Goal: Task Accomplishment & Management: Use online tool/utility

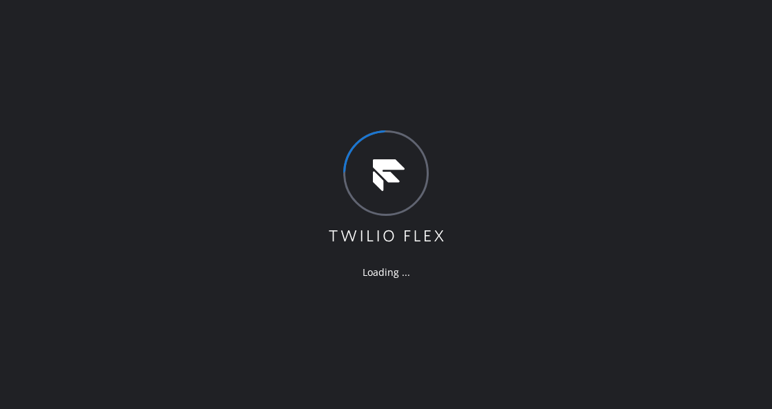
click at [162, 241] on div "Loading ..." at bounding box center [386, 204] width 772 height 409
click at [317, 265] on div "Loading ..." at bounding box center [386, 204] width 772 height 409
click at [302, 205] on div "Loading ..." at bounding box center [386, 204] width 772 height 409
click at [374, 80] on div "Loading ..." at bounding box center [386, 204] width 772 height 409
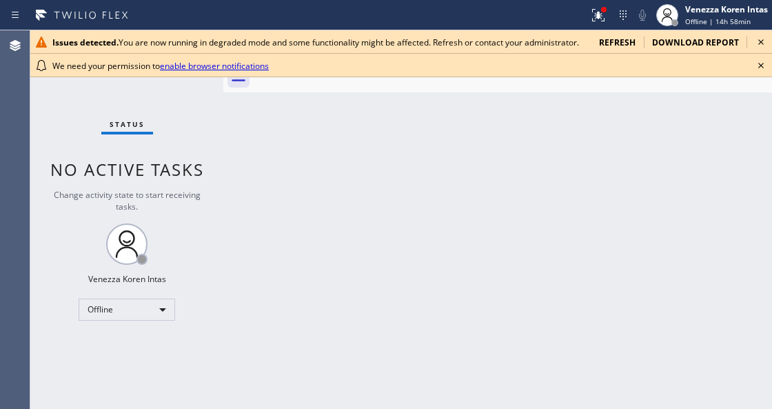
click at [203, 157] on div "Status No active tasks Change activity state to start receiving tasks. Venezza …" at bounding box center [126, 219] width 193 height 378
click at [764, 64] on icon at bounding box center [761, 65] width 17 height 17
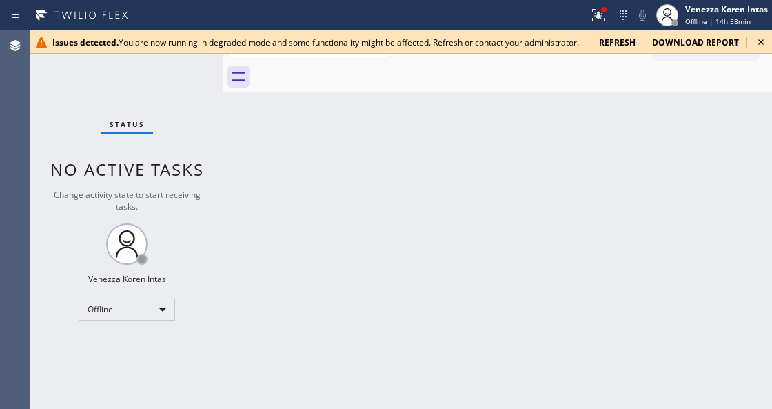
click at [759, 45] on icon at bounding box center [761, 42] width 17 height 17
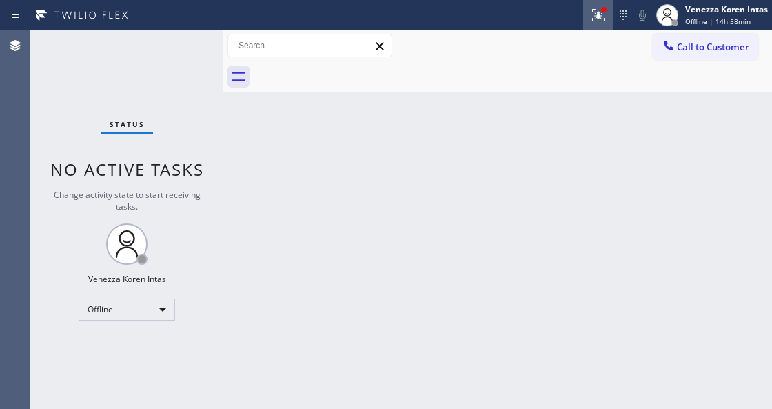
click at [586, 21] on div at bounding box center [598, 15] width 30 height 17
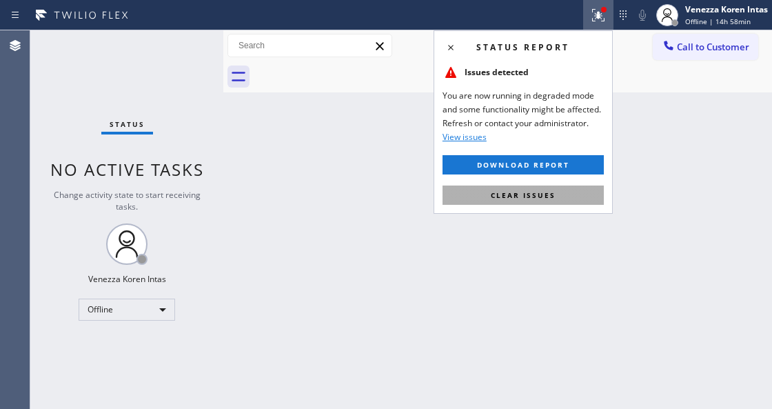
click at [545, 199] on button "Clear issues" at bounding box center [522, 194] width 161 height 19
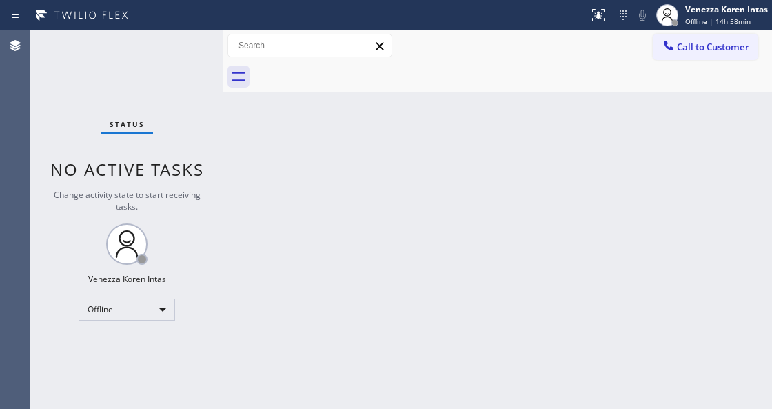
click at [533, 124] on div "Back to Dashboard Change Sender ID Customers Technicians Select a contact Outbo…" at bounding box center [497, 219] width 549 height 378
drag, startPoint x: 201, startPoint y: 37, endPoint x: 189, endPoint y: 69, distance: 34.0
click at [201, 37] on div "Status No active tasks Change activity state to start receiving tasks. Venezza …" at bounding box center [126, 219] width 193 height 378
click at [189, 69] on div "Status No active tasks Change activity state to start receiving tasks. Venezza …" at bounding box center [126, 219] width 193 height 378
click at [196, 48] on div "Status No active tasks Change activity state to start receiving tasks. Venezza …" at bounding box center [126, 219] width 193 height 378
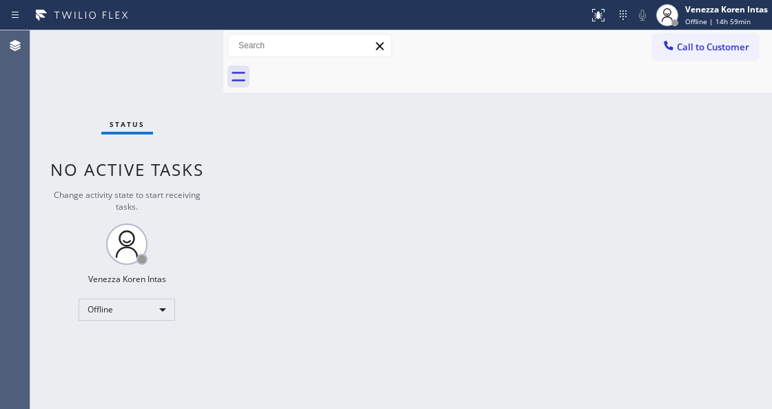
click at [196, 48] on div "Status No active tasks Change activity state to start receiving tasks. Venezza …" at bounding box center [126, 219] width 193 height 378
click at [166, 303] on div "Offline" at bounding box center [127, 309] width 96 height 22
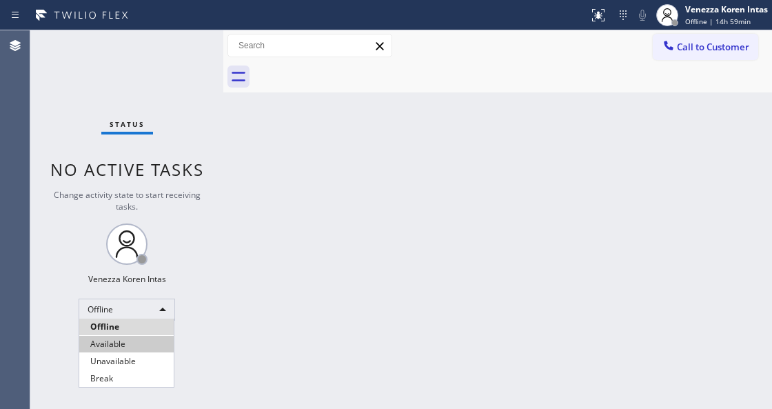
click at [143, 341] on li "Available" at bounding box center [126, 344] width 94 height 17
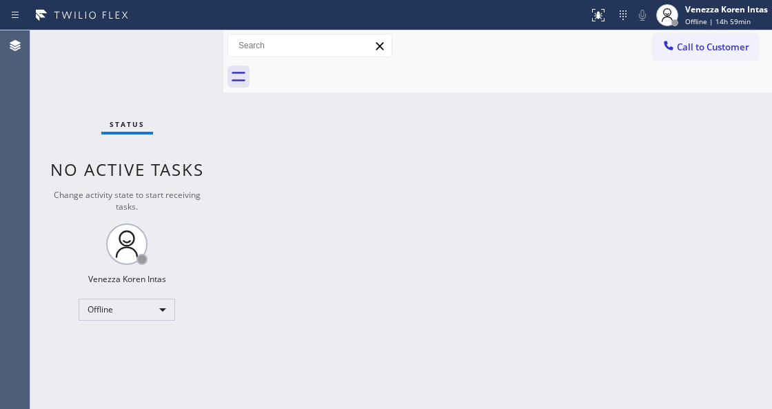
click at [187, 43] on div "Status No active tasks Change activity state to start receiving tasks. Venezza …" at bounding box center [126, 219] width 193 height 378
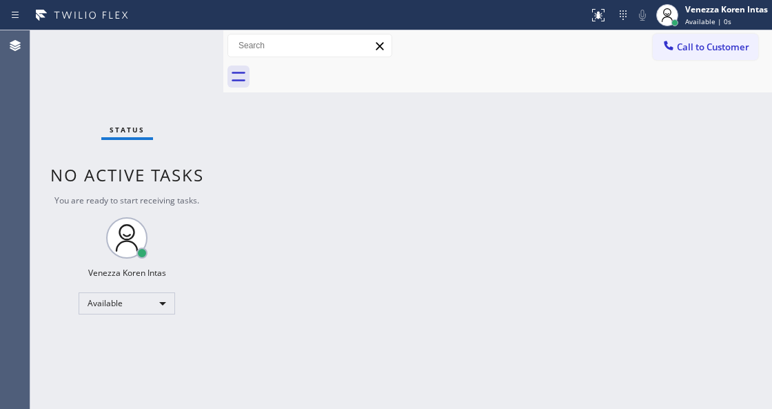
click at [187, 43] on div "Status No active tasks You are ready to start receiving tasks. Venezza Koren In…" at bounding box center [126, 219] width 193 height 378
click at [179, 65] on div "Status No active tasks You are ready to start receiving tasks. Venezza Koren In…" at bounding box center [126, 219] width 193 height 378
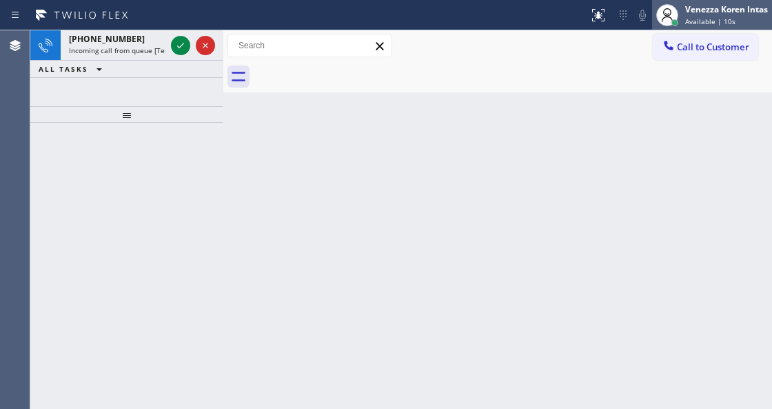
click at [704, 10] on div "Venezza Koren Intas" at bounding box center [726, 9] width 83 height 12
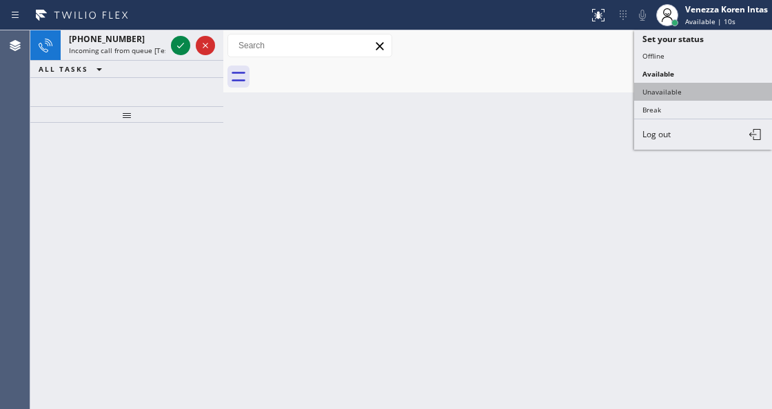
click at [671, 88] on button "Unavailable" at bounding box center [703, 92] width 138 height 18
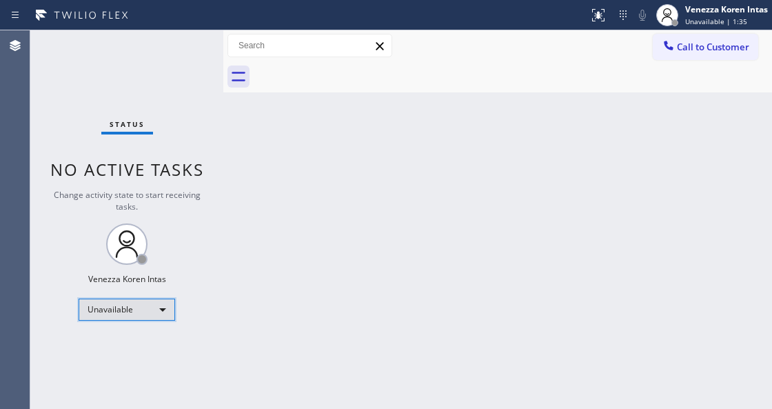
click at [154, 300] on div "Unavailable" at bounding box center [127, 309] width 96 height 22
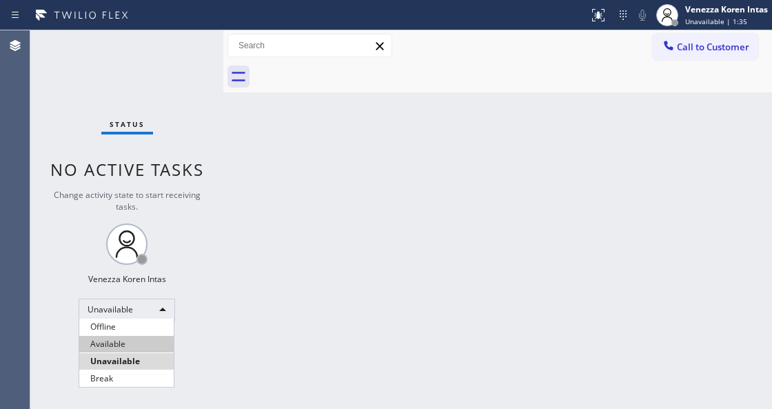
click at [137, 349] on li "Available" at bounding box center [126, 344] width 94 height 17
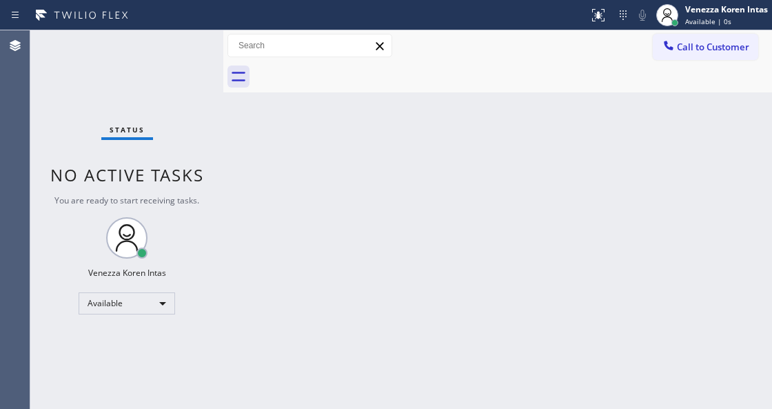
click at [189, 84] on div "Status No active tasks You are ready to start receiving tasks. Venezza Koren In…" at bounding box center [126, 219] width 193 height 378
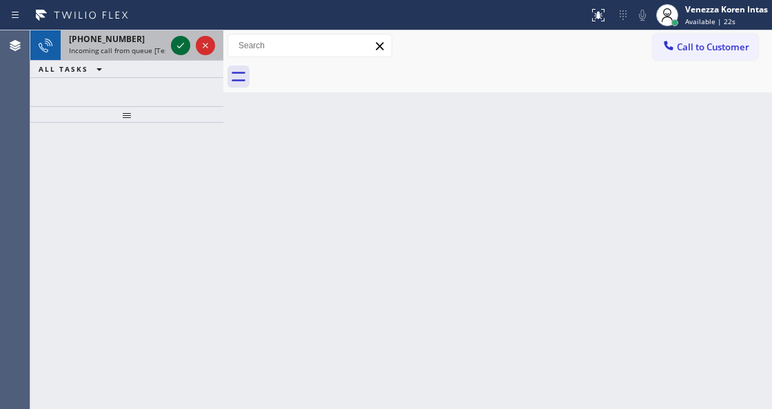
click at [181, 46] on icon at bounding box center [180, 45] width 17 height 17
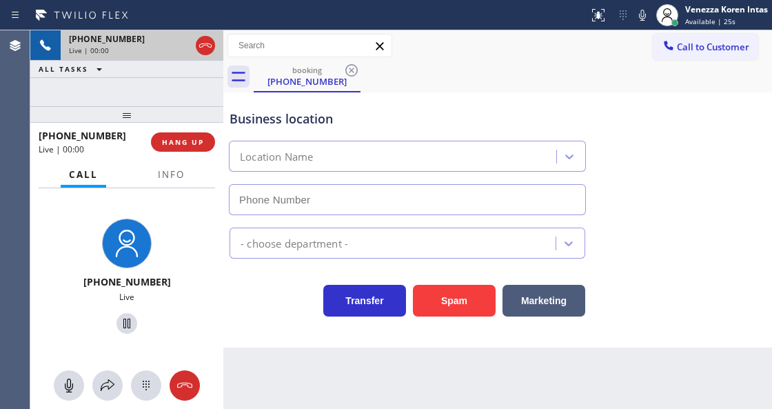
type input "(855) 393-3634"
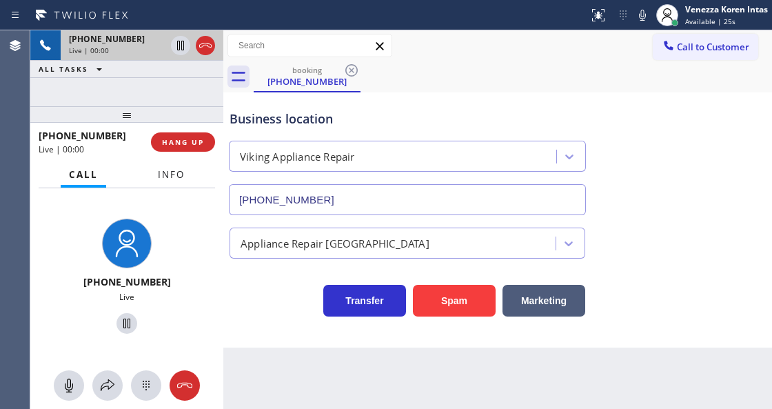
click at [170, 174] on span "Info" at bounding box center [171, 174] width 27 height 12
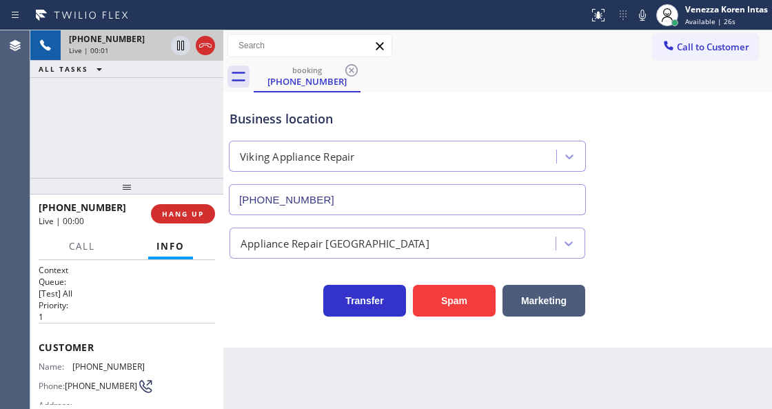
drag, startPoint x: 142, startPoint y: 117, endPoint x: 125, endPoint y: 196, distance: 81.0
click at [125, 194] on div at bounding box center [126, 186] width 193 height 17
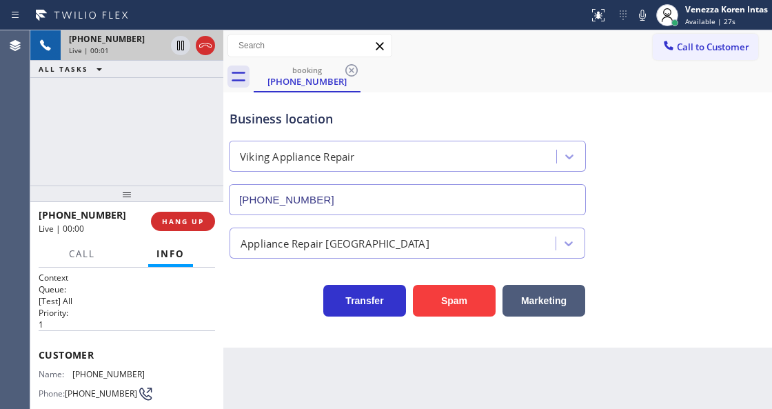
click at [145, 116] on div "+12058965903 Live | 00:01 ALL TASKS ALL TASKS ACTIVE TASKS TASKS IN WRAP UP" at bounding box center [126, 107] width 193 height 155
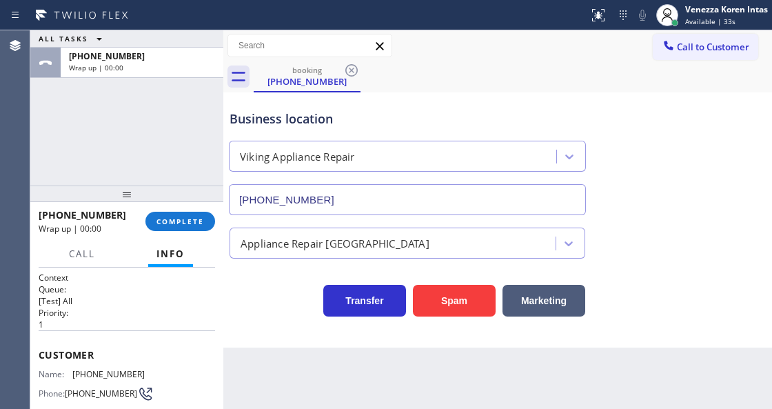
click at [484, 120] on div "Business location" at bounding box center [407, 119] width 356 height 19
click at [697, 222] on div "Appliance Repair [GEOGRAPHIC_DATA]" at bounding box center [498, 240] width 542 height 37
click at [164, 221] on span "COMPLETE" at bounding box center [180, 221] width 48 height 10
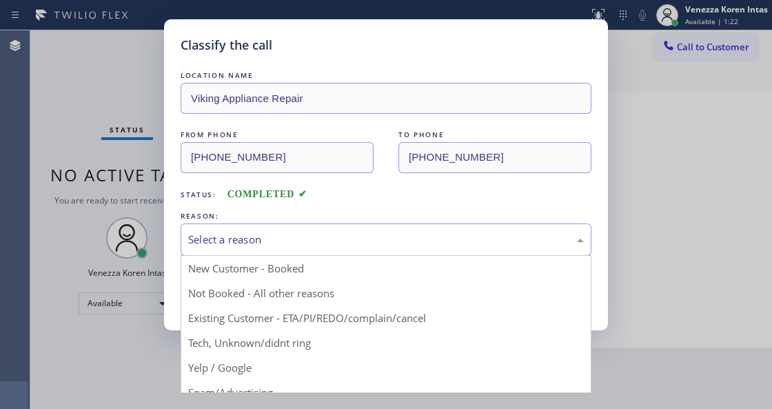
click at [298, 232] on div "Select a reason" at bounding box center [386, 240] width 396 height 16
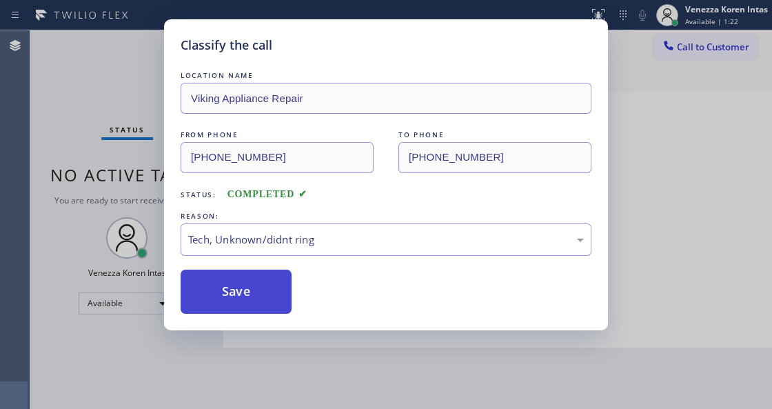
click at [265, 296] on button "Save" at bounding box center [236, 291] width 111 height 44
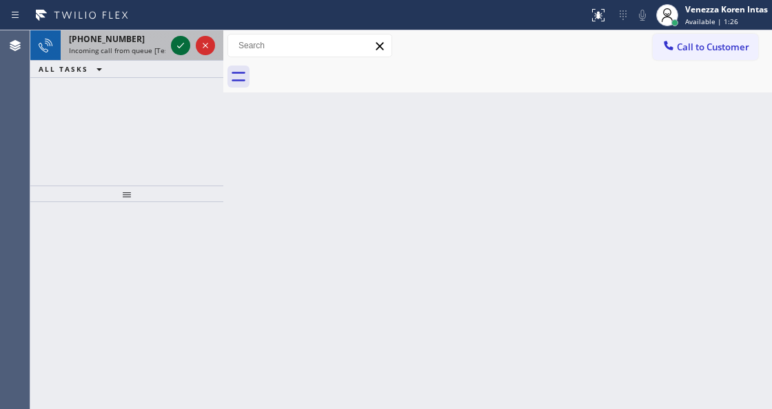
click at [180, 48] on icon at bounding box center [180, 45] width 17 height 17
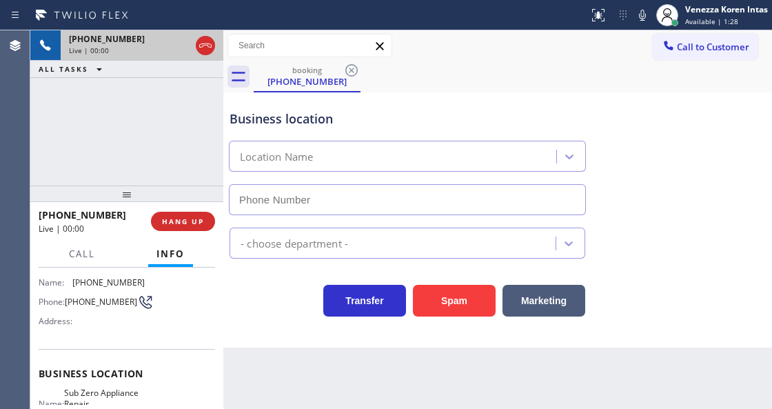
scroll to position [138, 0]
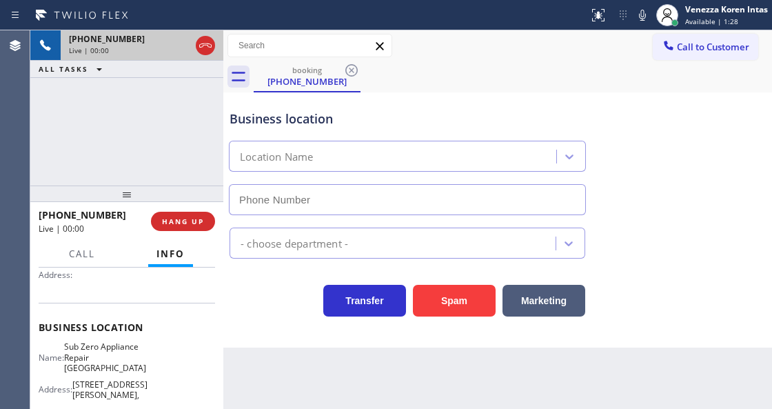
type input "(360) 205-1831"
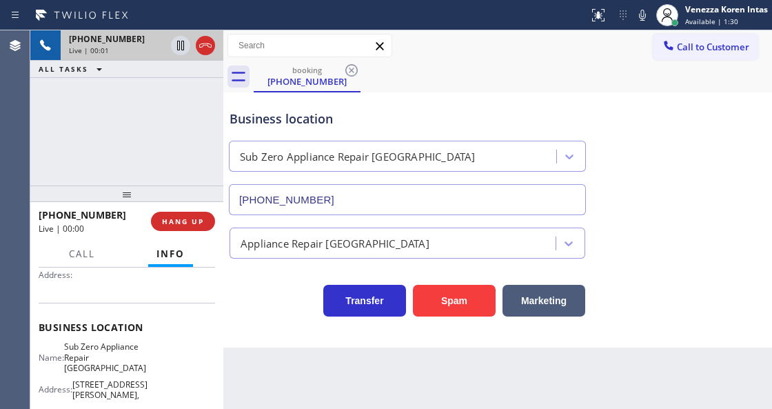
click at [87, 130] on div "+13603034332 Live | 00:01 ALL TASKS ALL TASKS ACTIVE TASKS TASKS IN WRAP UP" at bounding box center [126, 107] width 193 height 155
click at [300, 121] on div "Business location" at bounding box center [407, 119] width 356 height 19
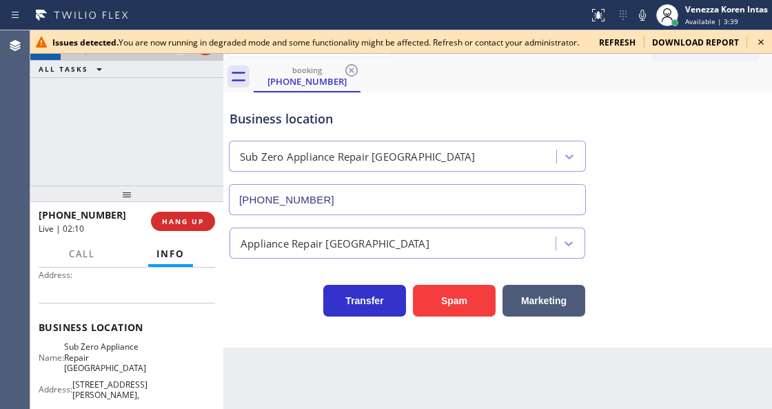
click at [759, 40] on icon at bounding box center [761, 42] width 17 height 17
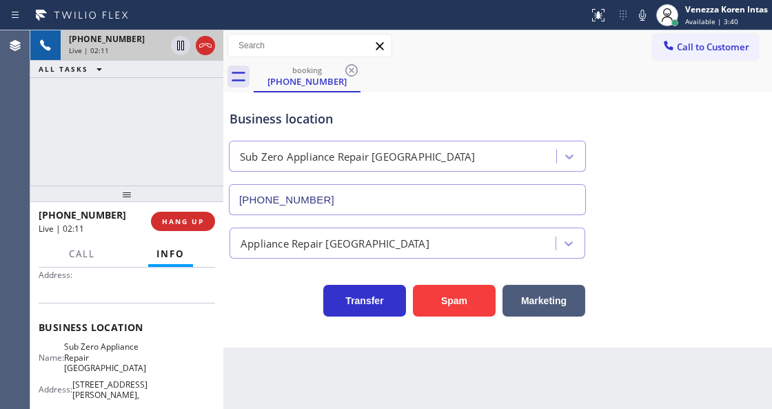
click at [698, 114] on div "Business location Sub Zero Appliance Repair Bellingham (360) 205-1831" at bounding box center [498, 152] width 542 height 125
click at [646, 11] on icon at bounding box center [642, 15] width 17 height 17
click at [176, 46] on icon at bounding box center [180, 45] width 17 height 17
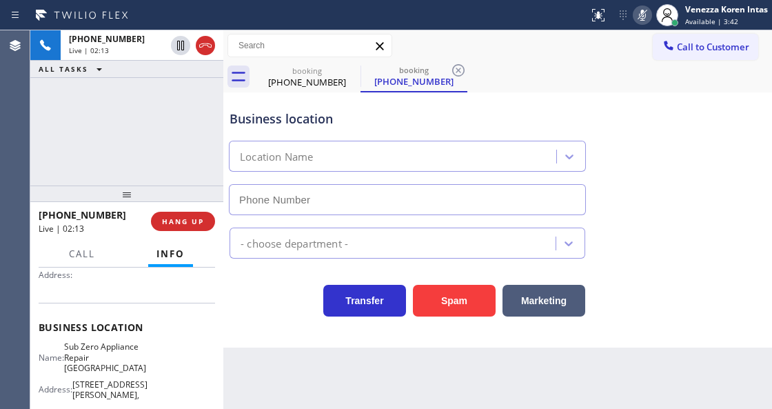
type input "(360) 205-1831"
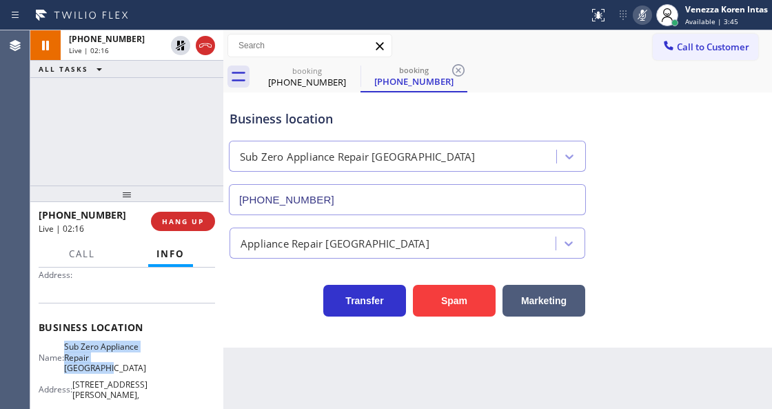
drag, startPoint x: 73, startPoint y: 343, endPoint x: 135, endPoint y: 367, distance: 66.6
click at [135, 367] on div "Name: Sub Zero Appliance Repair Bellingham" at bounding box center [92, 357] width 106 height 32
copy span "Sub Zero Appliance Repair Bellingham"
drag, startPoint x: 642, startPoint y: 14, endPoint x: 458, endPoint y: 112, distance: 209.3
click at [642, 14] on icon at bounding box center [642, 15] width 17 height 17
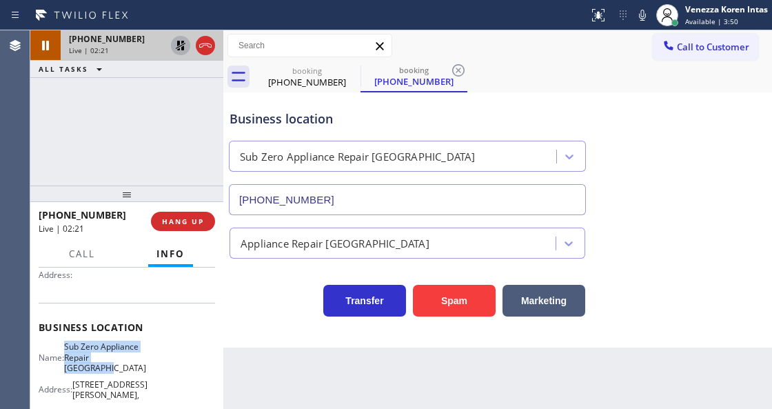
click at [183, 47] on icon at bounding box center [181, 46] width 10 height 10
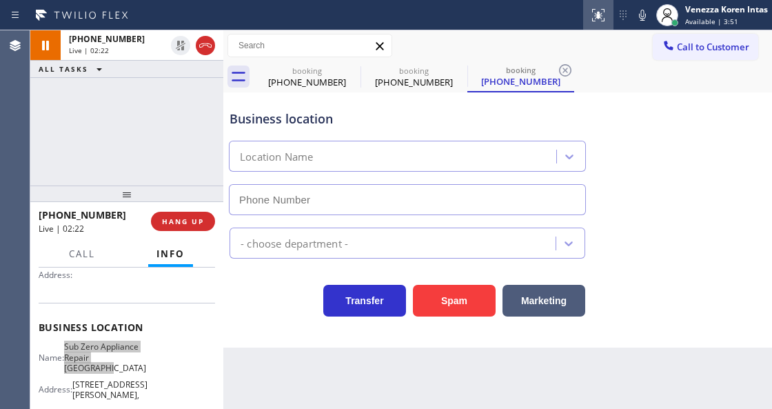
type input "(360) 205-1831"
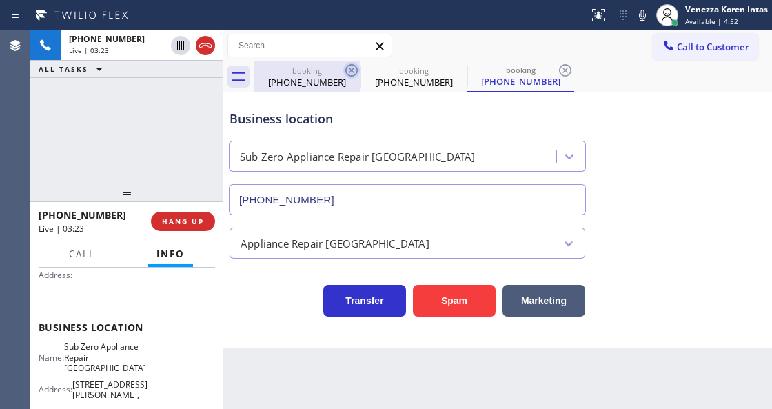
click at [351, 73] on icon at bounding box center [351, 70] width 17 height 17
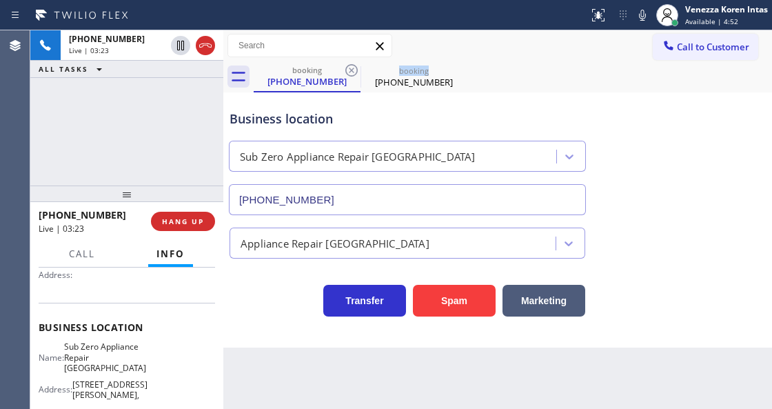
click at [351, 73] on icon at bounding box center [351, 70] width 17 height 17
click at [299, 109] on div "Business location Sub Zero Appliance Repair Bellingham (360) 205-1831" at bounding box center [407, 155] width 361 height 119
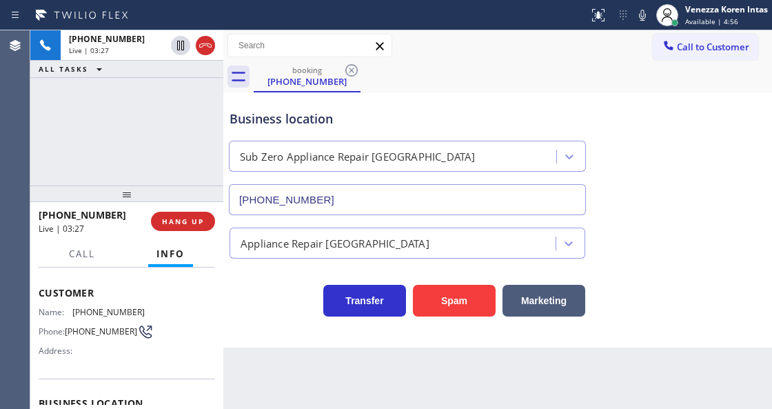
scroll to position [45, 0]
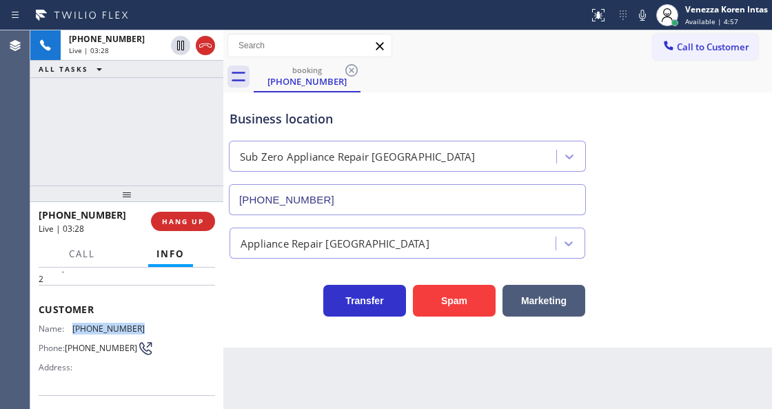
drag, startPoint x: 138, startPoint y: 323, endPoint x: 73, endPoint y: 326, distance: 64.8
click at [73, 326] on div "Name: (360) 303-4332" at bounding box center [92, 328] width 106 height 10
copy div "(360) 303-4332"
click at [414, 22] on div at bounding box center [295, 15] width 578 height 22
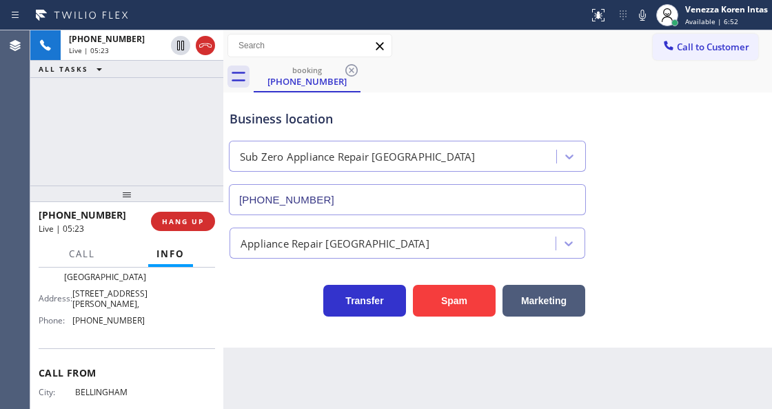
scroll to position [229, 0]
drag, startPoint x: 145, startPoint y: 316, endPoint x: 68, endPoint y: 316, distance: 77.9
click at [68, 316] on div "Name: Sub Zero Appliance Repair Bellingham Address: 2410 James St, Phone: (360)…" at bounding box center [127, 289] width 176 height 81
copy div "(360) 205-1831"
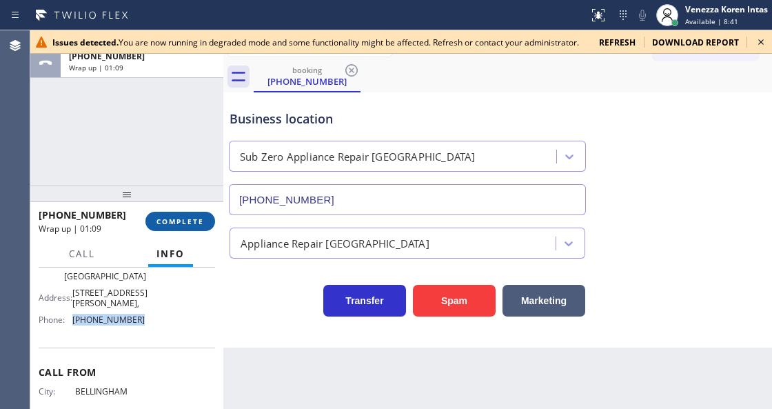
click at [192, 212] on button "COMPLETE" at bounding box center [180, 221] width 70 height 19
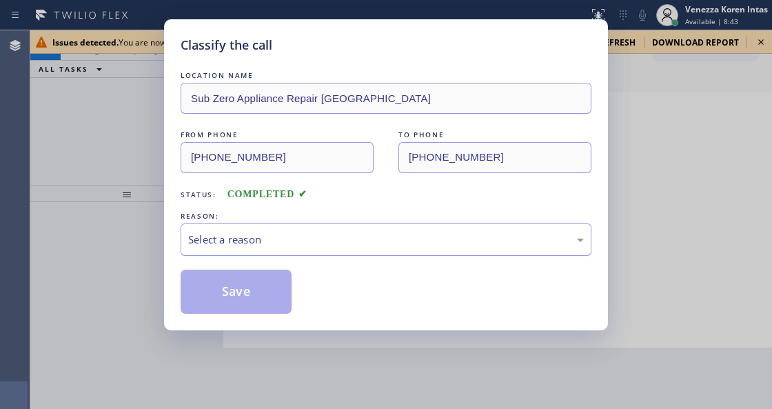
click at [349, 230] on div "Select a reason" at bounding box center [386, 239] width 411 height 32
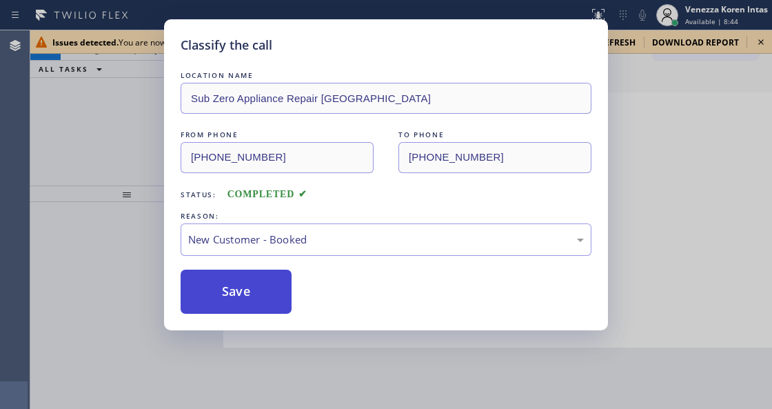
click at [280, 277] on button "Save" at bounding box center [236, 291] width 111 height 44
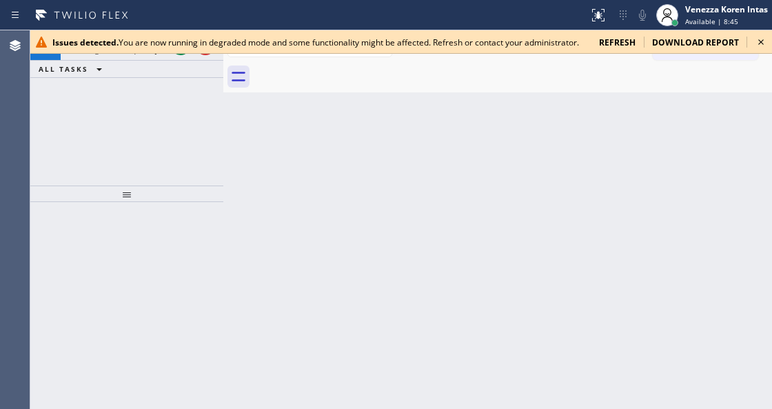
click at [759, 43] on icon at bounding box center [761, 42] width 6 height 6
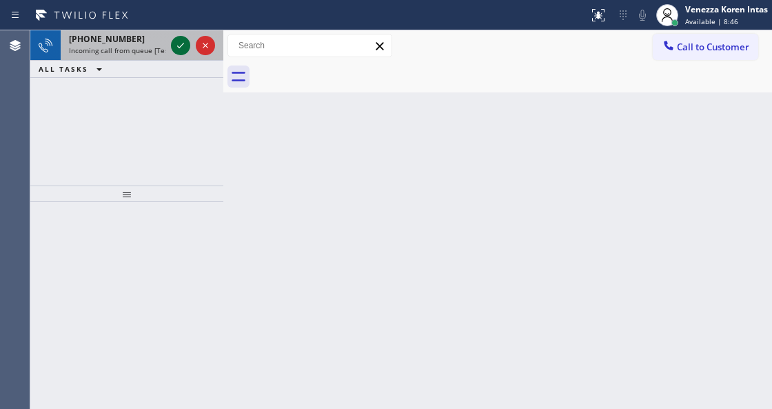
click at [178, 45] on icon at bounding box center [180, 45] width 17 height 17
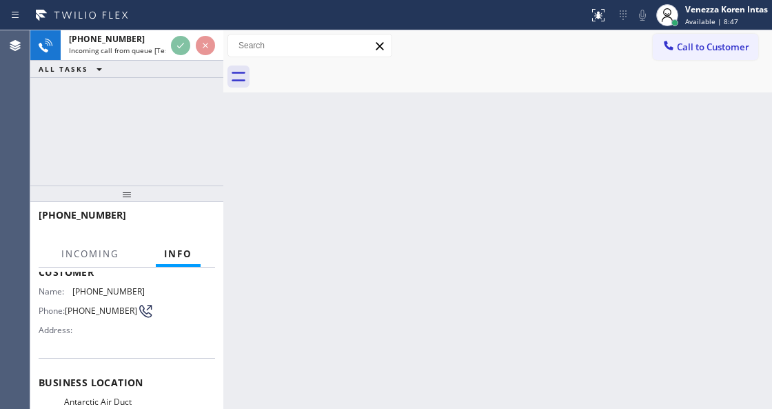
scroll to position [183, 0]
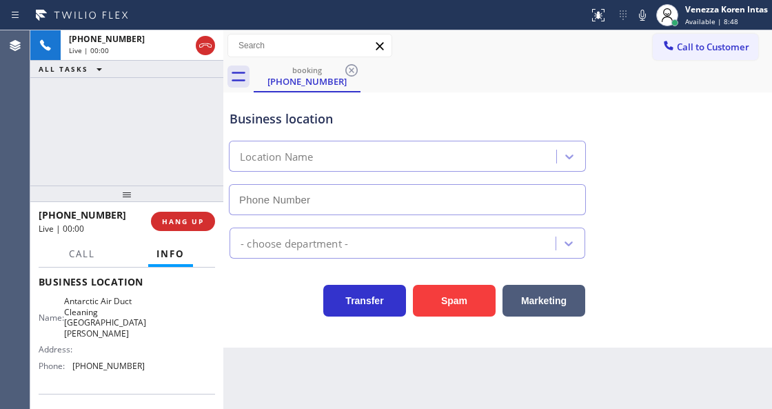
type input "(714) 598-1803"
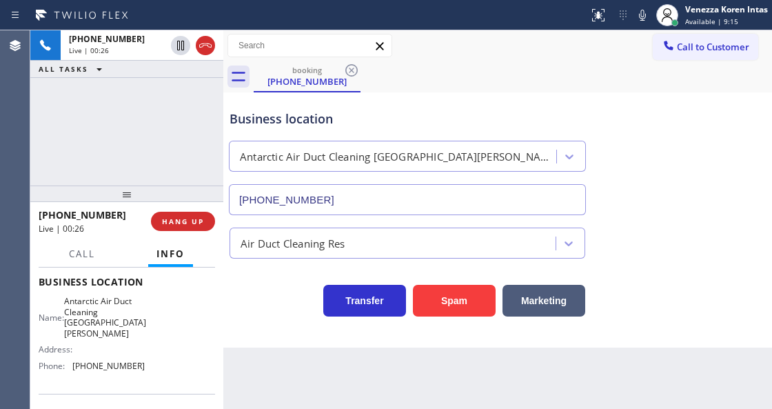
click at [476, 124] on div "Business location" at bounding box center [407, 119] width 356 height 19
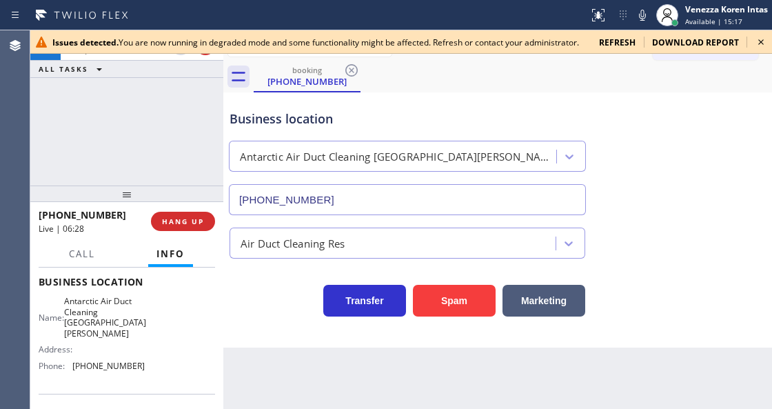
click at [759, 44] on icon at bounding box center [761, 42] width 17 height 17
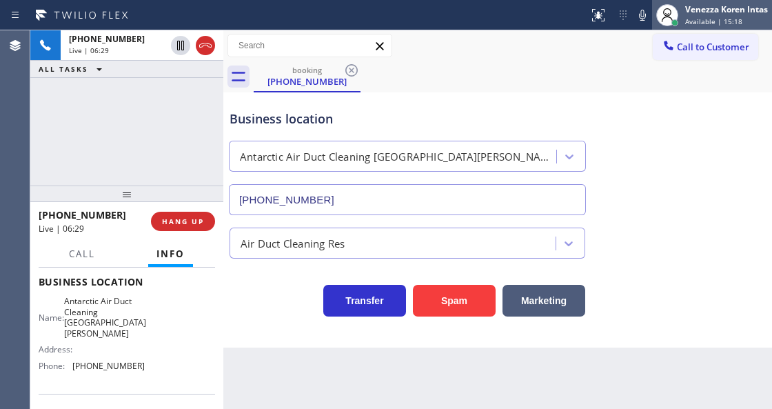
click at [655, 10] on div at bounding box center [667, 15] width 30 height 30
click at [635, 21] on icon at bounding box center [642, 15] width 17 height 17
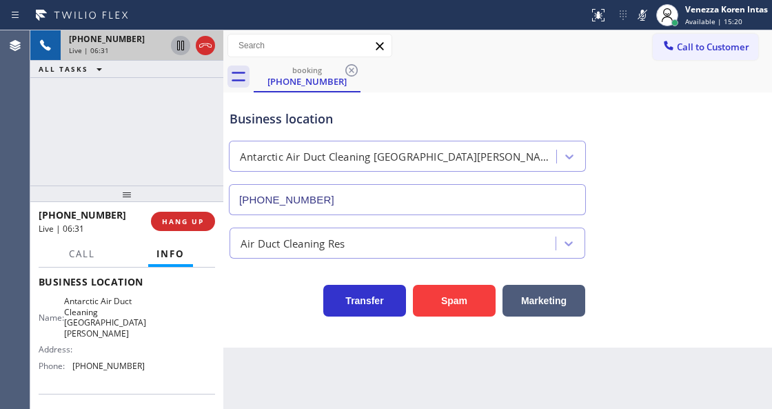
click at [176, 49] on icon at bounding box center [180, 45] width 17 height 17
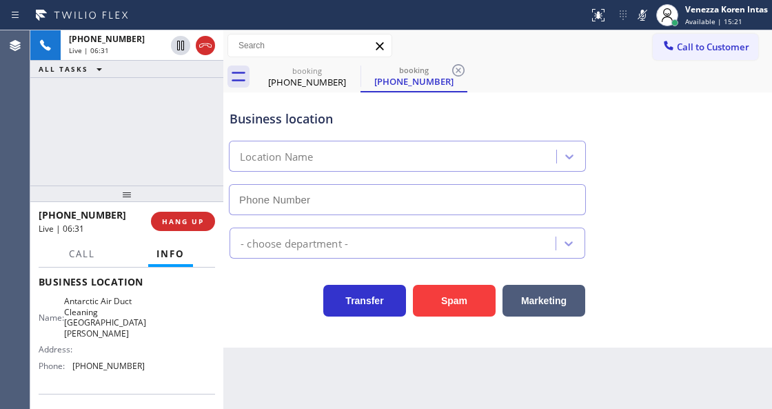
type input "(714) 598-1803"
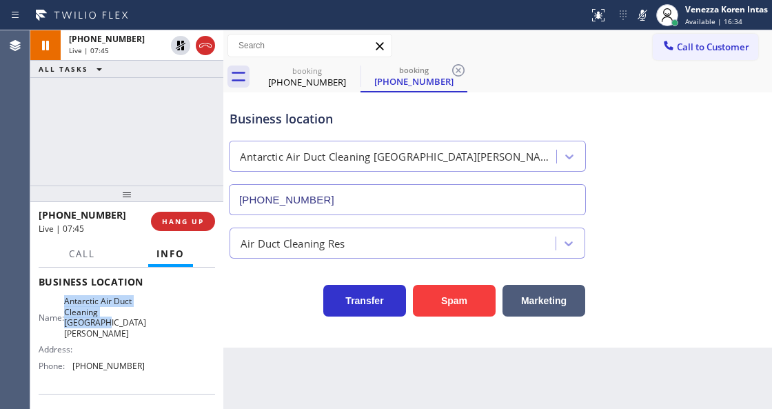
drag, startPoint x: 65, startPoint y: 302, endPoint x: 115, endPoint y: 327, distance: 56.4
click at [115, 327] on div "Name: Antarctic Air Duct Cleaning Santa Ana" at bounding box center [92, 317] width 106 height 43
copy div "Antarctic Air Duct Cleaning Santa Ana"
drag, startPoint x: 640, startPoint y: 8, endPoint x: 610, endPoint y: 58, distance: 57.8
click at [640, 8] on icon at bounding box center [642, 15] width 17 height 17
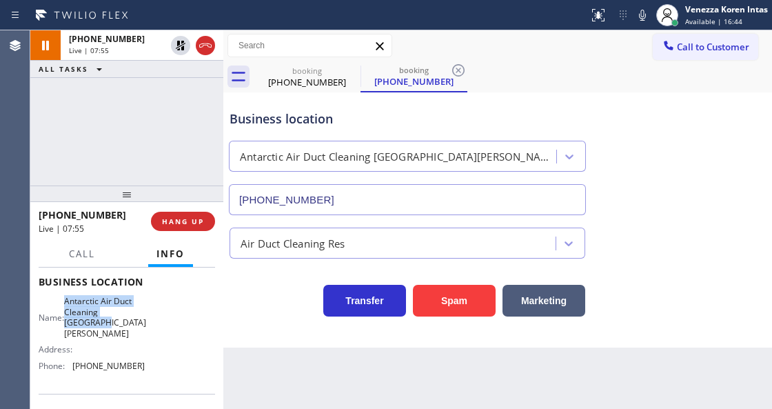
click at [178, 51] on icon at bounding box center [180, 45] width 17 height 17
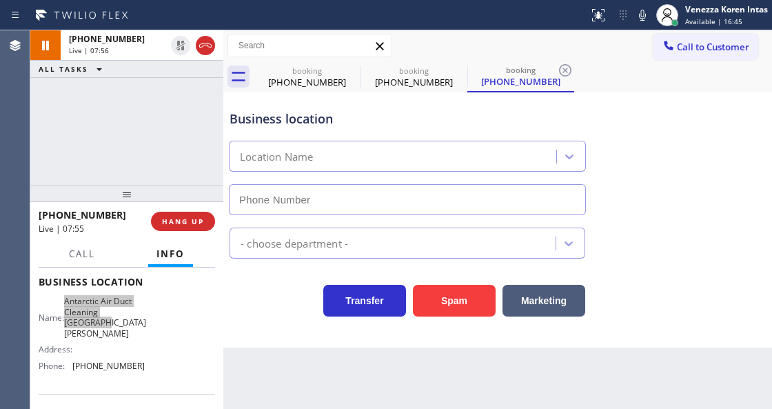
type input "(714) 598-1803"
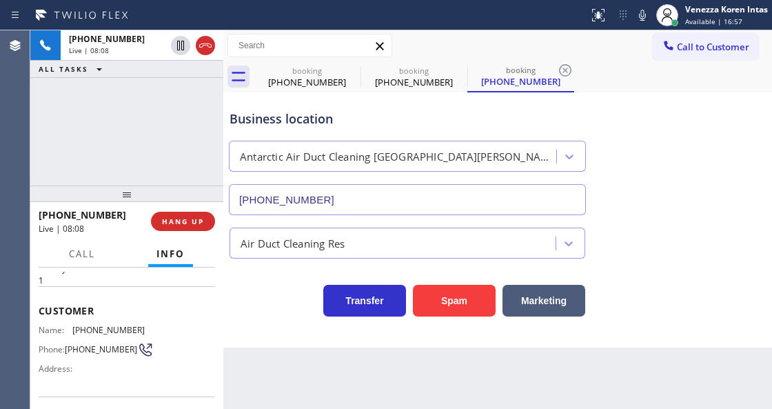
scroll to position [0, 0]
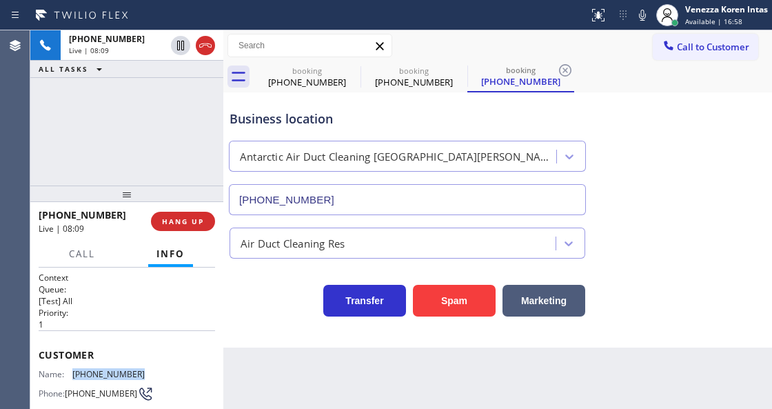
drag, startPoint x: 116, startPoint y: 369, endPoint x: 66, endPoint y: 371, distance: 50.3
click at [66, 371] on div "Customer Name: (949) 302-7824 Phone: (949) 302-7824 Address:" at bounding box center [127, 385] width 176 height 110
copy div "(949) 302-7824"
click at [422, 116] on div "Business location" at bounding box center [407, 119] width 356 height 19
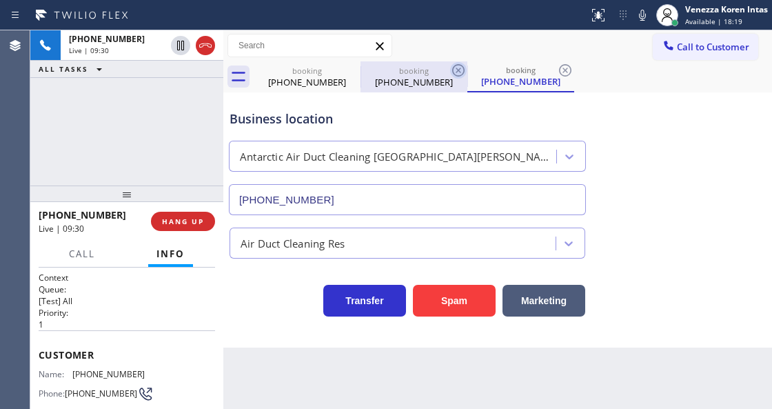
click at [453, 72] on icon at bounding box center [458, 70] width 17 height 17
click at [455, 70] on icon at bounding box center [458, 70] width 17 height 17
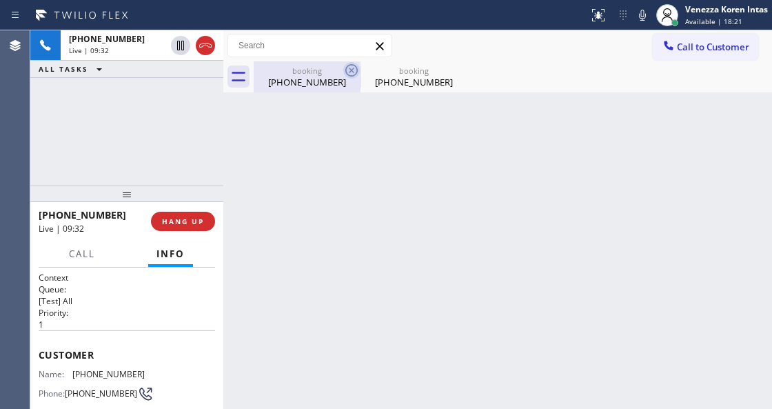
click at [356, 69] on icon at bounding box center [351, 70] width 17 height 17
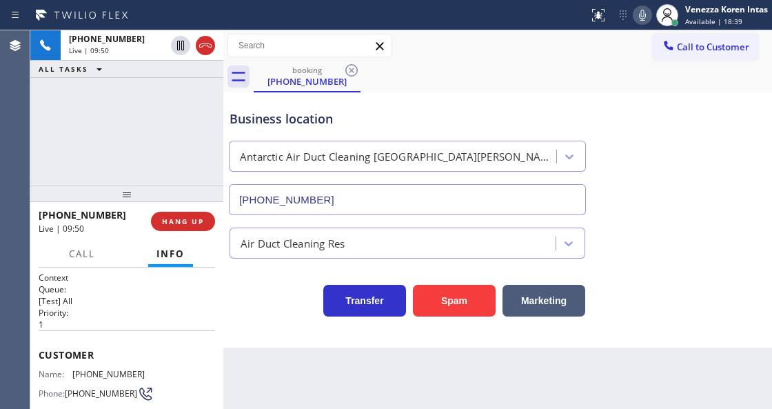
click at [637, 18] on icon at bounding box center [642, 15] width 17 height 17
click at [637, 18] on rect at bounding box center [642, 14] width 10 height 10
click at [628, 124] on div "Business location Antarctic Air Duct Cleaning Santa Ana (714) 598-1803" at bounding box center [498, 152] width 542 height 125
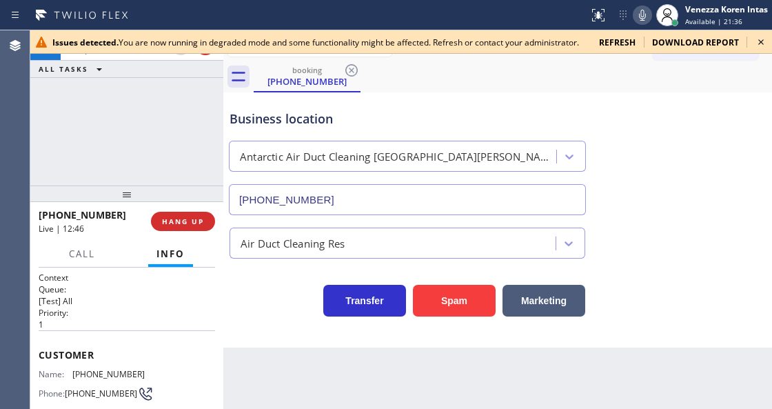
click at [761, 45] on icon at bounding box center [761, 42] width 17 height 17
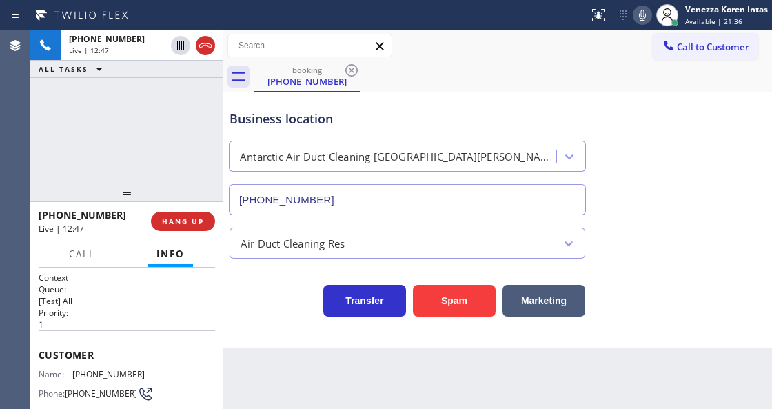
click at [743, 116] on div "Business location Antarctic Air Duct Cleaning Santa Ana (714) 598-1803" at bounding box center [498, 152] width 542 height 125
click at [402, 108] on div "Business location Antarctic Air Duct Cleaning Santa Ana (714) 598-1803" at bounding box center [407, 155] width 361 height 119
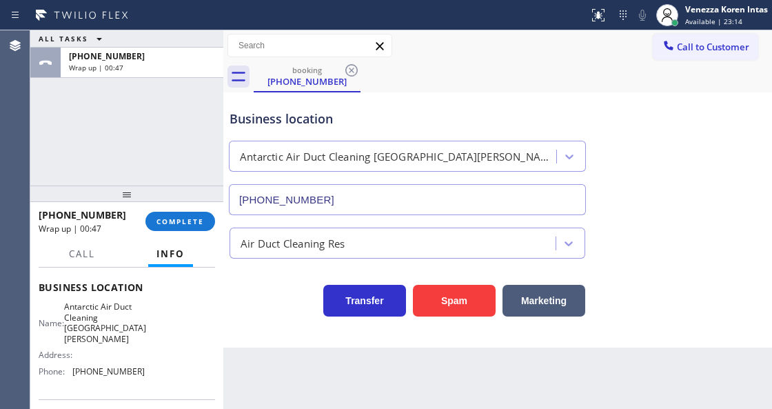
scroll to position [229, 0]
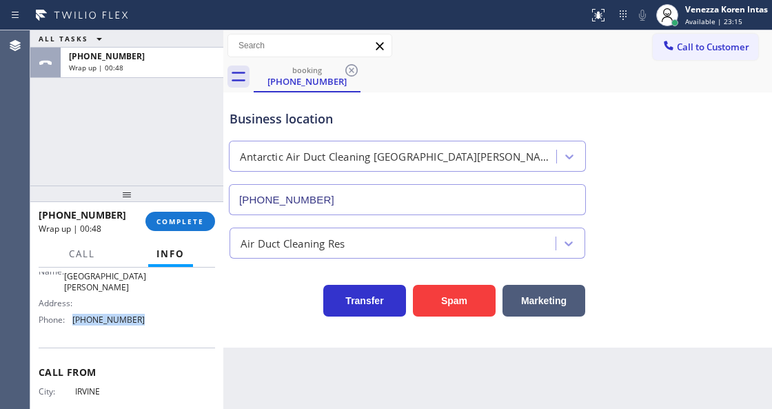
drag, startPoint x: 139, startPoint y: 316, endPoint x: 70, endPoint y: 307, distance: 69.4
click at [70, 307] on div "Name: Antarctic Air Duct Cleaning Santa Ana Address: Phone: (714) 598-1803" at bounding box center [92, 289] width 106 height 81
copy div "(714) 598-1803"
click at [181, 222] on span "COMPLETE" at bounding box center [180, 221] width 48 height 10
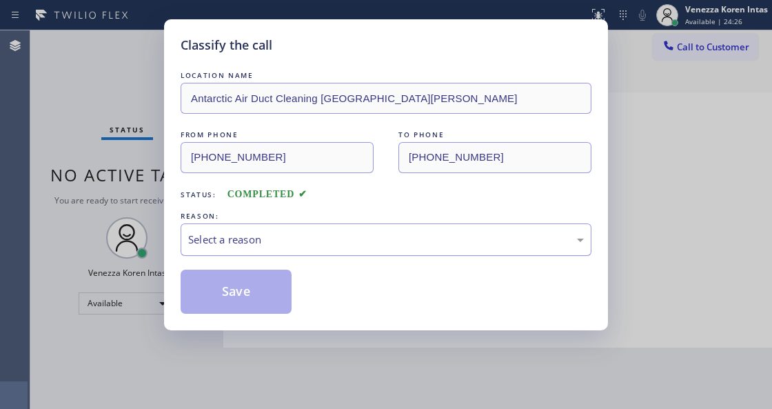
click at [323, 247] on div "Select a reason" at bounding box center [386, 240] width 396 height 16
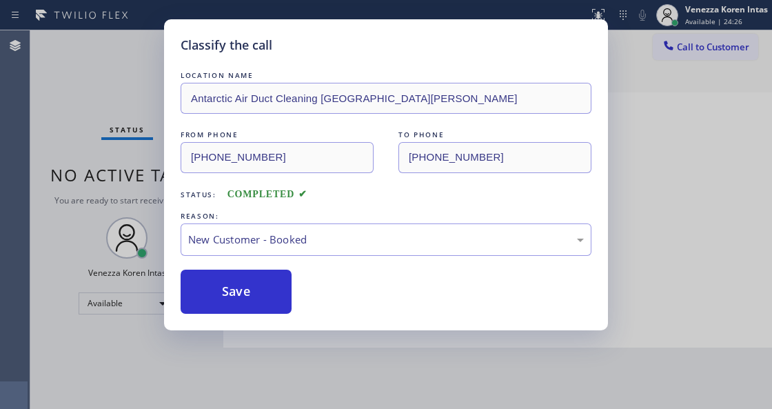
drag, startPoint x: 291, startPoint y: 299, endPoint x: 334, endPoint y: 323, distance: 48.7
click at [286, 299] on button "Save" at bounding box center [236, 291] width 111 height 44
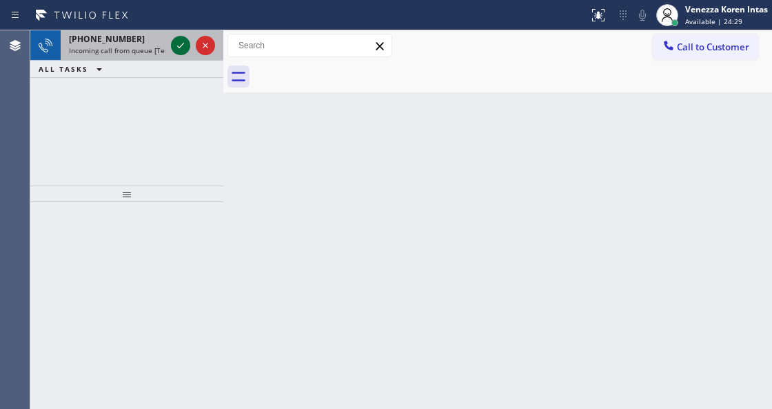
click at [176, 44] on icon at bounding box center [180, 45] width 17 height 17
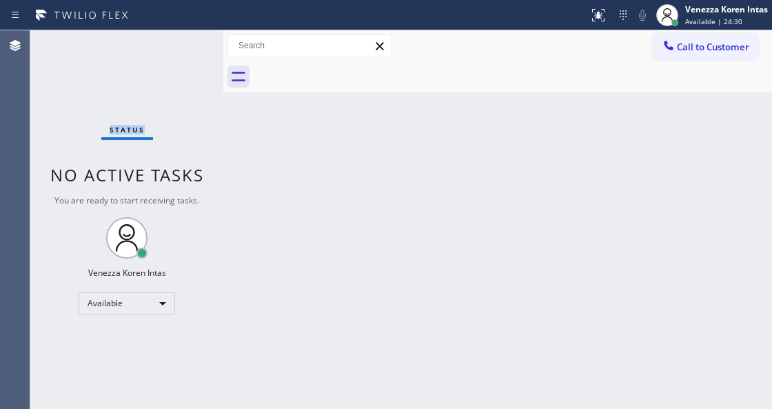
click at [176, 44] on div "Status No active tasks You are ready to start receiving tasks. Venezza Koren In…" at bounding box center [126, 219] width 193 height 378
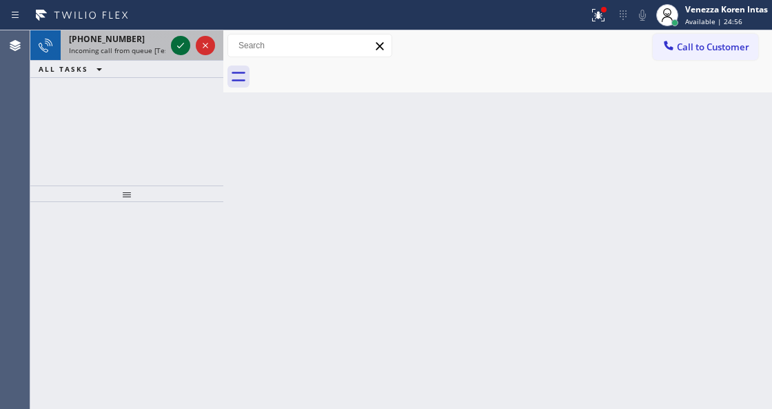
click at [183, 43] on icon at bounding box center [180, 45] width 17 height 17
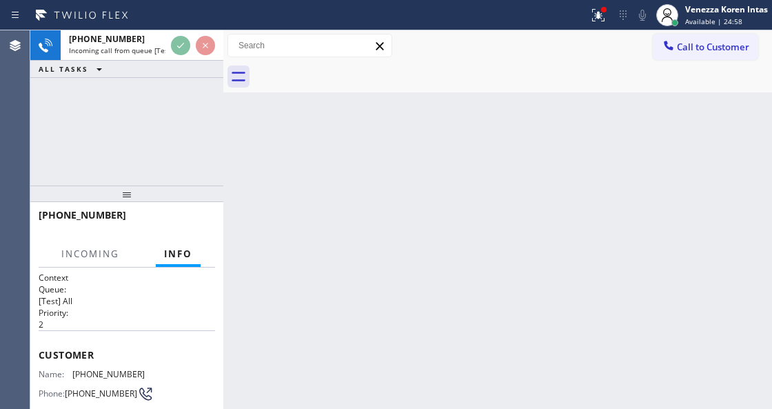
scroll to position [138, 0]
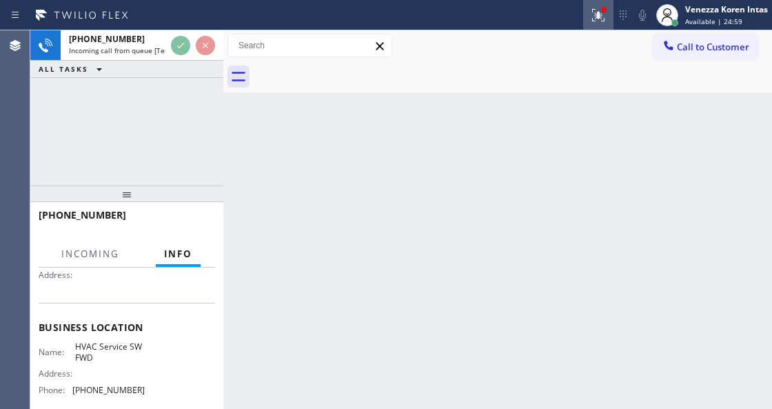
click at [587, 12] on div at bounding box center [598, 15] width 30 height 17
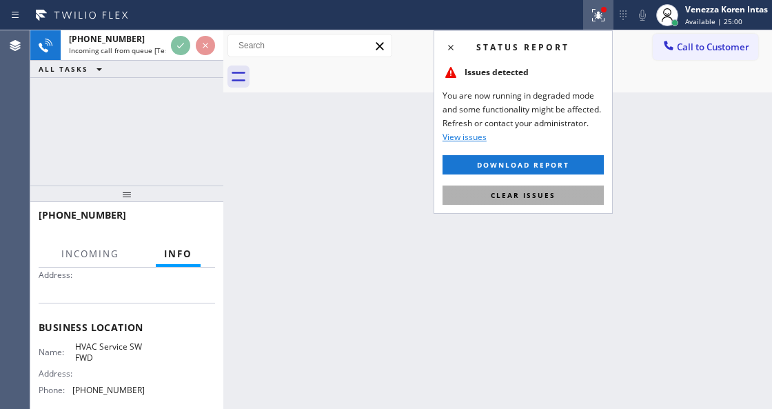
click at [539, 196] on span "Clear issues" at bounding box center [523, 195] width 65 height 10
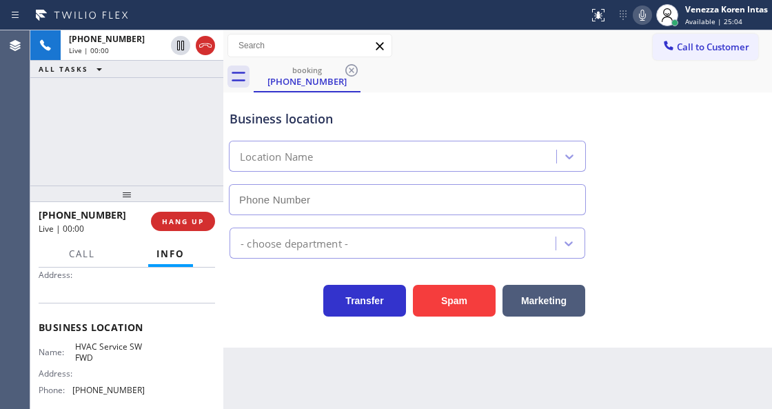
type input "(213) 855-2552"
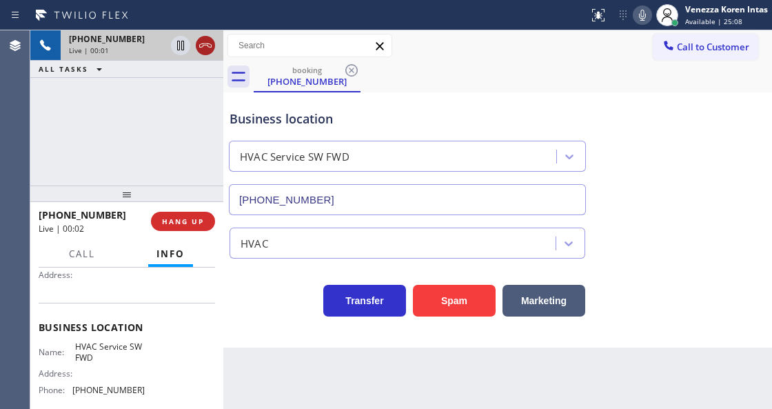
click at [205, 45] on icon at bounding box center [205, 45] width 17 height 17
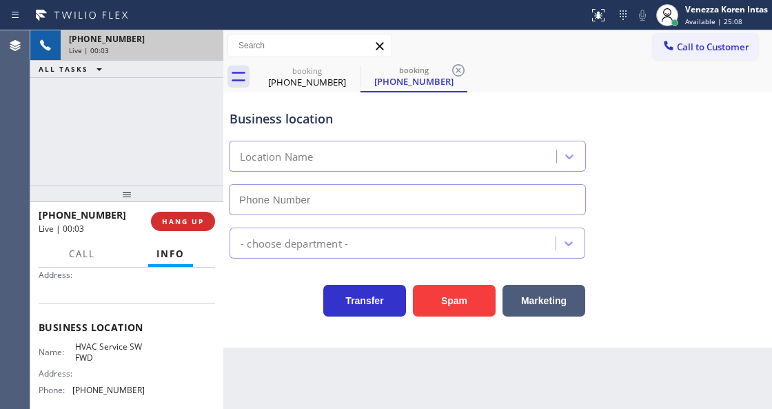
type input "(213) 855-2552"
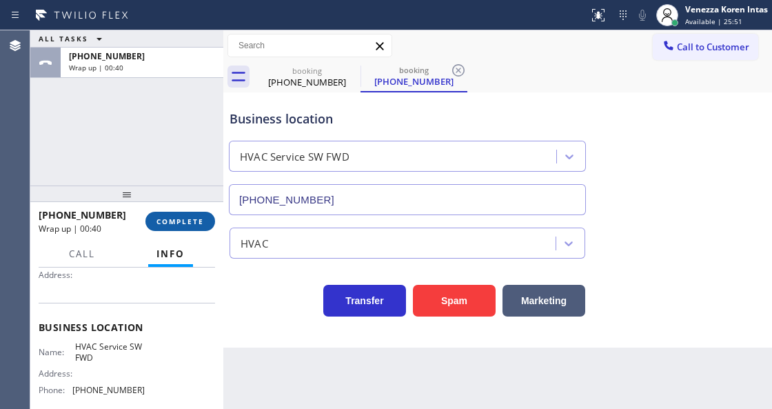
click at [183, 230] on button "COMPLETE" at bounding box center [180, 221] width 70 height 19
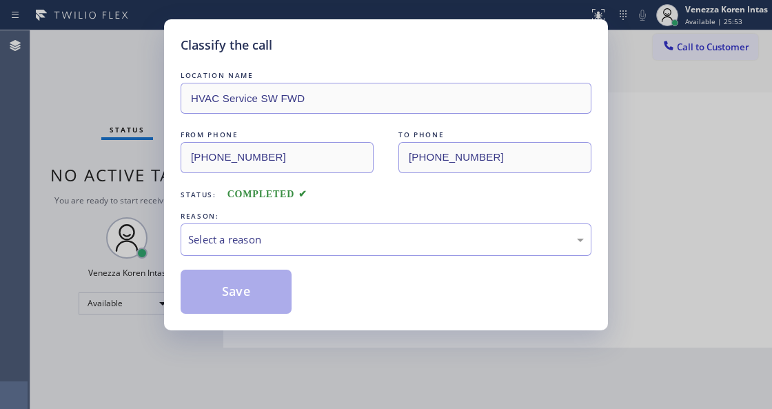
click at [367, 260] on div "LOCATION NAME HVAC Service SW FWD FROM PHONE (213) 205-2031 TO PHONE (213) 855-…" at bounding box center [386, 190] width 411 height 245
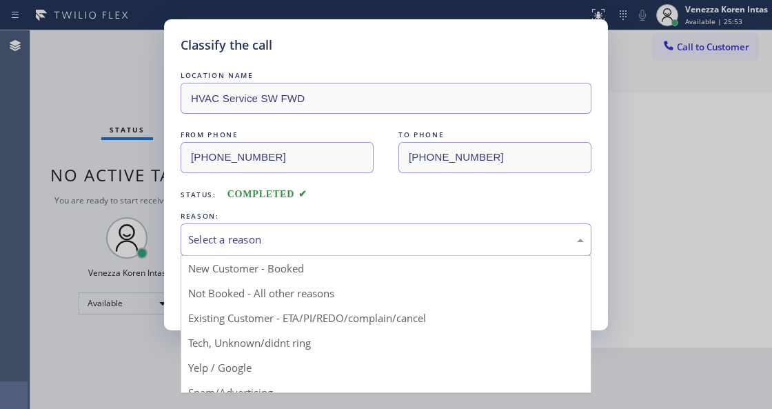
click at [367, 249] on div "Select a reason" at bounding box center [386, 239] width 411 height 32
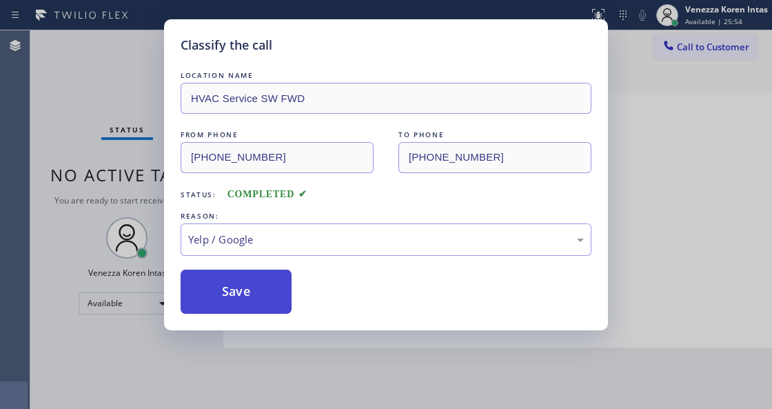
click at [280, 302] on button "Save" at bounding box center [236, 291] width 111 height 44
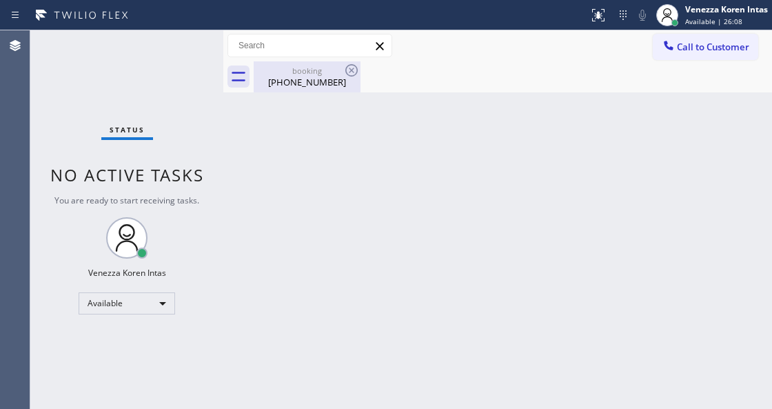
drag, startPoint x: 295, startPoint y: 83, endPoint x: 327, endPoint y: 80, distance: 31.8
click at [295, 83] on div "(213) 205-2031" at bounding box center [307, 82] width 104 height 12
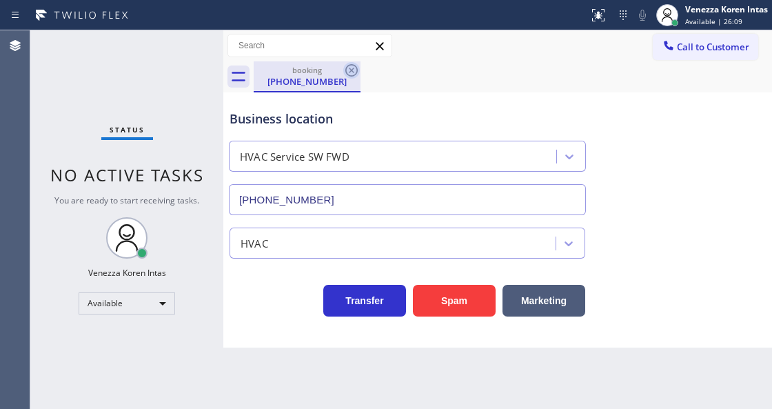
click at [347, 65] on icon at bounding box center [351, 70] width 17 height 17
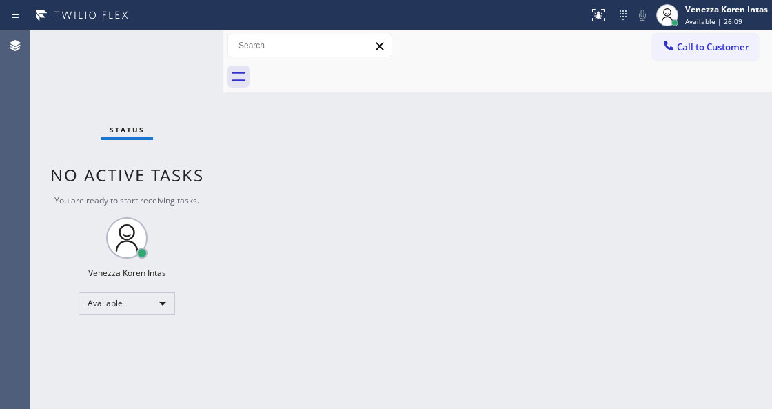
click at [347, 65] on div at bounding box center [513, 76] width 518 height 31
click at [110, 119] on div "Status No active tasks You are ready to start receiving tasks. Venezza Koren In…" at bounding box center [126, 219] width 193 height 378
drag, startPoint x: 374, startPoint y: 201, endPoint x: 313, endPoint y: 227, distance: 65.8
click at [374, 206] on div "Back to Dashboard Change Sender ID Customers Technicians Select a contact Outbo…" at bounding box center [497, 219] width 549 height 378
drag, startPoint x: 147, startPoint y: 70, endPoint x: 209, endPoint y: 171, distance: 117.8
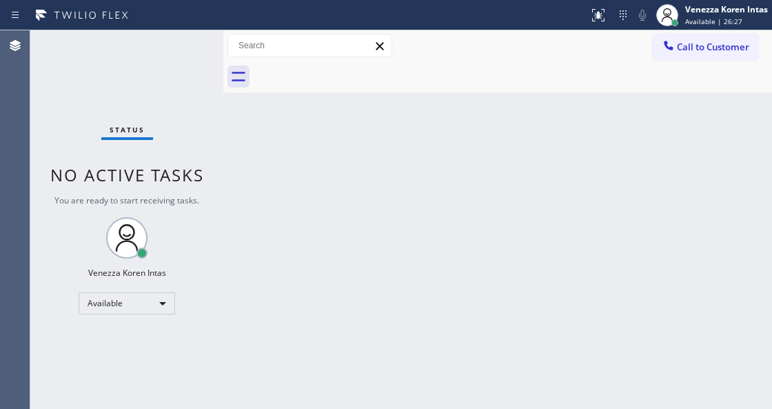
click at [154, 85] on div "Status No active tasks You are ready to start receiving tasks. Venezza Koren In…" at bounding box center [126, 219] width 193 height 378
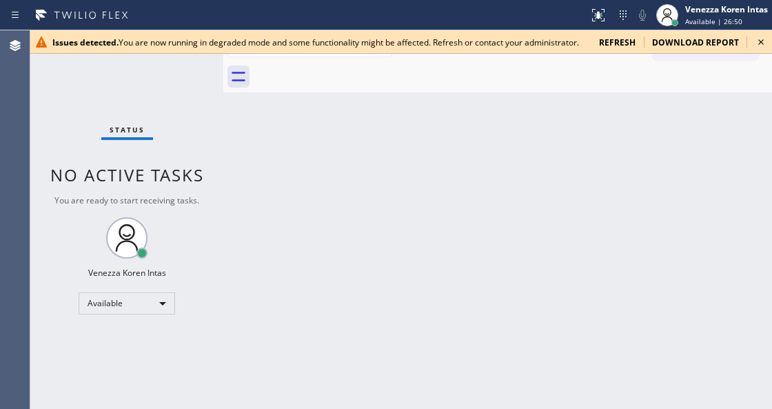
click at [291, 128] on div "Back to Dashboard Change Sender ID Customers Technicians Select a contact Outbo…" at bounding box center [497, 219] width 549 height 378
click at [757, 44] on icon at bounding box center [761, 42] width 17 height 17
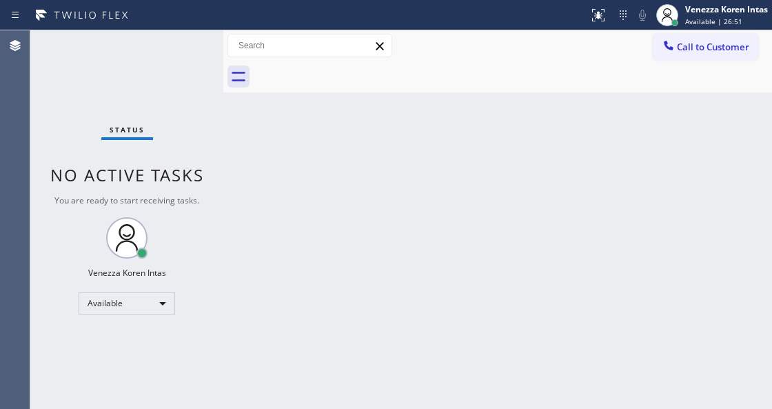
click at [678, 154] on div "Back to Dashboard Change Sender ID Customers Technicians Select a contact Outbo…" at bounding box center [497, 219] width 549 height 378
drag, startPoint x: 158, startPoint y: 81, endPoint x: 278, endPoint y: 205, distance: 173.5
click at [158, 81] on div "Status No active tasks You are ready to start receiving tasks. Venezza Koren In…" at bounding box center [126, 219] width 193 height 378
drag, startPoint x: 238, startPoint y: 181, endPoint x: 139, endPoint y: 158, distance: 101.1
click at [238, 181] on div "Back to Dashboard Change Sender ID Customers Technicians Select a contact Outbo…" at bounding box center [497, 219] width 549 height 378
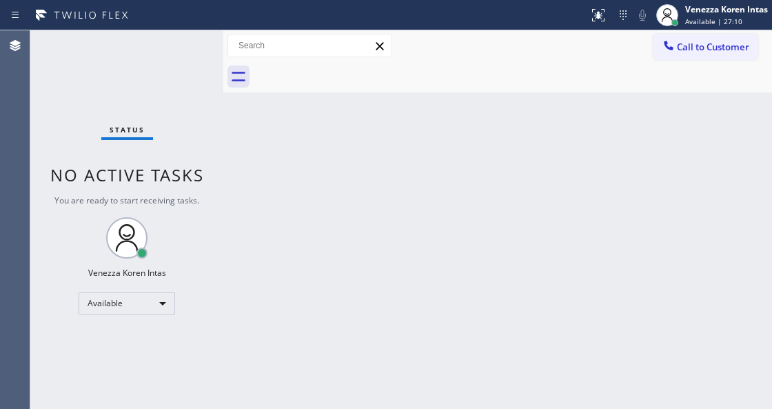
click at [123, 70] on div "Status No active tasks You are ready to start receiving tasks. Venezza Koren In…" at bounding box center [126, 219] width 193 height 378
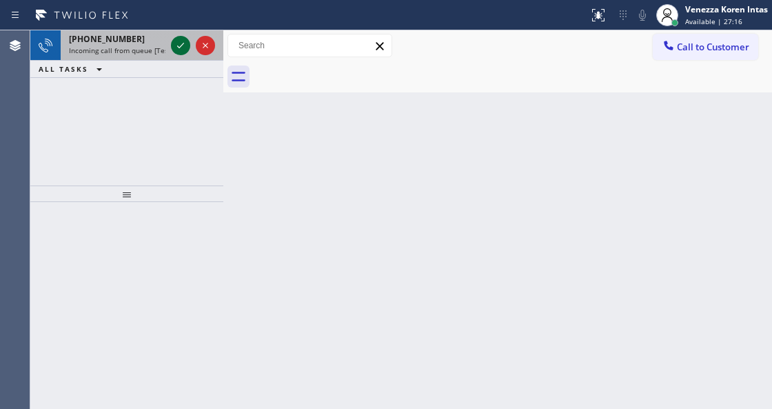
click at [178, 44] on icon at bounding box center [180, 45] width 17 height 17
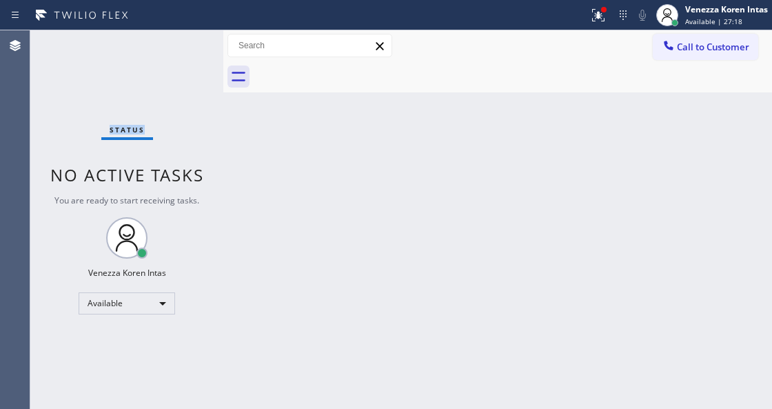
click at [178, 44] on div "Status No active tasks You are ready to start receiving tasks. Venezza Koren In…" at bounding box center [126, 219] width 193 height 378
click at [593, 12] on icon at bounding box center [598, 15] width 17 height 17
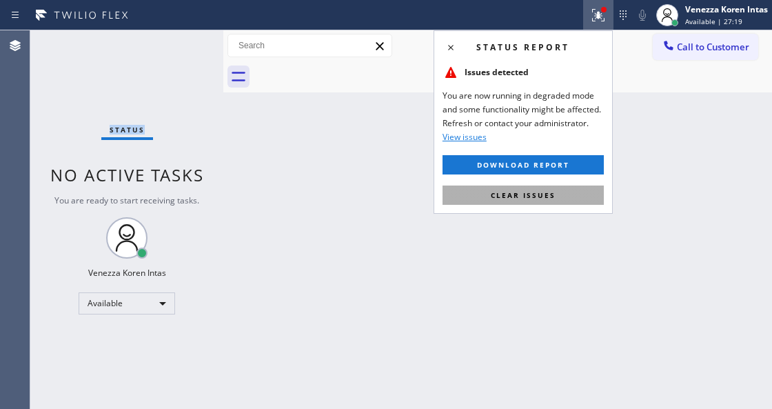
click at [546, 190] on span "Clear issues" at bounding box center [523, 195] width 65 height 10
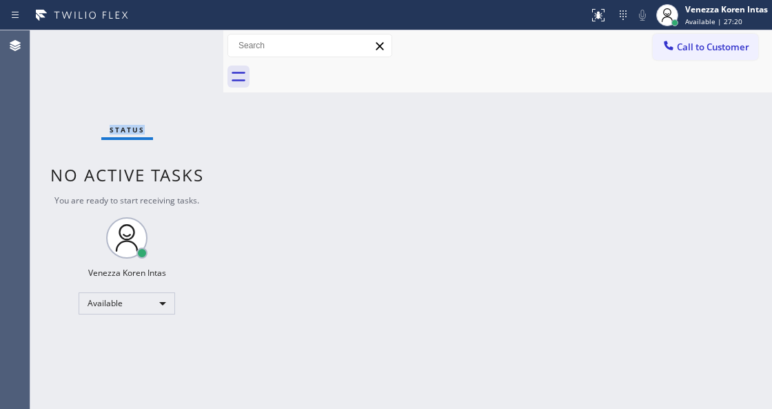
click at [168, 63] on div "Status No active tasks You are ready to start receiving tasks. Venezza Koren In…" at bounding box center [126, 219] width 193 height 378
click at [143, 91] on div "Status No active tasks You are ready to start receiving tasks. Venezza Koren In…" at bounding box center [126, 219] width 193 height 378
click at [163, 44] on div "Status No active tasks You are ready to start receiving tasks. Venezza Koren In…" at bounding box center [126, 219] width 193 height 378
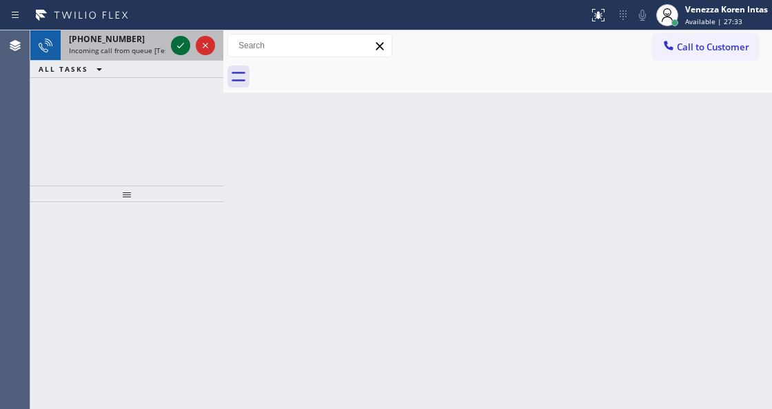
click at [178, 40] on icon at bounding box center [180, 45] width 17 height 17
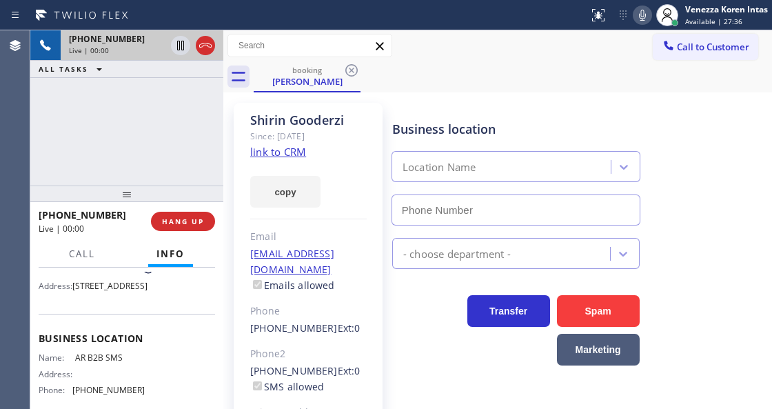
scroll to position [138, 0]
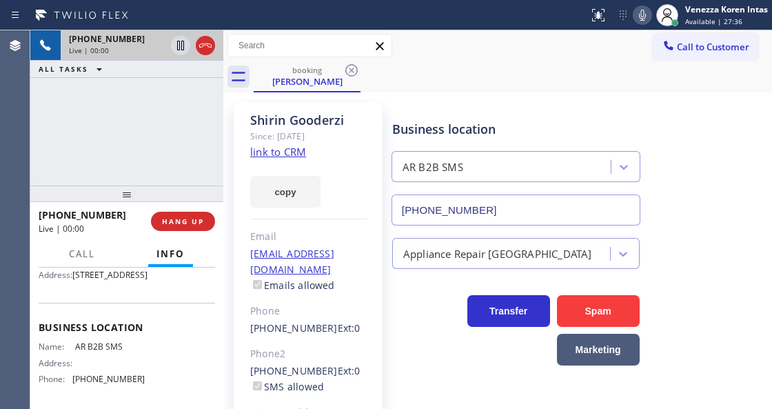
type input "[PHONE_NUMBER]"
click at [297, 151] on link "link to CRM" at bounding box center [278, 152] width 56 height 14
click at [635, 9] on icon at bounding box center [642, 15] width 17 height 17
drag, startPoint x: 366, startPoint y: 109, endPoint x: 398, endPoint y: 27, distance: 88.2
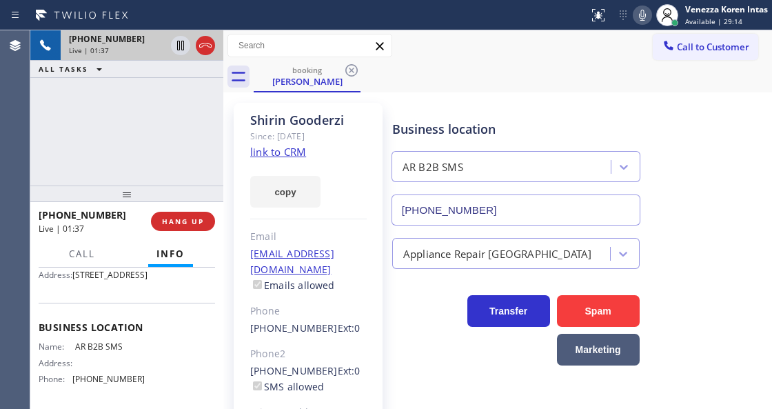
click at [366, 109] on div "Shirin Gooderzi Since: 20 may 2020 link to CRM copy Email divinagallegos84@gmai…" at bounding box center [308, 308] width 149 height 410
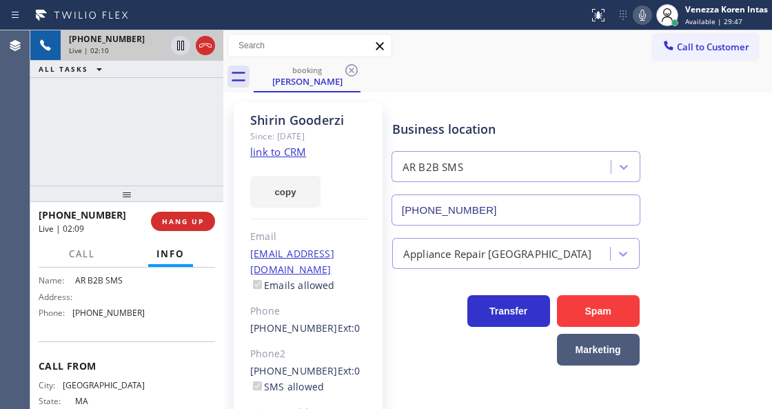
scroll to position [183, 0]
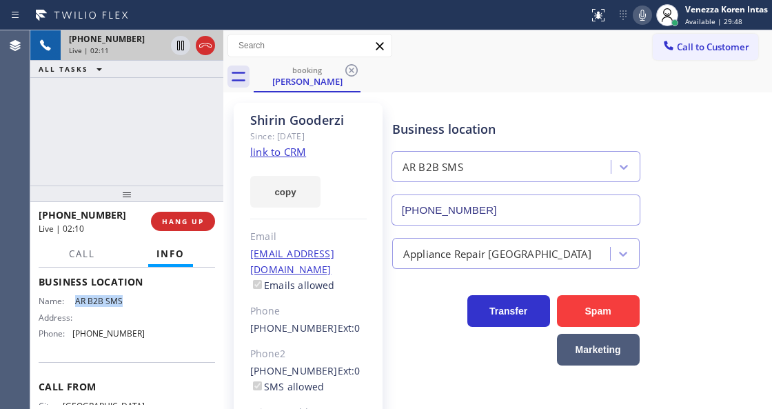
drag, startPoint x: 127, startPoint y: 322, endPoint x: 70, endPoint y: 318, distance: 57.4
click at [70, 306] on div "Name: AR B2B SMS" at bounding box center [92, 301] width 106 height 10
copy div "AR B2B SMS"
click at [640, 17] on icon at bounding box center [642, 15] width 17 height 17
click at [183, 47] on icon at bounding box center [180, 46] width 7 height 10
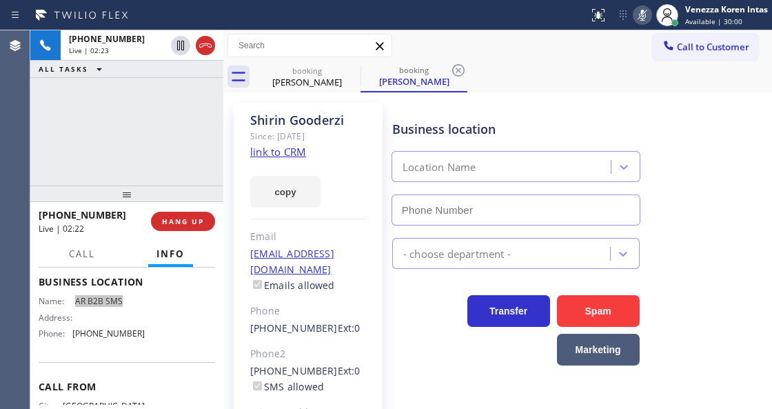
type input "[PHONE_NUMBER]"
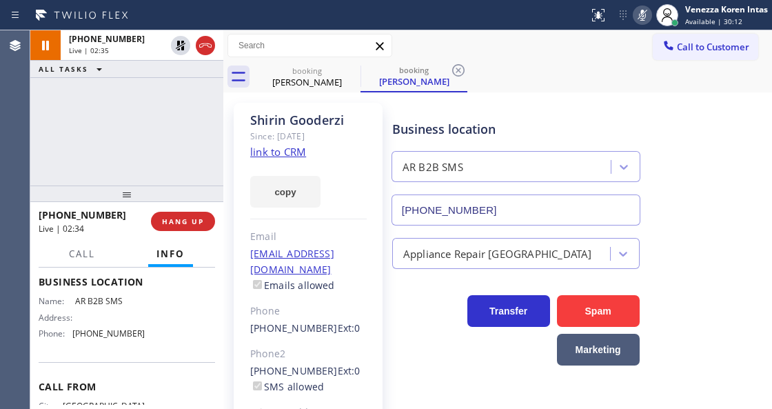
click at [442, 47] on div "Call to Customer Outbound call Location Search location Your caller id phone nu…" at bounding box center [497, 46] width 549 height 24
click at [644, 21] on icon at bounding box center [642, 15] width 17 height 17
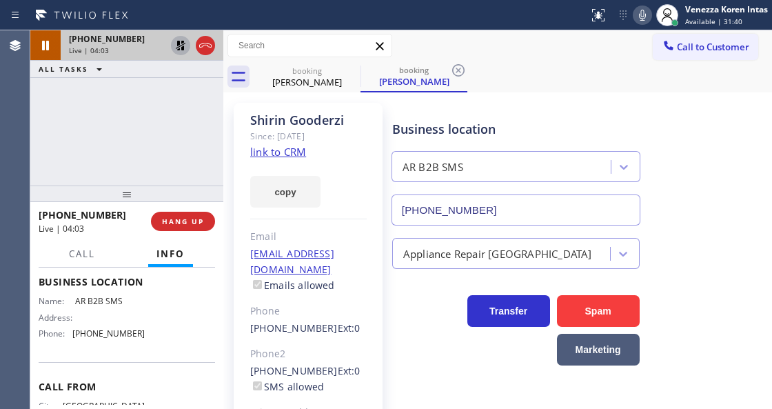
click at [179, 44] on icon at bounding box center [181, 46] width 10 height 10
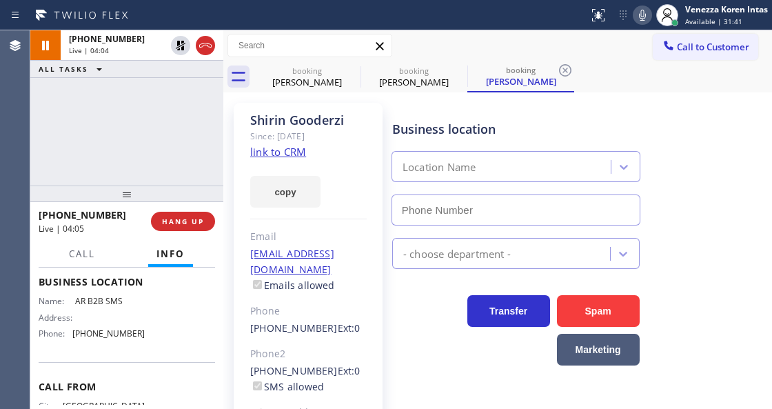
type input "[PHONE_NUMBER]"
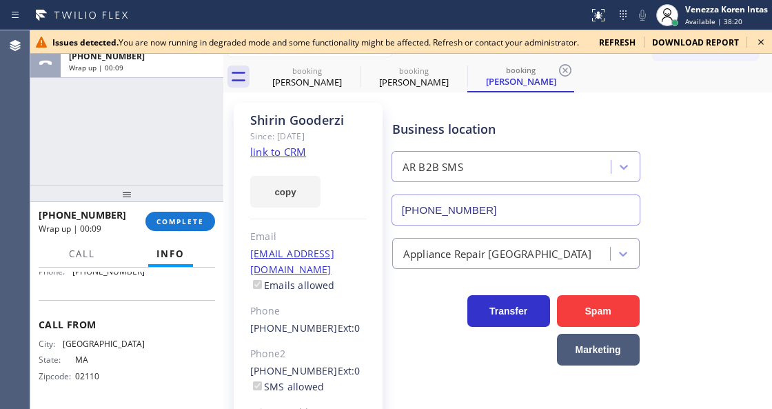
scroll to position [220, 0]
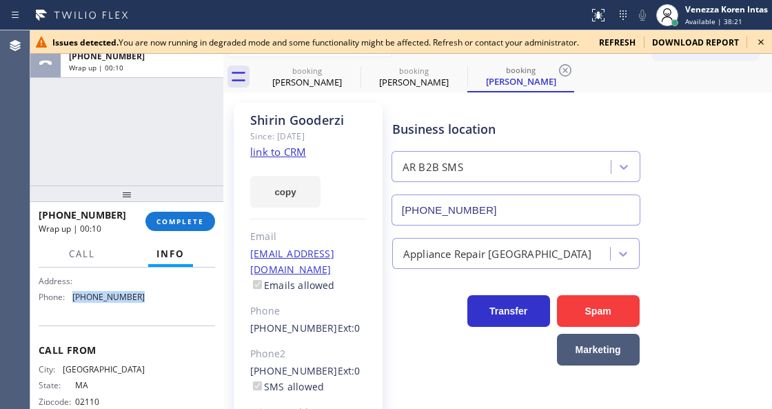
drag, startPoint x: 139, startPoint y: 314, endPoint x: 70, endPoint y: 318, distance: 68.4
click at [70, 302] on div "Phone: (833) 692-2271" at bounding box center [92, 297] width 106 height 10
copy div "[PHONE_NUMBER]"
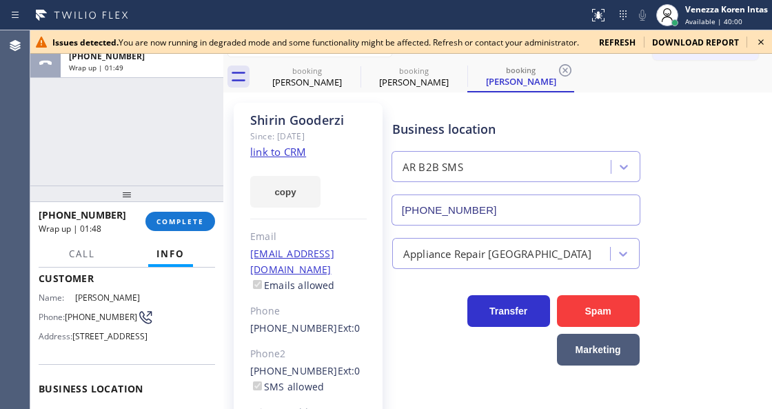
scroll to position [36, 0]
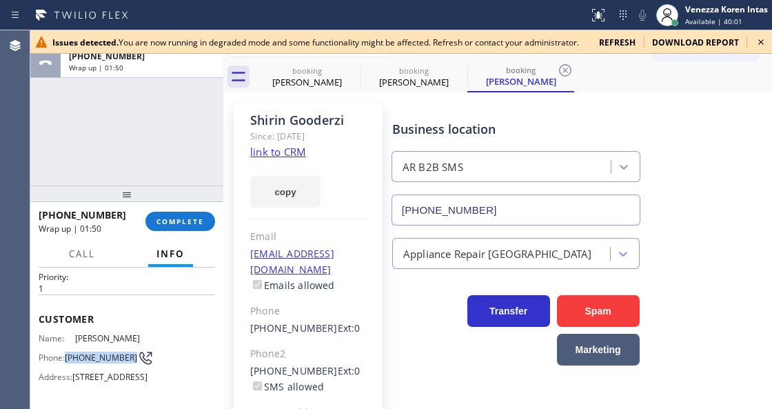
drag, startPoint x: 90, startPoint y: 363, endPoint x: 68, endPoint y: 344, distance: 28.3
click at [68, 352] on span "(617) 519-6888" at bounding box center [101, 357] width 72 height 10
click at [759, 39] on icon at bounding box center [761, 42] width 17 height 17
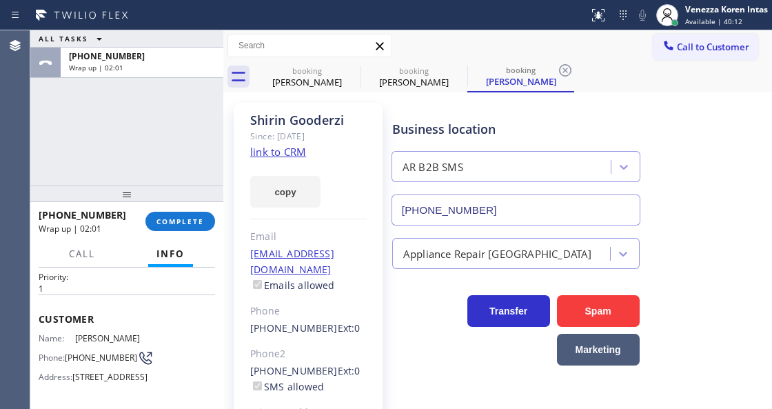
click at [204, 74] on div "+16175196888 Wrap up | 02:01" at bounding box center [139, 63] width 157 height 30
drag, startPoint x: 201, startPoint y: 227, endPoint x: 277, endPoint y: 226, distance: 76.5
click at [201, 227] on button "COMPLETE" at bounding box center [180, 221] width 70 height 19
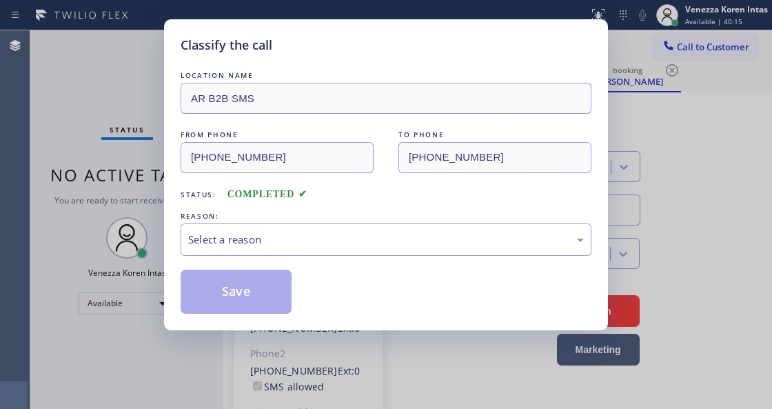
type input "[PHONE_NUMBER]"
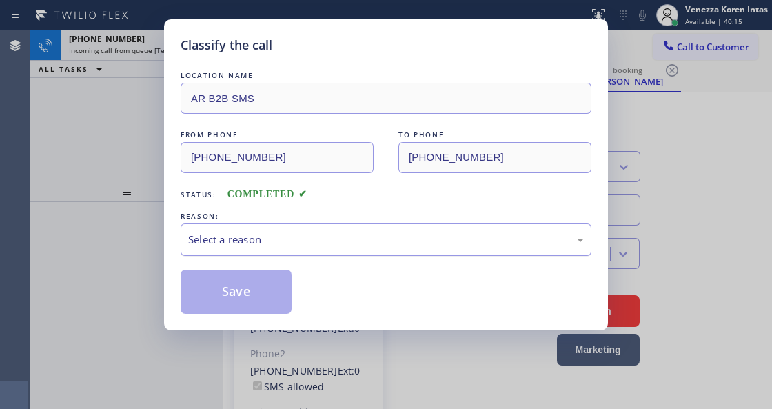
click at [299, 247] on div "Select a reason" at bounding box center [386, 240] width 396 height 16
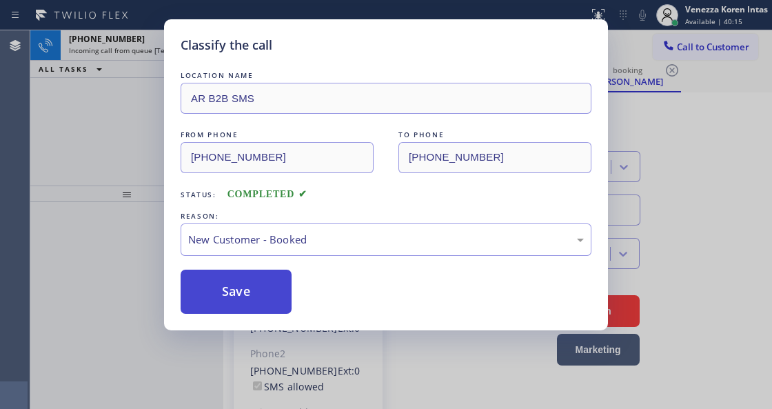
click at [255, 292] on button "Save" at bounding box center [236, 291] width 111 height 44
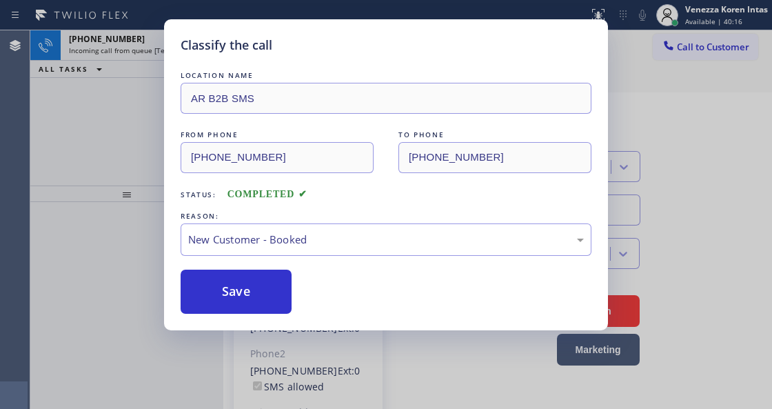
drag, startPoint x: 124, startPoint y: 121, endPoint x: 274, endPoint y: 70, distance: 158.0
click at [124, 122] on div "Classify the call LOCATION NAME AR B2B SMS FROM PHONE (617) 519-6888 TO PHONE (…" at bounding box center [386, 204] width 772 height 409
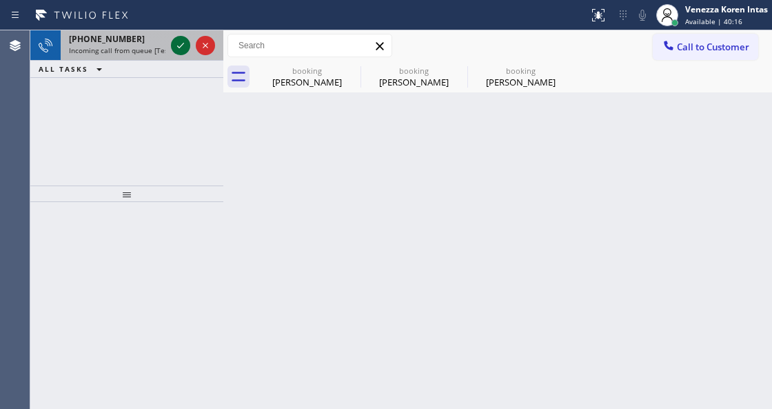
click at [181, 45] on icon at bounding box center [180, 45] width 17 height 17
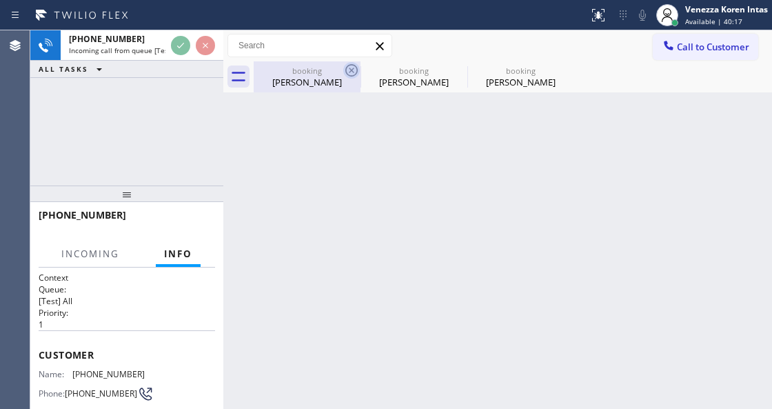
click at [354, 68] on icon at bounding box center [351, 70] width 12 height 12
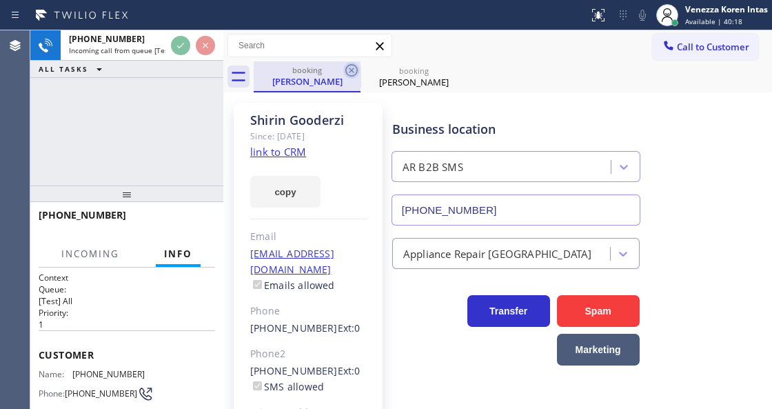
click at [351, 70] on icon at bounding box center [351, 70] width 12 height 12
click at [0, 0] on icon at bounding box center [0, 0] width 0 height 0
click at [351, 70] on div "booking Shirin Gooderzi booking Shirin Gooderzi" at bounding box center [513, 76] width 518 height 31
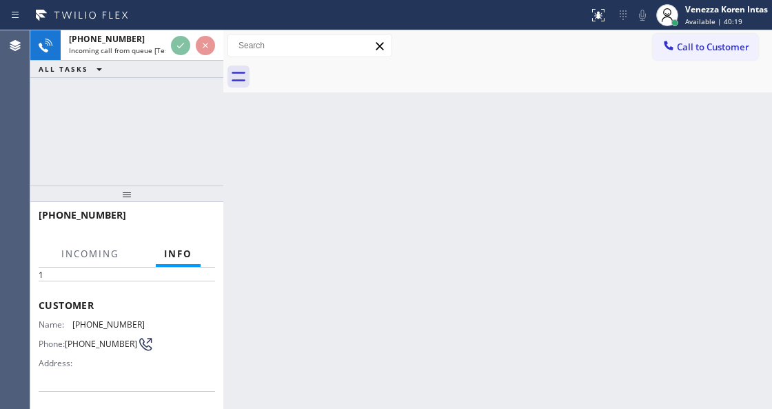
scroll to position [138, 0]
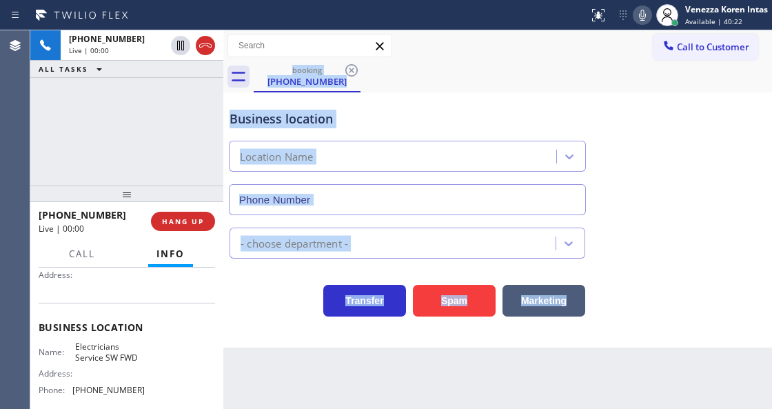
type input "(213) 566-1222"
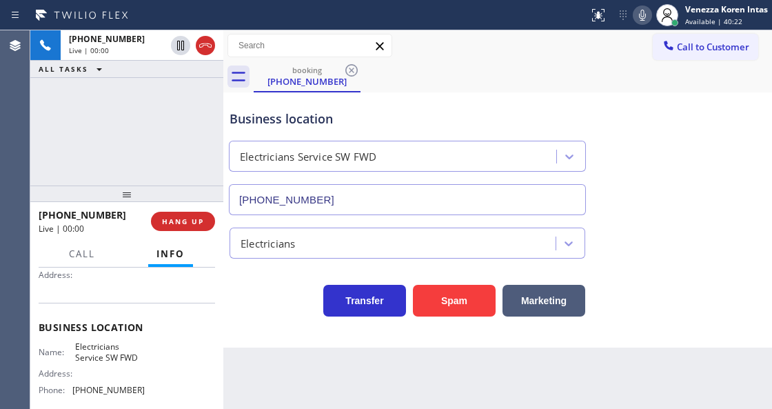
click at [159, 112] on div "+17603594997 Live | 00:00 ALL TASKS ALL TASKS ACTIVE TASKS TASKS IN WRAP UP" at bounding box center [126, 107] width 193 height 155
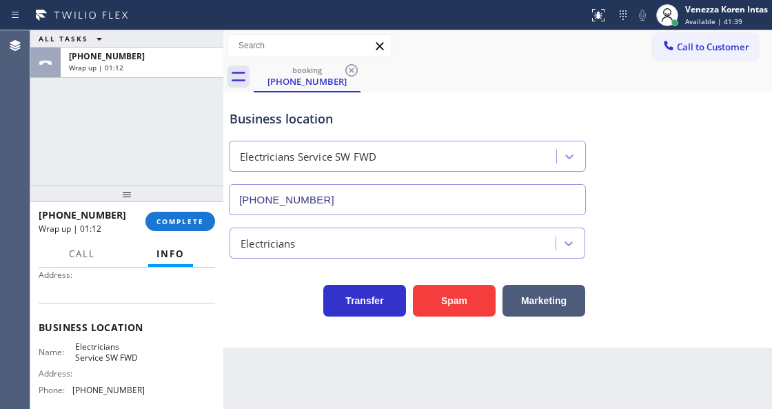
click at [169, 209] on div "+17603594997 Wrap up | 01:12 COMPLETE" at bounding box center [127, 221] width 176 height 36
click at [197, 216] on span "COMPLETE" at bounding box center [180, 221] width 48 height 10
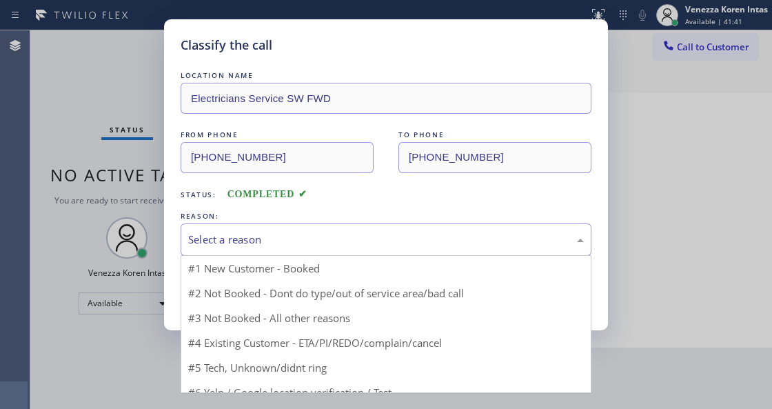
click at [322, 244] on div "Select a reason" at bounding box center [386, 240] width 396 height 16
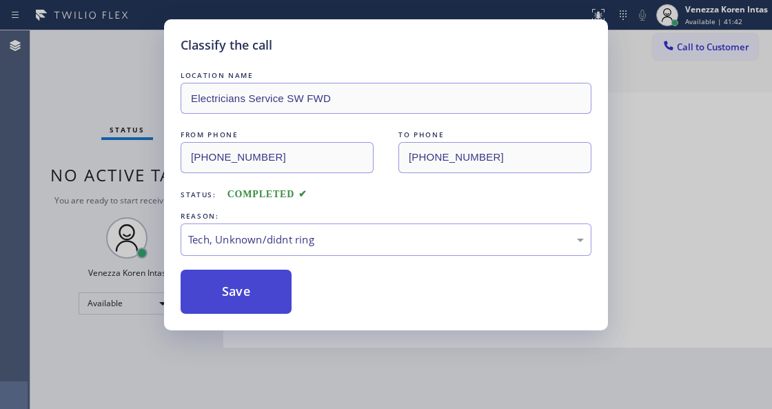
click at [255, 298] on button "Save" at bounding box center [236, 291] width 111 height 44
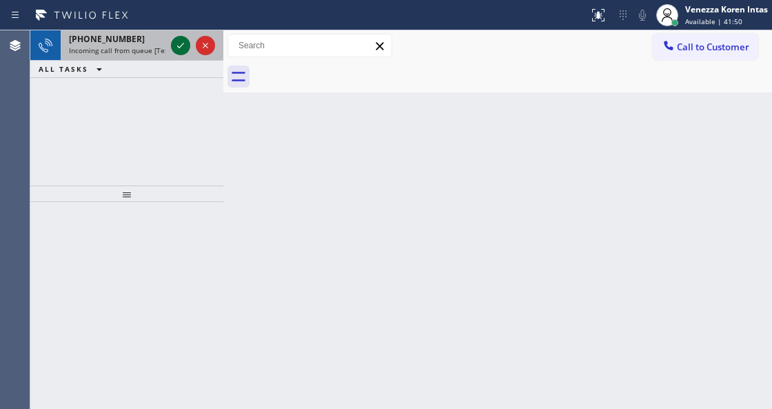
click at [185, 48] on icon at bounding box center [180, 45] width 17 height 17
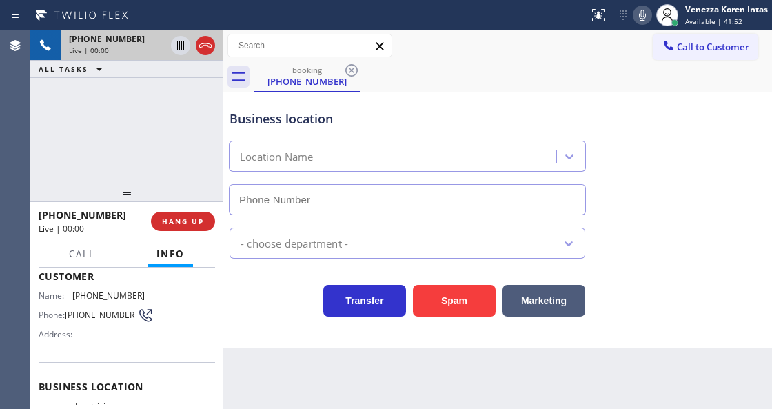
scroll to position [138, 0]
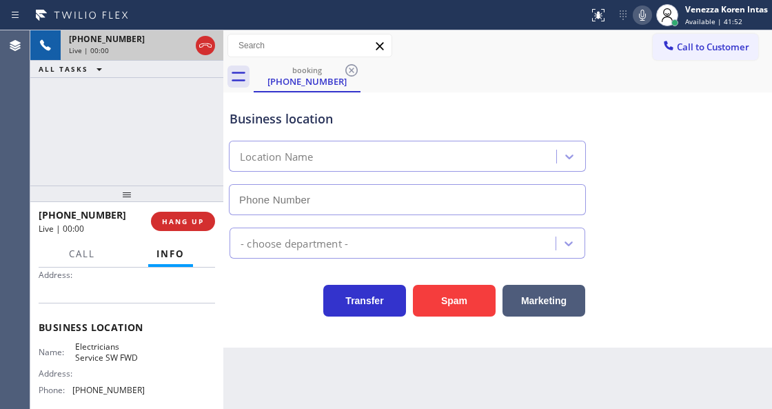
type input "(213) 566-1222"
click at [174, 205] on div "+18172045044 Live | 00:00 HANG UP" at bounding box center [127, 221] width 176 height 36
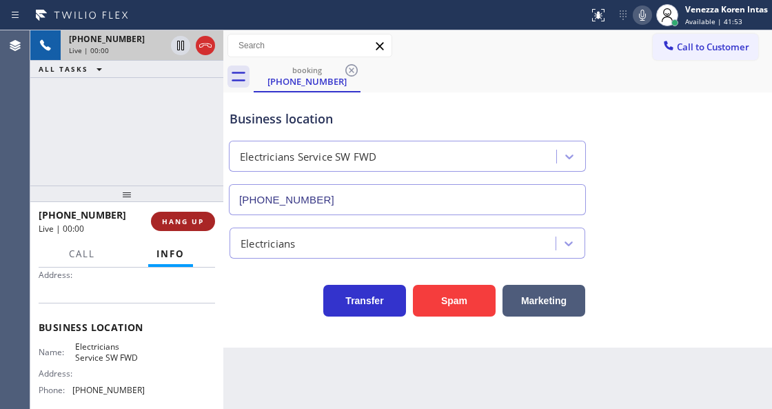
click at [176, 219] on span "HANG UP" at bounding box center [183, 221] width 42 height 10
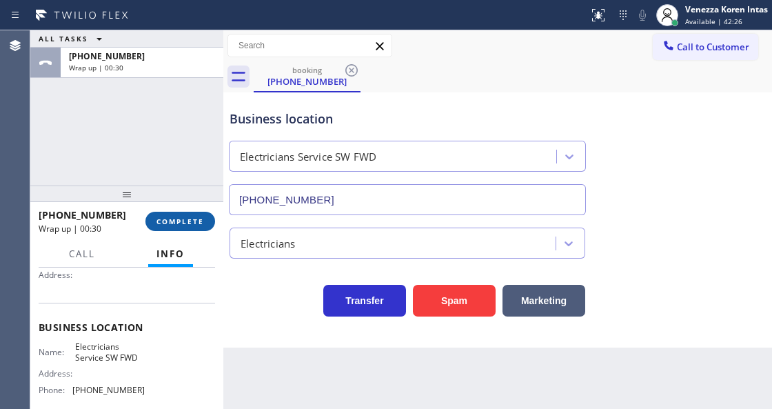
click at [191, 221] on span "COMPLETE" at bounding box center [180, 221] width 48 height 10
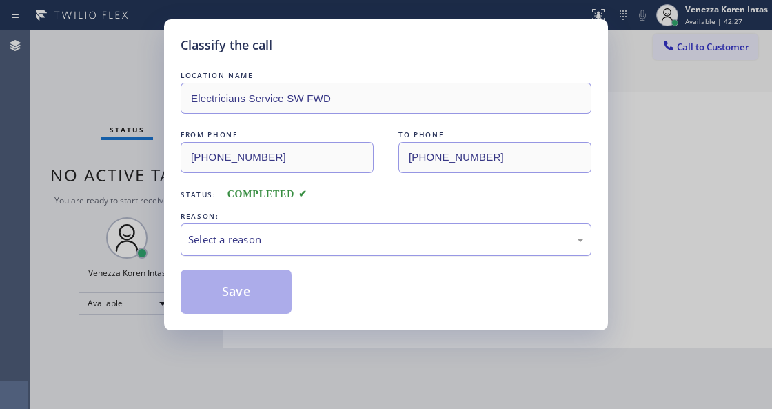
click at [386, 256] on div "Select a reason" at bounding box center [386, 239] width 411 height 32
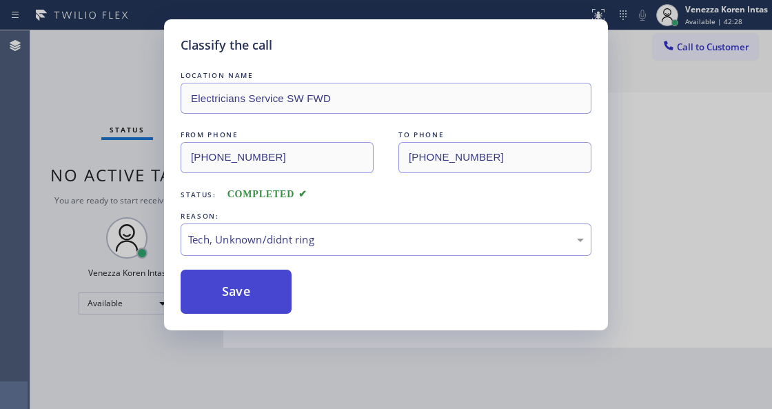
click at [270, 300] on button "Save" at bounding box center [236, 291] width 111 height 44
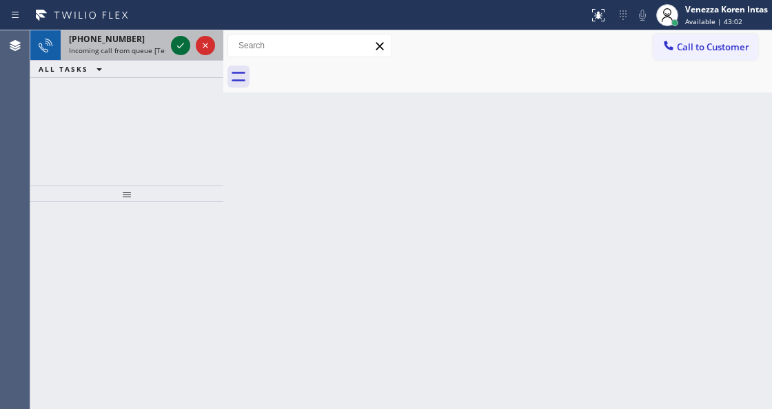
click at [175, 48] on icon at bounding box center [180, 45] width 17 height 17
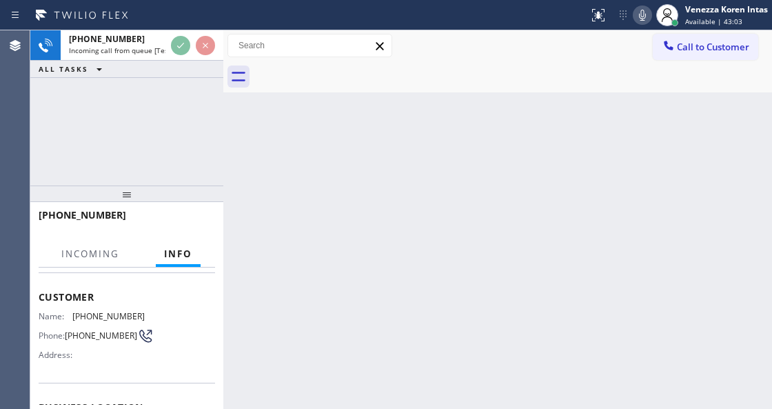
scroll to position [138, 0]
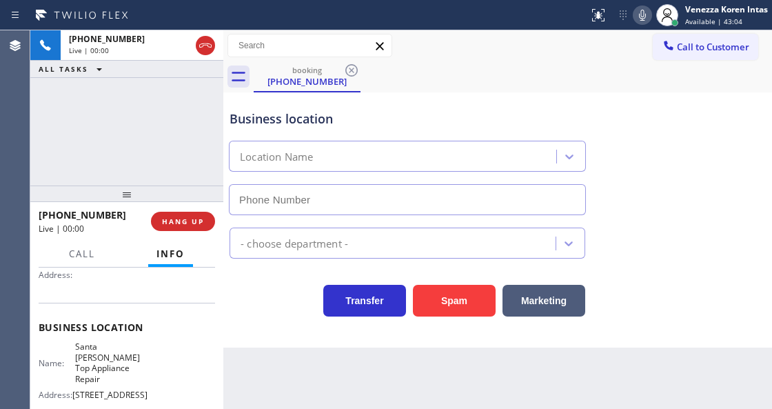
type input "(310) 340-1159"
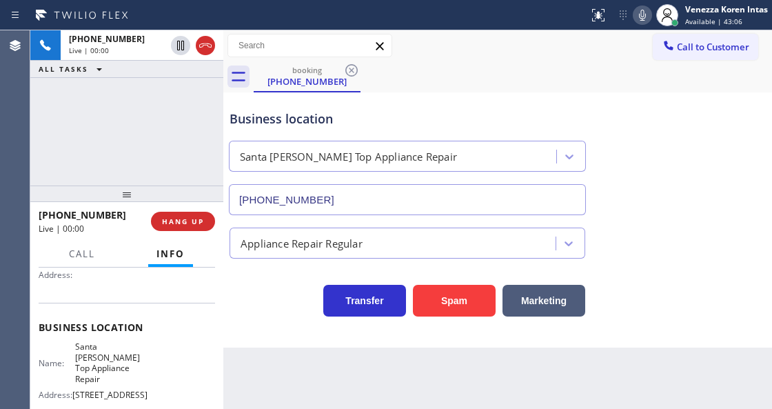
click at [96, 161] on div "+13108538518 Live | 00:00 ALL TASKS ALL TASKS ACTIVE TASKS TASKS IN WRAP UP" at bounding box center [126, 107] width 193 height 155
click at [61, 127] on div "+13108538518 Live | 00:02 ALL TASKS ALL TASKS ACTIVE TASKS TASKS IN WRAP UP" at bounding box center [126, 107] width 193 height 155
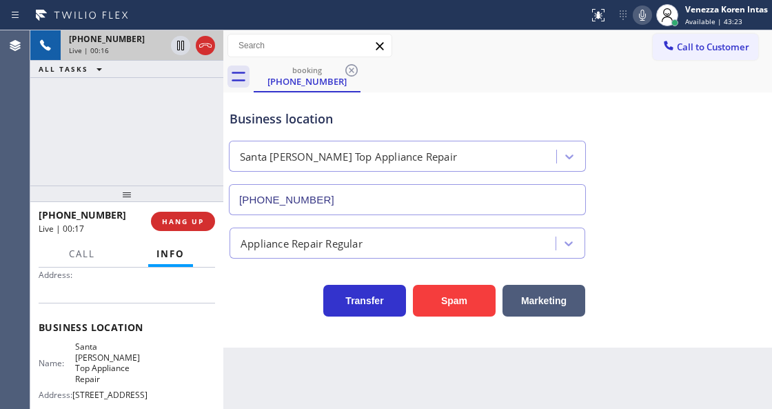
click at [210, 52] on icon at bounding box center [205, 45] width 17 height 17
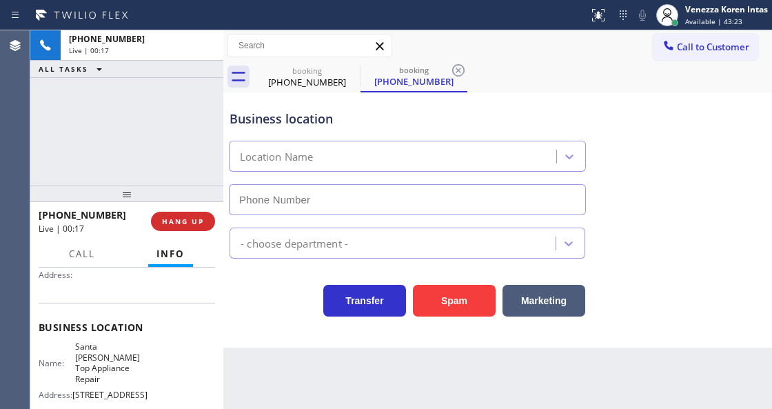
type input "(310) 340-1159"
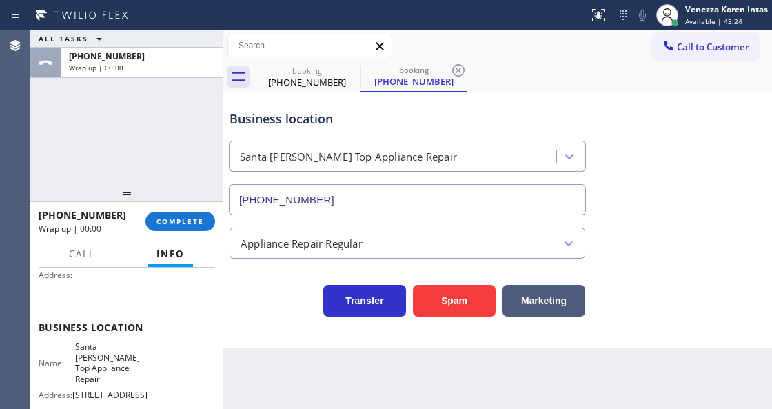
click at [205, 124] on div "ALL TASKS ALL TASKS ACTIVE TASKS TASKS IN WRAP UP +13108538518 Wrap up | 00:00" at bounding box center [126, 107] width 193 height 155
click at [168, 225] on span "COMPLETE" at bounding box center [180, 221] width 48 height 10
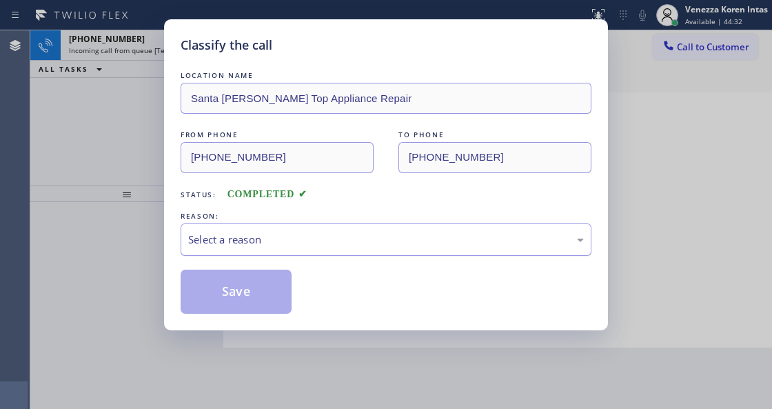
click at [316, 243] on div "Select a reason" at bounding box center [386, 240] width 396 height 16
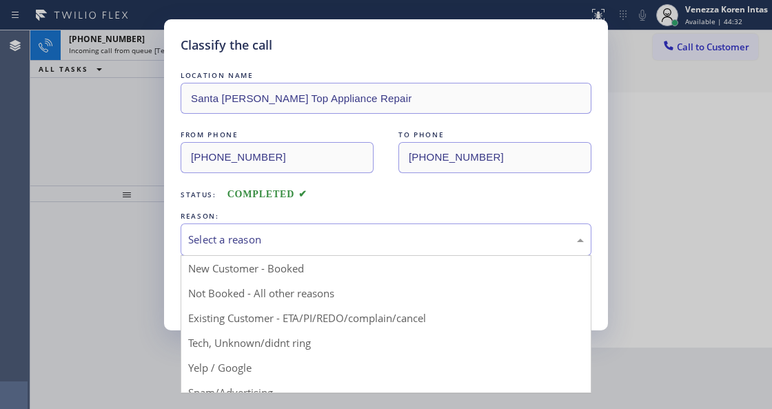
drag, startPoint x: 292, startPoint y: 340, endPoint x: 231, endPoint y: 303, distance: 70.8
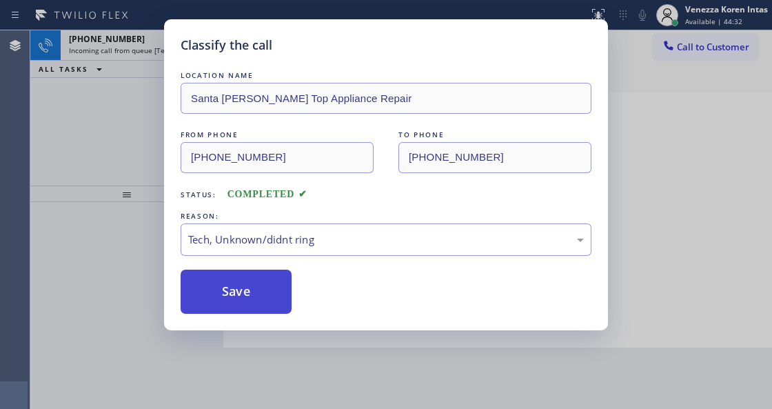
click at [231, 303] on button "Save" at bounding box center [236, 291] width 111 height 44
click at [663, 176] on div "Classify the call LOCATION NAME Santa Monica Top Appliance Repair FROM PHONE (3…" at bounding box center [386, 204] width 772 height 409
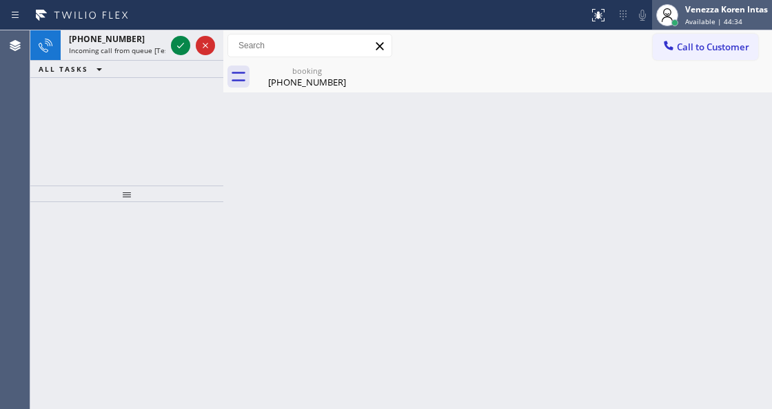
click at [724, 18] on span "Available | 44:34" at bounding box center [713, 22] width 57 height 10
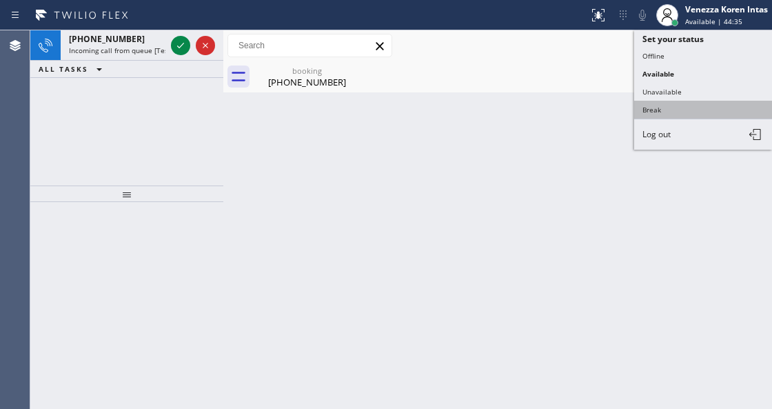
click at [677, 101] on button "Break" at bounding box center [703, 110] width 138 height 18
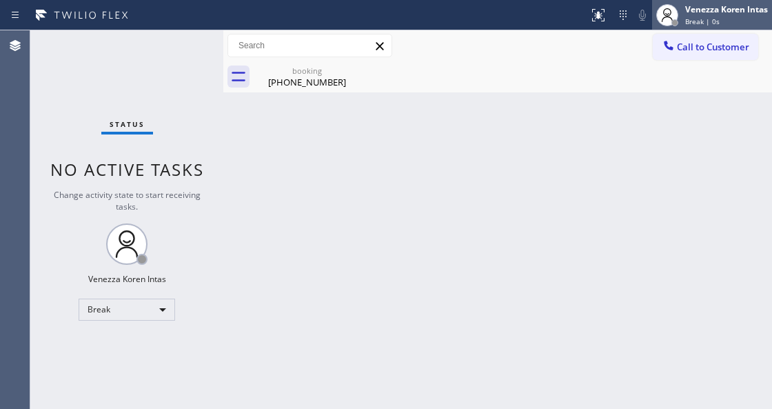
click at [686, 16] on div "Venezza Koren Intas Break | 0s" at bounding box center [727, 15] width 90 height 24
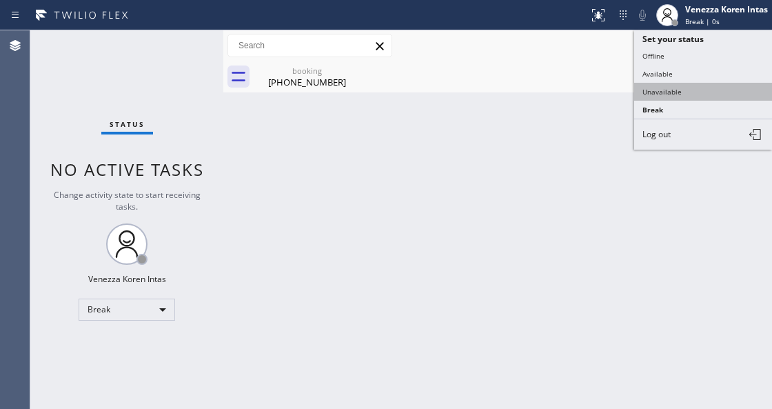
click at [657, 90] on button "Unavailable" at bounding box center [703, 92] width 138 height 18
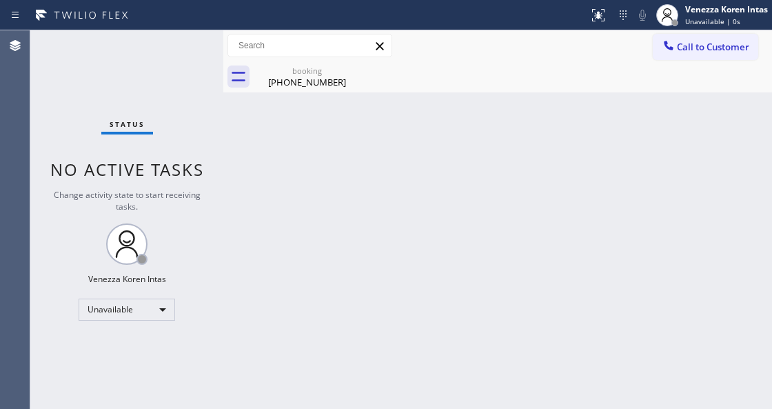
click at [156, 76] on div "Status No active tasks Change activity state to start receiving tasks. Venezza …" at bounding box center [126, 219] width 193 height 378
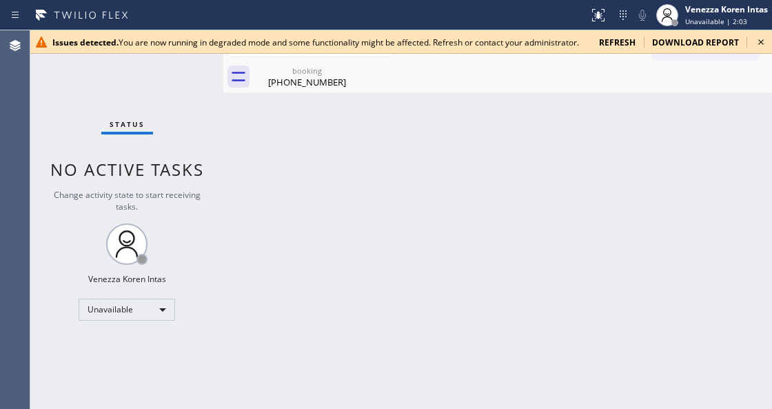
click at [329, 40] on div "Issues detected. You are now running in degraded mode and some functionality mi…" at bounding box center [319, 43] width 535 height 12
click at [332, 66] on div "booking" at bounding box center [307, 70] width 104 height 10
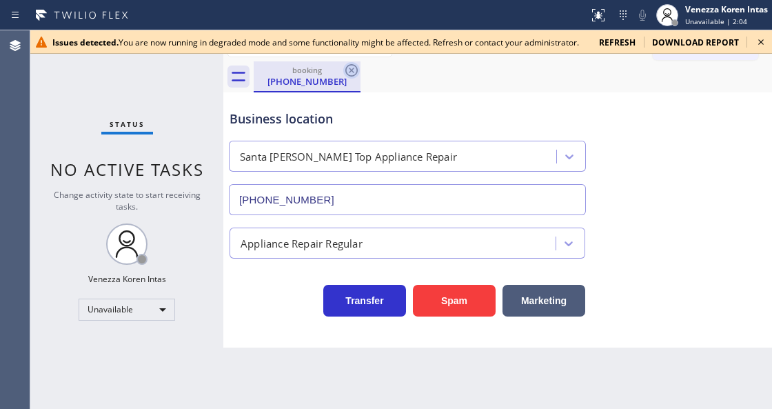
click at [353, 69] on icon at bounding box center [351, 70] width 17 height 17
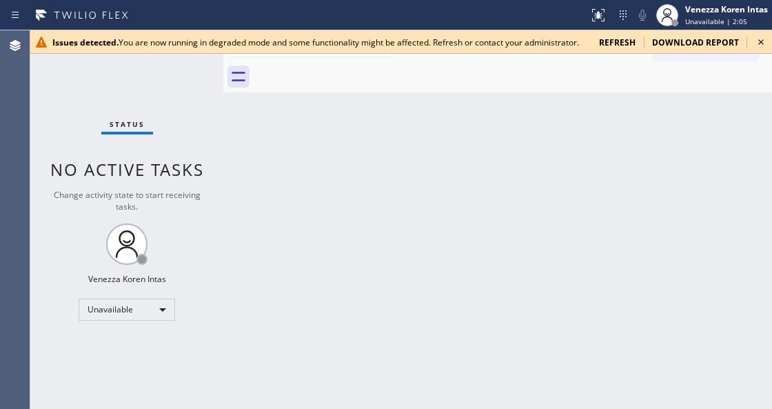
click at [762, 45] on icon at bounding box center [761, 42] width 17 height 17
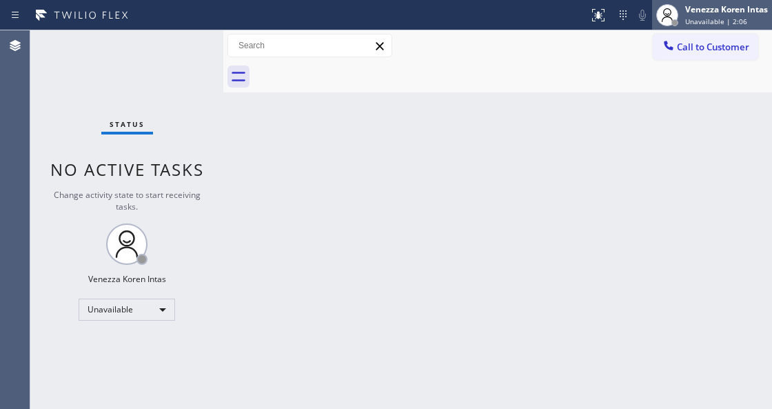
click at [682, 21] on div "Venezza Koren Intas Unavailable | 2:06" at bounding box center [727, 15] width 90 height 24
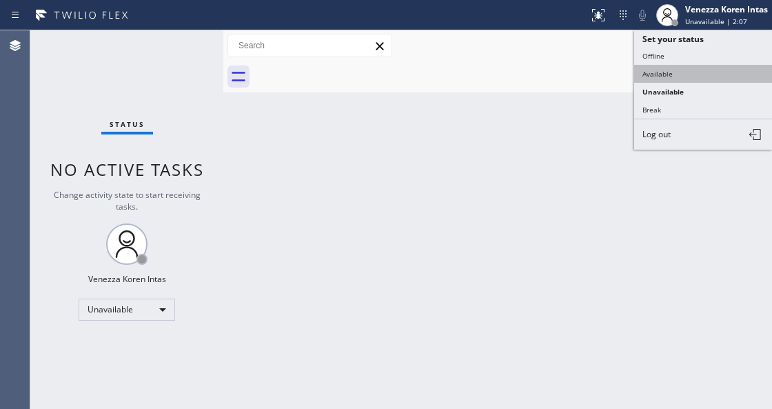
click at [691, 70] on button "Available" at bounding box center [703, 74] width 138 height 18
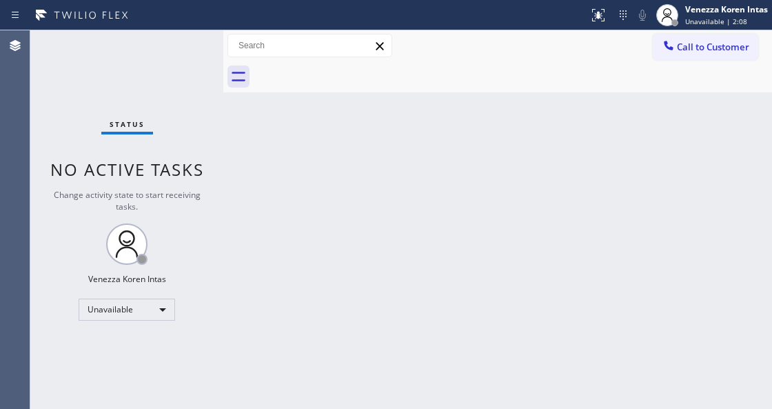
click at [154, 52] on div "Status No active tasks Change activity state to start receiving tasks. Venezza …" at bounding box center [126, 219] width 193 height 378
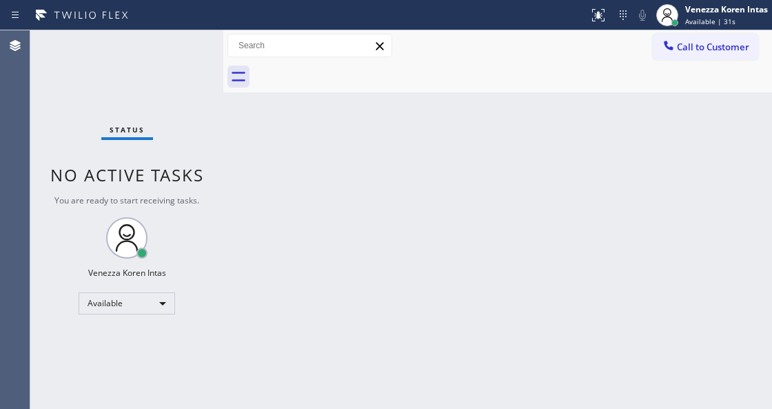
click at [184, 51] on div "Status No active tasks You are ready to start receiving tasks. Venezza Koren In…" at bounding box center [126, 219] width 193 height 378
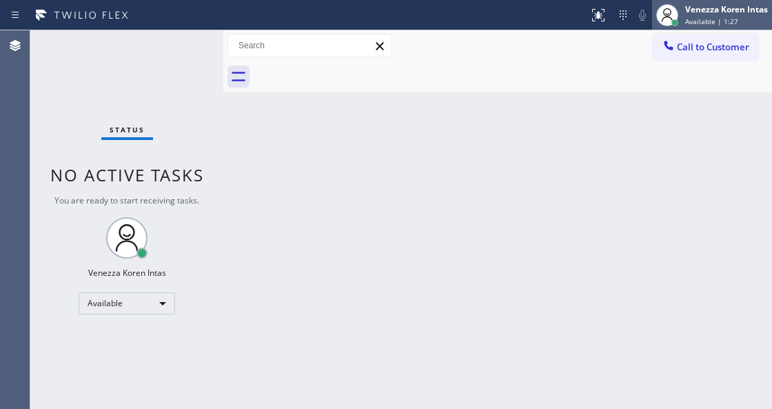
click at [746, 17] on div "Available | 1:27" at bounding box center [726, 22] width 83 height 10
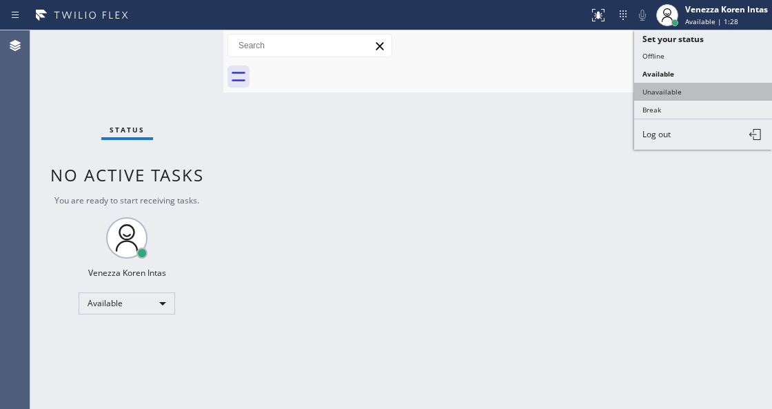
click at [704, 94] on button "Unavailable" at bounding box center [703, 92] width 138 height 18
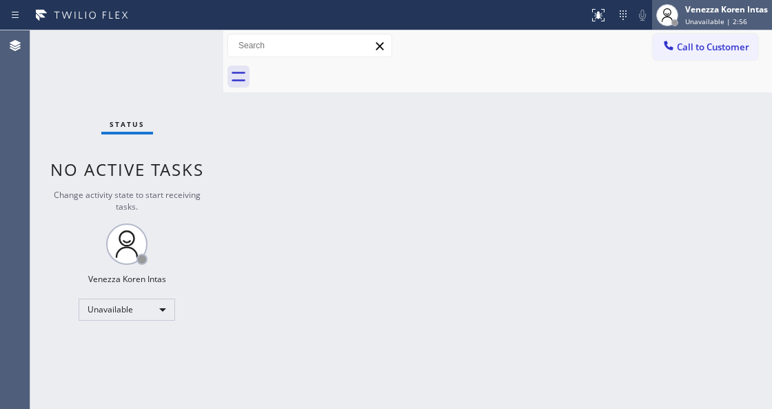
click at [757, 17] on div "Unavailable | 2:56" at bounding box center [726, 22] width 83 height 10
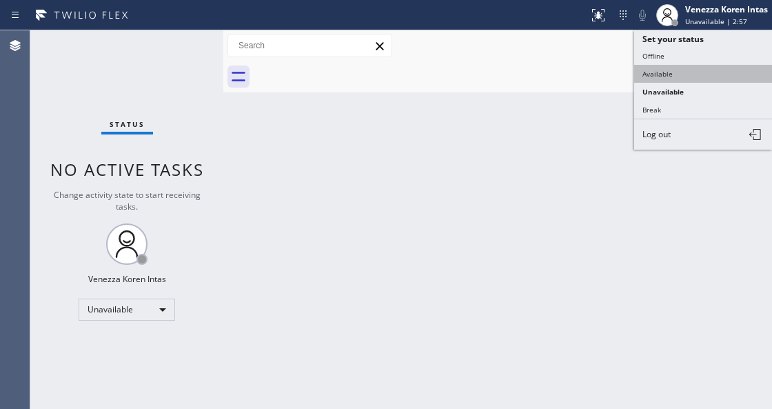
click at [685, 65] on button "Available" at bounding box center [703, 74] width 138 height 18
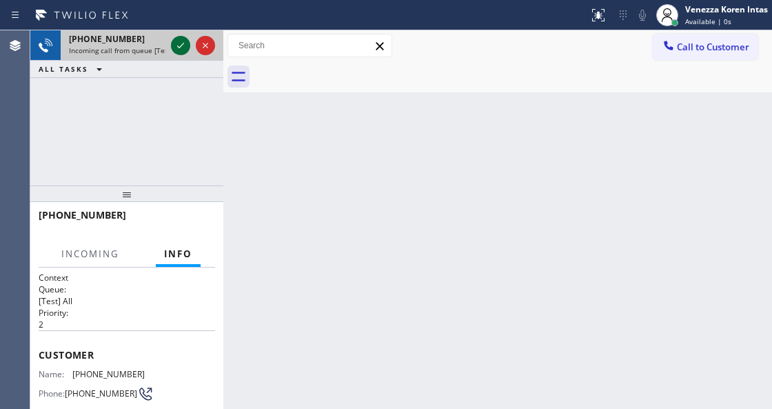
click at [179, 48] on icon at bounding box center [180, 45] width 17 height 17
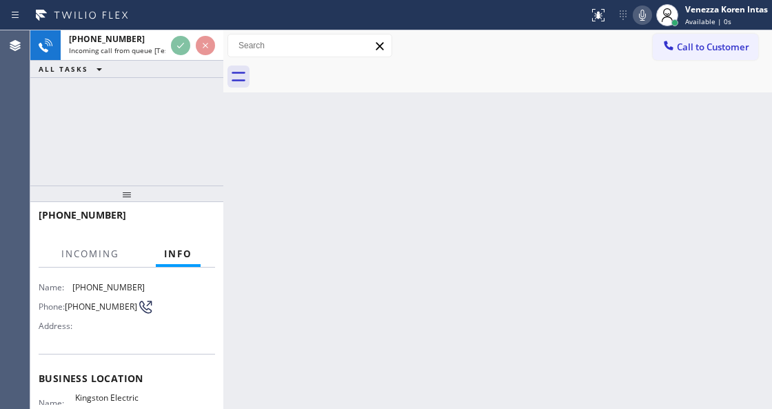
scroll to position [138, 0]
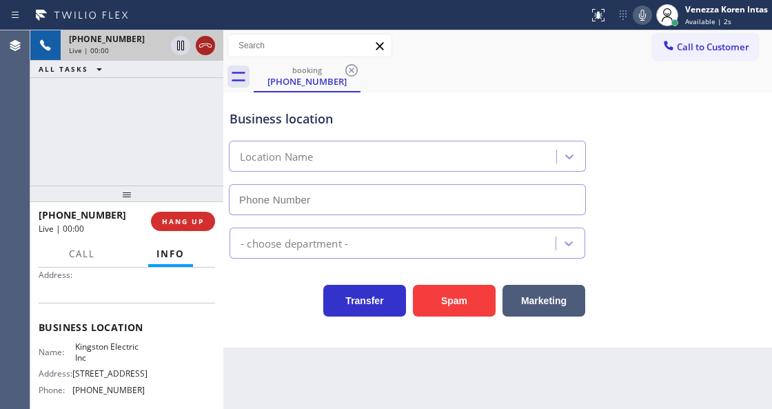
type input "(425) 517-1088"
click at [203, 47] on icon at bounding box center [205, 45] width 17 height 17
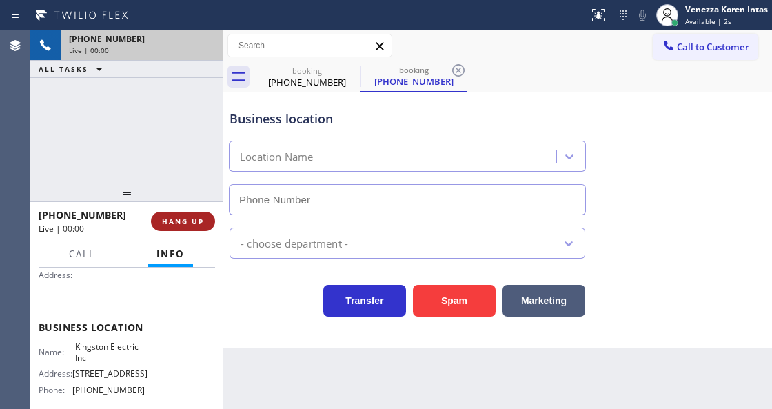
type input "(425) 517-1088"
drag, startPoint x: 201, startPoint y: 213, endPoint x: 351, endPoint y: 246, distance: 153.8
click at [201, 214] on button "HANG UP" at bounding box center [183, 221] width 64 height 19
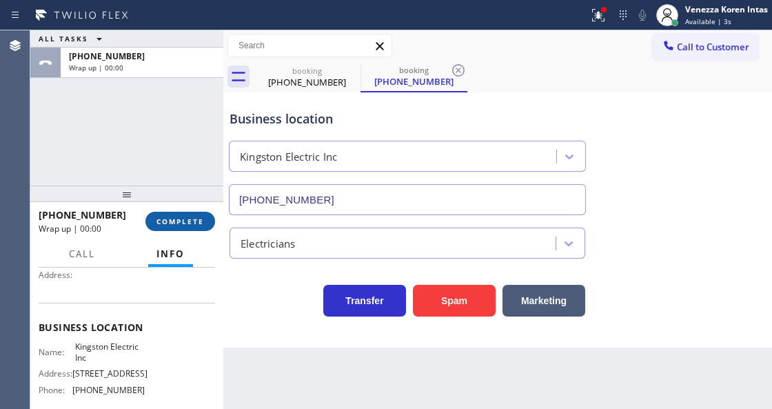
click at [205, 225] on button "COMPLETE" at bounding box center [180, 221] width 70 height 19
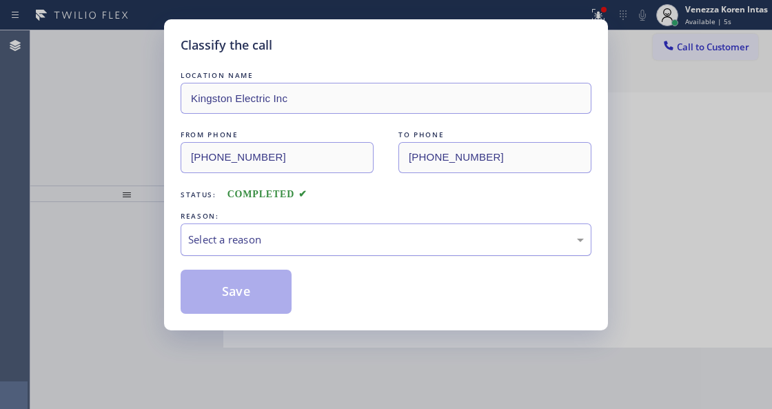
click at [351, 250] on div "Select a reason" at bounding box center [386, 239] width 411 height 32
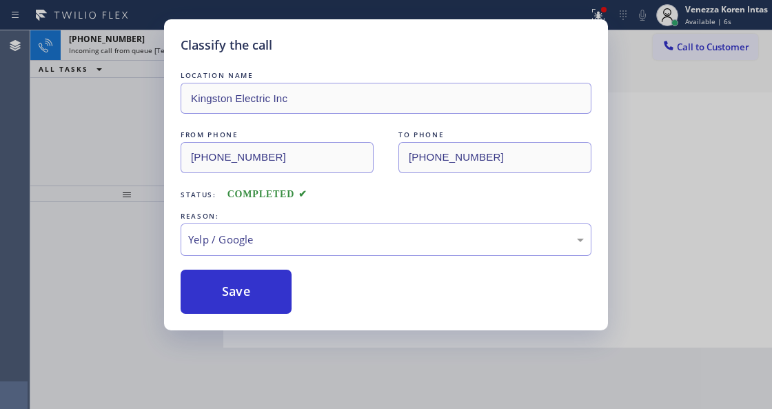
click at [240, 290] on button "Save" at bounding box center [236, 291] width 111 height 44
click at [187, 45] on h5 "Classify the call" at bounding box center [227, 45] width 92 height 19
click at [184, 44] on h5 "Classify the call" at bounding box center [227, 45] width 92 height 19
click at [184, 41] on h5 "Classify the call" at bounding box center [227, 45] width 92 height 19
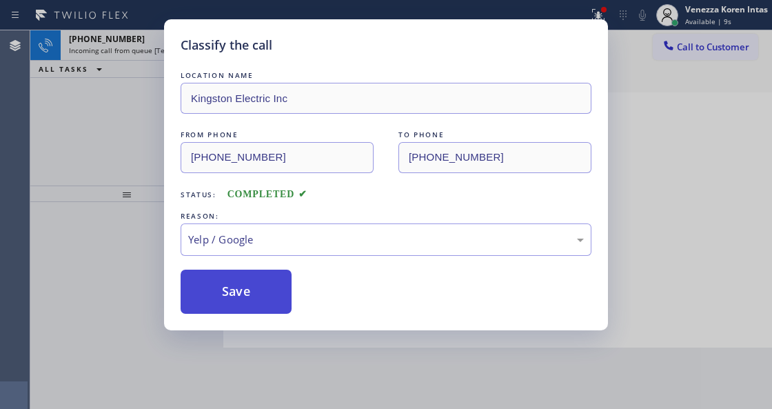
click at [254, 303] on button "Save" at bounding box center [236, 291] width 111 height 44
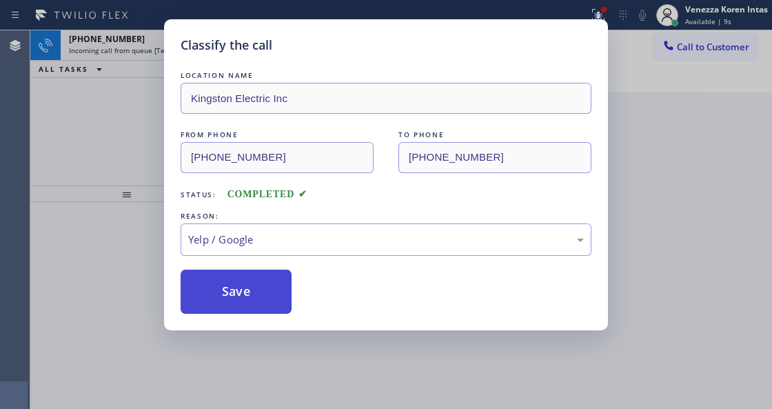
click at [254, 302] on button "Save" at bounding box center [236, 291] width 111 height 44
click at [254, 300] on button "Save" at bounding box center [236, 291] width 111 height 44
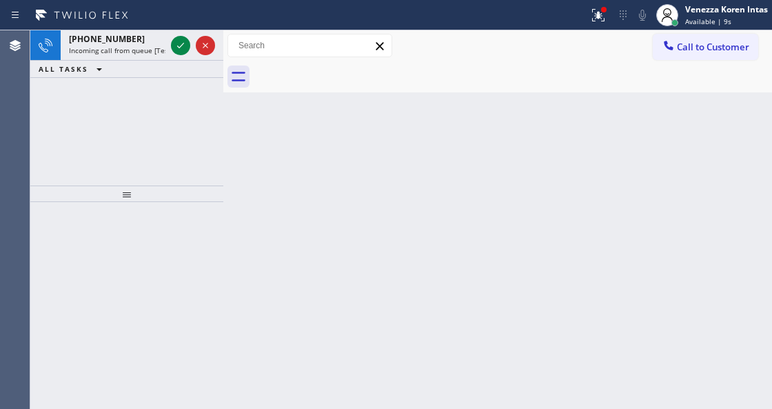
click at [138, 114] on div "+16149752766 Incoming call from queue [Test] All ALL TASKS ALL TASKS ACTIVE TAS…" at bounding box center [126, 107] width 193 height 155
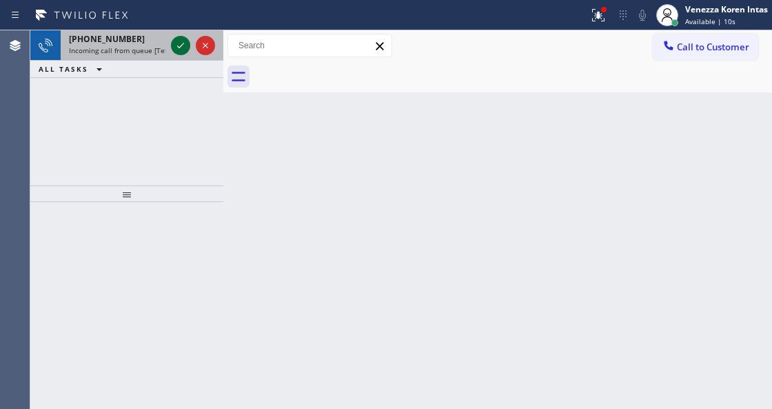
click at [182, 43] on icon at bounding box center [180, 45] width 17 height 17
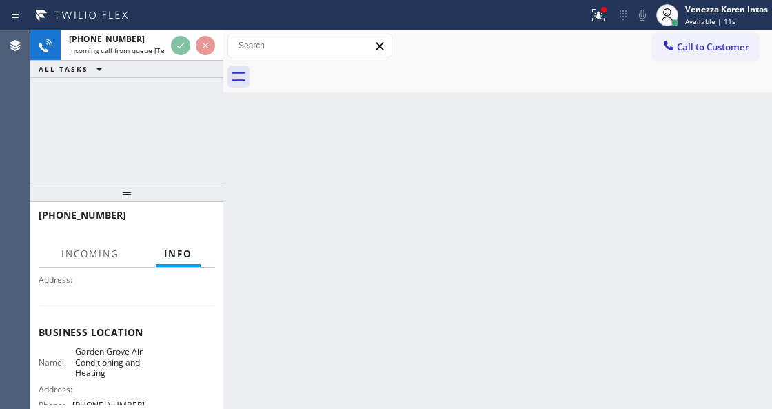
scroll to position [183, 0]
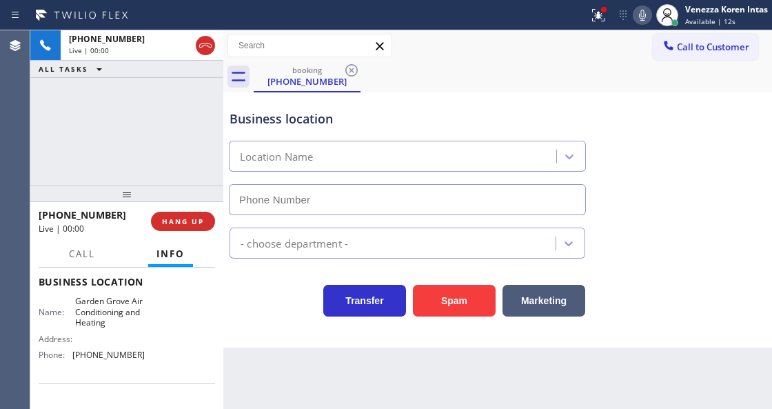
type input "(714) 942-4526"
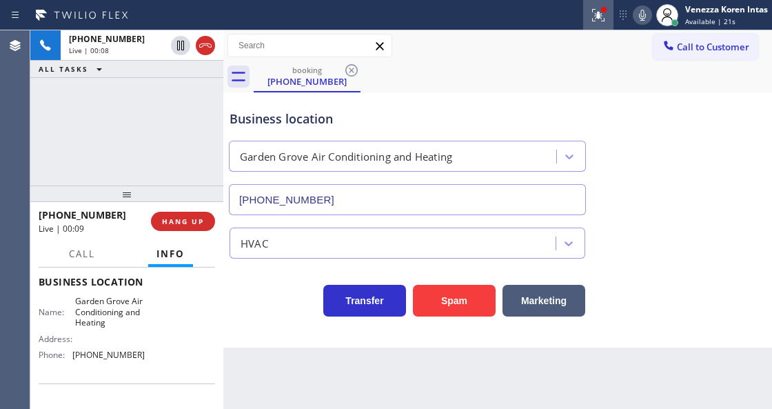
click at [600, 19] on icon at bounding box center [598, 15] width 17 height 17
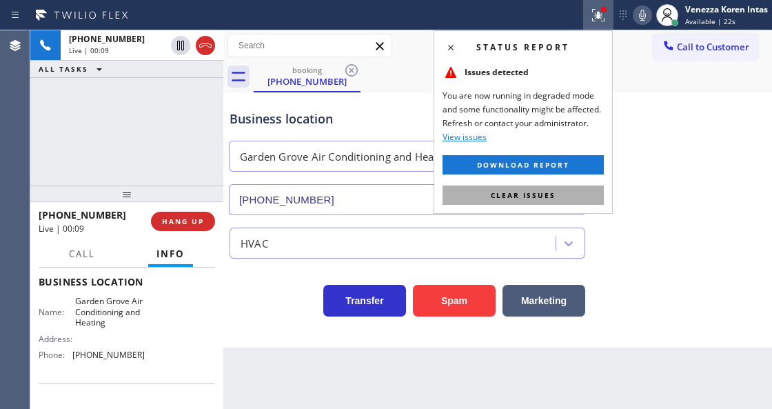
click at [509, 193] on span "Clear issues" at bounding box center [523, 195] width 65 height 10
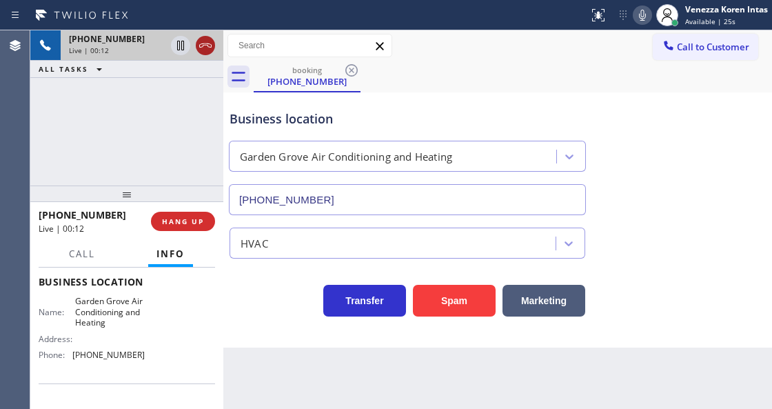
click at [206, 43] on icon at bounding box center [205, 45] width 12 height 4
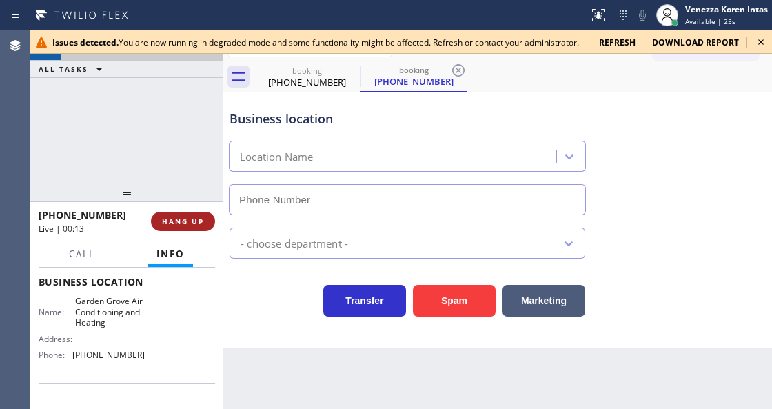
type input "(714) 942-4526"
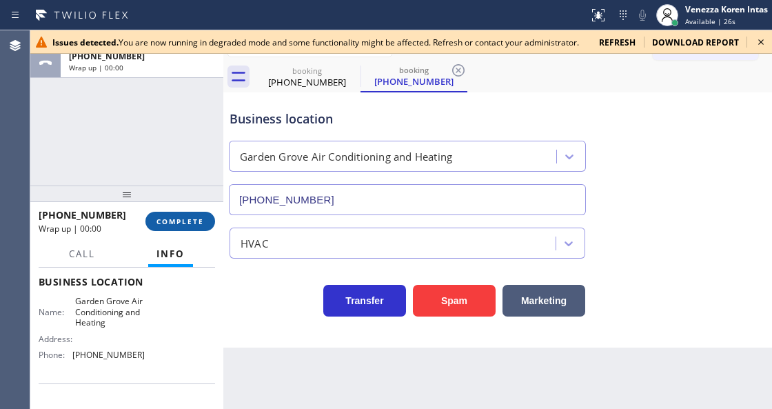
click at [179, 217] on span "COMPLETE" at bounding box center [180, 221] width 48 height 10
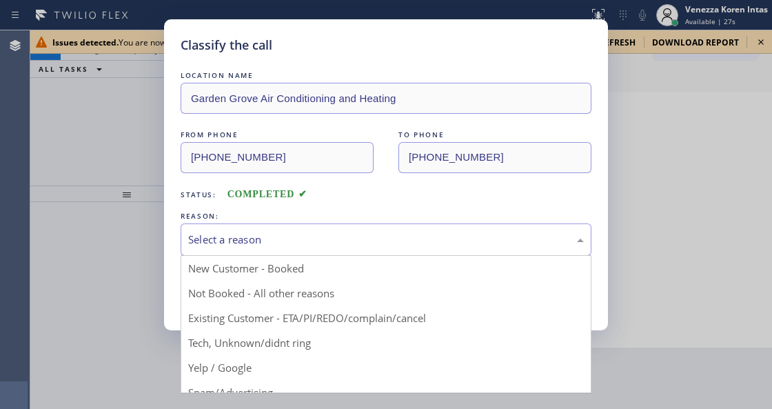
click at [378, 245] on div "Select a reason" at bounding box center [386, 240] width 396 height 16
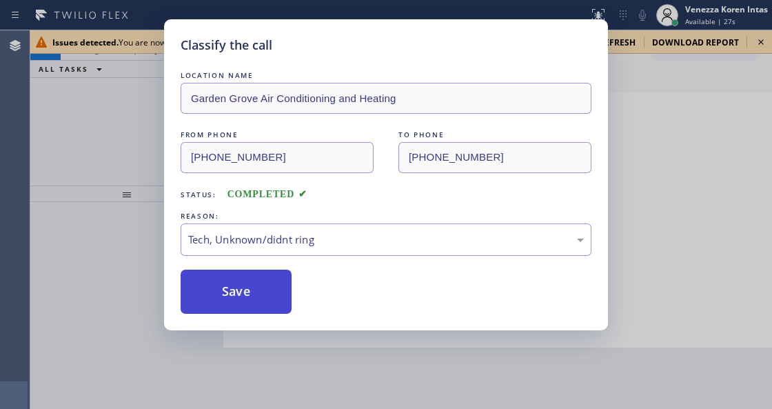
click at [257, 307] on button "Save" at bounding box center [236, 291] width 111 height 44
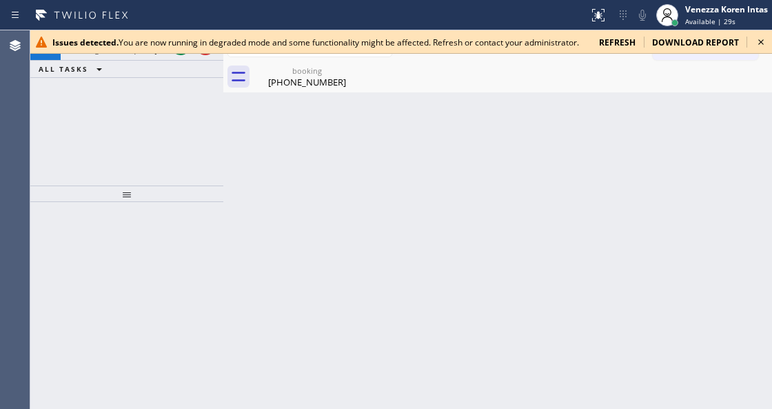
drag, startPoint x: 755, startPoint y: 43, endPoint x: 476, endPoint y: 87, distance: 282.6
click at [755, 43] on icon at bounding box center [761, 42] width 17 height 17
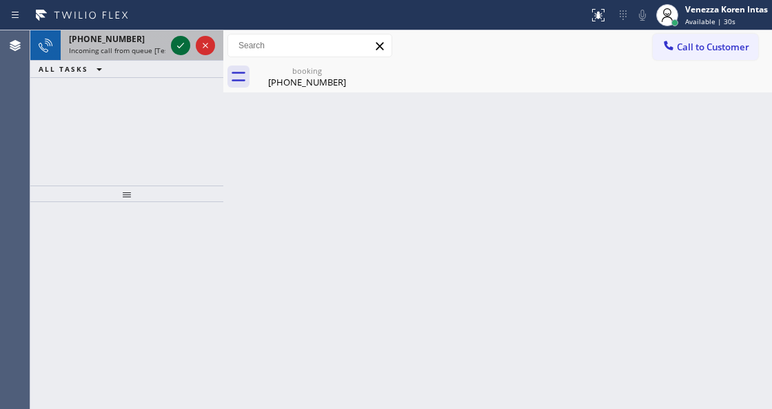
click at [182, 46] on icon at bounding box center [180, 45] width 17 height 17
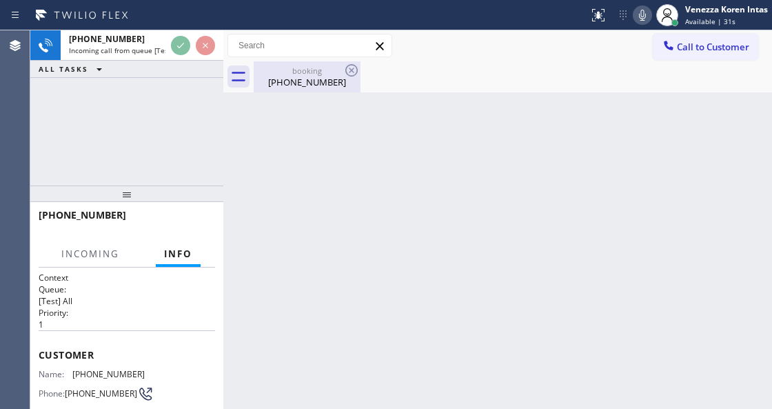
click at [336, 70] on div "booking" at bounding box center [307, 70] width 104 height 10
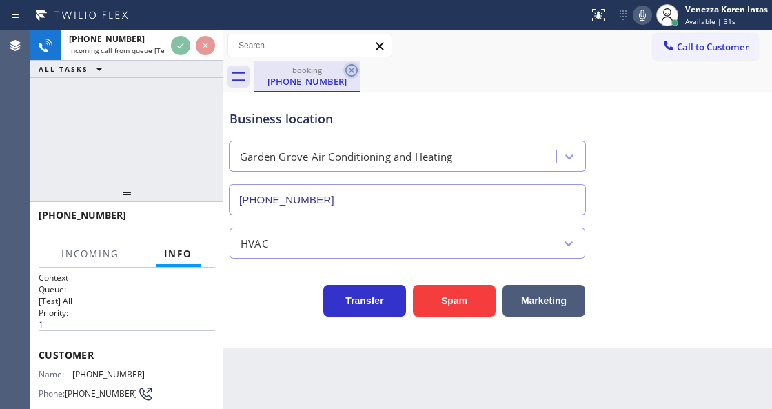
click at [354, 71] on icon at bounding box center [351, 70] width 17 height 17
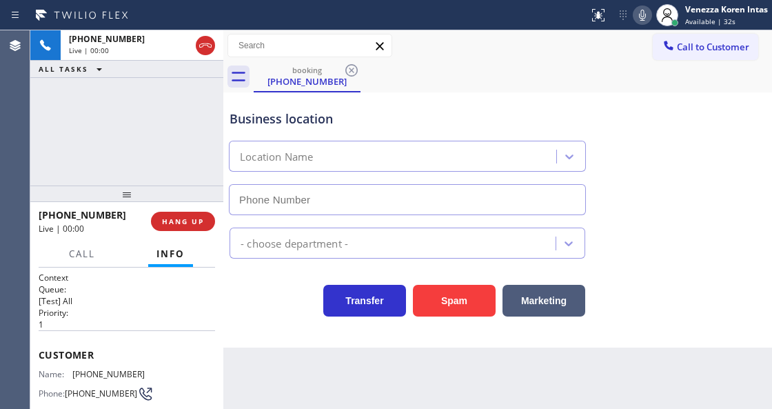
type input "(805) 360-3266"
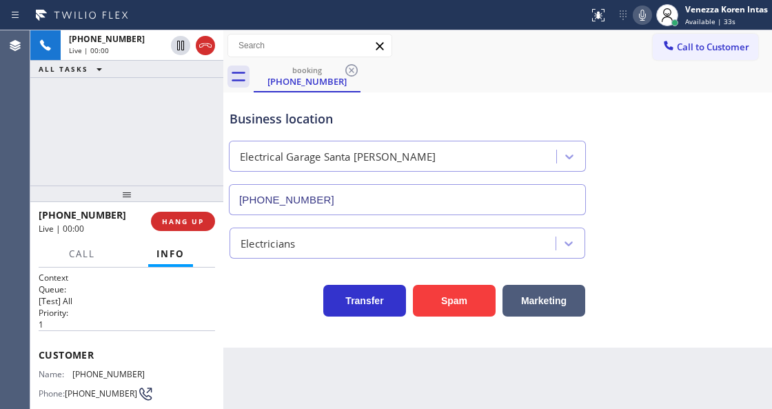
click at [425, 109] on div "Business location Electrical Garage Santa Paula (805) 360-3266" at bounding box center [407, 155] width 361 height 119
click at [447, 21] on div at bounding box center [295, 15] width 578 height 22
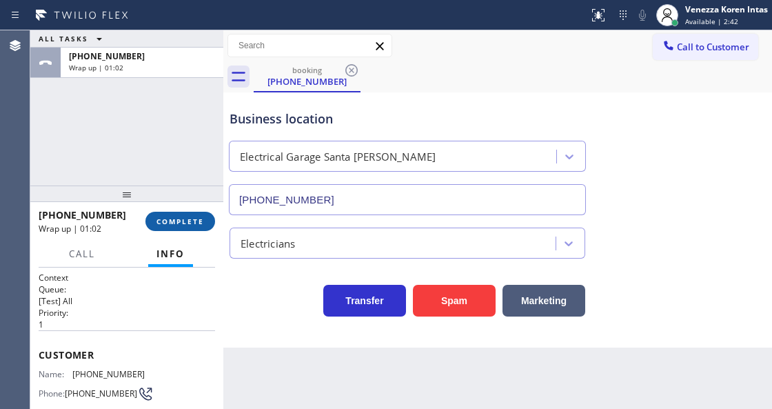
click at [204, 223] on button "COMPLETE" at bounding box center [180, 221] width 70 height 19
click at [164, 224] on span "COMPLETE" at bounding box center [180, 221] width 48 height 10
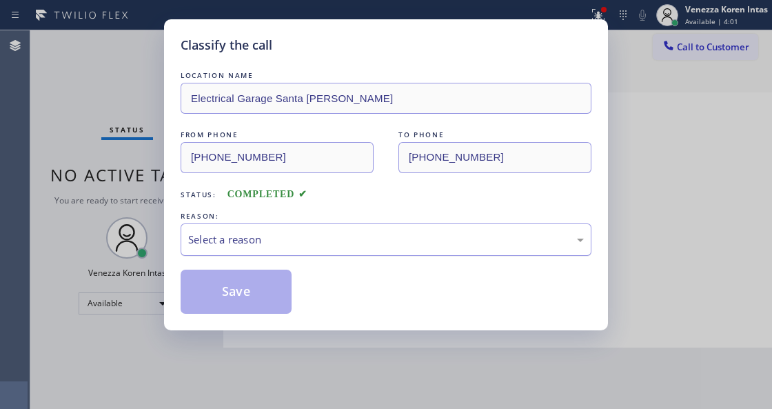
click at [354, 248] on div "Select a reason" at bounding box center [386, 239] width 411 height 32
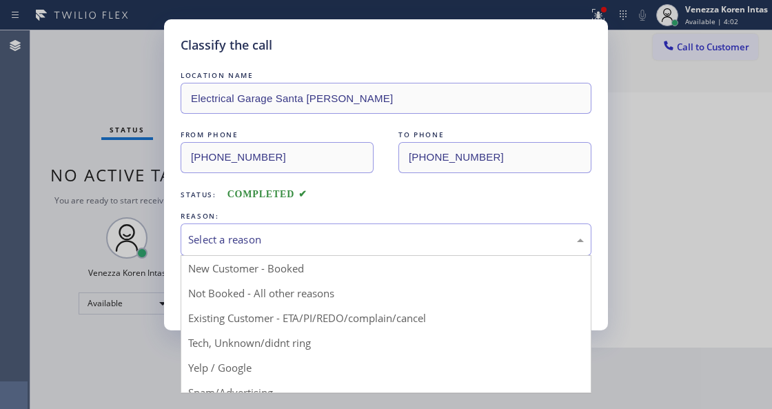
drag, startPoint x: 324, startPoint y: 349, endPoint x: 316, endPoint y: 349, distance: 8.3
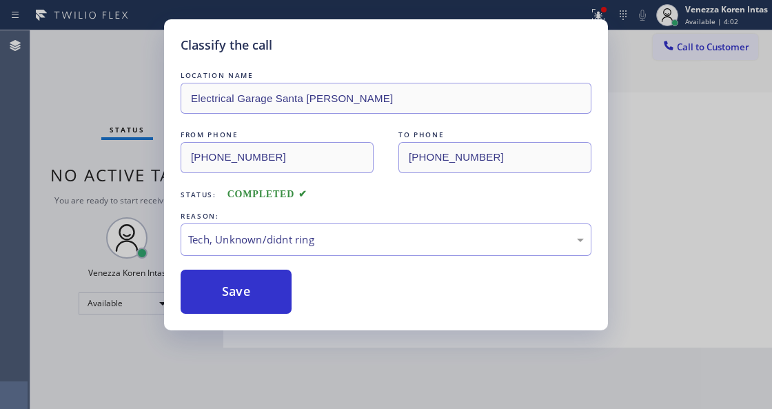
click at [268, 320] on div "Classify the call LOCATION NAME Electrical Garage Santa Paula FROM PHONE (661) …" at bounding box center [386, 174] width 444 height 311
click at [268, 307] on button "Save" at bounding box center [236, 291] width 111 height 44
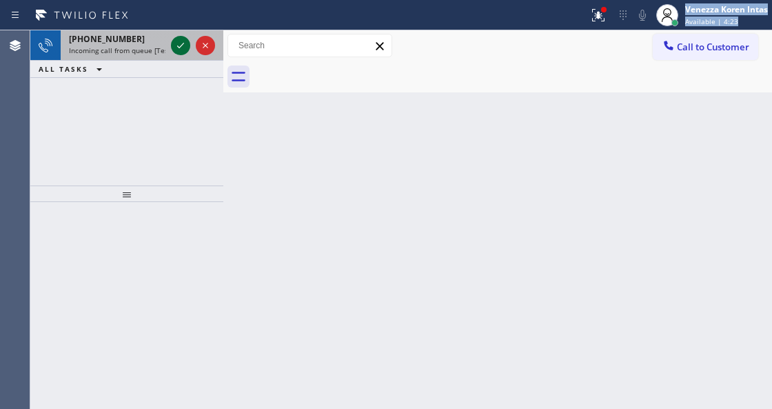
drag, startPoint x: 182, startPoint y: 27, endPoint x: 182, endPoint y: 37, distance: 9.6
click at [182, 37] on div "Status report Issues detected You are now running in degraded mode and some fun…" at bounding box center [386, 204] width 772 height 409
click at [182, 37] on button at bounding box center [180, 45] width 19 height 19
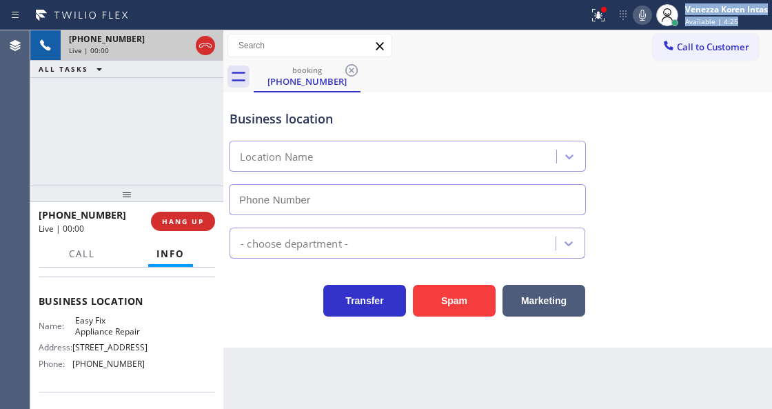
scroll to position [183, 0]
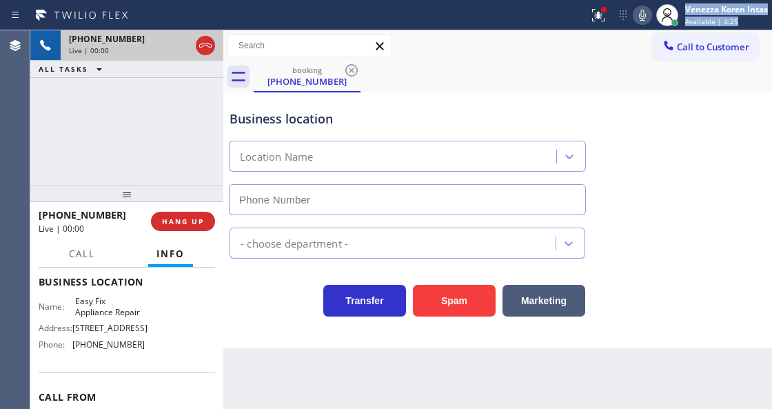
type input "(714) 248-8556"
click at [601, 17] on icon at bounding box center [598, 15] width 17 height 17
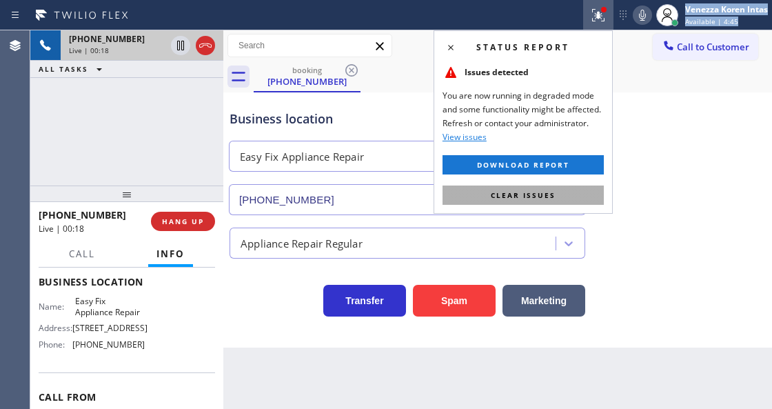
click at [504, 197] on span "Clear issues" at bounding box center [523, 195] width 65 height 10
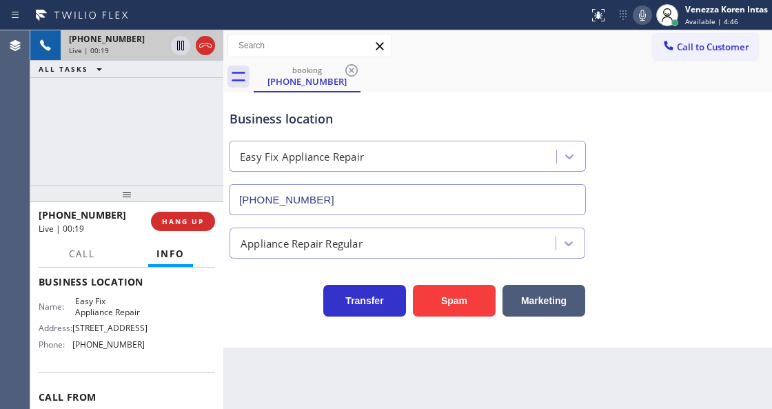
click at [690, 216] on div "Appliance Repair Regular" at bounding box center [498, 236] width 542 height 43
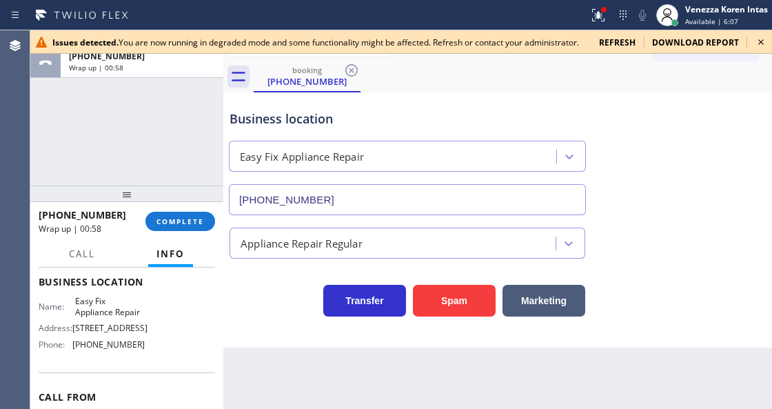
click at [759, 43] on icon at bounding box center [761, 42] width 6 height 6
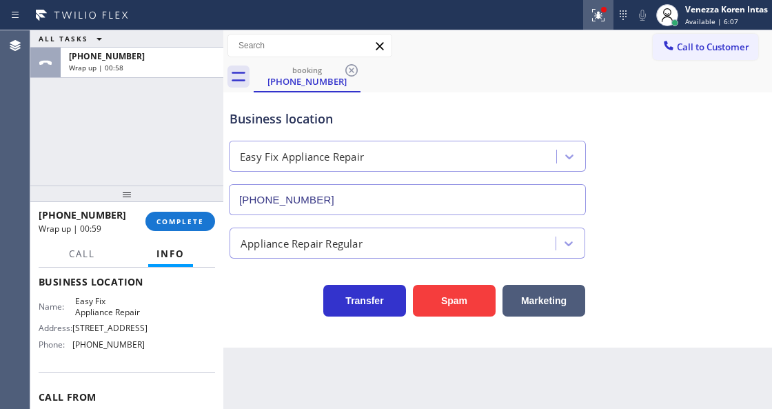
click at [604, 22] on icon at bounding box center [598, 15] width 17 height 17
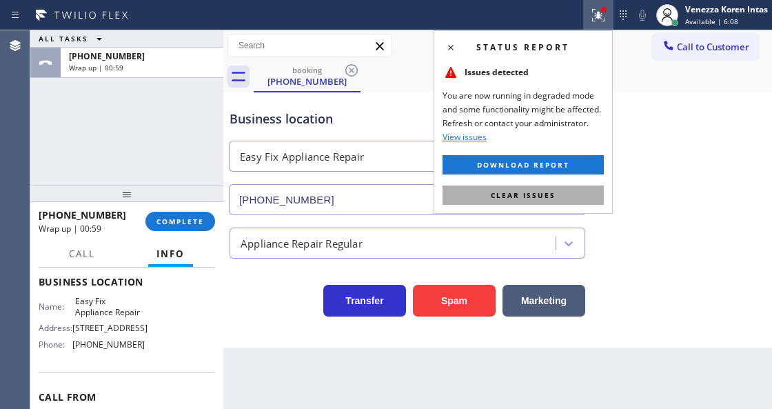
drag, startPoint x: 561, startPoint y: 204, endPoint x: 563, endPoint y: 197, distance: 7.2
click at [561, 203] on div "Status report Issues detected You are now running in degraded mode and some fun…" at bounding box center [522, 121] width 179 height 183
click at [563, 196] on button "Clear issues" at bounding box center [522, 194] width 161 height 19
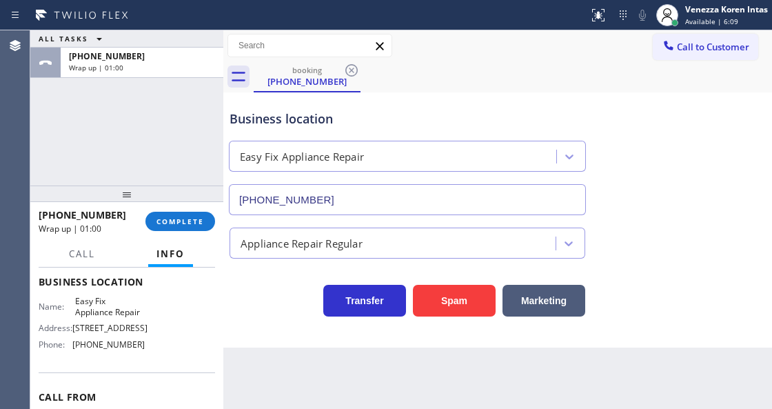
click at [161, 208] on div "+19092368778 Wrap up | 01:00 COMPLETE" at bounding box center [127, 221] width 176 height 36
click at [165, 216] on span "COMPLETE" at bounding box center [180, 221] width 48 height 10
drag, startPoint x: 145, startPoint y: 126, endPoint x: 215, endPoint y: 216, distance: 113.9
click at [145, 126] on div "ALL TASKS ALL TASKS ACTIVE TASKS TASKS IN WRAP UP +19092368778 Wrap up | 01:04" at bounding box center [126, 107] width 193 height 155
click at [180, 216] on button "COMPLETE" at bounding box center [180, 221] width 70 height 19
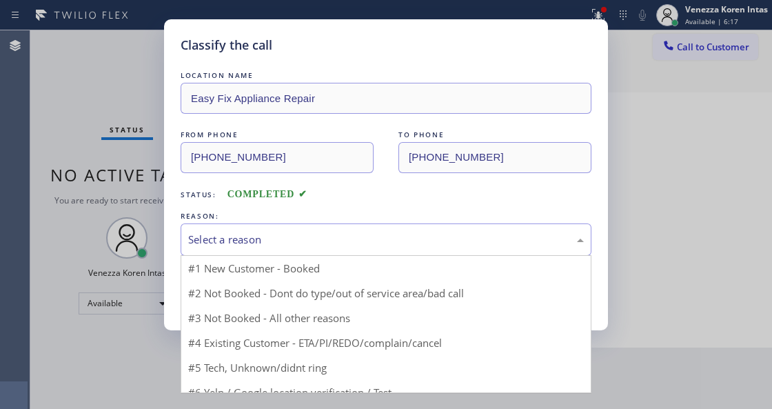
click at [319, 255] on div "Select a reason" at bounding box center [386, 239] width 411 height 32
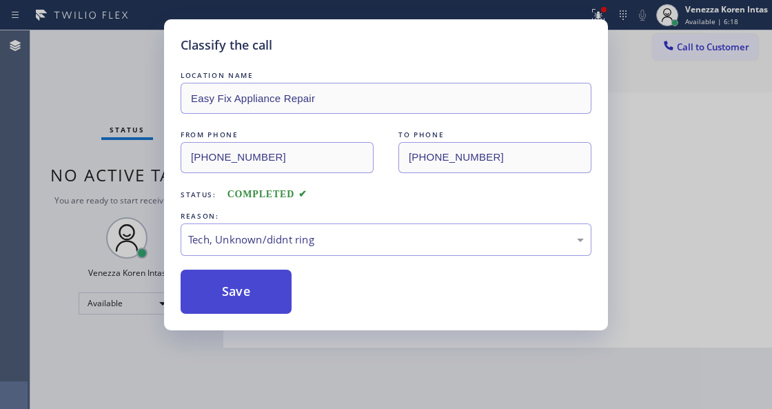
click at [265, 296] on button "Save" at bounding box center [236, 291] width 111 height 44
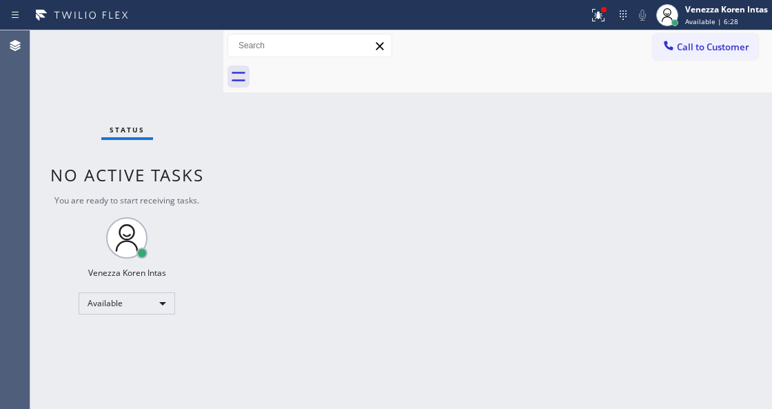
click at [187, 80] on div "Status No active tasks You are ready to start receiving tasks. Venezza Koren In…" at bounding box center [126, 219] width 193 height 378
click at [196, 43] on div "Status No active tasks You are ready to start receiving tasks. Venezza Koren In…" at bounding box center [126, 219] width 193 height 378
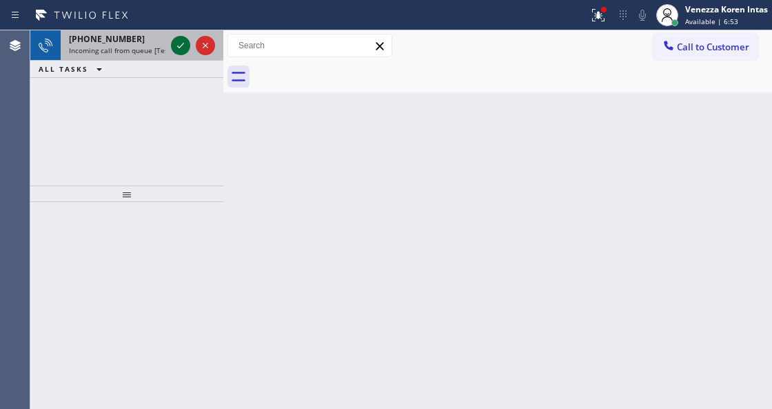
click at [181, 45] on icon at bounding box center [180, 45] width 17 height 17
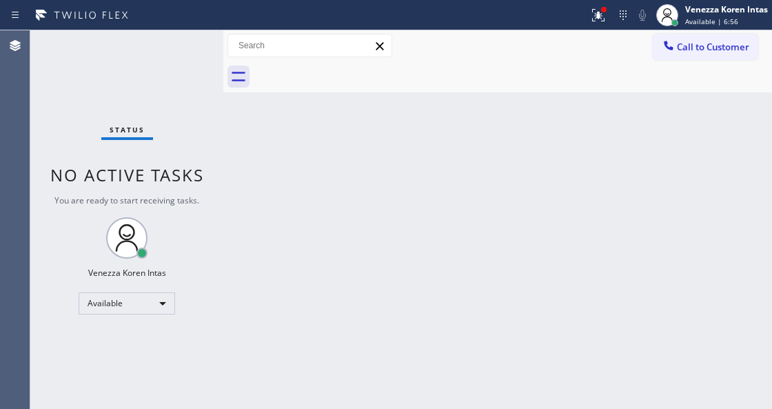
click at [182, 44] on div "Status No active tasks You are ready to start receiving tasks. Venezza Koren In…" at bounding box center [126, 219] width 193 height 378
click at [591, 19] on icon at bounding box center [598, 15] width 17 height 17
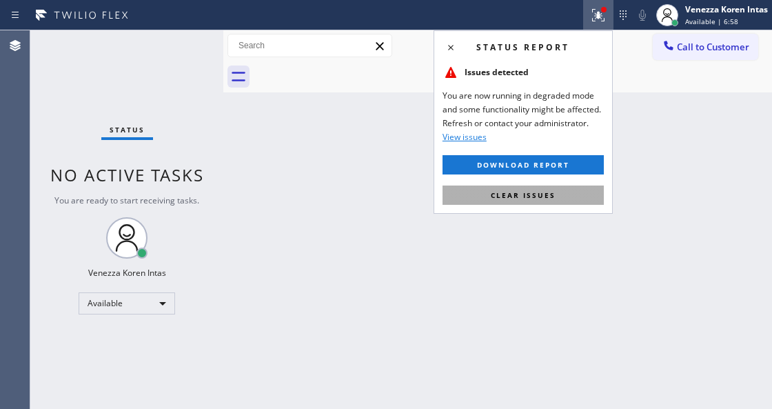
drag, startPoint x: 575, startPoint y: 198, endPoint x: 396, endPoint y: 183, distance: 179.8
click at [575, 198] on button "Clear issues" at bounding box center [522, 194] width 161 height 19
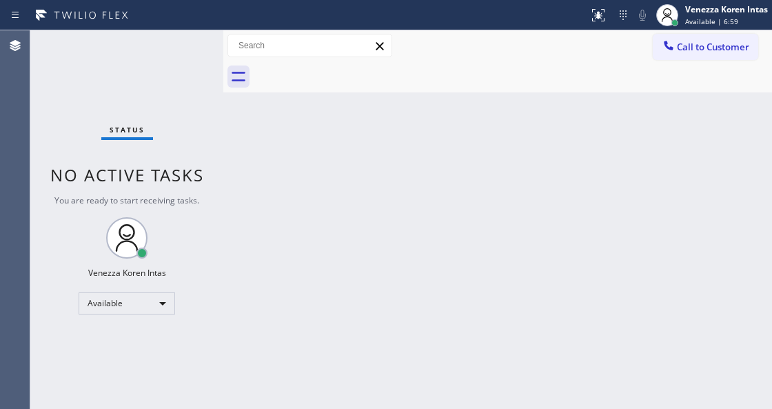
click at [178, 65] on div "Status No active tasks You are ready to start receiving tasks. Venezza Koren In…" at bounding box center [126, 219] width 193 height 378
click at [178, 57] on div "Status No active tasks You are ready to start receiving tasks. Venezza Koren In…" at bounding box center [126, 219] width 193 height 378
click at [178, 68] on div "Status No active tasks You are ready to start receiving tasks. Venezza Koren In…" at bounding box center [126, 219] width 193 height 378
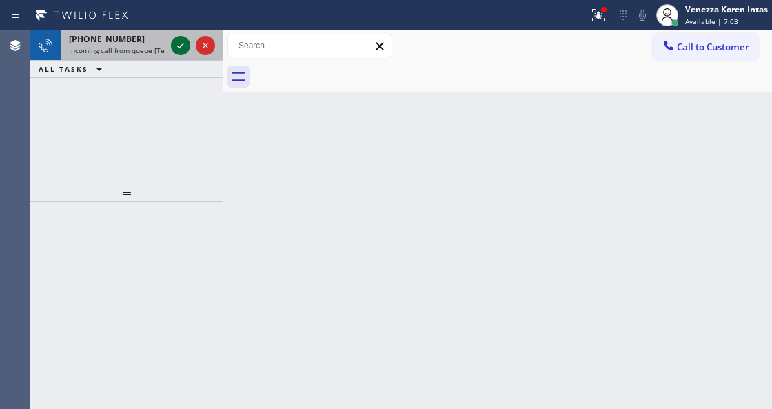
click at [178, 41] on icon at bounding box center [180, 45] width 17 height 17
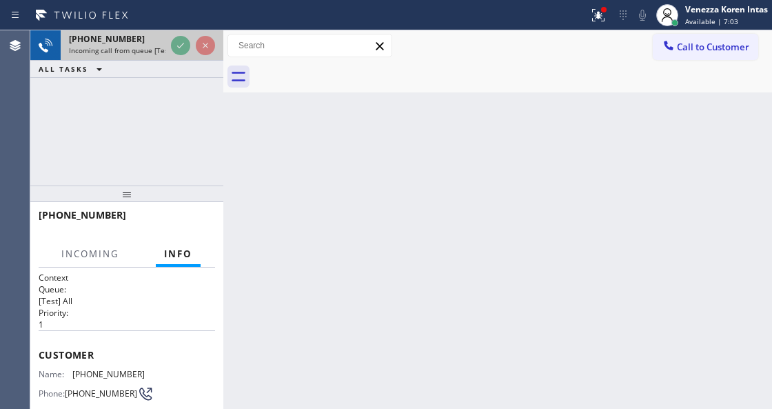
click at [178, 41] on icon at bounding box center [180, 45] width 17 height 17
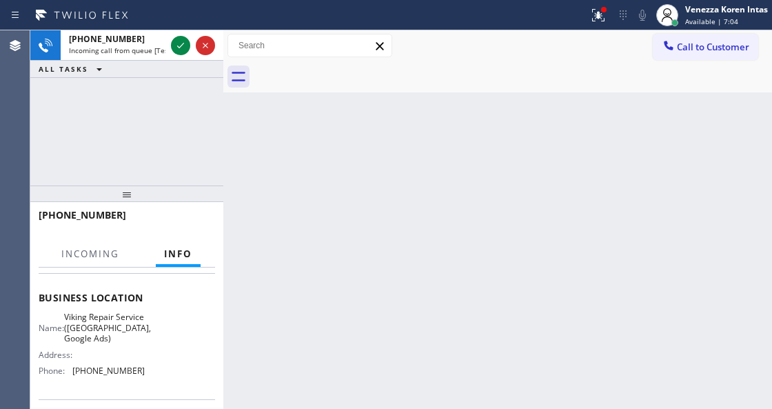
scroll to position [183, 0]
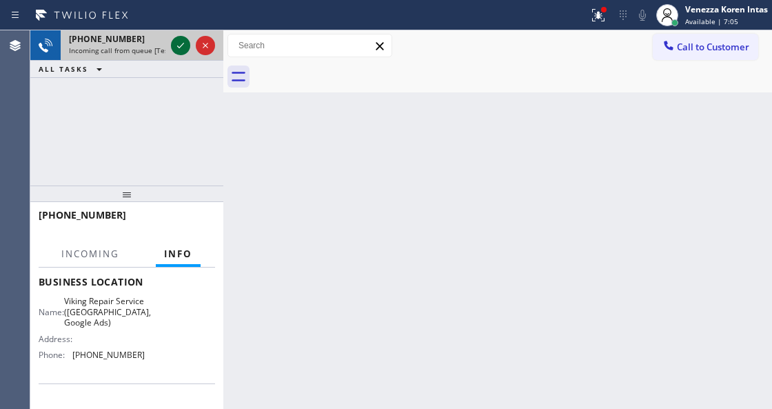
click at [181, 44] on icon at bounding box center [180, 45] width 17 height 17
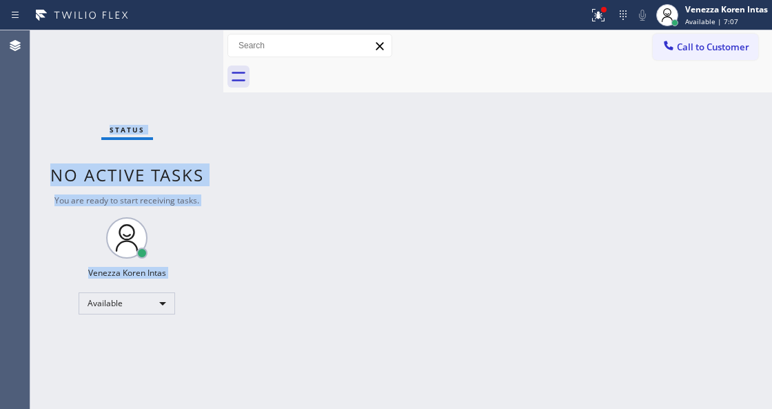
click at [181, 44] on div "Status No active tasks You are ready to start receiving tasks. Venezza Koren In…" at bounding box center [126, 219] width 193 height 378
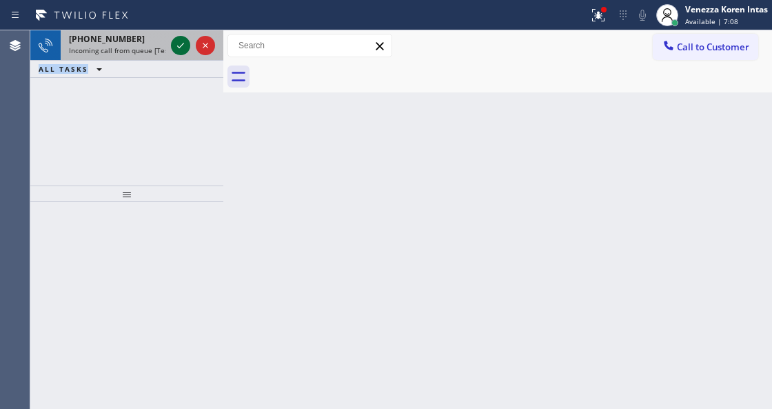
click at [178, 41] on icon at bounding box center [180, 45] width 17 height 17
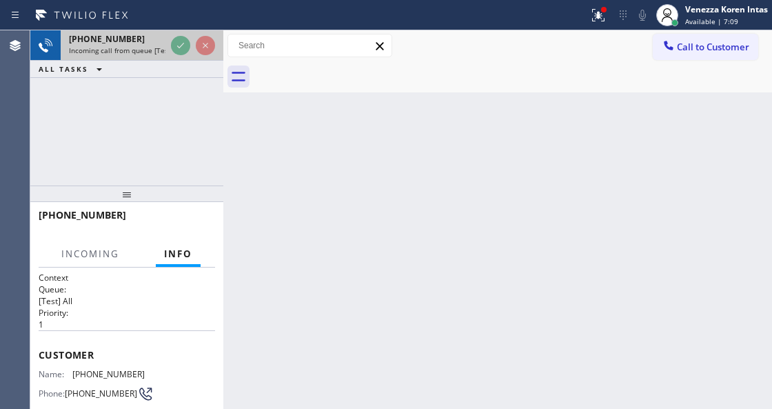
click at [178, 41] on icon at bounding box center [180, 45] width 17 height 17
click at [178, 48] on icon at bounding box center [180, 46] width 7 height 6
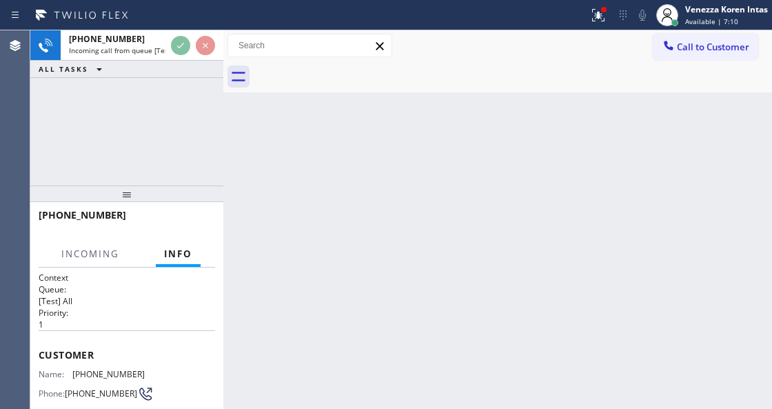
scroll to position [183, 0]
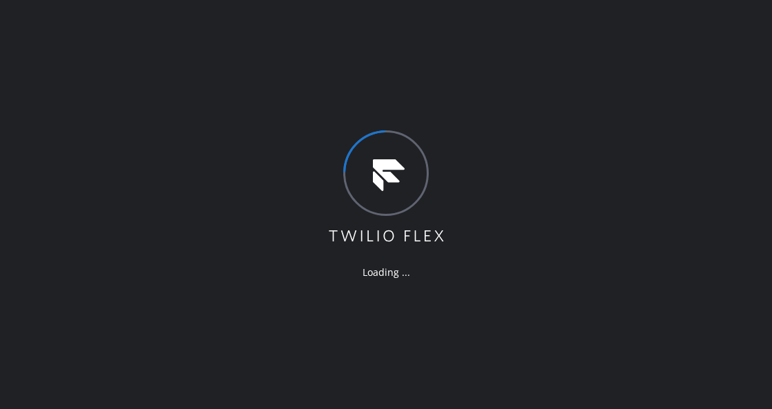
click at [269, 78] on div "Loading ..." at bounding box center [386, 204] width 772 height 409
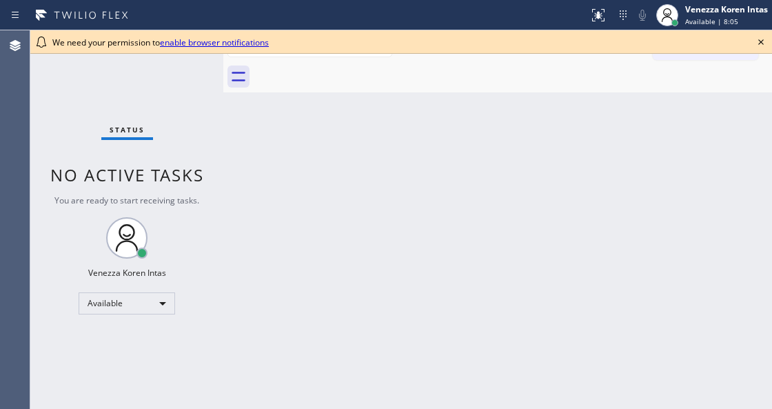
drag, startPoint x: 258, startPoint y: 207, endPoint x: 266, endPoint y: 205, distance: 7.7
click at [258, 207] on div "Back to Dashboard Change Sender ID Customers Technicians Select a contact Outbo…" at bounding box center [497, 219] width 549 height 378
click at [764, 43] on icon at bounding box center [761, 42] width 17 height 17
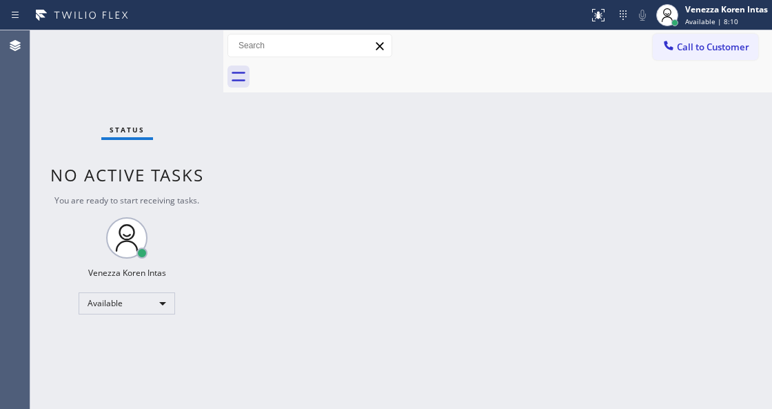
click at [186, 67] on div "Status No active tasks You are ready to start receiving tasks. Venezza Koren In…" at bounding box center [126, 219] width 193 height 378
click at [157, 79] on div "Status No active tasks You are ready to start receiving tasks. Venezza Koren In…" at bounding box center [126, 219] width 193 height 378
click at [178, 60] on div "Status No active tasks You are ready to start receiving tasks. Venezza Koren In…" at bounding box center [126, 219] width 193 height 378
click at [168, 57] on div "Status No active tasks You are ready to start receiving tasks. Venezza Koren In…" at bounding box center [126, 219] width 193 height 378
click at [331, 136] on div "Back to Dashboard Change Sender ID Customers Technicians Select a contact Outbo…" at bounding box center [497, 219] width 549 height 378
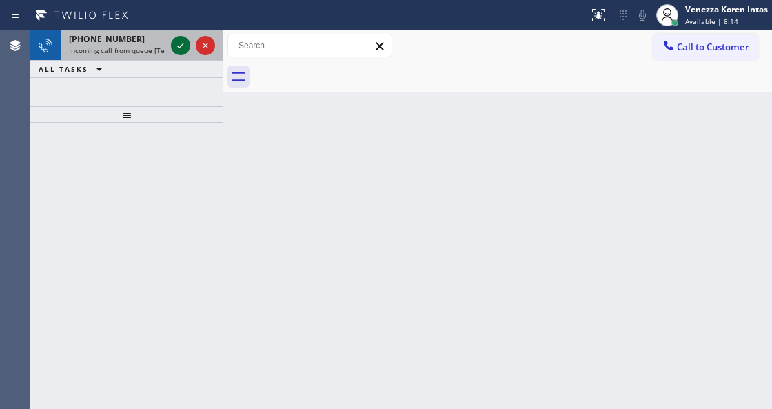
click at [182, 50] on icon at bounding box center [180, 45] width 17 height 17
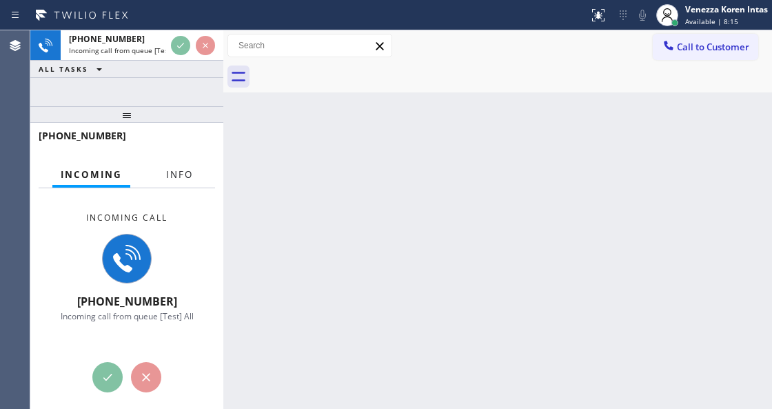
click at [181, 177] on span "Info" at bounding box center [179, 174] width 27 height 12
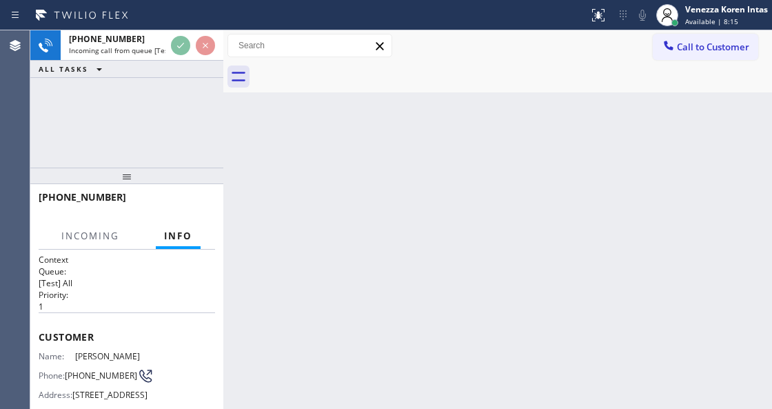
drag, startPoint x: 150, startPoint y: 115, endPoint x: 131, endPoint y: 202, distance: 89.0
click at [131, 184] on div at bounding box center [126, 175] width 193 height 17
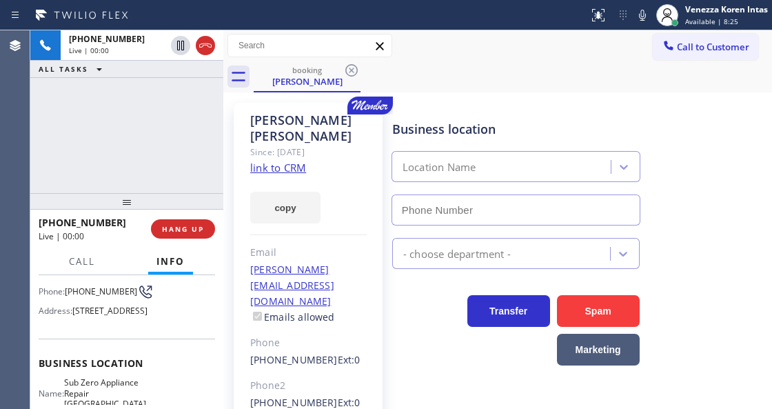
scroll to position [138, 0]
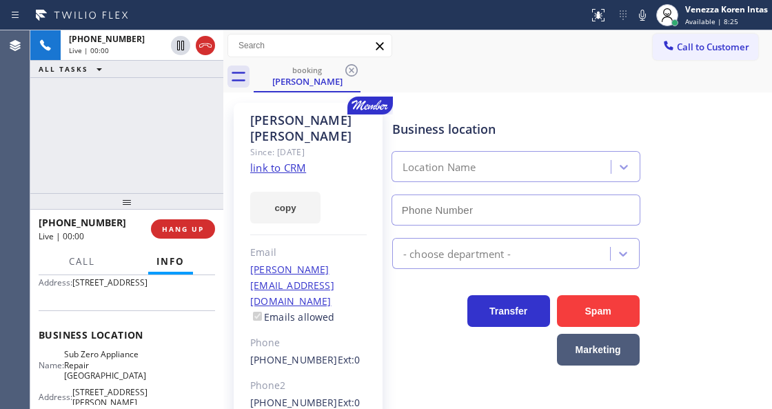
type input "(360) 205-1831"
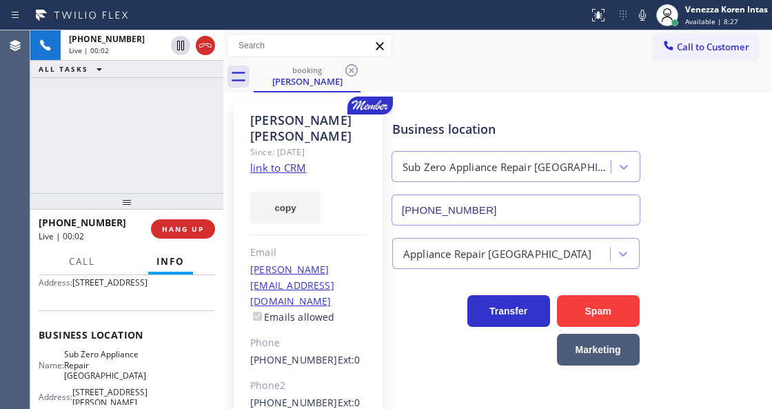
click at [296, 176] on div "copy" at bounding box center [308, 200] width 116 height 48
click at [294, 161] on link "link to CRM" at bounding box center [278, 168] width 56 height 14
click at [645, 15] on icon at bounding box center [642, 15] width 17 height 17
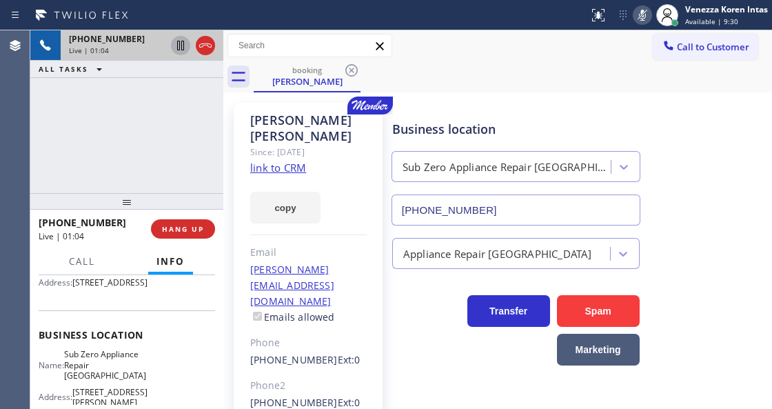
click at [185, 47] on icon at bounding box center [180, 45] width 17 height 17
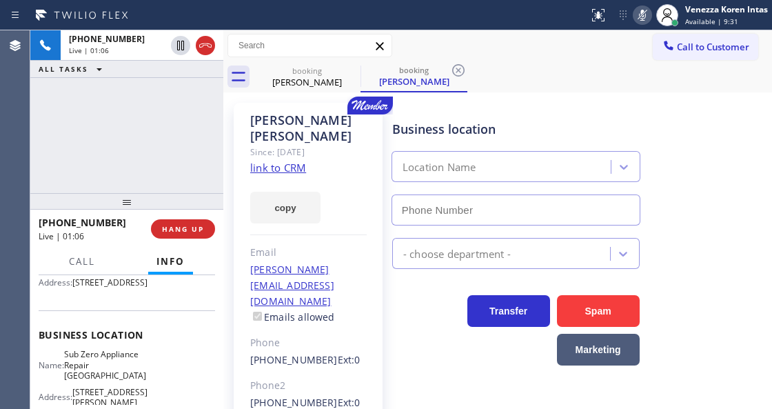
type input "(360) 205-1831"
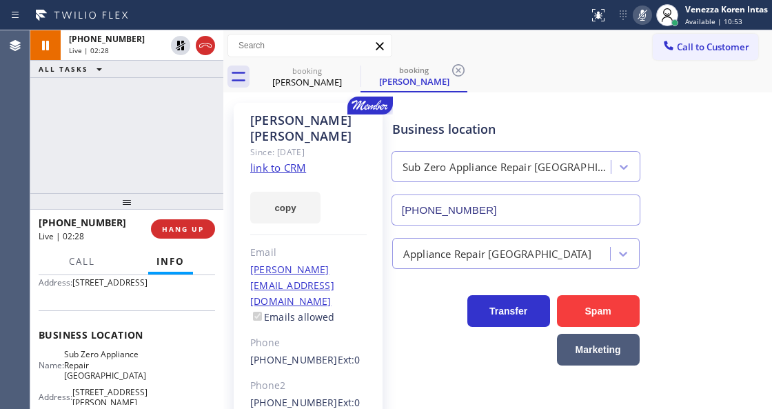
click at [329, 208] on div "Daniel Ackman Since: 20 may 2020 link to CRM copy Email daniel.ackman5207@gmail…" at bounding box center [308, 324] width 149 height 442
click at [637, 8] on icon at bounding box center [642, 15] width 17 height 17
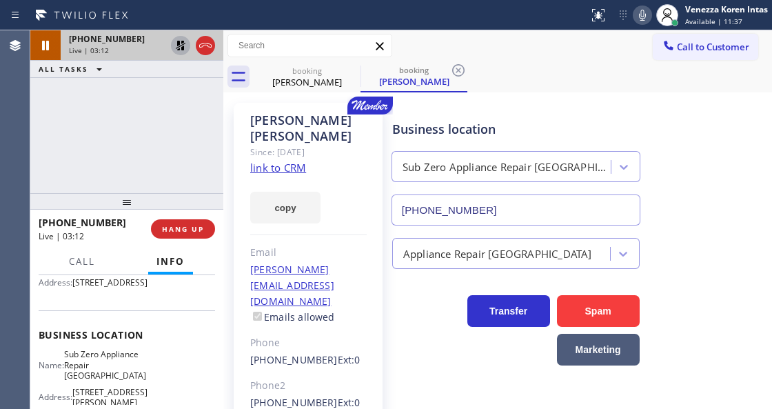
click at [183, 40] on icon at bounding box center [180, 45] width 17 height 17
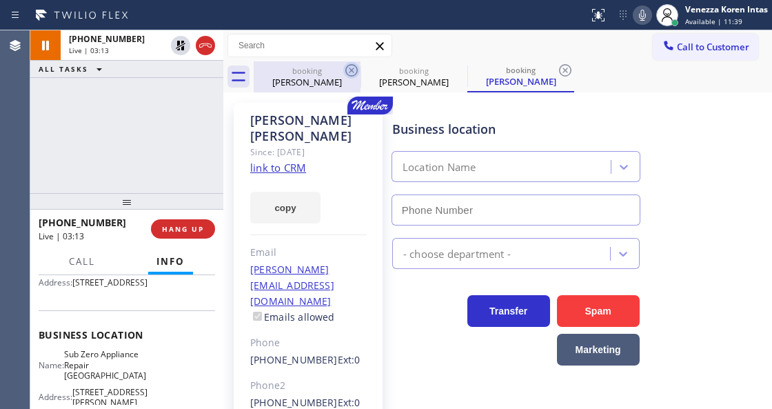
type input "(360) 205-1831"
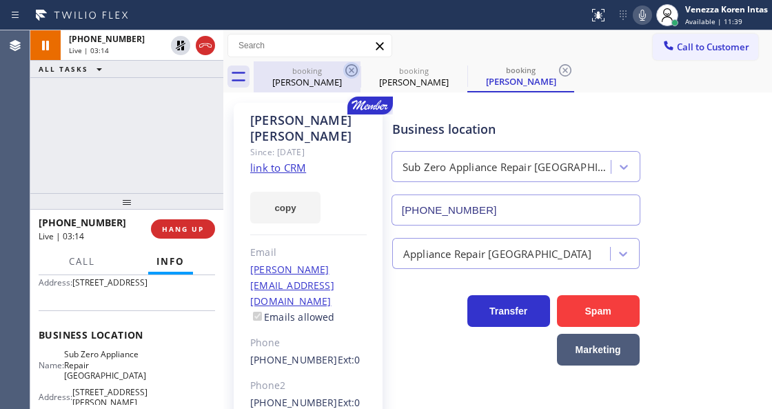
click at [343, 68] on icon at bounding box center [351, 70] width 17 height 17
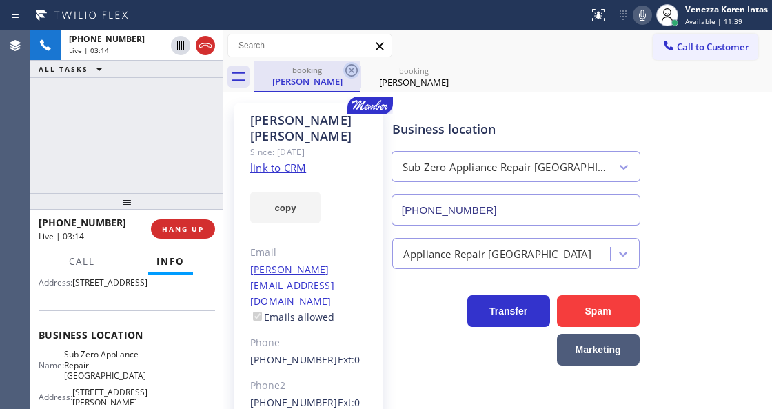
click at [346, 71] on icon at bounding box center [351, 70] width 12 height 12
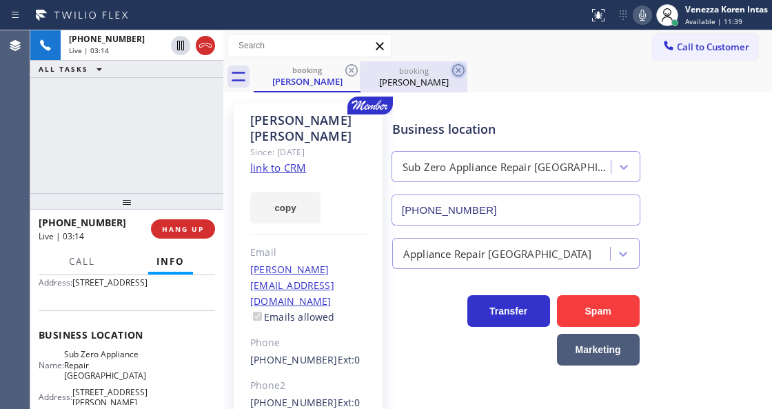
click at [450, 71] on icon at bounding box center [458, 70] width 17 height 17
click at [347, 71] on div "booking Daniel Ackman booking Daniel Ackman" at bounding box center [513, 76] width 518 height 31
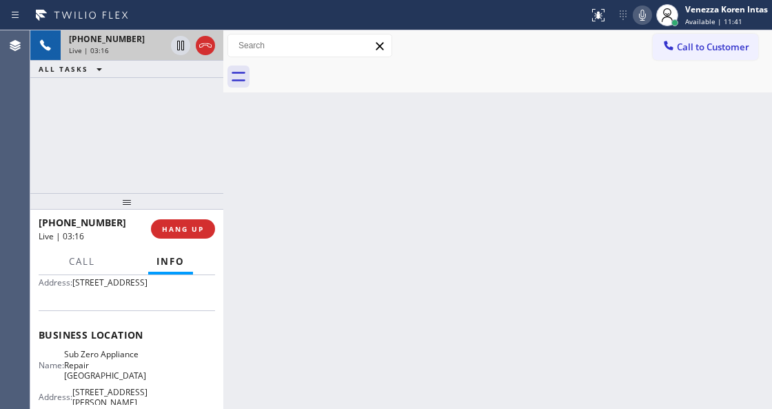
click at [140, 51] on div "Live | 03:16" at bounding box center [117, 50] width 96 height 10
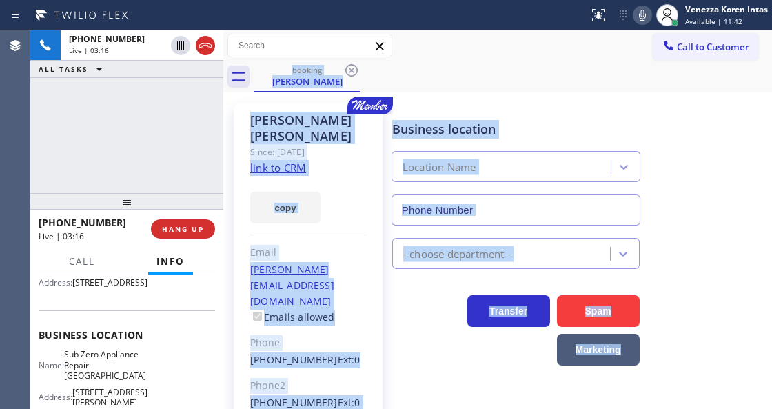
type input "(360) 205-1831"
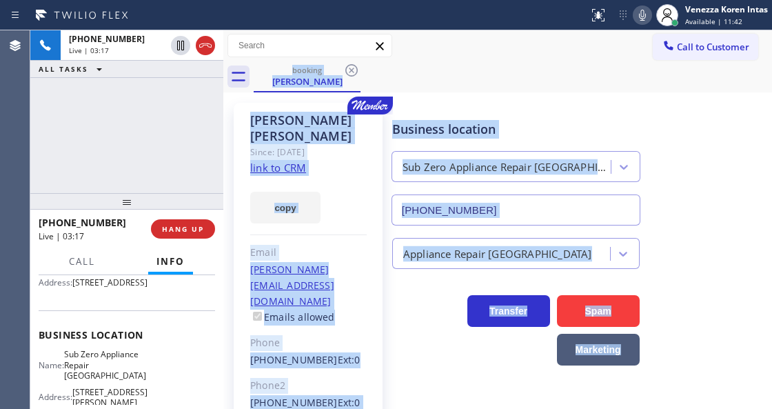
click at [376, 371] on div "Daniel Ackman Since: 20 may 2020 link to CRM copy Email daniel.ackman5207@gmail…" at bounding box center [308, 324] width 149 height 442
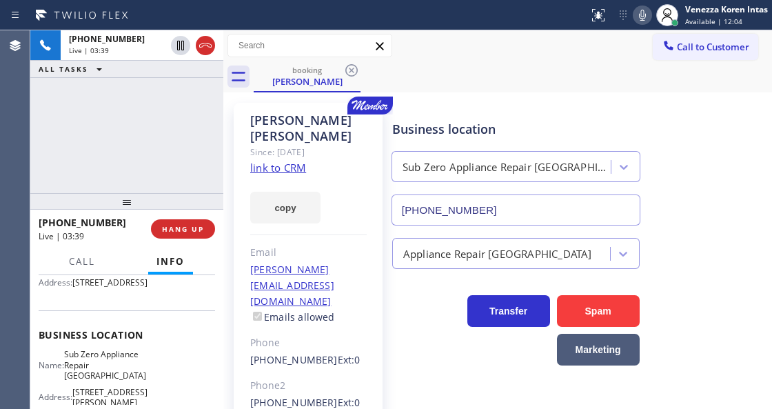
click at [150, 144] on div "+13602135891 Live | 03:39 ALL TASKS ALL TASKS ACTIVE TASKS TASKS IN WRAP UP" at bounding box center [126, 111] width 193 height 163
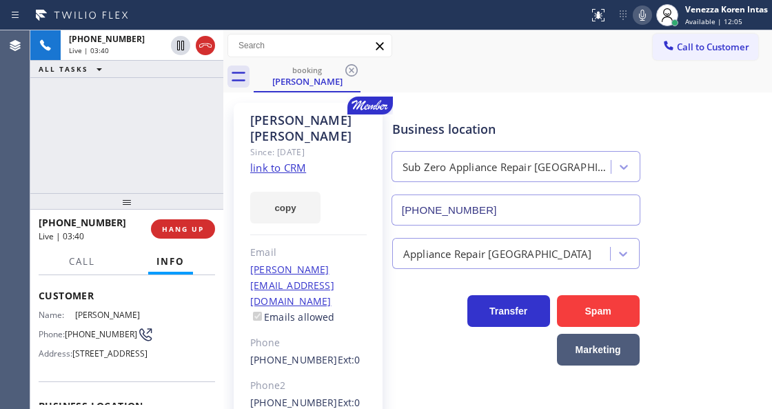
scroll to position [0, 0]
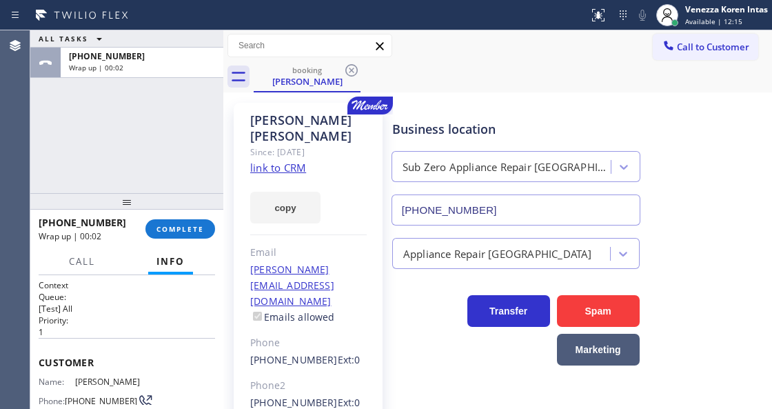
drag, startPoint x: 196, startPoint y: 226, endPoint x: 367, endPoint y: 248, distance: 171.6
click at [196, 226] on span "COMPLETE" at bounding box center [180, 229] width 48 height 10
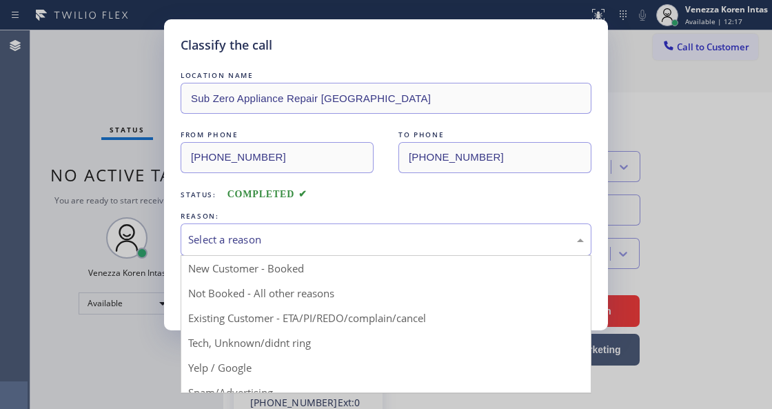
click at [347, 243] on div "Select a reason" at bounding box center [386, 240] width 396 height 16
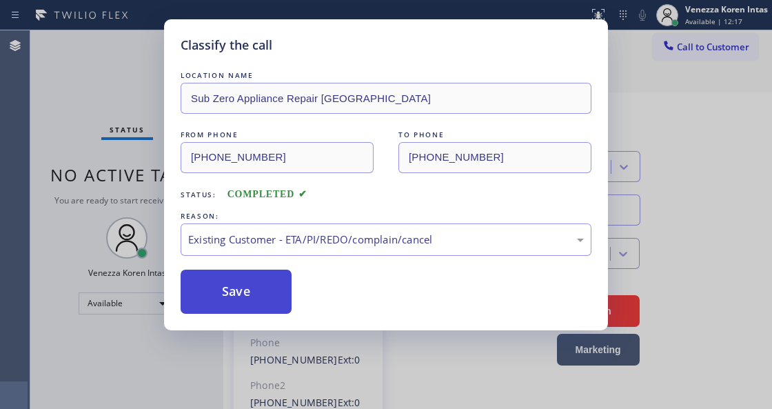
click at [269, 296] on button "Save" at bounding box center [236, 291] width 111 height 44
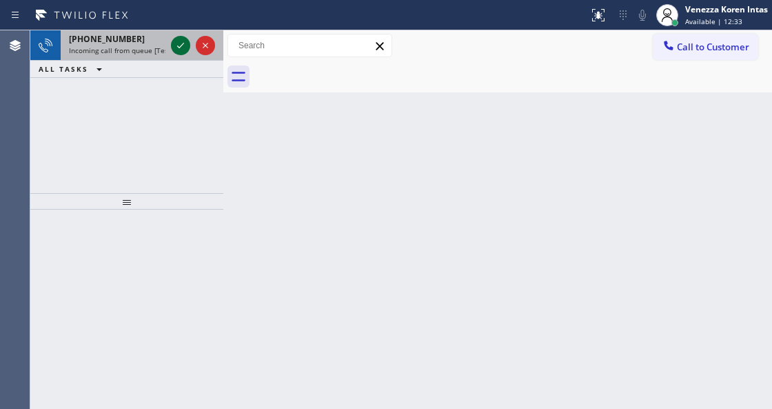
click at [181, 43] on icon at bounding box center [180, 45] width 17 height 17
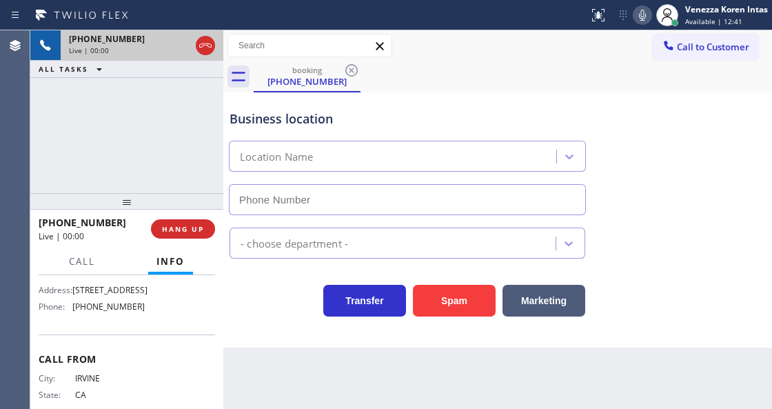
scroll to position [183, 0]
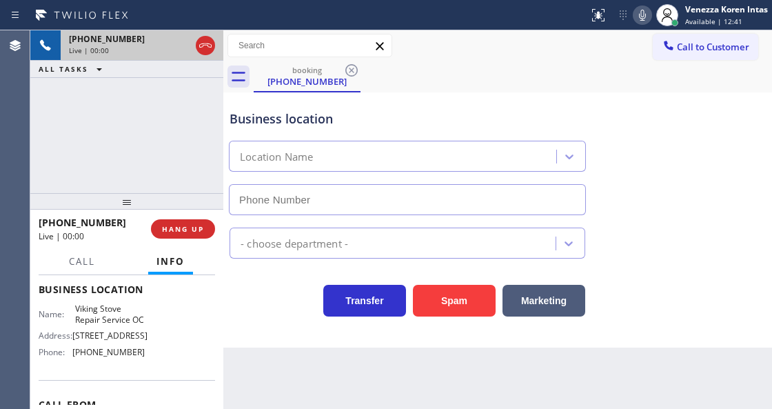
type input "(714) 422-0398"
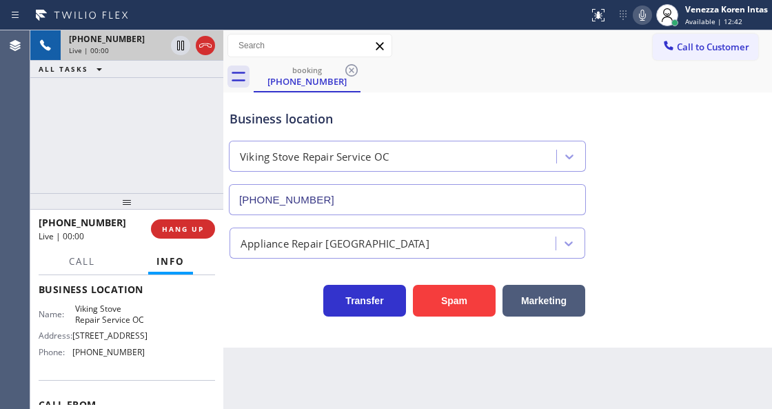
click at [155, 164] on div "+17143410053 Live | 00:00 ALL TASKS ALL TASKS ACTIVE TASKS TASKS IN WRAP UP" at bounding box center [126, 111] width 193 height 163
drag, startPoint x: 144, startPoint y: 112, endPoint x: 150, endPoint y: 126, distance: 15.7
click at [144, 112] on div "+17143410053 Live | 00:01 ALL TASKS ALL TASKS ACTIVE TASKS TASKS IN WRAP UP" at bounding box center [126, 111] width 193 height 163
drag, startPoint x: 182, startPoint y: 103, endPoint x: 188, endPoint y: 96, distance: 9.3
click at [182, 103] on div "+17143410053 Live | 00:16 ALL TASKS ALL TASKS ACTIVE TASKS TASKS IN WRAP UP" at bounding box center [126, 111] width 193 height 163
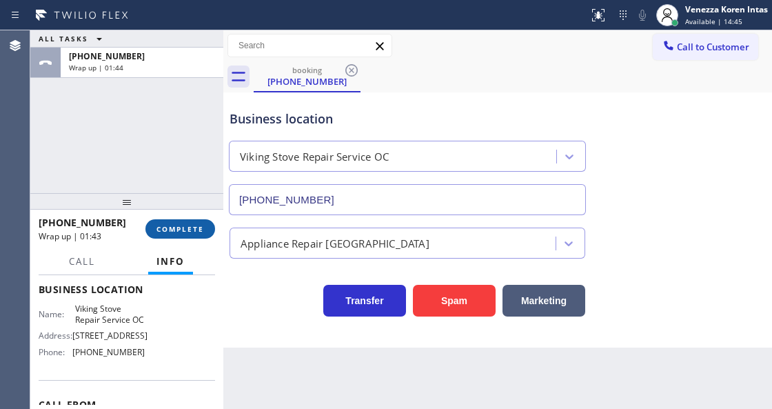
click at [201, 230] on span "COMPLETE" at bounding box center [180, 229] width 48 height 10
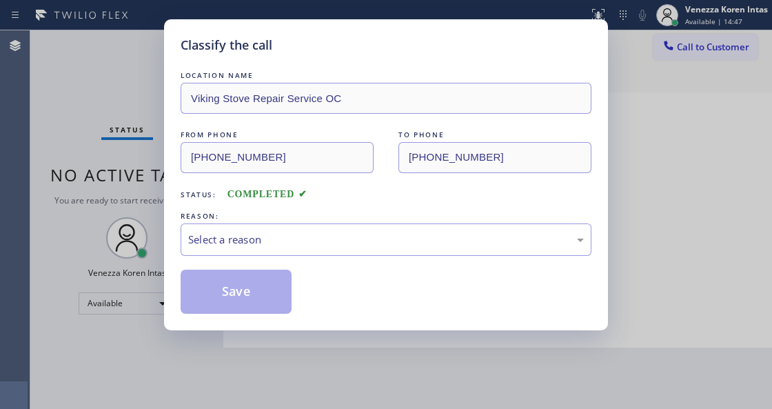
click at [323, 254] on div "Select a reason" at bounding box center [386, 239] width 411 height 32
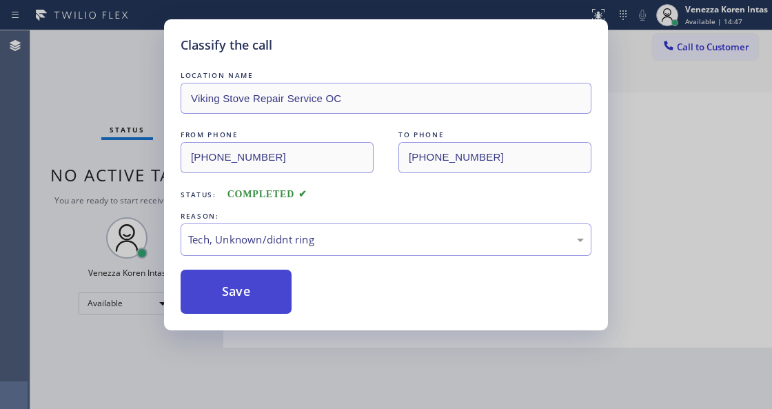
click at [248, 305] on button "Save" at bounding box center [236, 291] width 111 height 44
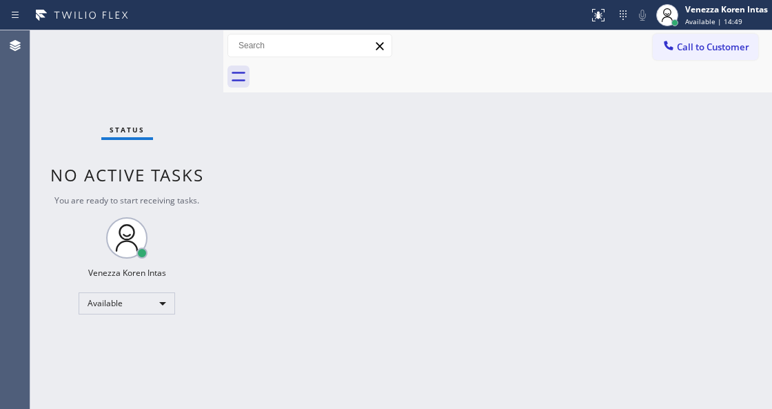
click at [161, 70] on div "Status No active tasks You are ready to start receiving tasks. Venezza Koren In…" at bounding box center [126, 219] width 193 height 378
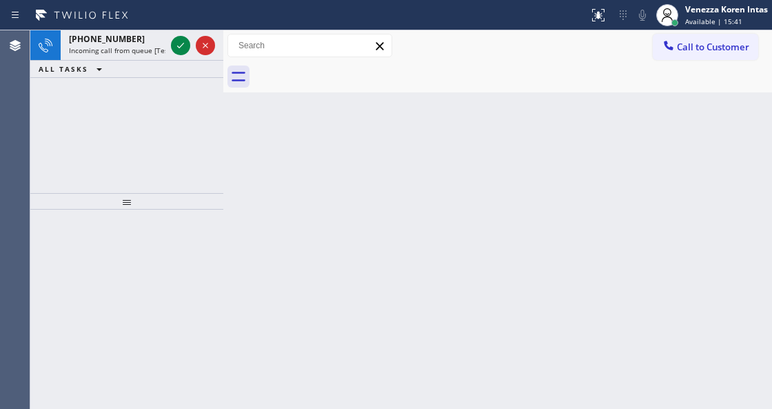
click at [182, 49] on icon at bounding box center [180, 45] width 17 height 17
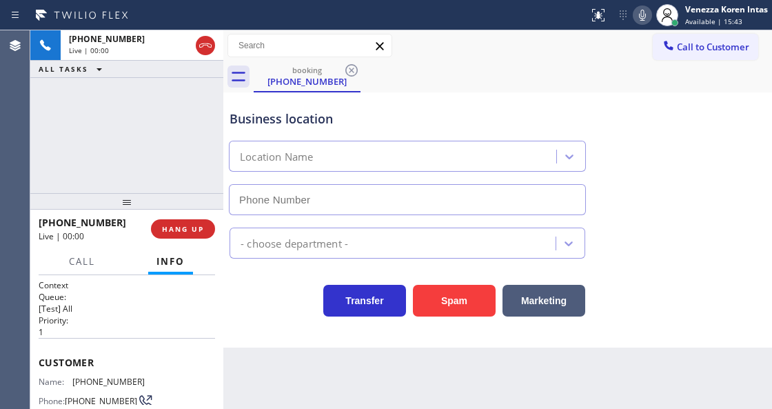
type input "(248) 671-6118"
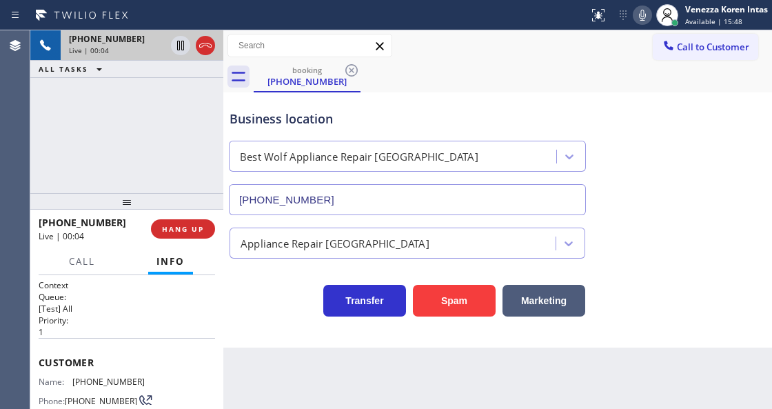
click at [207, 47] on icon at bounding box center [205, 45] width 17 height 17
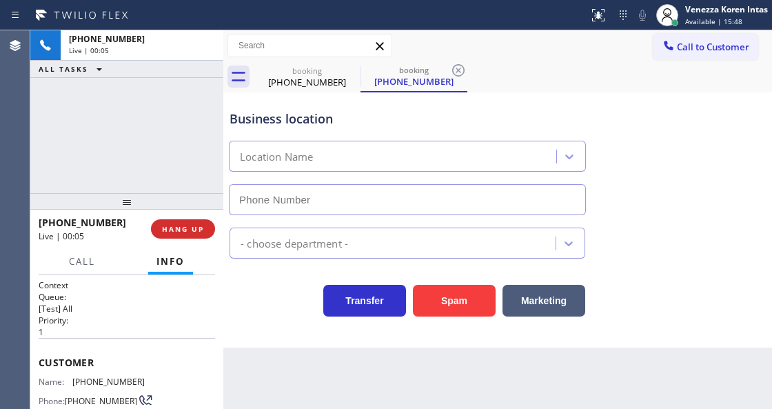
type input "(248) 671-6118"
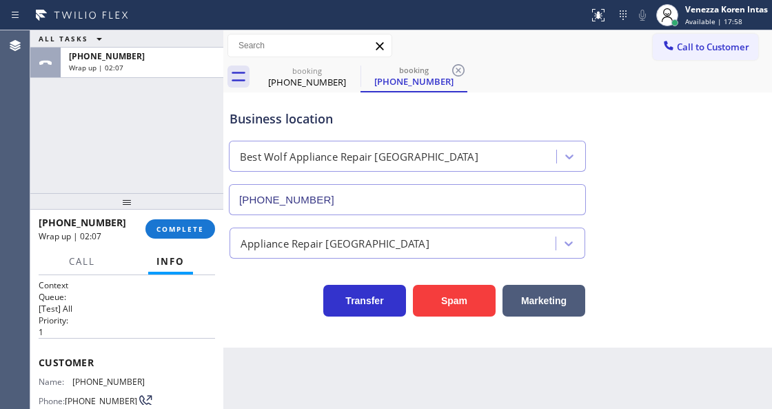
click at [190, 245] on div "+17345405256 Wrap up | 02:07 COMPLETE" at bounding box center [127, 229] width 176 height 36
click at [192, 238] on div "+17345405256 Wrap up | 02:08 COMPLETE" at bounding box center [127, 229] width 176 height 36
click at [196, 229] on span "COMPLETE" at bounding box center [180, 229] width 48 height 10
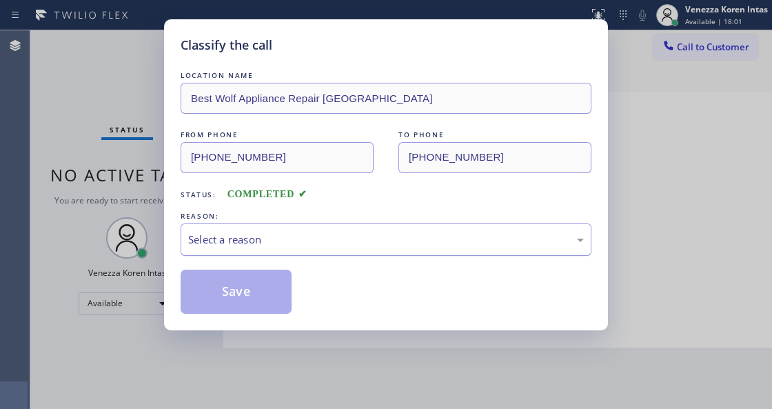
click at [283, 238] on div "Select a reason" at bounding box center [386, 240] width 396 height 16
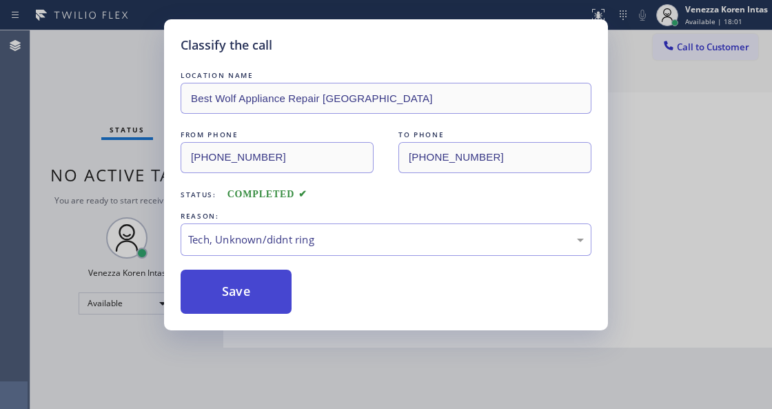
click at [263, 304] on button "Save" at bounding box center [236, 291] width 111 height 44
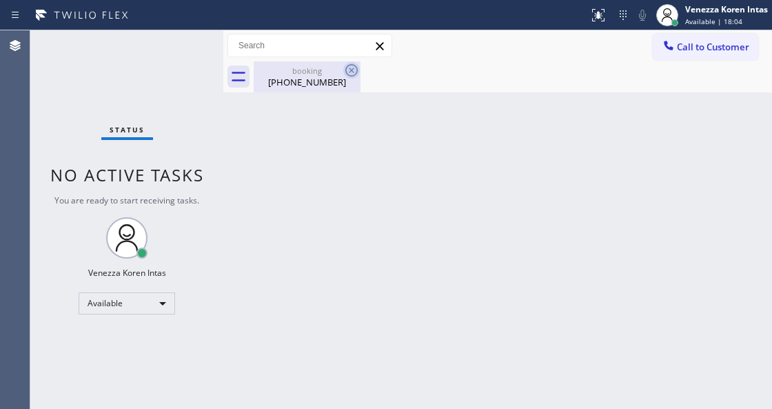
click at [352, 67] on icon at bounding box center [351, 70] width 17 height 17
click at [311, 81] on div "(734) 540-5256" at bounding box center [307, 82] width 104 height 12
click at [173, 54] on div "Status No active tasks You are ready to start receiving tasks. Venezza Koren In…" at bounding box center [126, 219] width 193 height 378
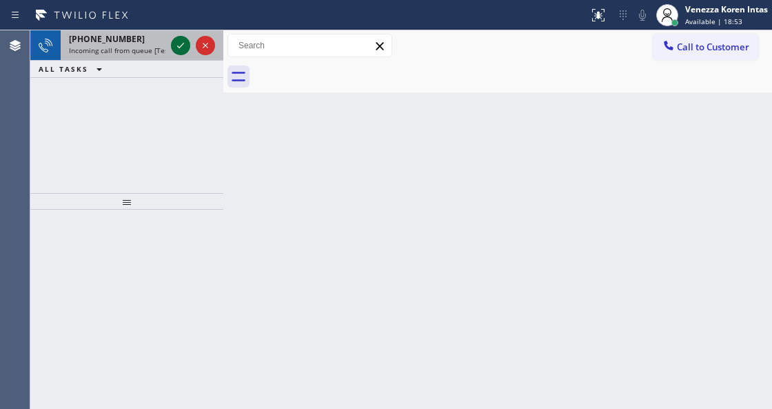
click at [177, 47] on icon at bounding box center [180, 45] width 17 height 17
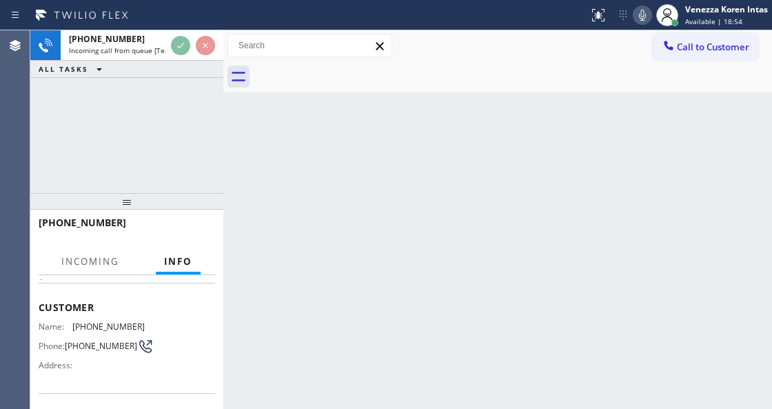
scroll to position [138, 0]
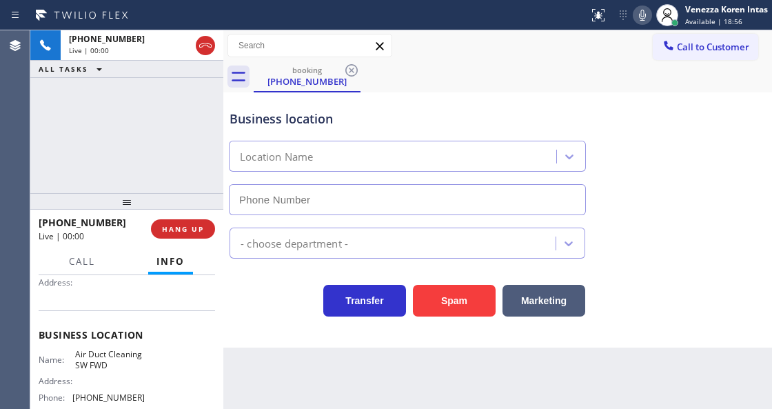
type input "[PHONE_NUMBER]"
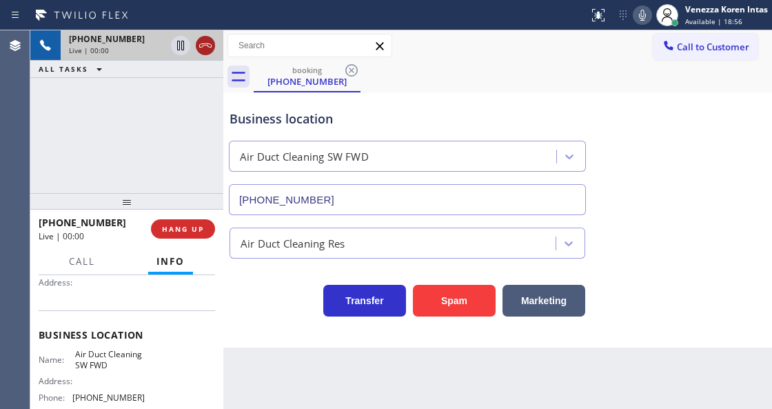
click at [208, 48] on icon at bounding box center [205, 45] width 17 height 17
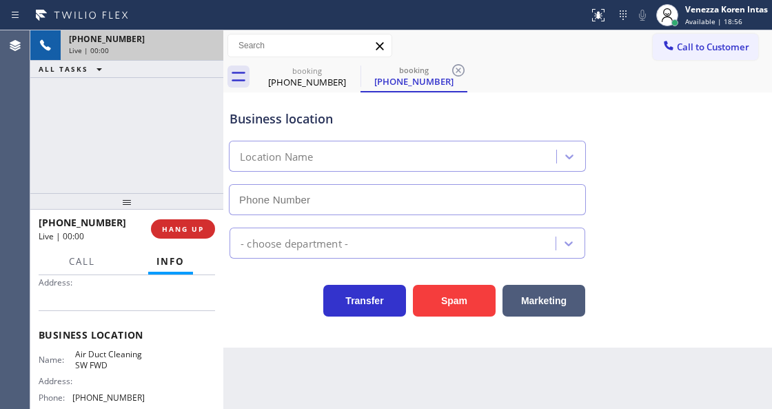
type input "[PHONE_NUMBER]"
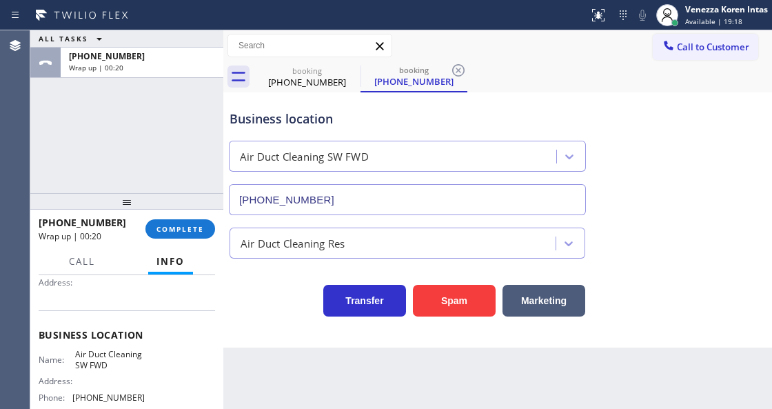
click at [181, 126] on div "ALL TASKS ALL TASKS ACTIVE TASKS TASKS IN WRAP UP +16192074088 Wrap up | 00:20" at bounding box center [126, 111] width 193 height 163
click at [289, 401] on div "Back to Dashboard Change Sender ID Customers Technicians Select a contact Outbo…" at bounding box center [497, 219] width 549 height 378
click at [200, 225] on span "COMPLETE" at bounding box center [180, 229] width 48 height 10
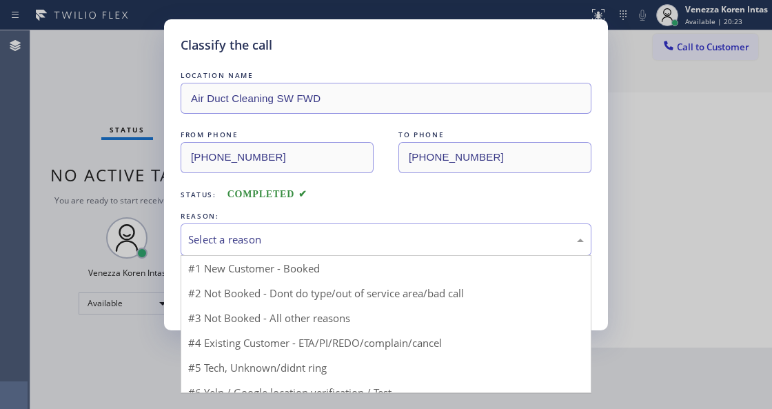
click at [314, 243] on div "Select a reason" at bounding box center [386, 240] width 396 height 16
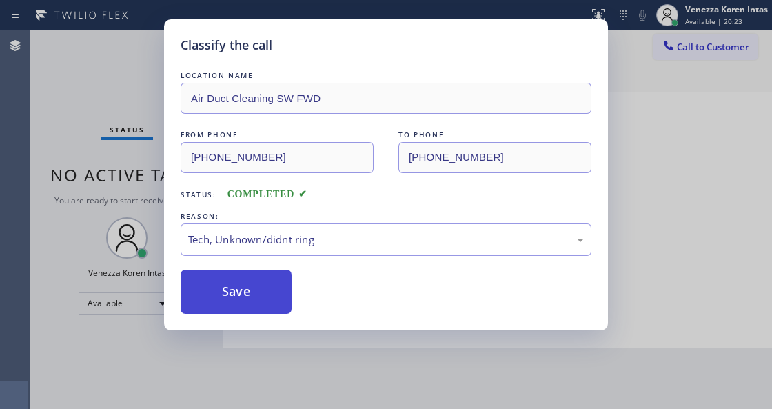
click at [271, 287] on button "Save" at bounding box center [236, 291] width 111 height 44
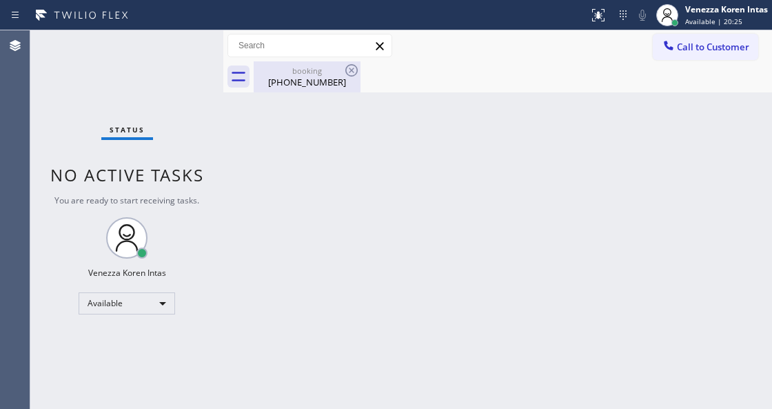
click at [346, 83] on div "(619) 207-4088" at bounding box center [307, 82] width 104 height 12
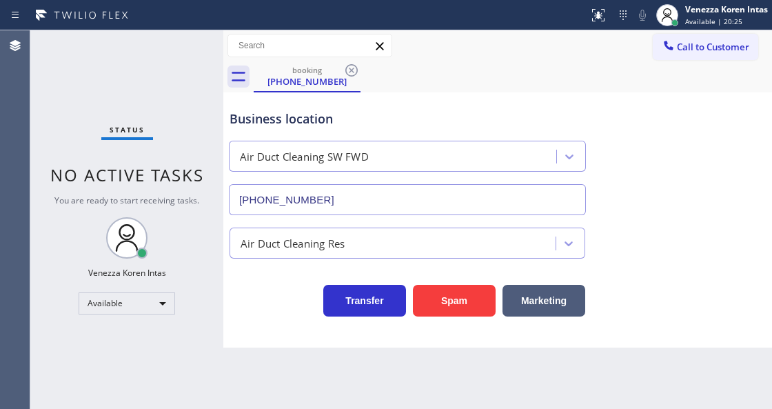
click at [349, 72] on icon at bounding box center [351, 70] width 12 height 12
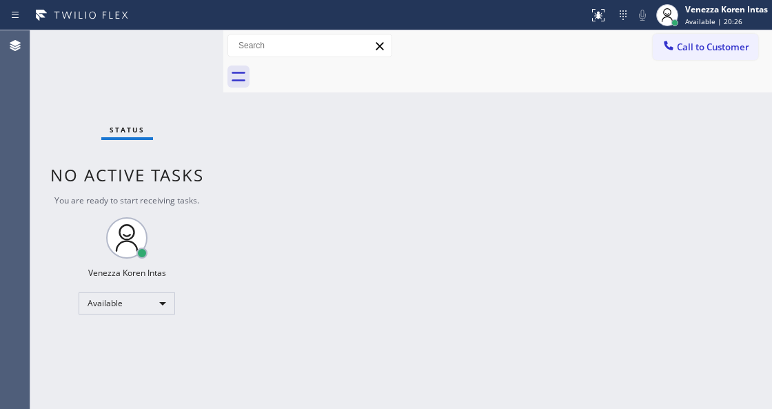
click at [304, 82] on div at bounding box center [513, 76] width 518 height 31
drag, startPoint x: 214, startPoint y: 82, endPoint x: 84, endPoint y: 61, distance: 131.9
click at [211, 83] on div "Status No active tasks You are ready to start receiving tasks. Venezza Koren In…" at bounding box center [126, 219] width 193 height 378
drag, startPoint x: 84, startPoint y: 61, endPoint x: 18, endPoint y: 91, distance: 72.5
click at [85, 60] on div "Status No active tasks You are ready to start receiving tasks. Venezza Koren In…" at bounding box center [126, 219] width 193 height 378
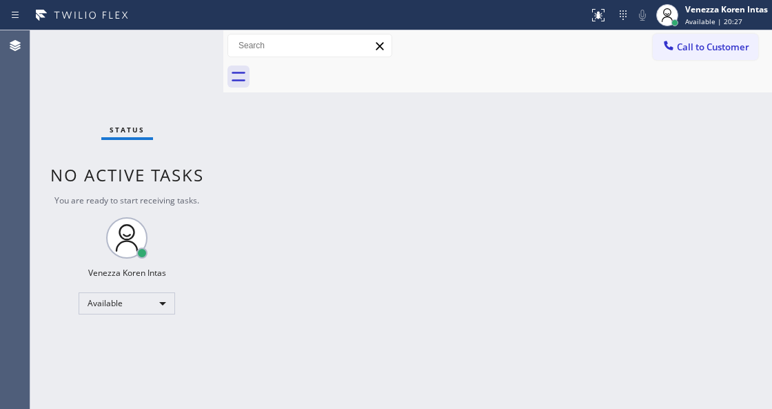
click at [187, 49] on div "Status No active tasks You are ready to start receiving tasks. Venezza Koren In…" at bounding box center [126, 219] width 193 height 378
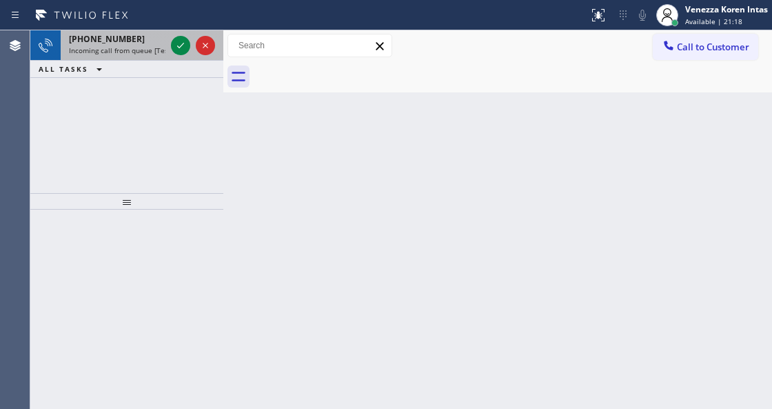
click at [163, 37] on div "+16193952892" at bounding box center [117, 39] width 96 height 12
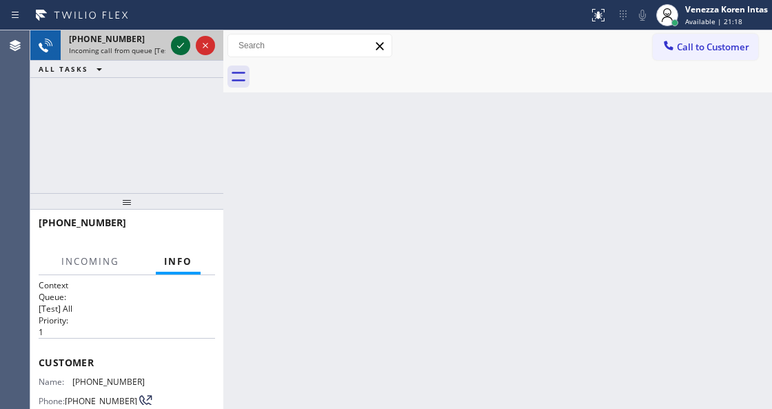
click at [176, 46] on icon at bounding box center [180, 45] width 17 height 17
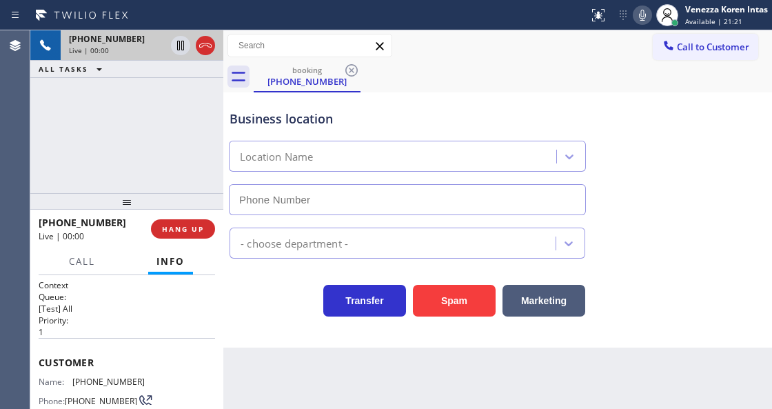
scroll to position [92, 0]
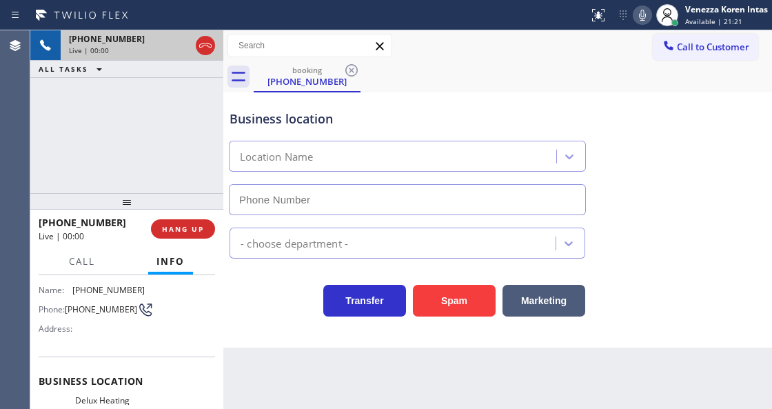
type input "(760) 284-8465"
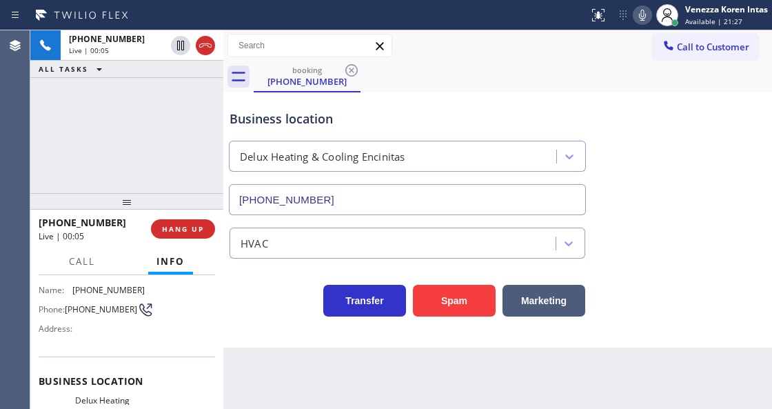
drag, startPoint x: 207, startPoint y: 45, endPoint x: 182, endPoint y: 119, distance: 78.0
click at [207, 45] on icon at bounding box center [205, 45] width 12 height 4
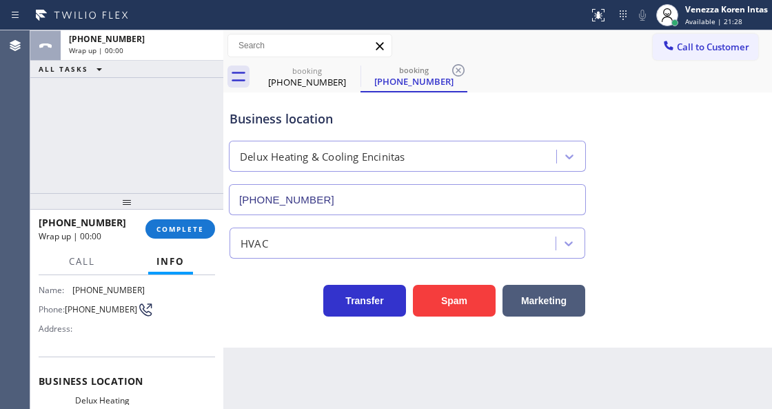
type input "(760) 284-8465"
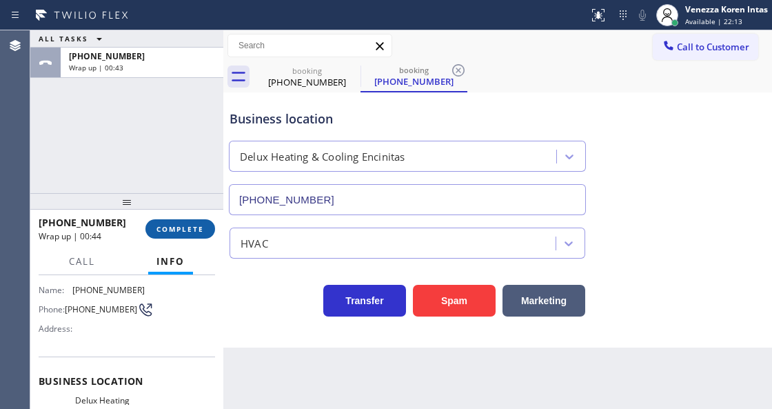
click at [183, 222] on button "COMPLETE" at bounding box center [180, 228] width 70 height 19
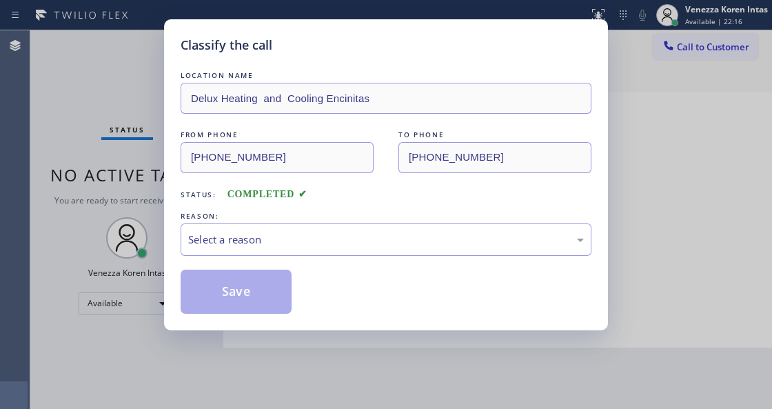
click at [288, 221] on div "REASON:" at bounding box center [386, 216] width 411 height 14
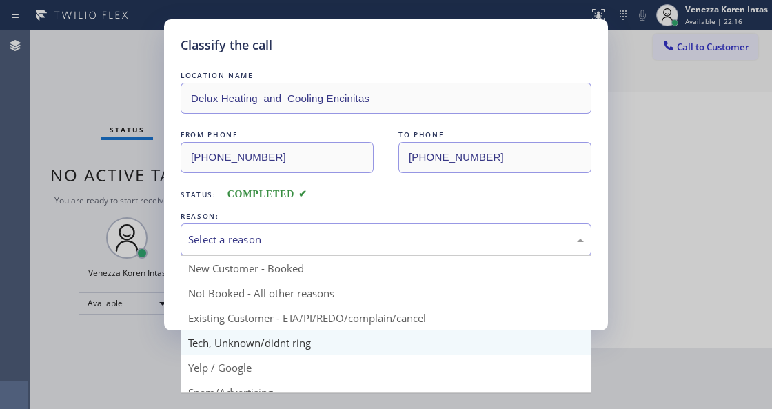
drag, startPoint x: 275, startPoint y: 238, endPoint x: 258, endPoint y: 356, distance: 119.0
click at [273, 240] on div "Select a reason" at bounding box center [386, 240] width 396 height 16
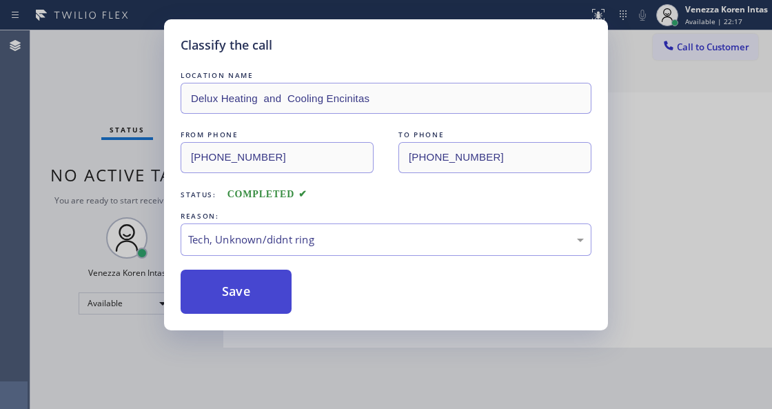
click at [249, 311] on button "Save" at bounding box center [236, 291] width 111 height 44
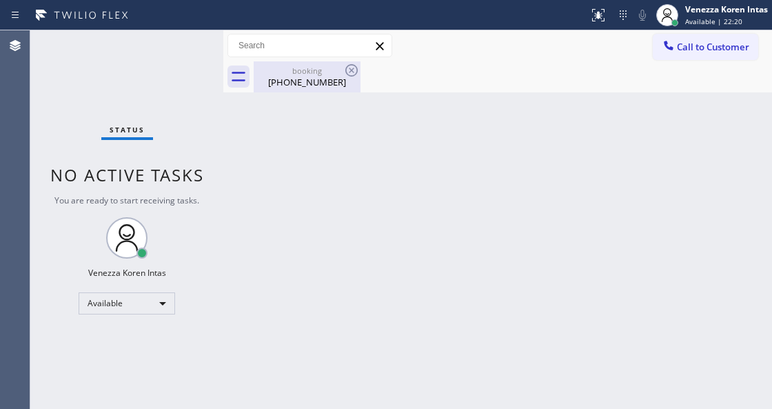
drag, startPoint x: 333, startPoint y: 88, endPoint x: 338, endPoint y: 77, distance: 11.4
click at [334, 88] on div "(619) 395-2892" at bounding box center [307, 82] width 104 height 12
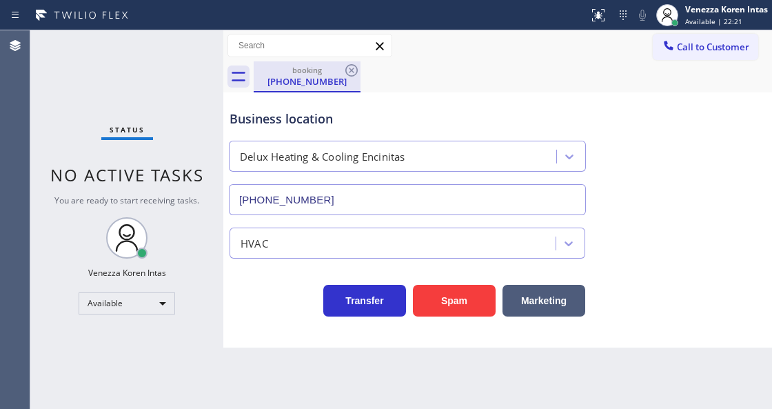
click at [341, 73] on div "booking" at bounding box center [307, 70] width 104 height 10
click at [346, 71] on icon at bounding box center [351, 70] width 12 height 12
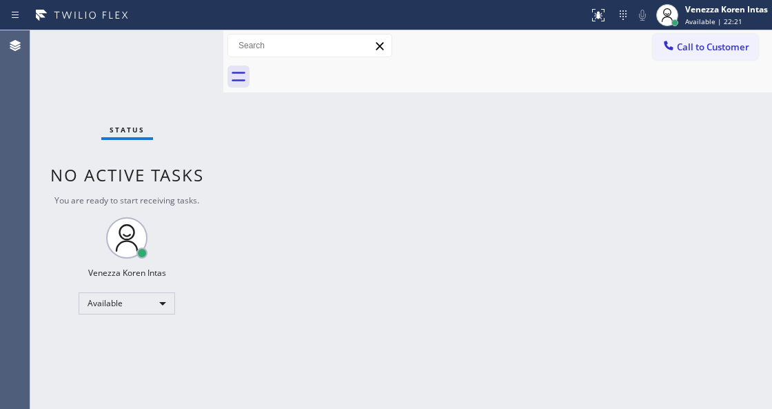
click at [346, 71] on div at bounding box center [513, 76] width 518 height 31
click at [186, 76] on div "Status No active tasks You are ready to start receiving tasks. Venezza Koren In…" at bounding box center [126, 219] width 193 height 378
click at [151, 50] on div "Status No active tasks You are ready to start receiving tasks. Venezza Koren In…" at bounding box center [126, 219] width 193 height 378
click at [156, 62] on div "Status No active tasks You are ready to start receiving tasks. Venezza Koren In…" at bounding box center [126, 219] width 193 height 378
click at [181, 50] on div "Status No active tasks You are ready to start receiving tasks. Venezza Koren In…" at bounding box center [126, 219] width 193 height 378
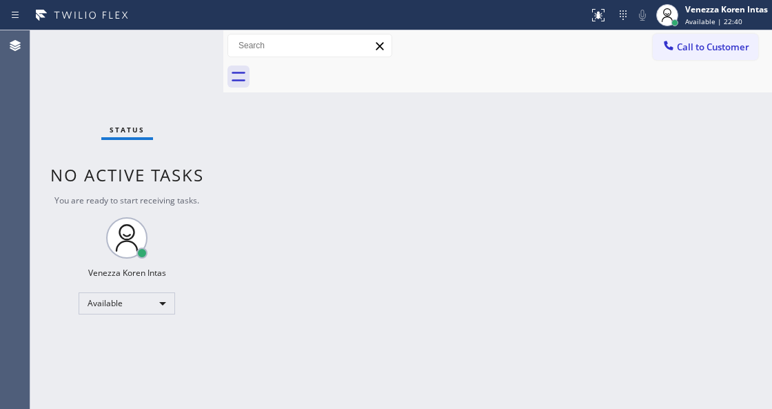
click at [181, 50] on div "Status No active tasks You are ready to start receiving tasks. Venezza Koren In…" at bounding box center [126, 219] width 193 height 378
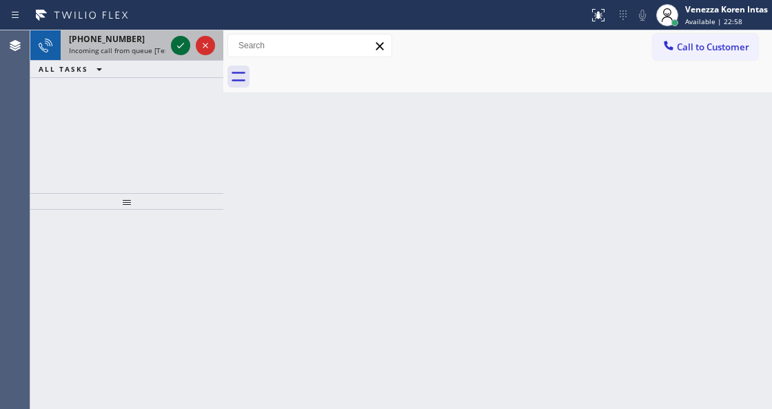
click at [182, 43] on icon at bounding box center [180, 45] width 17 height 17
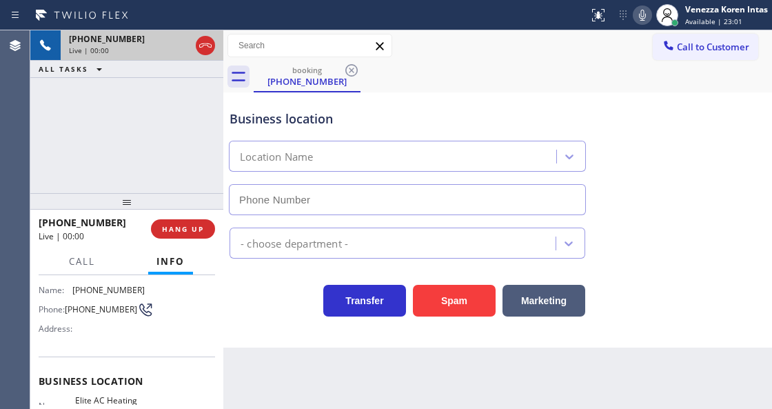
type input "(305) 239-8487"
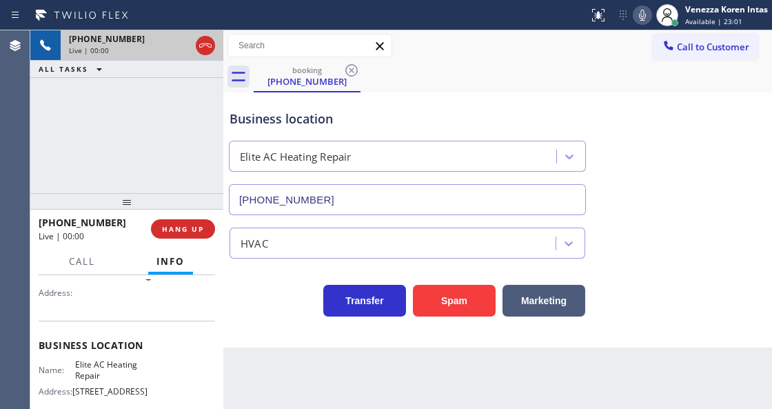
scroll to position [138, 0]
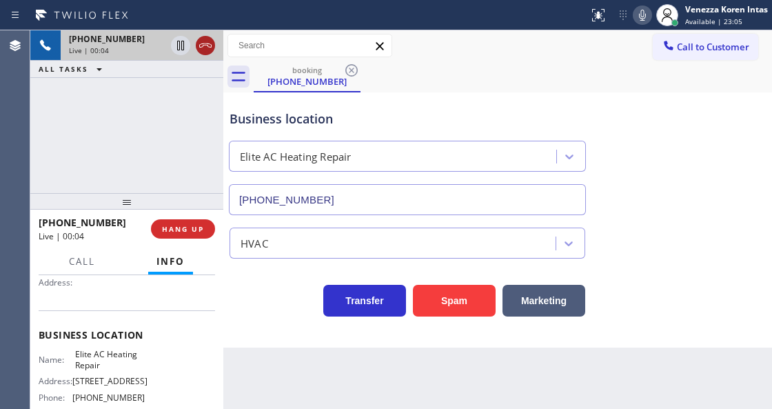
click at [207, 51] on icon at bounding box center [205, 45] width 17 height 17
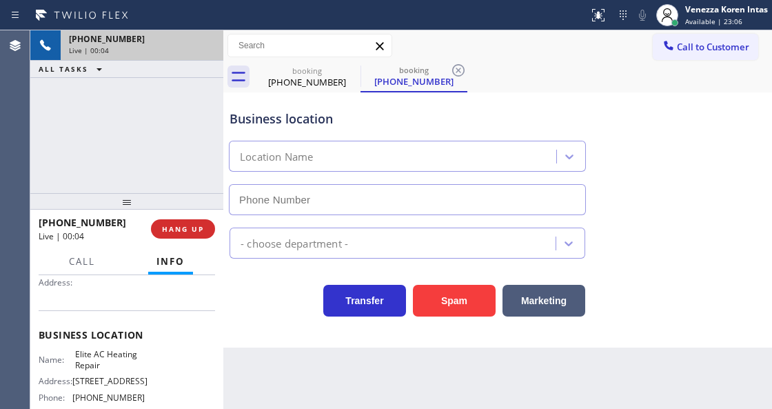
type input "(305) 239-8487"
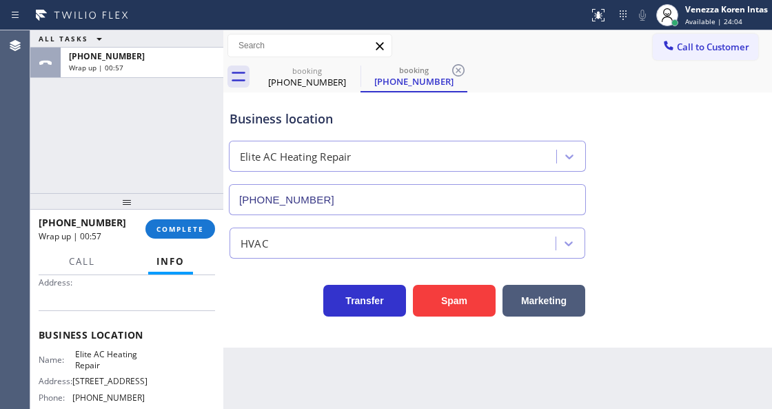
click at [429, 398] on div "Back to Dashboard Change Sender ID Customers Technicians Select a contact Outbo…" at bounding box center [497, 219] width 549 height 378
click at [197, 152] on div "ALL TASKS ALL TASKS ACTIVE TASKS TASKS IN WRAP UP +13053106614 Wrap up | 01:19" at bounding box center [126, 111] width 193 height 163
click at [189, 233] on span "COMPLETE" at bounding box center [180, 229] width 48 height 10
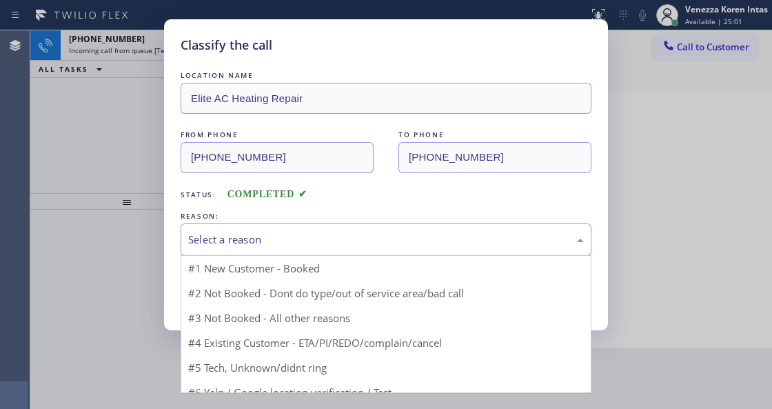
click at [305, 242] on div "Select a reason" at bounding box center [386, 240] width 396 height 16
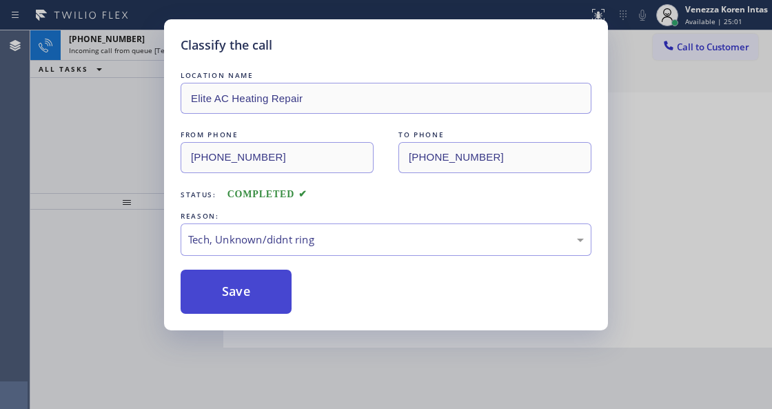
click at [269, 300] on button "Save" at bounding box center [236, 291] width 111 height 44
click at [284, 402] on div "Classify the call LOCATION NAME Elite AC Heating Repair FROM PHONE (305) 310-66…" at bounding box center [386, 204] width 772 height 409
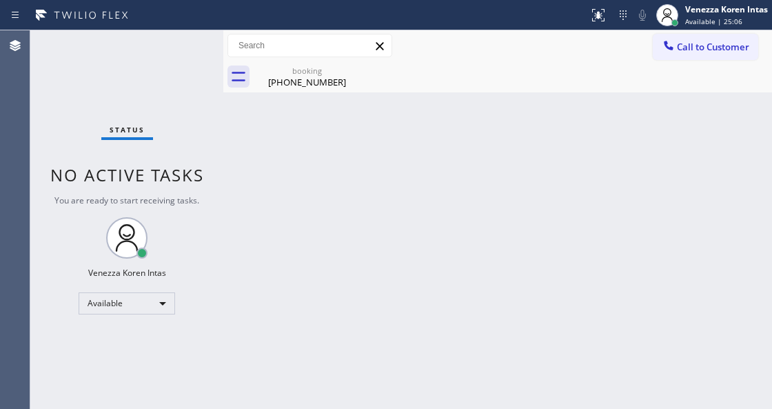
click at [179, 52] on div "Status No active tasks You are ready to start receiving tasks. Venezza Koren In…" at bounding box center [126, 219] width 193 height 378
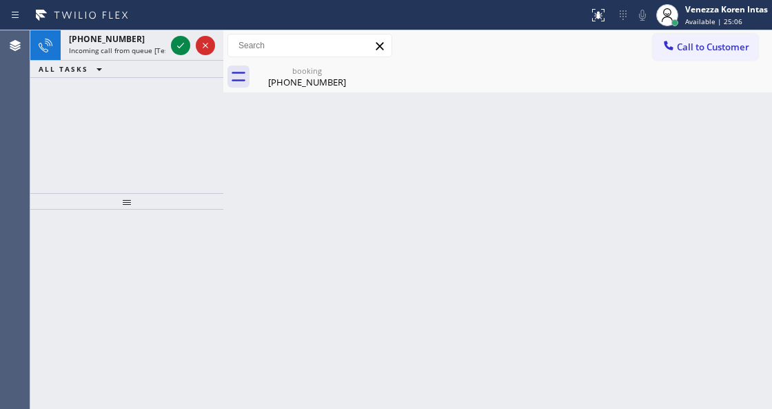
click at [179, 52] on icon at bounding box center [180, 45] width 17 height 17
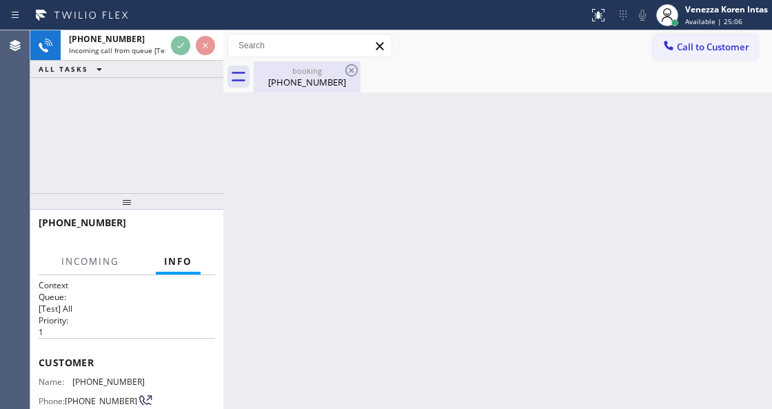
click at [305, 79] on div "(305) 310-6614" at bounding box center [307, 82] width 104 height 12
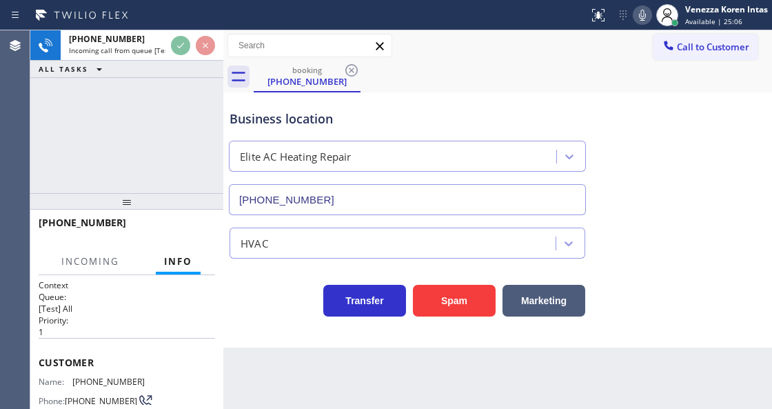
click at [354, 75] on icon at bounding box center [351, 70] width 17 height 17
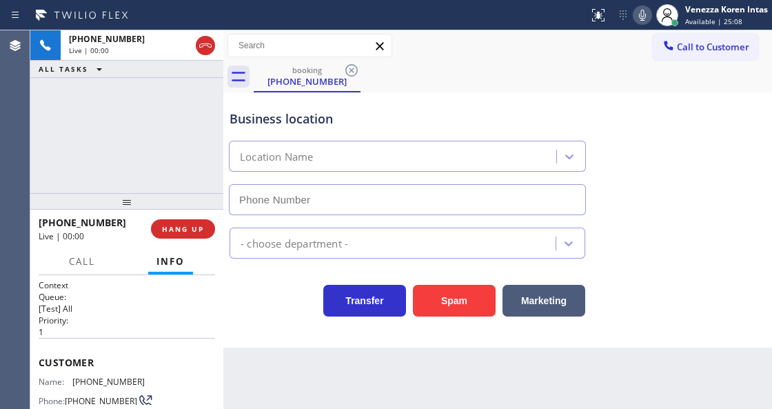
type input "(877) 748-5179"
click at [201, 105] on div "+16464394000 Live | 00:01 ALL TASKS ALL TASKS ACTIVE TASKS TASKS IN WRAP UP" at bounding box center [126, 111] width 193 height 163
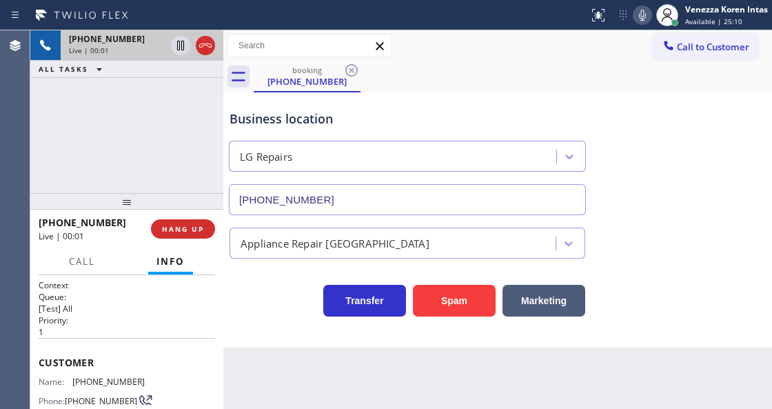
click at [129, 47] on div "Live | 00:01" at bounding box center [117, 50] width 96 height 10
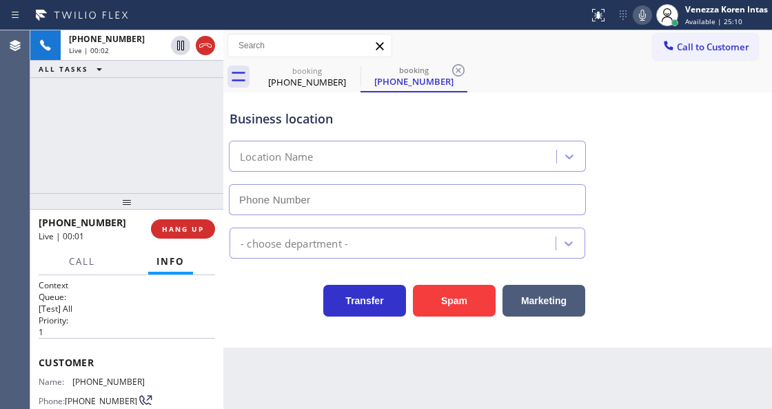
type input "(877) 748-5179"
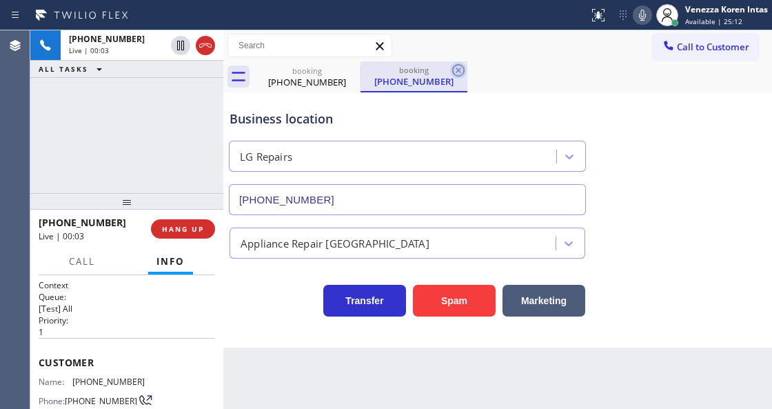
click at [453, 70] on icon at bounding box center [458, 70] width 12 height 12
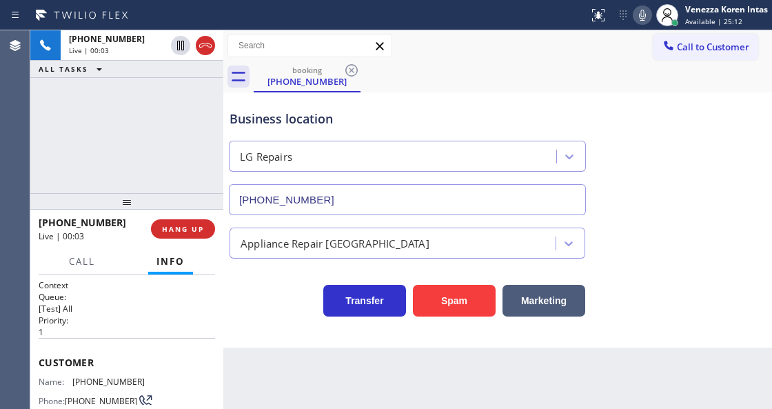
click at [312, 105] on div "Business location LG Repairs (877) 748-5179" at bounding box center [407, 155] width 361 height 119
click at [205, 127] on div "+16464394000 Live | 00:04 ALL TASKS ALL TASKS ACTIVE TASKS TASKS IN WRAP UP" at bounding box center [126, 111] width 193 height 163
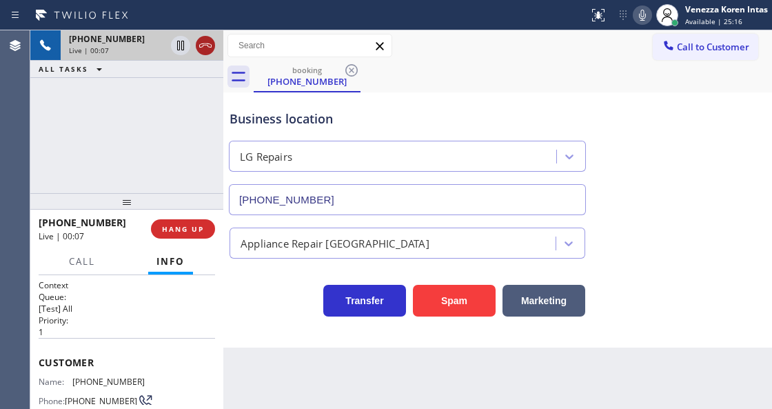
click at [198, 44] on icon at bounding box center [205, 45] width 17 height 17
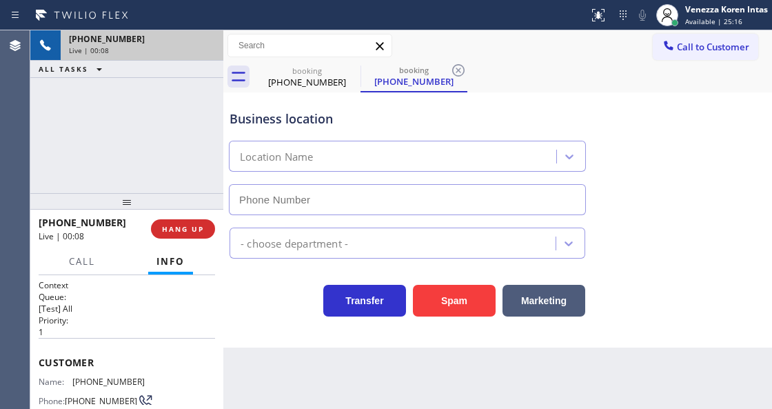
type input "(877) 748-5179"
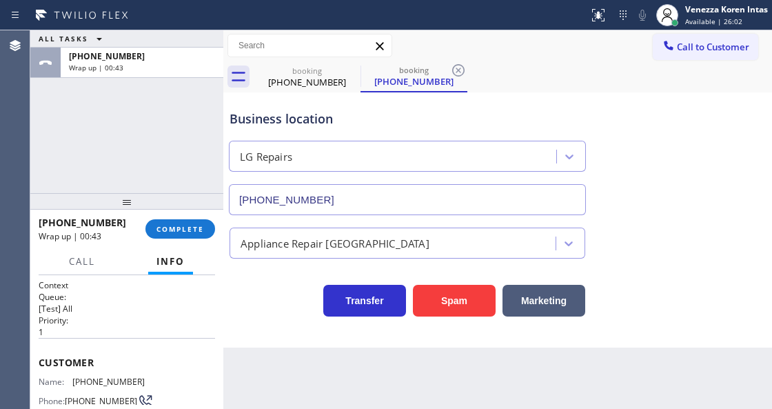
click at [198, 231] on span "COMPLETE" at bounding box center [180, 229] width 48 height 10
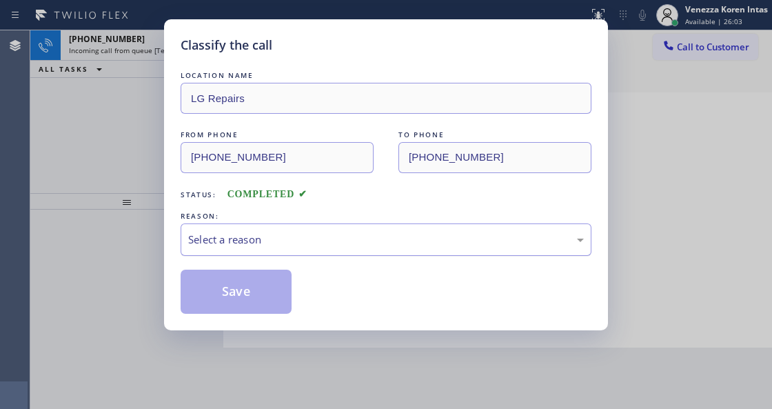
click at [318, 251] on div "Select a reason" at bounding box center [386, 239] width 411 height 32
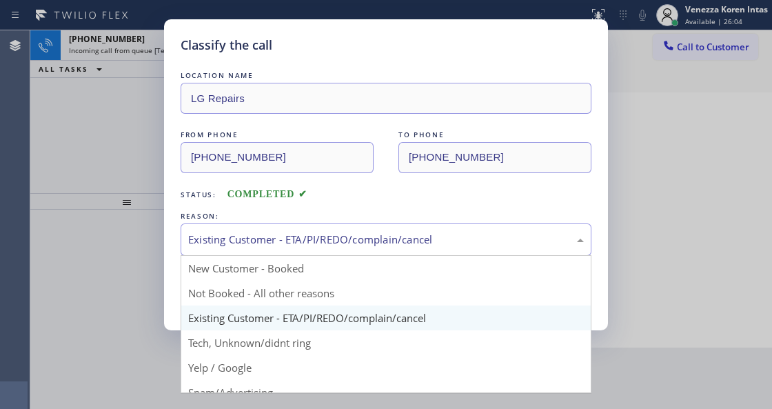
click at [292, 243] on div "Existing Customer - ETA/PI/REDO/complain/cancel" at bounding box center [386, 240] width 396 height 16
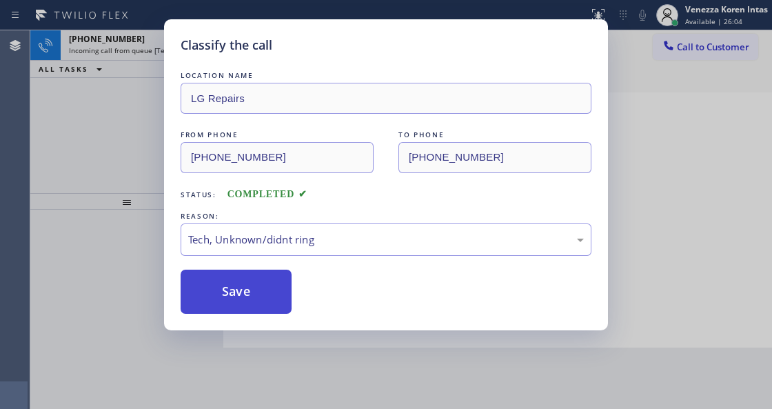
click at [269, 292] on button "Save" at bounding box center [236, 291] width 111 height 44
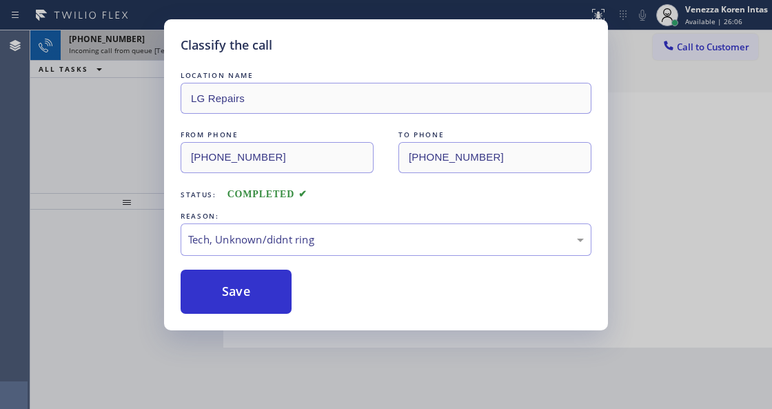
click at [176, 52] on icon at bounding box center [180, 45] width 17 height 17
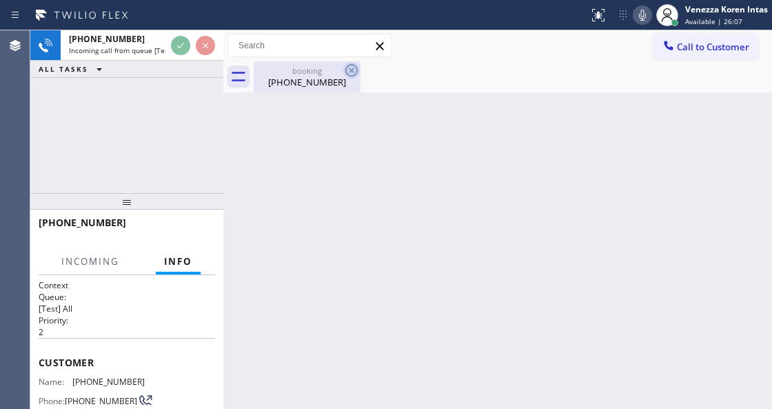
click at [346, 71] on icon at bounding box center [351, 70] width 12 height 12
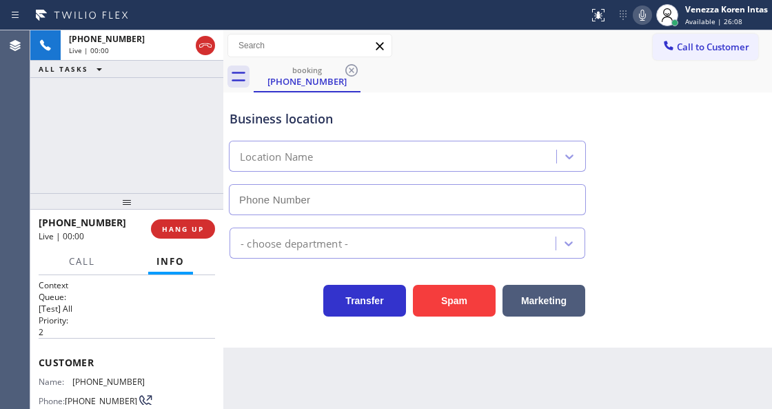
type input "(571) 520-9550"
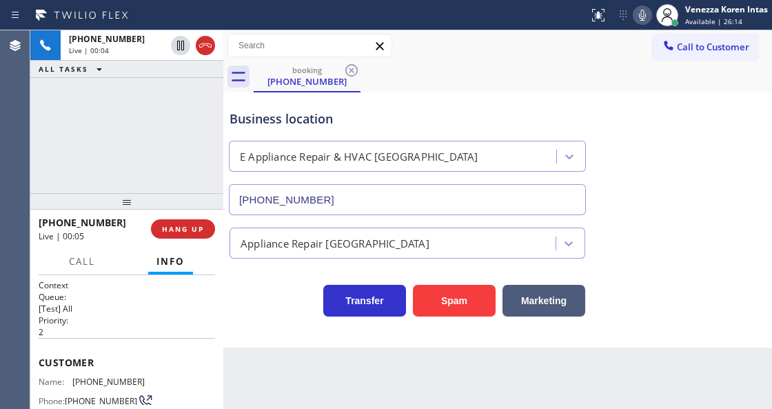
drag, startPoint x: 133, startPoint y: 169, endPoint x: 52, endPoint y: 168, distance: 80.6
click at [132, 169] on div "+15715975247 Live | 00:04 ALL TASKS ALL TASKS ACTIVE TASKS TASKS IN WRAP UP" at bounding box center [126, 111] width 193 height 163
click at [212, 151] on div "+15715975247 Live | 00:05 ALL TASKS ALL TASKS ACTIVE TASKS TASKS IN WRAP UP" at bounding box center [126, 111] width 193 height 163
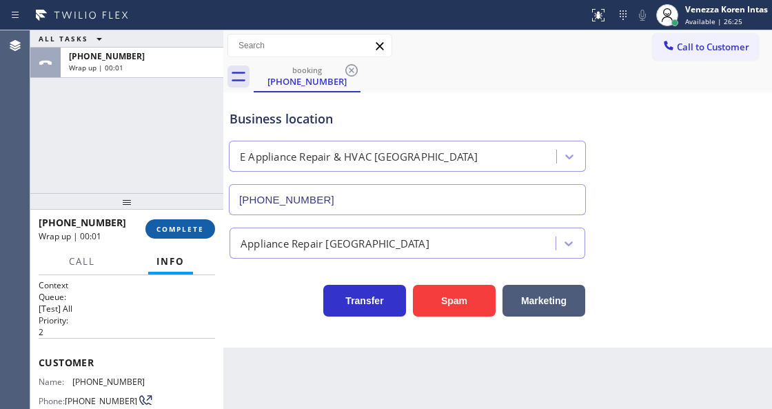
click at [196, 230] on span "COMPLETE" at bounding box center [180, 229] width 48 height 10
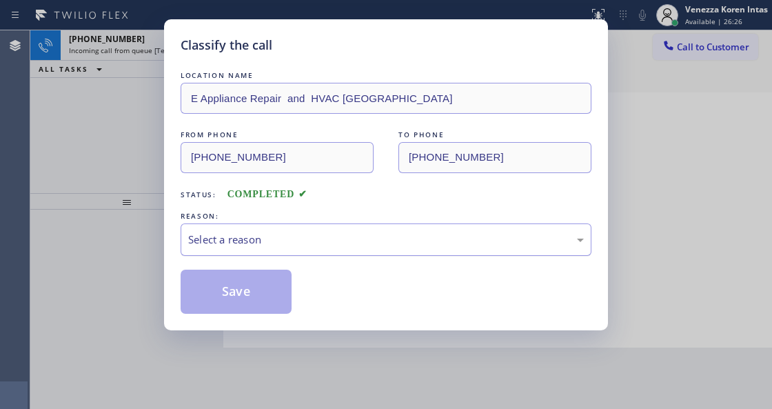
click at [311, 244] on div "Select a reason" at bounding box center [386, 240] width 396 height 16
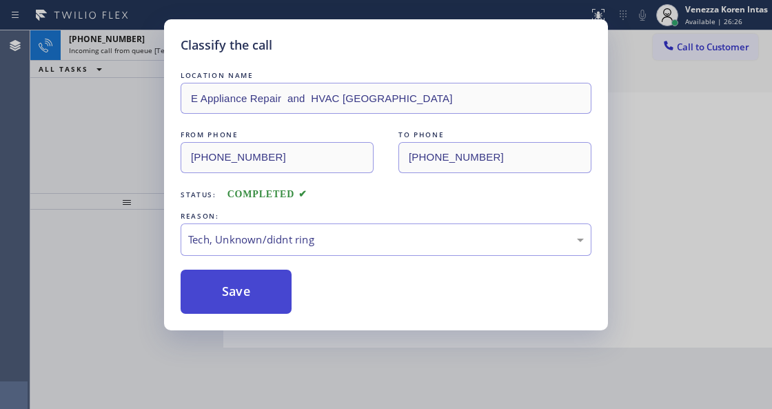
click at [280, 300] on button "Save" at bounding box center [236, 291] width 111 height 44
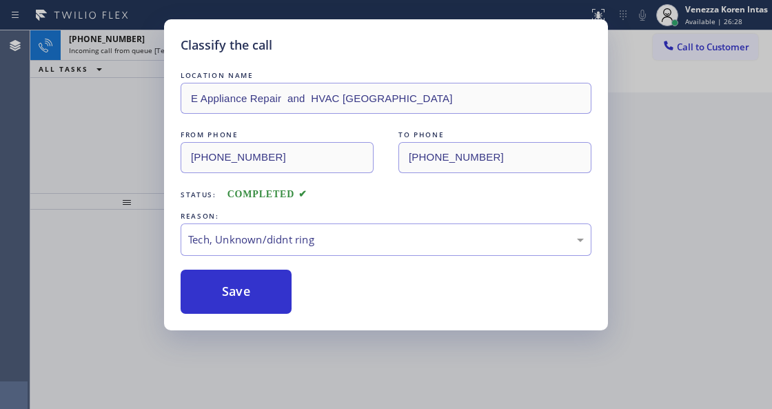
click at [114, 147] on div "Classify the call LOCATION NAME E Appliance Repair and HVAC Aurora Highlands FR…" at bounding box center [386, 204] width 772 height 409
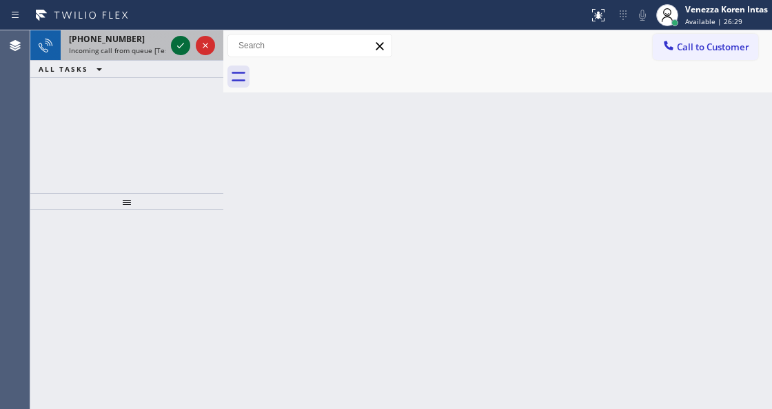
click at [181, 49] on icon at bounding box center [180, 45] width 17 height 17
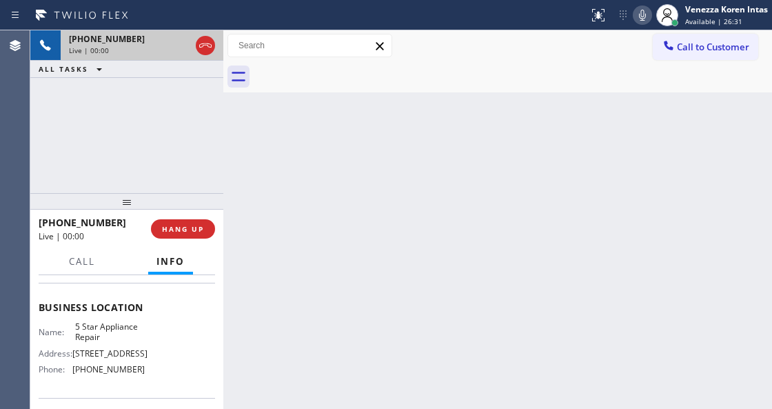
scroll to position [183, 0]
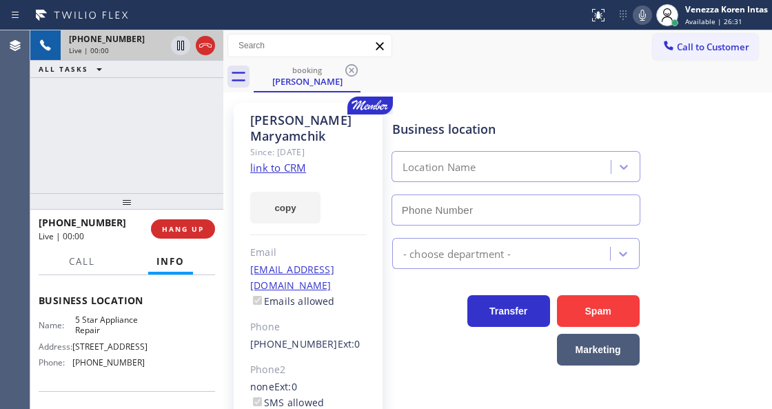
type input "[PHONE_NUMBER]"
click at [267, 161] on link "link to CRM" at bounding box center [278, 168] width 56 height 14
click at [645, 19] on icon at bounding box center [642, 15] width 17 height 17
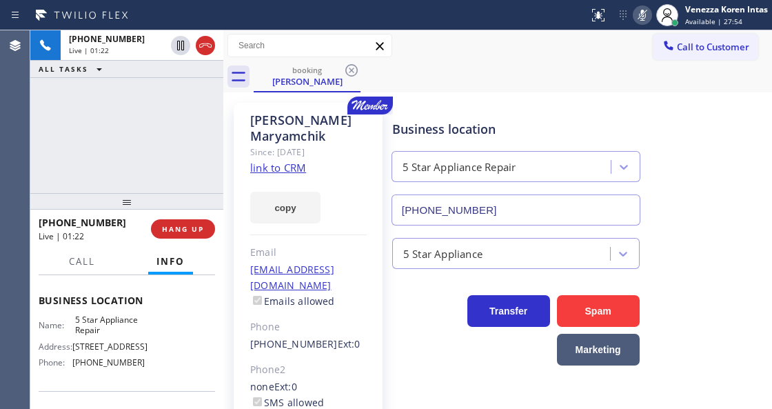
drag, startPoint x: 182, startPoint y: 48, endPoint x: 335, endPoint y: 58, distance: 153.3
click at [182, 48] on icon at bounding box center [180, 45] width 17 height 17
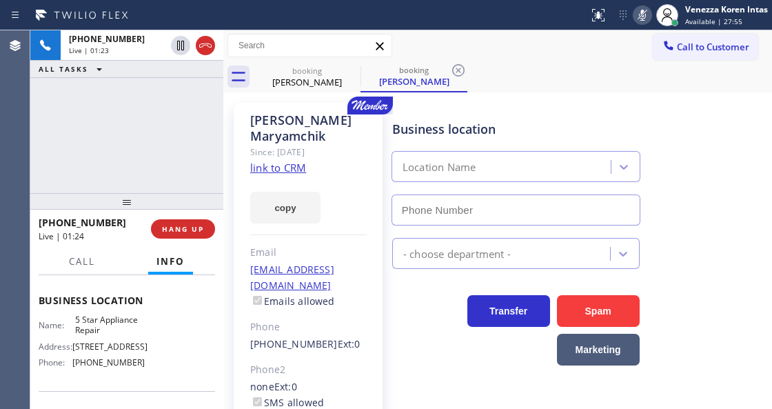
type input "[PHONE_NUMBER]"
click at [623, 35] on div "Call to Customer Outbound call Location Search location Your caller id phone nu…" at bounding box center [497, 46] width 549 height 24
click at [216, 127] on div "+16468743010 Live | 03:02 ALL TASKS ALL TASKS ACTIVE TASKS TASKS IN WRAP UP" at bounding box center [126, 111] width 193 height 163
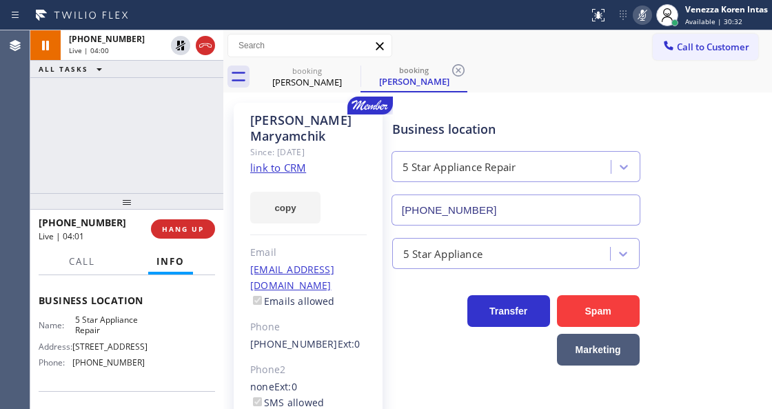
click at [173, 128] on div "+16468743010 Live | 04:00 ALL TASKS ALL TASKS ACTIVE TASKS TASKS IN WRAP UP" at bounding box center [126, 111] width 193 height 163
click at [409, 153] on div "5 Star Appliance Repair" at bounding box center [515, 166] width 249 height 31
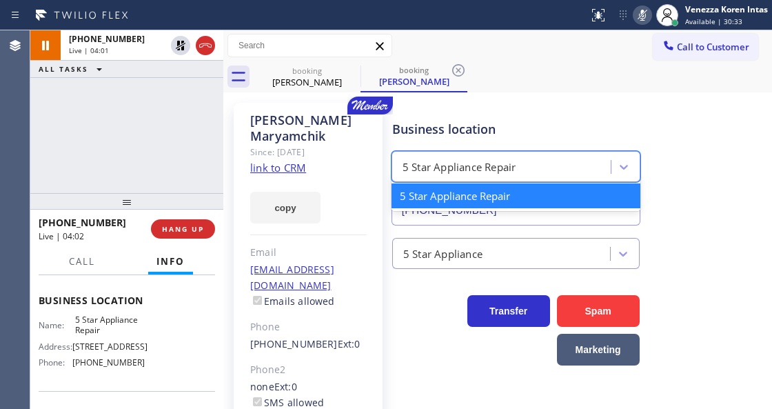
click at [422, 130] on div "Business location" at bounding box center [515, 129] width 247 height 19
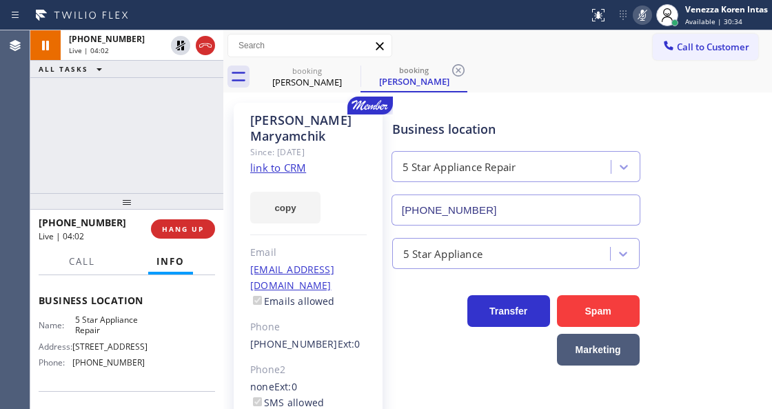
click at [477, 123] on div "Business location" at bounding box center [515, 129] width 247 height 19
click at [640, 12] on icon at bounding box center [642, 15] width 17 height 17
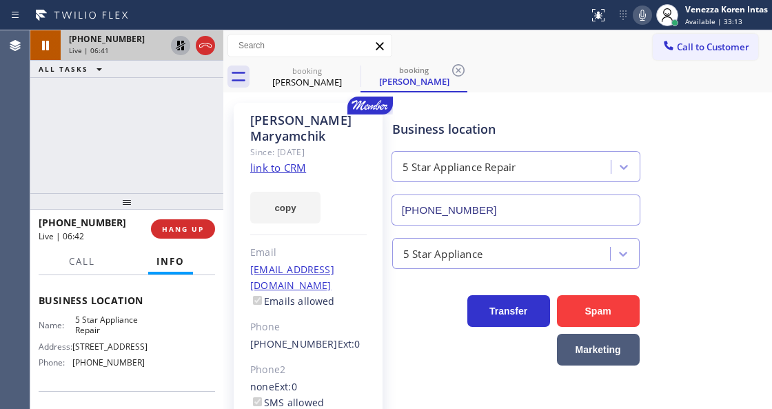
click at [181, 48] on icon at bounding box center [180, 45] width 17 height 17
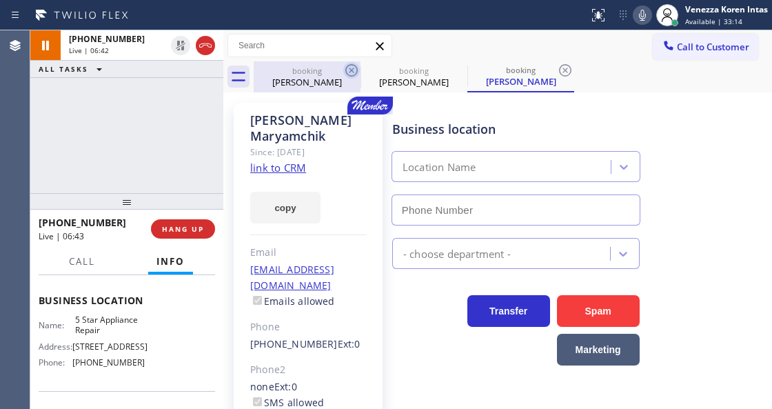
click at [347, 67] on icon at bounding box center [351, 70] width 12 height 12
click at [0, 0] on icon at bounding box center [0, 0] width 0 height 0
click at [559, 67] on icon at bounding box center [565, 70] width 12 height 12
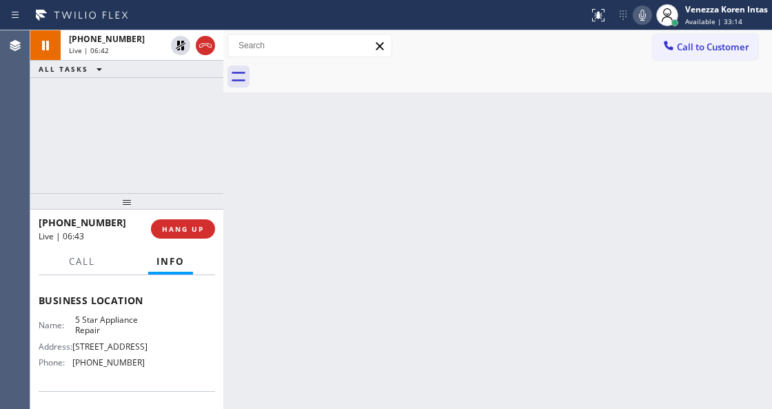
click at [347, 67] on div at bounding box center [513, 76] width 518 height 31
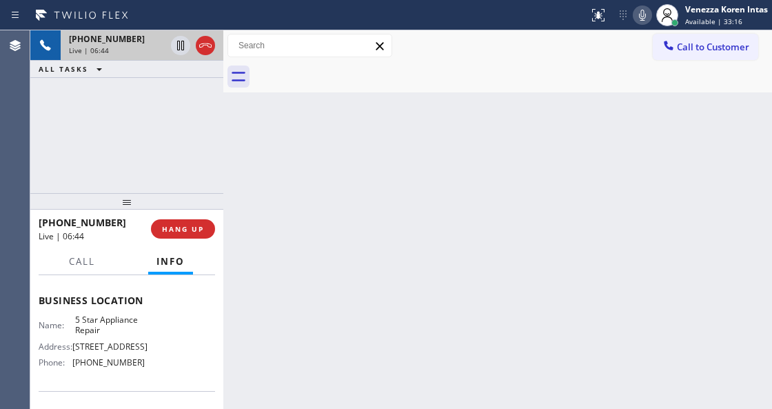
click at [155, 54] on div "+16468743010 Live | 06:44" at bounding box center [115, 45] width 108 height 30
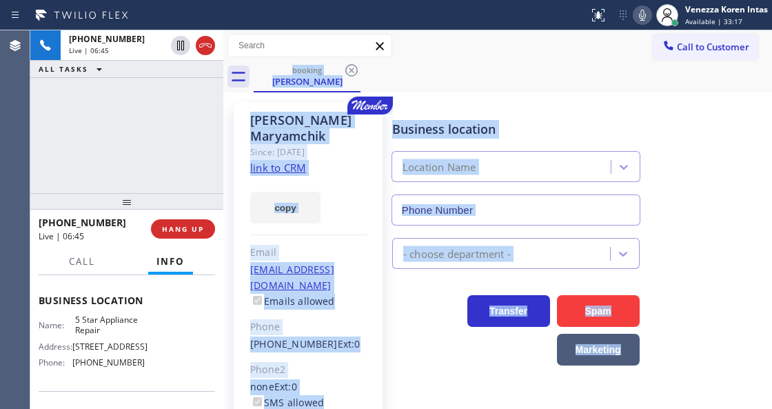
type input "[PHONE_NUMBER]"
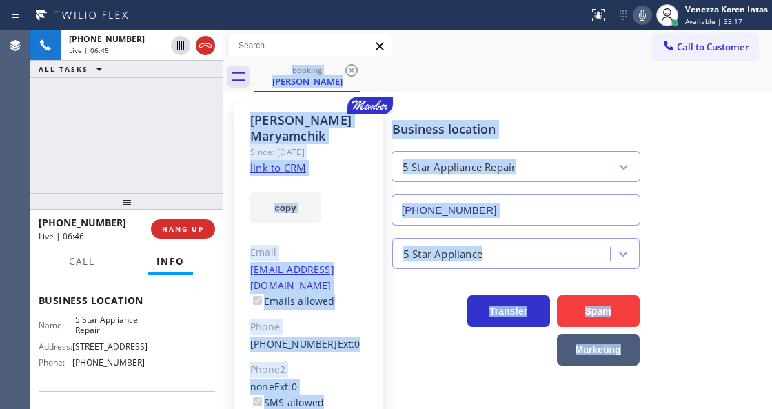
click at [369, 208] on div "Elena Maryamchik Since: 20 may 2020 link to CRM copy Email elenacnm@yahoo.com E…" at bounding box center [308, 332] width 149 height 458
click at [363, 362] on div "Phone2" at bounding box center [308, 370] width 116 height 16
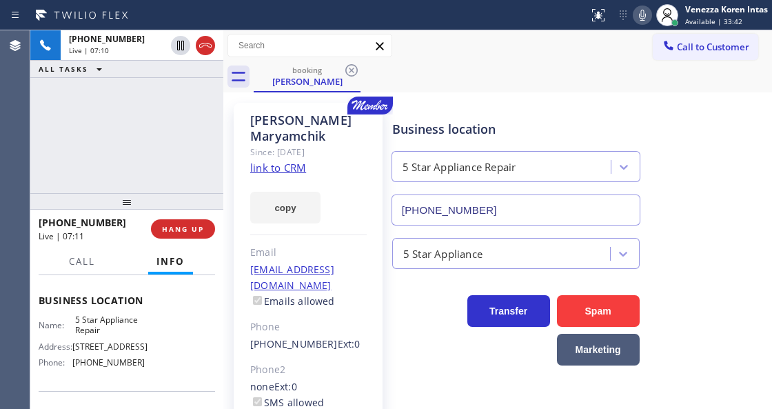
click at [271, 119] on div "Elena Maryamchik" at bounding box center [308, 128] width 116 height 32
click at [404, 383] on div "Business location 5 Star Appliance Repair (855) 731-4952 5 Star Appliance Trans…" at bounding box center [578, 322] width 379 height 433
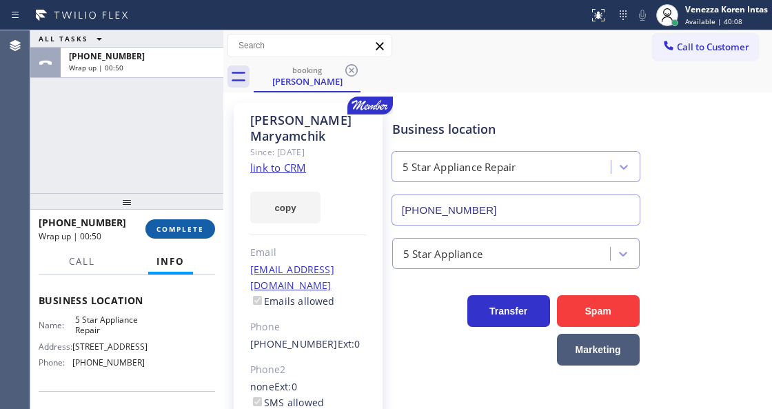
click at [198, 223] on button "COMPLETE" at bounding box center [180, 228] width 70 height 19
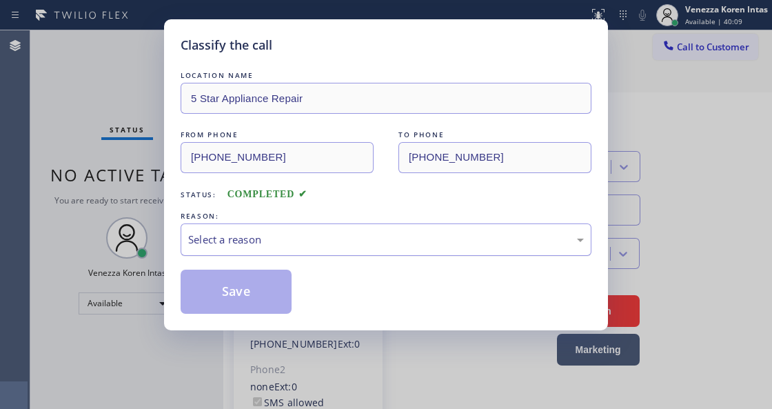
click at [347, 243] on div "Select a reason" at bounding box center [386, 240] width 396 height 16
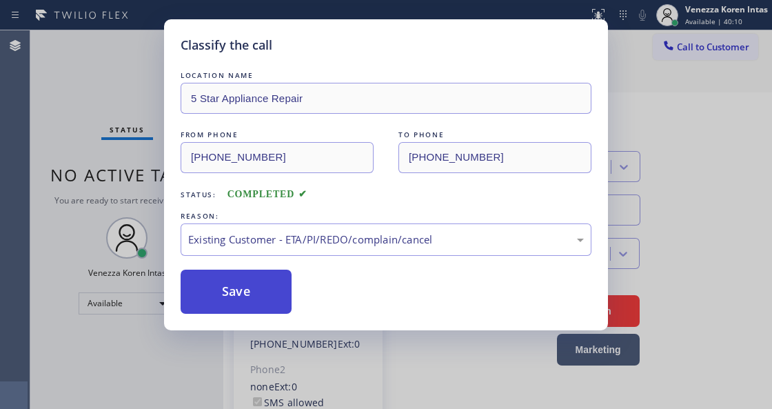
click at [278, 302] on button "Save" at bounding box center [236, 291] width 111 height 44
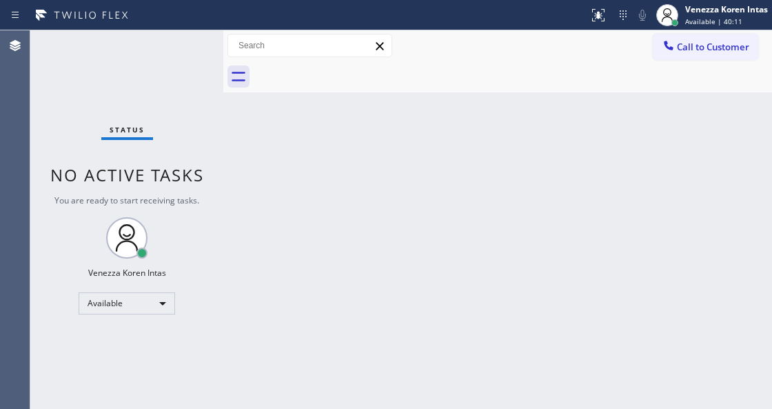
click at [739, 15] on div "Venezza Koren Intas Available | 40:11" at bounding box center [727, 15] width 90 height 24
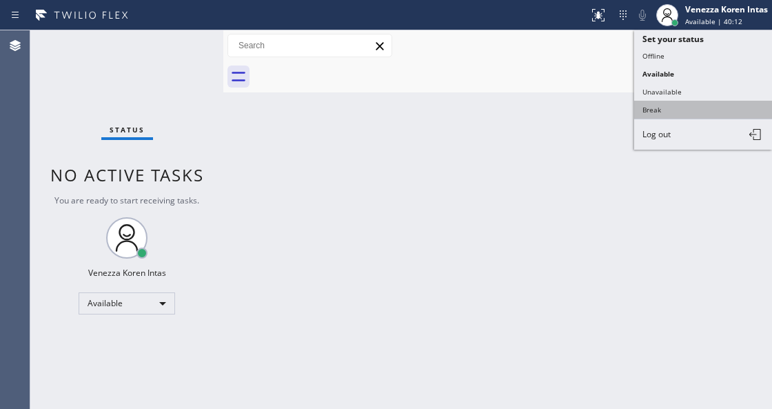
click at [651, 108] on button "Break" at bounding box center [703, 110] width 138 height 18
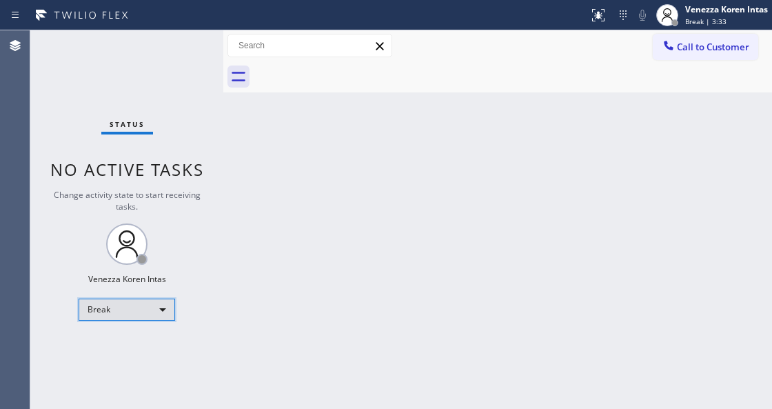
click at [123, 305] on div "Break" at bounding box center [127, 309] width 96 height 22
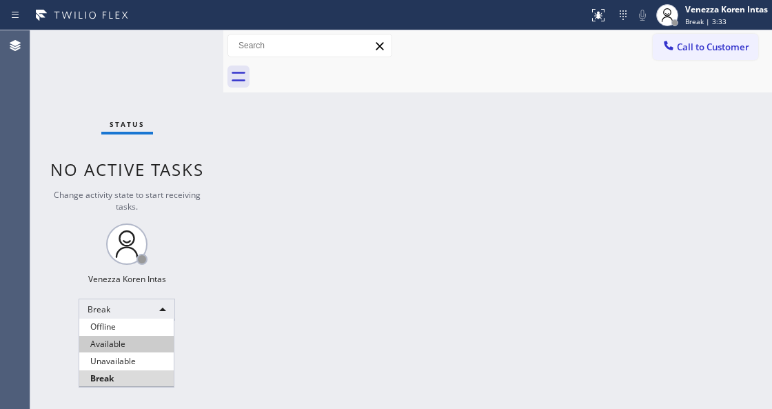
click at [127, 344] on li "Available" at bounding box center [126, 344] width 94 height 17
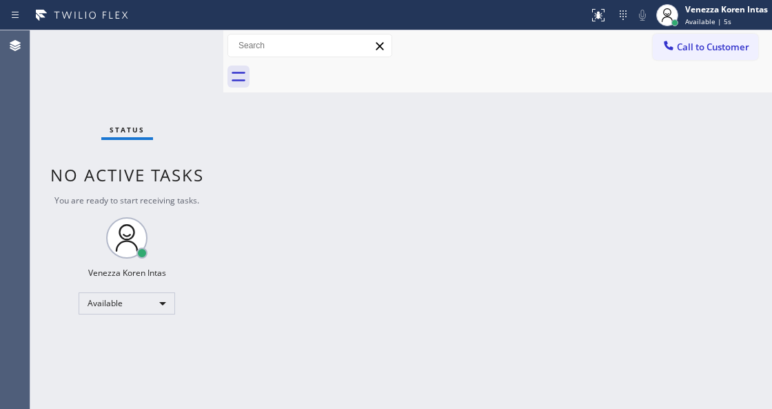
click at [223, 125] on div at bounding box center [223, 219] width 0 height 378
click at [179, 61] on div "Status No active tasks You are ready to start receiving tasks. Venezza Koren In…" at bounding box center [126, 219] width 193 height 378
click at [710, 28] on div "Venezza Koren Intas Available | 47s" at bounding box center [712, 15] width 120 height 30
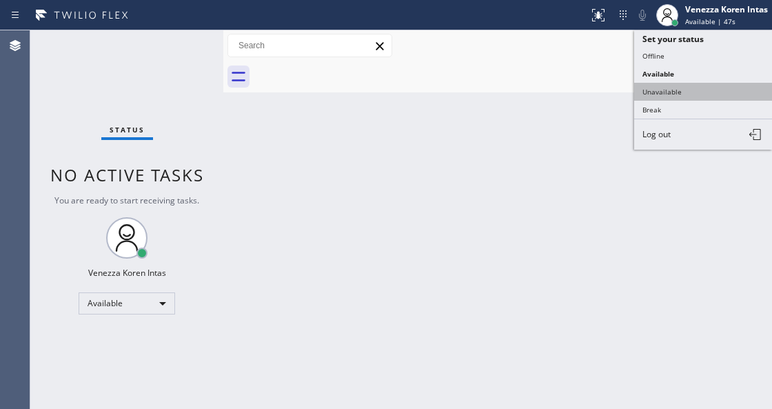
click at [700, 88] on button "Unavailable" at bounding box center [703, 92] width 138 height 18
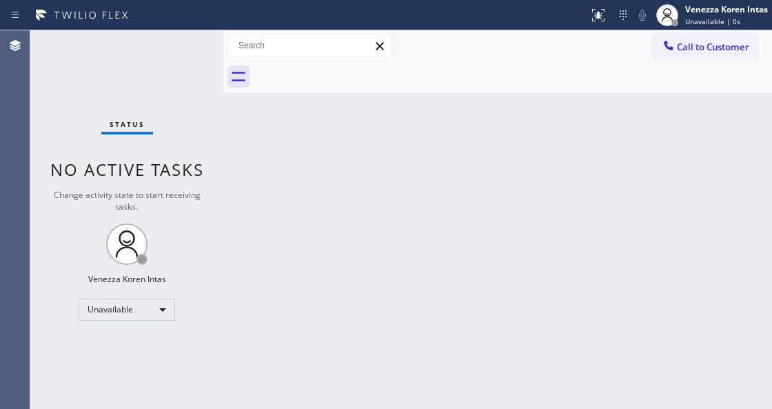
click at [187, 43] on div "Status No active tasks Change activity state to start receiving tasks. Venezza …" at bounding box center [126, 219] width 193 height 378
click at [163, 305] on div "Unavailable" at bounding box center [127, 309] width 96 height 22
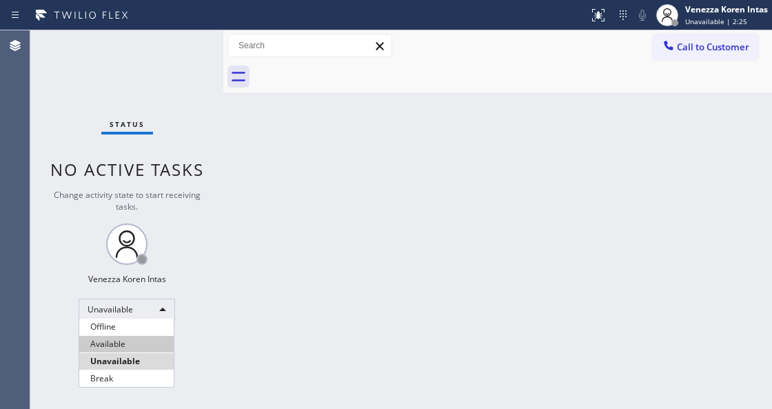
click at [145, 351] on li "Available" at bounding box center [126, 344] width 94 height 17
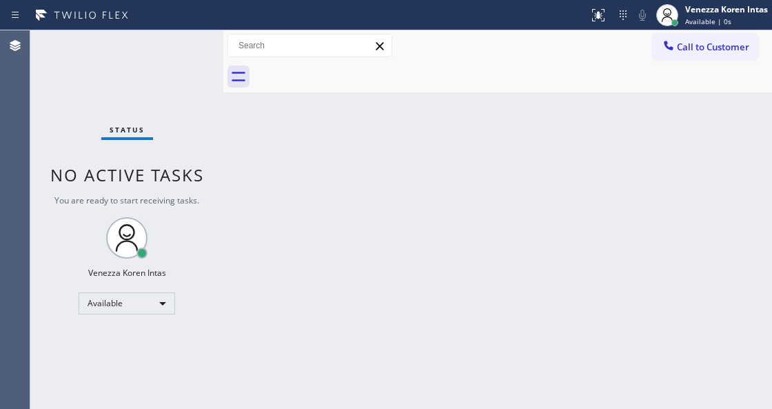
click at [161, 57] on div "Status No active tasks You are ready to start receiving tasks. Venezza Koren In…" at bounding box center [126, 219] width 193 height 378
click at [170, 54] on div "Status No active tasks You are ready to start receiving tasks. Venezza Koren In…" at bounding box center [126, 219] width 193 height 378
click at [731, 11] on div "Venezza Koren Intas" at bounding box center [726, 9] width 83 height 12
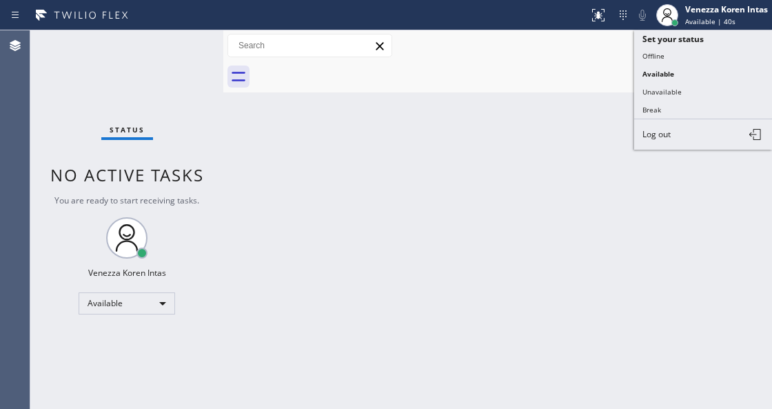
drag, startPoint x: 452, startPoint y: 116, endPoint x: 280, endPoint y: 92, distance: 173.9
click at [451, 116] on div "Back to Dashboard Change Sender ID Customers Technicians Select a contact Outbo…" at bounding box center [497, 219] width 549 height 378
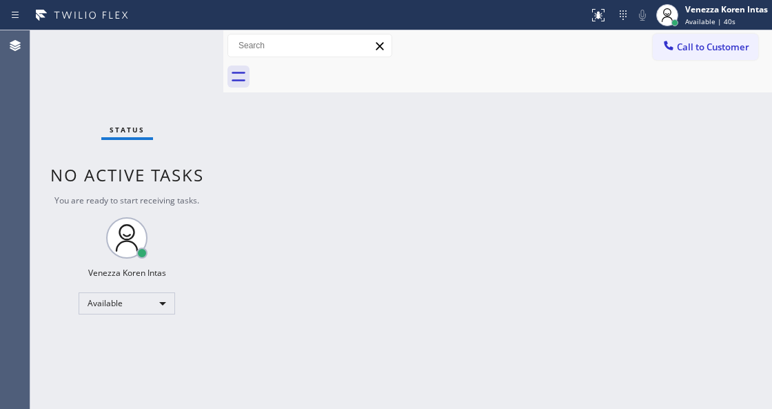
click at [189, 68] on div "Status No active tasks You are ready to start receiving tasks. Venezza Koren In…" at bounding box center [126, 219] width 193 height 378
click at [175, 40] on div "Status No active tasks You are ready to start receiving tasks. Venezza Koren In…" at bounding box center [126, 219] width 193 height 378
drag, startPoint x: 175, startPoint y: 40, endPoint x: 273, endPoint y: 292, distance: 270.6
click at [176, 45] on div "Status No active tasks You are ready to start receiving tasks. Venezza Koren In…" at bounding box center [126, 219] width 193 height 378
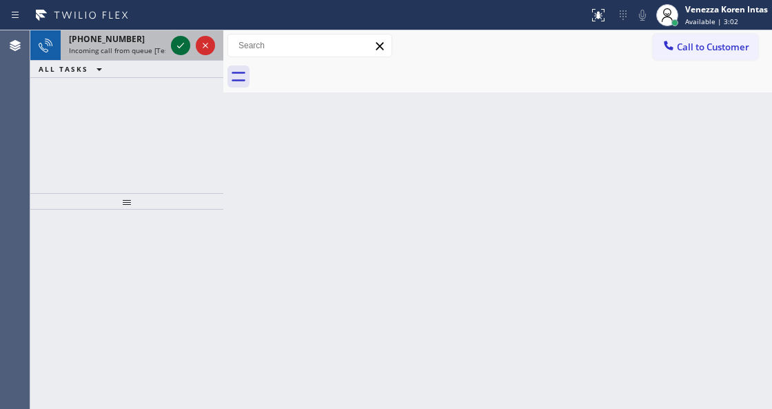
click at [179, 47] on icon at bounding box center [180, 46] width 7 height 6
click at [167, 39] on div "+19172500553 Incoming call from queue [Test] All" at bounding box center [115, 45] width 108 height 30
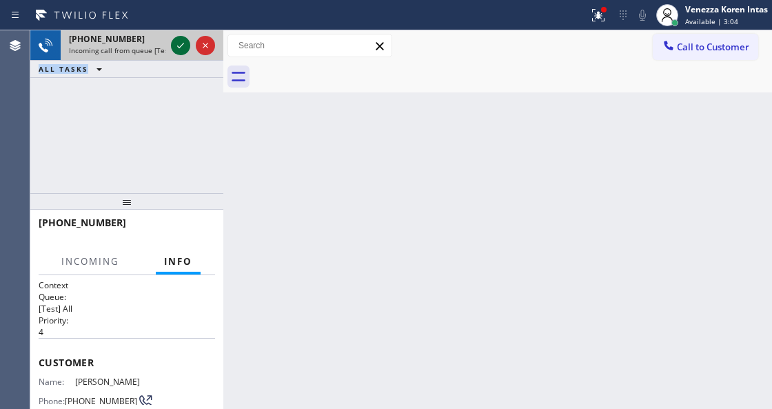
click at [176, 41] on icon at bounding box center [180, 45] width 17 height 17
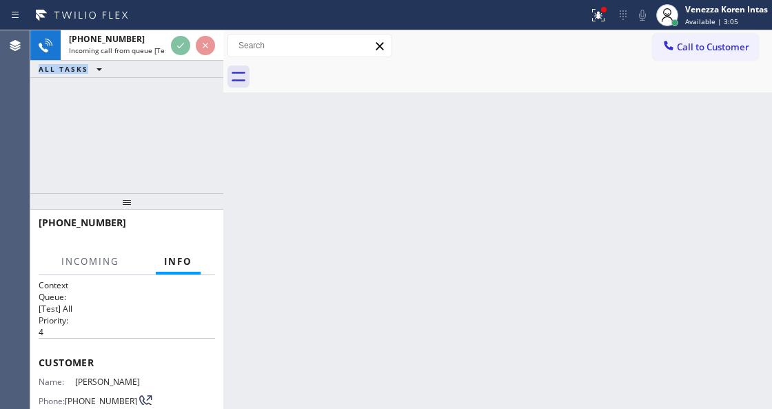
click at [189, 62] on div "+19172500553 Incoming call from queue [Test] All ALL TASKS ALL TASKS ACTIVE TAS…" at bounding box center [126, 54] width 193 height 48
click at [393, 146] on div "Back to Dashboard Change Sender ID Customers Technicians Select a contact Outbo…" at bounding box center [497, 219] width 549 height 378
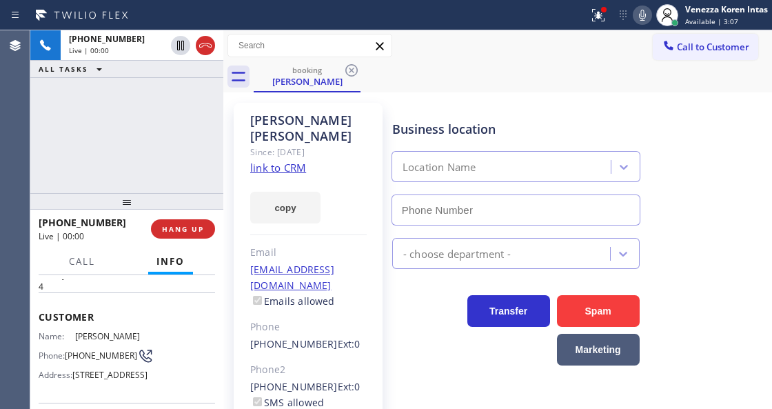
type input "[PHONE_NUMBER]"
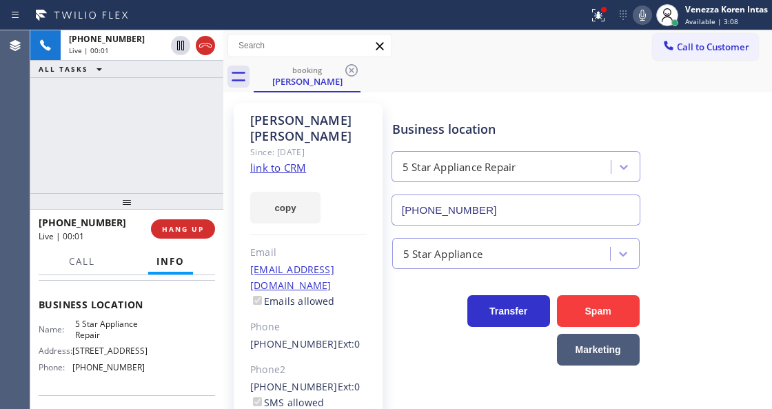
scroll to position [183, 0]
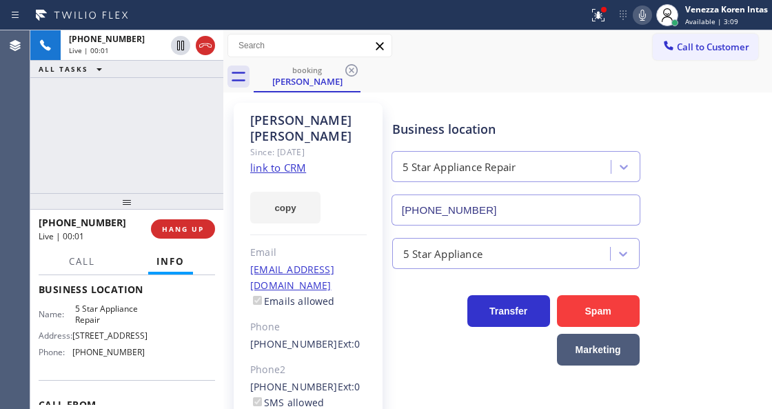
click at [274, 161] on link "link to CRM" at bounding box center [278, 168] width 56 height 14
click at [336, 218] on div "Frankie Roberson Since: 20 may 2020 link to CRM copy Email flroberson@gmail.com…" at bounding box center [308, 316] width 149 height 427
click at [601, 16] on icon at bounding box center [598, 15] width 17 height 17
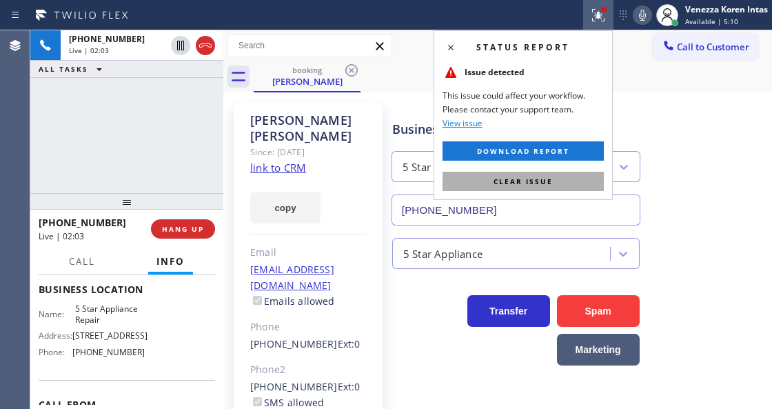
click at [532, 177] on span "Clear issue" at bounding box center [522, 181] width 59 height 10
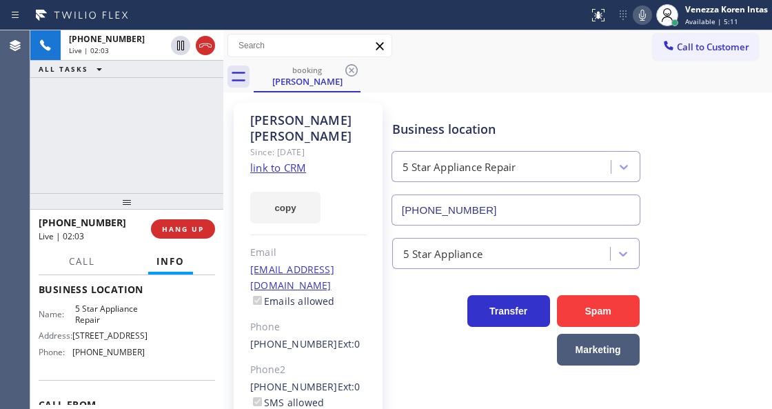
click at [641, 14] on icon at bounding box center [642, 15] width 17 height 17
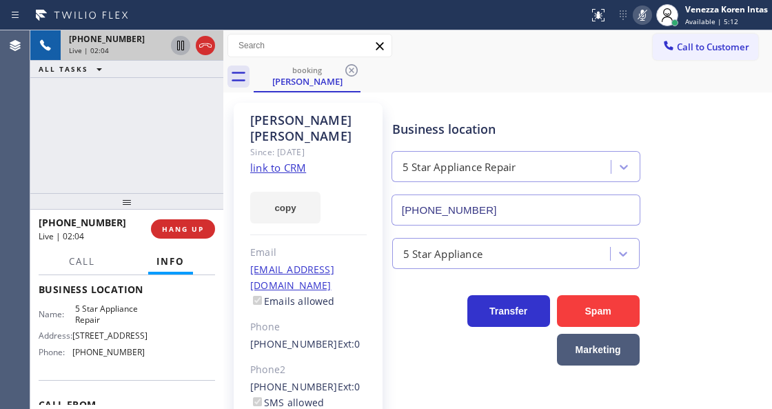
click at [181, 48] on icon at bounding box center [180, 45] width 17 height 17
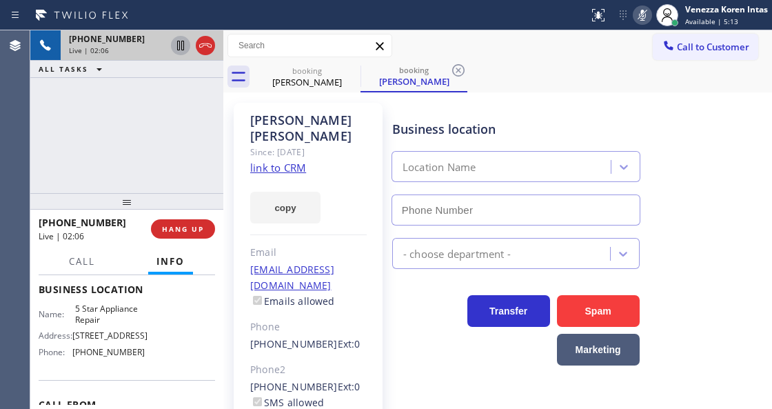
type input "[PHONE_NUMBER]"
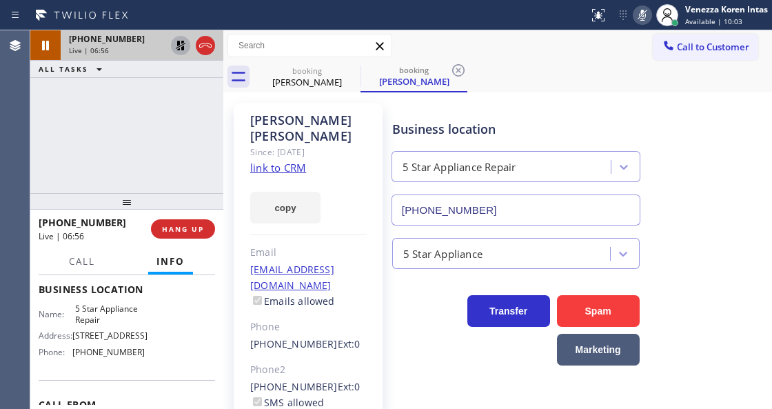
click at [642, 19] on icon at bounding box center [642, 15] width 7 height 11
click at [186, 50] on icon at bounding box center [180, 45] width 17 height 17
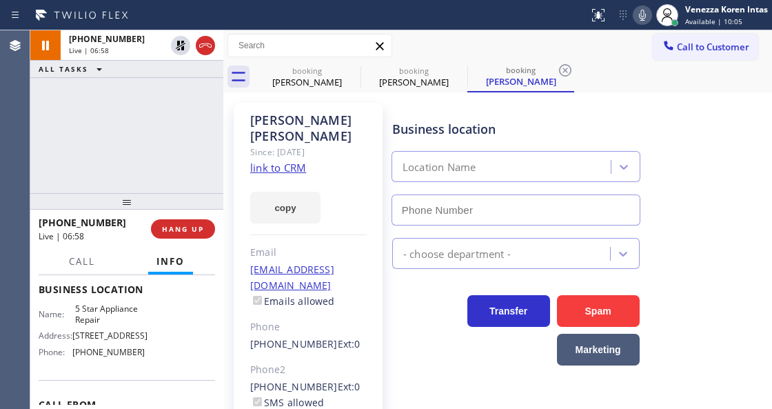
type input "[PHONE_NUMBER]"
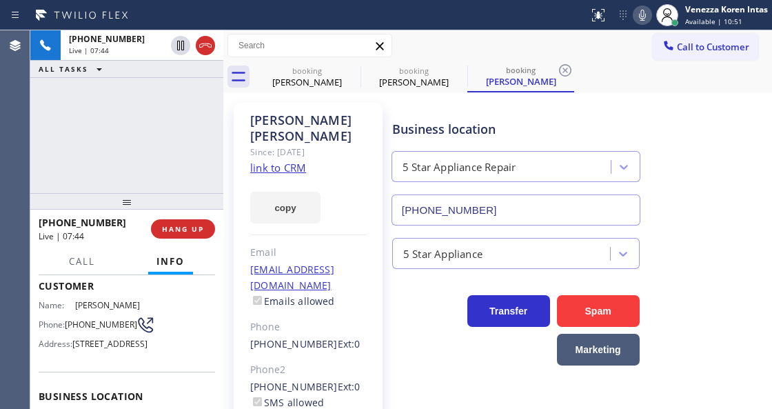
scroll to position [45, 0]
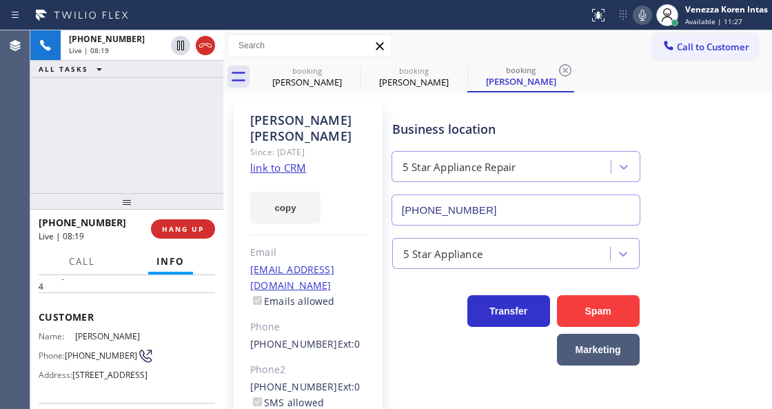
click at [165, 157] on div "+19172500553 Live | 08:19 ALL TASKS ALL TASKS ACTIVE TASKS TASKS IN WRAP UP" at bounding box center [126, 111] width 193 height 163
click at [456, 68] on icon at bounding box center [458, 70] width 12 height 12
click at [467, 68] on div "booking Frankie Roberson" at bounding box center [520, 76] width 107 height 31
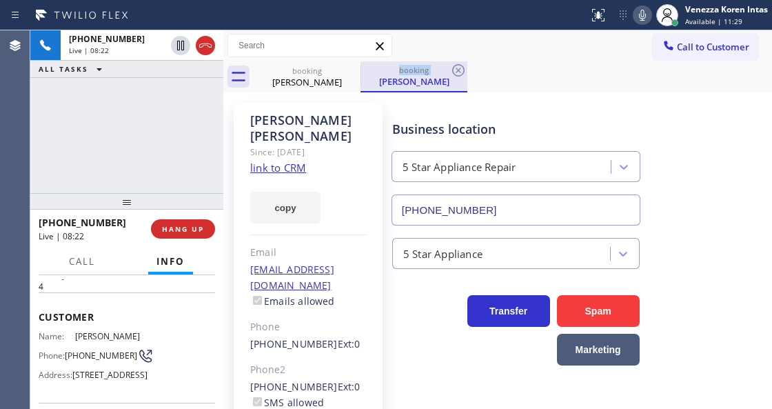
click at [449, 70] on div "booking" at bounding box center [414, 70] width 104 height 10
click at [451, 70] on icon at bounding box center [458, 70] width 17 height 17
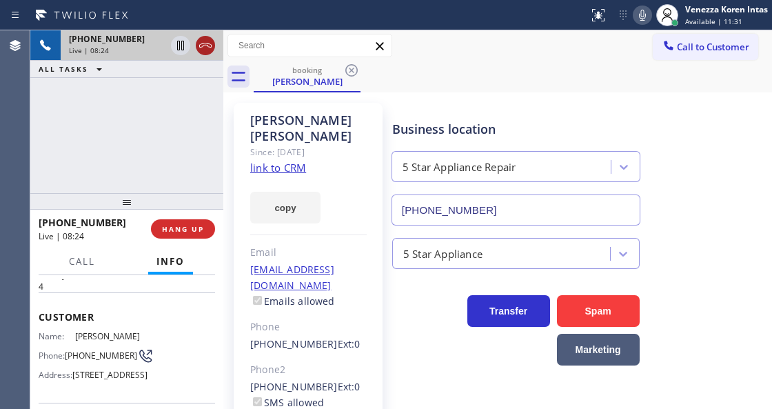
click at [205, 45] on icon at bounding box center [205, 45] width 17 height 17
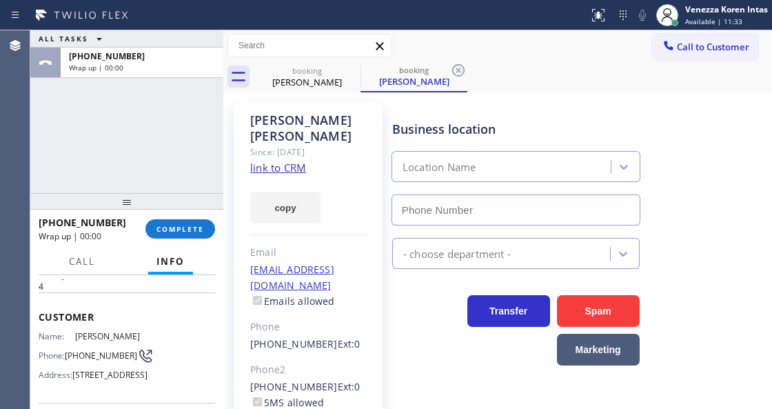
type input "[PHONE_NUMBER]"
click at [202, 221] on button "COMPLETE" at bounding box center [180, 228] width 70 height 19
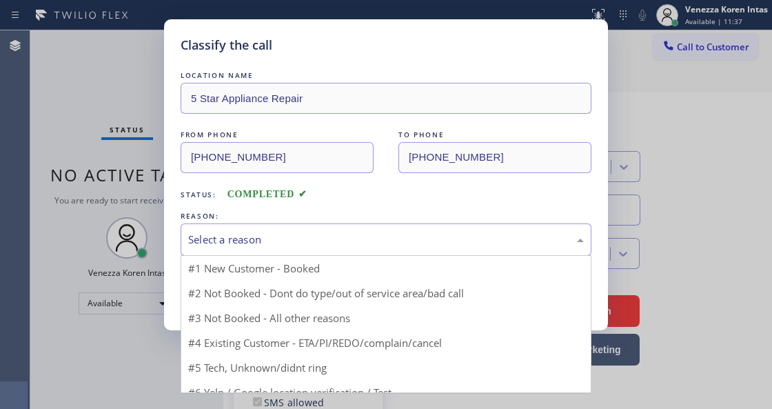
click at [352, 244] on div "Select a reason" at bounding box center [386, 240] width 396 height 16
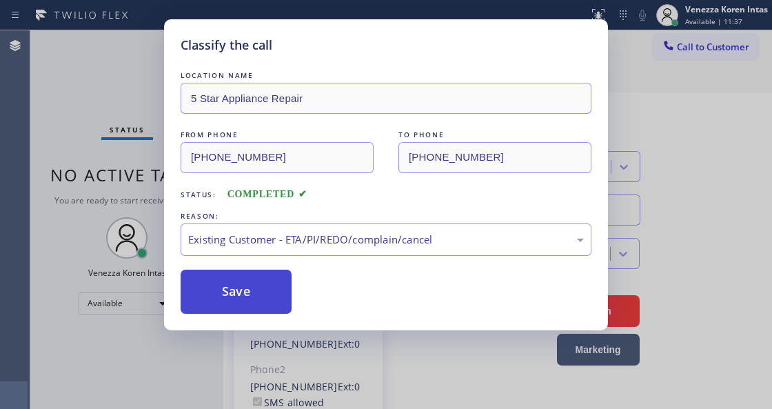
drag, startPoint x: 382, startPoint y: 315, endPoint x: 274, endPoint y: 299, distance: 108.7
click at [272, 299] on button "Save" at bounding box center [236, 291] width 111 height 44
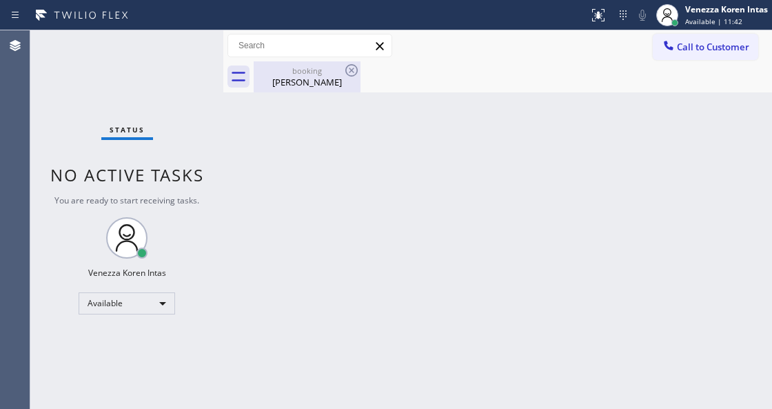
click at [329, 77] on div "Frankie Roberson" at bounding box center [307, 82] width 104 height 12
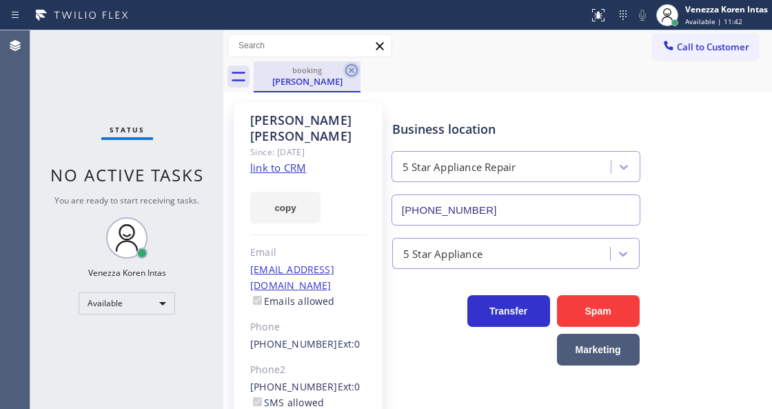
click at [354, 72] on icon at bounding box center [351, 70] width 17 height 17
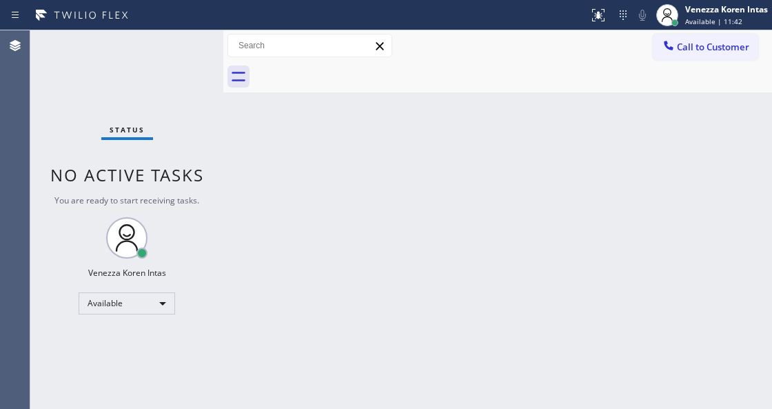
click at [351, 70] on div at bounding box center [513, 76] width 518 height 31
drag, startPoint x: 226, startPoint y: 169, endPoint x: 178, endPoint y: 114, distance: 73.3
click at [223, 169] on div at bounding box center [223, 219] width 0 height 378
click at [167, 52] on div "Status No active tasks You are ready to start receiving tasks. Venezza Koren In…" at bounding box center [126, 219] width 192 height 378
click at [175, 50] on div "Status No active tasks You are ready to start receiving tasks. Venezza Koren In…" at bounding box center [126, 219] width 192 height 378
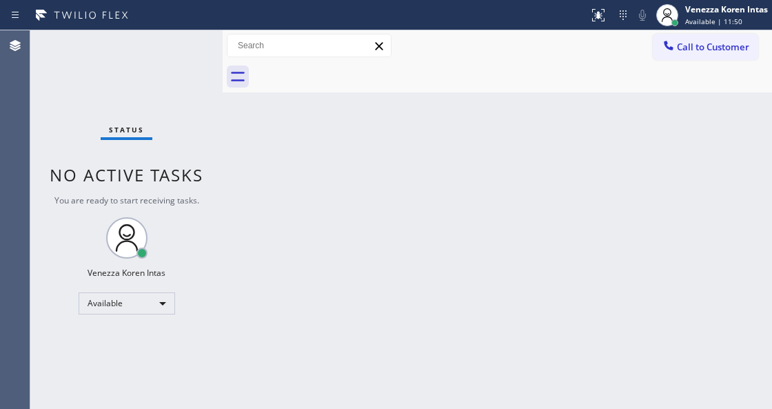
click at [175, 50] on div "Status No active tasks You are ready to start receiving tasks. Venezza Koren In…" at bounding box center [126, 219] width 192 height 378
click at [196, 60] on div "Status No active tasks You are ready to start receiving tasks. Venezza Koren In…" at bounding box center [126, 219] width 192 height 378
click at [189, 64] on div "Status No active tasks You are ready to start receiving tasks. Venezza Koren In…" at bounding box center [126, 219] width 192 height 378
click at [92, 112] on div "Status No active tasks You are ready to start receiving tasks. Venezza Koren In…" at bounding box center [126, 219] width 192 height 378
click at [725, 15] on div "Venezza Koren Intas Available | 13:22" at bounding box center [727, 15] width 90 height 24
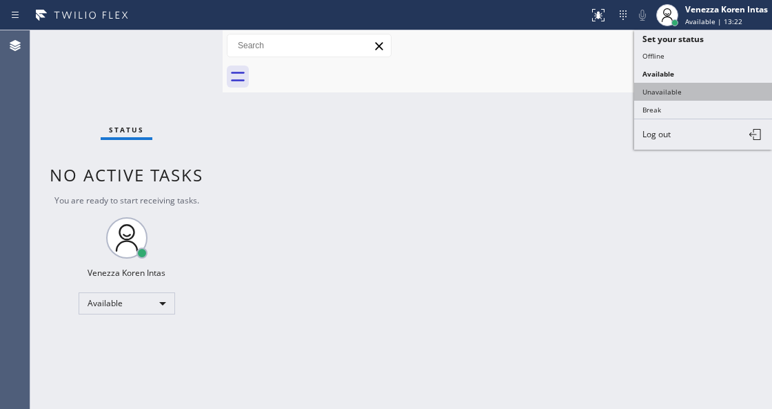
click at [677, 84] on button "Unavailable" at bounding box center [703, 92] width 138 height 18
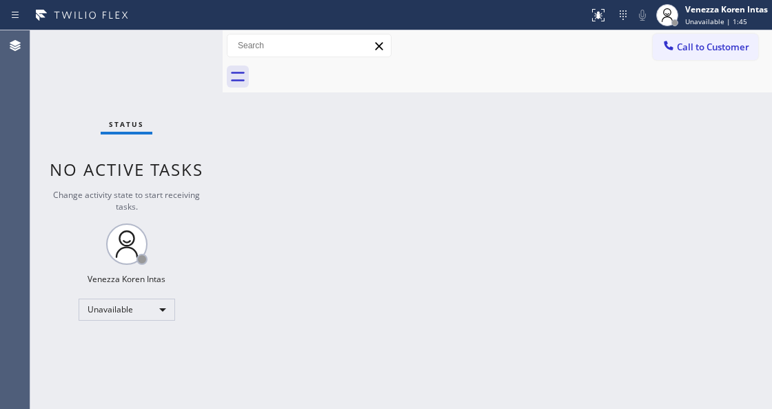
drag, startPoint x: 278, startPoint y: 210, endPoint x: 179, endPoint y: 306, distance: 138.4
click at [278, 210] on div "Back to Dashboard Change Sender ID Customers Technicians Select a contact Outbo…" at bounding box center [497, 219] width 549 height 378
click at [157, 314] on div "Unavailable" at bounding box center [127, 309] width 96 height 22
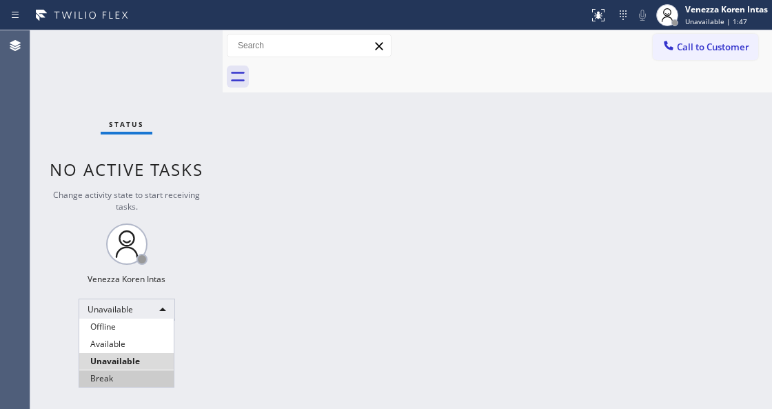
click at [133, 374] on li "Break" at bounding box center [126, 378] width 94 height 17
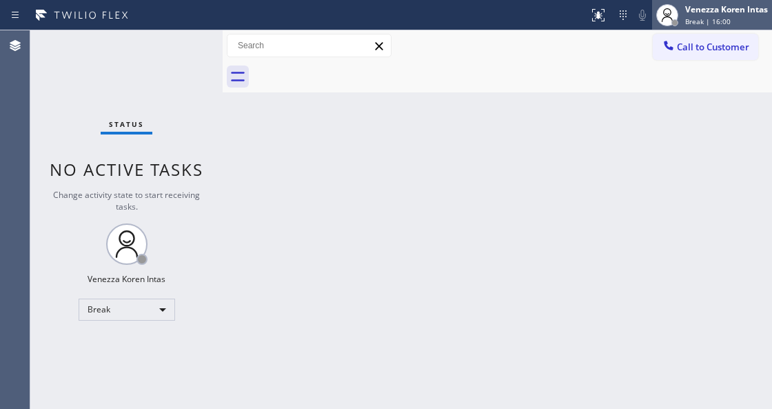
click at [768, 21] on div "Venezza Koren Intas Break | 16:00" at bounding box center [727, 15] width 90 height 24
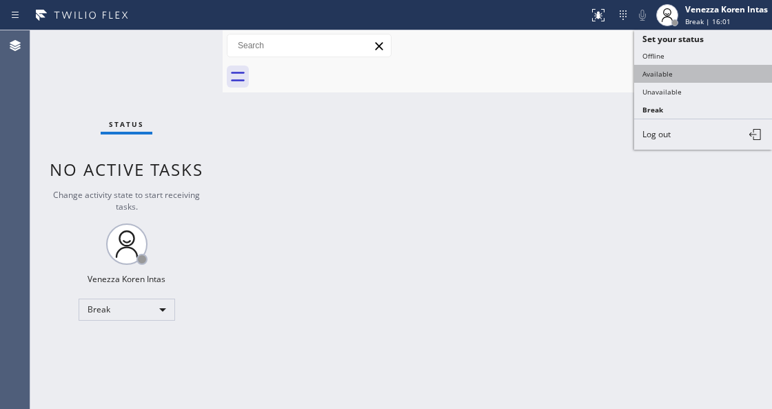
click at [657, 68] on button "Available" at bounding box center [703, 74] width 138 height 18
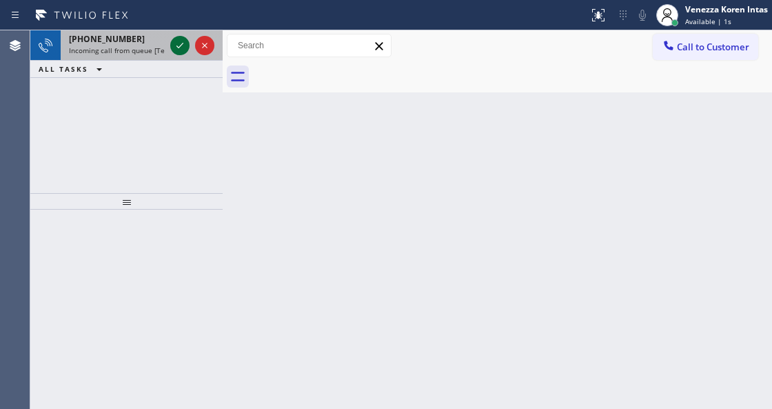
click at [182, 43] on icon at bounding box center [179, 46] width 7 height 6
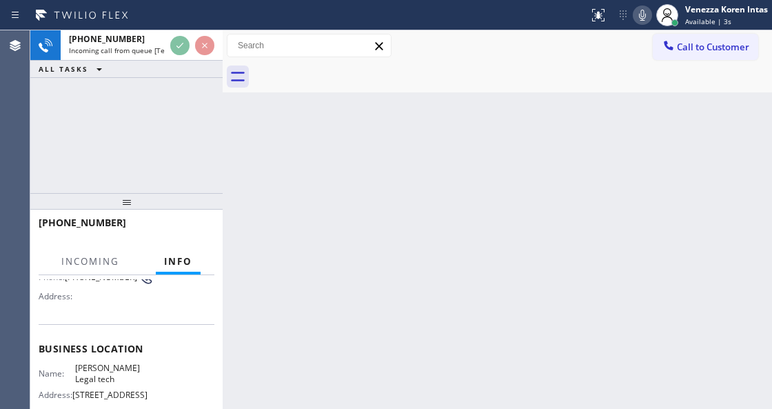
scroll to position [138, 0]
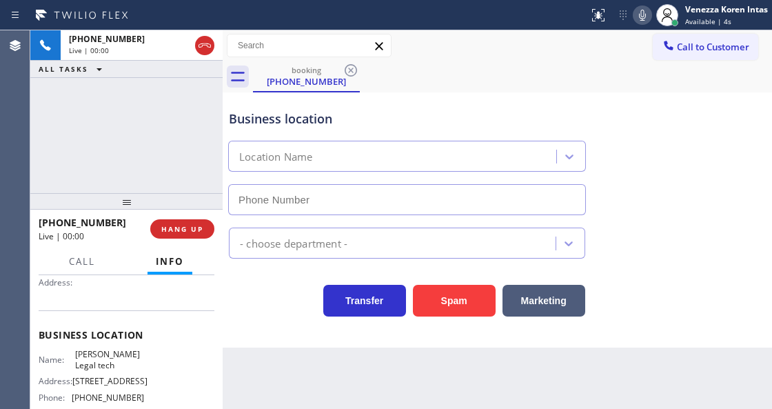
type input "[PHONE_NUMBER]"
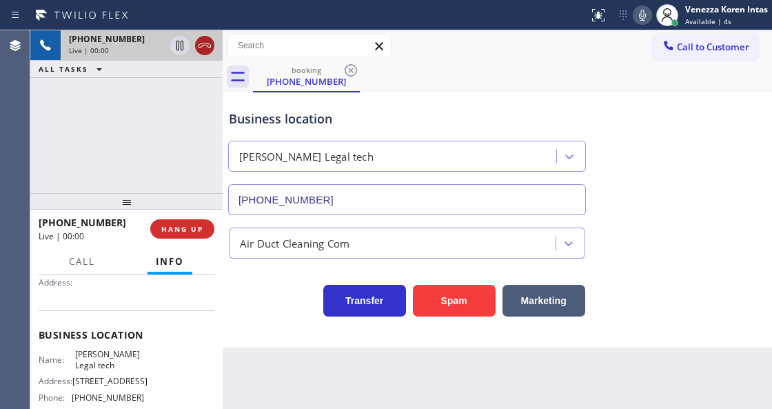
click at [211, 48] on icon at bounding box center [204, 45] width 17 height 17
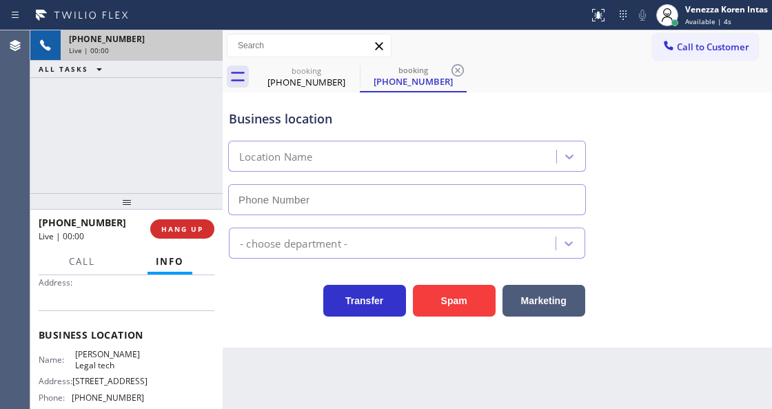
type input "[PHONE_NUMBER]"
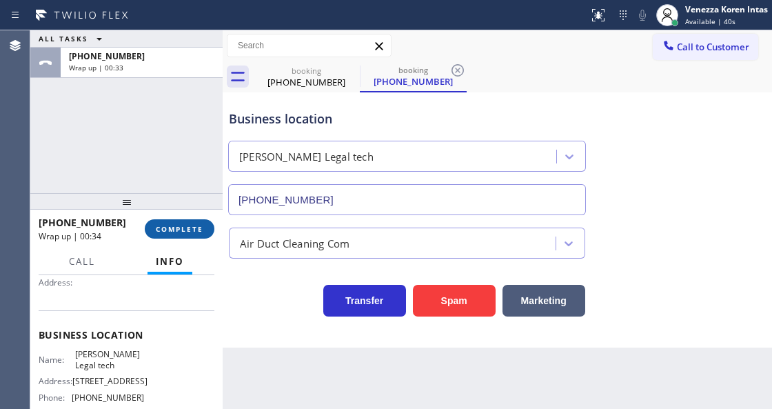
click at [192, 223] on button "COMPLETE" at bounding box center [180, 228] width 70 height 19
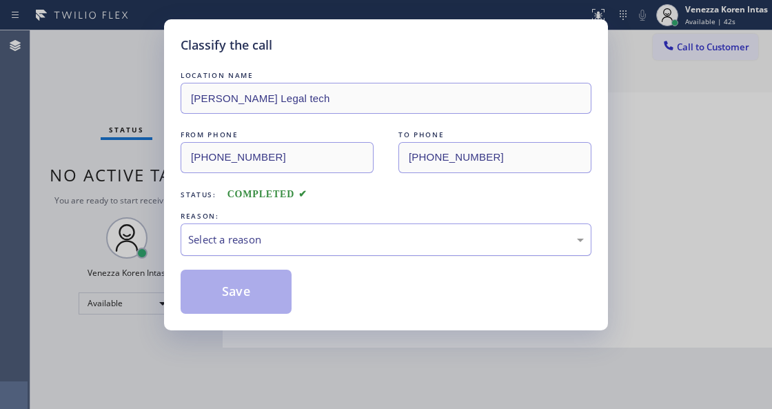
drag, startPoint x: 360, startPoint y: 236, endPoint x: 360, endPoint y: 255, distance: 19.3
click at [360, 239] on div "Select a reason" at bounding box center [386, 240] width 396 height 16
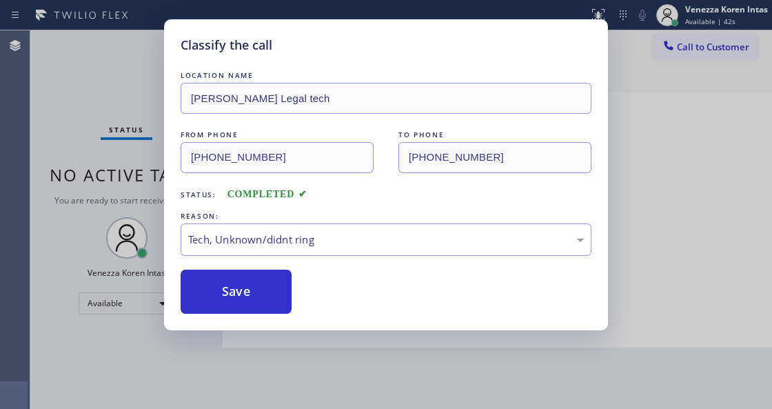
click at [257, 289] on button "Save" at bounding box center [236, 291] width 111 height 44
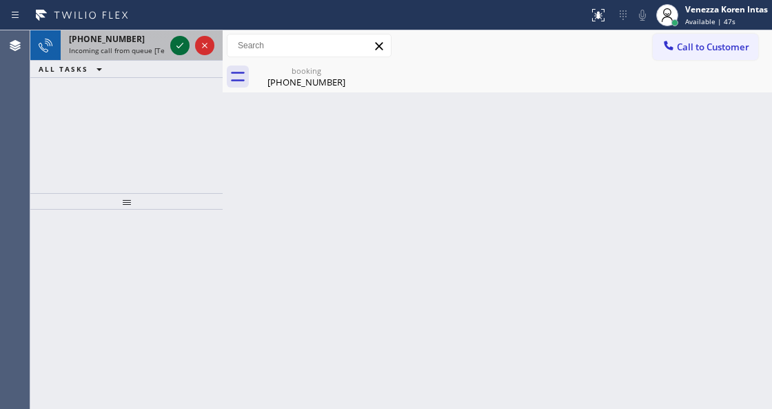
click at [183, 45] on icon at bounding box center [180, 45] width 17 height 17
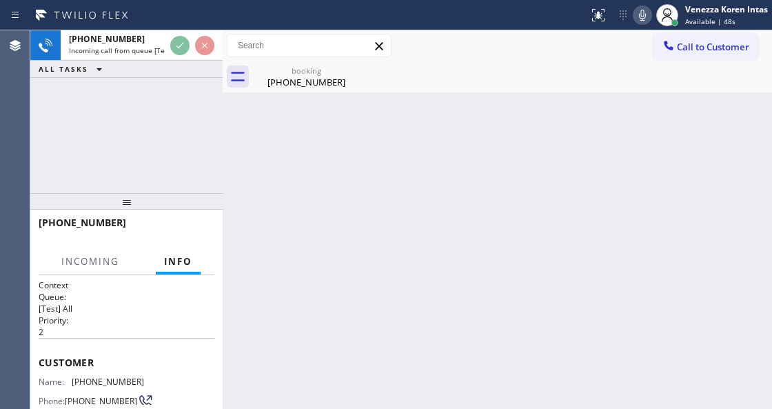
click at [0, 0] on icon at bounding box center [0, 0] width 0 height 0
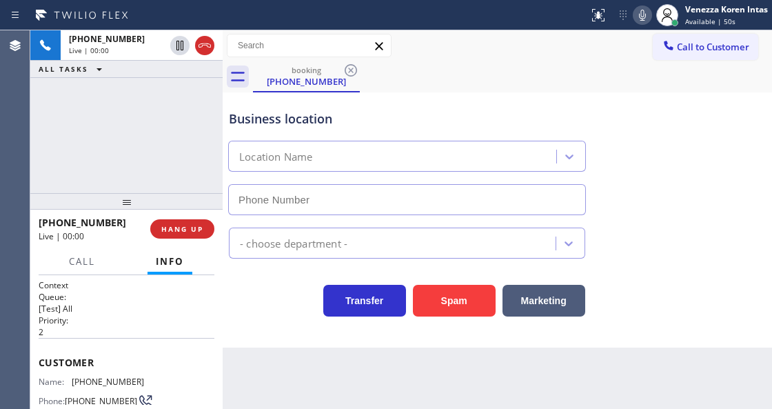
type input "(415) 319-8097"
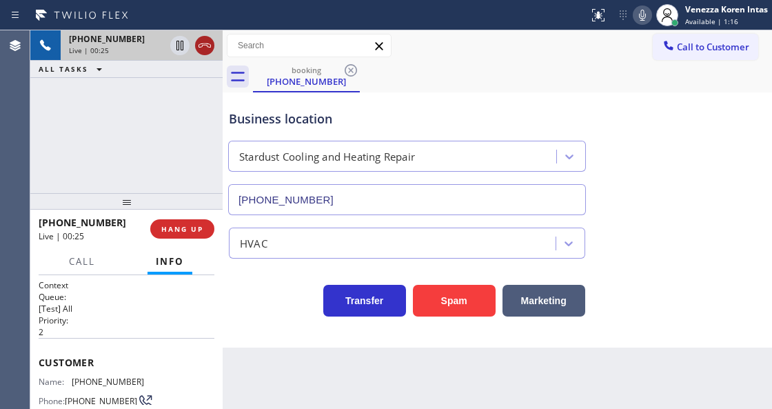
click at [210, 49] on icon at bounding box center [204, 45] width 17 height 17
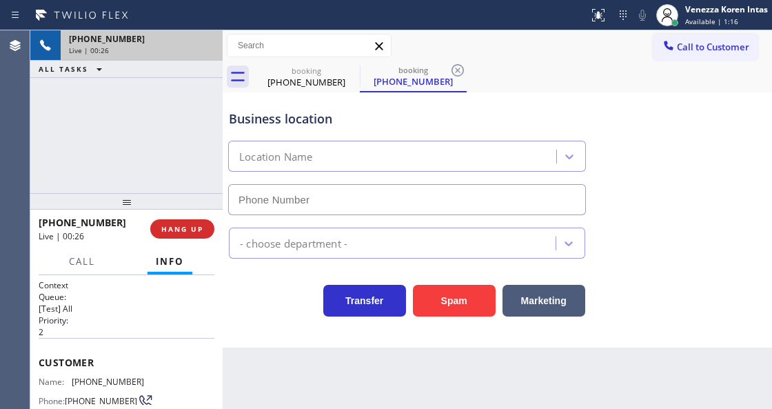
type input "(415) 319-8097"
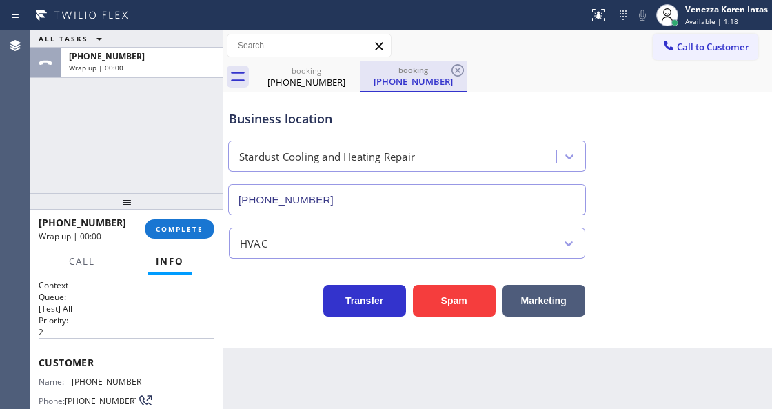
drag, startPoint x: 314, startPoint y: 92, endPoint x: 418, endPoint y: 75, distance: 106.1
click at [314, 91] on div "Business location Stardust Cooling and Heating Repair (415) 319-8097" at bounding box center [497, 152] width 542 height 125
click at [458, 68] on icon at bounding box center [457, 70] width 17 height 17
click at [458, 68] on div "booking (415) 307-2687 booking (415) 307-2687" at bounding box center [512, 76] width 519 height 31
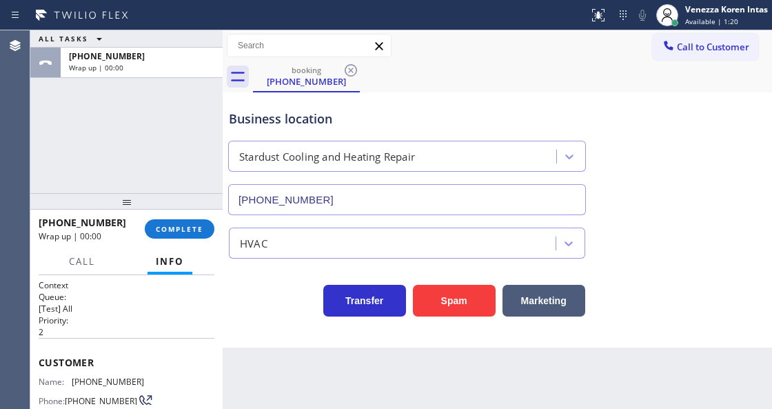
click at [458, 68] on div "booking (415) 307-2687" at bounding box center [512, 76] width 519 height 31
click at [212, 231] on button "COMPLETE" at bounding box center [180, 228] width 70 height 19
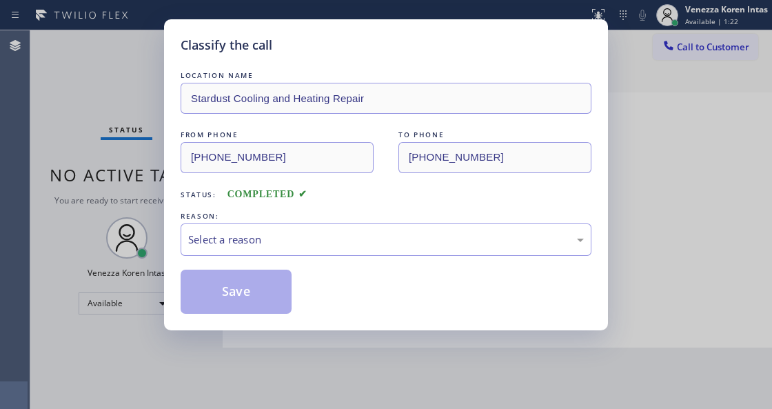
click at [339, 240] on div "Select a reason" at bounding box center [386, 240] width 396 height 16
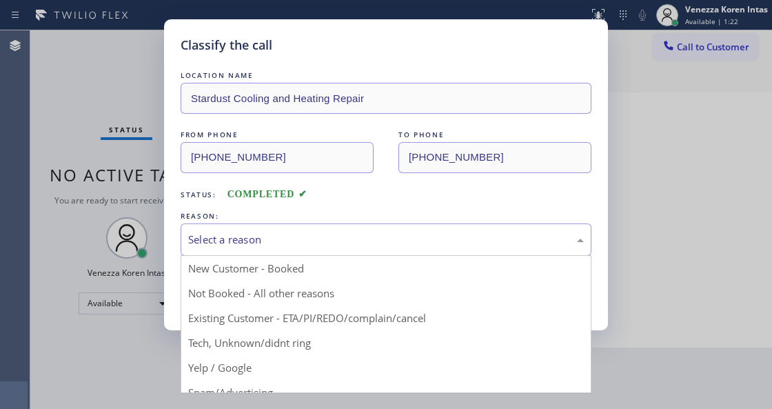
drag, startPoint x: 328, startPoint y: 350, endPoint x: 302, endPoint y: 340, distance: 27.9
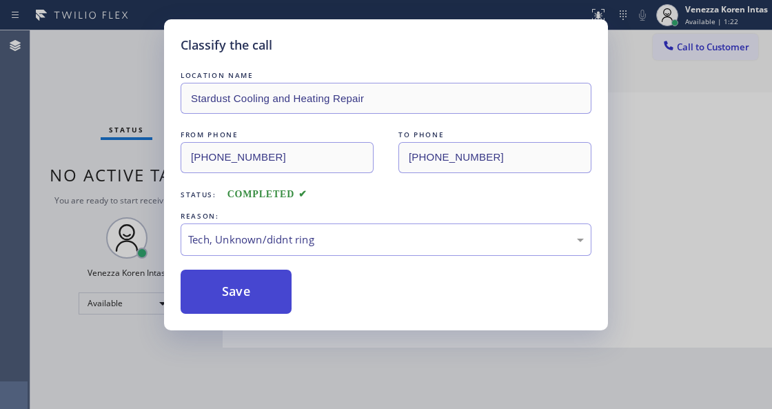
click at [214, 303] on button "Save" at bounding box center [236, 291] width 111 height 44
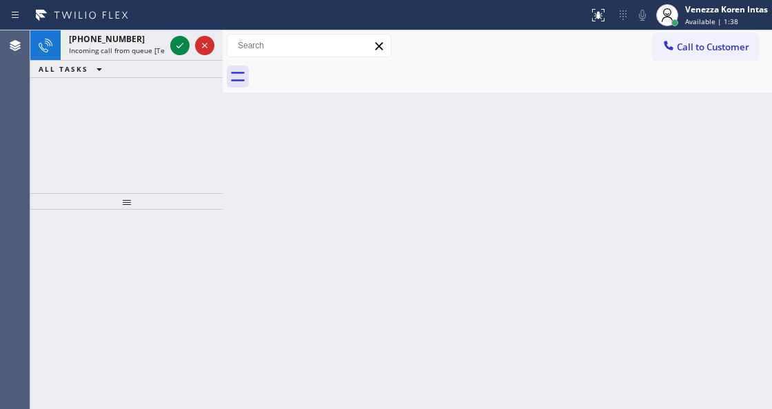
click at [176, 65] on div "ALL TASKS ALL TASKS ACTIVE TASKS TASKS IN WRAP UP" at bounding box center [126, 69] width 192 height 17
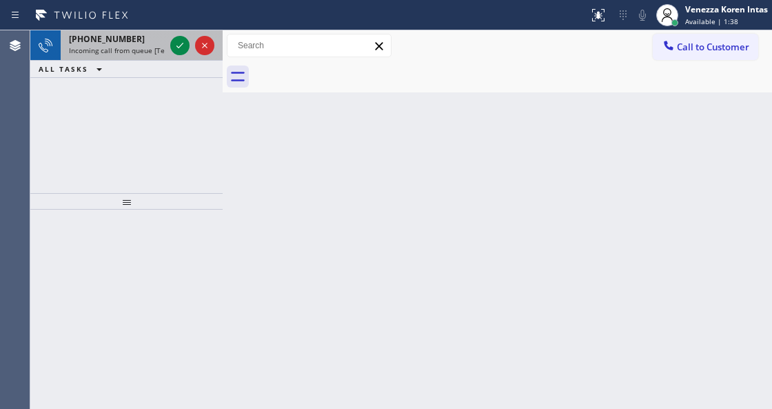
click at [163, 45] on span "Incoming call from queue [Test] All" at bounding box center [126, 50] width 114 height 10
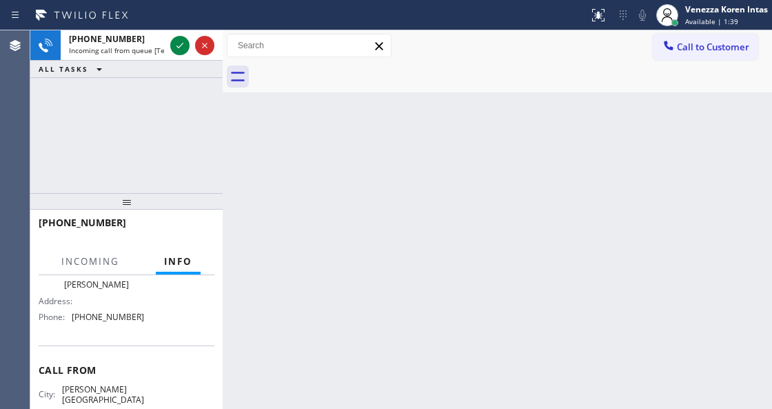
scroll to position [229, 0]
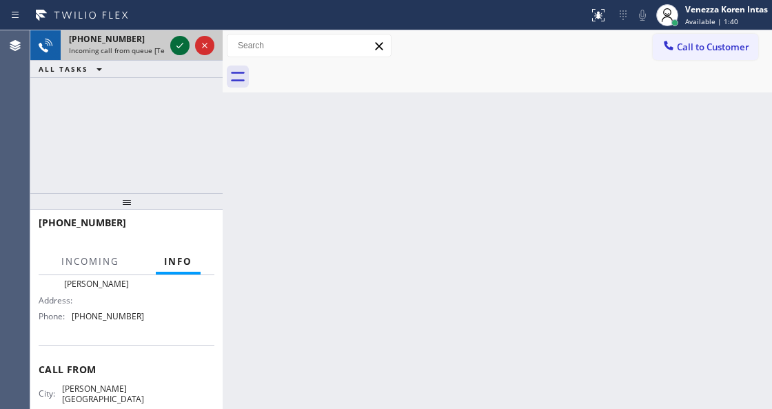
click at [178, 43] on icon at bounding box center [180, 45] width 17 height 17
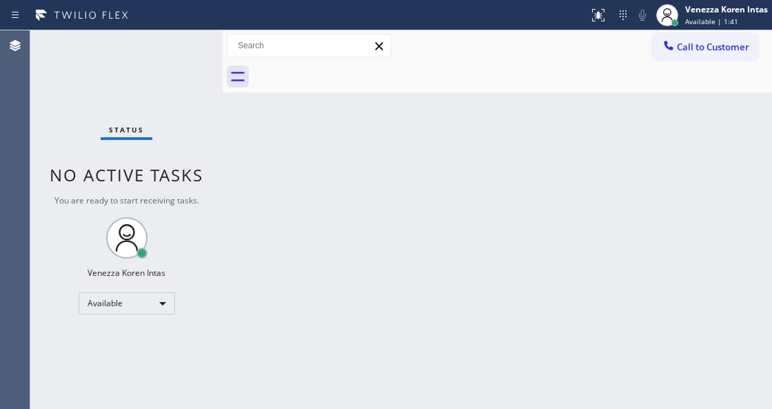
click at [178, 43] on div "Status No active tasks You are ready to start receiving tasks. Venezza Koren In…" at bounding box center [126, 219] width 192 height 378
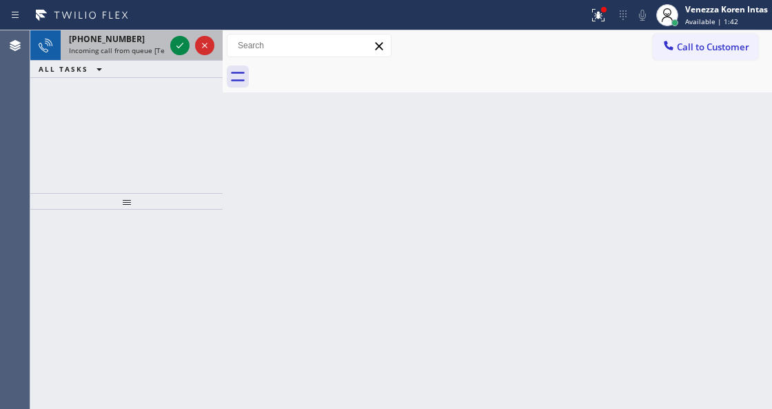
click at [159, 45] on span "Incoming call from queue [Test] All" at bounding box center [126, 50] width 114 height 10
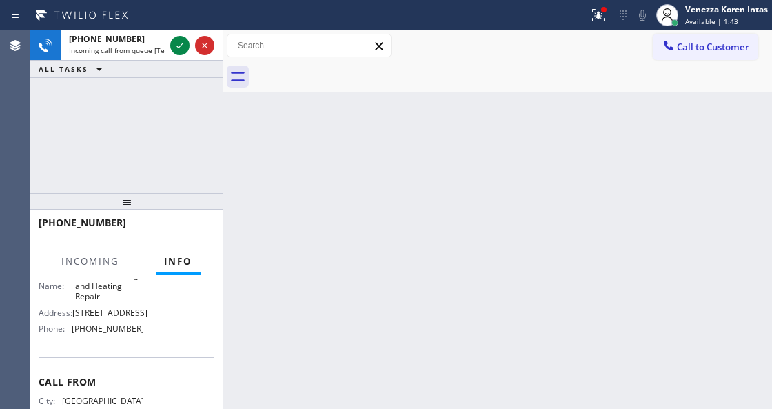
scroll to position [138, 0]
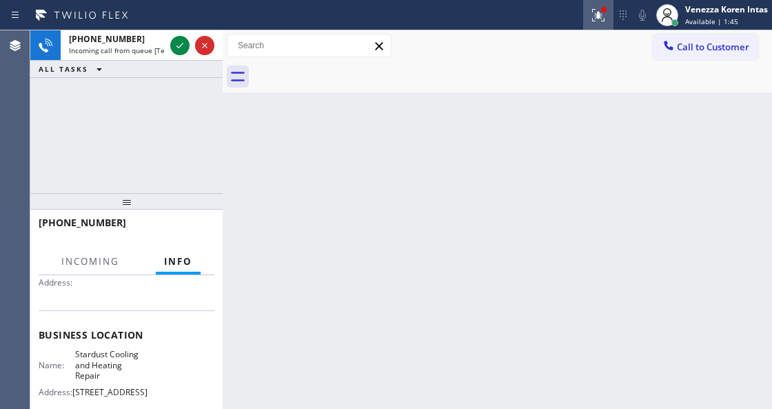
click at [599, 14] on icon at bounding box center [598, 15] width 17 height 17
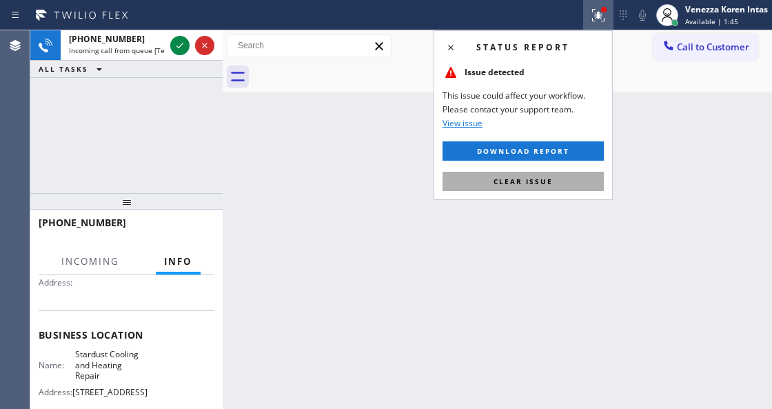
click at [566, 189] on button "Clear issue" at bounding box center [522, 181] width 161 height 19
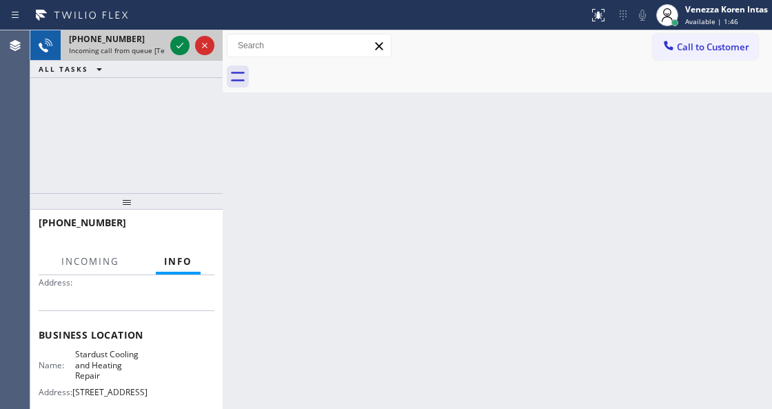
click at [74, 52] on span "Incoming call from queue [Test] All" at bounding box center [126, 50] width 114 height 10
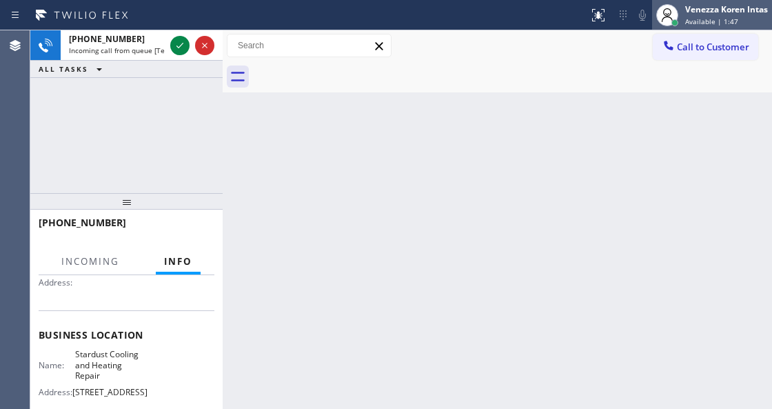
click at [682, 10] on div "Venezza Koren Intas Available | 1:47" at bounding box center [727, 15] width 90 height 24
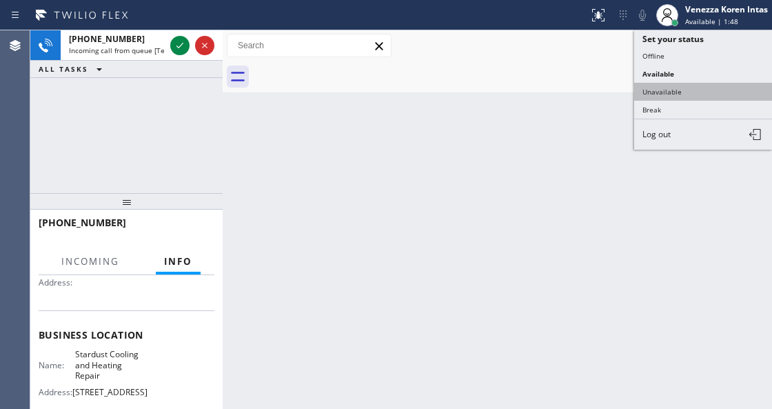
click at [686, 93] on button "Unavailable" at bounding box center [703, 92] width 138 height 18
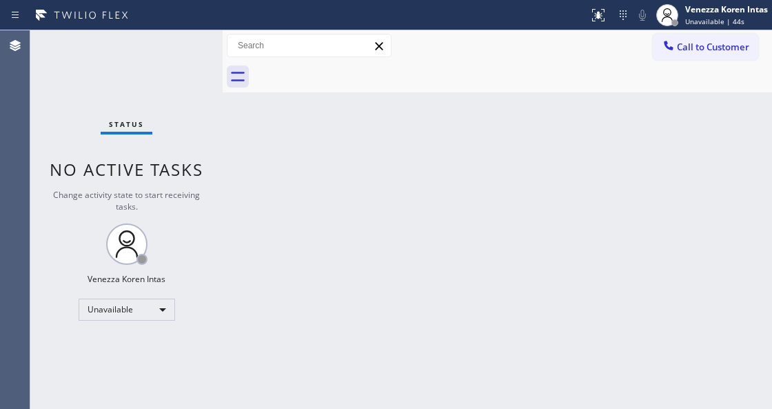
drag, startPoint x: 313, startPoint y: 153, endPoint x: 178, endPoint y: 154, distance: 134.4
click at [309, 156] on div "Back to Dashboard Change Sender ID Customers Technicians Select a contact Outbo…" at bounding box center [497, 219] width 549 height 378
click at [134, 316] on div "Unavailable" at bounding box center [127, 309] width 96 height 22
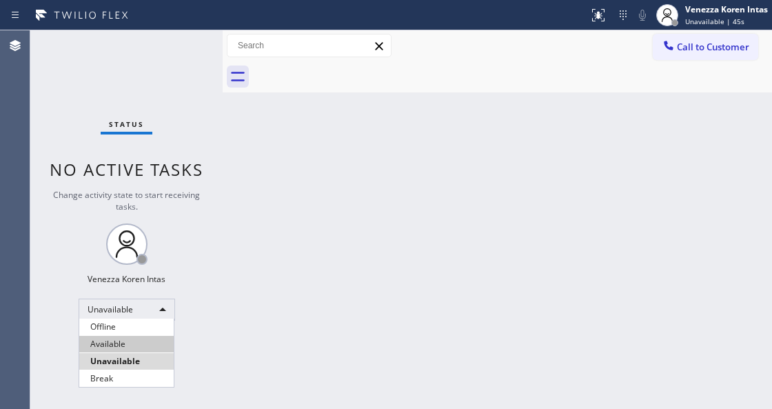
click at [130, 343] on li "Available" at bounding box center [126, 344] width 94 height 17
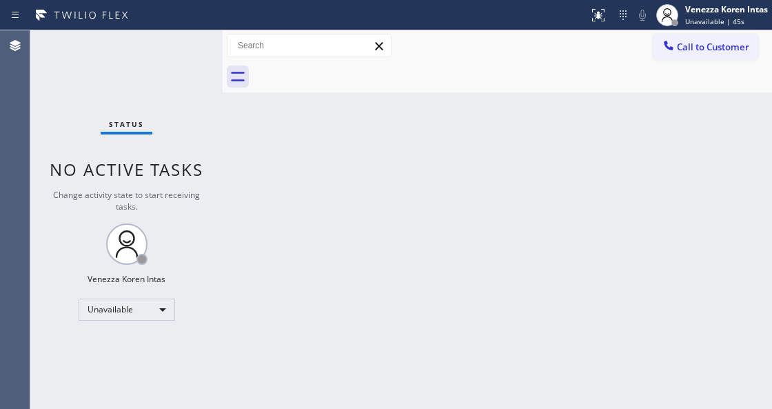
click at [309, 197] on div "Back to Dashboard Change Sender ID Customers Technicians Select a contact Outbo…" at bounding box center [497, 219] width 549 height 378
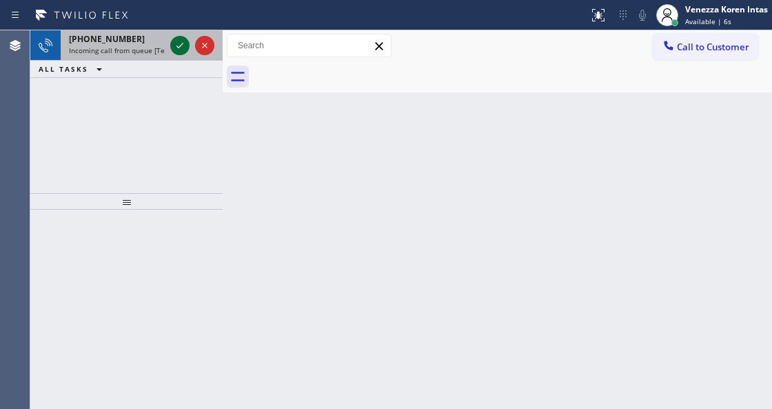
click at [179, 45] on icon at bounding box center [180, 45] width 17 height 17
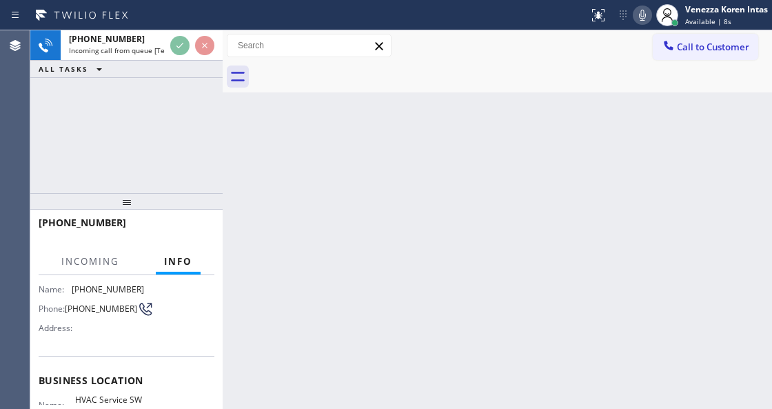
scroll to position [138, 0]
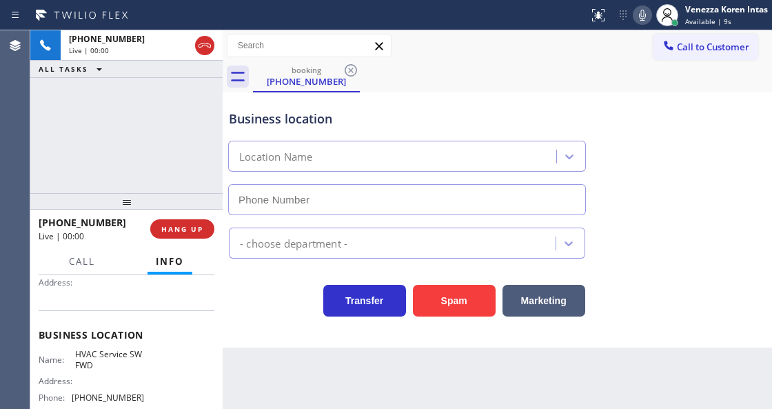
type input "(213) 855-2552"
click at [202, 46] on icon at bounding box center [204, 45] width 12 height 4
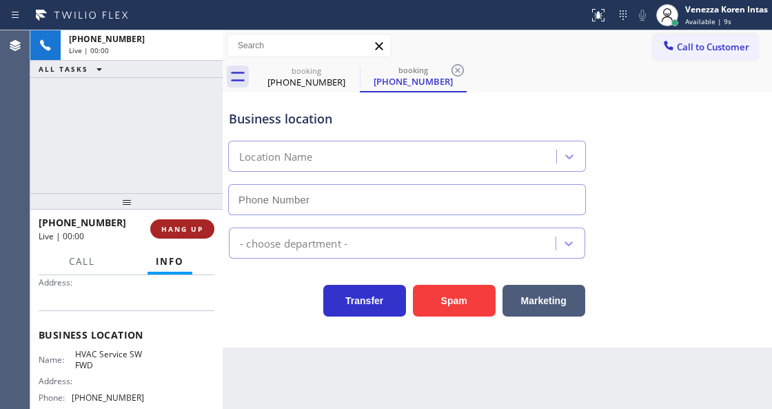
type input "(213) 855-2552"
click at [194, 225] on span "HANG UP" at bounding box center [182, 229] width 42 height 10
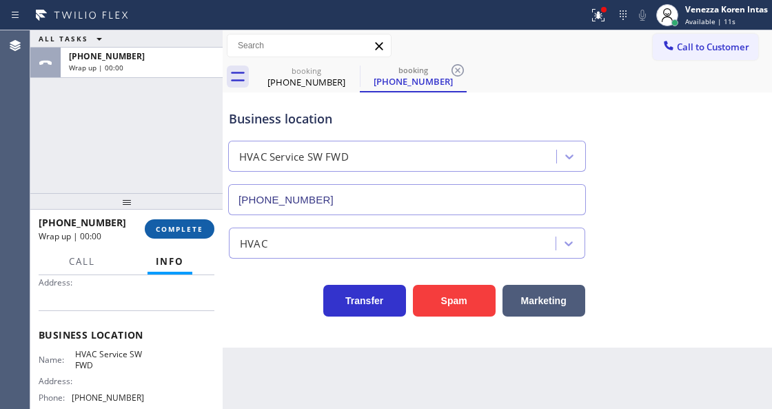
click at [167, 230] on span "COMPLETE" at bounding box center [180, 229] width 48 height 10
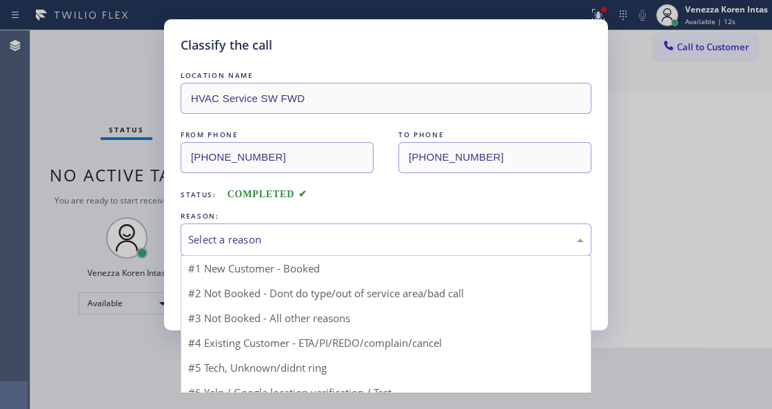
click at [309, 249] on div "Select a reason" at bounding box center [386, 239] width 411 height 32
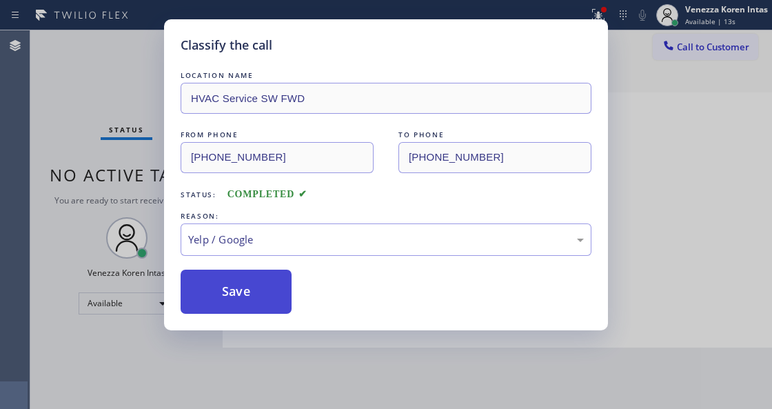
click at [253, 313] on button "Save" at bounding box center [236, 291] width 111 height 44
click at [256, 307] on button "Save" at bounding box center [236, 291] width 111 height 44
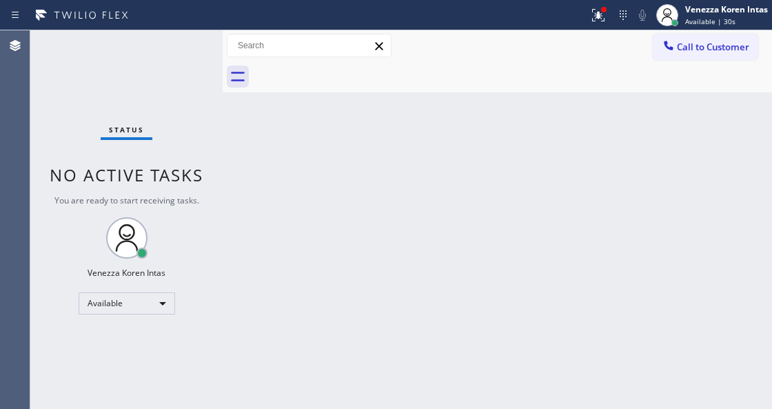
click at [176, 43] on div "Status No active tasks You are ready to start receiving tasks. Venezza Koren In…" at bounding box center [126, 219] width 192 height 378
drag, startPoint x: 218, startPoint y: 81, endPoint x: 218, endPoint y: 103, distance: 22.7
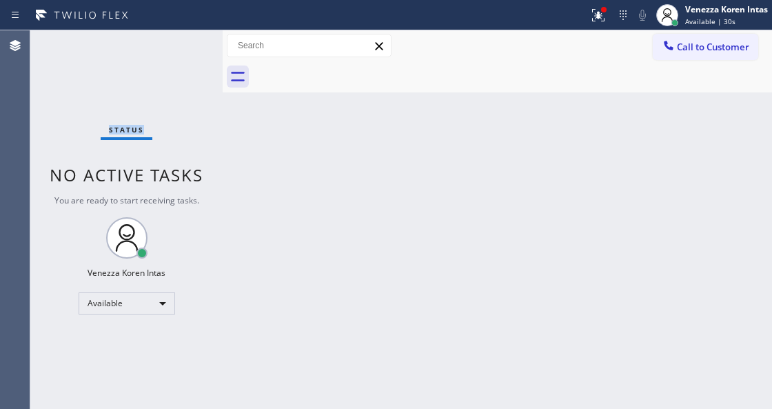
click at [218, 81] on div "Status No active tasks You are ready to start receiving tasks. Venezza Koren In…" at bounding box center [126, 219] width 192 height 378
drag, startPoint x: 605, startPoint y: 21, endPoint x: 605, endPoint y: 62, distance: 40.7
click at [605, 21] on icon at bounding box center [598, 15] width 17 height 17
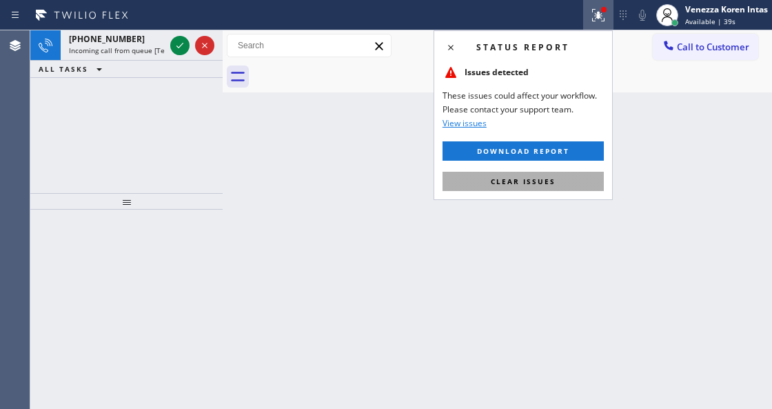
click at [579, 172] on button "Clear issues" at bounding box center [522, 181] width 161 height 19
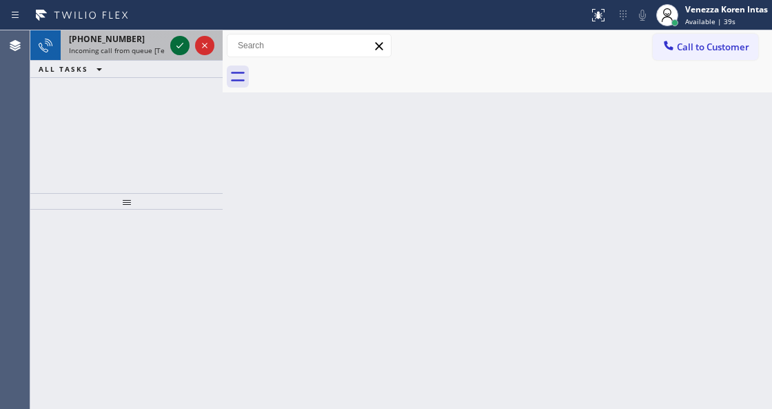
click at [176, 44] on icon at bounding box center [180, 45] width 17 height 17
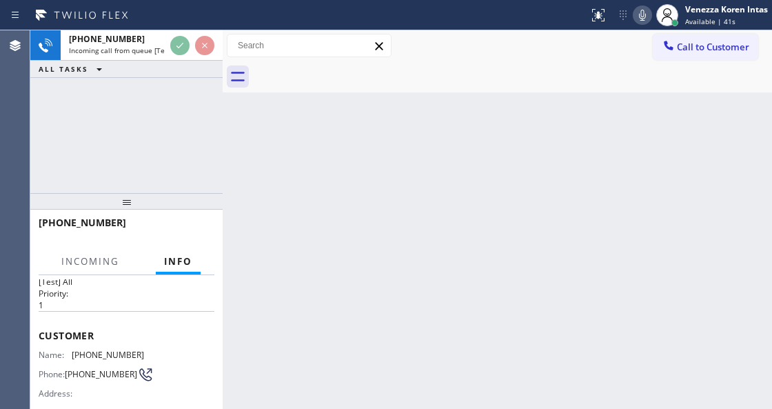
scroll to position [138, 0]
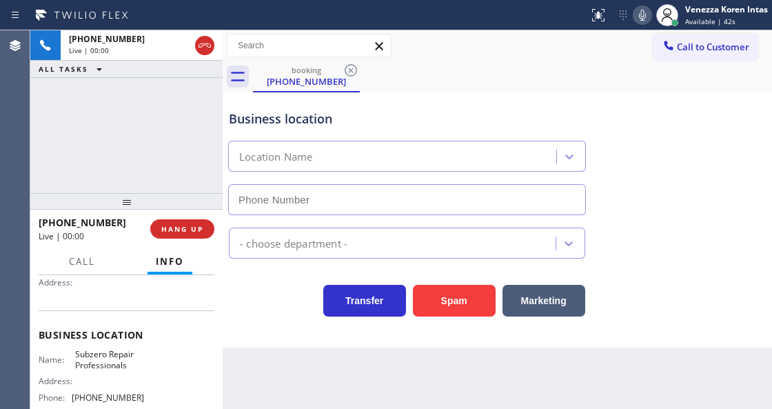
type input "(760) 642-6449"
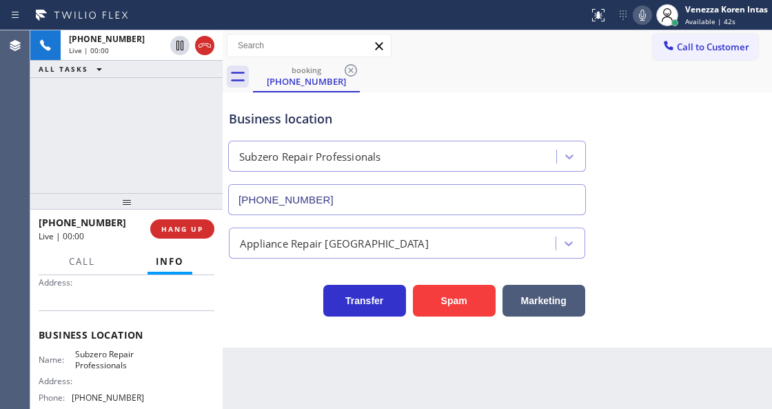
click at [134, 121] on div "+16504831155 Live | 00:00 ALL TASKS ALL TASKS ACTIVE TASKS TASKS IN WRAP UP" at bounding box center [126, 111] width 192 height 163
drag, startPoint x: 72, startPoint y: 351, endPoint x: 135, endPoint y: 367, distance: 64.5
click at [135, 367] on div "Name: Subzero Repair Professionals" at bounding box center [91, 359] width 105 height 21
copy span "Subzero Repair Professionals"
click at [260, 355] on div "Back to Dashboard Change Sender ID Customers Technicians Select a contact Outbo…" at bounding box center [497, 219] width 549 height 378
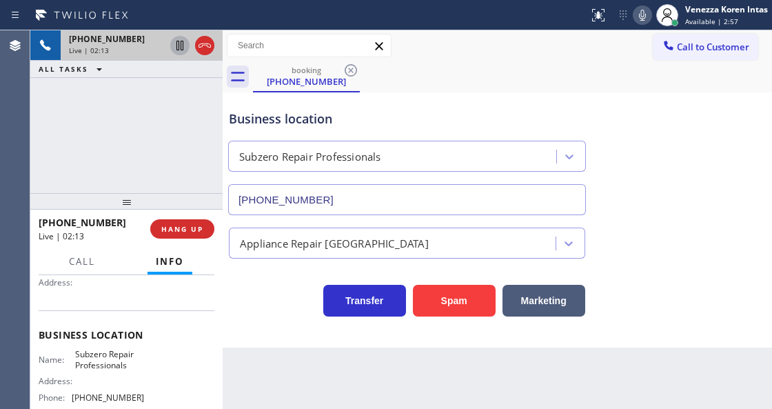
click at [182, 41] on icon at bounding box center [179, 46] width 7 height 10
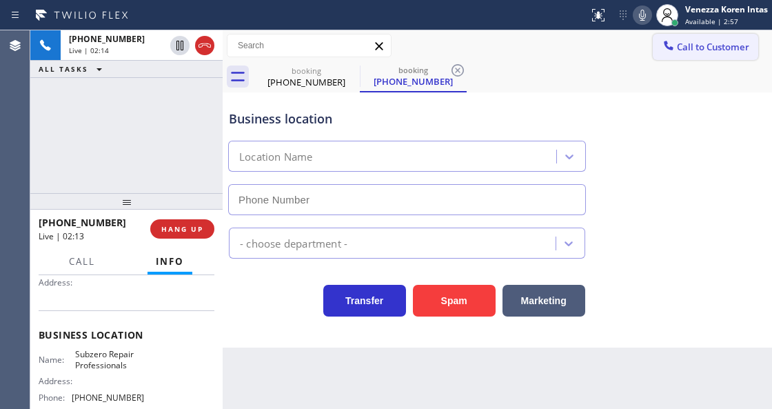
type input "(760) 642-6449"
click at [641, 22] on icon at bounding box center [642, 15] width 17 height 17
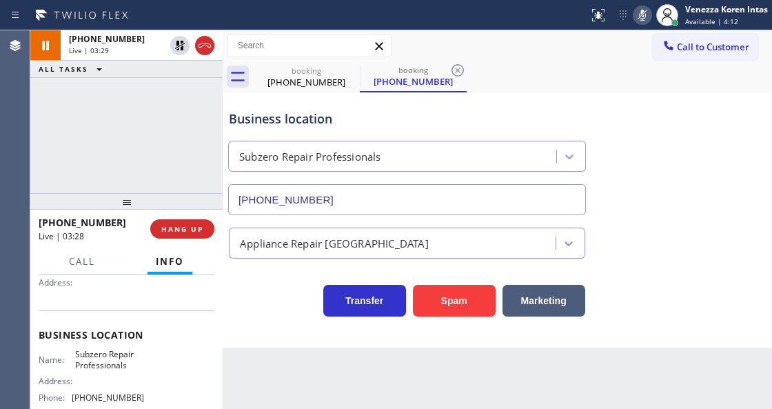
drag, startPoint x: 640, startPoint y: 21, endPoint x: 573, endPoint y: 66, distance: 79.9
click at [640, 21] on icon at bounding box center [642, 15] width 17 height 17
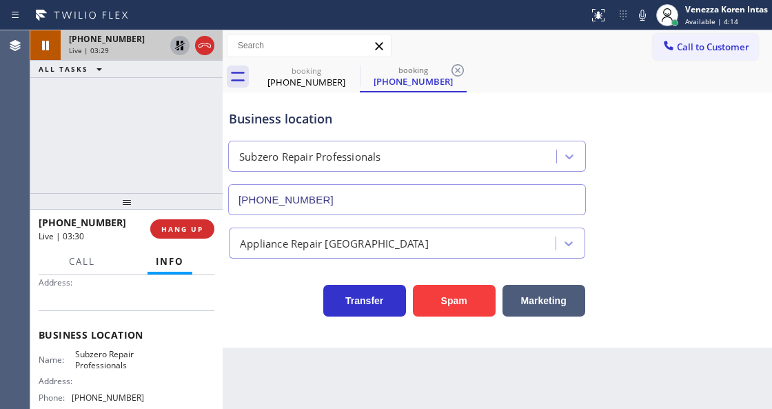
click at [179, 47] on icon at bounding box center [180, 45] width 17 height 17
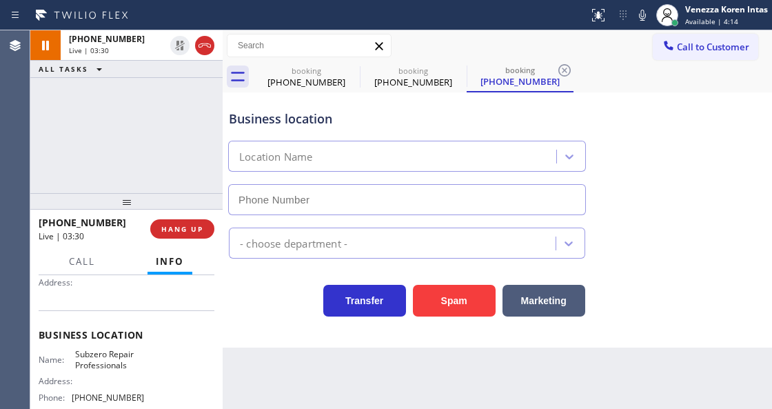
type input "(760) 642-6449"
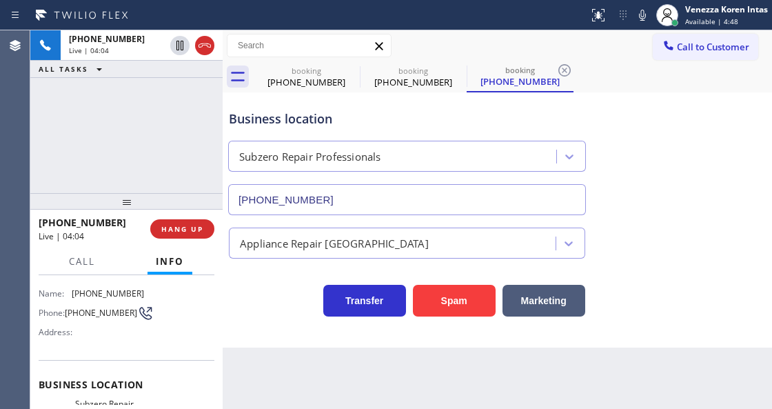
scroll to position [0, 0]
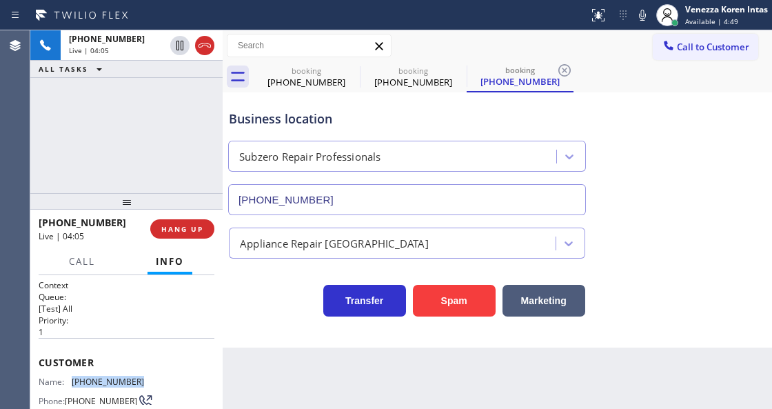
drag, startPoint x: 143, startPoint y: 378, endPoint x: 74, endPoint y: 383, distance: 69.8
click at [74, 383] on div "Name: (650) 483-1155 Phone: (650) 483-1155 Address:" at bounding box center [127, 403] width 176 height 54
copy span "(650) 483-1155"
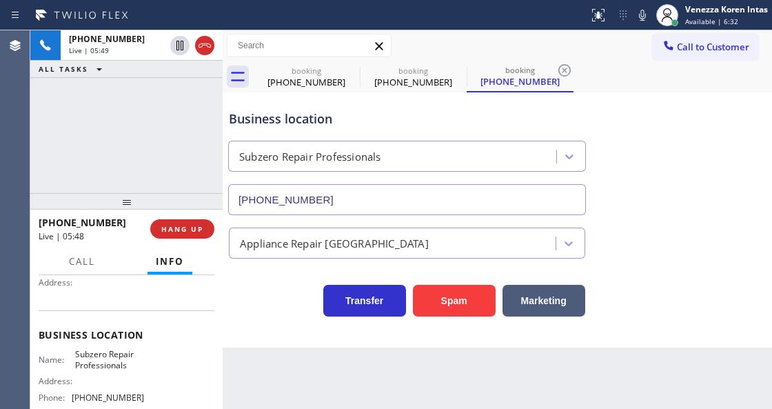
scroll to position [183, 0]
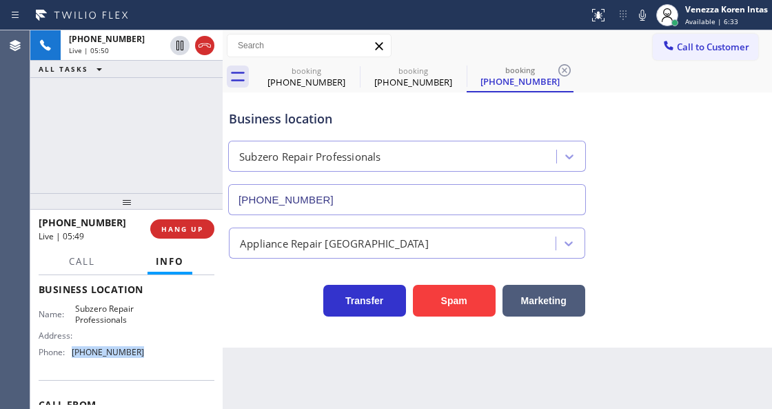
drag, startPoint x: 140, startPoint y: 354, endPoint x: 72, endPoint y: 353, distance: 67.5
click at [72, 353] on div "Name: Subzero Repair Professionals Address: Phone: (760) 642-6449" at bounding box center [127, 332] width 176 height 59
copy div "(760) 642-6449"
click at [435, 33] on div "Call to Customer Outbound call Location Search location Your caller id phone nu…" at bounding box center [497, 45] width 549 height 31
click at [0, 0] on icon at bounding box center [0, 0] width 0 height 0
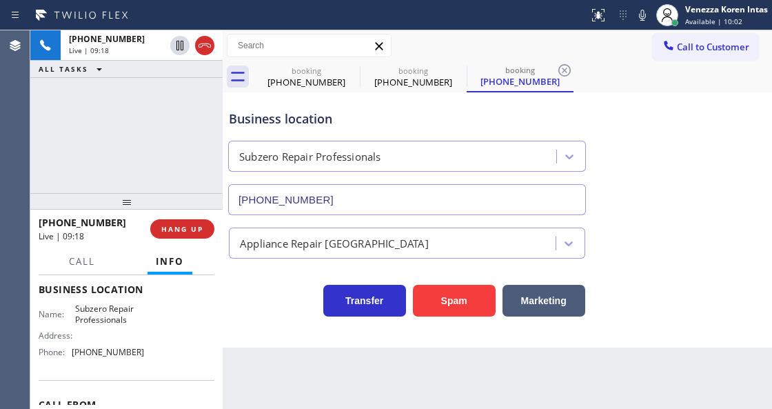
click at [0, 0] on icon at bounding box center [0, 0] width 0 height 0
click at [556, 66] on icon at bounding box center [564, 70] width 17 height 17
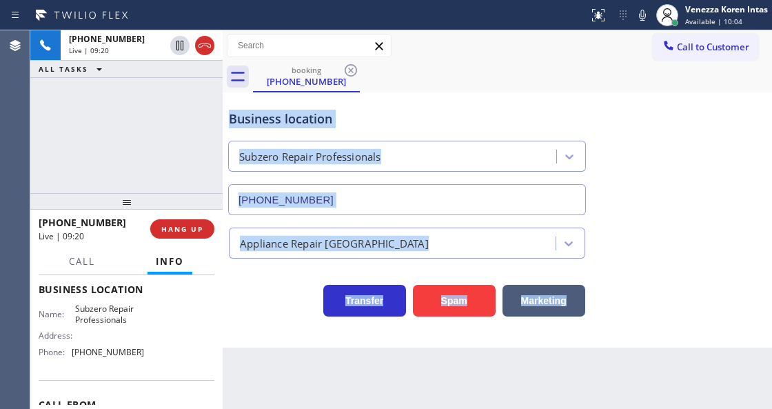
click at [420, 87] on div "booking (650) 483-1155" at bounding box center [512, 76] width 519 height 31
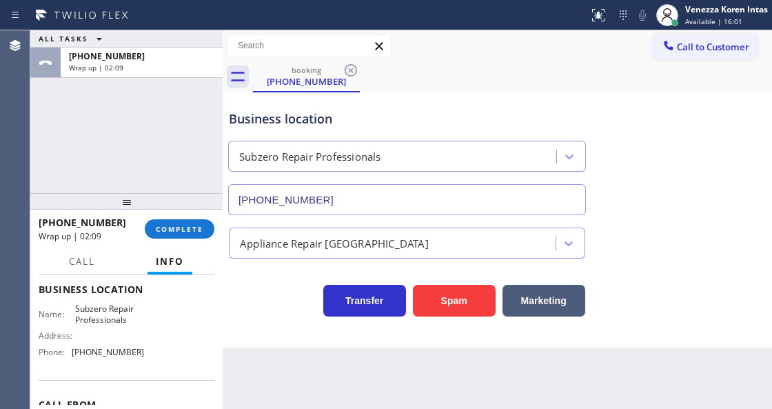
click at [190, 216] on div "+16504831155 Wrap up | 02:09 COMPLETE" at bounding box center [127, 229] width 176 height 36
click at [205, 230] on button "COMPLETE" at bounding box center [180, 228] width 70 height 19
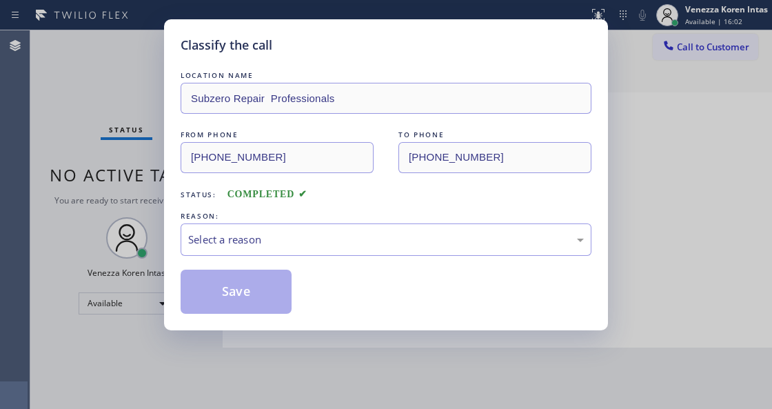
click at [269, 246] on div "Select a reason" at bounding box center [386, 240] width 396 height 16
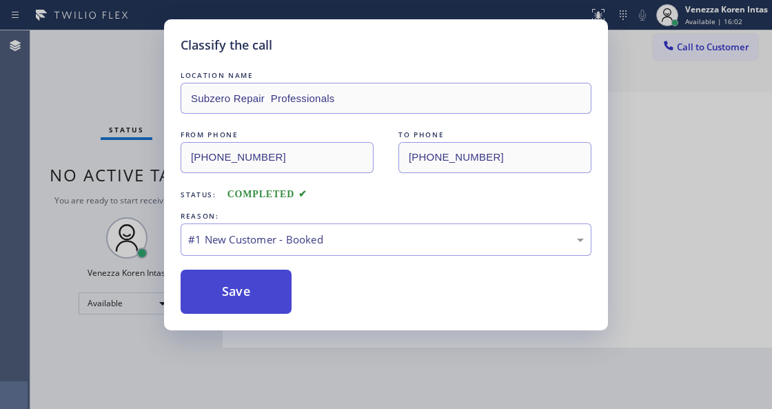
click at [262, 289] on button "Save" at bounding box center [236, 291] width 111 height 44
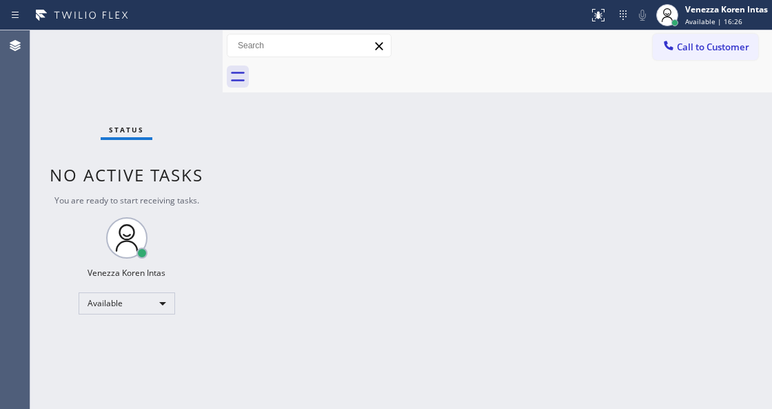
click at [178, 41] on div "Status No active tasks You are ready to start receiving tasks. Venezza Koren In…" at bounding box center [126, 219] width 192 height 378
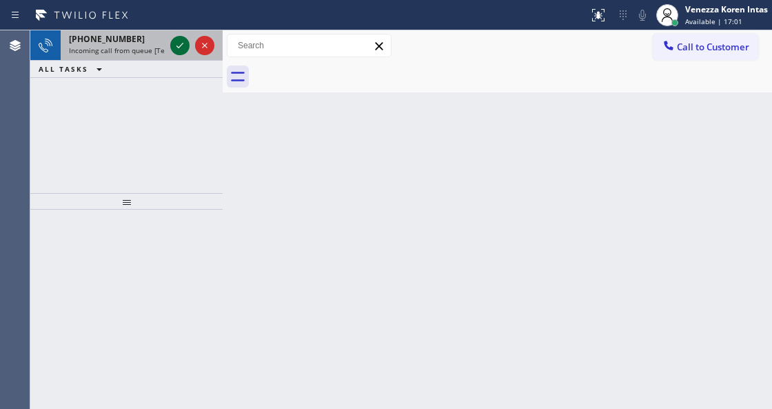
click at [177, 50] on icon at bounding box center [180, 45] width 17 height 17
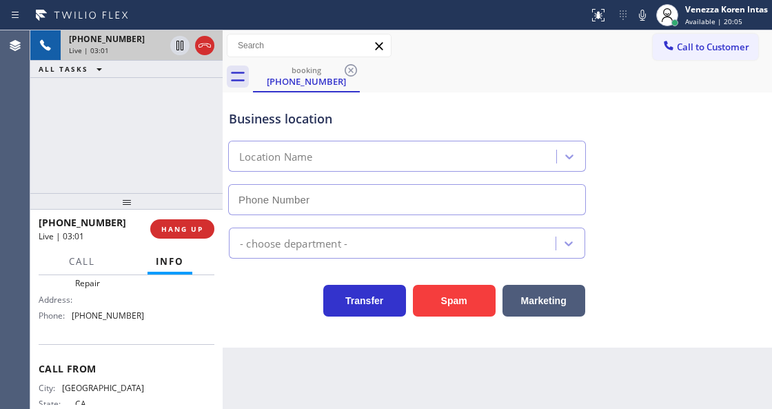
scroll to position [182, 0]
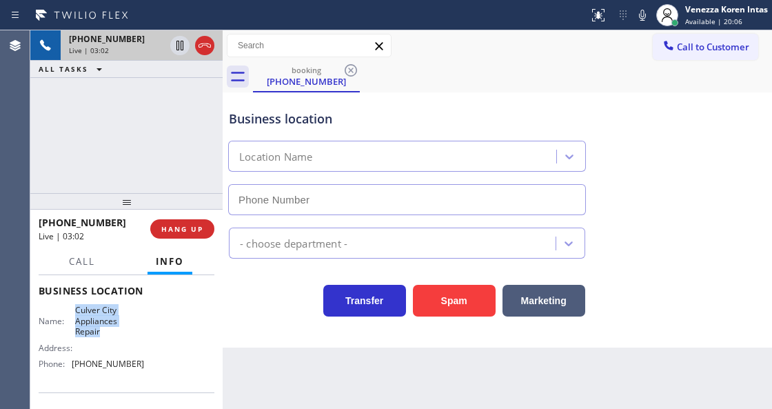
drag, startPoint x: 70, startPoint y: 308, endPoint x: 110, endPoint y: 336, distance: 48.6
click at [110, 336] on div "Name: Culver City Appliances Repair" at bounding box center [91, 321] width 105 height 32
copy span "Culver City Appliances Repair"
click at [397, 66] on div "booking (323) 509-2181" at bounding box center [512, 76] width 519 height 31
click at [640, 19] on icon at bounding box center [642, 15] width 17 height 17
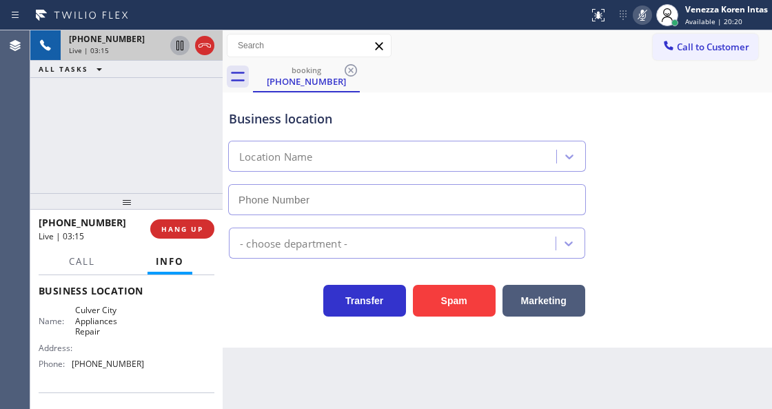
click at [181, 45] on icon at bounding box center [180, 45] width 17 height 17
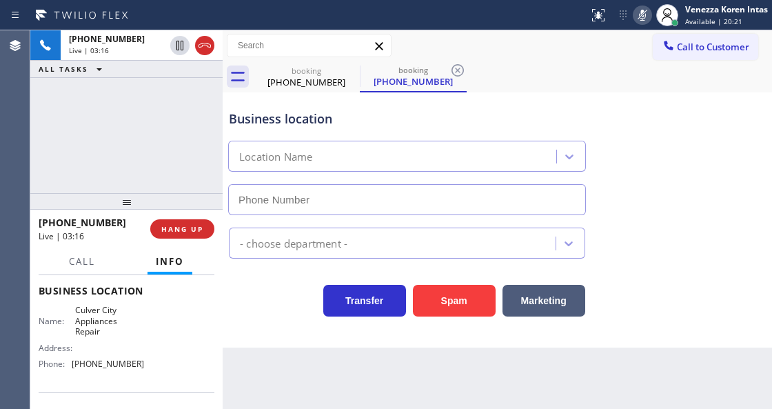
type input "(310) 400-5899"
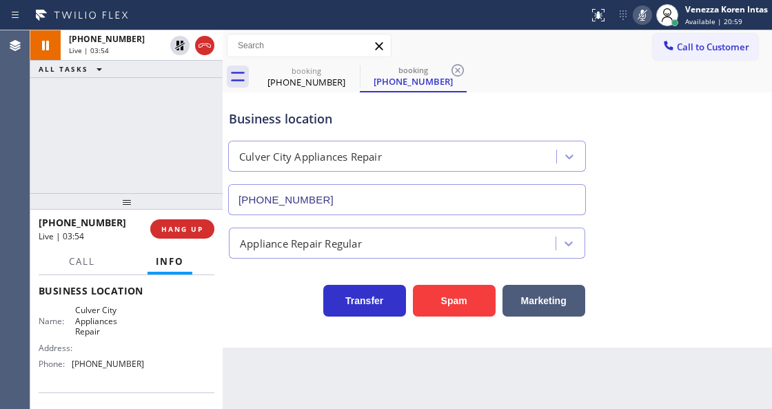
click at [515, 99] on div "Business location Culver City Appliances Repair (310) 400-5899" at bounding box center [407, 155] width 362 height 119
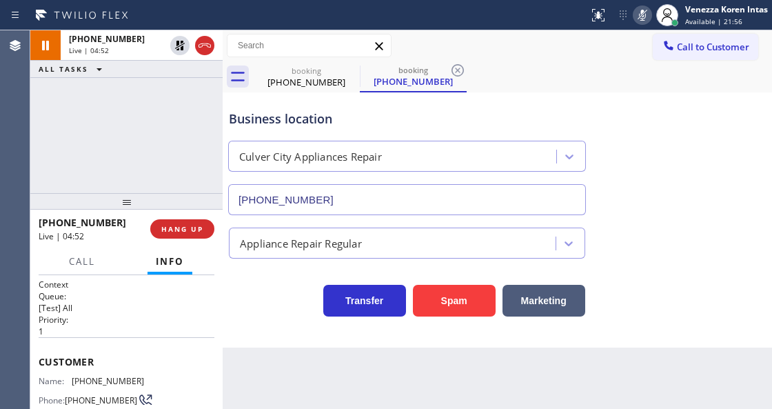
scroll to position [0, 0]
drag, startPoint x: 143, startPoint y: 371, endPoint x: 76, endPoint y: 372, distance: 67.5
click at [76, 372] on div "Customer Name: (323) 509-2181 Phone: (323) 509-2181 Address:" at bounding box center [127, 393] width 176 height 110
copy span "323) 509-2181"
click at [287, 125] on div "Business location" at bounding box center [407, 119] width 356 height 19
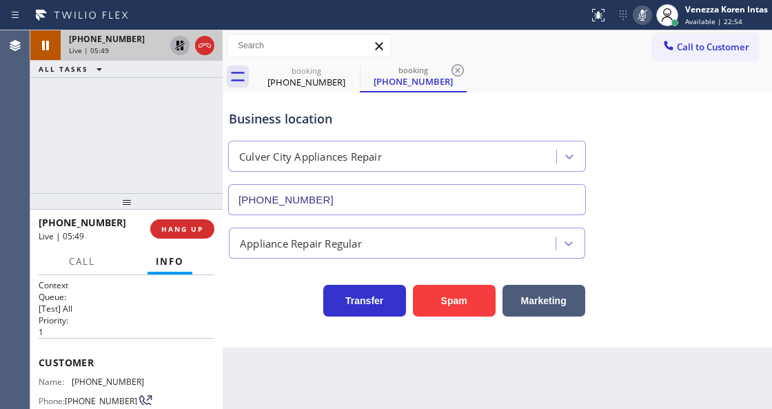
click at [176, 43] on icon at bounding box center [180, 45] width 17 height 17
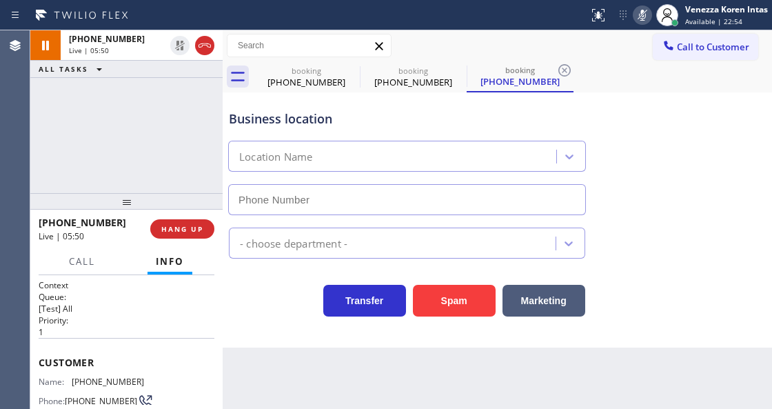
click at [646, 5] on div "Status report No issues detected If you experience an issue, please download th…" at bounding box center [677, 15] width 189 height 30
type input "(310) 400-5899"
click at [643, 18] on icon at bounding box center [642, 15] width 7 height 11
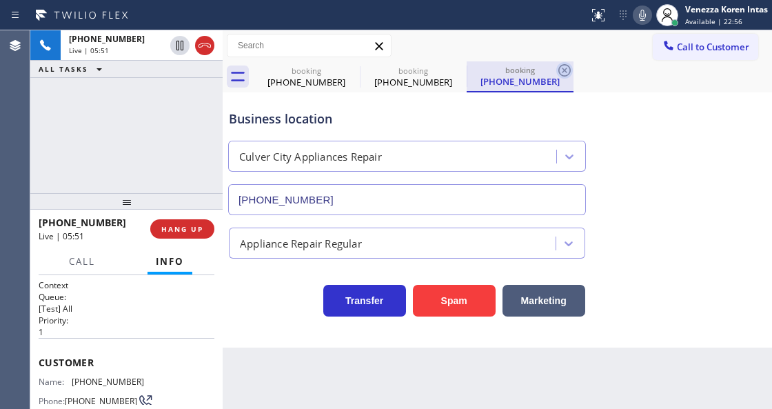
click at [556, 73] on icon at bounding box center [564, 70] width 17 height 17
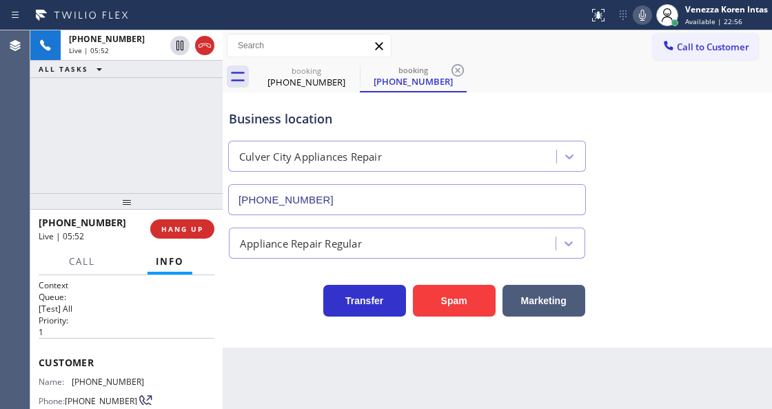
click at [555, 73] on div "booking (323) 509-2181 booking (323) 509-2181" at bounding box center [512, 76] width 519 height 31
click at [453, 70] on icon at bounding box center [457, 70] width 17 height 17
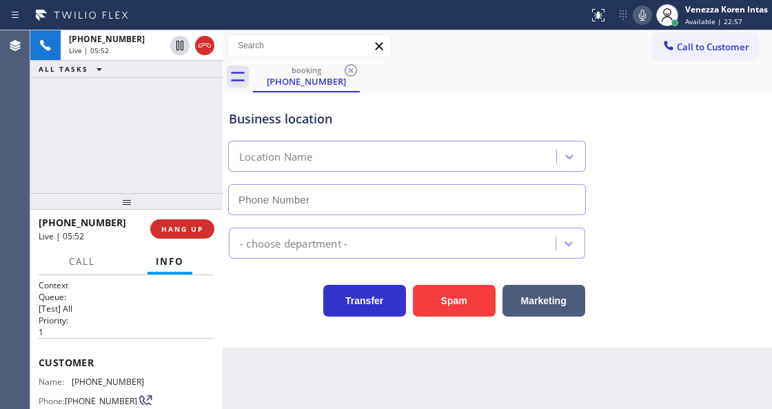
click at [458, 72] on div "booking (323) 509-2181" at bounding box center [512, 76] width 519 height 31
click at [403, 73] on div "booking (323) 509-2181" at bounding box center [512, 76] width 519 height 31
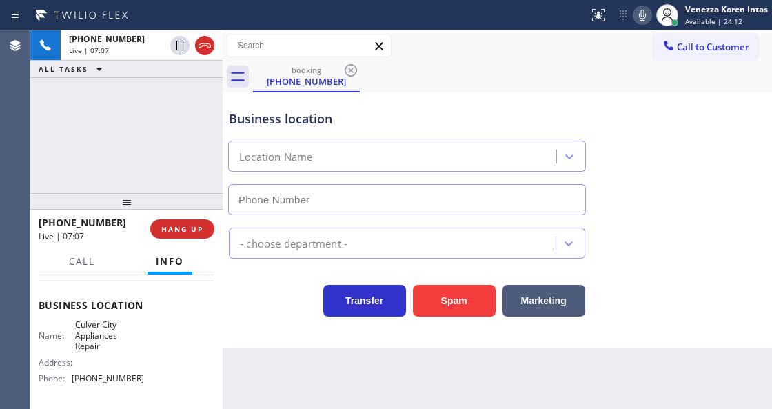
scroll to position [183, 0]
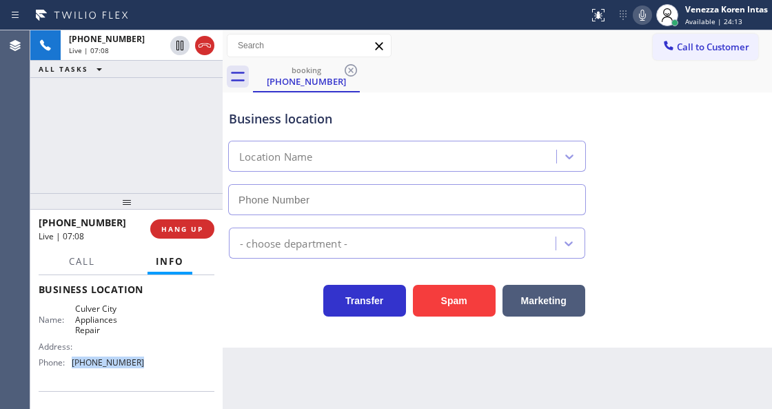
drag, startPoint x: 141, startPoint y: 365, endPoint x: 74, endPoint y: 363, distance: 66.9
click at [74, 363] on div "Name: Culver City Appliances Repair Address: Phone: (310) 400-5899" at bounding box center [127, 338] width 176 height 70
copy span "(310) 400-5899"
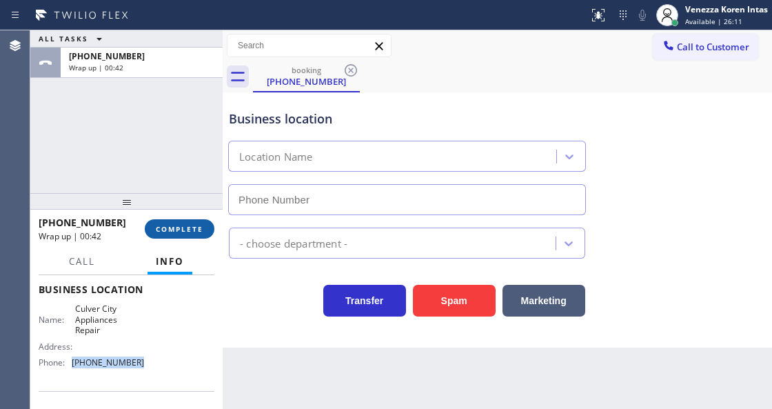
click at [181, 229] on span "COMPLETE" at bounding box center [180, 229] width 48 height 10
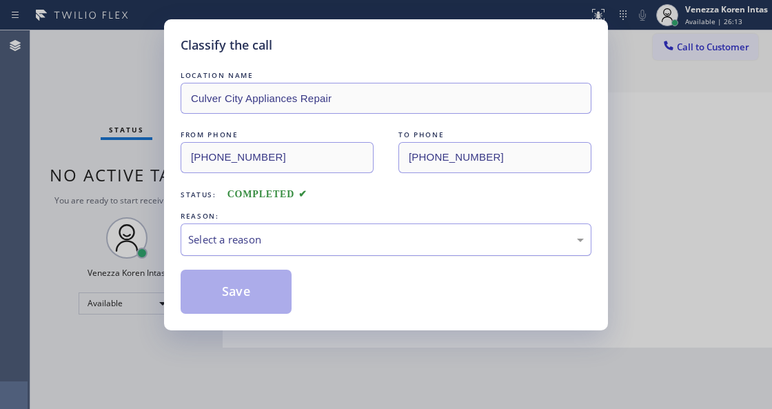
click at [312, 244] on div "Select a reason" at bounding box center [386, 240] width 396 height 16
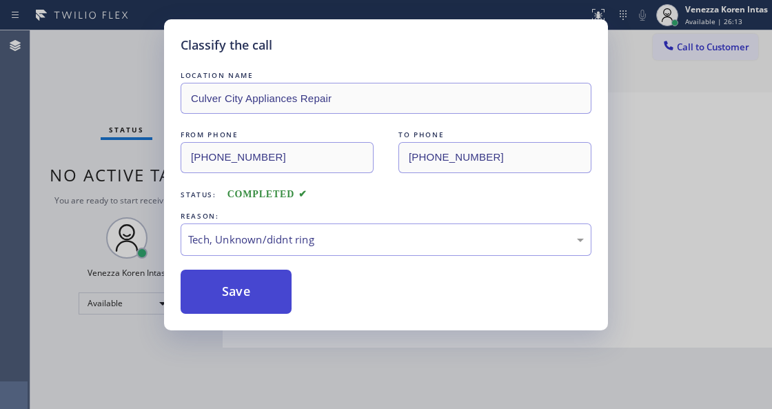
click at [261, 288] on button "Save" at bounding box center [236, 291] width 111 height 44
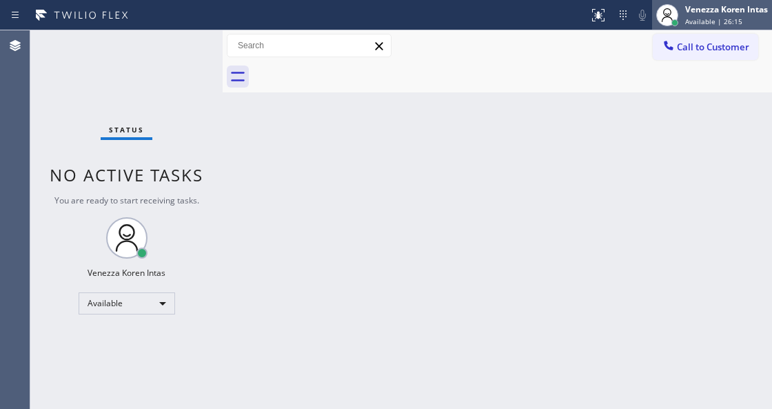
click at [706, 23] on span "Available | 26:15" at bounding box center [713, 22] width 57 height 10
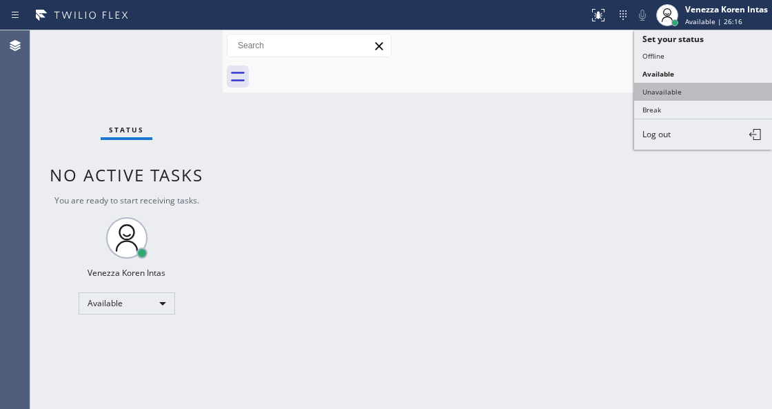
click at [680, 89] on button "Unavailable" at bounding box center [703, 92] width 138 height 18
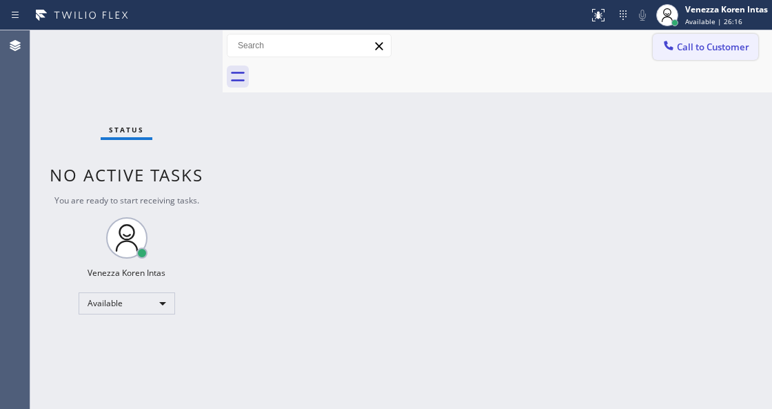
click at [697, 55] on button "Call to Customer" at bounding box center [705, 47] width 105 height 26
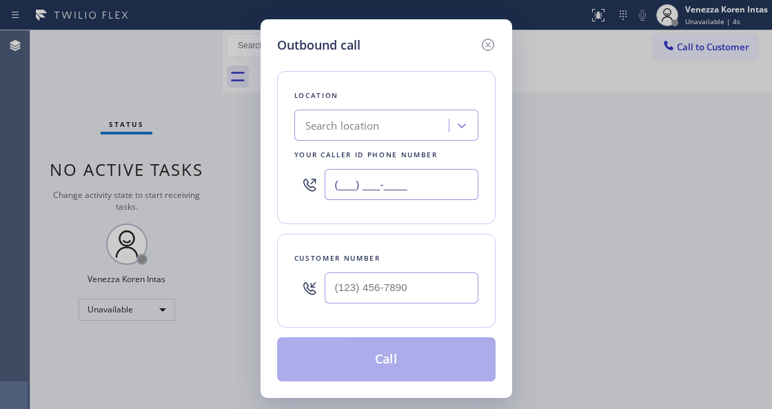
click at [427, 186] on input "(___) ___-____" at bounding box center [402, 184] width 154 height 31
paste input "310) 400-5899"
type input "(310) 400-5899"
click at [343, 295] on input "(___) ___-____" at bounding box center [402, 287] width 154 height 31
paste input "323) 509-2181"
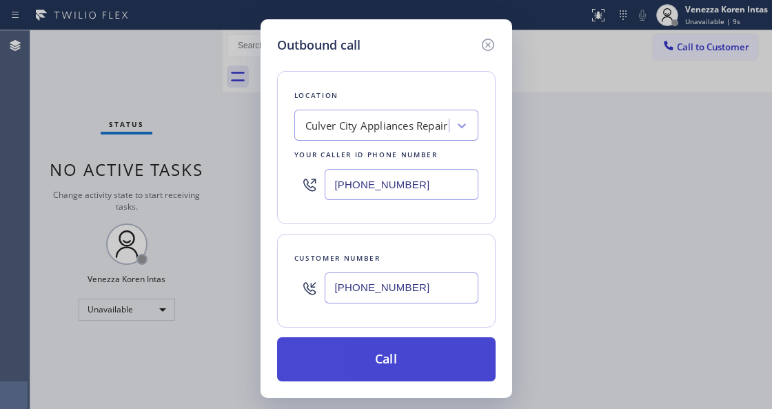
type input "(323) 509-2181"
click at [355, 353] on button "Call" at bounding box center [386, 359] width 218 height 44
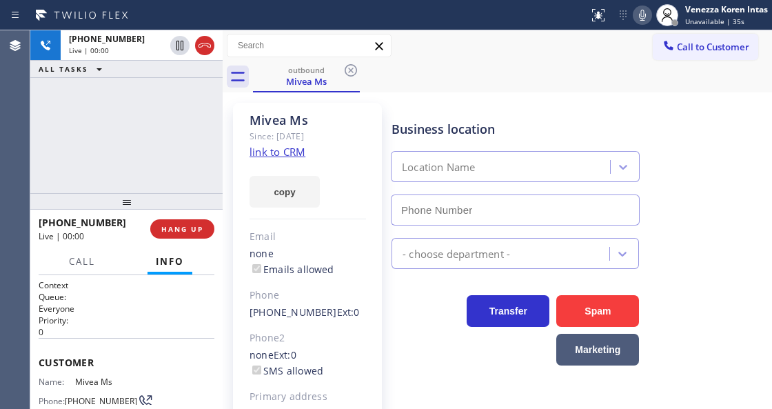
type input "(310) 400-5899"
click at [144, 147] on div "+13235092181 Live | 00:18 ALL TASKS ALL TASKS ACTIVE TASKS TASKS IN WRAP UP" at bounding box center [126, 111] width 192 height 163
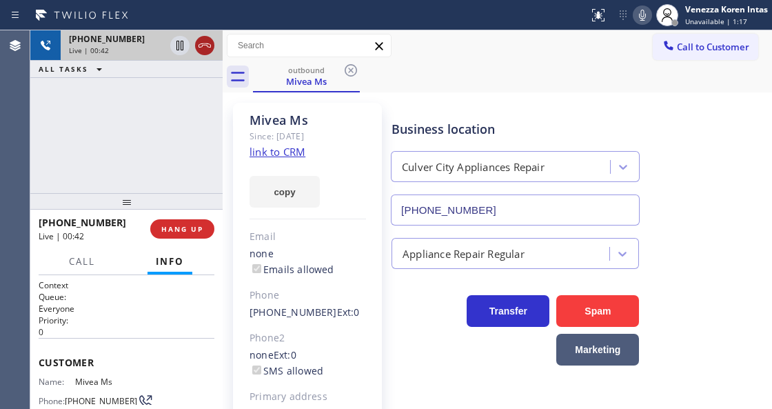
click at [205, 50] on icon at bounding box center [204, 45] width 17 height 17
drag, startPoint x: 179, startPoint y: 223, endPoint x: 191, endPoint y: 225, distance: 12.0
click at [181, 223] on button "HANG UP" at bounding box center [182, 228] width 64 height 19
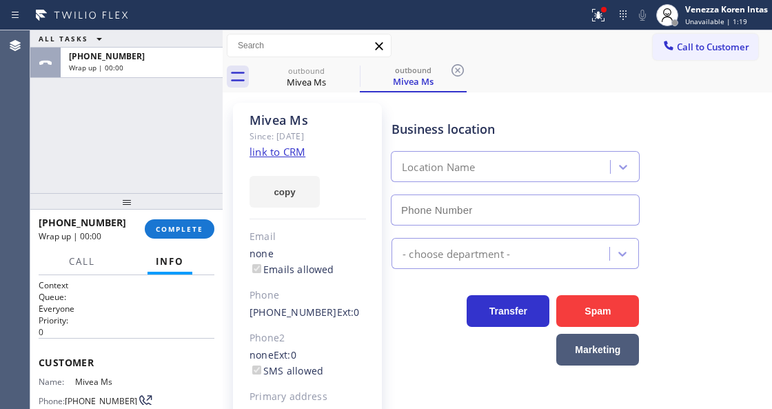
type input "(310) 400-5899"
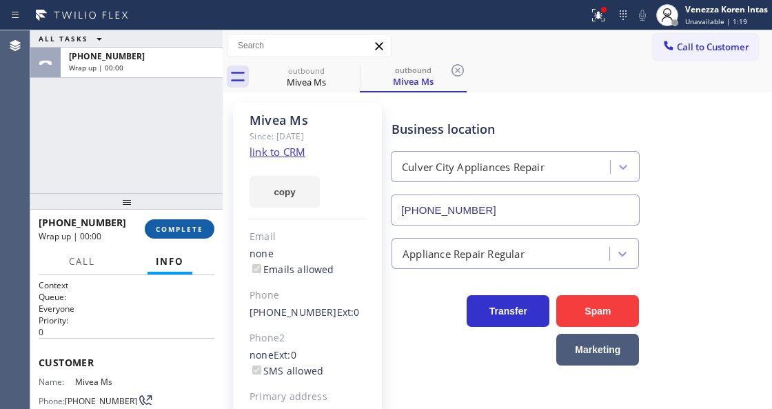
click at [204, 235] on button "COMPLETE" at bounding box center [180, 228] width 70 height 19
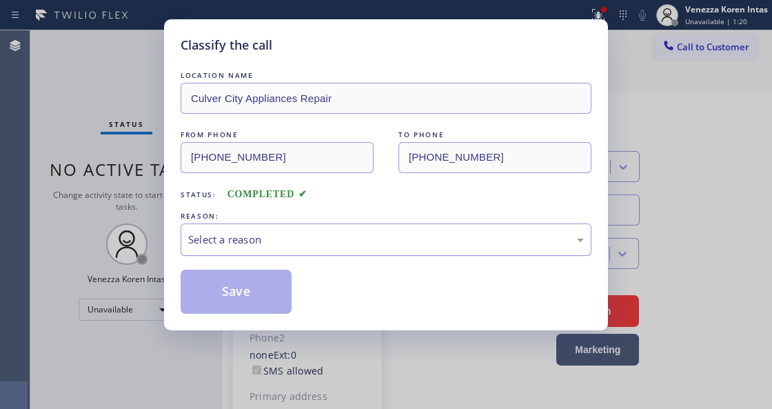
click at [325, 256] on div "Select a reason" at bounding box center [386, 239] width 411 height 32
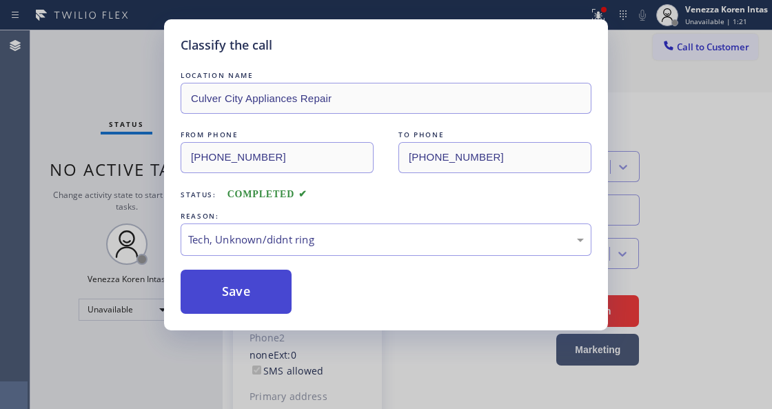
click at [259, 296] on button "Save" at bounding box center [236, 291] width 111 height 44
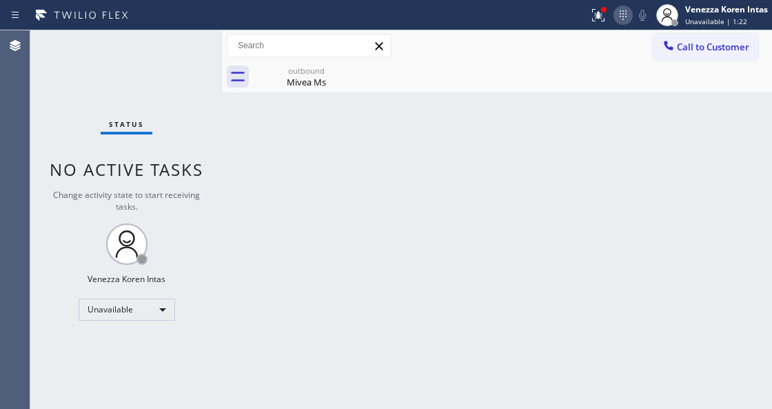
click at [615, 15] on icon at bounding box center [623, 15] width 17 height 17
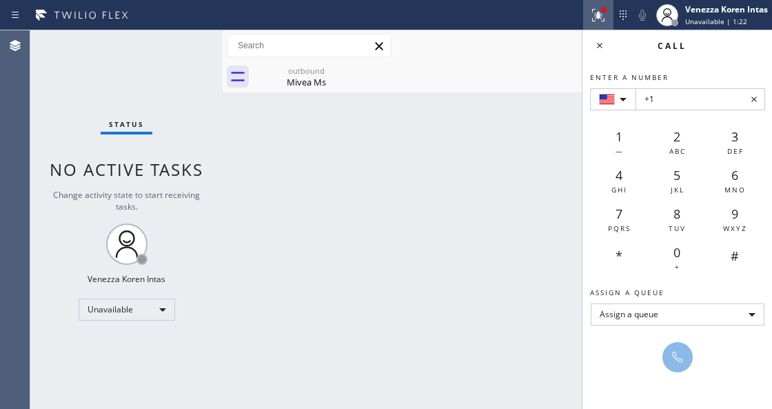
click at [608, 16] on div at bounding box center [598, 15] width 30 height 17
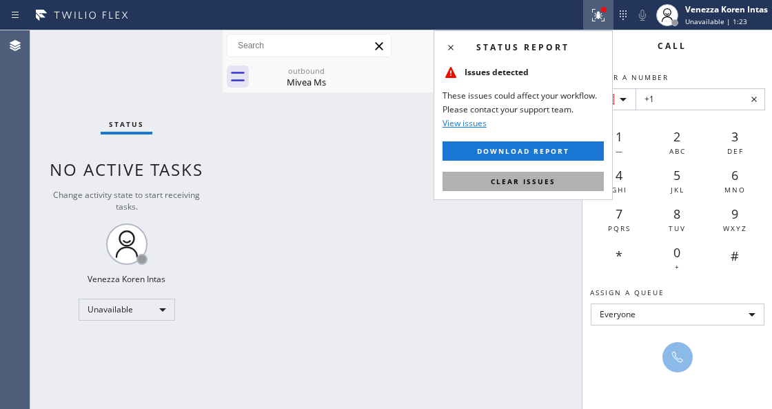
click at [562, 180] on button "Clear issues" at bounding box center [522, 181] width 161 height 19
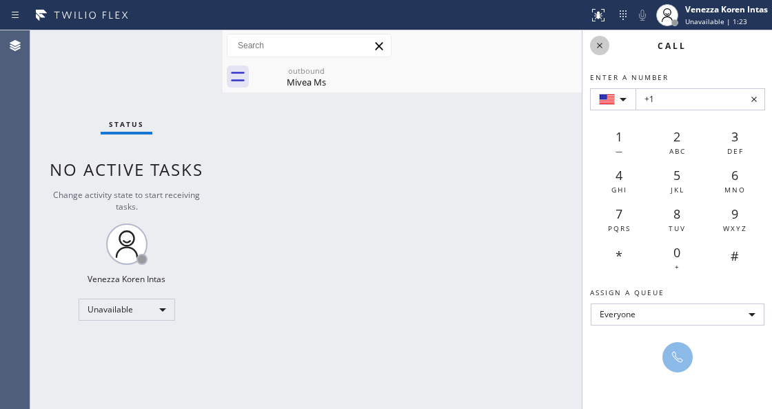
click at [598, 49] on icon at bounding box center [599, 45] width 17 height 17
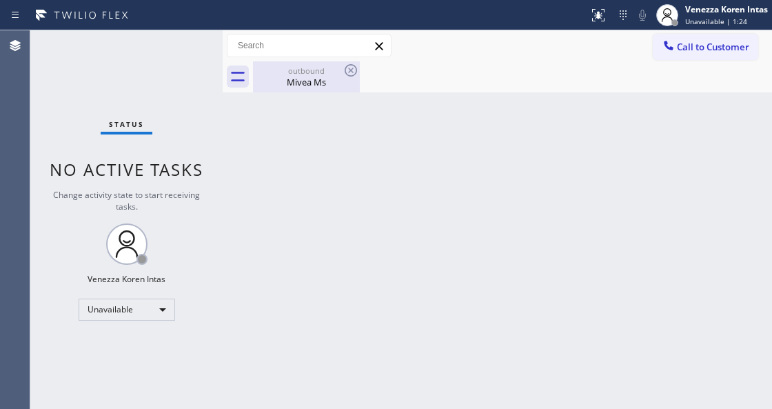
click at [313, 74] on div "outbound" at bounding box center [306, 70] width 104 height 10
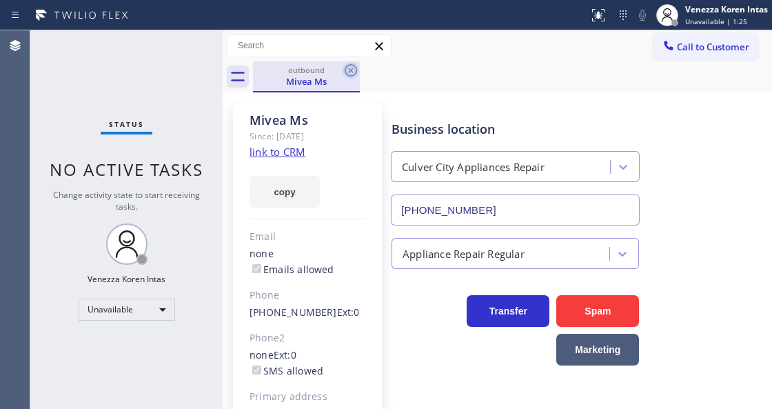
click at [343, 72] on icon at bounding box center [351, 70] width 17 height 17
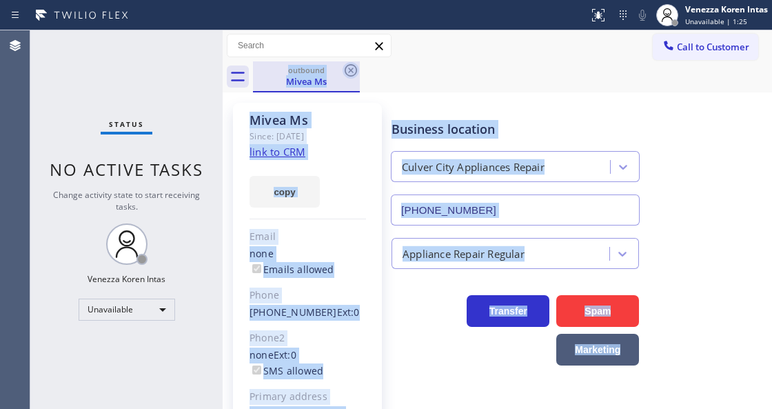
click at [343, 72] on div "outbound Mivea Ms" at bounding box center [512, 76] width 519 height 31
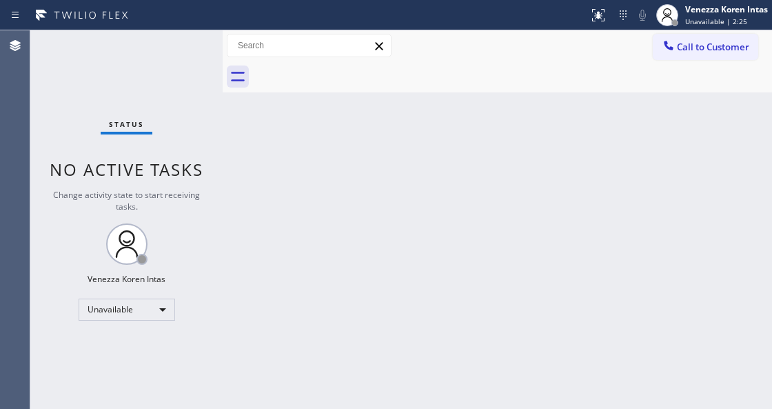
click at [334, 408] on html "Status report No issues detected If you experience an issue, please download th…" at bounding box center [386, 204] width 772 height 409
click at [177, 69] on div "Status No active tasks Change activity state to start receiving tasks. Venezza …" at bounding box center [126, 219] width 192 height 378
click at [132, 312] on div "Unavailable" at bounding box center [127, 309] width 96 height 22
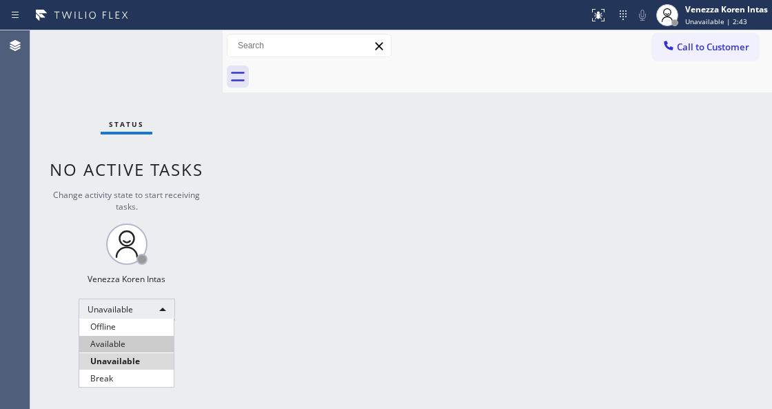
click at [132, 336] on li "Available" at bounding box center [126, 344] width 94 height 17
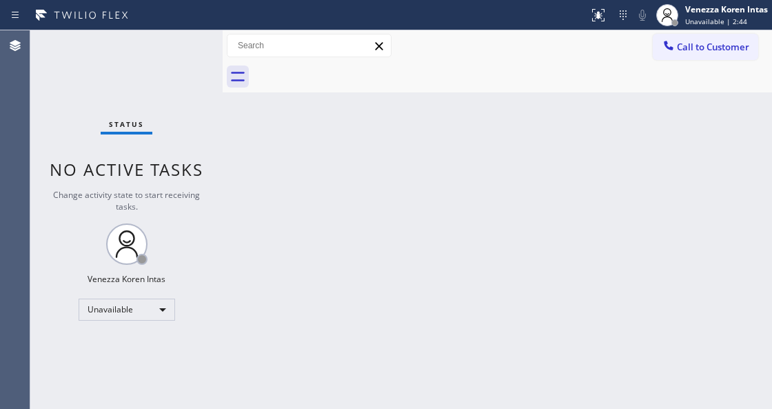
click at [76, 147] on div "Status No active tasks Change activity state to start receiving tasks. Venezza …" at bounding box center [126, 219] width 192 height 378
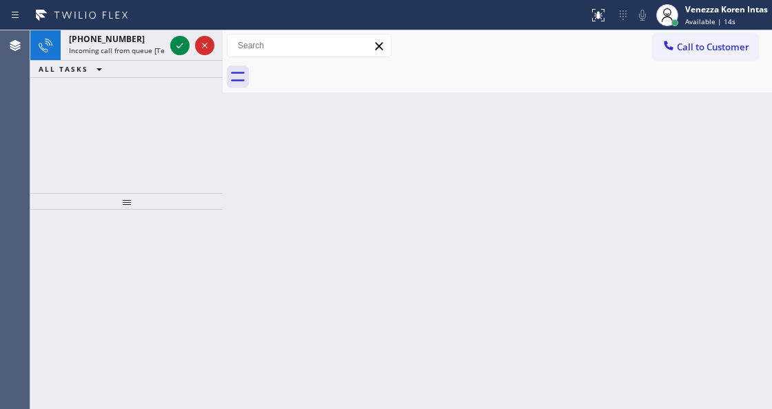
click at [218, 214] on div at bounding box center [126, 309] width 192 height 199
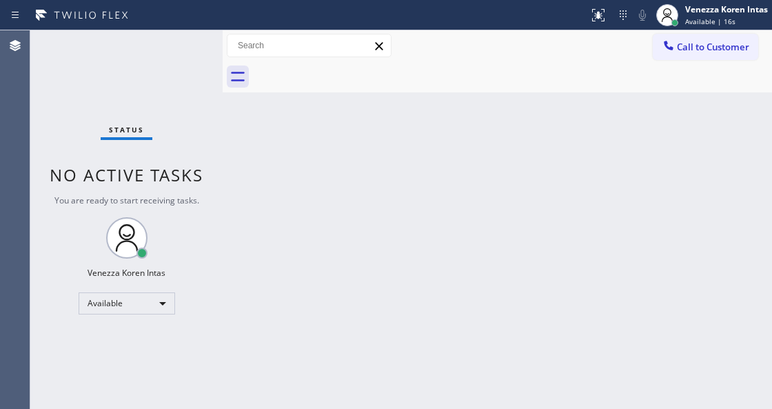
click at [181, 48] on div "Status No active tasks You are ready to start receiving tasks. Venezza Koren In…" at bounding box center [126, 219] width 192 height 378
click at [303, 404] on div "Back to Dashboard Change Sender ID Customers Technicians Select a contact Outbo…" at bounding box center [497, 219] width 549 height 378
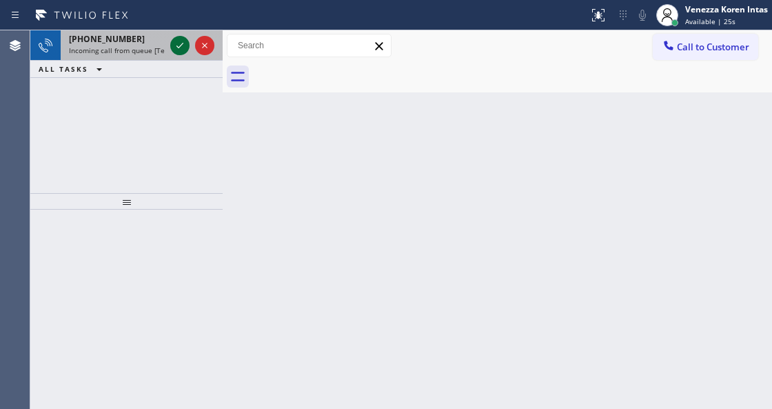
click at [178, 45] on icon at bounding box center [180, 45] width 17 height 17
click at [187, 49] on icon at bounding box center [180, 45] width 17 height 17
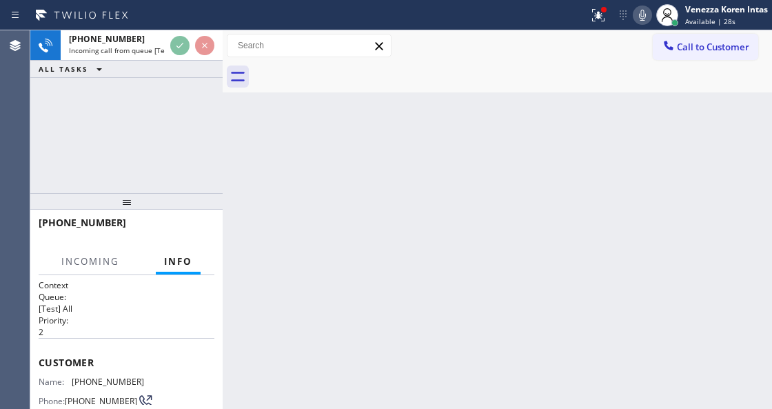
scroll to position [138, 0]
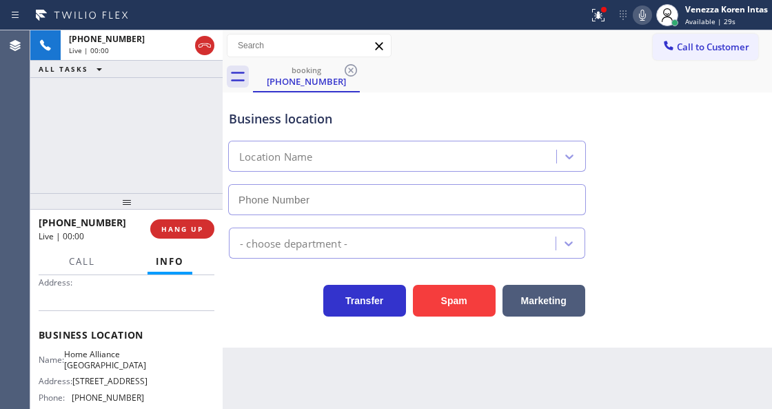
type input "(213) 344-0758"
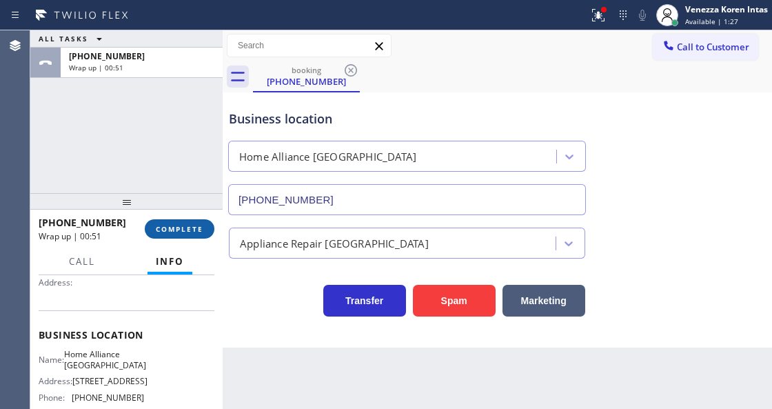
click at [204, 227] on button "COMPLETE" at bounding box center [180, 228] width 70 height 19
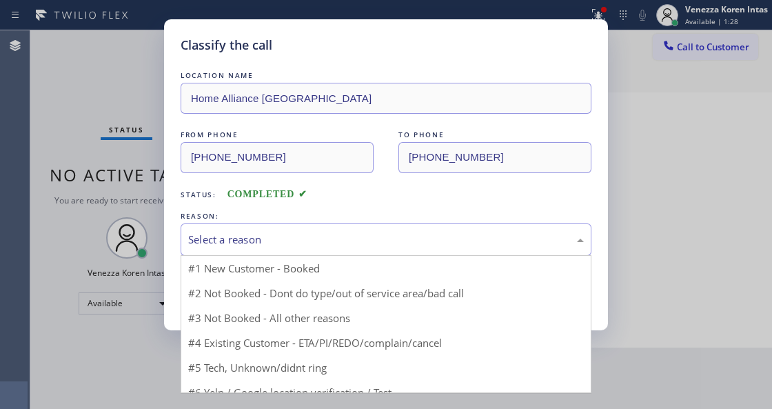
drag, startPoint x: 308, startPoint y: 242, endPoint x: 301, endPoint y: 331, distance: 89.9
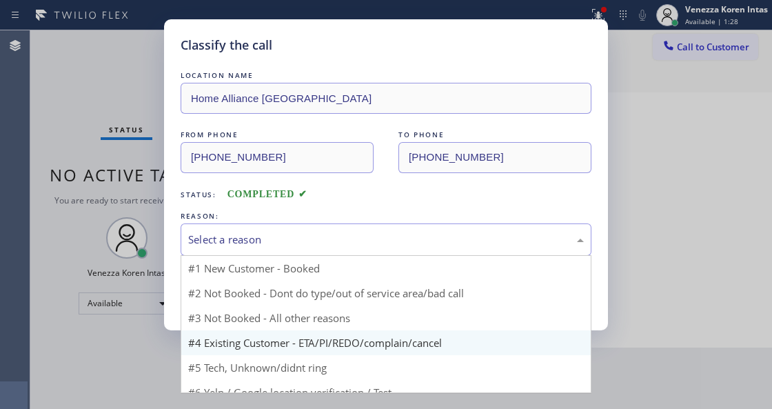
click at [307, 244] on div "Select a reason" at bounding box center [386, 240] width 396 height 16
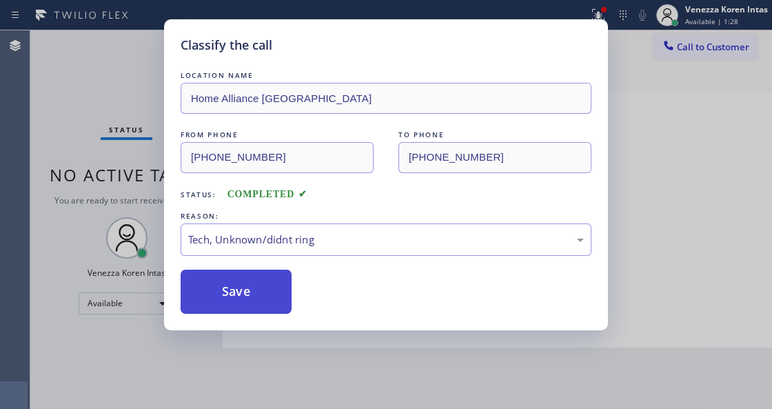
click at [284, 296] on button "Save" at bounding box center [236, 291] width 111 height 44
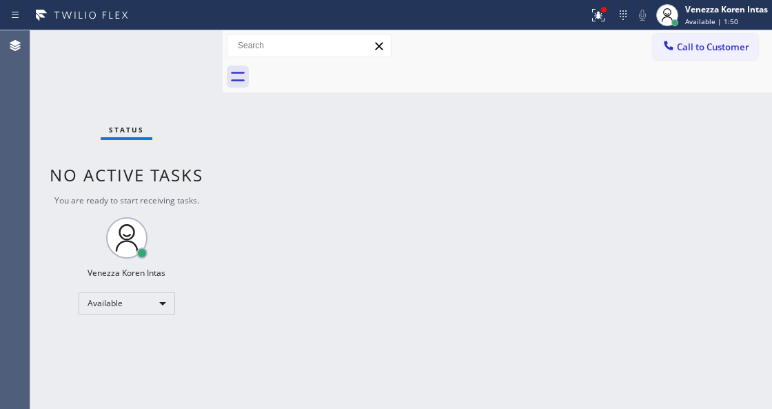
click at [258, 190] on div "Back to Dashboard Change Sender ID Customers Technicians Select a contact Outbo…" at bounding box center [497, 219] width 549 height 378
click at [595, 8] on icon at bounding box center [598, 15] width 17 height 17
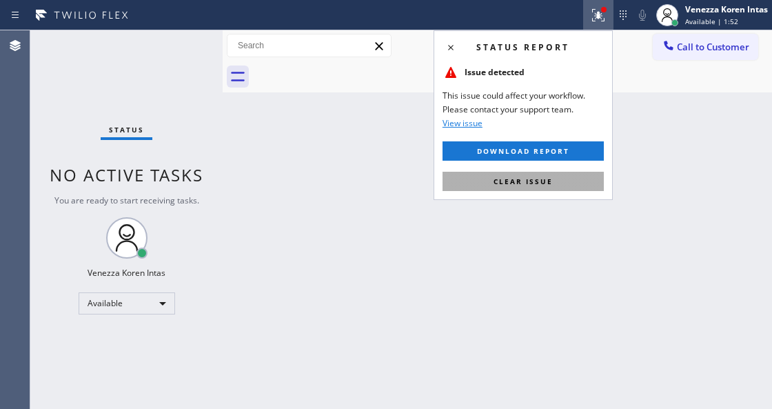
click at [571, 182] on button "Clear issue" at bounding box center [522, 181] width 161 height 19
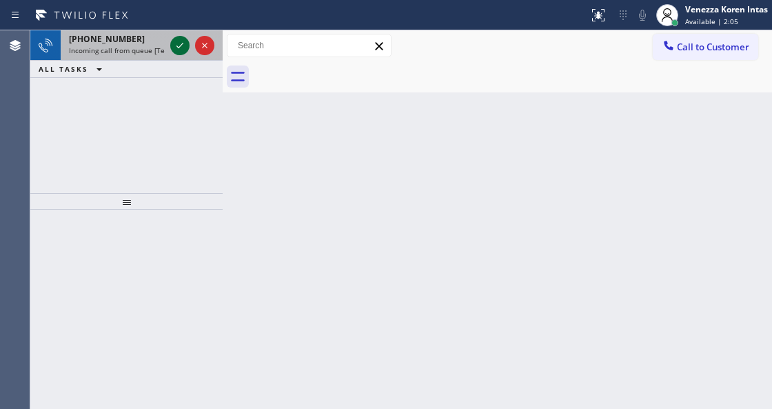
click at [174, 42] on icon at bounding box center [180, 45] width 17 height 17
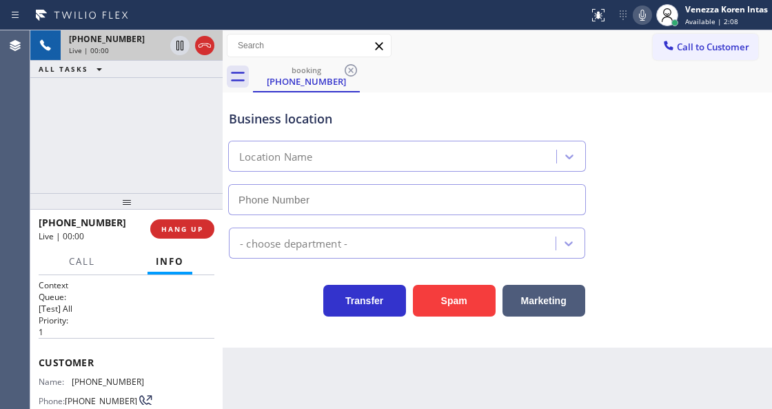
type input "(760) 452-3737"
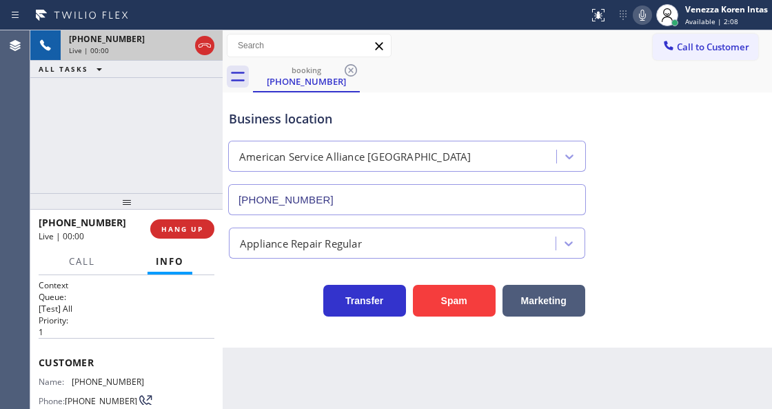
scroll to position [183, 0]
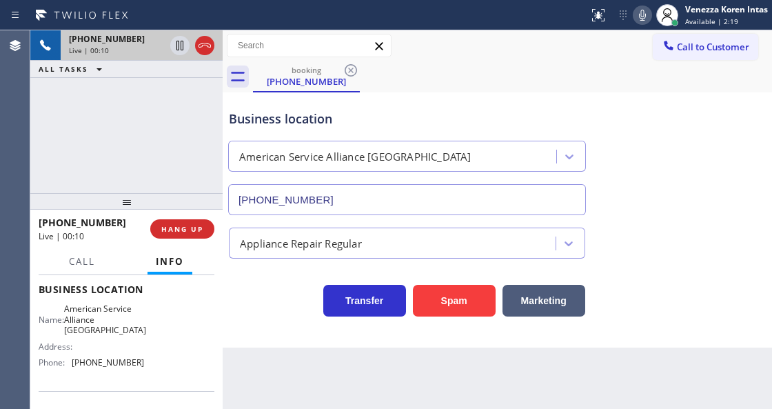
click at [419, 130] on div "Business location American Service Alliance Palm Desert (760) 452-3737" at bounding box center [407, 155] width 362 height 119
click at [643, 14] on icon at bounding box center [642, 15] width 7 height 11
click at [639, 15] on icon at bounding box center [642, 15] width 7 height 11
click at [642, 12] on icon at bounding box center [642, 15] width 17 height 17
click at [181, 50] on icon at bounding box center [179, 46] width 7 height 10
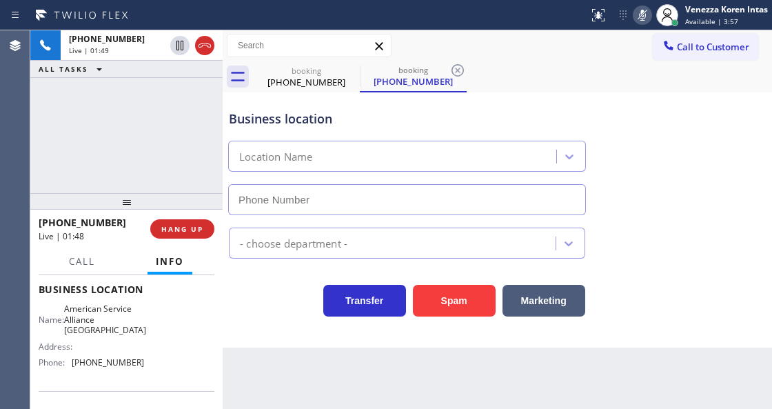
type input "(760) 452-3737"
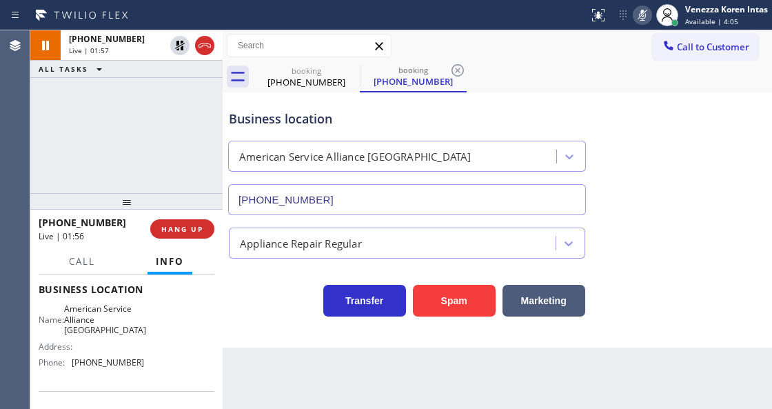
click at [634, 19] on icon at bounding box center [642, 15] width 17 height 17
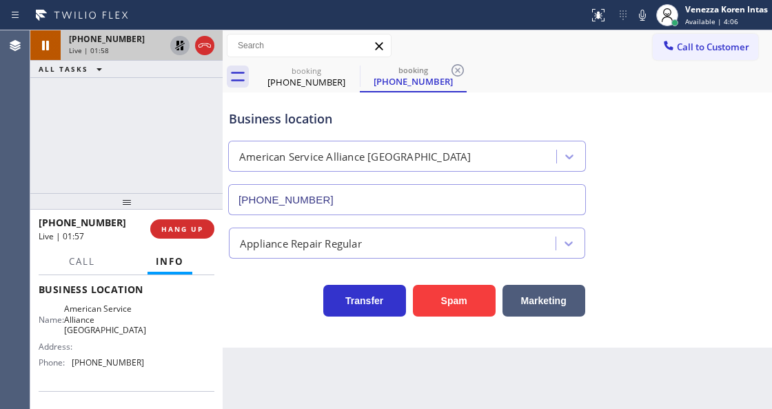
click at [179, 40] on icon at bounding box center [180, 45] width 17 height 17
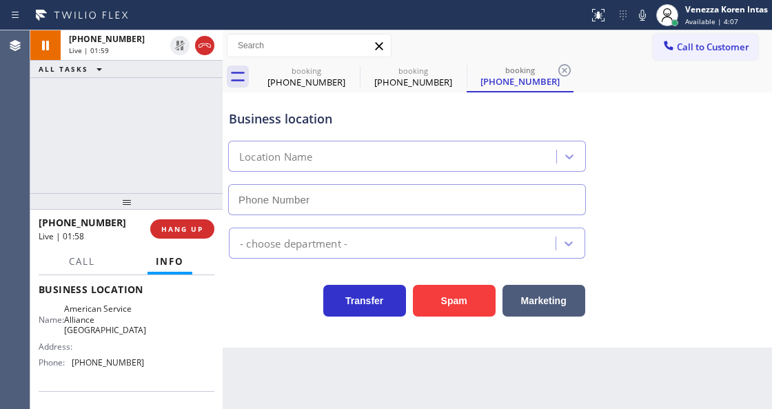
type input "(760) 452-3737"
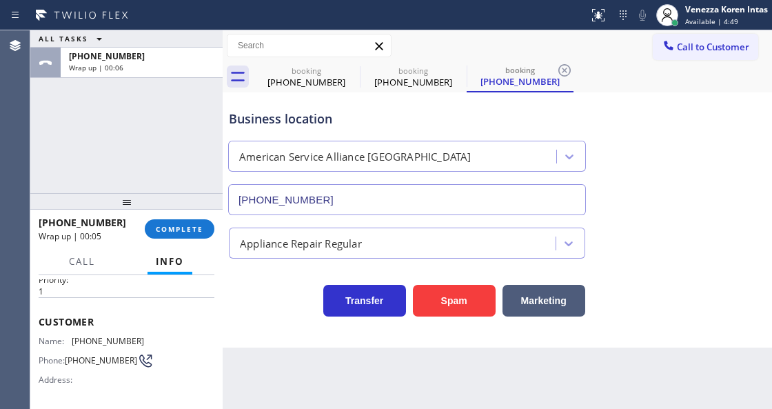
scroll to position [0, 0]
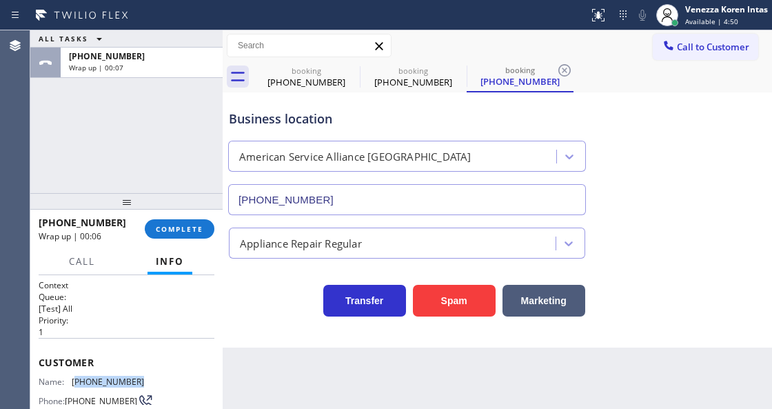
drag, startPoint x: 143, startPoint y: 381, endPoint x: 75, endPoint y: 376, distance: 67.7
click at [75, 376] on div "Name: (858) 776-7831 Phone: (858) 776-7831 Address:" at bounding box center [127, 403] width 176 height 54
copy span "858) 776-7831"
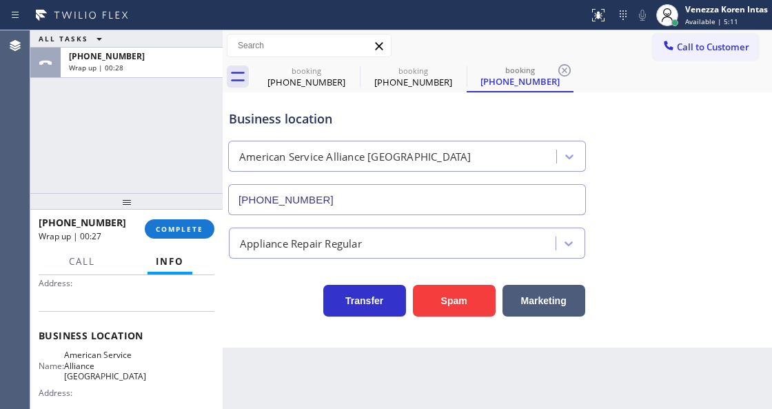
scroll to position [138, 0]
drag, startPoint x: 73, startPoint y: 351, endPoint x: 131, endPoint y: 378, distance: 63.8
click at [131, 378] on span "American Service Alliance Palm Desert" at bounding box center [105, 365] width 82 height 32
copy span "American Service Alliance Palm Desert"
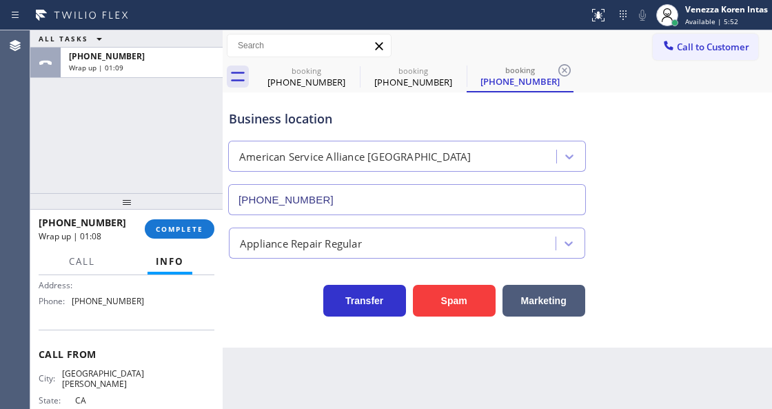
scroll to position [229, 0]
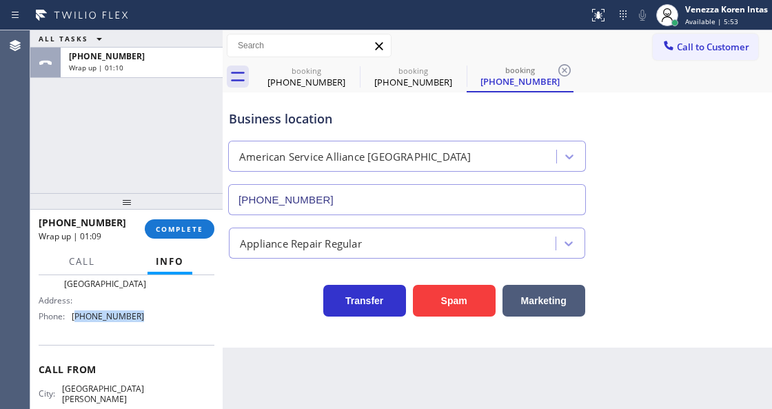
drag, startPoint x: 139, startPoint y: 312, endPoint x: 75, endPoint y: 313, distance: 64.1
click at [75, 313] on div "Name: American Service Alliance Palm Desert Address: Phone: (760) 452-3737" at bounding box center [127, 292] width 176 height 70
copy span "760) 452-3737"
click at [195, 224] on span "COMPLETE" at bounding box center [180, 229] width 48 height 10
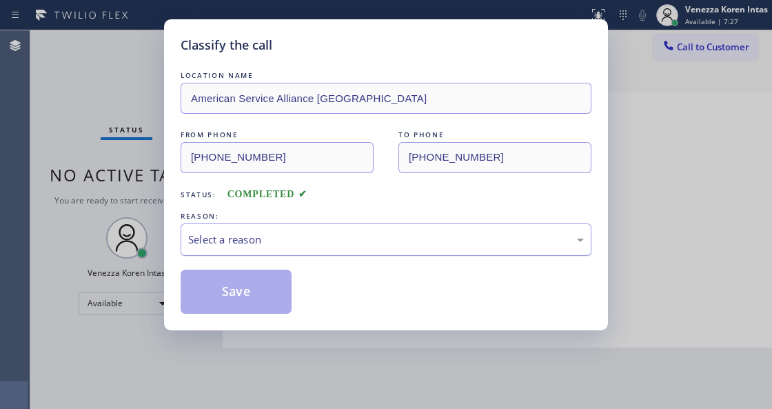
click at [338, 241] on div "Select a reason" at bounding box center [386, 240] width 396 height 16
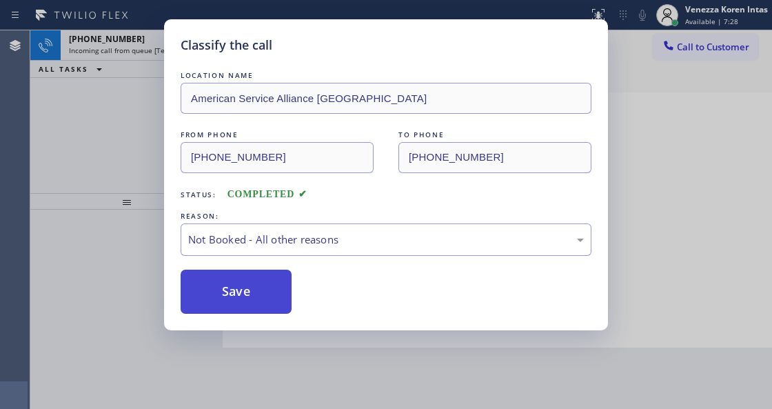
click at [271, 303] on button "Save" at bounding box center [236, 291] width 111 height 44
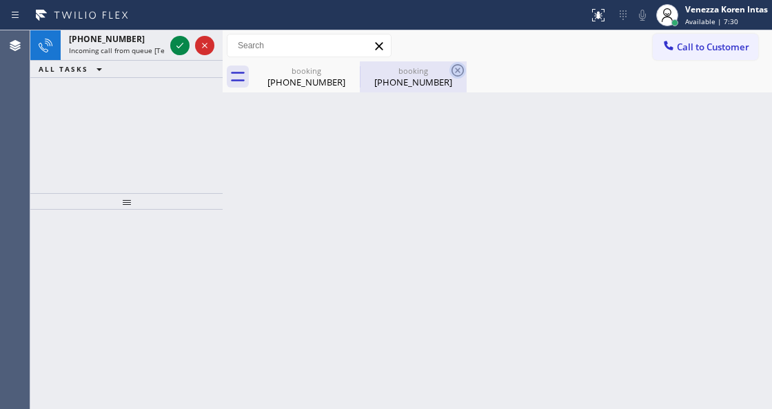
click at [452, 70] on icon at bounding box center [457, 70] width 12 height 12
click at [452, 70] on div "booking (858) 776-7831 booking (858) 776-7831" at bounding box center [512, 76] width 519 height 31
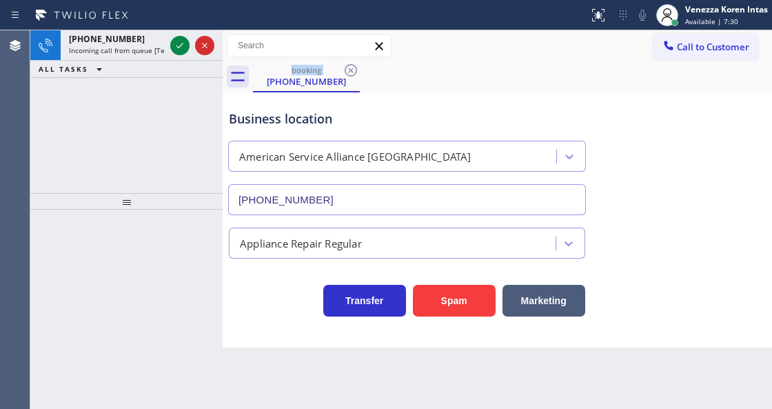
click at [452, 70] on div "booking (858) 776-7831" at bounding box center [512, 76] width 519 height 31
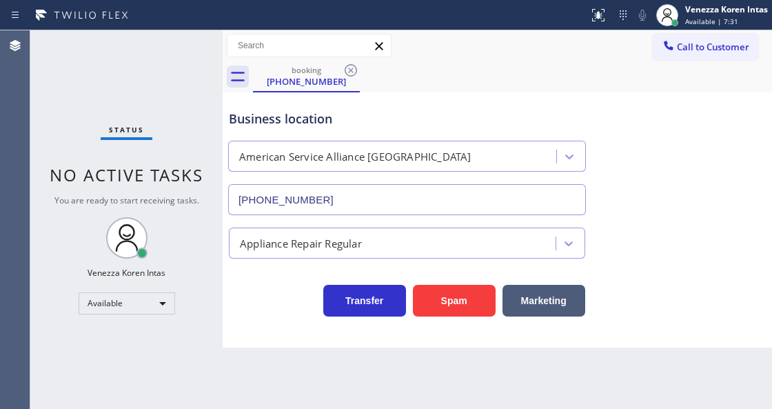
click at [356, 72] on icon at bounding box center [351, 70] width 17 height 17
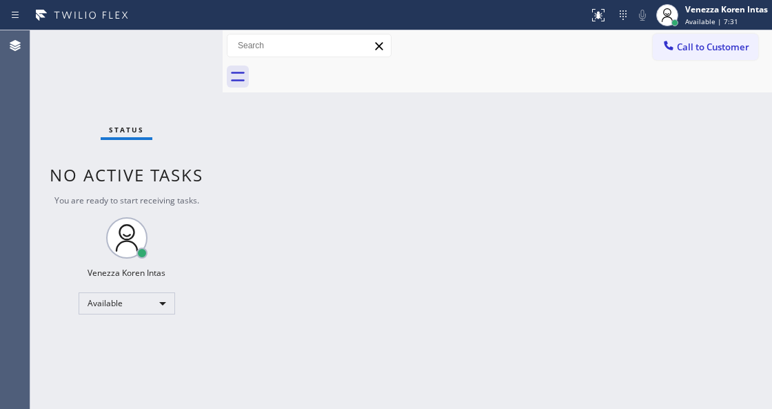
drag, startPoint x: 268, startPoint y: 90, endPoint x: 232, endPoint y: 391, distance: 304.1
click at [266, 99] on div "Back to Dashboard Change Sender ID Customers Technicians Select a contact Outbo…" at bounding box center [497, 219] width 549 height 378
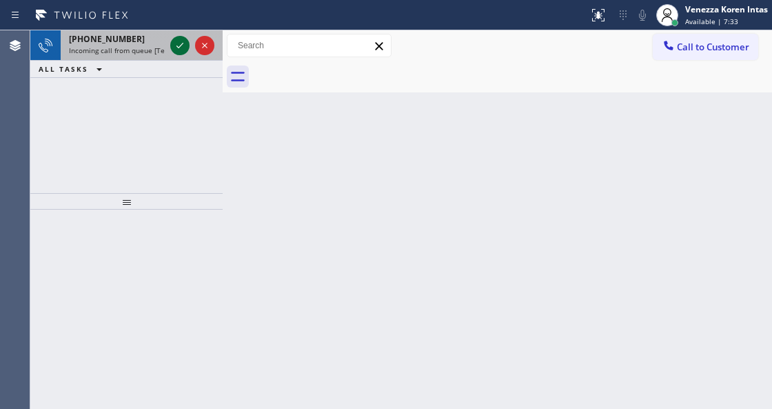
click at [175, 43] on icon at bounding box center [180, 45] width 17 height 17
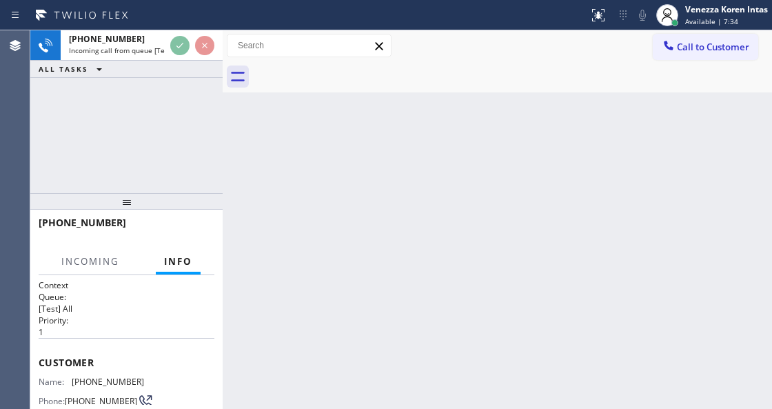
scroll to position [138, 0]
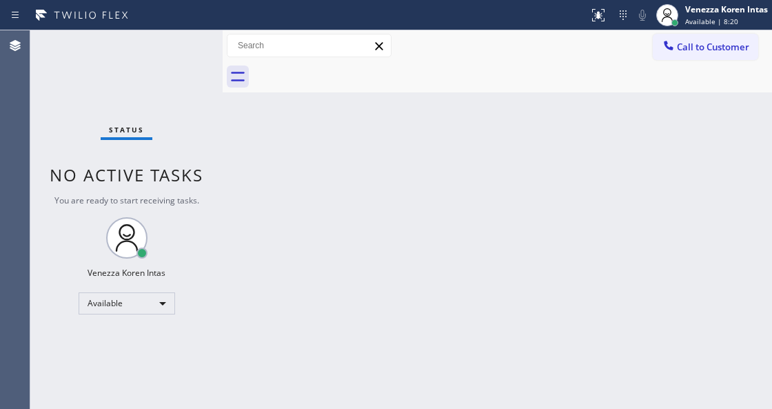
drag, startPoint x: 319, startPoint y: 187, endPoint x: 334, endPoint y: 161, distance: 30.5
click at [319, 187] on div "Back to Dashboard Change Sender ID Customers Technicians Select a contact Outbo…" at bounding box center [497, 219] width 549 height 378
click at [201, 77] on div "Status No active tasks You are ready to start receiving tasks. Venezza Koren In…" at bounding box center [126, 219] width 192 height 378
click at [186, 44] on div "Status No active tasks You are ready to start receiving tasks. Venezza Koren In…" at bounding box center [126, 219] width 192 height 378
click at [183, 45] on div "Status No active tasks You are ready to start receiving tasks. Venezza Koren In…" at bounding box center [126, 219] width 192 height 378
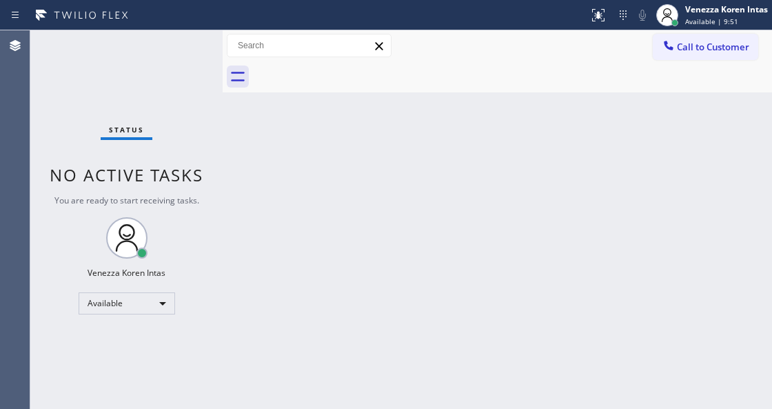
click at [183, 45] on div "Status No active tasks You are ready to start receiving tasks. Venezza Koren In…" at bounding box center [126, 219] width 192 height 378
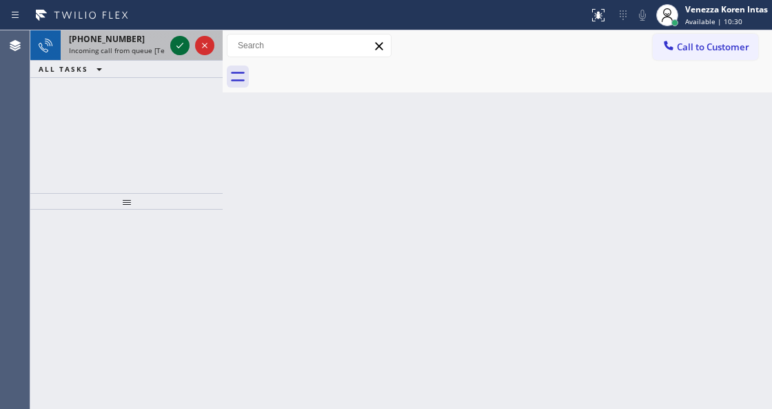
click at [178, 47] on icon at bounding box center [180, 45] width 17 height 17
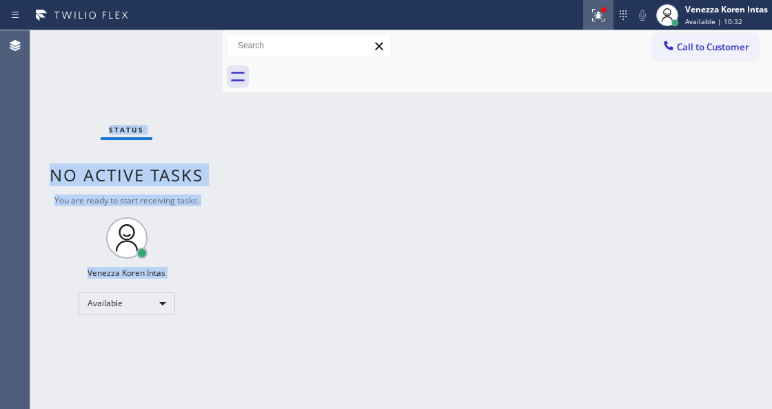
drag, startPoint x: 599, startPoint y: 20, endPoint x: 591, endPoint y: 110, distance: 90.6
click at [598, 22] on icon at bounding box center [598, 15] width 17 height 17
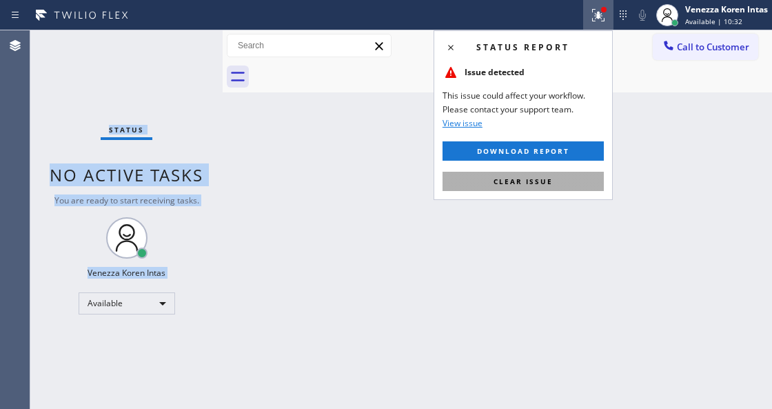
click at [567, 181] on button "Clear issue" at bounding box center [522, 181] width 161 height 19
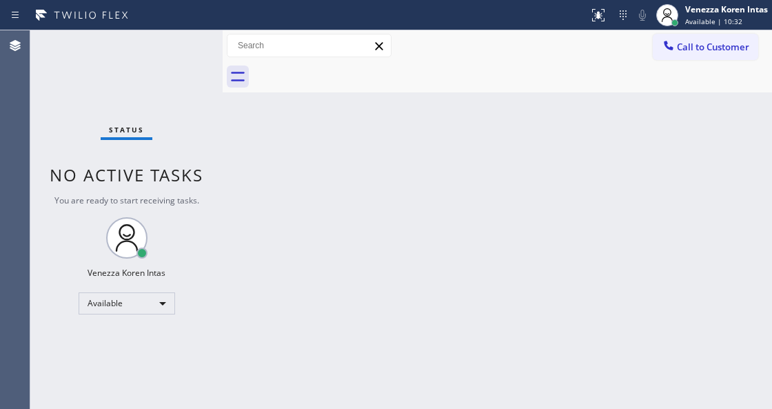
drag, startPoint x: 536, startPoint y: 225, endPoint x: 520, endPoint y: 196, distance: 33.9
click at [534, 225] on div "Back to Dashboard Change Sender ID Customers Technicians Select a contact Outbo…" at bounding box center [497, 219] width 549 height 378
click at [410, 169] on div "Back to Dashboard Change Sender ID Customers Technicians Select a contact Outbo…" at bounding box center [497, 219] width 549 height 378
click at [143, 108] on div "Status No active tasks You are ready to start receiving tasks. Venezza Koren In…" at bounding box center [126, 219] width 192 height 378
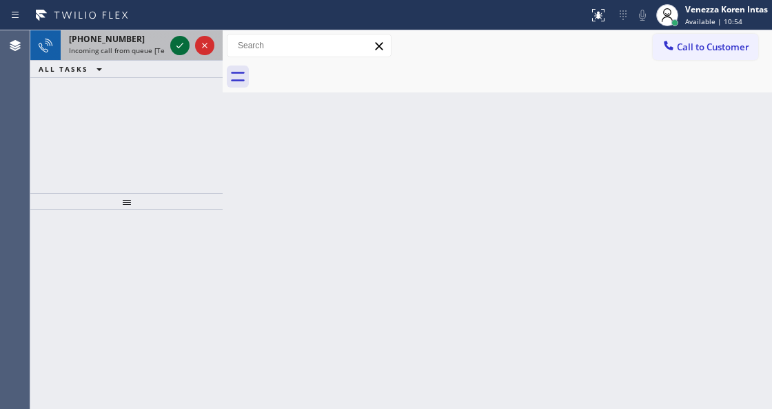
click at [176, 42] on icon at bounding box center [180, 45] width 17 height 17
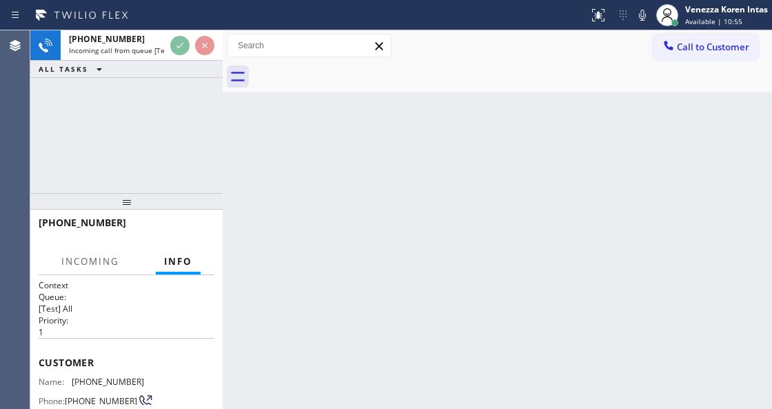
scroll to position [138, 0]
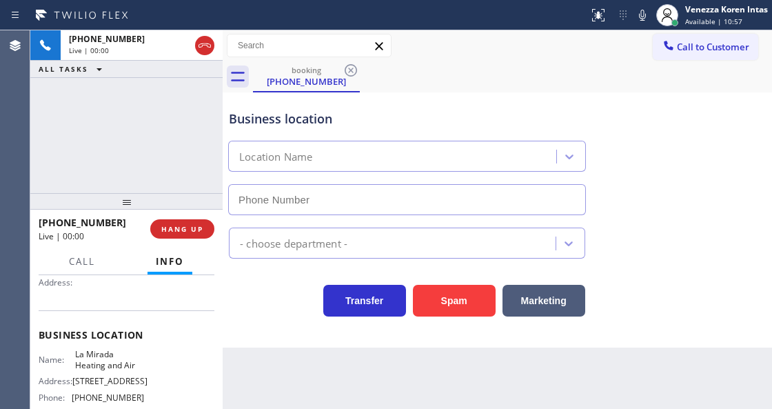
type input "(714) 912-8236"
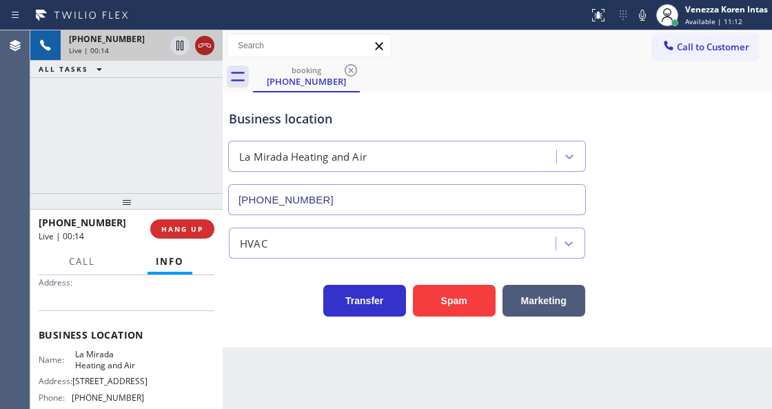
click at [205, 45] on icon at bounding box center [204, 45] width 12 height 4
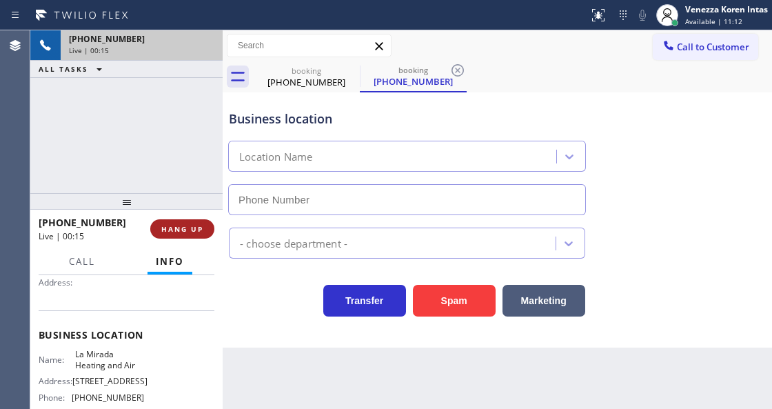
click at [204, 223] on button "HANG UP" at bounding box center [182, 228] width 64 height 19
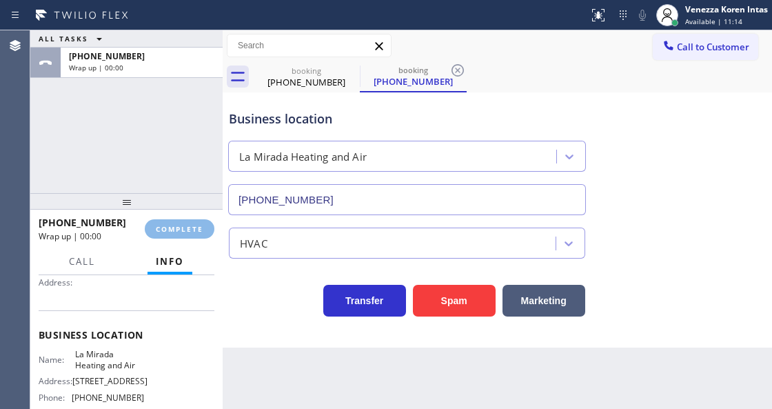
type input "(714) 912-8236"
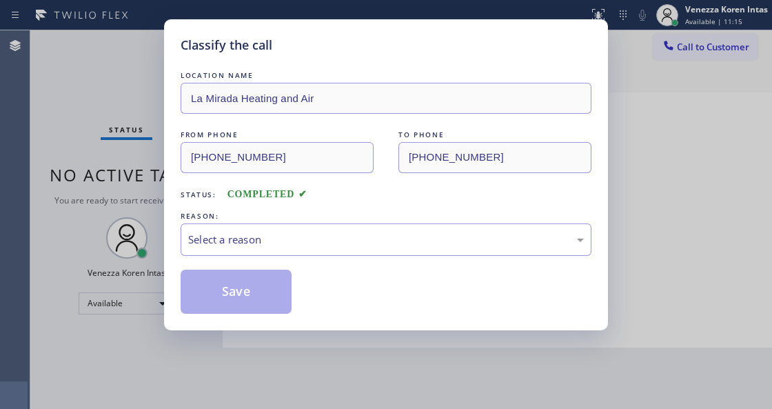
click at [294, 228] on div "Select a reason" at bounding box center [386, 239] width 411 height 32
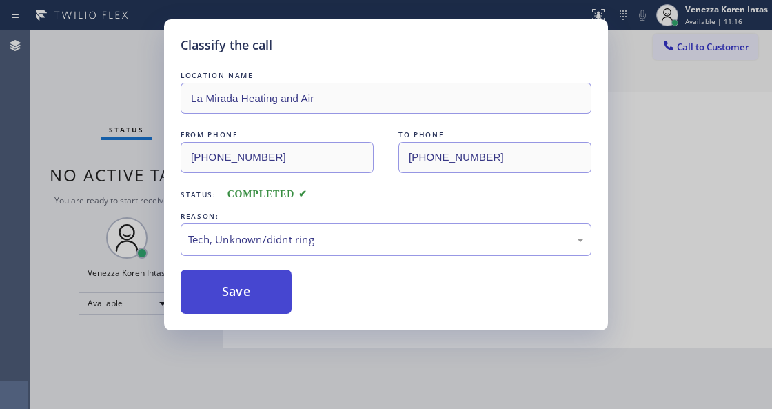
click at [269, 275] on button "Save" at bounding box center [236, 291] width 111 height 44
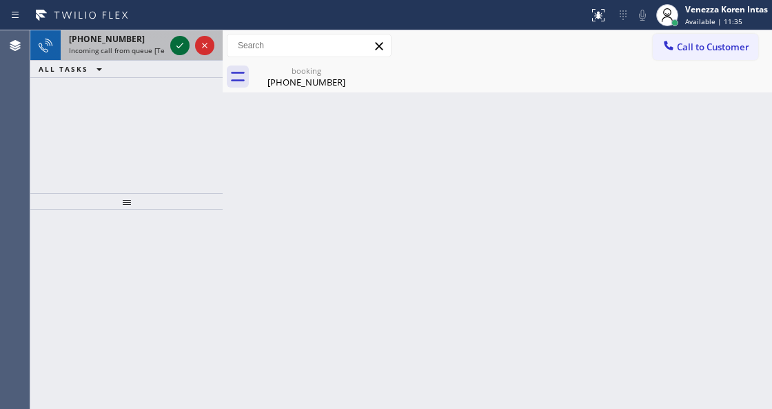
click at [183, 48] on icon at bounding box center [180, 45] width 17 height 17
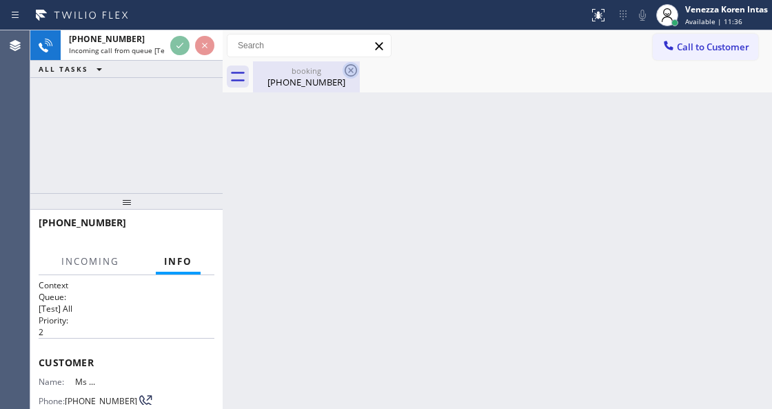
click at [348, 70] on icon at bounding box center [351, 70] width 17 height 17
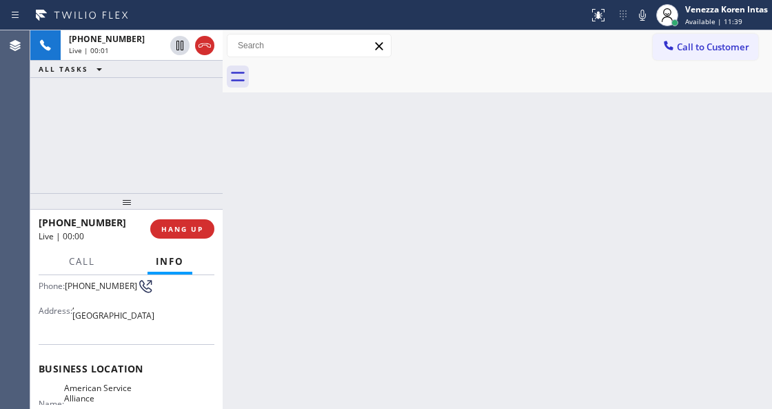
scroll to position [138, 0]
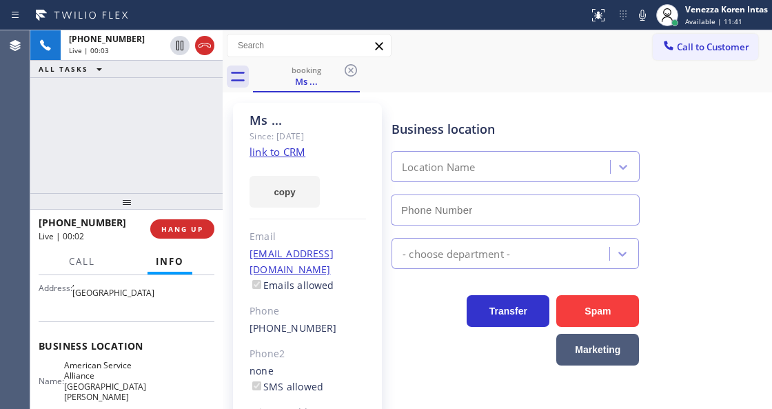
type input "(805) 420-7474"
click at [290, 155] on link "link to CRM" at bounding box center [277, 152] width 56 height 14
click at [457, 84] on div "booking Ms ..." at bounding box center [512, 76] width 519 height 31
drag, startPoint x: 72, startPoint y: 273, endPoint x: 83, endPoint y: 272, distance: 11.1
click at [72, 273] on div at bounding box center [82, 273] width 43 height 3
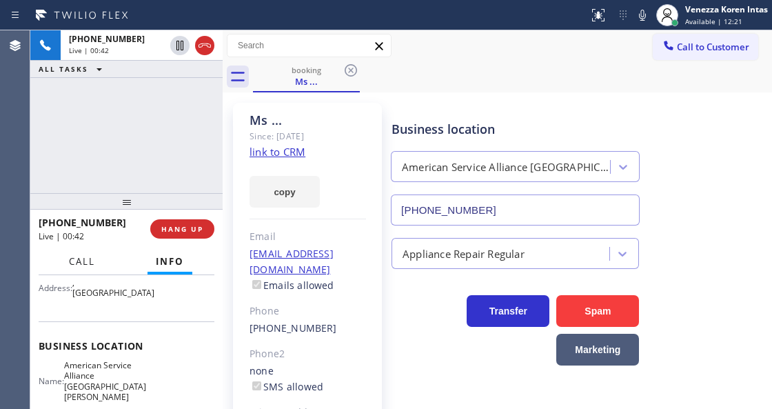
click at [81, 264] on span "Call" at bounding box center [82, 261] width 26 height 12
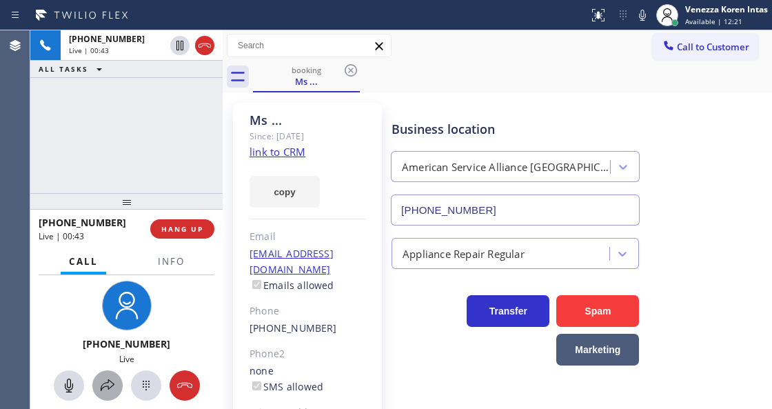
click at [99, 382] on icon at bounding box center [107, 385] width 17 height 17
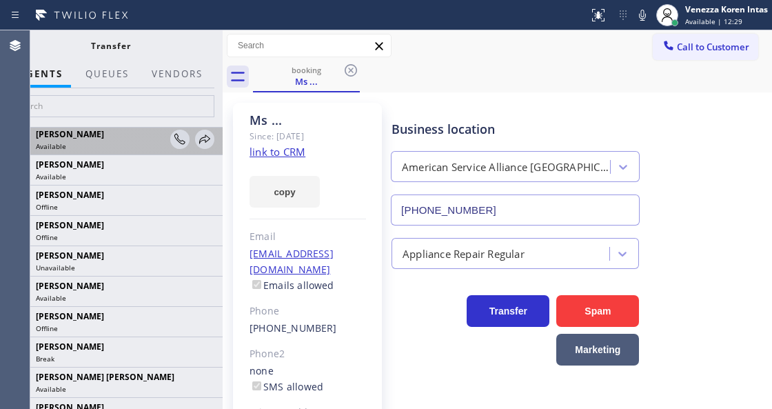
scroll to position [183, 0]
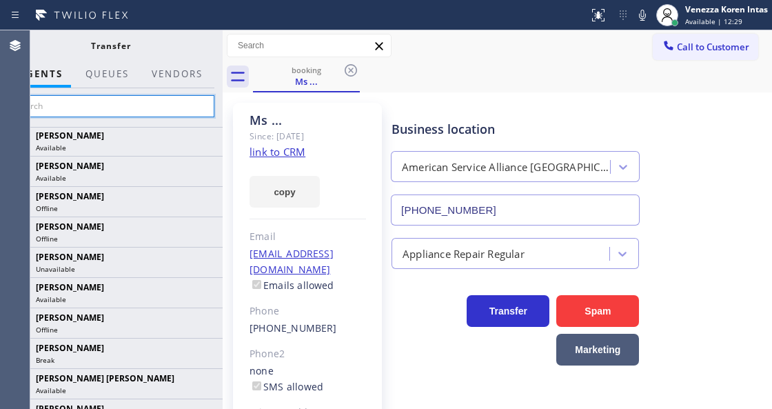
click at [143, 108] on input "text" at bounding box center [110, 106] width 207 height 22
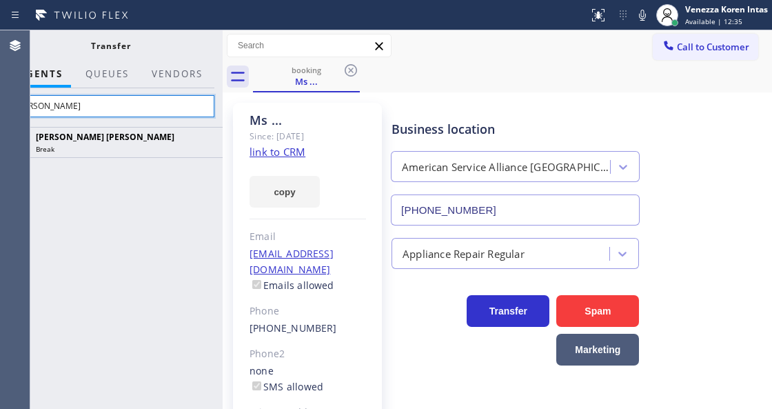
type input "keith"
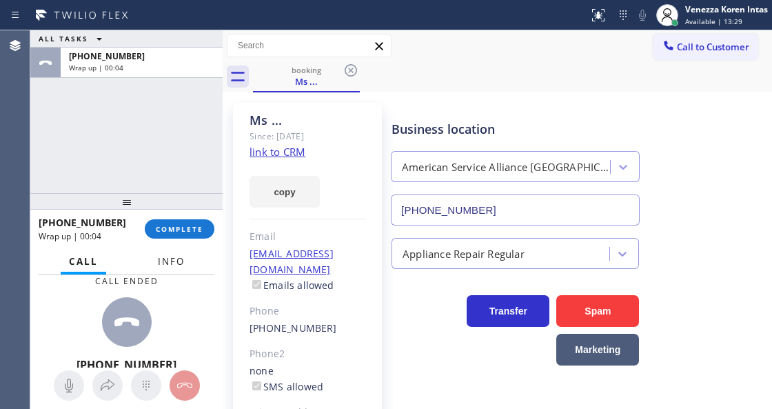
click at [171, 260] on span "Info" at bounding box center [171, 261] width 27 height 12
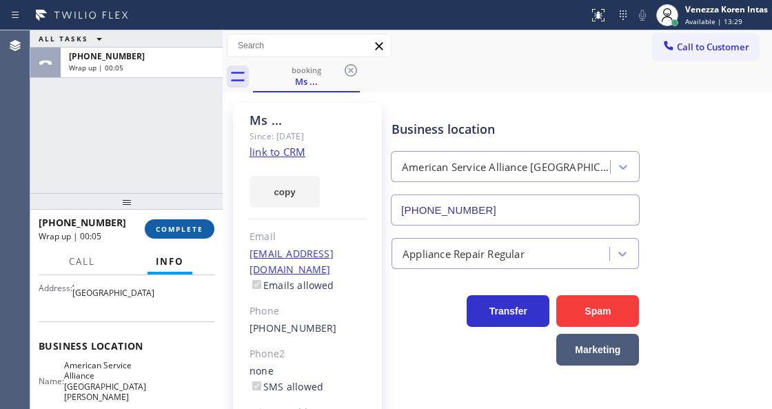
click at [172, 224] on span "COMPLETE" at bounding box center [180, 229] width 48 height 10
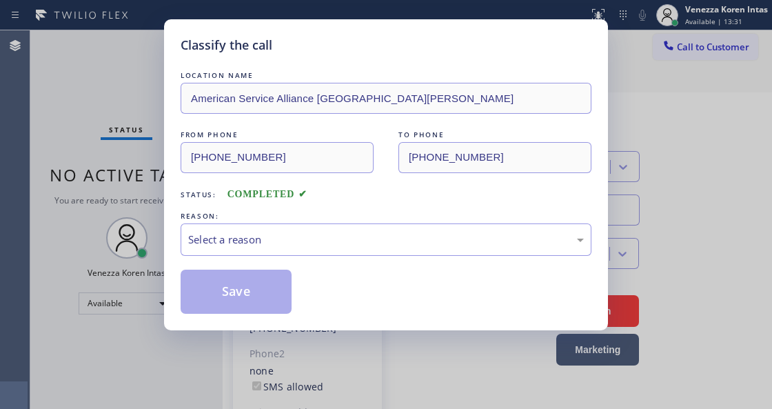
click at [351, 245] on div "Select a reason" at bounding box center [386, 240] width 396 height 16
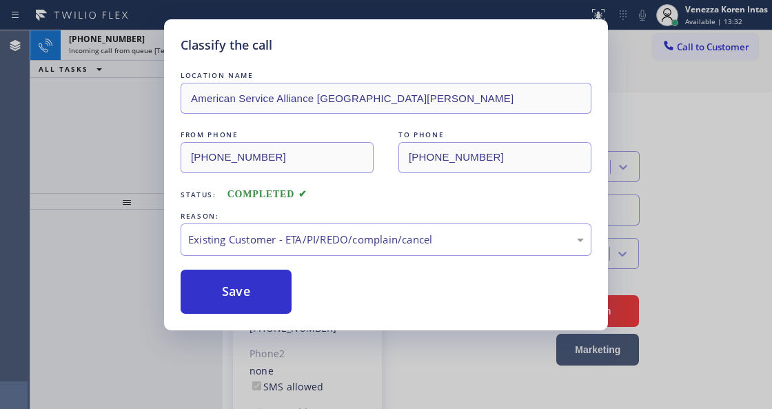
click at [290, 305] on button "Save" at bounding box center [236, 291] width 111 height 44
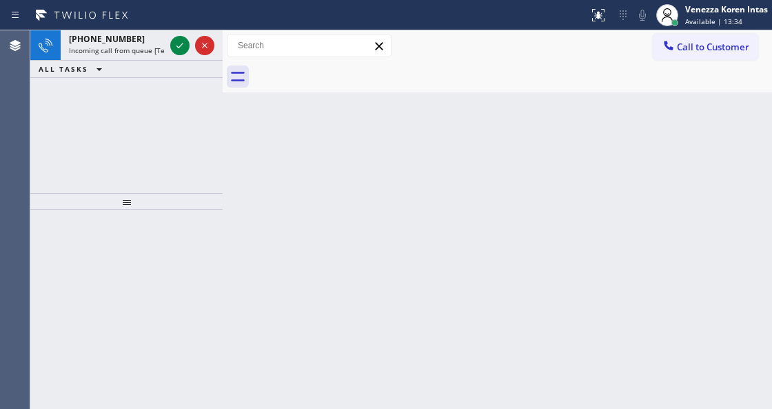
click at [183, 45] on icon at bounding box center [180, 45] width 17 height 17
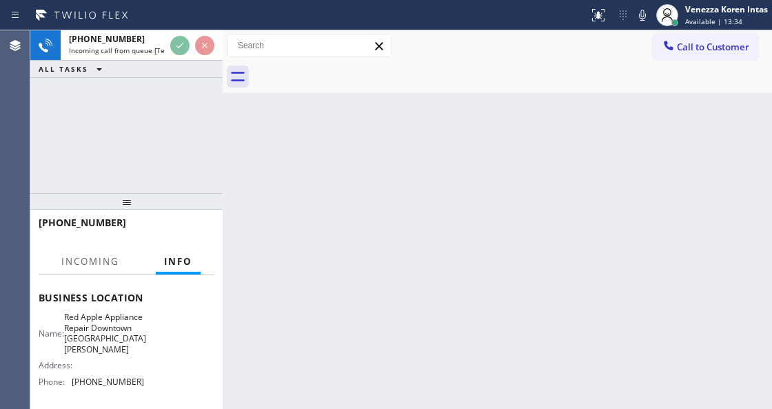
scroll to position [183, 0]
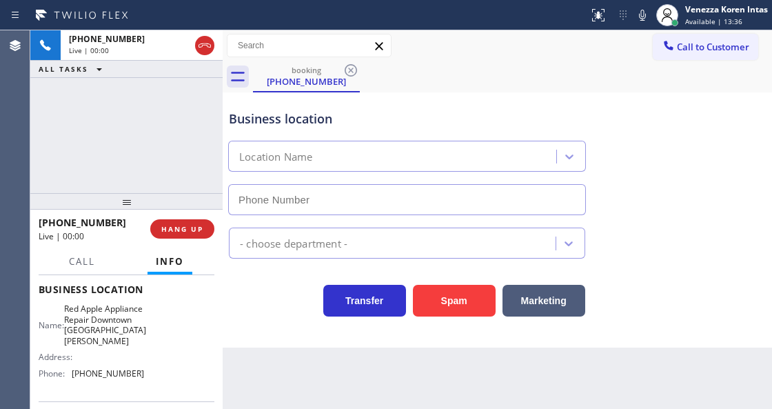
type input "(408) 338-6643"
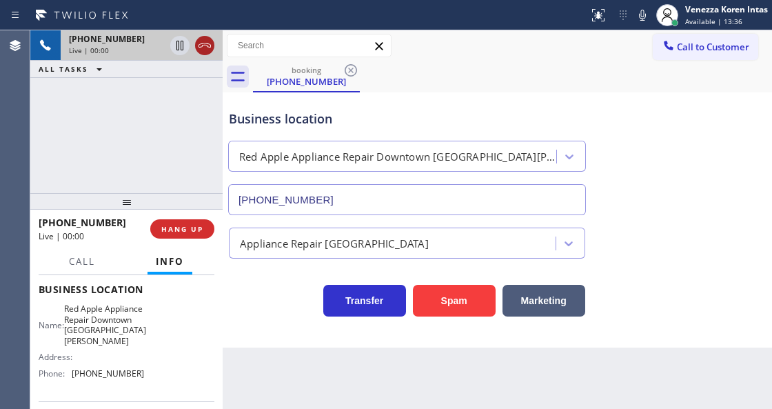
click at [210, 48] on icon at bounding box center [204, 45] width 17 height 17
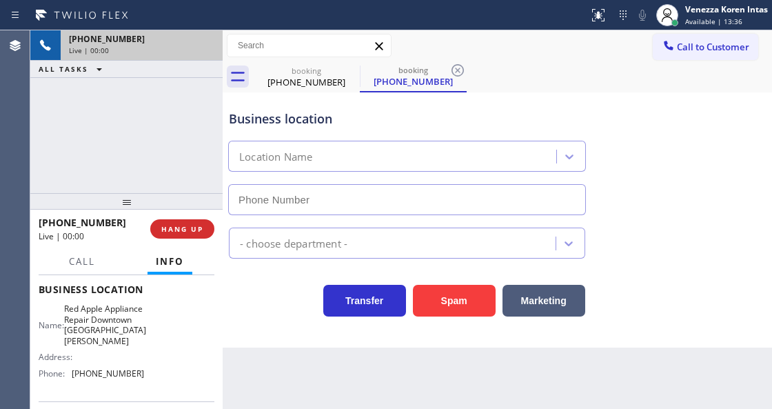
type input "(408) 338-6643"
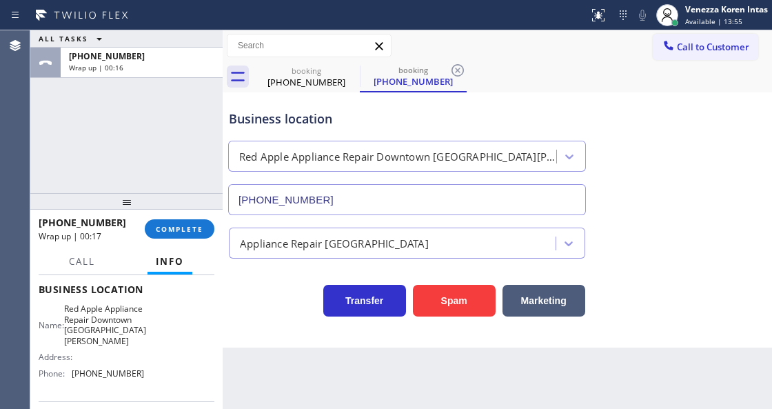
drag, startPoint x: 175, startPoint y: 232, endPoint x: 361, endPoint y: 234, distance: 186.1
click at [175, 232] on span "COMPLETE" at bounding box center [180, 229] width 48 height 10
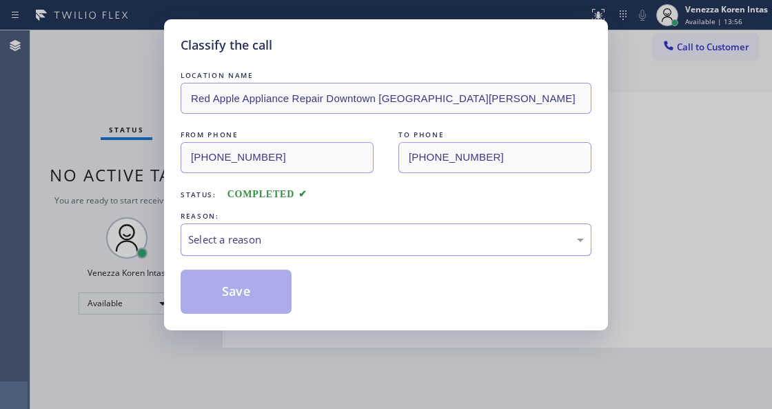
click at [373, 253] on div "Select a reason" at bounding box center [386, 239] width 411 height 32
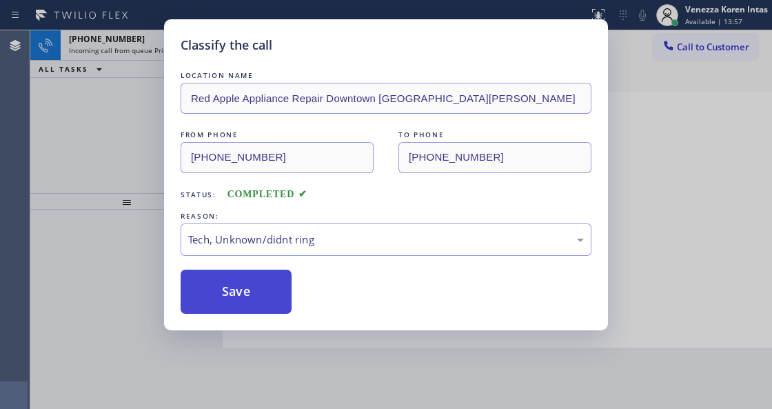
click at [265, 282] on button "Save" at bounding box center [236, 291] width 111 height 44
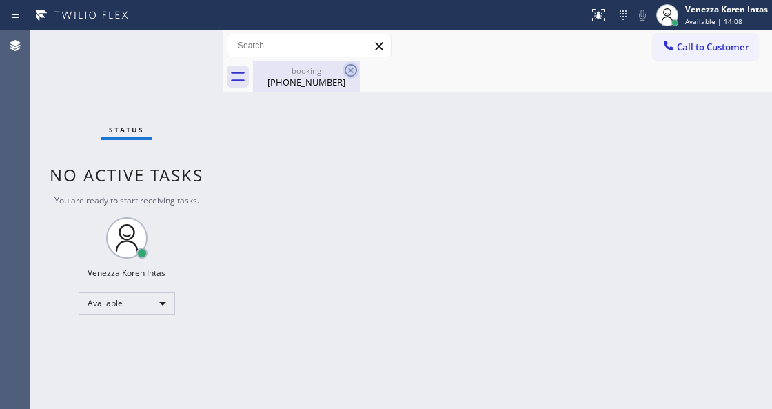
drag, startPoint x: 324, startPoint y: 72, endPoint x: 353, endPoint y: 72, distance: 29.0
click at [326, 72] on div "booking" at bounding box center [306, 70] width 104 height 10
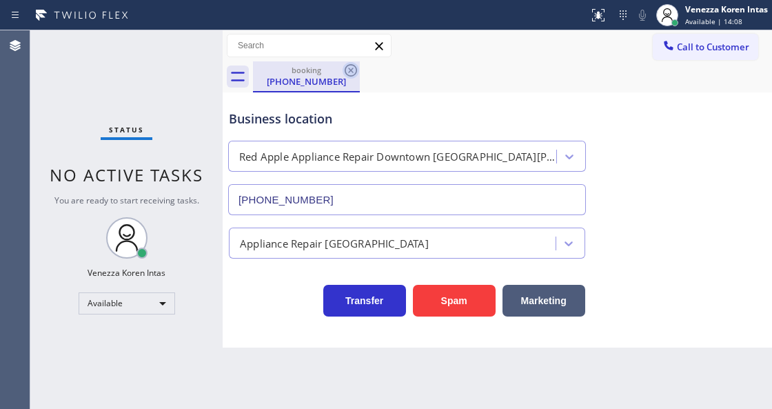
click at [353, 72] on icon at bounding box center [351, 70] width 17 height 17
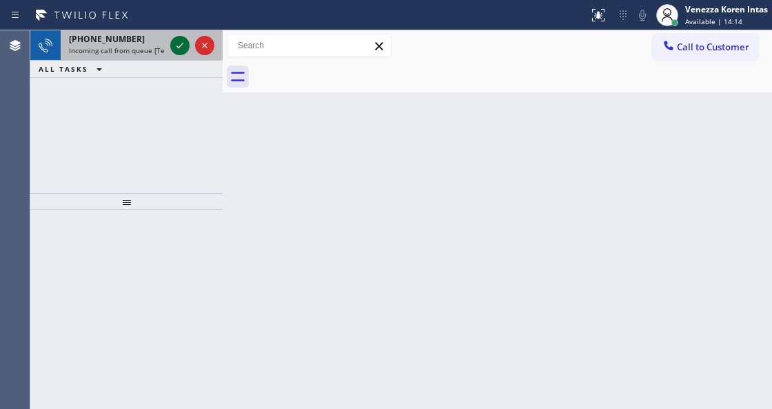
click at [176, 43] on icon at bounding box center [180, 45] width 17 height 17
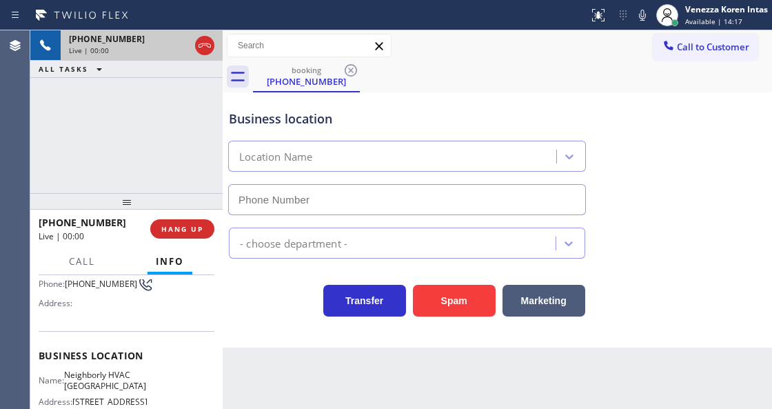
scroll to position [138, 0]
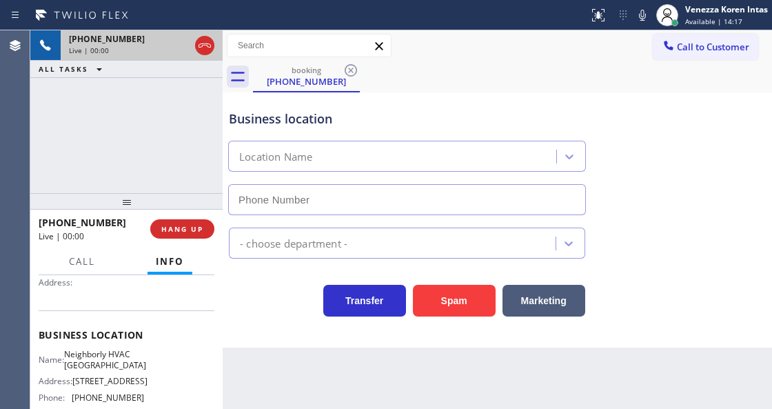
type input "(424) 347-8619"
drag, startPoint x: 203, startPoint y: 45, endPoint x: 363, endPoint y: 396, distance: 385.2
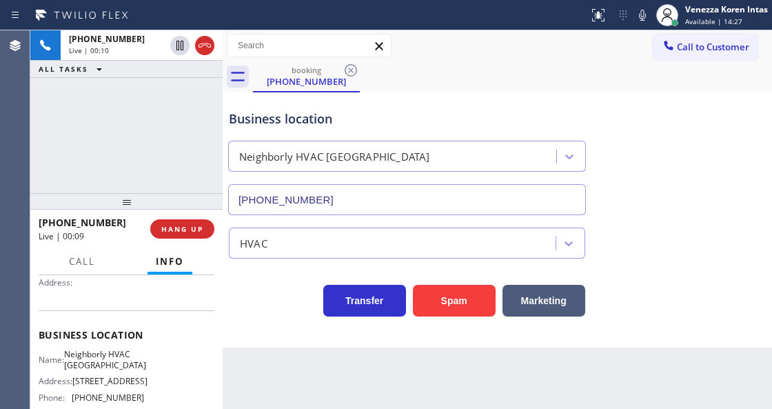
click at [204, 50] on icon at bounding box center [204, 45] width 17 height 17
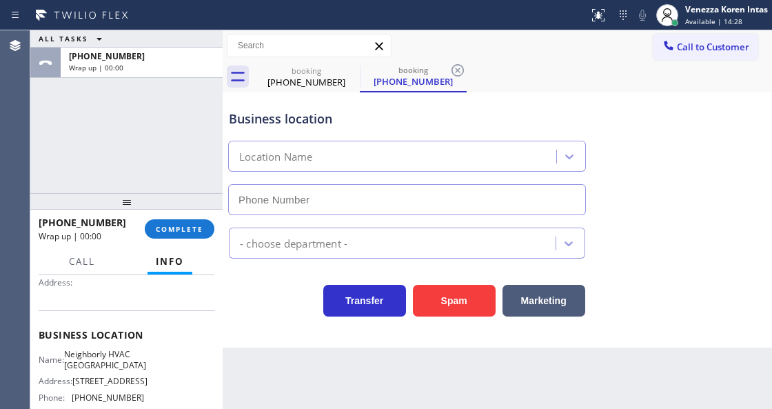
type input "(424) 347-8619"
click at [179, 149] on div "ALL TASKS ALL TASKS ACTIVE TASKS TASKS IN WRAP UP +13102563444 Wrap up | 00:09" at bounding box center [126, 111] width 192 height 163
click at [181, 210] on div at bounding box center [126, 201] width 192 height 17
drag, startPoint x: 193, startPoint y: 232, endPoint x: 296, endPoint y: 238, distance: 103.6
click at [195, 233] on span "COMPLETE" at bounding box center [180, 229] width 48 height 10
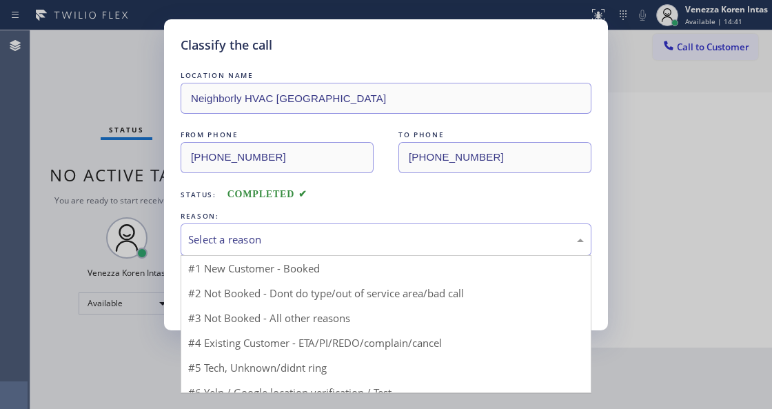
click at [389, 243] on div "Select a reason" at bounding box center [386, 240] width 396 height 16
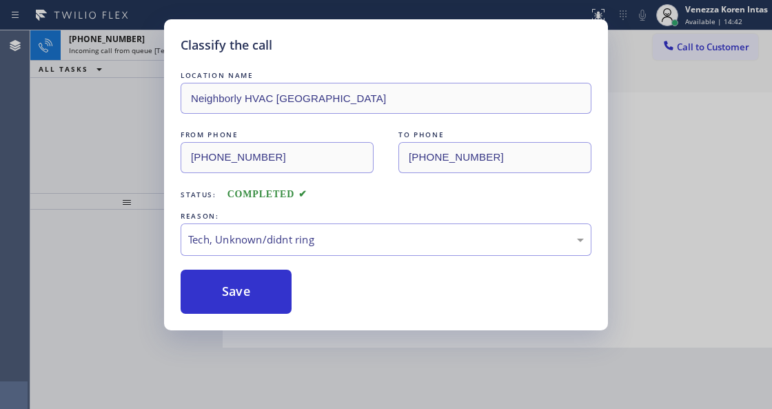
click at [298, 289] on div "Save" at bounding box center [386, 291] width 411 height 44
click at [267, 285] on button "Save" at bounding box center [236, 291] width 111 height 44
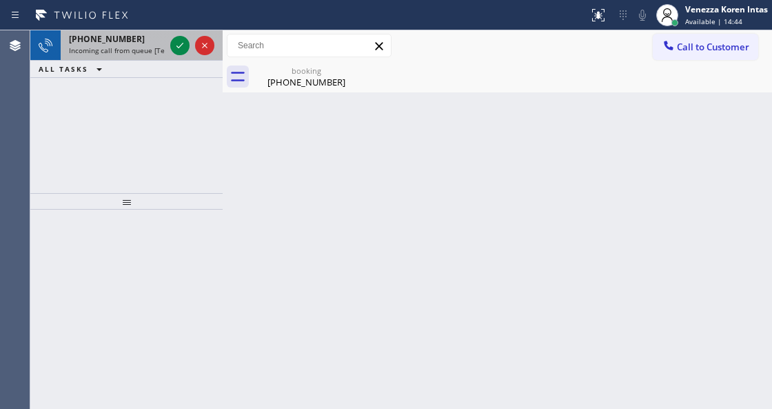
click at [165, 45] on div "+16107302143 Incoming call from queue [Test] All" at bounding box center [114, 45] width 107 height 30
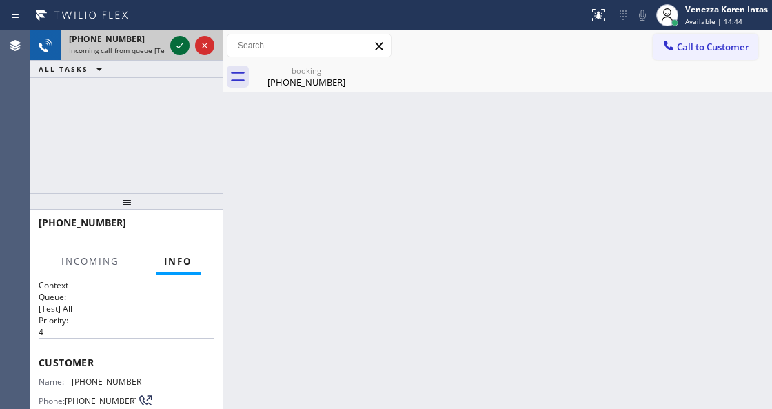
click at [176, 48] on icon at bounding box center [180, 45] width 17 height 17
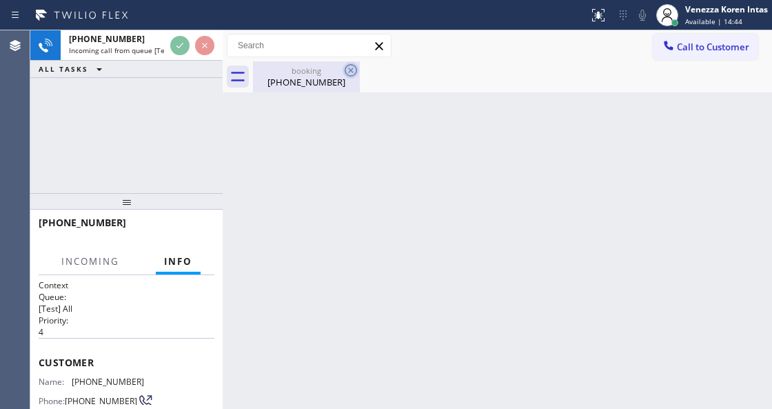
click at [347, 64] on icon at bounding box center [351, 70] width 17 height 17
click at [0, 0] on icon at bounding box center [0, 0] width 0 height 0
click at [295, 83] on div "[PHONE_NUMBER]" at bounding box center [306, 82] width 104 height 12
click at [197, 122] on div "+16107302143 Incoming call from queue [Test] All ALL TASKS ALL TASKS ACTIVE TAS…" at bounding box center [126, 111] width 192 height 163
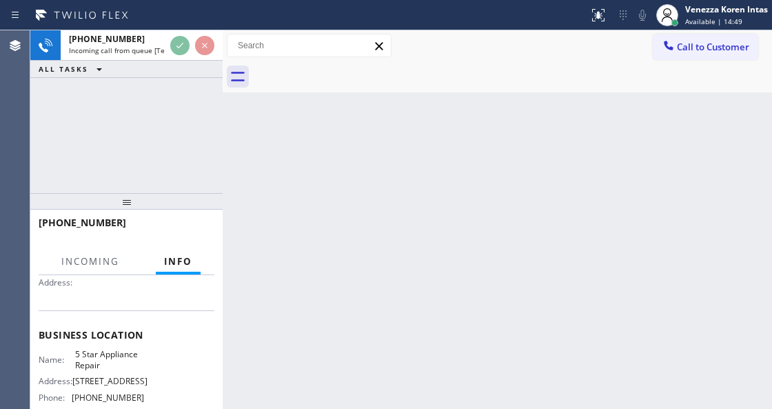
click at [15, 88] on div "Agent Desktop" at bounding box center [15, 219] width 30 height 378
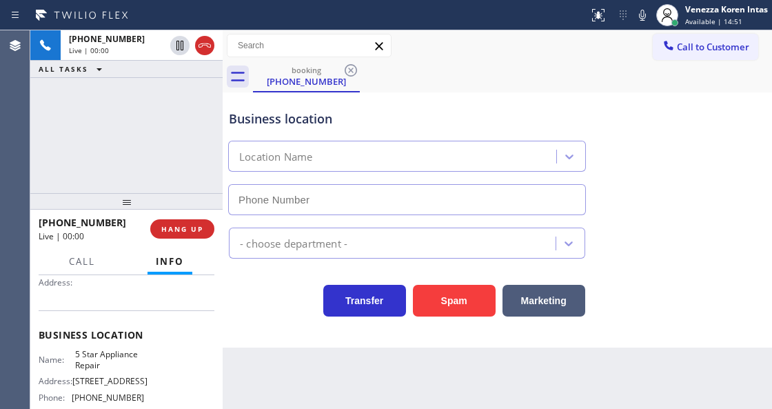
click at [339, 121] on div "Business location" at bounding box center [407, 119] width 356 height 19
type input "[PHONE_NUMBER]"
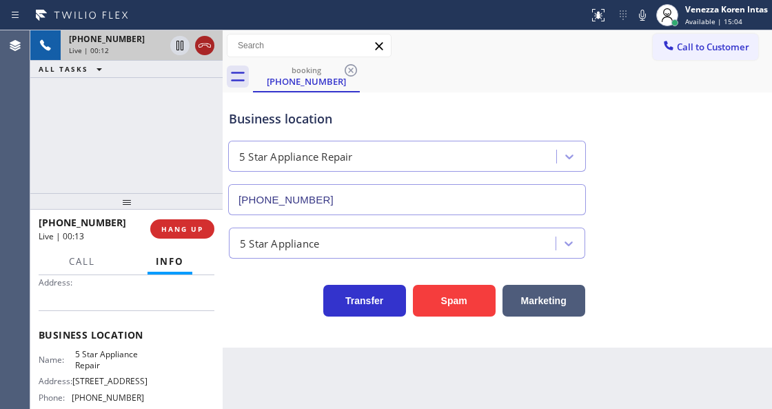
drag, startPoint x: 212, startPoint y: 55, endPoint x: 204, endPoint y: 48, distance: 10.8
click at [212, 55] on div at bounding box center [192, 45] width 50 height 30
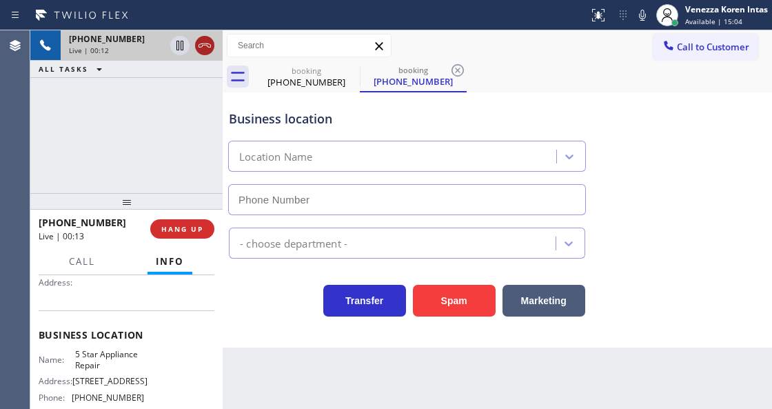
click at [204, 48] on icon at bounding box center [204, 45] width 17 height 17
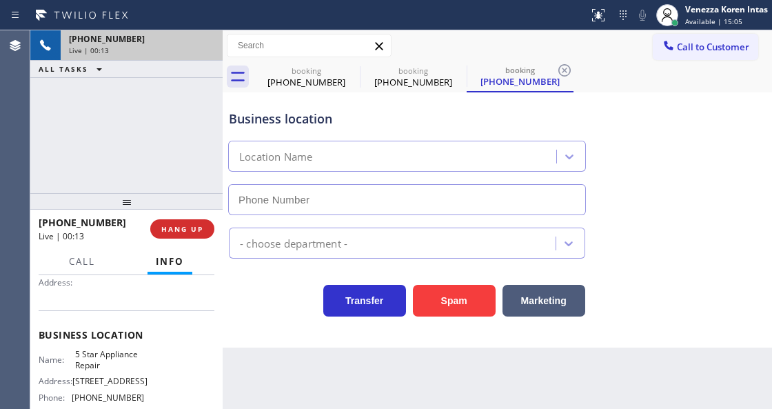
type input "[PHONE_NUMBER]"
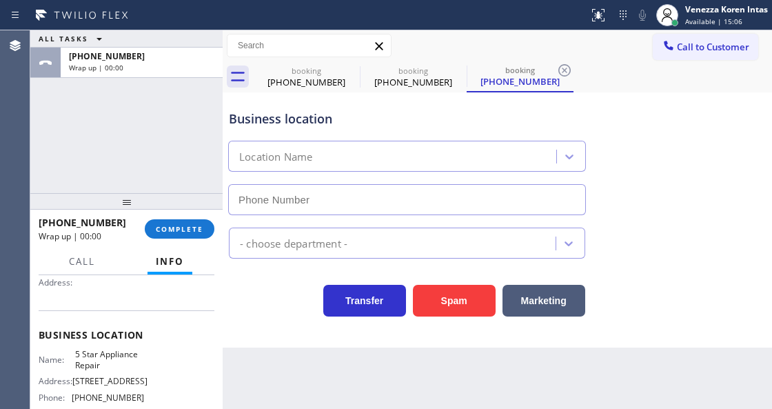
type input "[PHONE_NUMBER]"
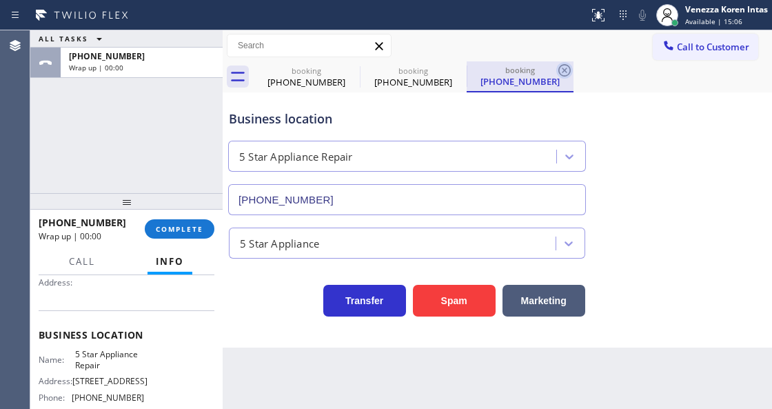
click at [562, 63] on icon at bounding box center [564, 70] width 17 height 17
click at [564, 65] on div "booking (610) 730-2143 booking (610) 730-2143 booking (610) 730-2143" at bounding box center [512, 76] width 519 height 31
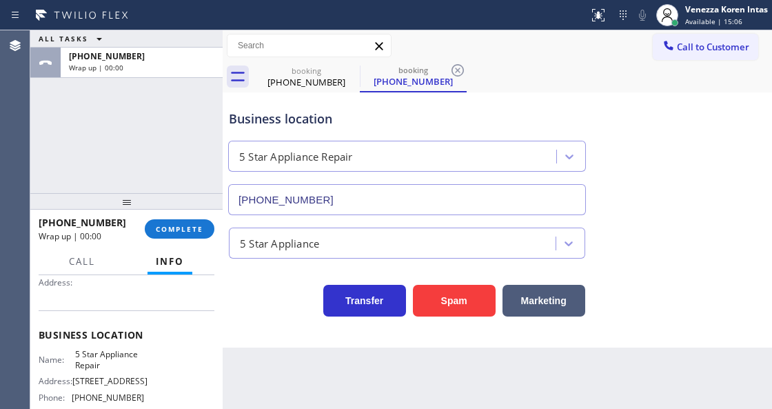
drag, startPoint x: 564, startPoint y: 65, endPoint x: 453, endPoint y: 57, distance: 110.6
click at [564, 66] on div "booking (610) 730-2143 booking (610) 730-2143" at bounding box center [512, 76] width 519 height 31
drag, startPoint x: 453, startPoint y: 57, endPoint x: 457, endPoint y: 66, distance: 10.2
click at [455, 63] on div "Call to Customer Outbound call Location Culver City Appliances Repair Your call…" at bounding box center [497, 61] width 549 height 62
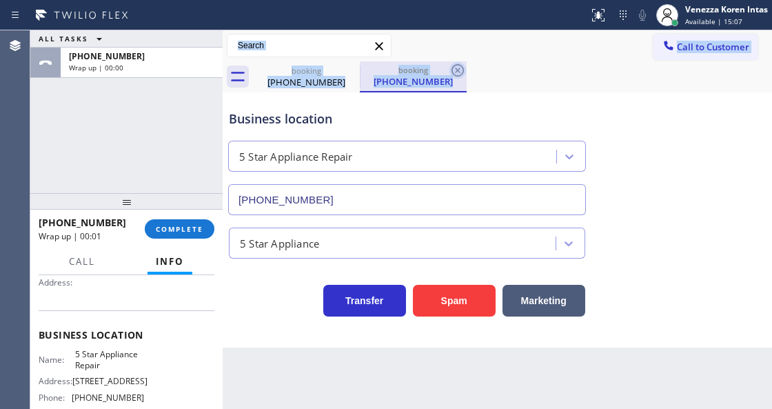
click at [457, 66] on icon at bounding box center [457, 70] width 17 height 17
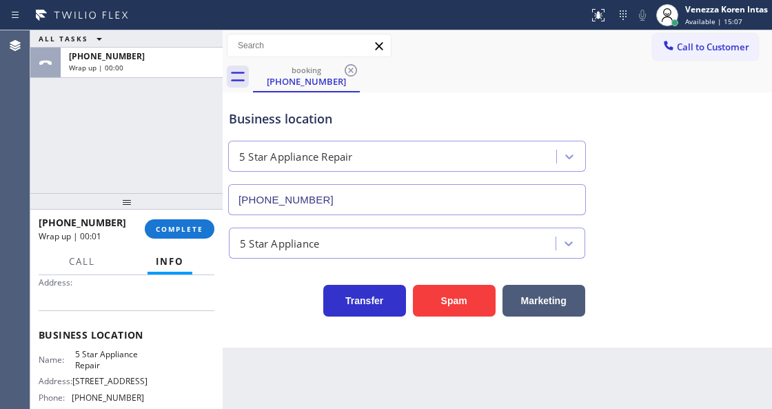
drag, startPoint x: 455, startPoint y: 68, endPoint x: 448, endPoint y: 69, distance: 7.0
click at [453, 69] on div "booking (610) 730-2143" at bounding box center [512, 76] width 519 height 31
drag, startPoint x: 354, startPoint y: 72, endPoint x: 533, endPoint y: 66, distance: 179.3
click at [356, 74] on icon at bounding box center [351, 70] width 17 height 17
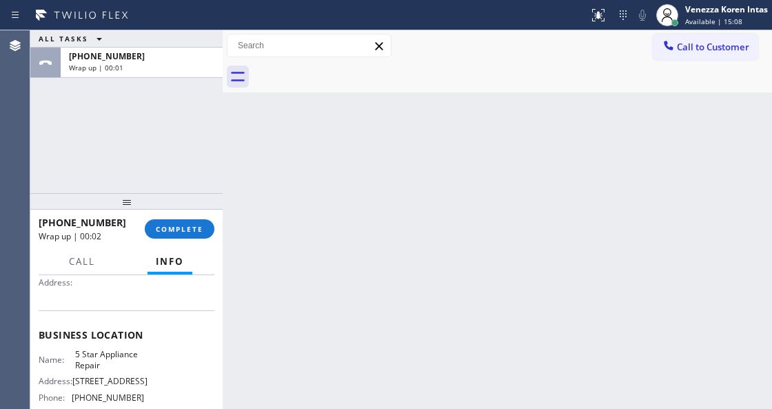
click at [535, 65] on div at bounding box center [512, 76] width 519 height 31
click at [196, 227] on span "COMPLETE" at bounding box center [180, 229] width 48 height 10
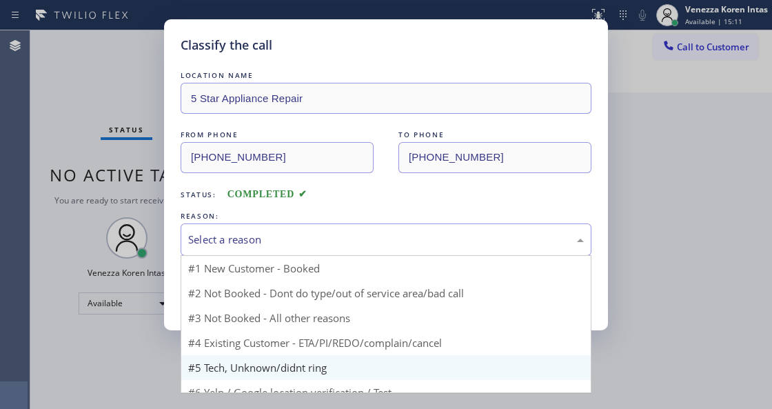
drag, startPoint x: 375, startPoint y: 256, endPoint x: 341, endPoint y: 334, distance: 84.9
click at [374, 256] on div "Select a reason #1 New Customer - Booked #2 Not Booked - Dont do type/out of se…" at bounding box center [386, 239] width 411 height 32
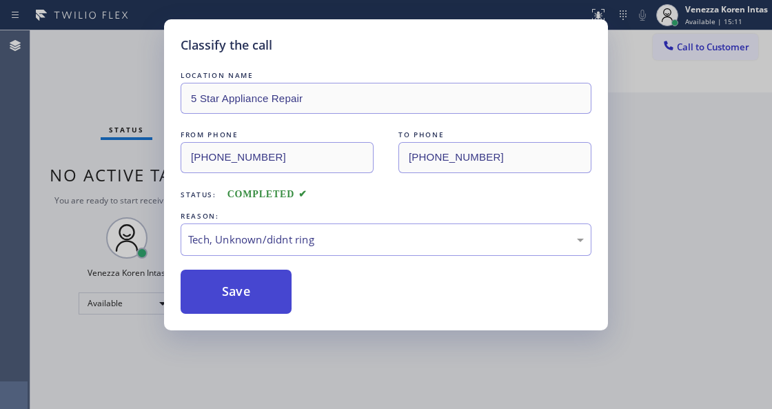
drag, startPoint x: 322, startPoint y: 355, endPoint x: 256, endPoint y: 291, distance: 91.6
click at [256, 291] on button "Save" at bounding box center [236, 291] width 111 height 44
click at [724, 21] on span "Available | 15:12" at bounding box center [713, 22] width 57 height 10
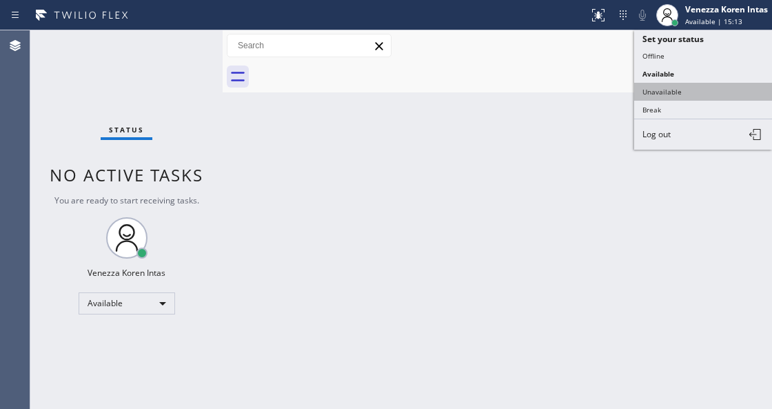
click at [675, 91] on button "Unavailable" at bounding box center [703, 92] width 138 height 18
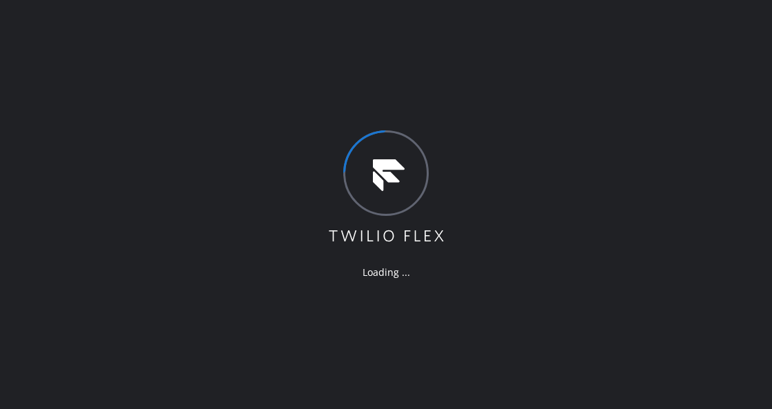
click at [338, 156] on icon at bounding box center [386, 187] width 119 height 114
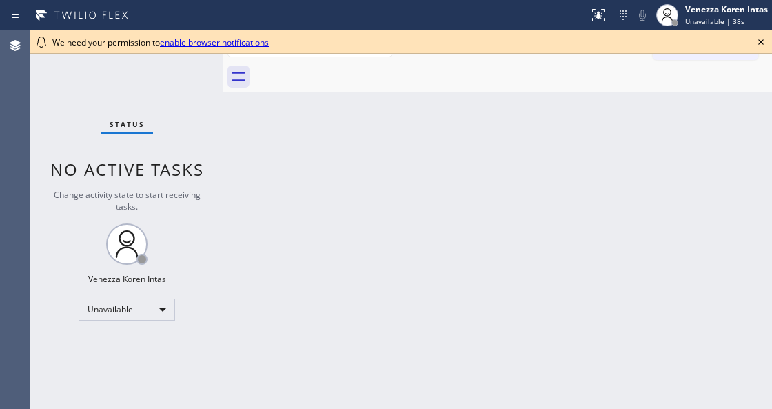
click at [208, 117] on div "Status No active tasks Change activity state to start receiving tasks. Venezza …" at bounding box center [126, 219] width 193 height 378
click at [756, 43] on icon at bounding box center [761, 42] width 17 height 17
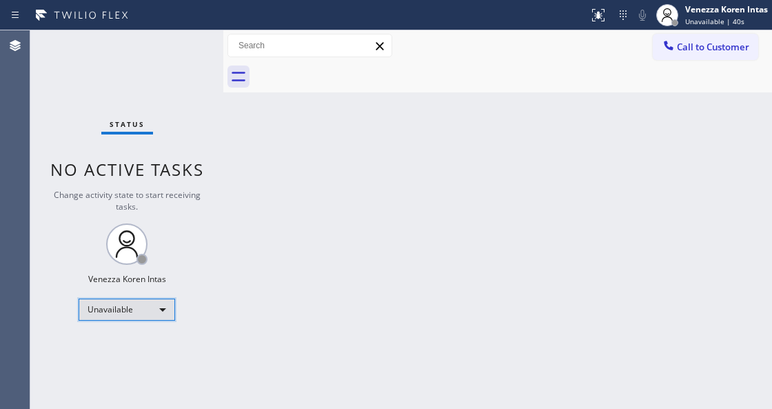
click at [127, 309] on div "Unavailable" at bounding box center [127, 309] width 96 height 22
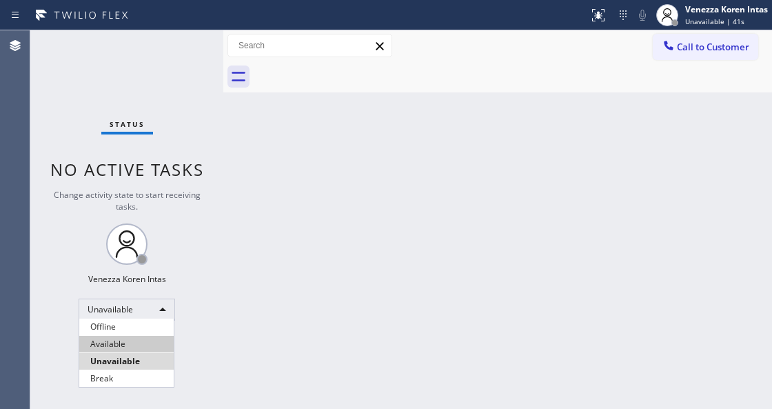
click at [121, 337] on li "Available" at bounding box center [126, 344] width 94 height 17
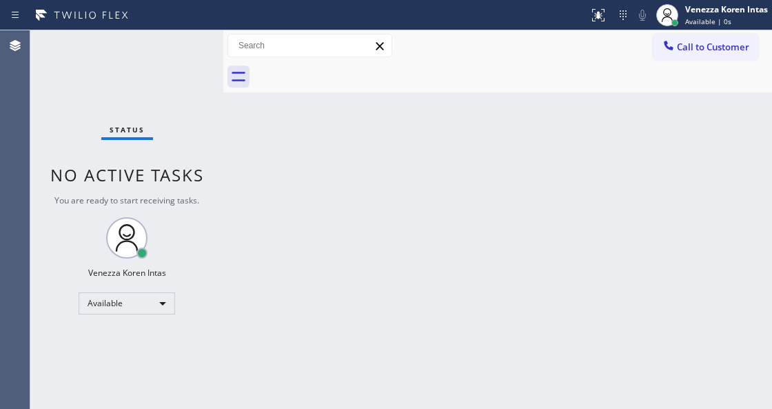
click at [116, 108] on div "Status No active tasks You are ready to start receiving tasks. Venezza Koren In…" at bounding box center [126, 219] width 193 height 378
click at [165, 119] on div "Status No active tasks You are ready to start receiving tasks. Venezza Koren In…" at bounding box center [126, 219] width 193 height 378
drag, startPoint x: 135, startPoint y: 59, endPoint x: 203, endPoint y: 213, distance: 167.9
click at [135, 59] on div "Status No active tasks You are ready to start receiving tasks. Venezza Koren In…" at bounding box center [126, 219] width 193 height 378
click at [198, 48] on div "Status No active tasks You are ready to start receiving tasks. Venezza Koren In…" at bounding box center [126, 219] width 193 height 378
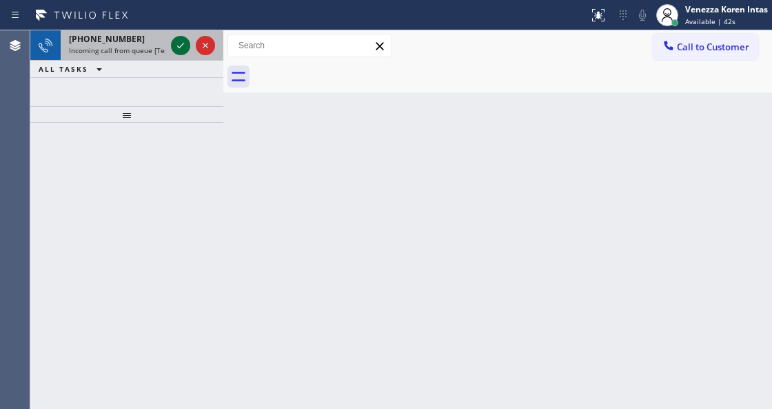
click at [182, 45] on icon at bounding box center [180, 45] width 17 height 17
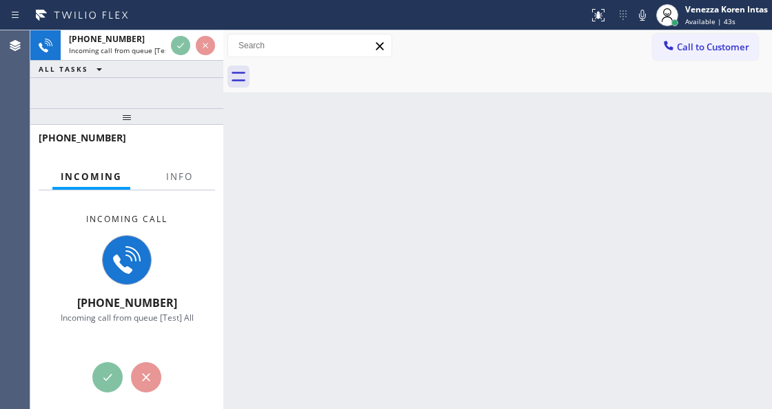
drag, startPoint x: 115, startPoint y: 119, endPoint x: 146, endPoint y: 220, distance: 105.9
click at [120, 125] on div at bounding box center [126, 116] width 193 height 17
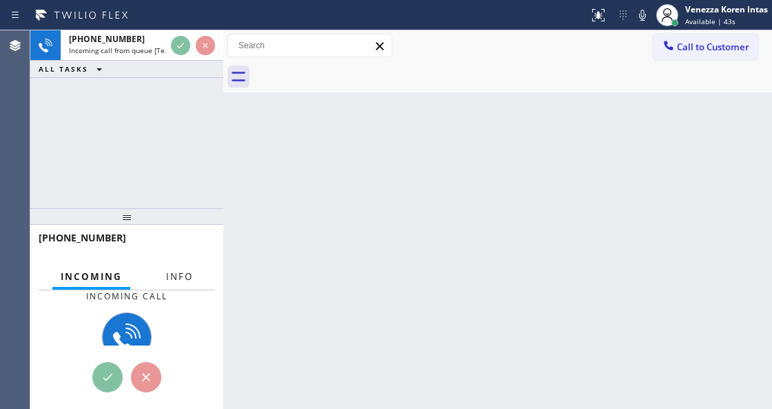
click at [186, 276] on button "Info" at bounding box center [179, 276] width 43 height 27
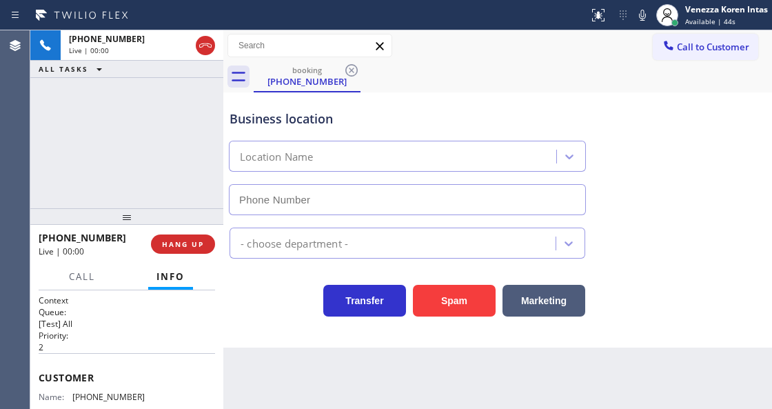
type input "[PHONE_NUMBER]"
click at [129, 208] on div at bounding box center [126, 216] width 193 height 17
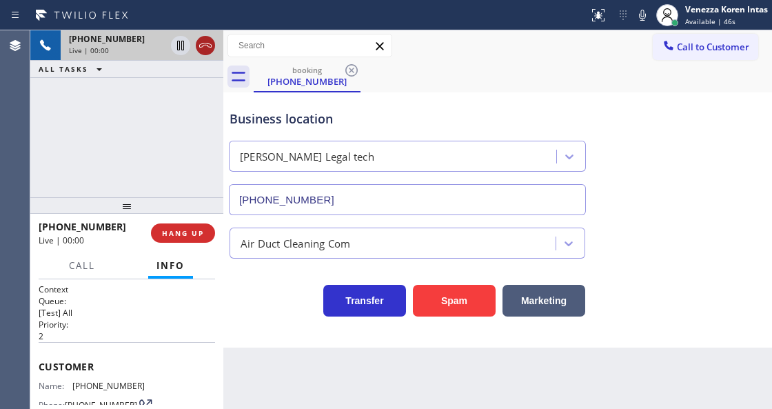
click at [210, 45] on icon at bounding box center [205, 45] width 17 height 17
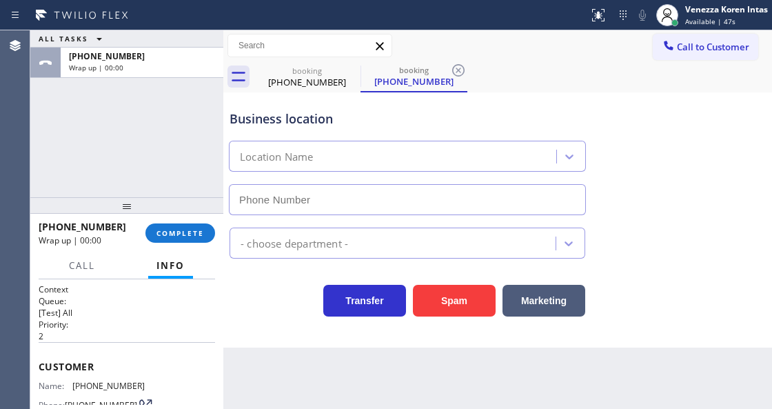
drag, startPoint x: 145, startPoint y: 119, endPoint x: 242, endPoint y: 274, distance: 183.6
click at [145, 119] on div "ALL TASKS ALL TASKS ACTIVE TASKS TASKS IN WRAP UP [PHONE_NUMBER] Wrap up | 00:00" at bounding box center [126, 113] width 193 height 167
type input "[PHONE_NUMBER]"
click at [196, 86] on div "ALL TASKS ALL TASKS ACTIVE TASKS TASKS IN WRAP UP [PHONE_NUMBER] Wrap up | 00:02" at bounding box center [126, 113] width 193 height 167
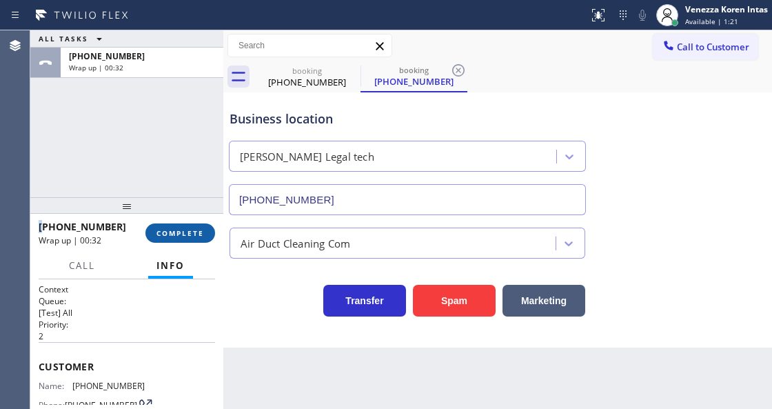
click at [195, 226] on button "COMPLETE" at bounding box center [180, 232] width 70 height 19
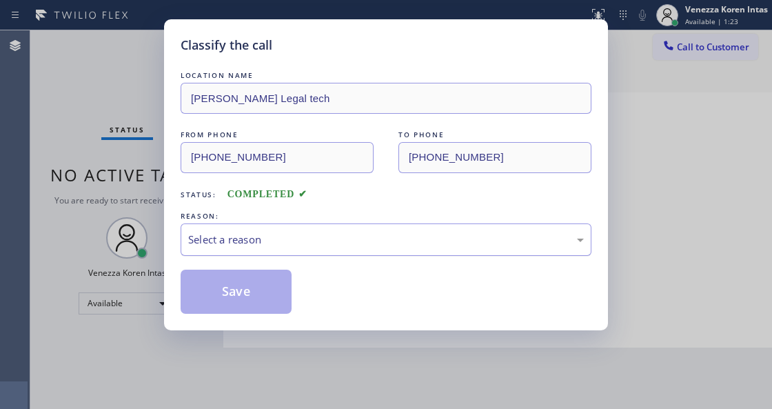
click at [356, 243] on div "Select a reason" at bounding box center [386, 240] width 396 height 16
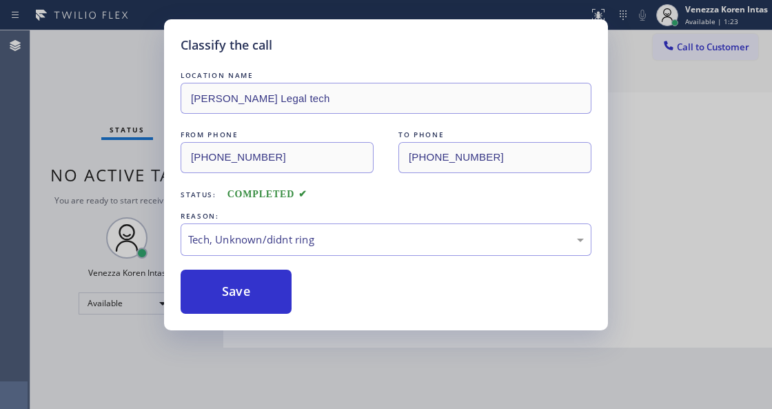
click at [265, 294] on button "Save" at bounding box center [236, 291] width 111 height 44
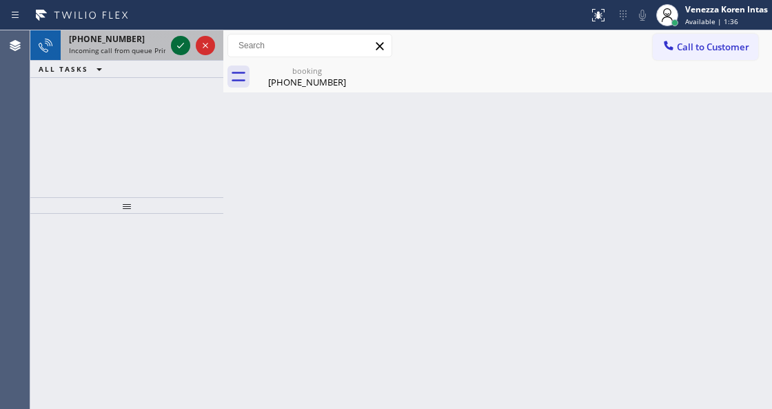
click at [182, 45] on icon at bounding box center [180, 46] width 7 height 6
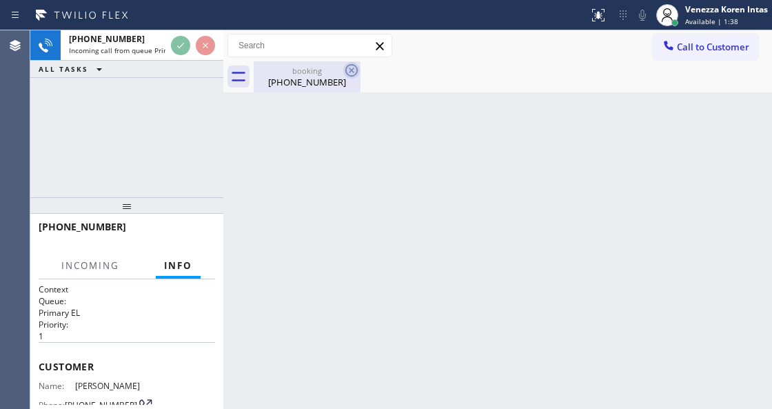
click at [353, 72] on icon at bounding box center [351, 70] width 12 height 12
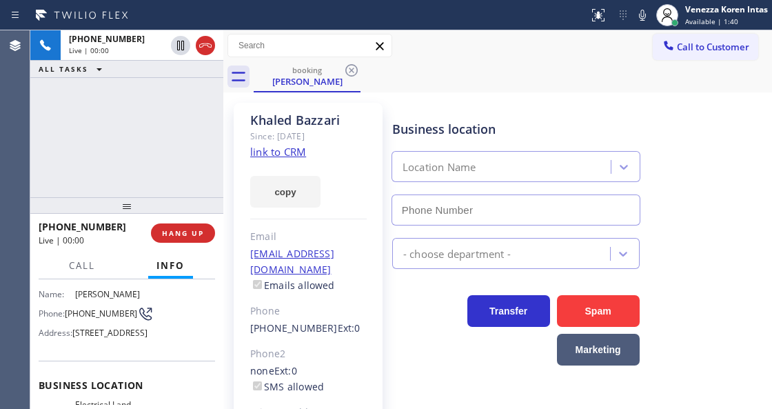
type input "[PHONE_NUMBER]"
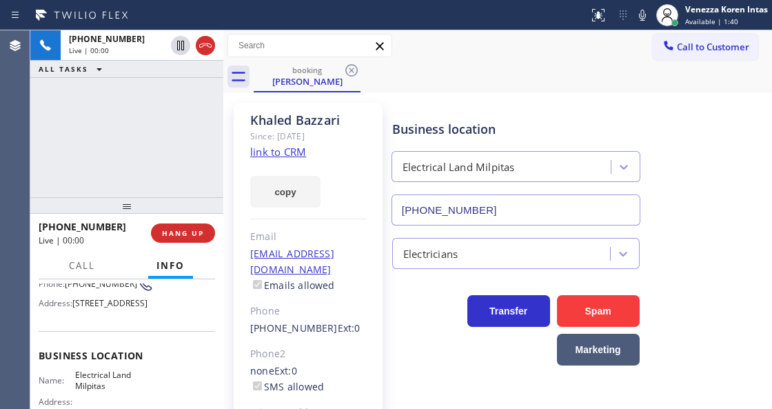
scroll to position [138, 0]
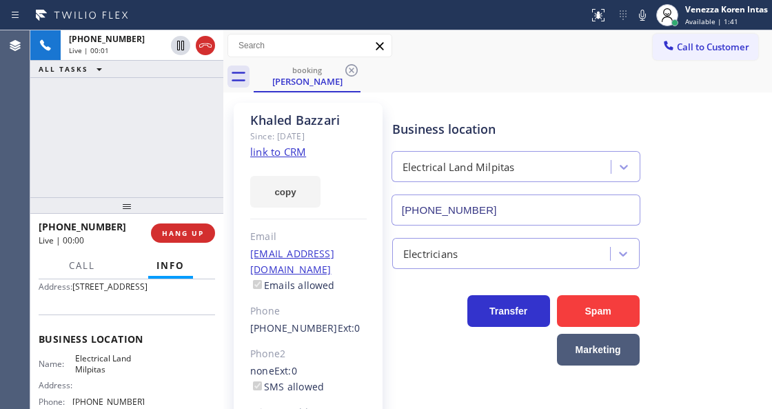
click at [292, 161] on div "copy" at bounding box center [308, 184] width 116 height 48
click at [296, 148] on link "link to CRM" at bounding box center [278, 152] width 56 height 14
click at [642, 17] on icon at bounding box center [642, 15] width 7 height 11
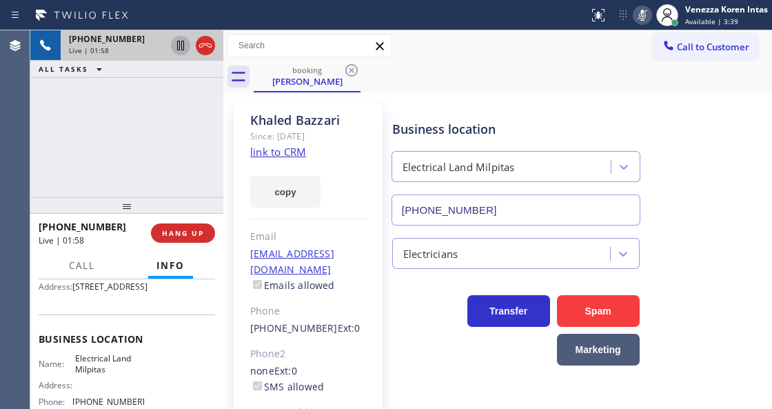
click at [181, 45] on icon at bounding box center [180, 45] width 17 height 17
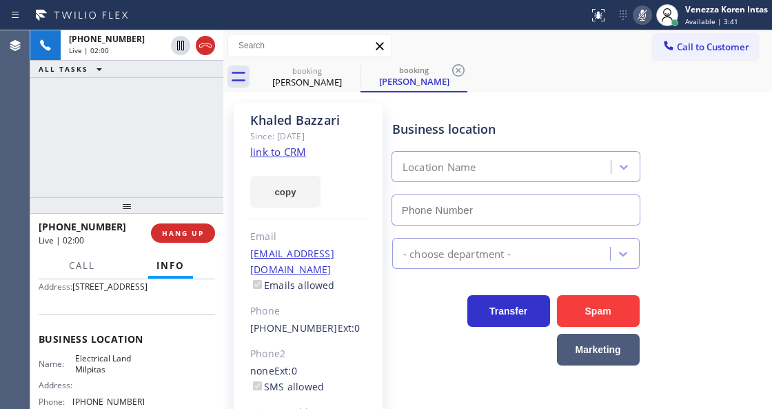
type input "[PHONE_NUMBER]"
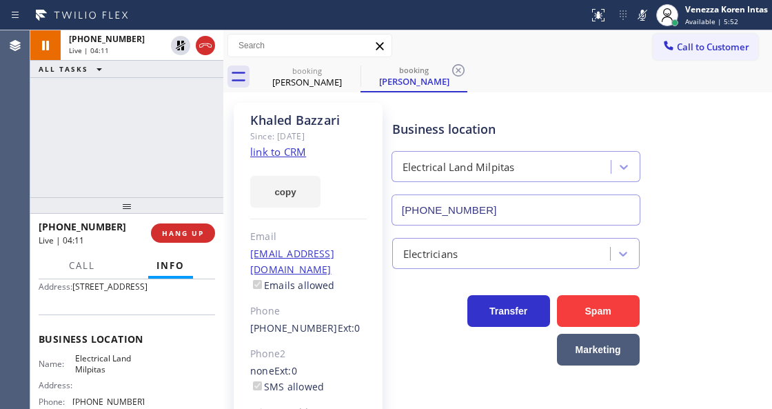
click at [641, 21] on icon at bounding box center [642, 15] width 17 height 17
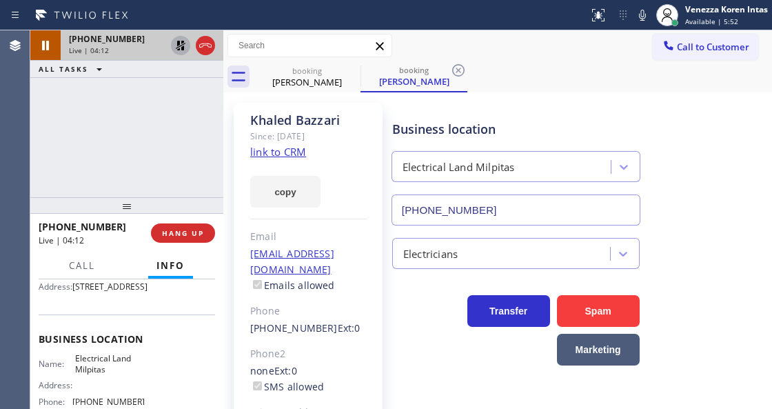
click at [176, 43] on icon at bounding box center [180, 45] width 17 height 17
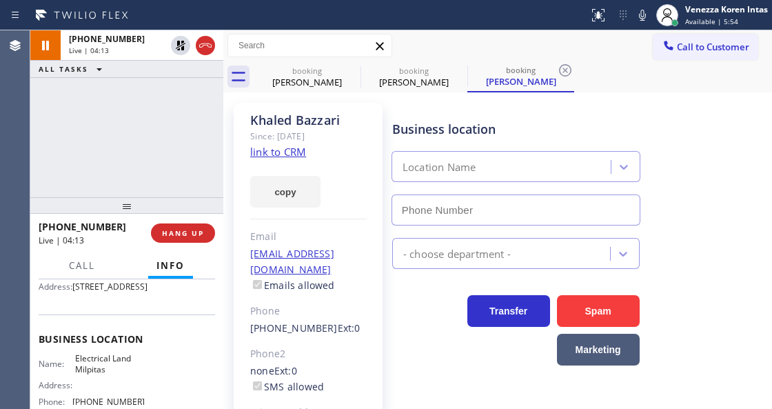
type input "[PHONE_NUMBER]"
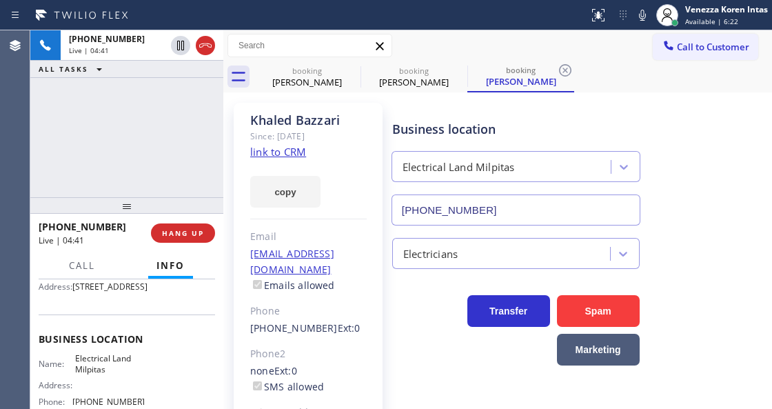
click at [316, 103] on div "[PERSON_NAME] Since: [DATE] link to CRM copy Email [EMAIL_ADDRESS][DOMAIN_NAME]…" at bounding box center [308, 316] width 149 height 426
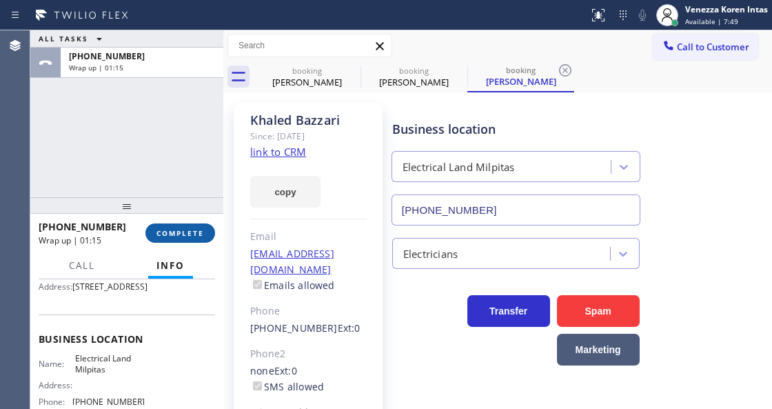
click at [167, 238] on button "COMPLETE" at bounding box center [180, 232] width 70 height 19
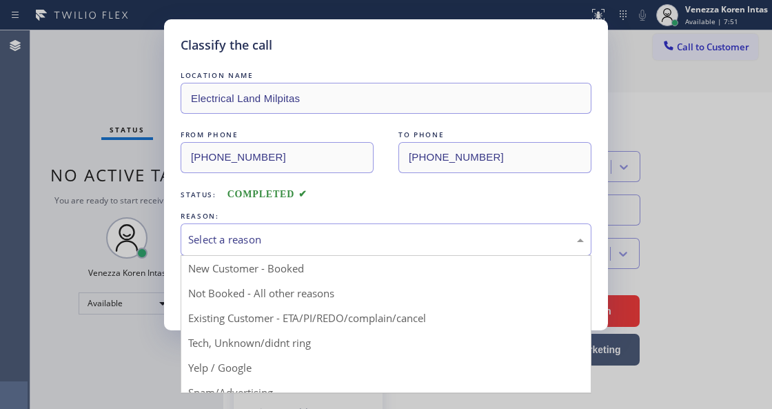
click at [349, 229] on div "Select a reason" at bounding box center [386, 239] width 411 height 32
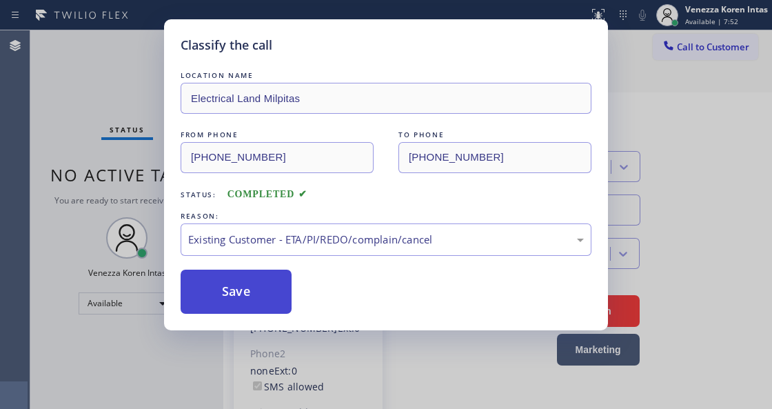
click at [278, 277] on button "Save" at bounding box center [236, 291] width 111 height 44
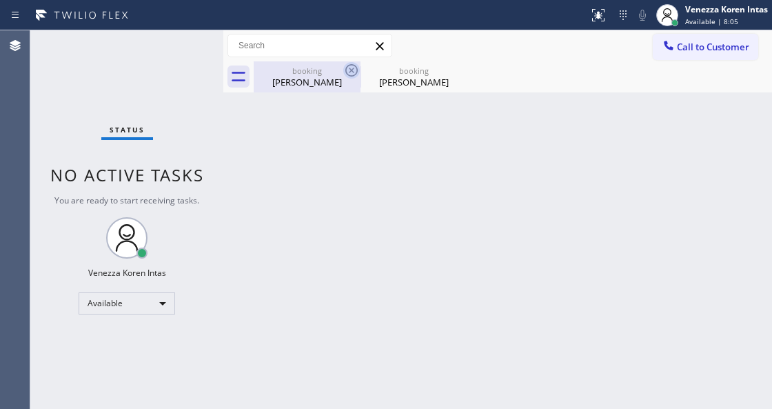
click at [345, 66] on icon at bounding box center [351, 70] width 17 height 17
click at [0, 0] on icon at bounding box center [0, 0] width 0 height 0
click at [345, 66] on div "booking [PERSON_NAME] booking [PERSON_NAME]" at bounding box center [513, 76] width 518 height 31
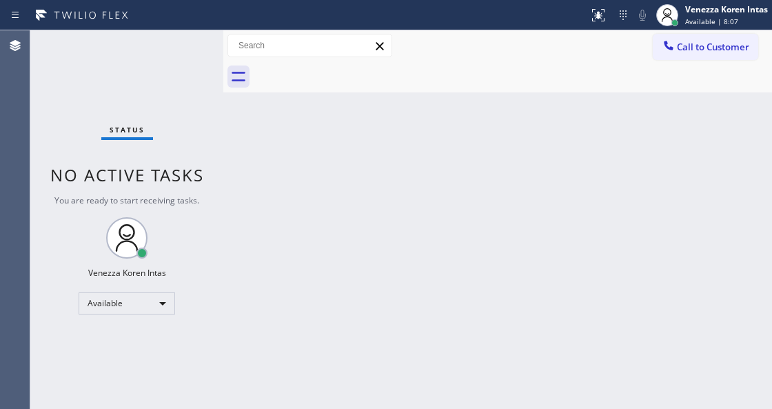
click at [345, 66] on div at bounding box center [513, 76] width 518 height 31
click at [154, 61] on div "Status No active tasks You are ready to start receiving tasks. Venezza Koren In…" at bounding box center [126, 219] width 193 height 378
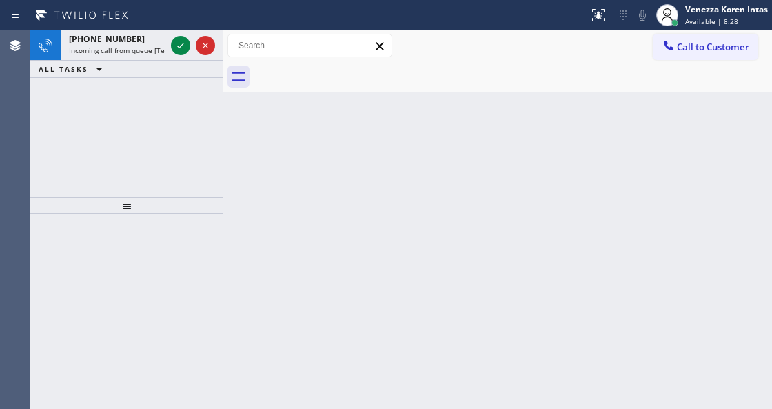
click at [278, 165] on div "Back to Dashboard Change Sender ID Customers Technicians Select a contact Outbo…" at bounding box center [497, 219] width 549 height 378
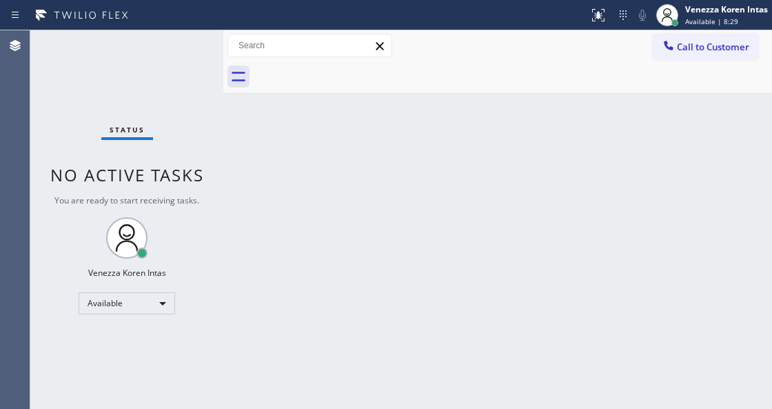
click at [182, 50] on div "Status No active tasks You are ready to start receiving tasks. Venezza Koren In…" at bounding box center [126, 219] width 193 height 378
drag, startPoint x: 189, startPoint y: 60, endPoint x: 183, endPoint y: 53, distance: 9.3
click at [181, 50] on div "Status No active tasks You are ready to start receiving tasks. Venezza Koren In…" at bounding box center [126, 219] width 193 height 378
click at [367, 112] on div "Back to Dashboard Change Sender ID Customers Technicians Select a contact Outbo…" at bounding box center [497, 219] width 549 height 378
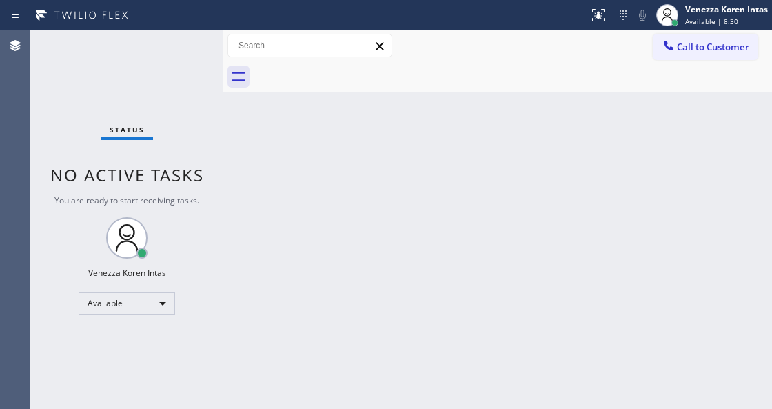
click at [161, 66] on div "Status No active tasks You are ready to start receiving tasks. Venezza Koren In…" at bounding box center [126, 219] width 193 height 378
drag, startPoint x: 198, startPoint y: 57, endPoint x: 201, endPoint y: 68, distance: 11.4
click at [198, 57] on div "Status No active tasks You are ready to start receiving tasks. Venezza Koren In…" at bounding box center [126, 219] width 193 height 378
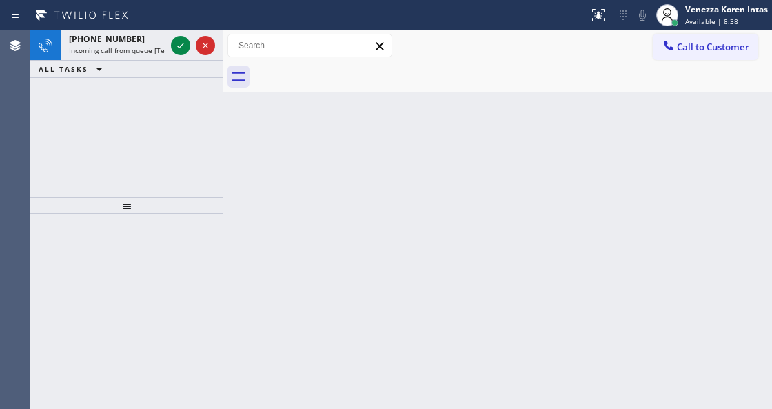
click at [193, 172] on div "[PHONE_NUMBER] Incoming call from queue [Test] All ALL TASKS ALL TASKS ACTIVE T…" at bounding box center [126, 113] width 193 height 167
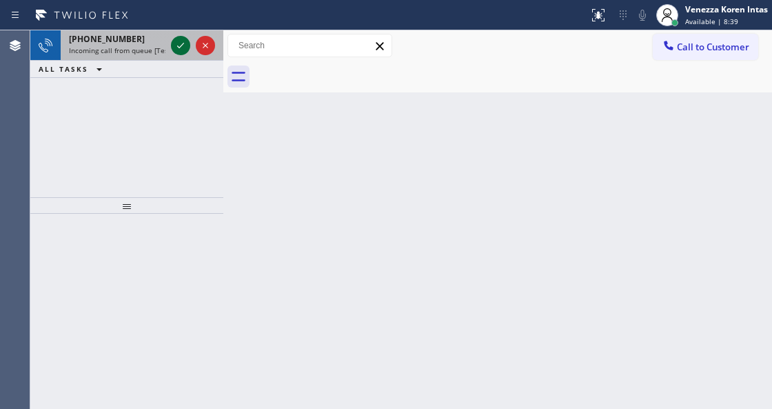
click at [178, 41] on icon at bounding box center [180, 45] width 17 height 17
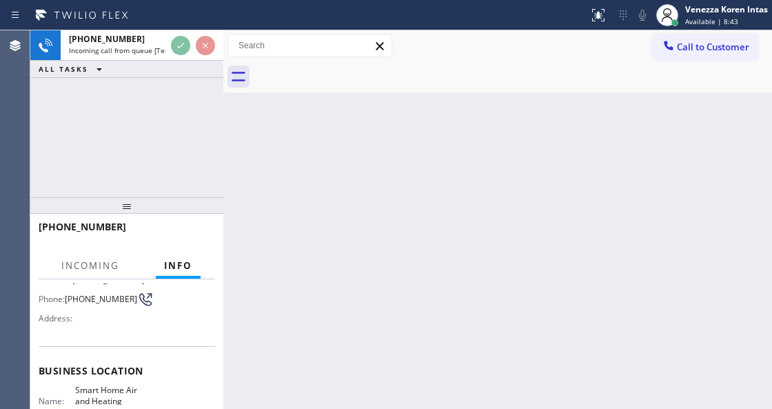
scroll to position [138, 0]
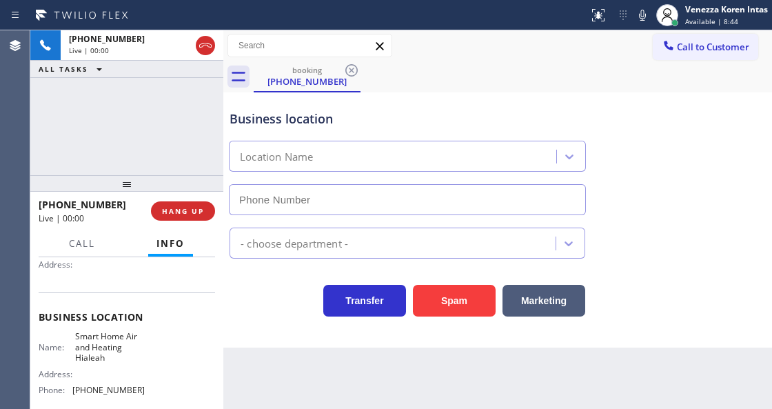
drag, startPoint x: 116, startPoint y: 205, endPoint x: 121, endPoint y: 182, distance: 23.9
click at [121, 182] on div at bounding box center [126, 183] width 193 height 17
type input "[PHONE_NUMBER]"
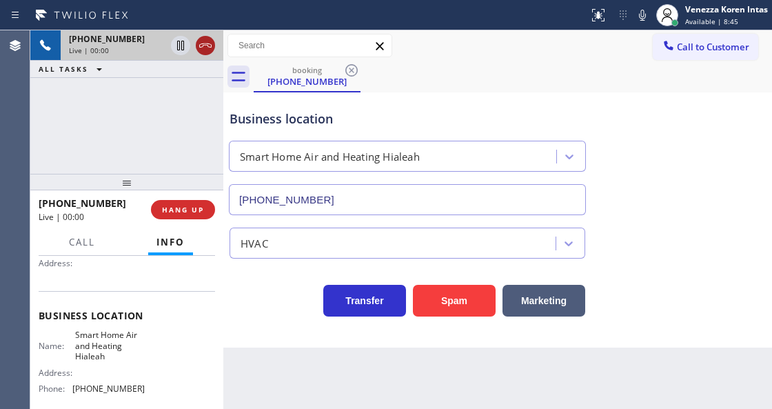
click at [205, 46] on icon at bounding box center [205, 45] width 17 height 17
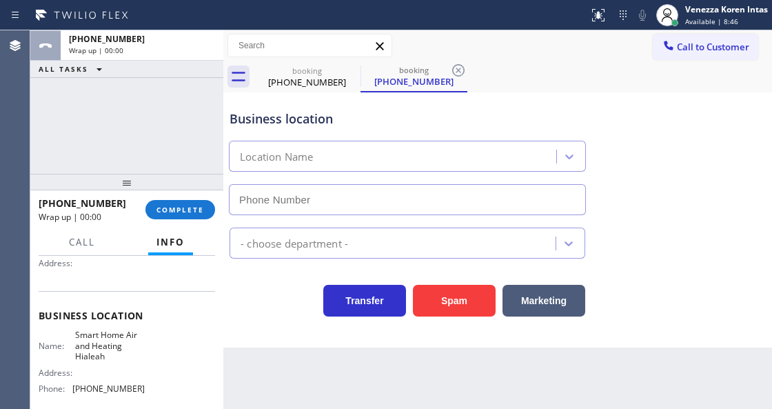
type input "[PHONE_NUMBER]"
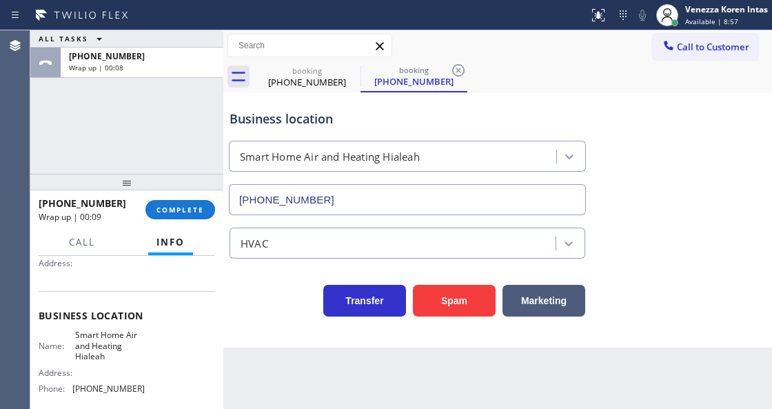
click at [230, 98] on div "Business location Smart Home Air and Heating Hialeah [PHONE_NUMBER]" at bounding box center [407, 155] width 361 height 119
click at [195, 211] on span "COMPLETE" at bounding box center [180, 210] width 48 height 10
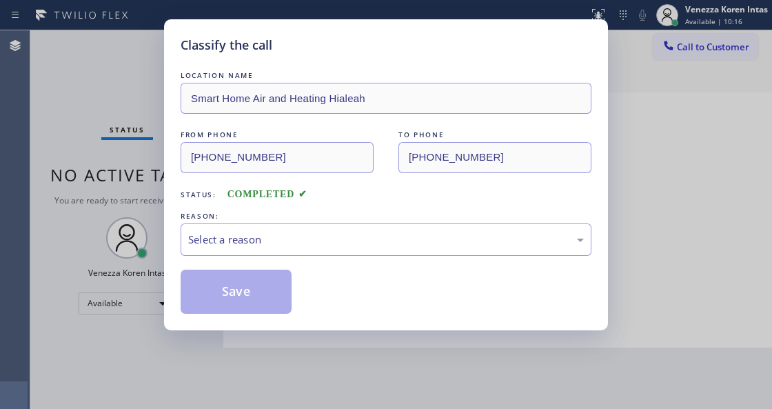
click at [300, 234] on div "Select a reason" at bounding box center [386, 240] width 396 height 16
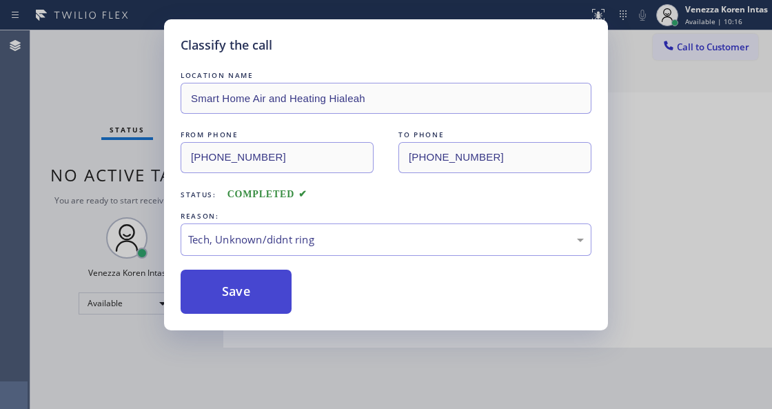
click at [263, 301] on button "Save" at bounding box center [236, 291] width 111 height 44
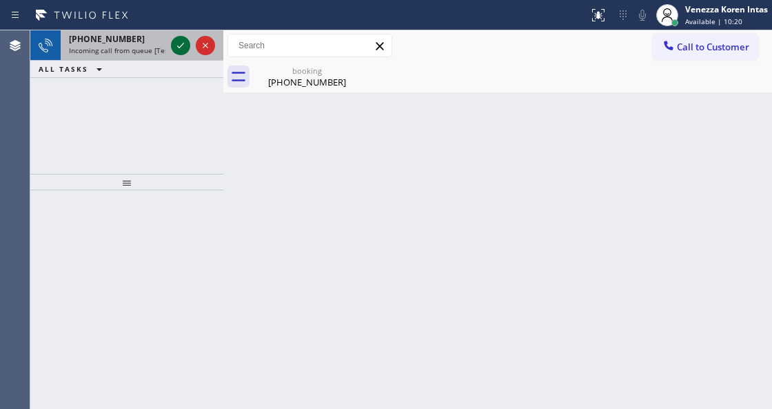
click at [185, 52] on icon at bounding box center [180, 45] width 17 height 17
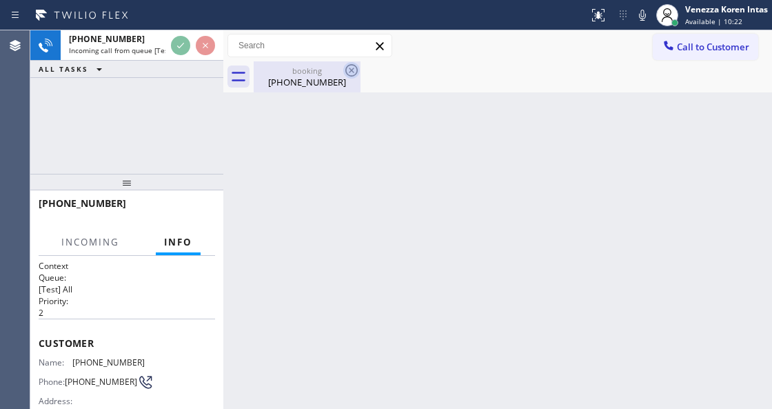
click at [358, 68] on icon at bounding box center [351, 70] width 17 height 17
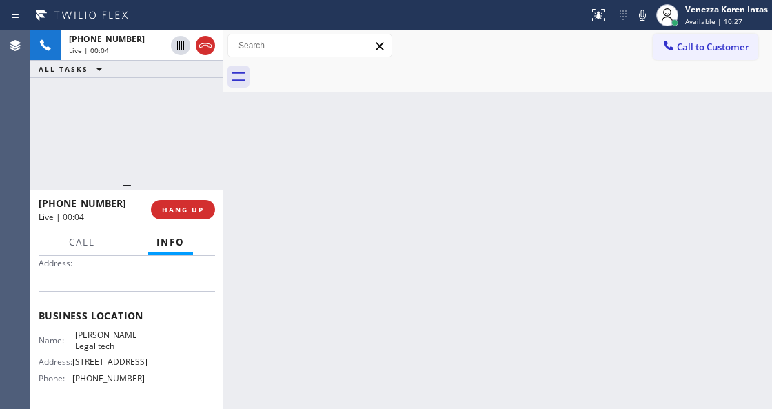
click at [145, 59] on div "[PHONE_NUMBER] Live | 00:04" at bounding box center [115, 45] width 108 height 30
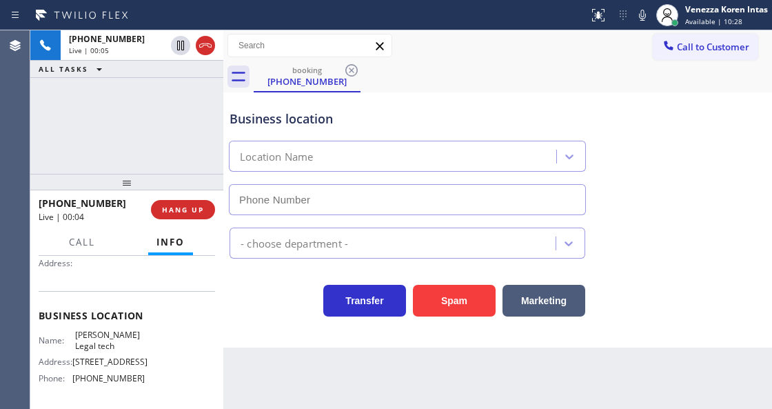
scroll to position [244, 0]
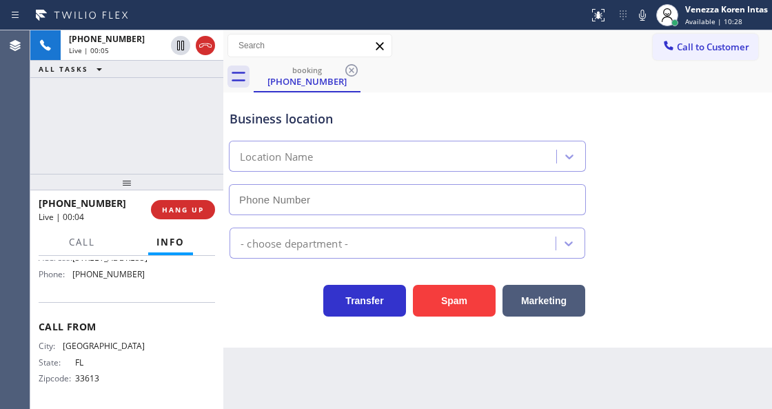
type input "[PHONE_NUMBER]"
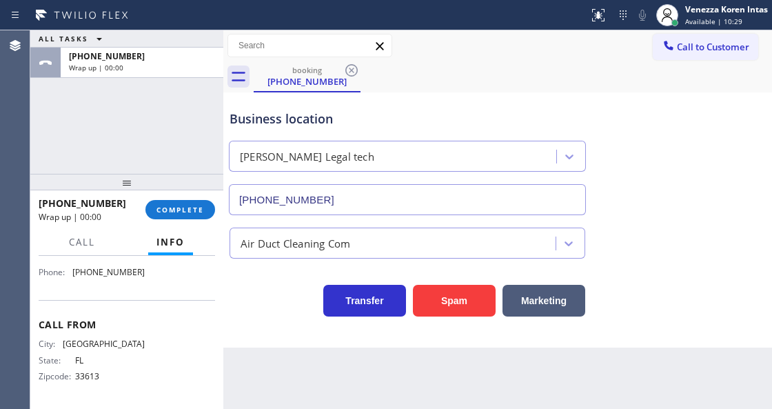
click at [190, 148] on div "ALL TASKS ALL TASKS ACTIVE TASKS TASKS IN WRAP UP [PHONE_NUMBER] Wrap up | 00:00" at bounding box center [126, 101] width 193 height 143
click at [196, 190] on div at bounding box center [126, 182] width 193 height 17
click at [197, 201] on button "COMPLETE" at bounding box center [180, 209] width 70 height 19
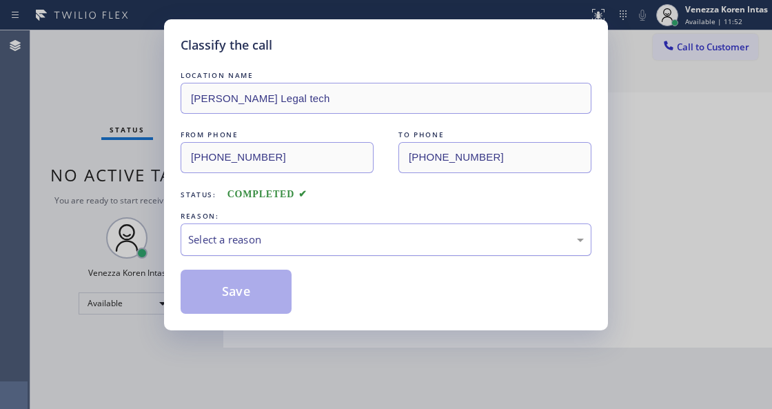
click at [302, 237] on div "Select a reason" at bounding box center [386, 240] width 396 height 16
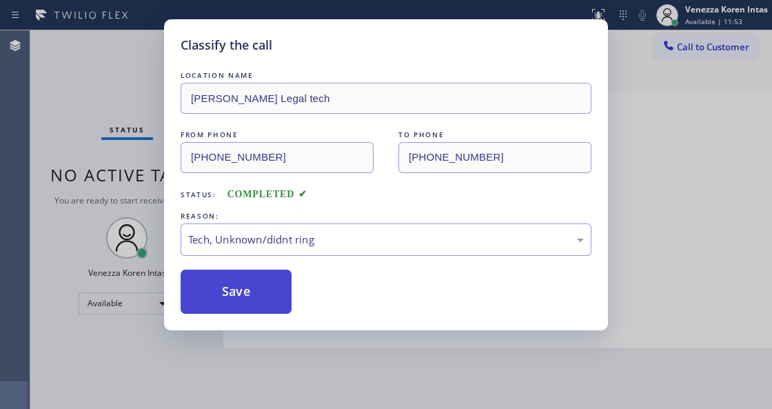
click at [247, 285] on button "Save" at bounding box center [236, 291] width 111 height 44
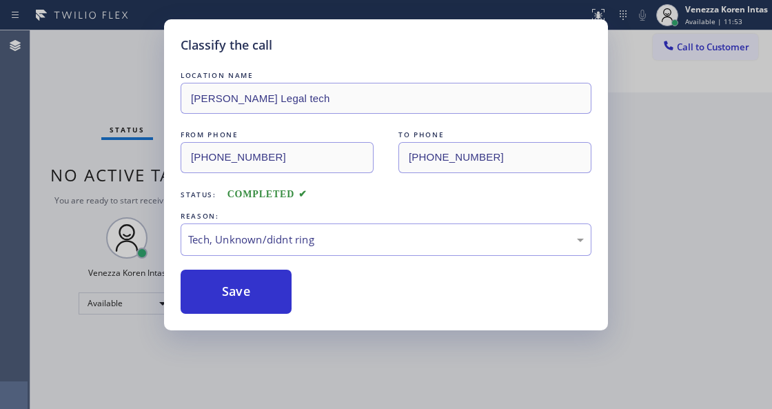
click at [137, 44] on div "Classify the call LOCATION NAME [PERSON_NAME] Legal tech FROM PHONE [PHONE_NUMB…" at bounding box center [386, 204] width 772 height 409
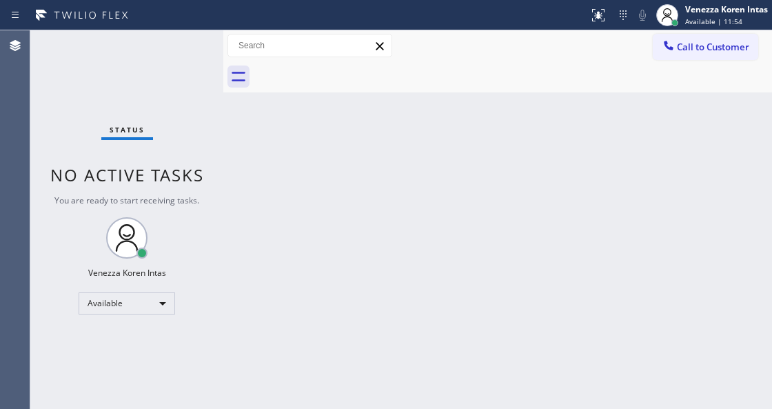
click at [176, 51] on div "Status No active tasks You are ready to start receiving tasks. Venezza Koren In…" at bounding box center [126, 219] width 193 height 378
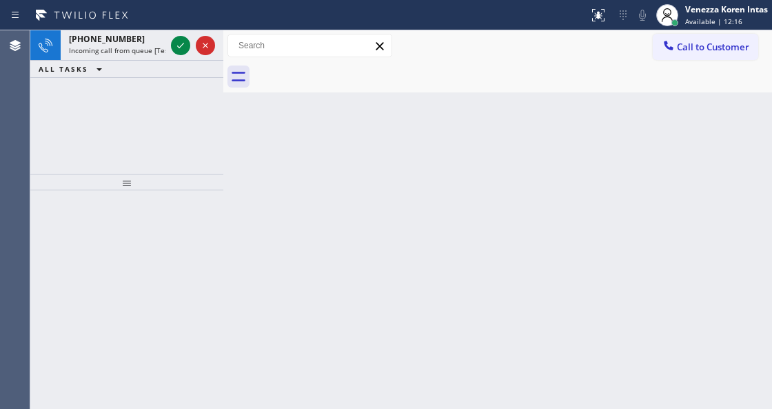
click at [176, 51] on icon at bounding box center [180, 45] width 17 height 17
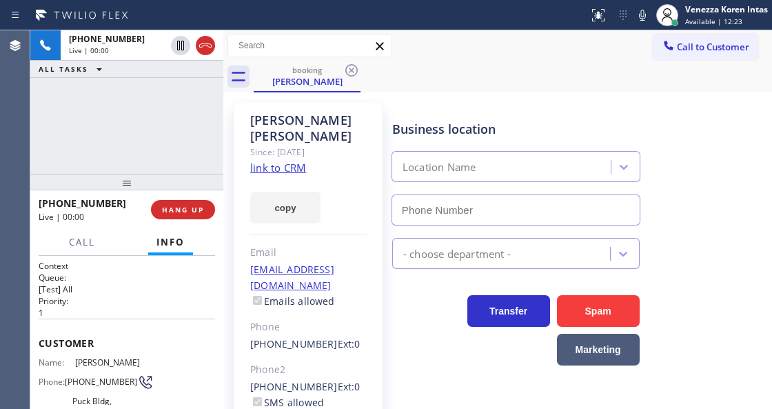
type input "[PHONE_NUMBER]"
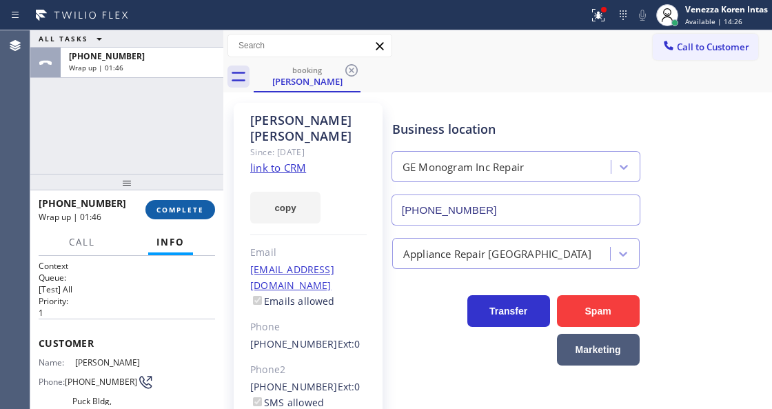
click at [187, 209] on span "COMPLETE" at bounding box center [180, 210] width 48 height 10
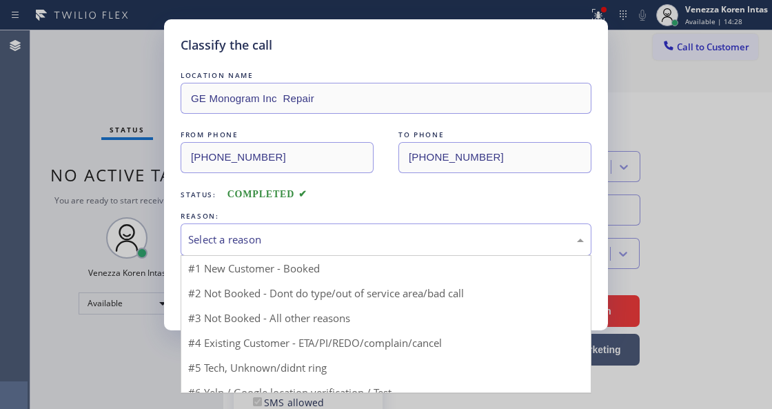
click at [307, 229] on div "Select a reason" at bounding box center [386, 239] width 411 height 32
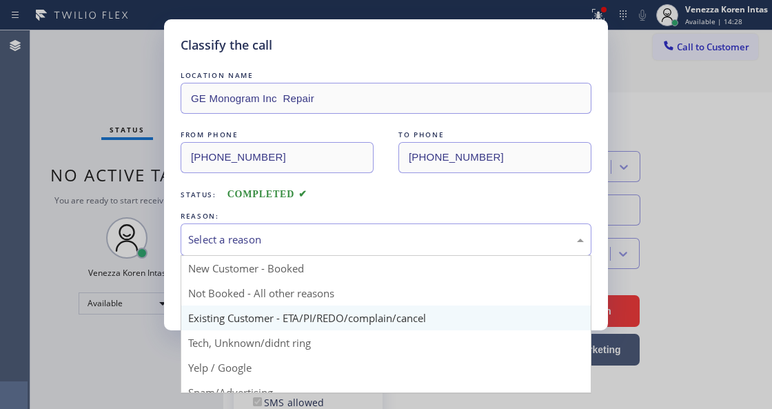
drag, startPoint x: 345, startPoint y: 324, endPoint x: 291, endPoint y: 314, distance: 54.7
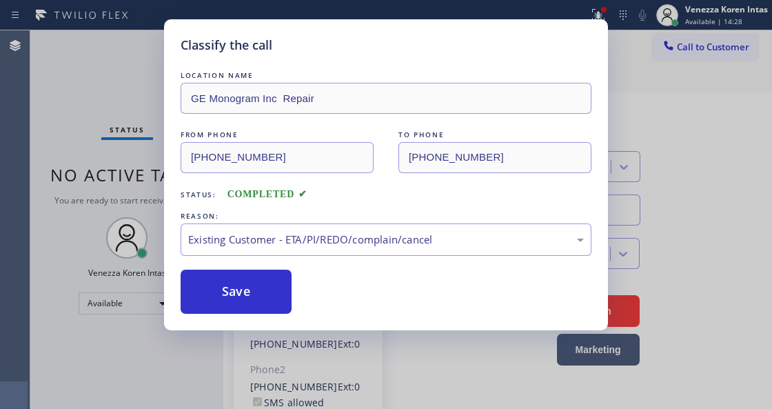
click at [291, 314] on div "Save" at bounding box center [236, 291] width 111 height 44
click at [277, 296] on button "Save" at bounding box center [236, 291] width 111 height 44
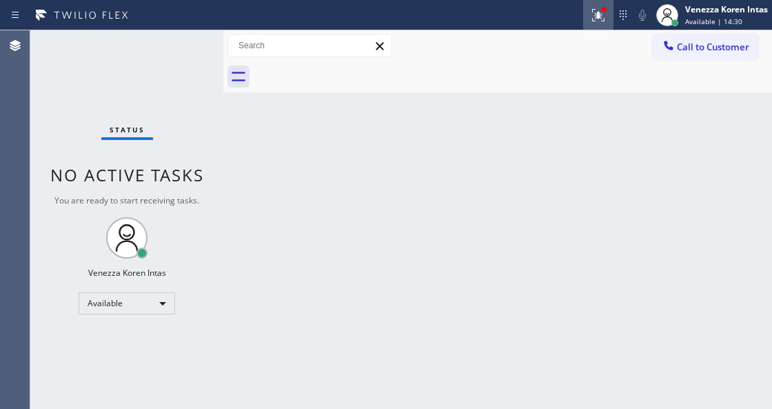
click at [586, 4] on button at bounding box center [598, 15] width 30 height 30
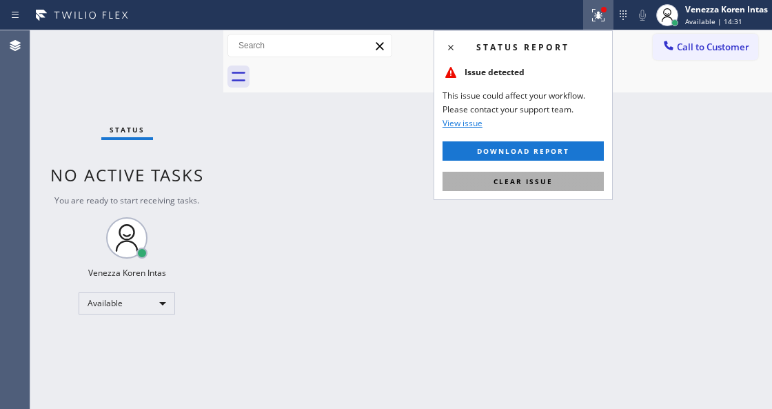
click at [580, 188] on button "Clear issue" at bounding box center [522, 181] width 161 height 19
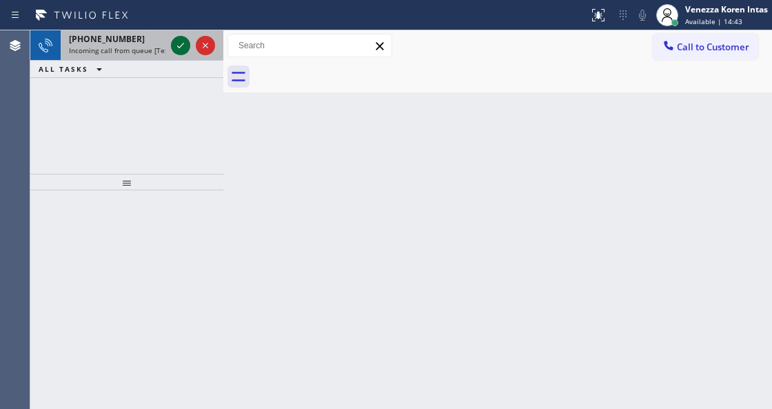
click at [181, 46] on icon at bounding box center [180, 46] width 7 height 6
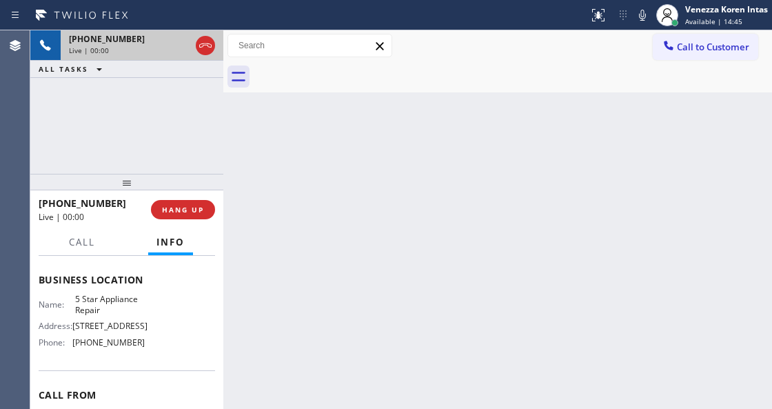
scroll to position [183, 0]
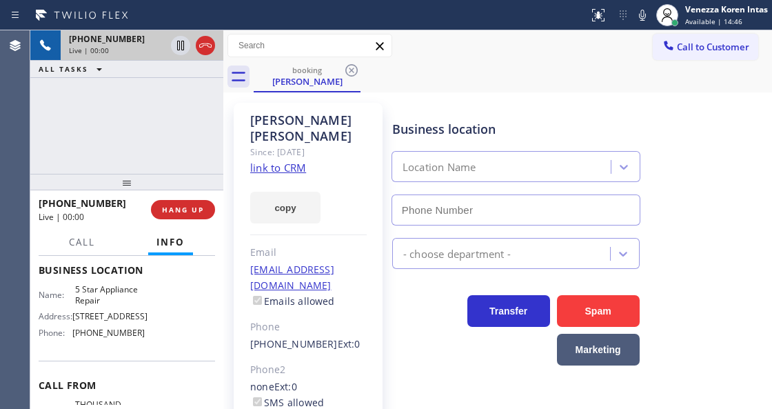
type input "[PHONE_NUMBER]"
click at [291, 161] on link "link to CRM" at bounding box center [278, 168] width 56 height 14
click at [649, 17] on icon at bounding box center [642, 15] width 17 height 17
click at [183, 41] on icon at bounding box center [180, 46] width 7 height 10
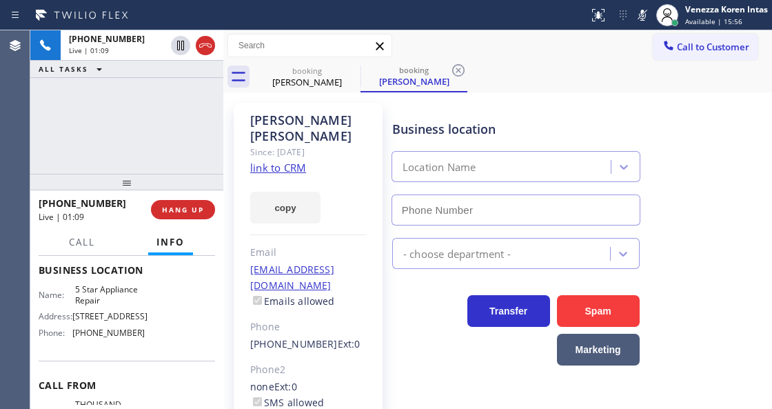
type input "[PHONE_NUMBER]"
click at [525, 28] on div "Status report No issues detected If you experience an issue, please download th…" at bounding box center [386, 15] width 772 height 30
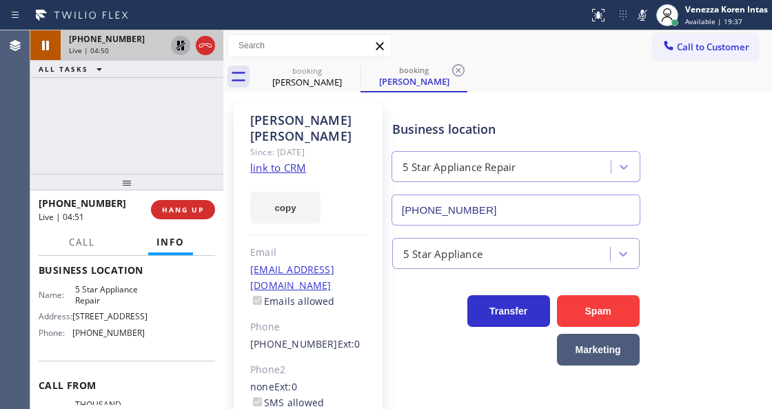
click at [176, 48] on icon at bounding box center [180, 45] width 17 height 17
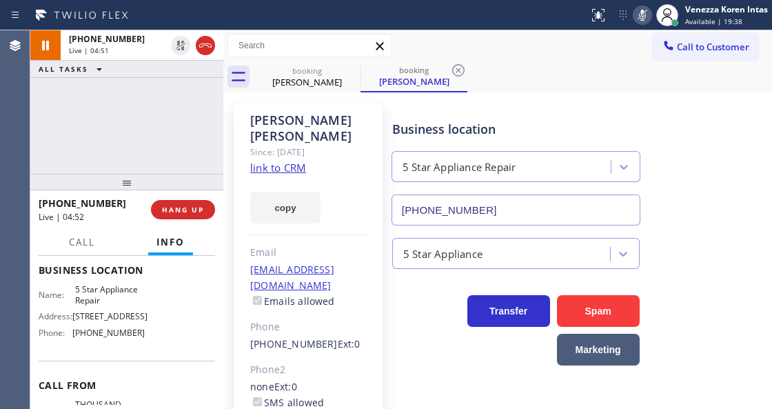
click at [634, 18] on icon at bounding box center [642, 15] width 17 height 17
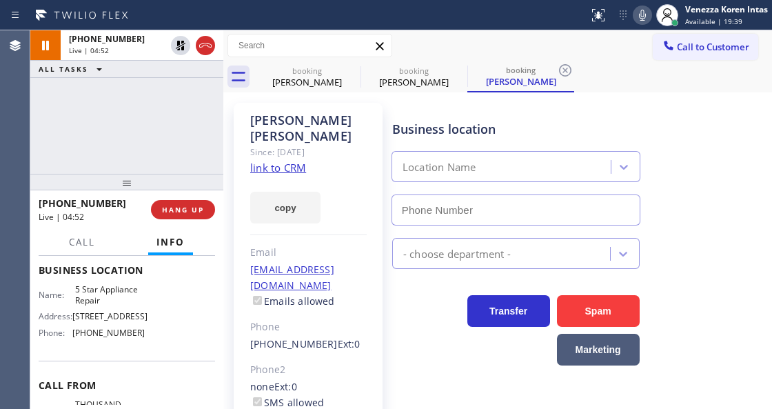
type input "[PHONE_NUMBER]"
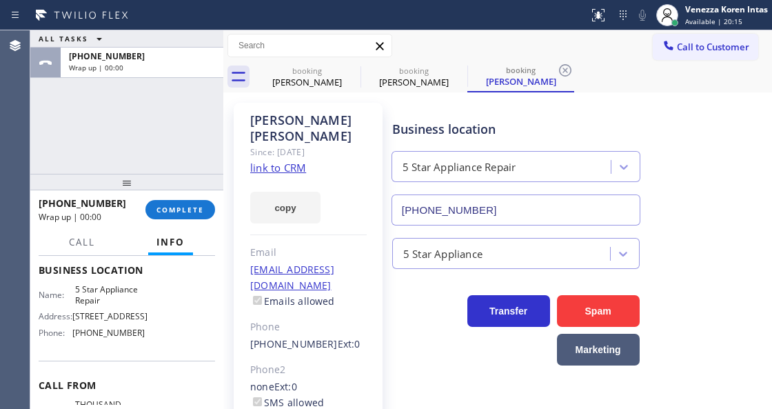
click at [212, 136] on div "ALL TASKS ALL TASKS ACTIVE TASKS TASKS IN WRAP UP [PHONE_NUMBER] Wrap up | 00:00" at bounding box center [126, 101] width 193 height 143
click at [190, 220] on div "[PHONE_NUMBER] Wrap up | 00:57 COMPLETE" at bounding box center [127, 210] width 176 height 36
click at [193, 216] on button "COMPLETE" at bounding box center [180, 209] width 70 height 19
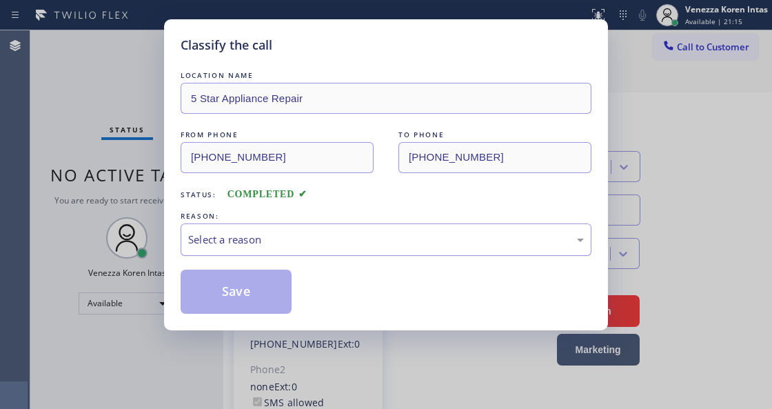
click at [385, 241] on div "Select a reason" at bounding box center [386, 240] width 396 height 16
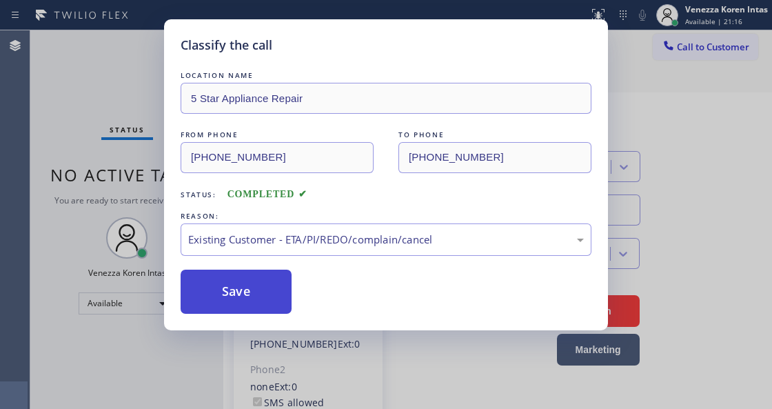
click at [289, 301] on button "Save" at bounding box center [236, 291] width 111 height 44
click at [270, 299] on button "Save" at bounding box center [236, 291] width 111 height 44
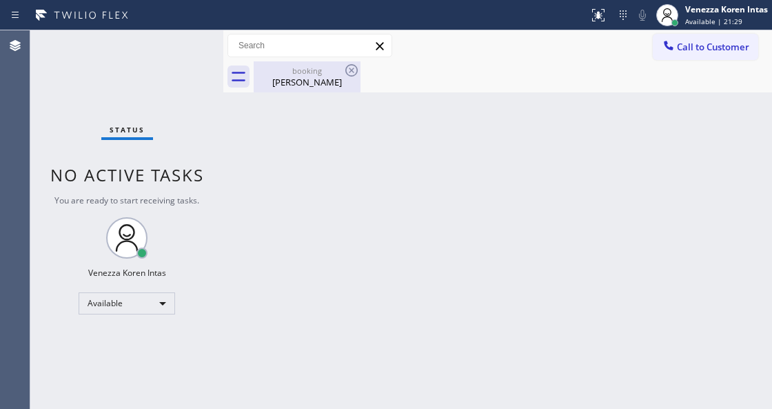
click at [330, 78] on div "[PERSON_NAME]" at bounding box center [307, 82] width 104 height 12
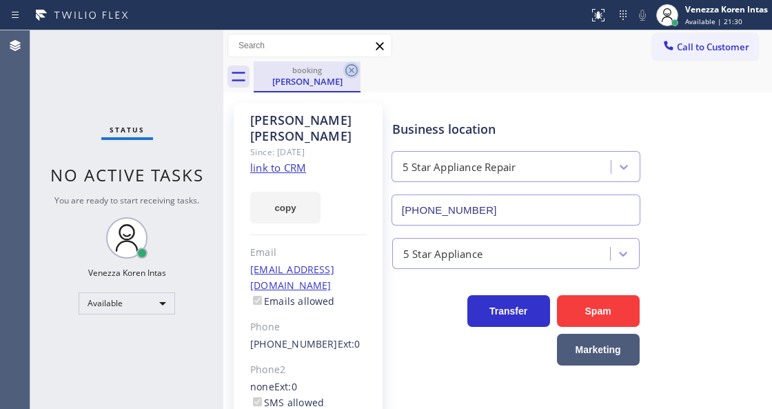
click at [349, 72] on icon at bounding box center [351, 70] width 17 height 17
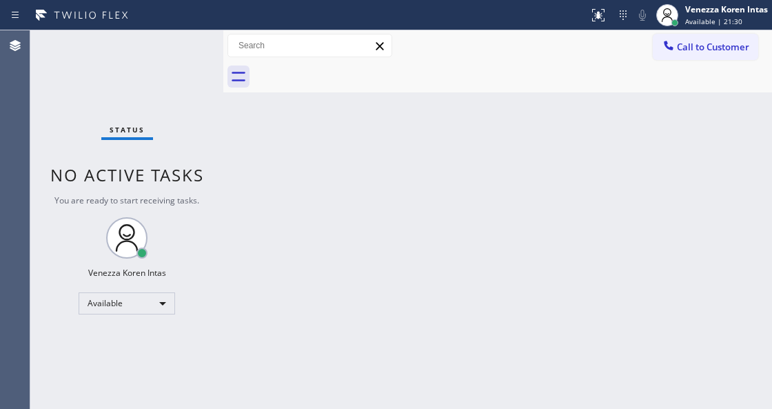
drag, startPoint x: 427, startPoint y: 110, endPoint x: 391, endPoint y: 44, distance: 74.3
click at [427, 108] on div "Back to Dashboard Change Sender ID Customers Technicians Select a contact Outbo…" at bounding box center [497, 219] width 549 height 378
click at [69, 80] on div "Status No active tasks You are ready to start receiving tasks. Venezza Koren In…" at bounding box center [126, 219] width 193 height 378
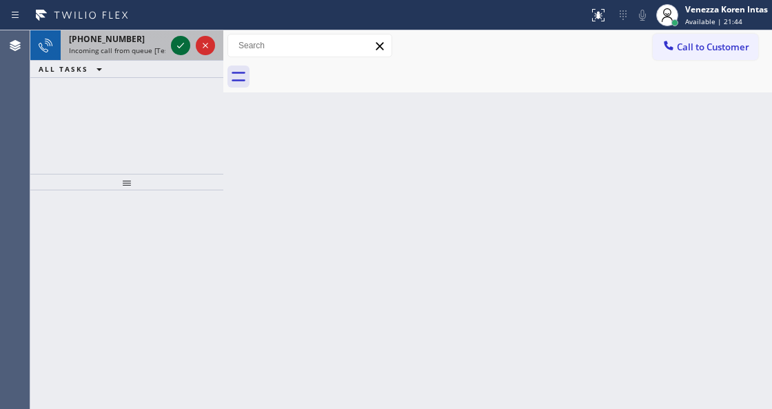
click at [181, 48] on icon at bounding box center [180, 45] width 17 height 17
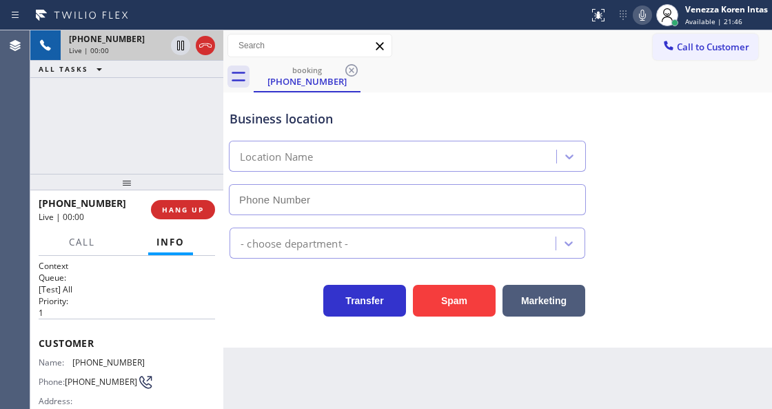
scroll to position [138, 0]
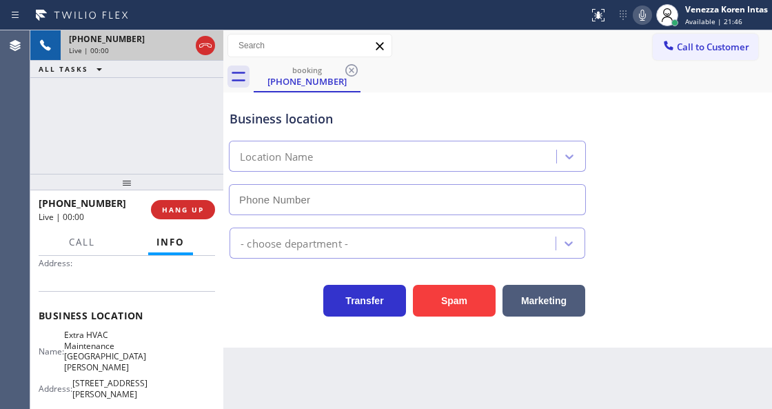
type input "[PHONE_NUMBER]"
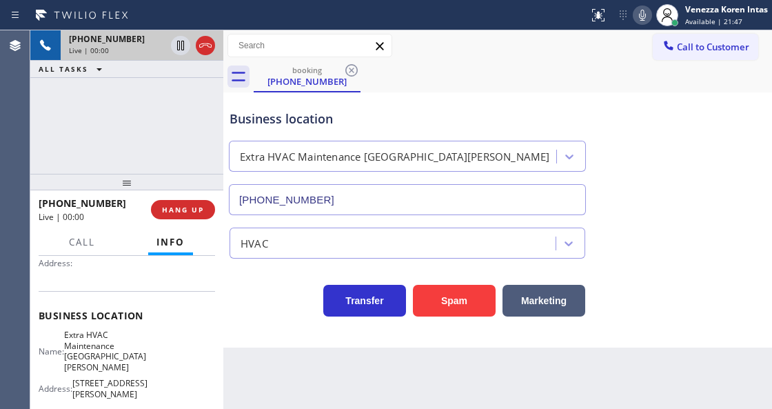
click at [112, 106] on div "[PHONE_NUMBER] Live | 00:00 ALL TASKS ALL TASKS ACTIVE TASKS TASKS IN WRAP UP" at bounding box center [126, 101] width 193 height 143
drag, startPoint x: 161, startPoint y: 122, endPoint x: 147, endPoint y: 159, distance: 39.3
click at [161, 122] on div "[PHONE_NUMBER] Live | 00:00 ALL TASKS ALL TASKS ACTIVE TASKS TASKS IN WRAP UP" at bounding box center [126, 101] width 193 height 143
click at [204, 45] on icon at bounding box center [205, 45] width 17 height 17
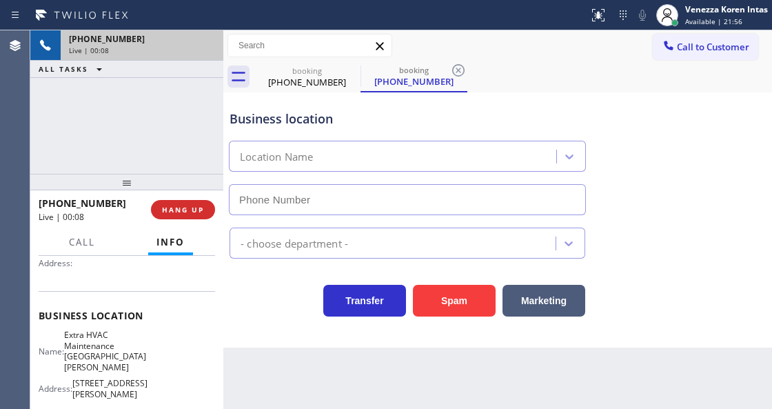
type input "[PHONE_NUMBER]"
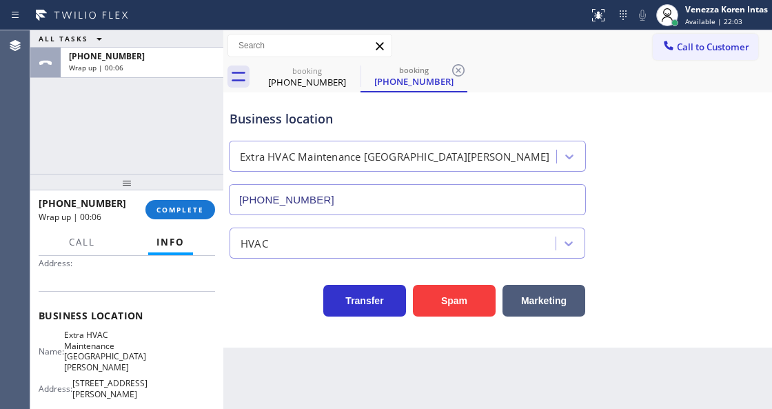
click at [284, 299] on div "Transfer Spam Marketing" at bounding box center [407, 297] width 361 height 39
click at [154, 113] on div "ALL TASKS ALL TASKS ACTIVE TASKS TASKS IN WRAP UP [PHONE_NUMBER] Wrap up | 00:24" at bounding box center [126, 101] width 193 height 143
drag, startPoint x: 165, startPoint y: 208, endPoint x: 344, endPoint y: 235, distance: 181.2
click at [174, 208] on span "COMPLETE" at bounding box center [180, 210] width 48 height 10
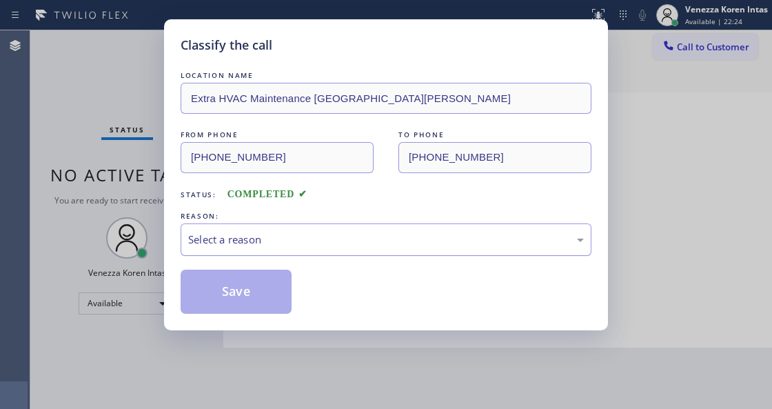
click at [390, 246] on div "Select a reason" at bounding box center [386, 240] width 396 height 16
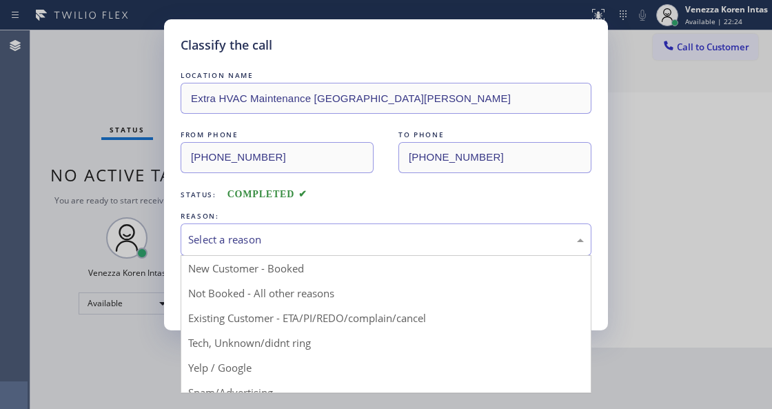
drag, startPoint x: 329, startPoint y: 338, endPoint x: 305, endPoint y: 320, distance: 31.0
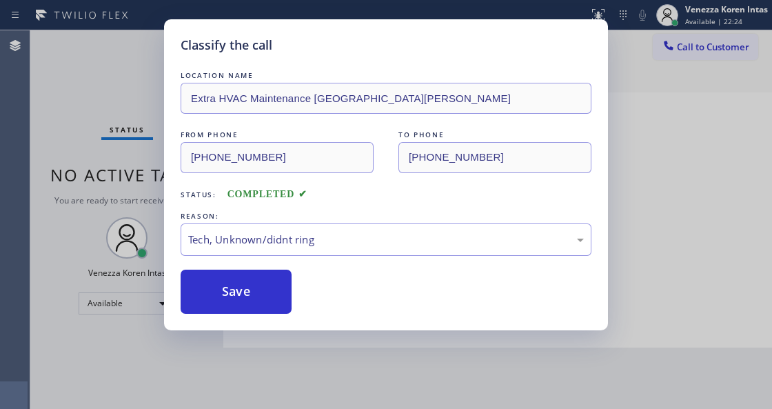
click at [265, 283] on button "Save" at bounding box center [236, 291] width 111 height 44
click at [121, 94] on div "Classify the call LOCATION NAME Extra HVAC Maintenance San [PERSON_NAME] FROM P…" at bounding box center [386, 204] width 772 height 409
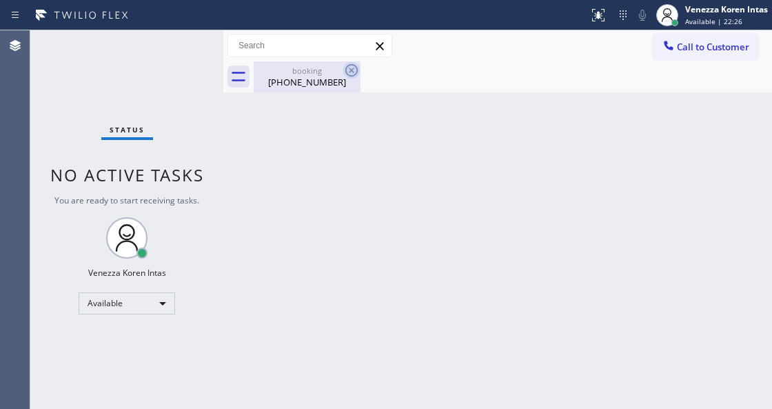
click at [352, 66] on icon at bounding box center [351, 70] width 17 height 17
click at [328, 112] on div "Back to Dashboard Change Sender ID Customers Technicians Select a contact Outbo…" at bounding box center [497, 219] width 549 height 378
click at [325, 85] on div "[PHONE_NUMBER]" at bounding box center [307, 82] width 104 height 12
drag, startPoint x: 80, startPoint y: 77, endPoint x: 68, endPoint y: 81, distance: 13.1
click at [78, 77] on div "Status No active tasks You are ready to start receiving tasks. Venezza Koren In…" at bounding box center [126, 219] width 193 height 378
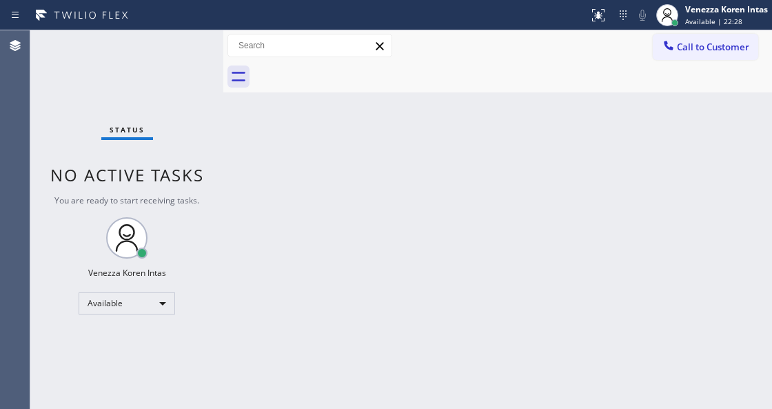
click at [181, 74] on div "Status No active tasks You are ready to start receiving tasks. Venezza Koren In…" at bounding box center [126, 219] width 193 height 378
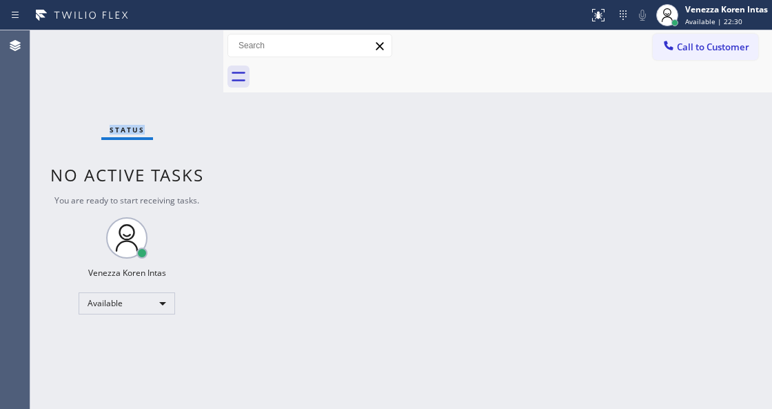
click at [181, 74] on div "Status No active tasks You are ready to start receiving tasks. Venezza Koren In…" at bounding box center [126, 219] width 193 height 378
click at [174, 51] on div "Status No active tasks You are ready to start receiving tasks. Venezza Koren In…" at bounding box center [126, 219] width 193 height 378
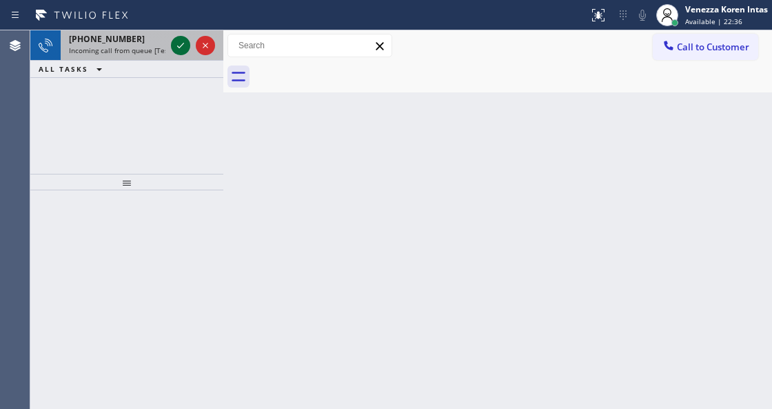
click at [185, 37] on icon at bounding box center [180, 45] width 17 height 17
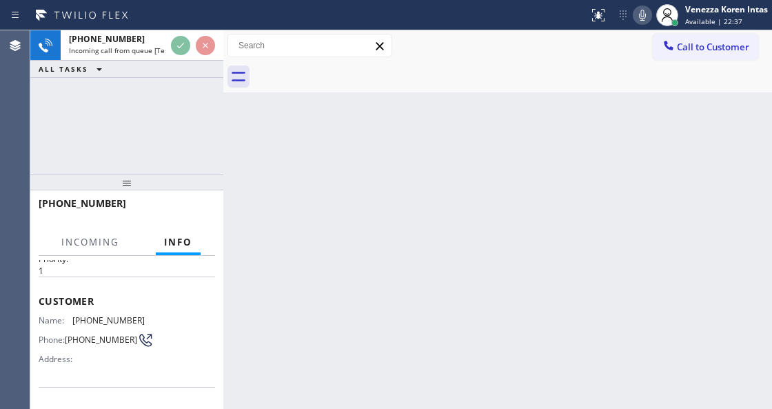
scroll to position [183, 0]
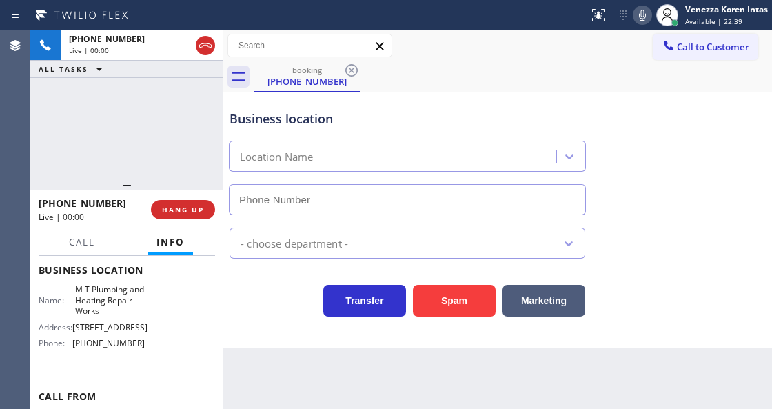
type input "[PHONE_NUMBER]"
click at [172, 160] on div "[PHONE_NUMBER] Live | 00:00 ALL TASKS ALL TASKS ACTIVE TASKS TASKS IN WRAP UP" at bounding box center [126, 101] width 193 height 143
drag, startPoint x: 190, startPoint y: 110, endPoint x: 232, endPoint y: 212, distance: 110.1
click at [190, 110] on div "[PHONE_NUMBER] Live | 00:00 ALL TASKS ALL TASKS ACTIVE TASKS TASKS IN WRAP UP" at bounding box center [126, 101] width 193 height 143
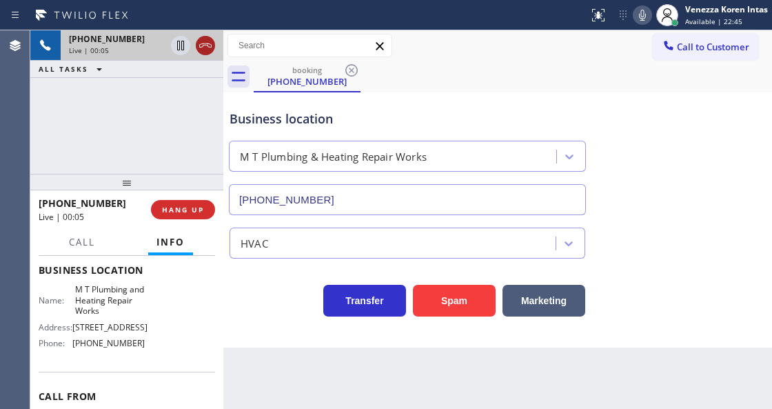
click at [203, 47] on icon at bounding box center [205, 45] width 17 height 17
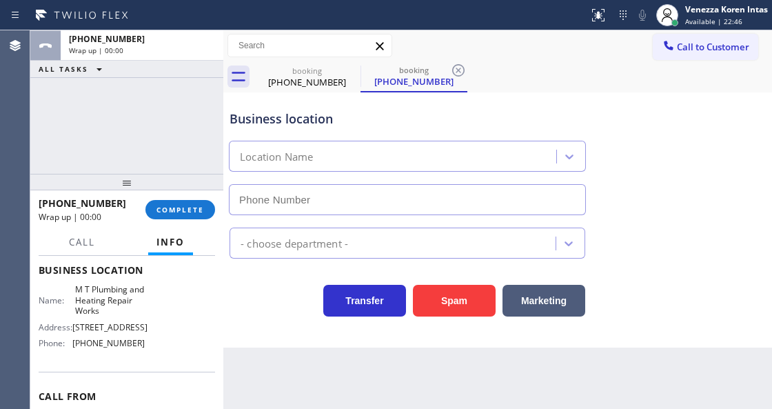
type input "[PHONE_NUMBER]"
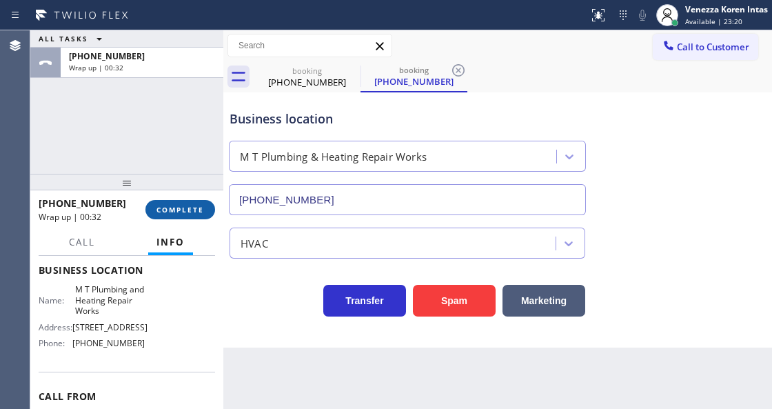
click at [178, 210] on span "COMPLETE" at bounding box center [180, 210] width 48 height 10
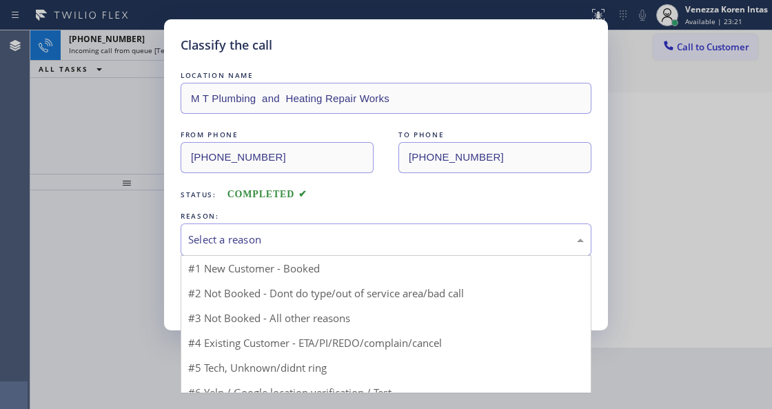
click at [345, 236] on div "Select a reason" at bounding box center [386, 240] width 396 height 16
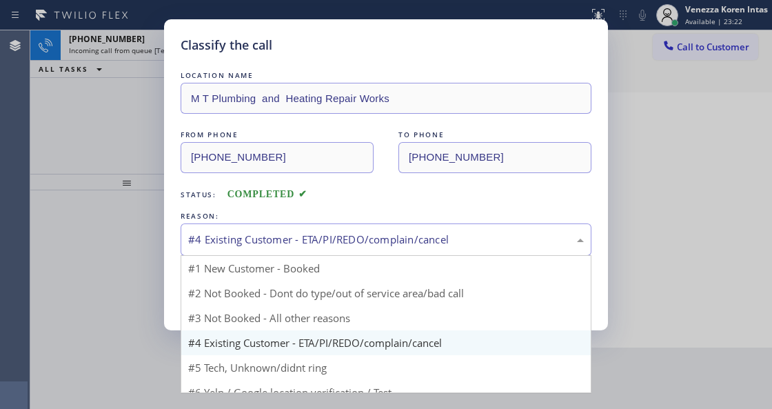
click at [296, 253] on div "#4 Existing Customer - ETA/PI/REDO/complain/cancel" at bounding box center [386, 239] width 411 height 32
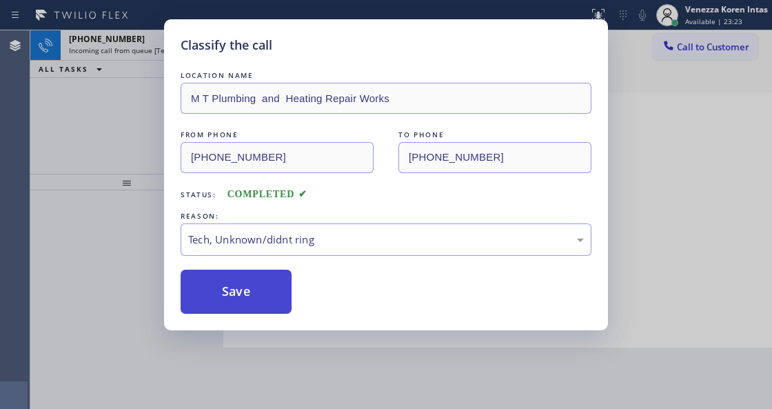
click at [254, 292] on button "Save" at bounding box center [236, 291] width 111 height 44
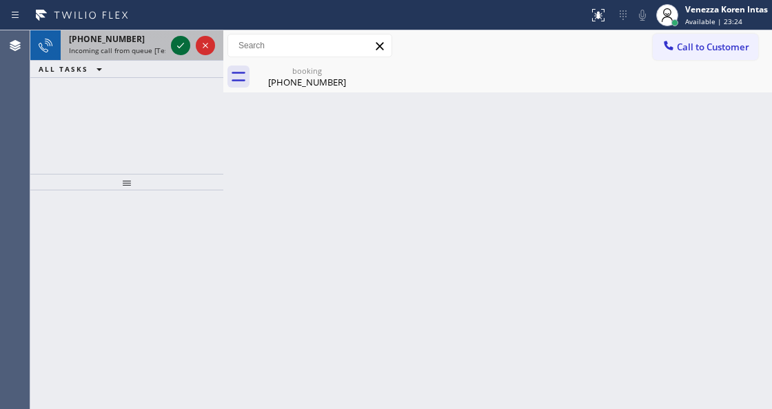
click at [178, 47] on icon at bounding box center [180, 45] width 17 height 17
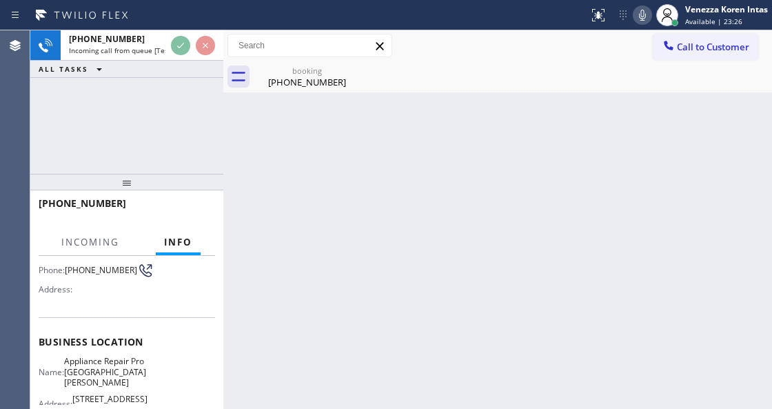
scroll to position [183, 0]
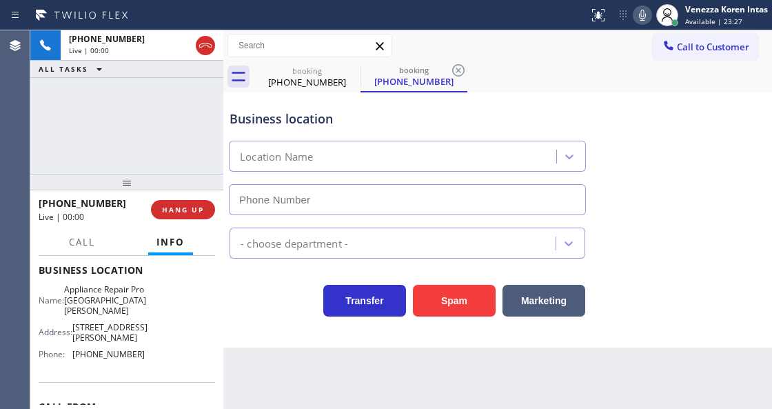
type input "[PHONE_NUMBER]"
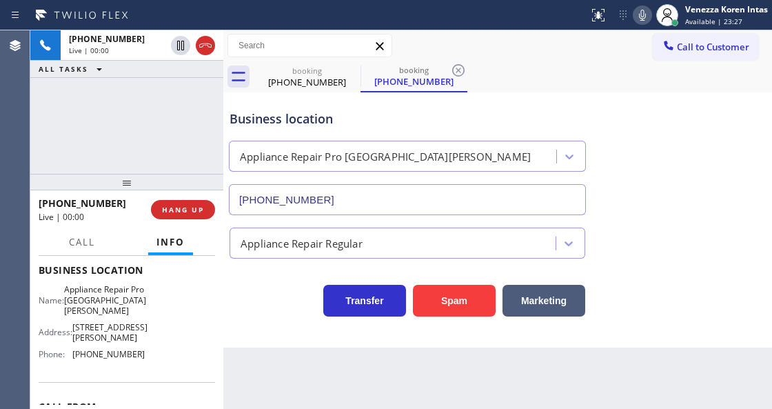
click at [134, 108] on div "[PHONE_NUMBER] Live | 00:00 ALL TASKS ALL TASKS ACTIVE TASKS TASKS IN WRAP UP" at bounding box center [126, 101] width 193 height 143
drag, startPoint x: 132, startPoint y: 142, endPoint x: 146, endPoint y: 170, distance: 31.1
click at [132, 142] on div "[PHONE_NUMBER] Live | 00:00 ALL TASKS ALL TASKS ACTIVE TASKS TASKS IN WRAP UP" at bounding box center [126, 101] width 193 height 143
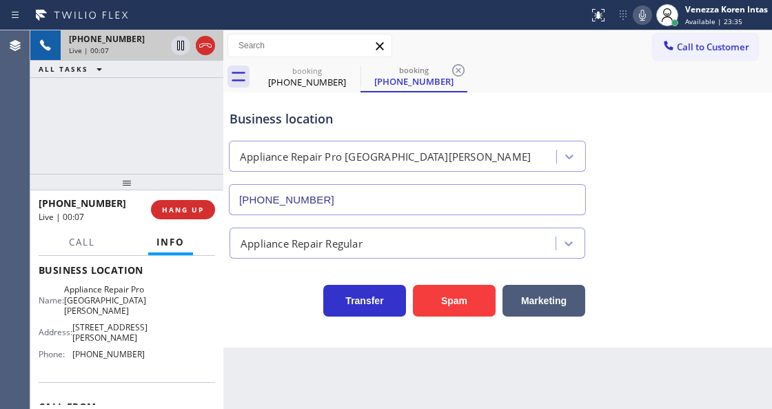
drag, startPoint x: 207, startPoint y: 47, endPoint x: 207, endPoint y: 56, distance: 9.0
click at [207, 47] on icon at bounding box center [205, 45] width 17 height 17
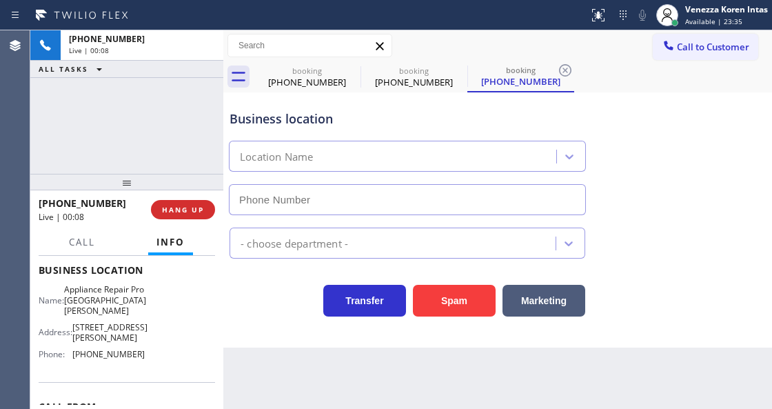
type input "[PHONE_NUMBER]"
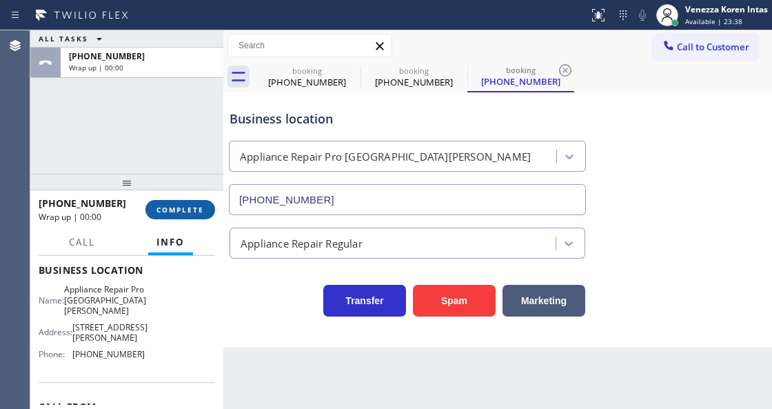
drag, startPoint x: 175, startPoint y: 204, endPoint x: 182, endPoint y: 205, distance: 6.9
click at [178, 204] on button "COMPLETE" at bounding box center [180, 209] width 70 height 19
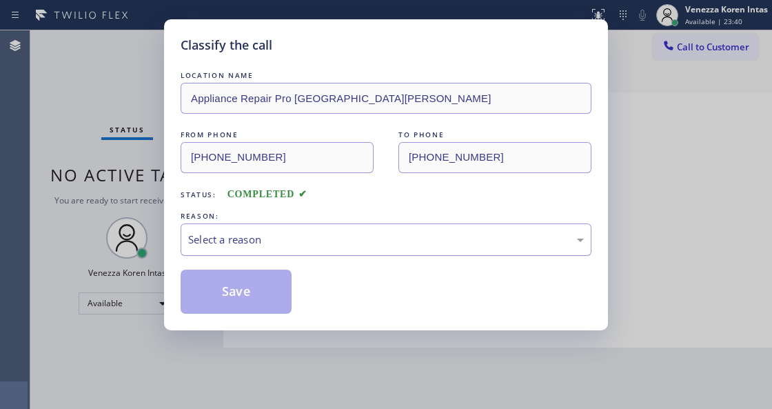
click at [349, 233] on div "Select a reason" at bounding box center [386, 240] width 396 height 16
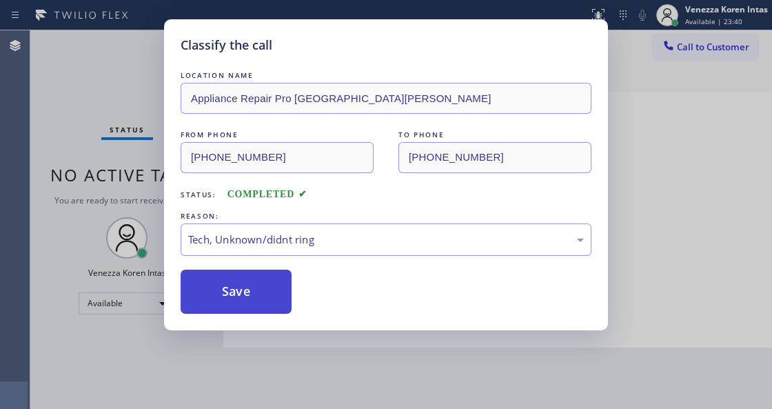
click at [276, 302] on button "Save" at bounding box center [236, 291] width 111 height 44
click at [284, 357] on div "Classify the call LOCATION NAME Appliance Repair Pro [GEOGRAPHIC_DATA][PERSON_N…" at bounding box center [386, 204] width 772 height 409
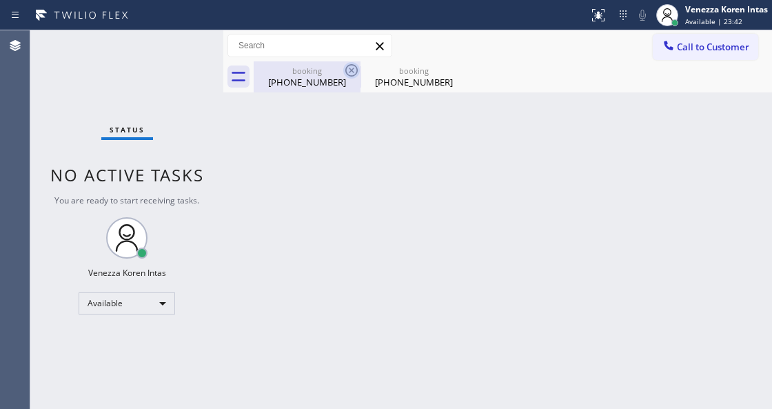
click at [358, 76] on icon at bounding box center [351, 70] width 17 height 17
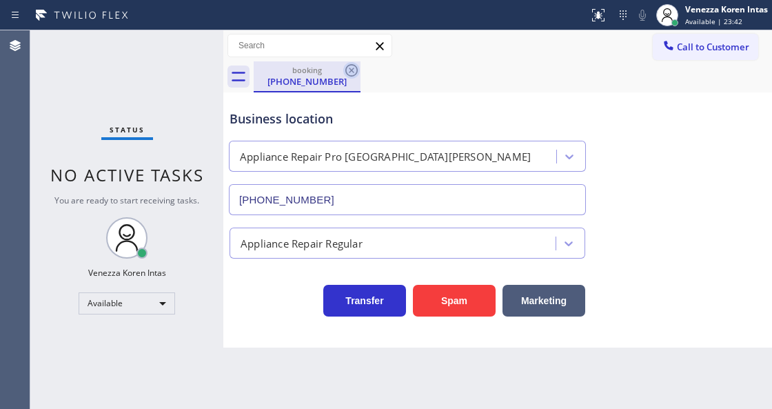
click at [353, 73] on icon at bounding box center [351, 70] width 17 height 17
click at [353, 73] on div "booking [PHONE_NUMBER]" at bounding box center [513, 76] width 518 height 31
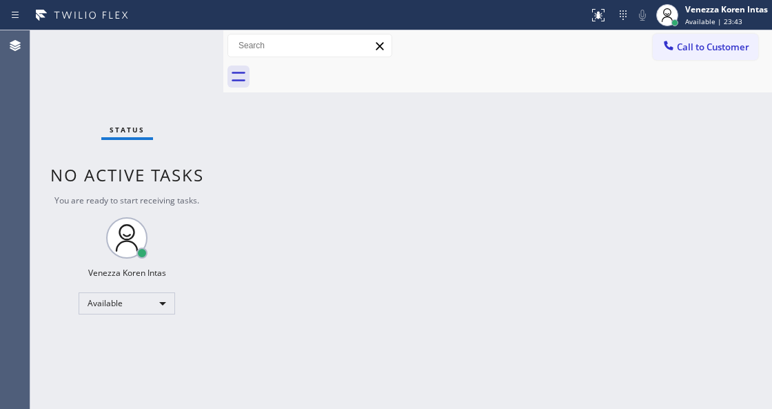
click at [353, 73] on div at bounding box center [513, 76] width 518 height 31
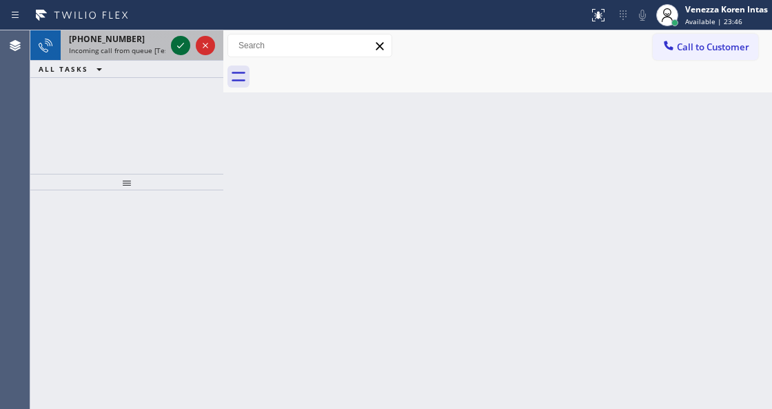
click at [183, 45] on icon at bounding box center [180, 45] width 17 height 17
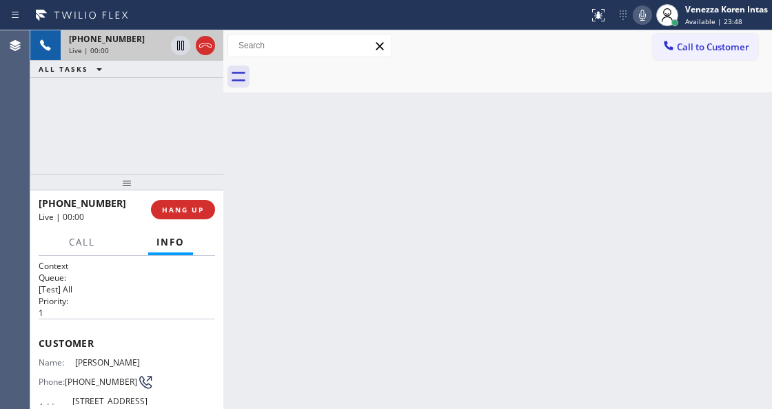
scroll to position [45, 0]
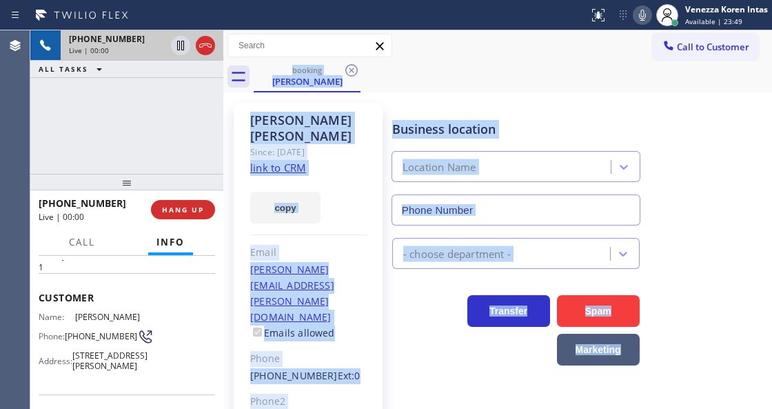
type input "[PHONE_NUMBER]"
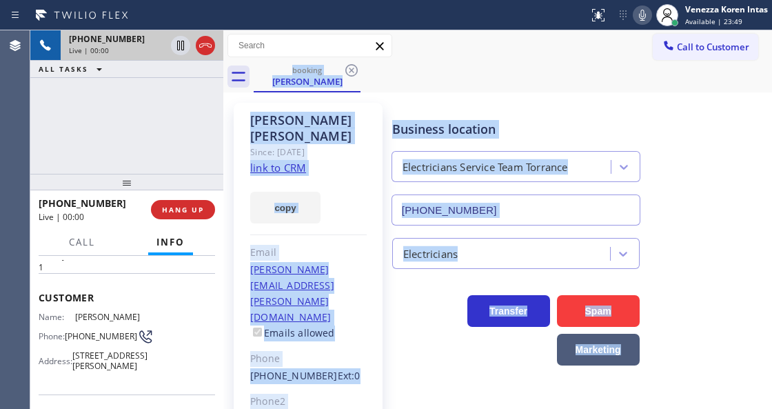
click at [356, 204] on div "copy" at bounding box center [308, 200] width 116 height 48
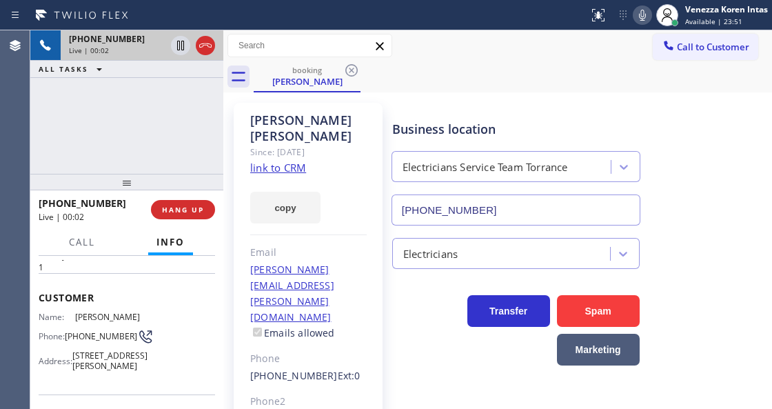
click at [289, 161] on link "link to CRM" at bounding box center [278, 168] width 56 height 14
click at [433, 390] on div "Business location Electricians Service Team Torrance [PHONE_NUMBER] Electrician…" at bounding box center [578, 330] width 379 height 449
click at [644, 14] on icon at bounding box center [642, 15] width 17 height 17
click at [182, 40] on icon at bounding box center [180, 45] width 17 height 17
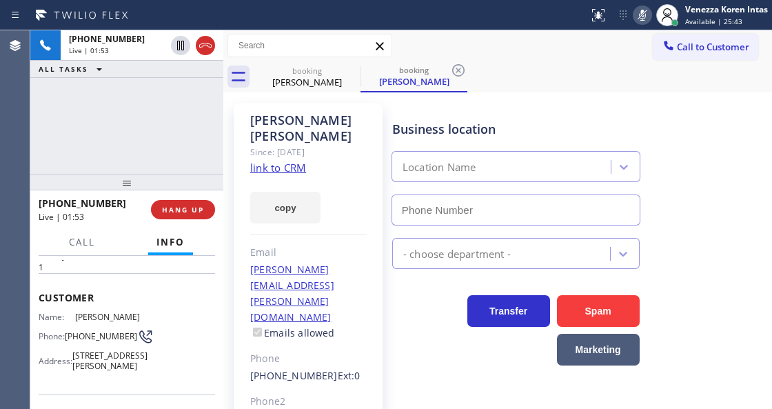
type input "[PHONE_NUMBER]"
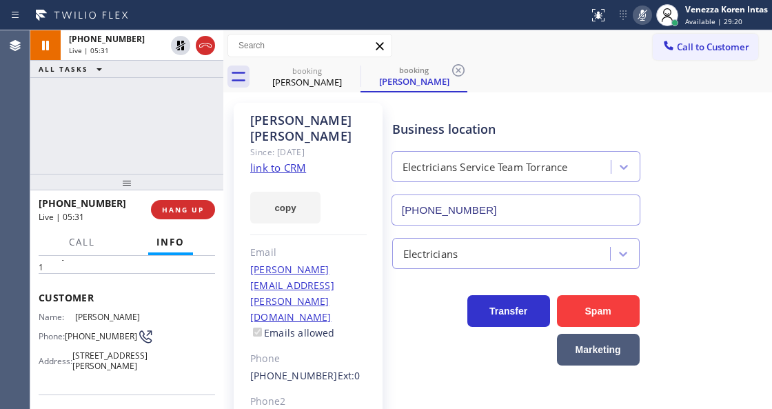
click at [640, 10] on icon at bounding box center [642, 15] width 17 height 17
click at [182, 45] on icon at bounding box center [180, 45] width 17 height 17
click at [462, 70] on icon at bounding box center [458, 70] width 17 height 17
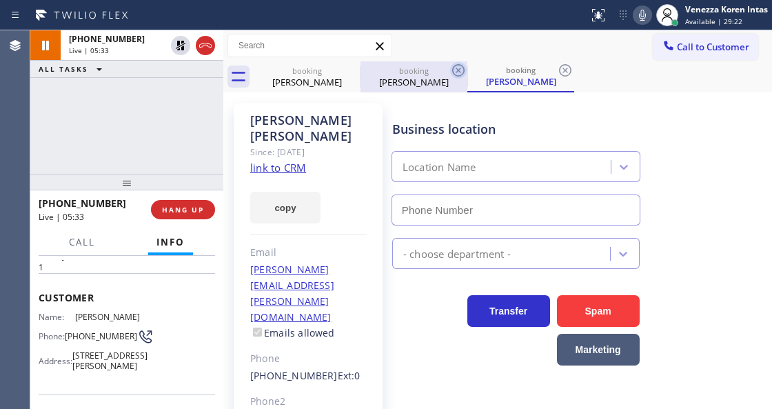
click at [462, 70] on icon at bounding box center [458, 70] width 17 height 17
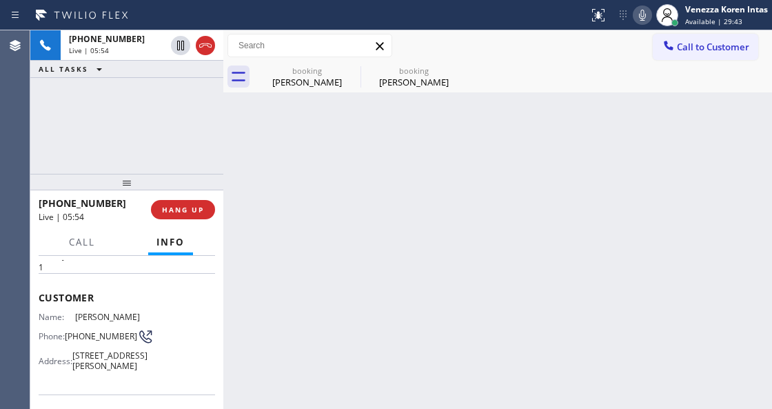
click at [635, 7] on icon at bounding box center [642, 15] width 17 height 17
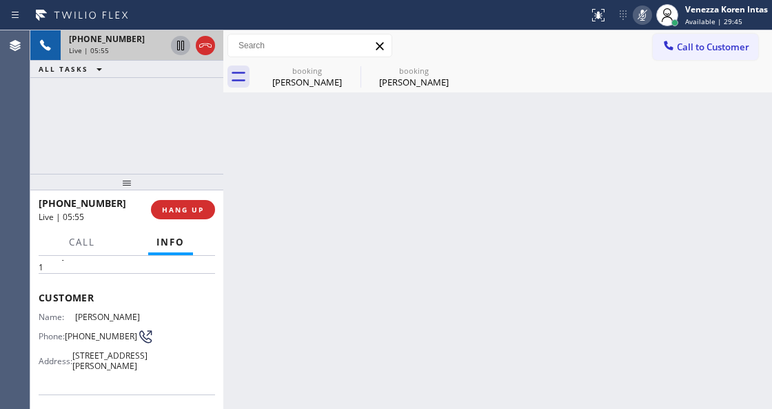
click at [178, 48] on icon at bounding box center [180, 45] width 17 height 17
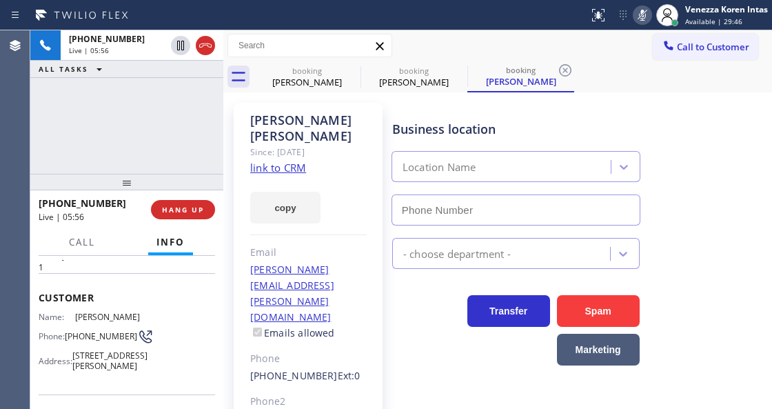
type input "[PHONE_NUMBER]"
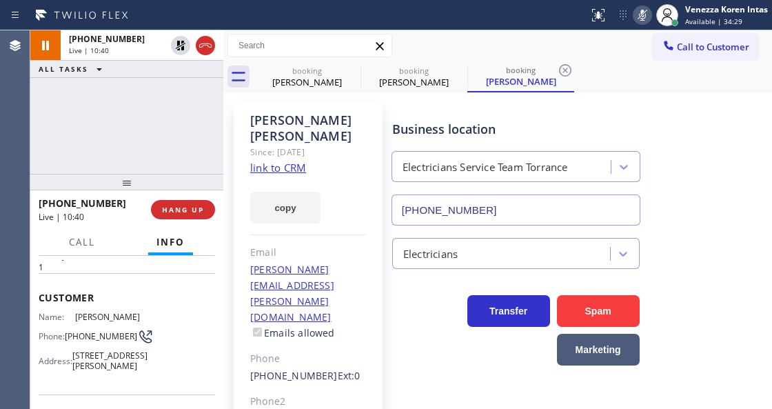
drag, startPoint x: 637, startPoint y: 3, endPoint x: 638, endPoint y: 18, distance: 14.5
click at [637, 3] on div "Status report No issues detected If you experience an issue, please download th…" at bounding box center [677, 15] width 189 height 30
click at [636, 26] on div "Status report No issues detected If you experience an issue, please download th…" at bounding box center [677, 15] width 189 height 30
click at [641, 18] on icon at bounding box center [642, 15] width 7 height 11
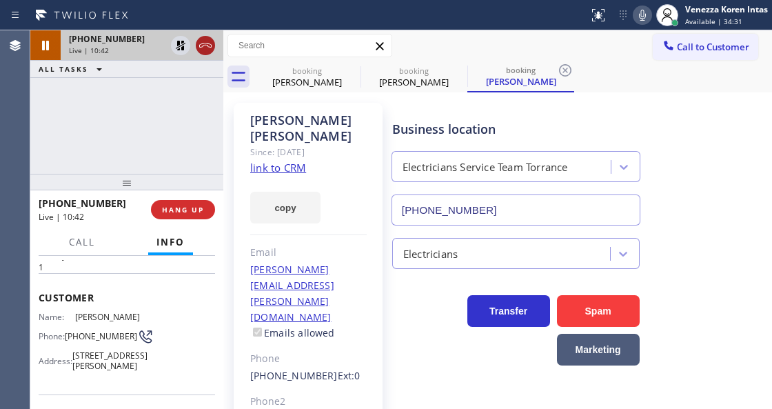
click at [196, 46] on div at bounding box center [205, 45] width 19 height 17
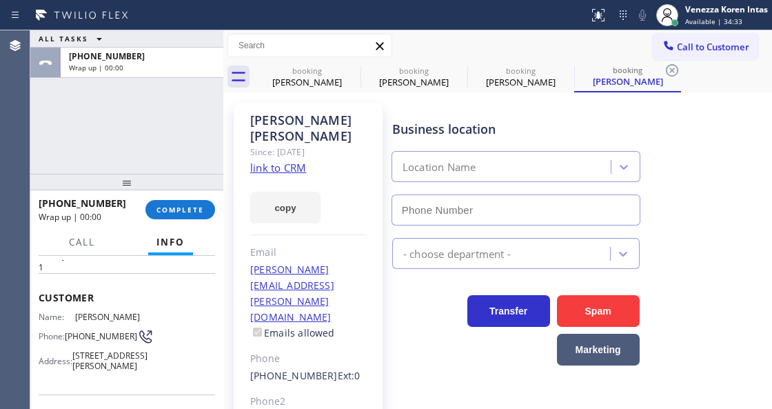
type input "[PHONE_NUMBER]"
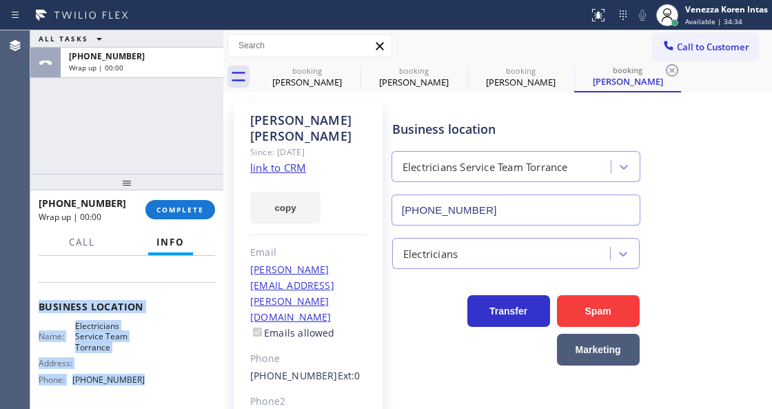
scroll to position [287, 0]
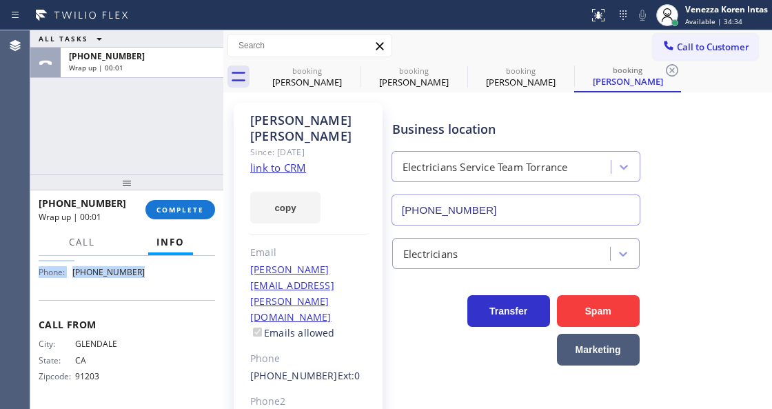
drag, startPoint x: 33, startPoint y: 291, endPoint x: 157, endPoint y: 294, distance: 124.1
click at [157, 294] on div "Context Queue: [Test] All Priority: 1 Customer Name: [PERSON_NAME] Phone: [PHON…" at bounding box center [126, 332] width 193 height 152
copy div "Customer Name: [PERSON_NAME] Phone: [PHONE_NUMBER] Address: [STREET_ADDRESS][PE…"
drag, startPoint x: 62, startPoint y: 151, endPoint x: 136, endPoint y: 191, distance: 84.5
click at [62, 151] on div "ALL TASKS ALL TASKS ACTIVE TASKS TASKS IN WRAP UP [PHONE_NUMBER] Wrap up | 00:04" at bounding box center [126, 101] width 193 height 143
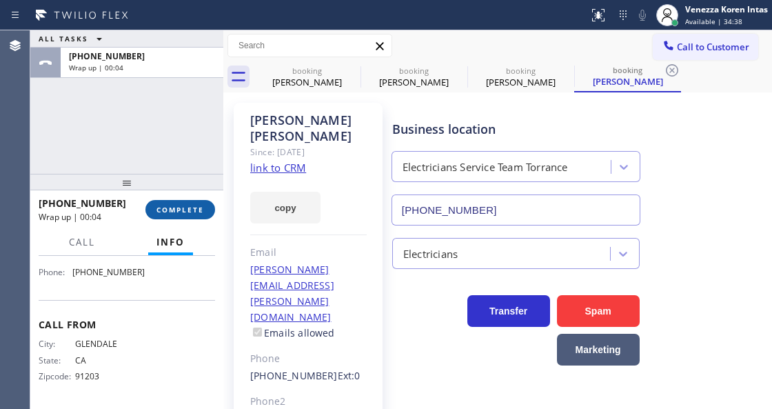
click at [190, 212] on span "COMPLETE" at bounding box center [180, 210] width 48 height 10
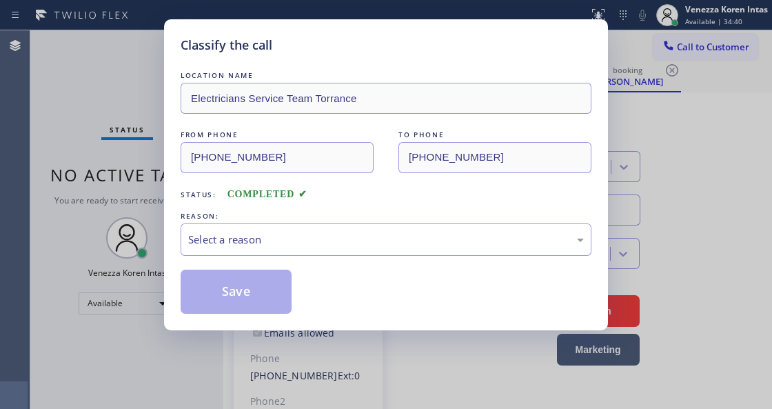
click at [332, 242] on div "Select a reason" at bounding box center [386, 240] width 396 height 16
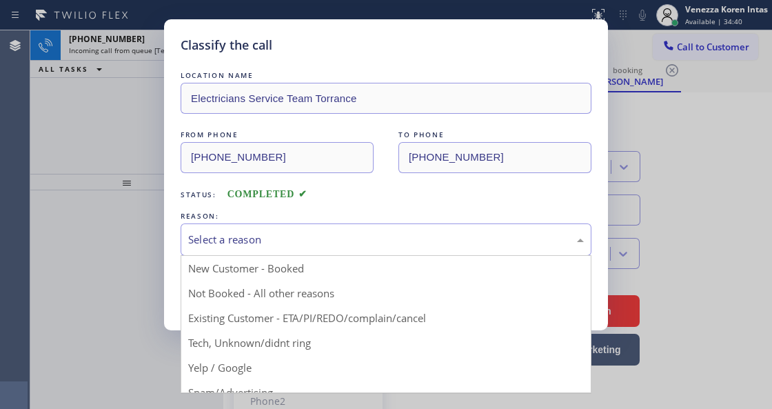
drag, startPoint x: 355, startPoint y: 318, endPoint x: 278, endPoint y: 281, distance: 85.7
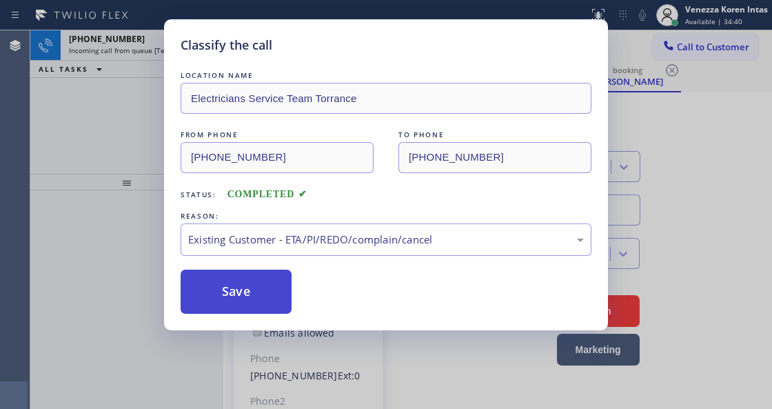
click at [278, 281] on button "Save" at bounding box center [236, 291] width 111 height 44
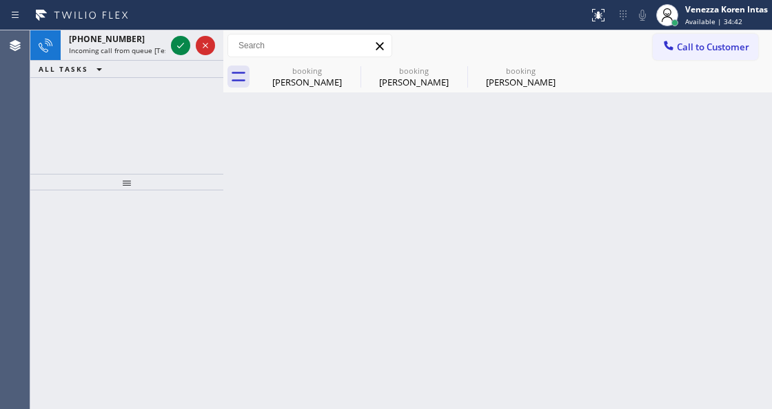
click at [708, 17] on span "Available | 34:42" at bounding box center [713, 22] width 57 height 10
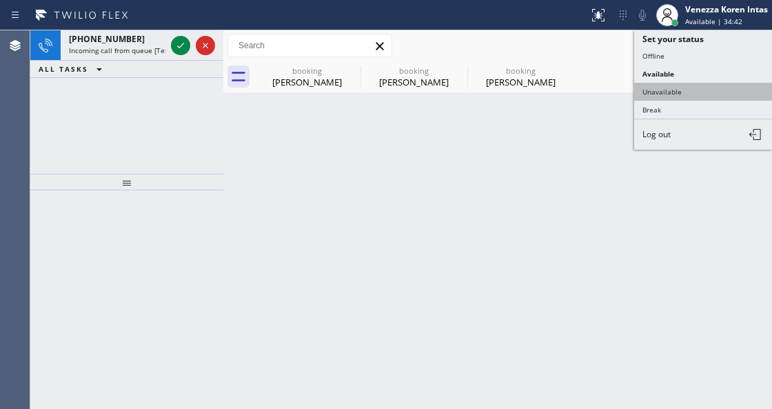
click at [678, 96] on button "Unavailable" at bounding box center [703, 92] width 138 height 18
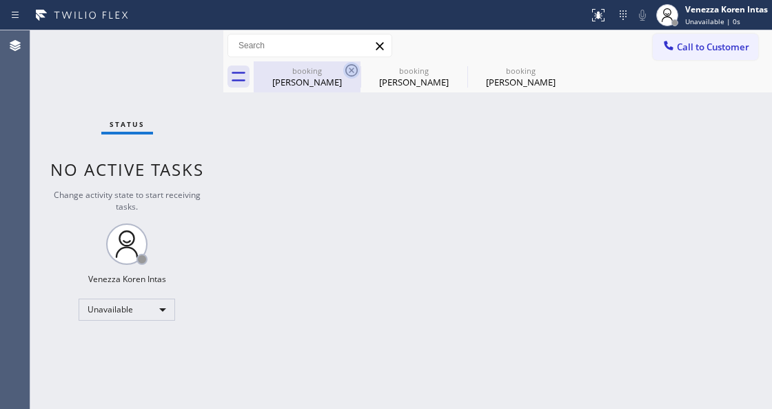
click at [356, 70] on icon at bounding box center [351, 70] width 17 height 17
click at [0, 0] on icon at bounding box center [0, 0] width 0 height 0
click at [356, 70] on div "booking [PERSON_NAME] booking [PERSON_NAME] booking [PERSON_NAME]" at bounding box center [513, 76] width 518 height 31
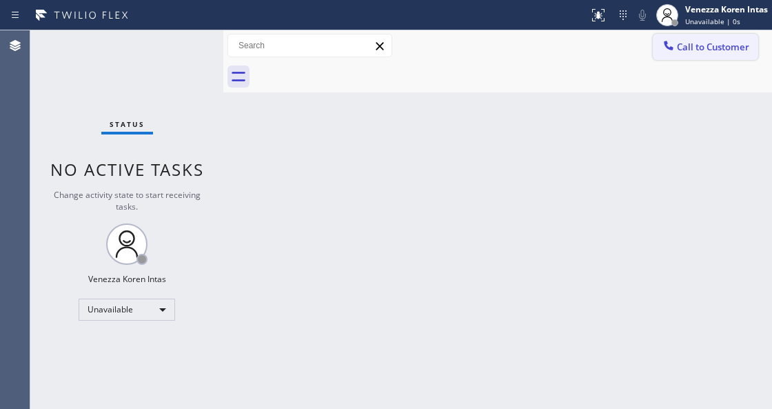
click at [742, 53] on button "Call to Customer" at bounding box center [705, 47] width 105 height 26
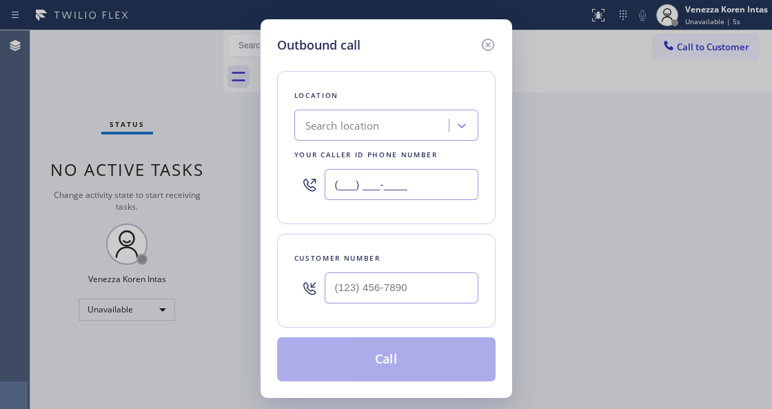
click at [358, 192] on input "(___) ___-____" at bounding box center [402, 184] width 154 height 31
paste input "424) 349-7844"
type input "[PHONE_NUMBER]"
click at [360, 287] on input "(___) ___-____" at bounding box center [402, 287] width 154 height 31
paste input "818) 482-3011"
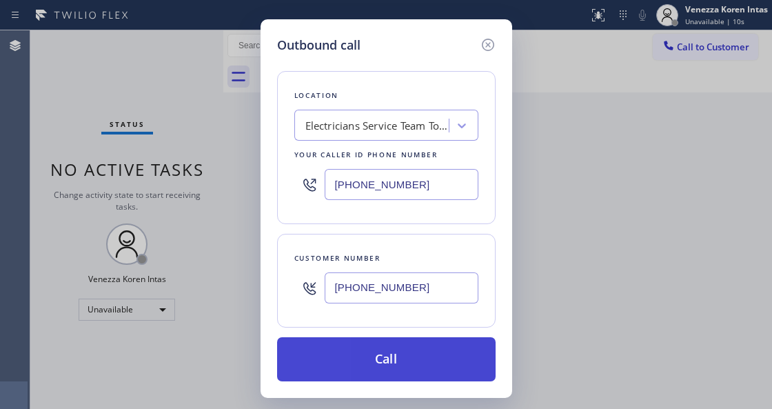
type input "[PHONE_NUMBER]"
click at [388, 358] on button "Call" at bounding box center [386, 359] width 218 height 44
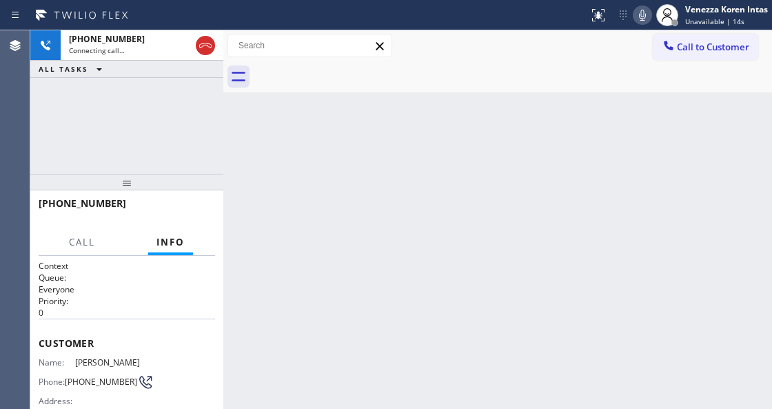
click at [642, 18] on icon at bounding box center [642, 15] width 7 height 11
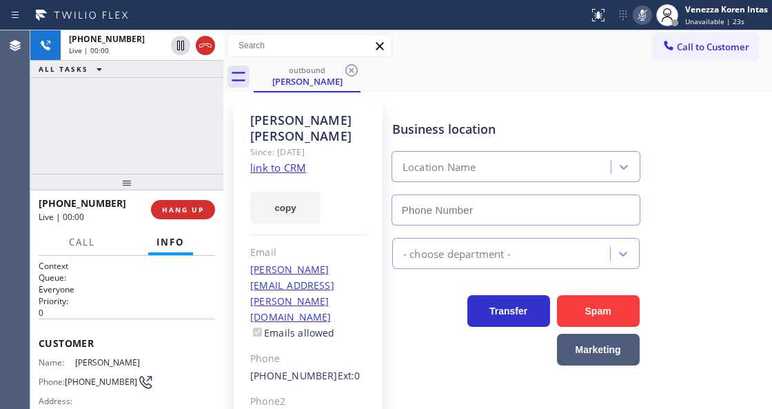
type input "[PHONE_NUMBER]"
click at [638, 17] on icon at bounding box center [642, 15] width 17 height 17
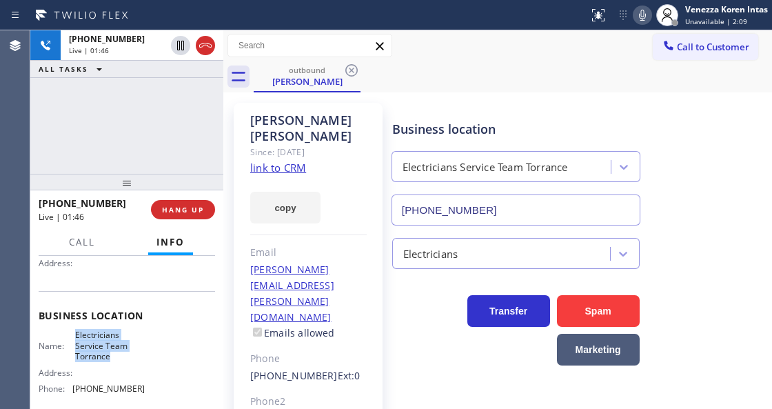
drag, startPoint x: 73, startPoint y: 343, endPoint x: 120, endPoint y: 372, distance: 55.1
click at [120, 372] on div "Name: Electricians Service Team Torrance Address: Phone: [PHONE_NUMBER]" at bounding box center [92, 364] width 106 height 70
copy span "Electricians Service Team Torrance"
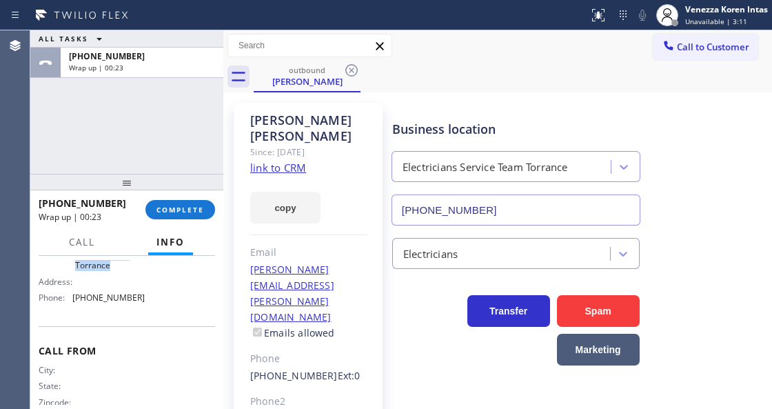
scroll to position [229, 0]
drag, startPoint x: 132, startPoint y: 310, endPoint x: 77, endPoint y: 313, distance: 55.2
click at [77, 307] on div "Name: Electricians Service Team Torrance Address: Phone: [PHONE_NUMBER]" at bounding box center [92, 273] width 106 height 70
copy span "424) 349-7844"
click at [186, 211] on span "COMPLETE" at bounding box center [180, 210] width 48 height 10
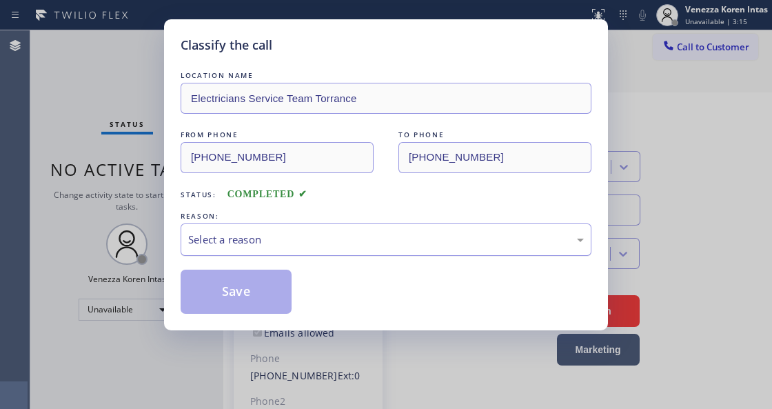
click at [303, 232] on div "Select a reason" at bounding box center [386, 239] width 411 height 32
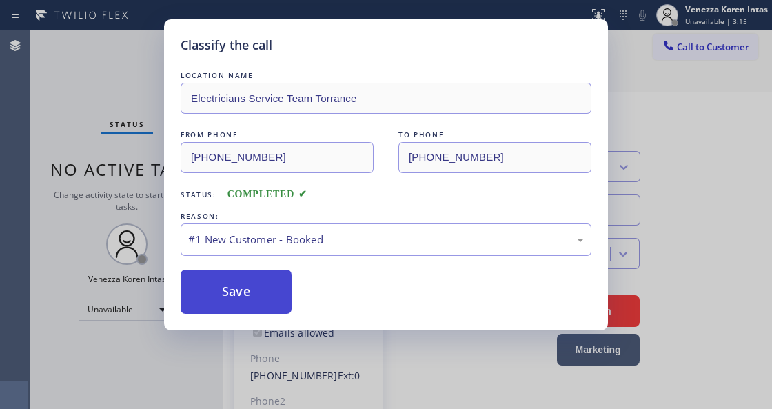
click at [261, 283] on button "Save" at bounding box center [236, 291] width 111 height 44
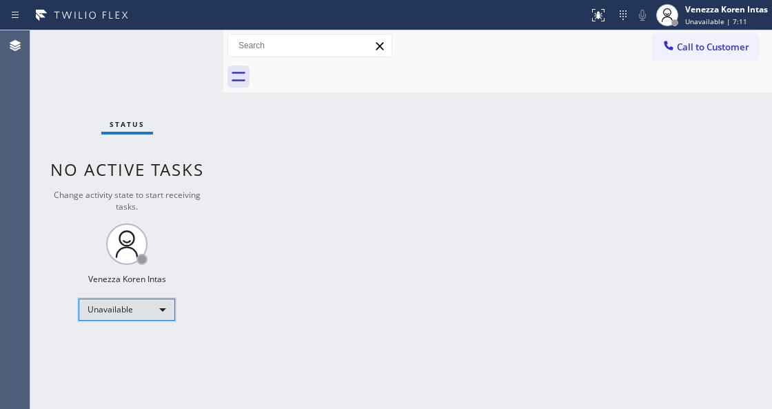
click at [147, 308] on div "Unavailable" at bounding box center [127, 309] width 96 height 22
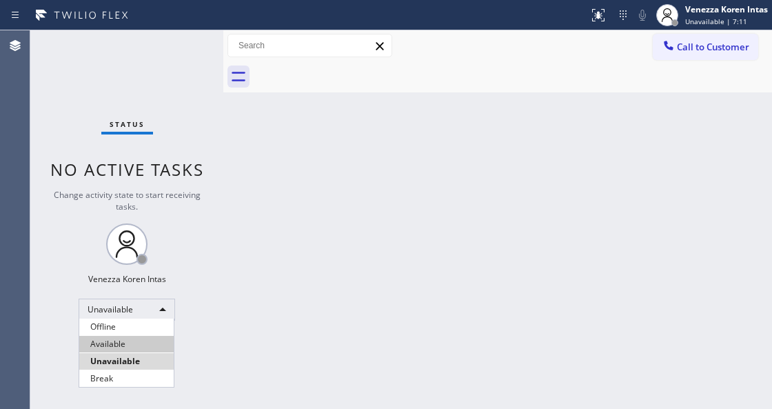
click at [146, 351] on li "Available" at bounding box center [126, 344] width 94 height 17
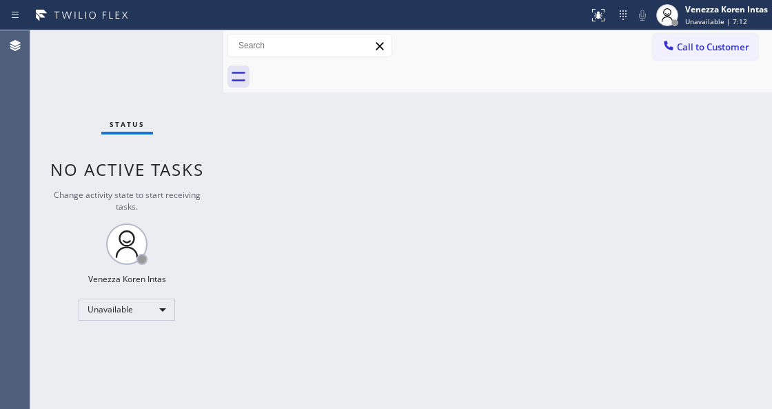
click at [194, 210] on div "Change activity state to start receiving tasks." at bounding box center [126, 200] width 165 height 23
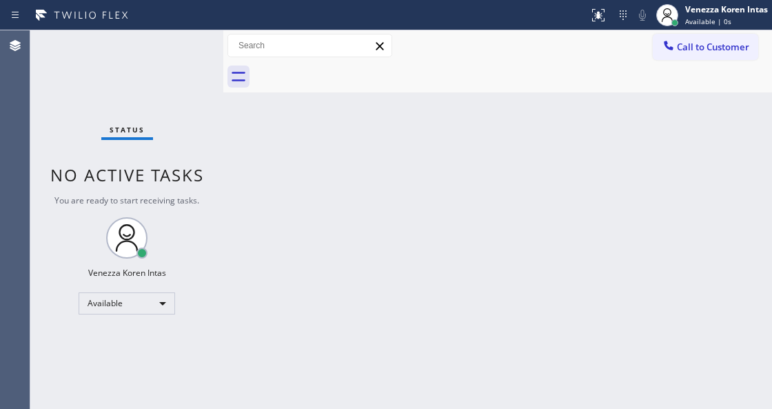
click at [207, 94] on div "Status No active tasks You are ready to start receiving tasks. Venezza Koren In…" at bounding box center [126, 219] width 193 height 378
drag, startPoint x: 249, startPoint y: 165, endPoint x: 307, endPoint y: 139, distance: 62.9
click at [249, 165] on div "Back to Dashboard Change Sender ID Customers Technicians Select a contact Outbo…" at bounding box center [497, 219] width 549 height 378
click at [208, 47] on div "Status No active tasks You are ready to start receiving tasks. Venezza Koren In…" at bounding box center [126, 219] width 193 height 378
click at [289, 296] on div "Back to Dashboard Change Sender ID Customers Technicians Select a contact Outbo…" at bounding box center [497, 219] width 549 height 378
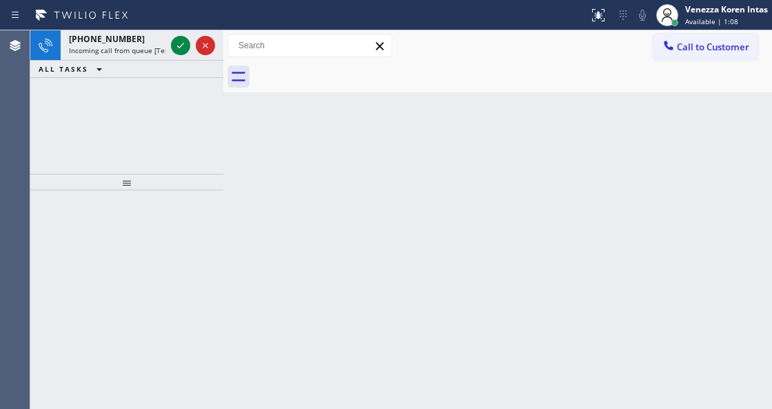
click at [621, 116] on div "Back to Dashboard Change Sender ID Customers Technicians Select a contact Outbo…" at bounding box center [497, 219] width 549 height 378
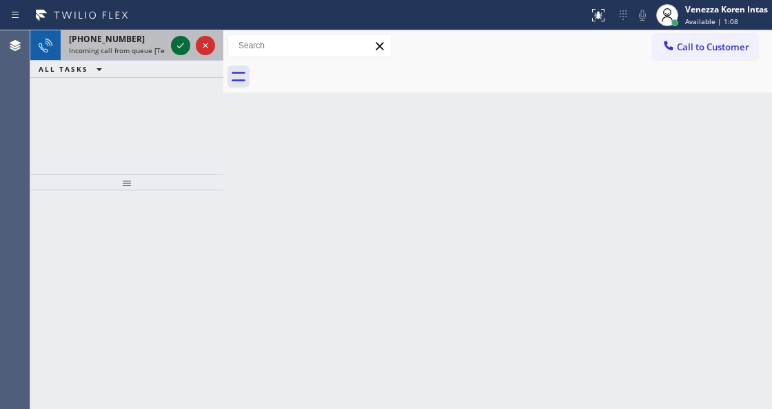
click at [186, 39] on icon at bounding box center [180, 45] width 17 height 17
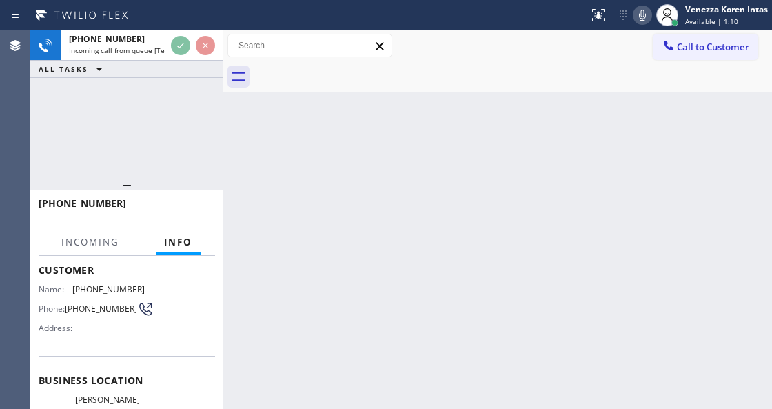
scroll to position [138, 0]
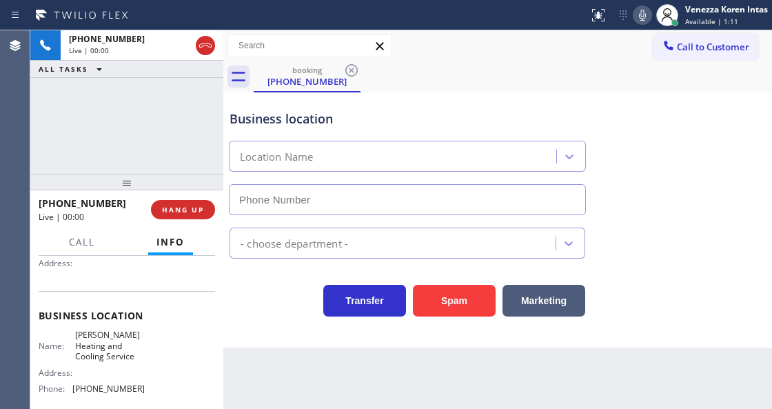
type input "[PHONE_NUMBER]"
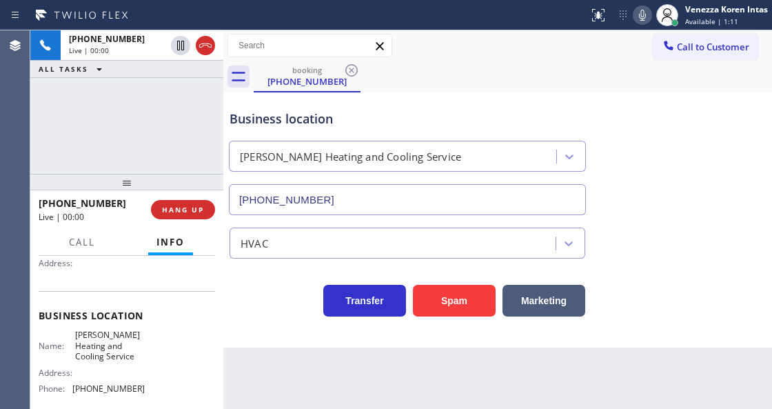
click at [190, 198] on div "[PHONE_NUMBER] Live | 00:00 HANG UP" at bounding box center [127, 210] width 176 height 36
click at [196, 211] on span "HANG UP" at bounding box center [183, 210] width 42 height 10
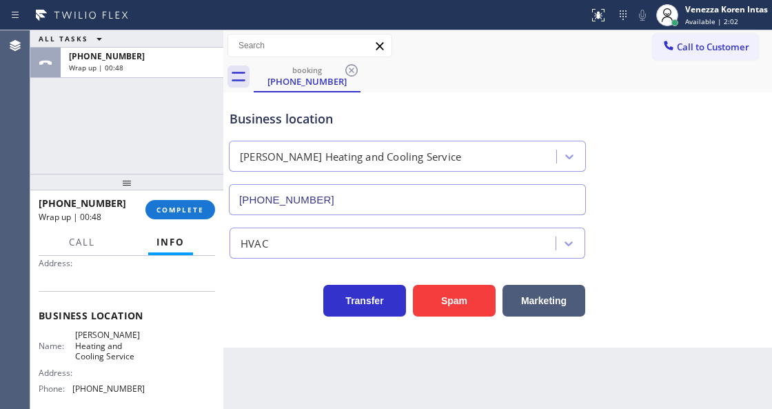
click at [218, 215] on div "[PHONE_NUMBER] Wrap up | 00:48 COMPLETE" at bounding box center [126, 209] width 193 height 39
click at [204, 210] on button "COMPLETE" at bounding box center [180, 209] width 70 height 19
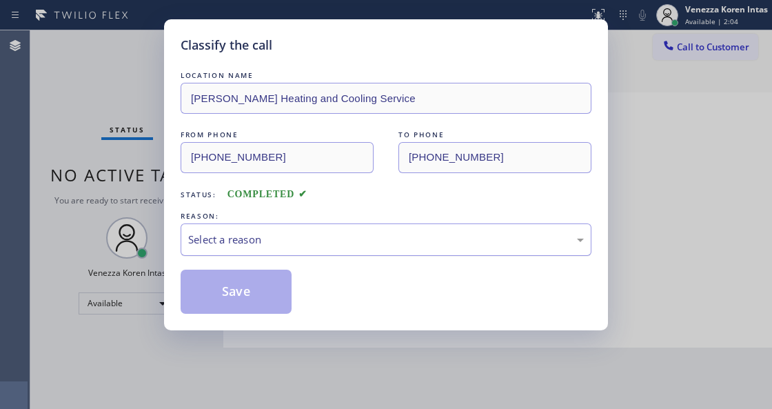
click at [378, 244] on div "Select a reason" at bounding box center [386, 240] width 396 height 16
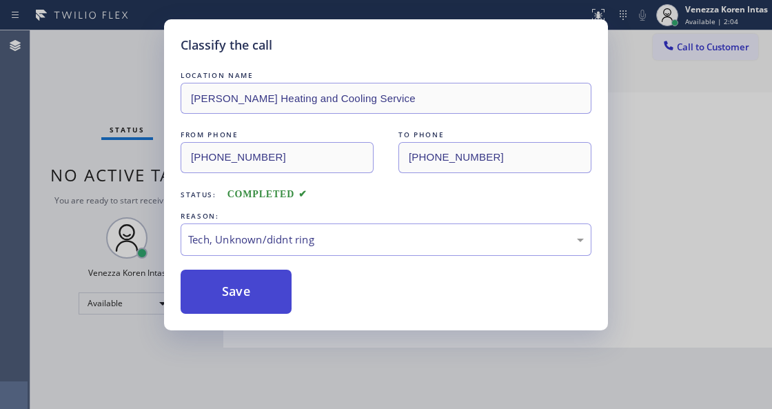
click at [263, 288] on button "Save" at bounding box center [236, 291] width 111 height 44
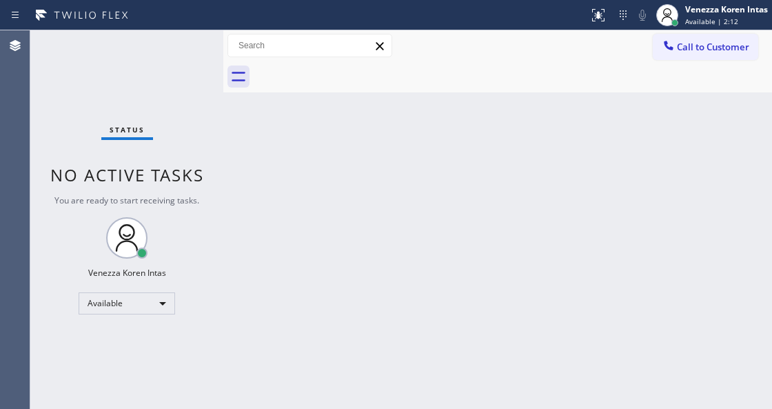
click at [300, 174] on div "Back to Dashboard Change Sender ID Customers Technicians Select a contact Outbo…" at bounding box center [497, 219] width 549 height 378
click at [320, 205] on div "Back to Dashboard Change Sender ID Customers Technicians Select a contact Outbo…" at bounding box center [497, 219] width 549 height 378
drag, startPoint x: 192, startPoint y: 88, endPoint x: 192, endPoint y: 73, distance: 14.5
click at [192, 87] on div "Status No active tasks You are ready to start receiving tasks. Venezza Koren In…" at bounding box center [126, 219] width 193 height 378
drag, startPoint x: 191, startPoint y: 59, endPoint x: 23, endPoint y: 80, distance: 168.7
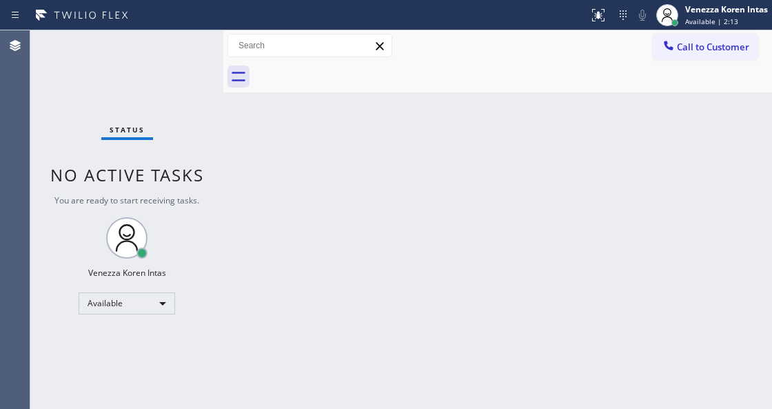
click at [190, 59] on div "Status No active tasks You are ready to start receiving tasks. Venezza Koren In…" at bounding box center [126, 219] width 193 height 378
click at [183, 41] on div "Status No active tasks You are ready to start receiving tasks. Venezza Koren In…" at bounding box center [126, 219] width 193 height 378
drag, startPoint x: 141, startPoint y: 87, endPoint x: 146, endPoint y: 104, distance: 18.1
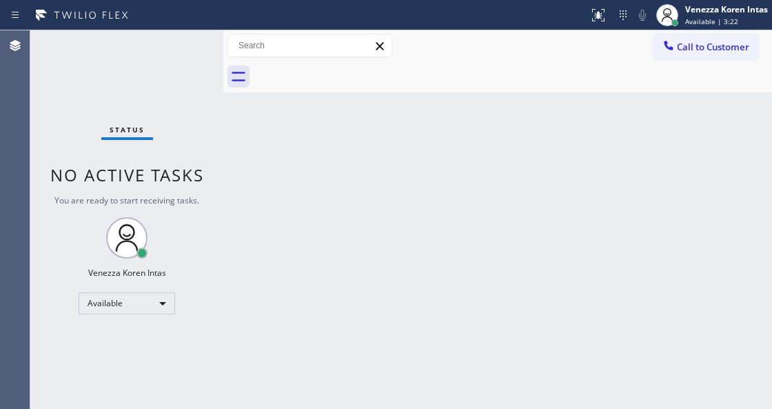
click at [141, 87] on div "Status No active tasks You are ready to start receiving tasks. Venezza Koren In…" at bounding box center [126, 219] width 193 height 378
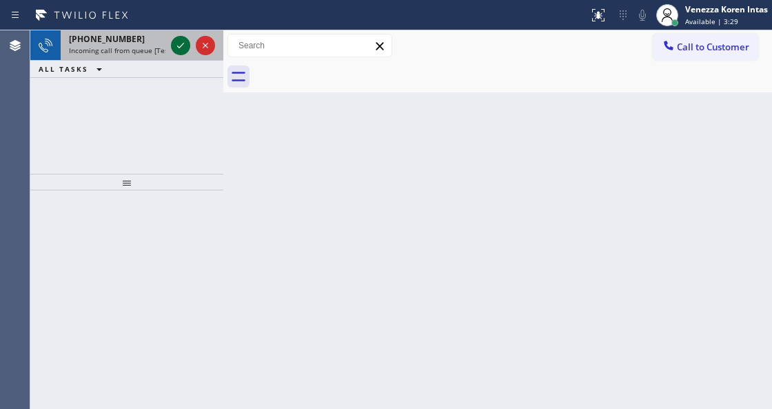
click at [179, 50] on icon at bounding box center [180, 45] width 17 height 17
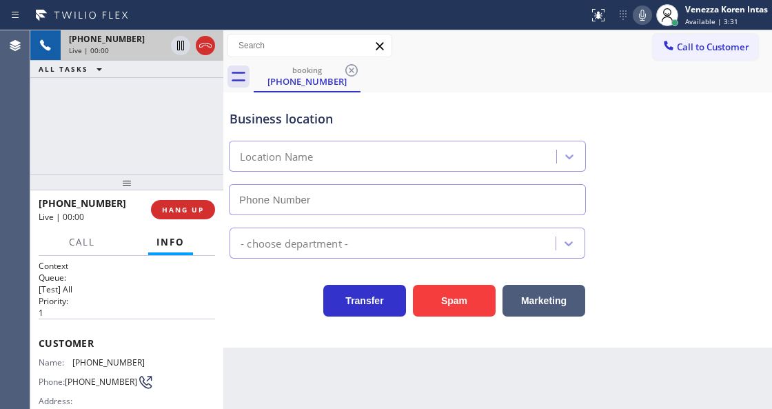
type input "[PHONE_NUMBER]"
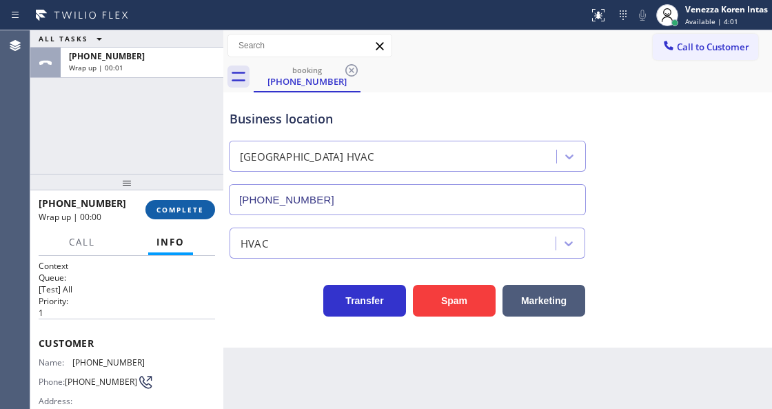
drag, startPoint x: 186, startPoint y: 214, endPoint x: 205, endPoint y: 214, distance: 18.6
click at [186, 214] on span "COMPLETE" at bounding box center [180, 210] width 48 height 10
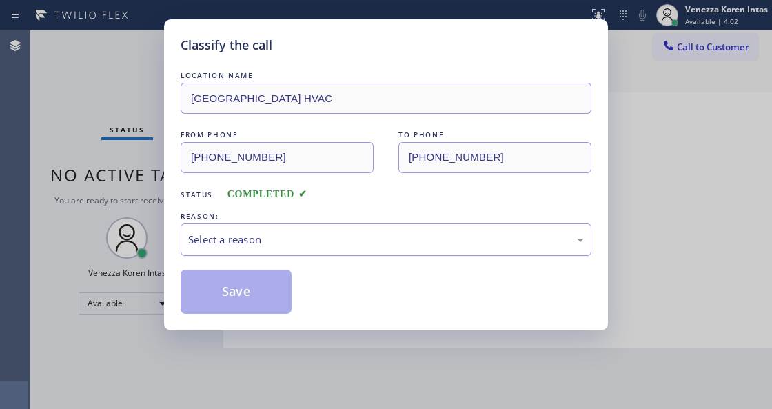
click at [344, 232] on div "Select a reason" at bounding box center [386, 240] width 396 height 16
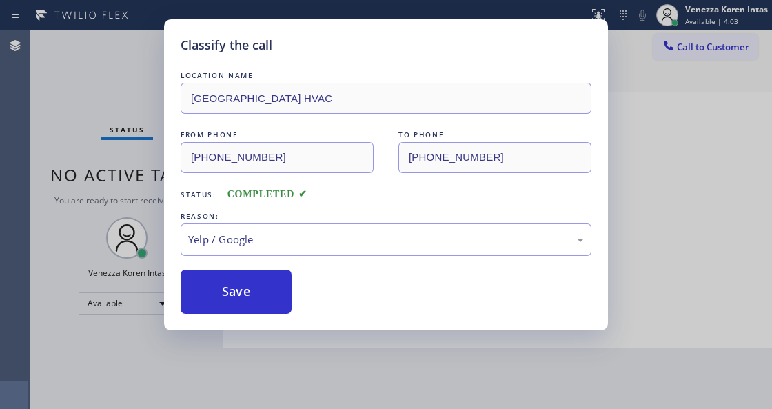
click at [287, 204] on div "LOCATION NAME [GEOGRAPHIC_DATA] HVAC FROM PHONE [PHONE_NUMBER] TO PHONE [PHONE_…" at bounding box center [386, 190] width 411 height 245
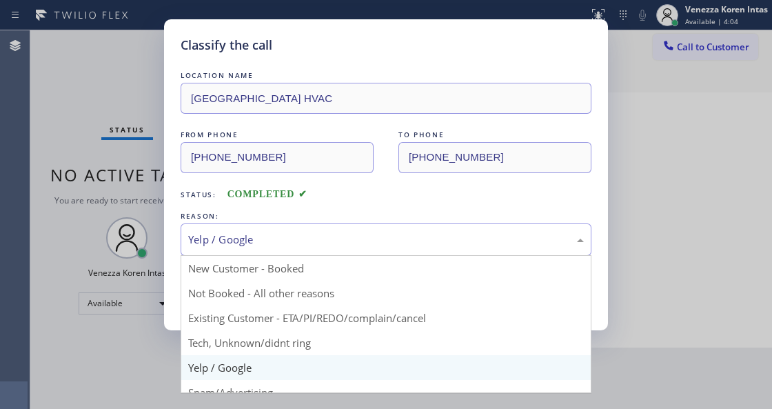
click at [284, 236] on div "Yelp / Google" at bounding box center [386, 240] width 396 height 16
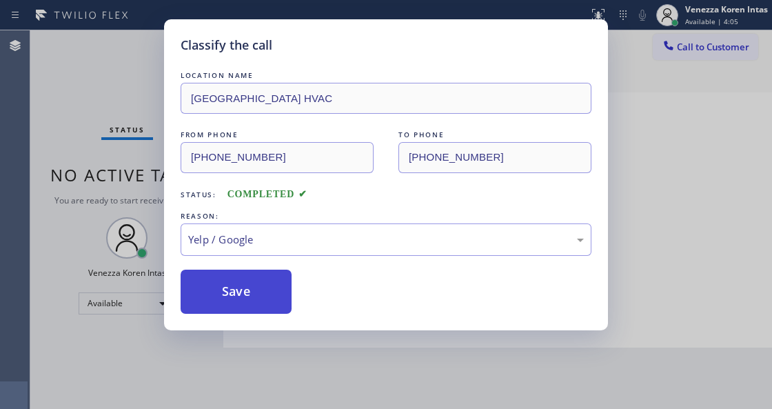
click at [267, 292] on button "Save" at bounding box center [236, 291] width 111 height 44
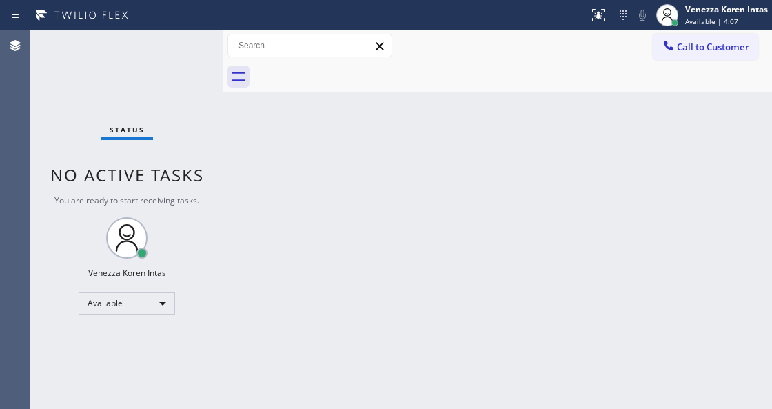
click at [149, 67] on div "Status No active tasks You are ready to start receiving tasks. Venezza Koren In…" at bounding box center [126, 219] width 193 height 378
click at [332, 162] on div "Back to Dashboard Change Sender ID Customers Technicians Select a contact Outbo…" at bounding box center [497, 219] width 549 height 378
click at [165, 67] on div "Status No active tasks You are ready to start receiving tasks. Venezza Koren In…" at bounding box center [126, 219] width 193 height 378
click at [171, 54] on div "Status No active tasks You are ready to start receiving tasks. Venezza Koren In…" at bounding box center [126, 219] width 193 height 378
click at [174, 51] on div "Status No active tasks You are ready to start receiving tasks. Venezza Koren In…" at bounding box center [126, 219] width 193 height 378
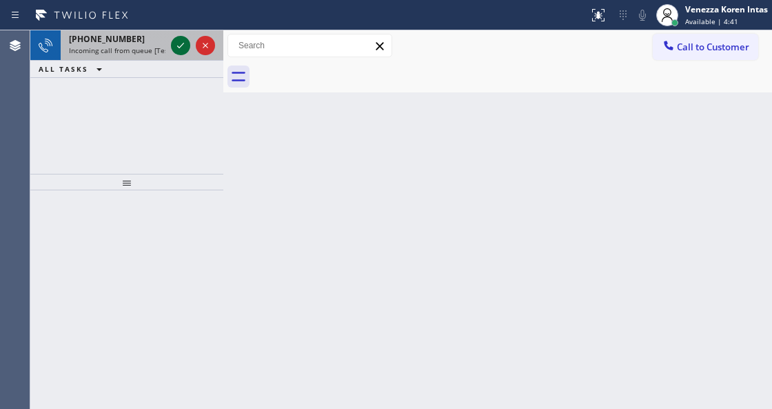
click at [186, 39] on icon at bounding box center [180, 45] width 17 height 17
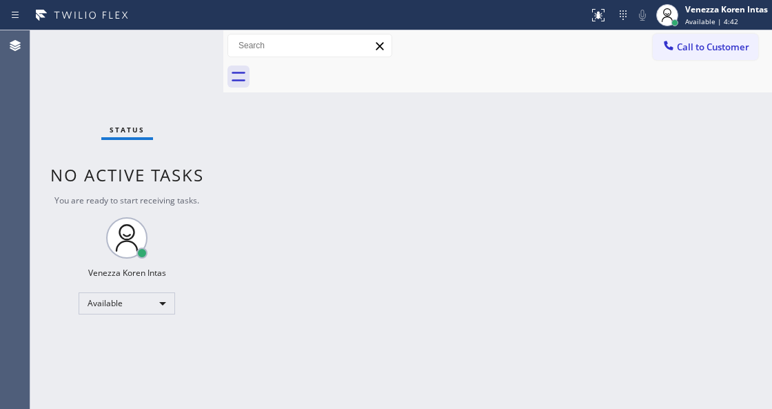
click at [183, 49] on div "Status No active tasks You are ready to start receiving tasks. Venezza Koren In…" at bounding box center [126, 219] width 193 height 378
click at [611, 14] on div at bounding box center [598, 15] width 30 height 17
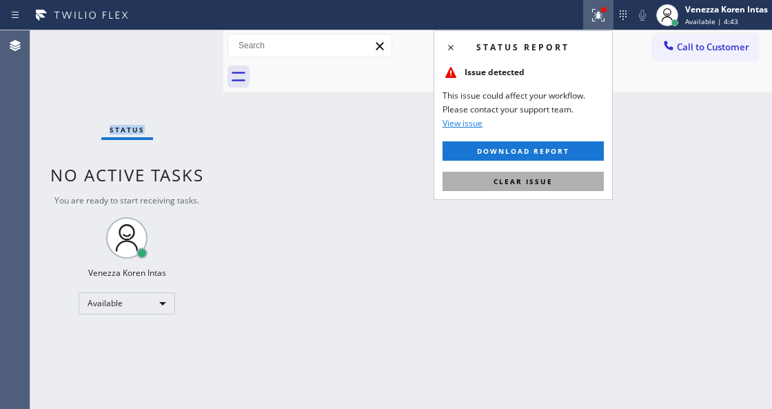
click at [558, 186] on button "Clear issue" at bounding box center [522, 181] width 161 height 19
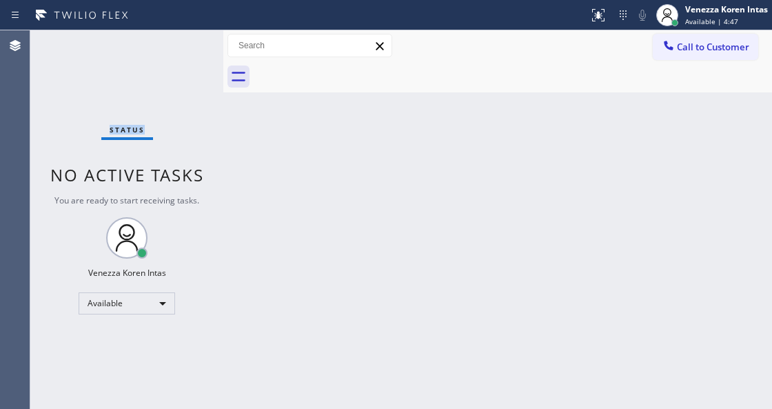
click at [175, 40] on div "Status No active tasks You are ready to start receiving tasks. Venezza Koren In…" at bounding box center [126, 219] width 193 height 378
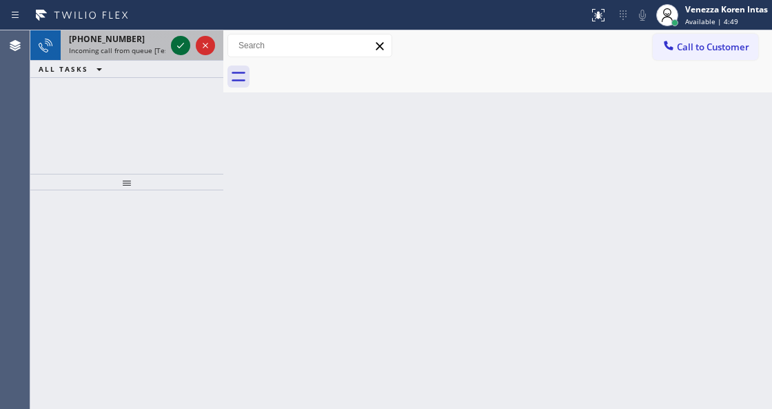
click at [175, 40] on icon at bounding box center [180, 45] width 17 height 17
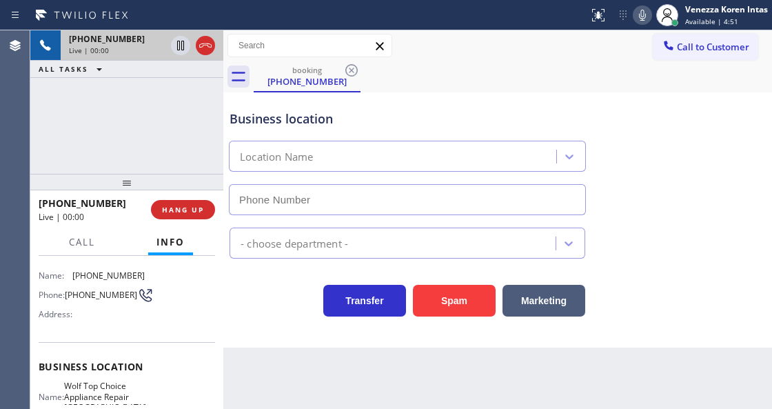
scroll to position [138, 0]
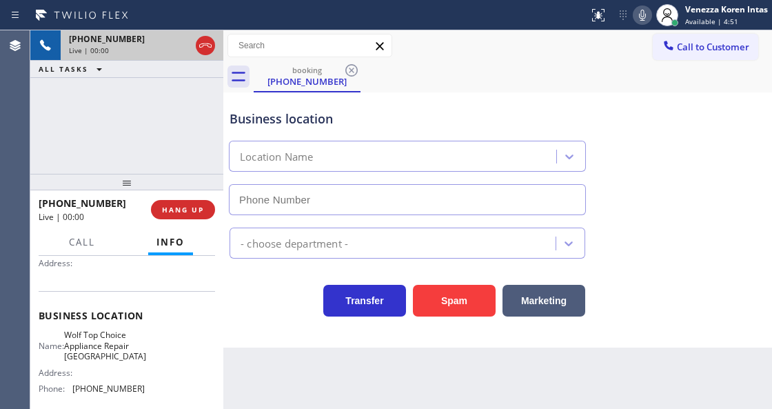
type input "[PHONE_NUMBER]"
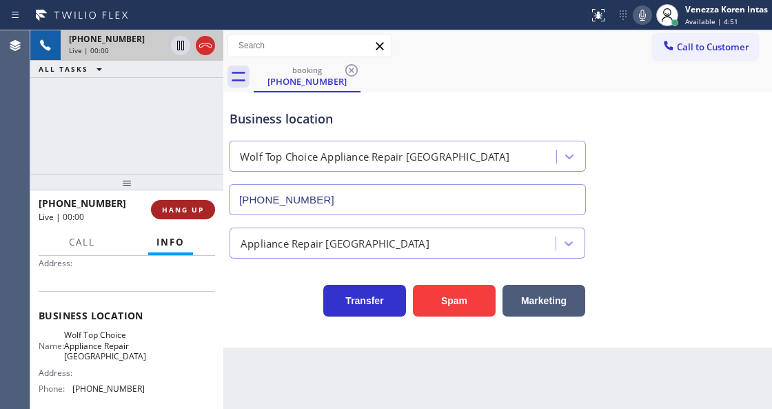
click at [192, 205] on span "HANG UP" at bounding box center [183, 210] width 42 height 10
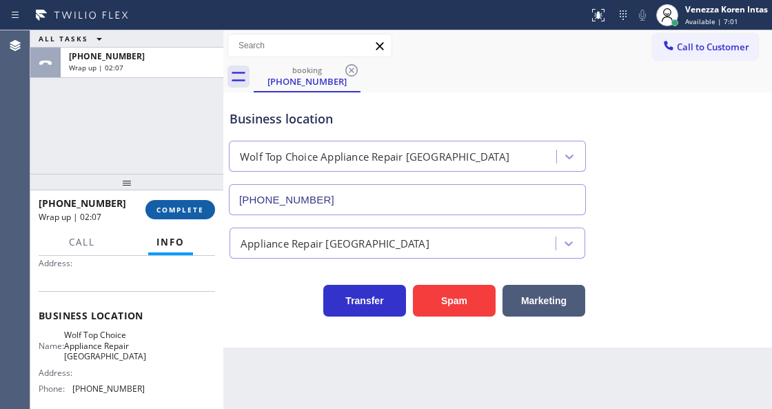
click at [158, 215] on button "COMPLETE" at bounding box center [180, 209] width 70 height 19
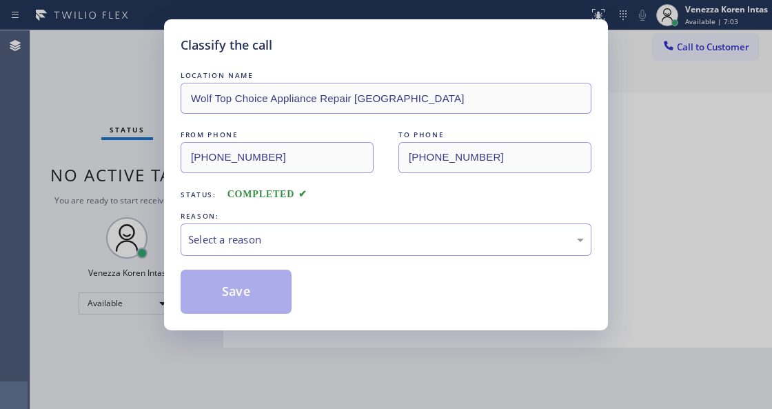
click at [343, 236] on div "Select a reason" at bounding box center [386, 240] width 396 height 16
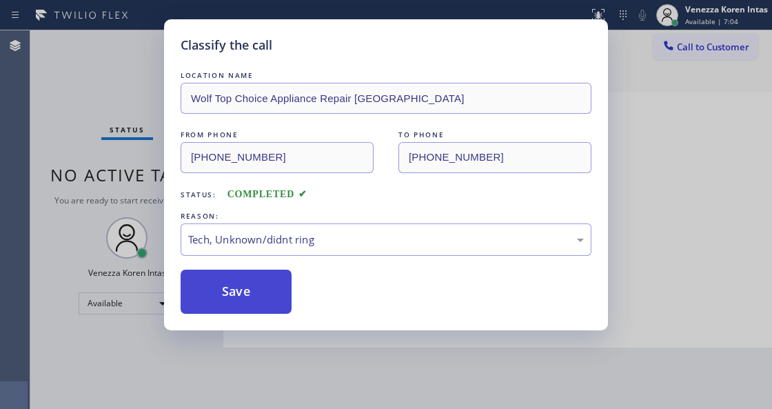
click at [253, 298] on button "Save" at bounding box center [236, 291] width 111 height 44
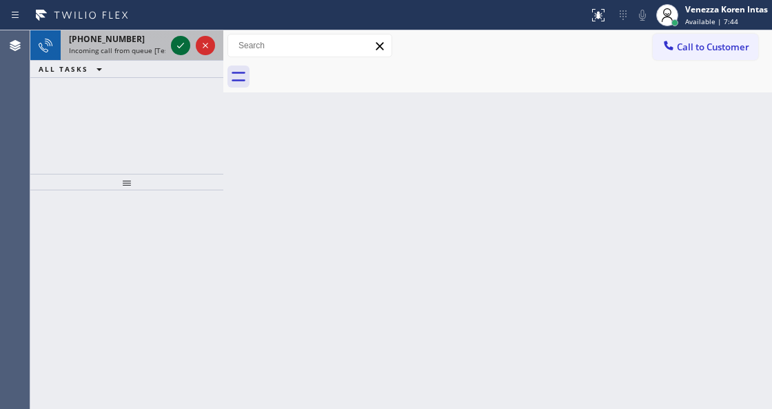
click at [178, 49] on icon at bounding box center [180, 45] width 17 height 17
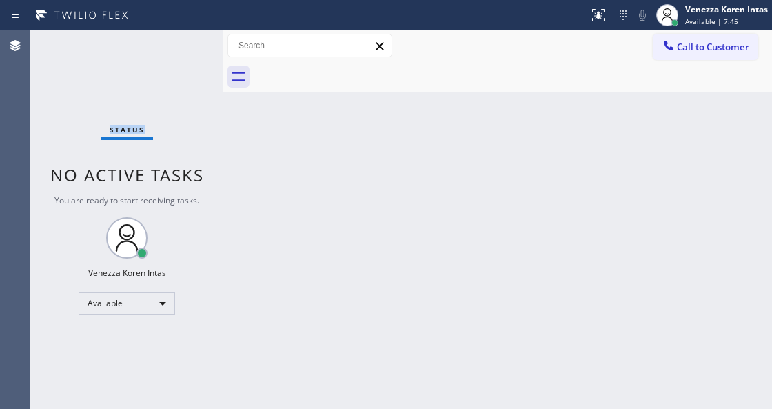
click at [178, 49] on div "Status No active tasks You are ready to start receiving tasks. Venezza Koren In…" at bounding box center [126, 219] width 193 height 378
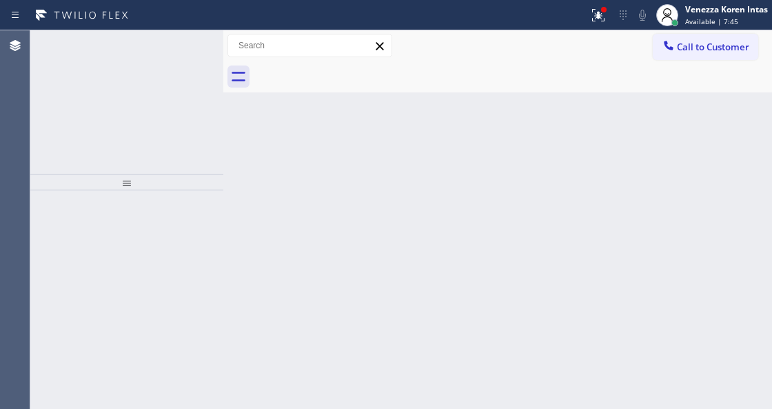
click at [178, 49] on icon at bounding box center [180, 45] width 17 height 17
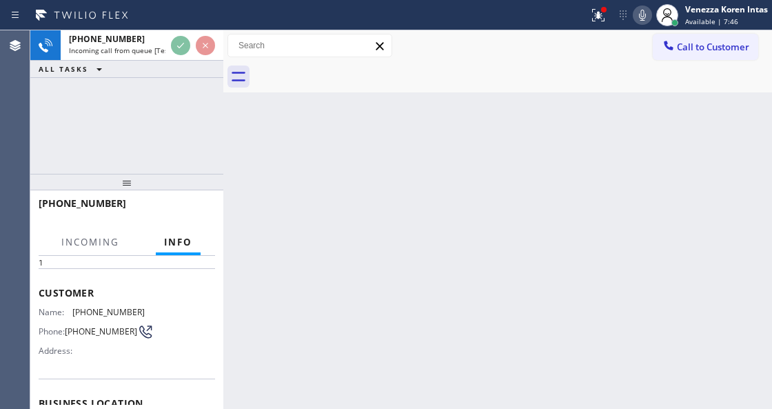
scroll to position [138, 0]
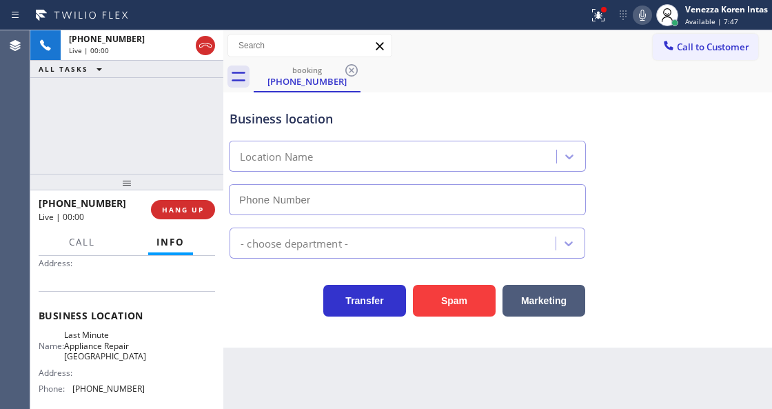
type input "[PHONE_NUMBER]"
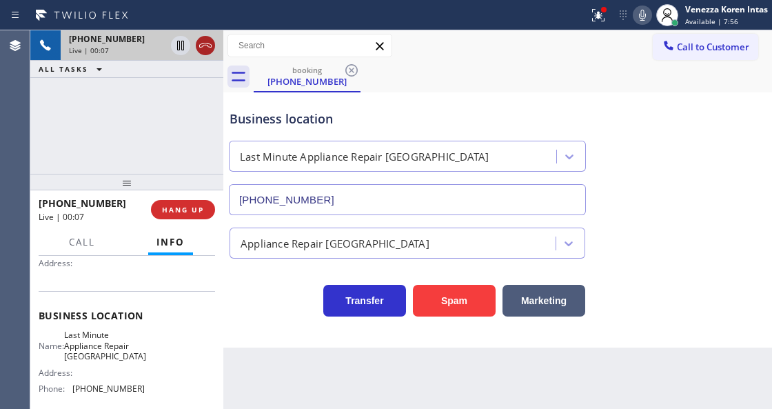
click at [205, 51] on icon at bounding box center [205, 45] width 17 height 17
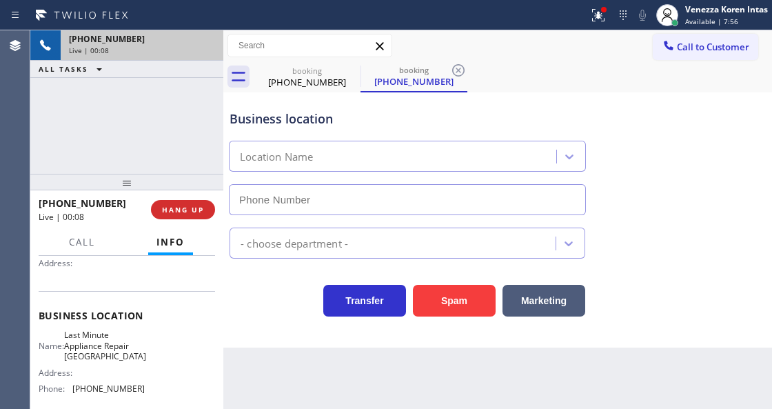
type input "[PHONE_NUMBER]"
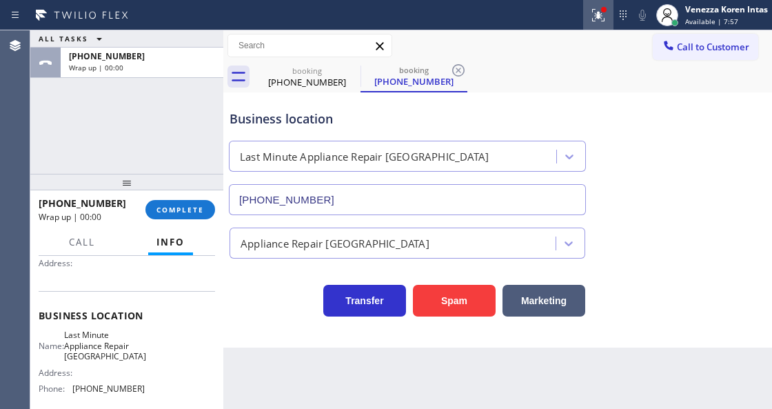
click at [605, 22] on icon at bounding box center [598, 15] width 17 height 17
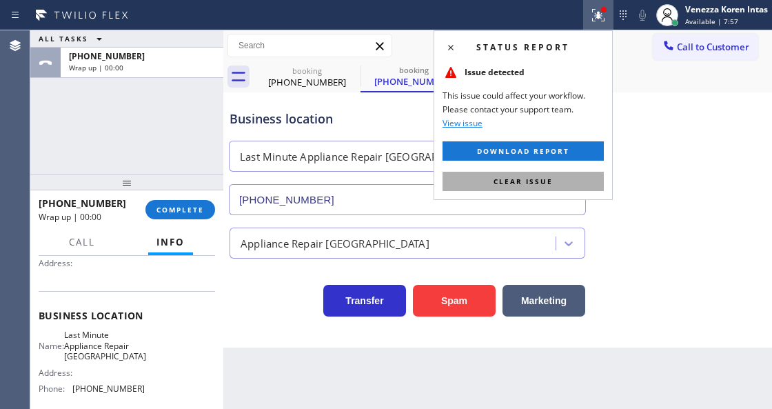
click at [594, 183] on button "Clear issue" at bounding box center [522, 181] width 161 height 19
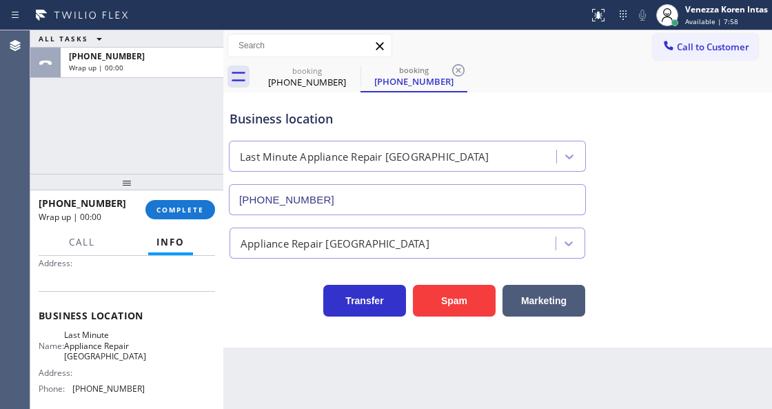
click at [171, 110] on div "ALL TASKS ALL TASKS ACTIVE TASKS TASKS IN WRAP UP [PHONE_NUMBER] Wrap up | 00:00" at bounding box center [126, 101] width 193 height 143
click at [159, 200] on button "COMPLETE" at bounding box center [180, 209] width 70 height 19
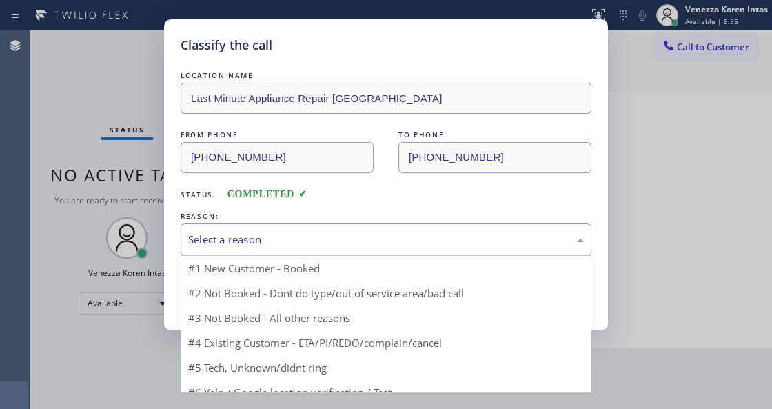
drag, startPoint x: 331, startPoint y: 230, endPoint x: 329, endPoint y: 253, distance: 22.8
click at [331, 232] on div "Select a reason" at bounding box center [386, 239] width 411 height 32
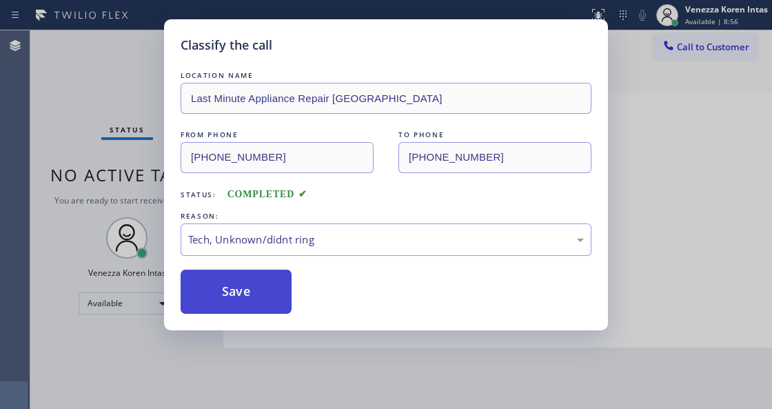
click at [257, 293] on button "Save" at bounding box center [236, 291] width 111 height 44
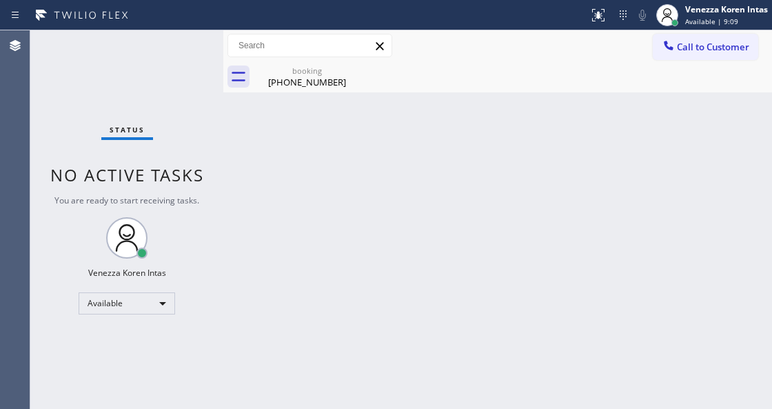
click at [178, 66] on div "Status No active tasks You are ready to start receiving tasks. Venezza Koren In…" at bounding box center [126, 219] width 193 height 378
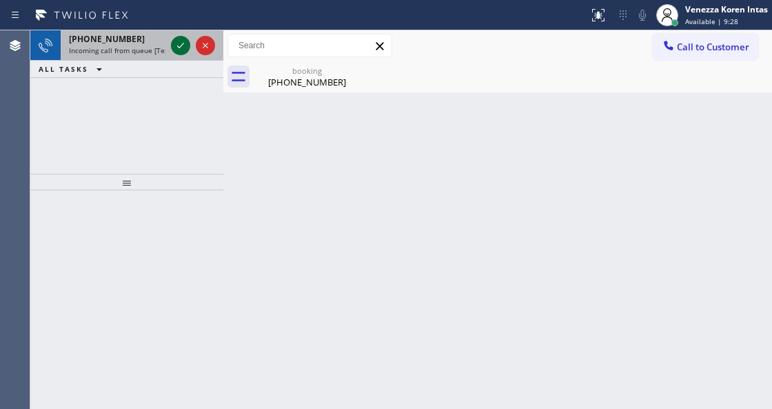
click at [178, 46] on icon at bounding box center [180, 46] width 7 height 6
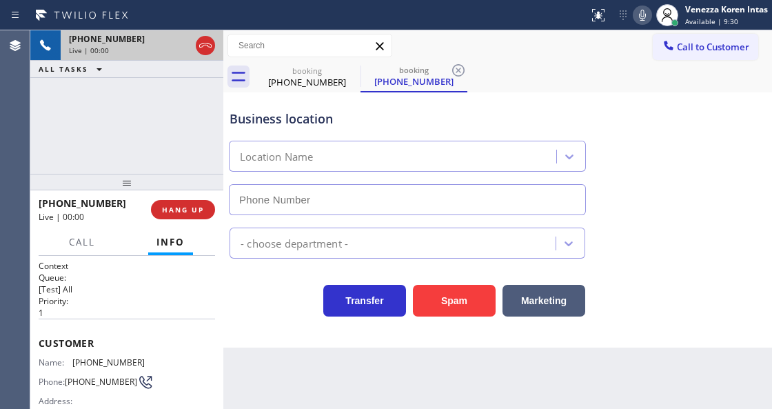
scroll to position [138, 0]
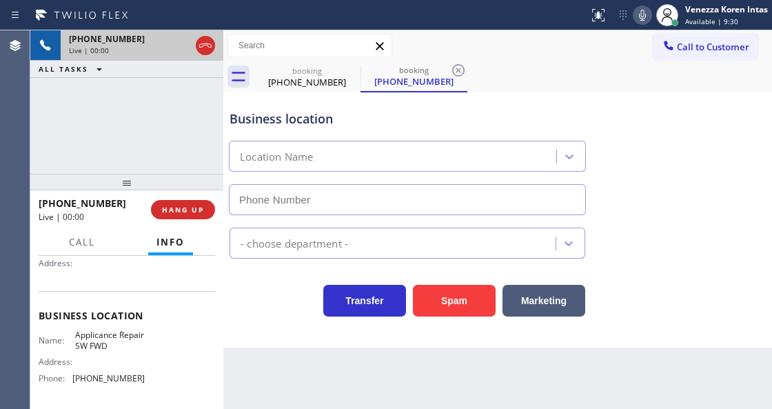
type input "[PHONE_NUMBER]"
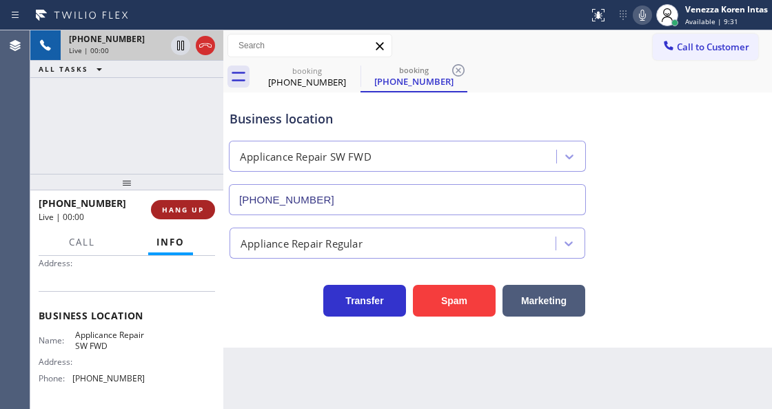
click at [187, 208] on span "HANG UP" at bounding box center [183, 210] width 42 height 10
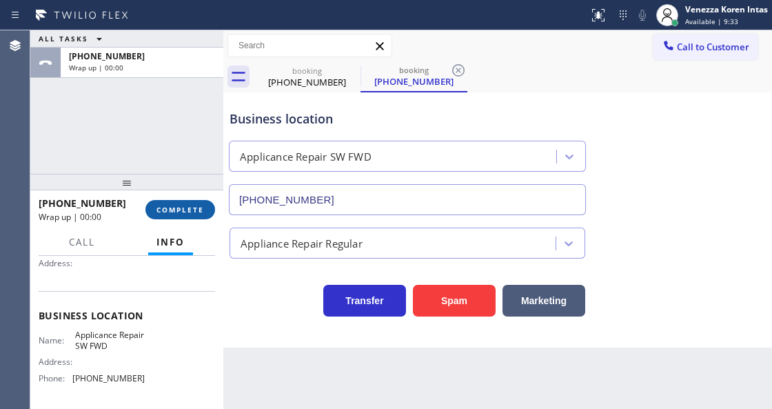
click at [198, 208] on span "COMPLETE" at bounding box center [180, 210] width 48 height 10
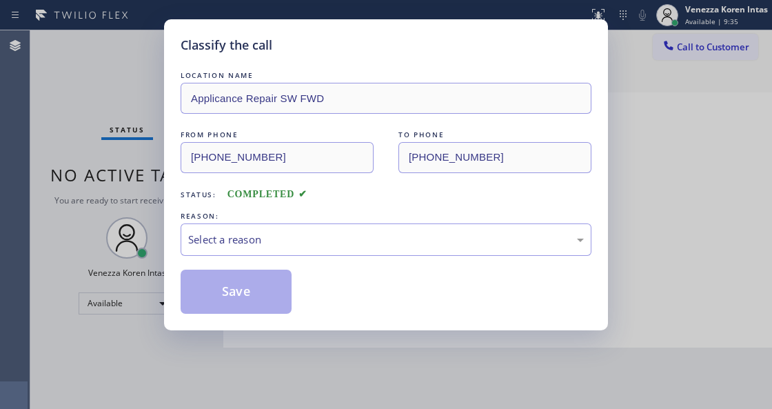
drag, startPoint x: 285, startPoint y: 234, endPoint x: 284, endPoint y: 245, distance: 11.0
click at [288, 234] on div "Select a reason" at bounding box center [386, 240] width 396 height 16
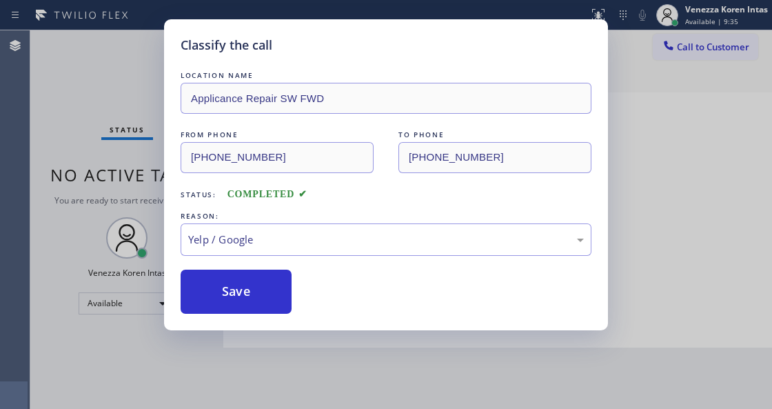
click at [251, 315] on div "Classify the call LOCATION NAME Applicance Repair SW FWD FROM PHONE [PHONE_NUMB…" at bounding box center [386, 174] width 444 height 311
click at [249, 303] on button "Save" at bounding box center [236, 291] width 111 height 44
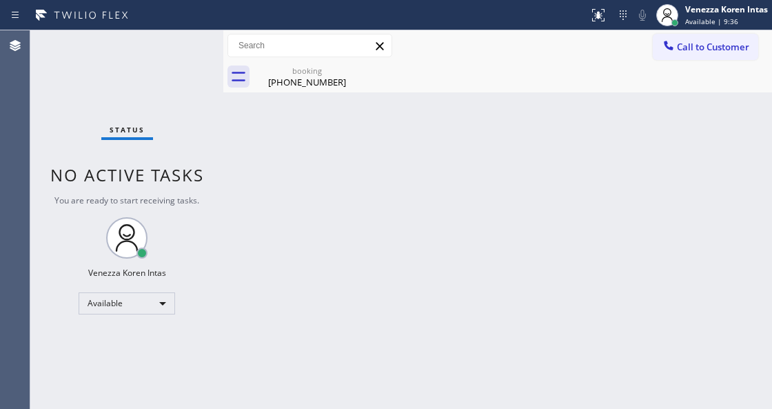
click at [182, 47] on div "Status No active tasks You are ready to start receiving tasks. Venezza Koren In…" at bounding box center [126, 219] width 193 height 378
click at [183, 47] on div "Status No active tasks You are ready to start receiving tasks. Venezza Koren In…" at bounding box center [126, 219] width 193 height 378
click at [353, 68] on icon at bounding box center [351, 70] width 12 height 12
click at [322, 84] on div "[PHONE_NUMBER]" at bounding box center [307, 82] width 104 height 12
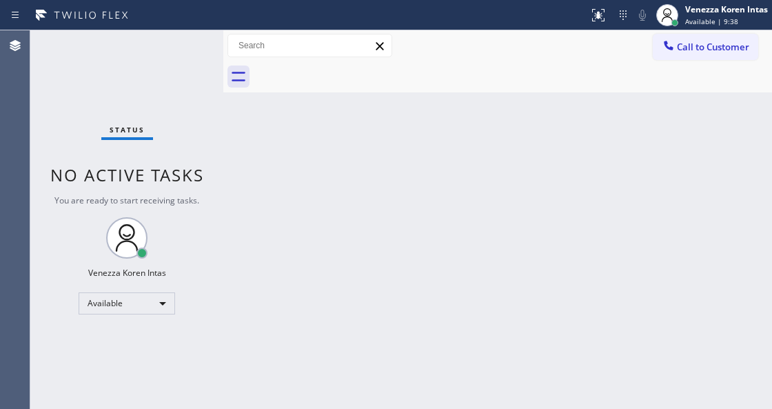
click at [176, 39] on div "Status No active tasks You are ready to start receiving tasks. Venezza Koren In…" at bounding box center [126, 219] width 193 height 378
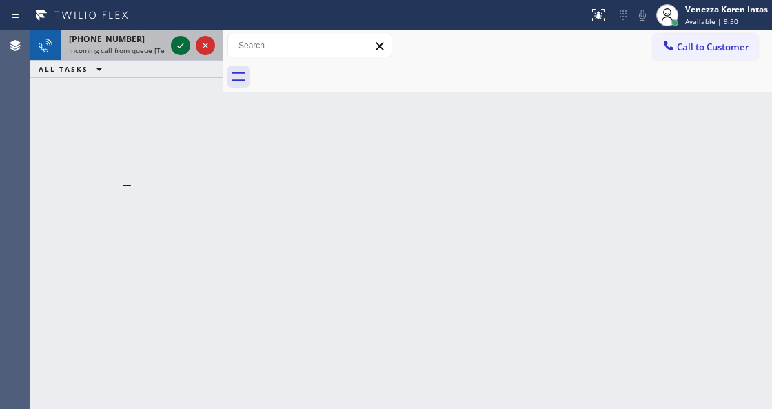
click at [176, 49] on icon at bounding box center [180, 45] width 17 height 17
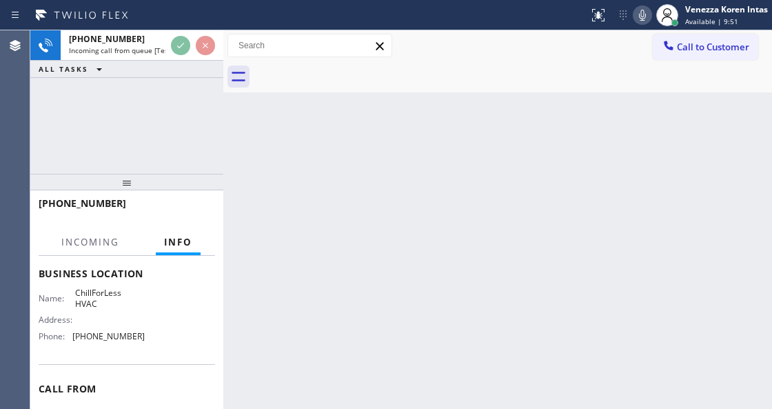
scroll to position [183, 0]
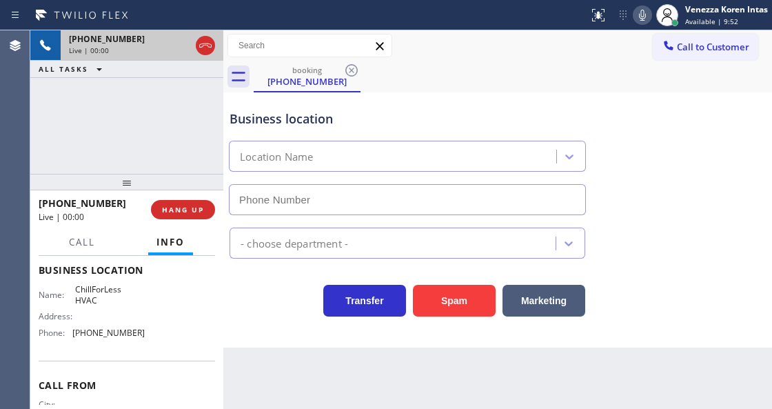
type input "[PHONE_NUMBER]"
click at [207, 40] on icon at bounding box center [205, 45] width 17 height 17
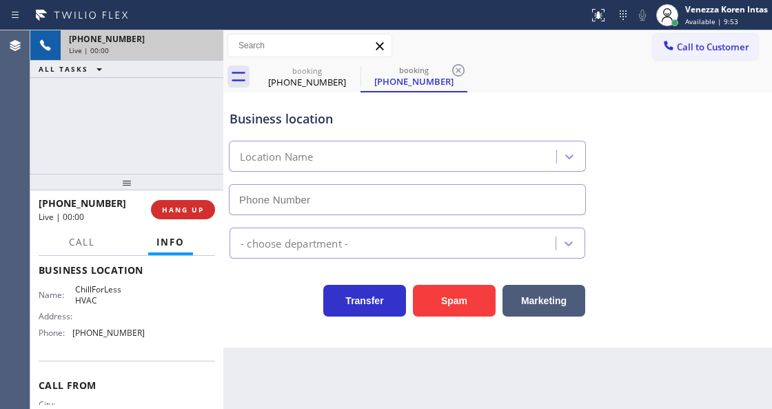
type input "[PHONE_NUMBER]"
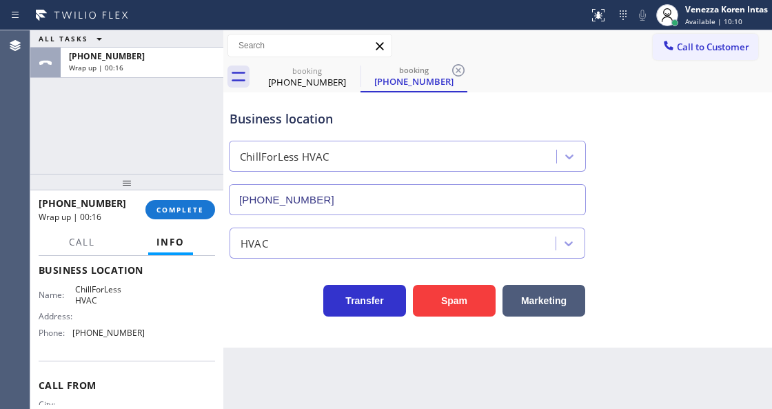
click at [207, 40] on div "ALL TASKS ALL TASKS ACTIVE TASKS TASKS IN WRAP UP" at bounding box center [126, 38] width 193 height 17
click at [198, 214] on span "COMPLETE" at bounding box center [180, 210] width 48 height 10
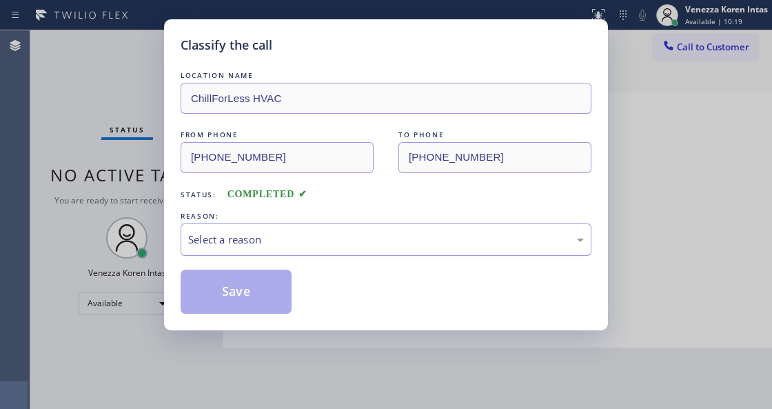
click at [304, 247] on div "Select a reason" at bounding box center [386, 240] width 396 height 16
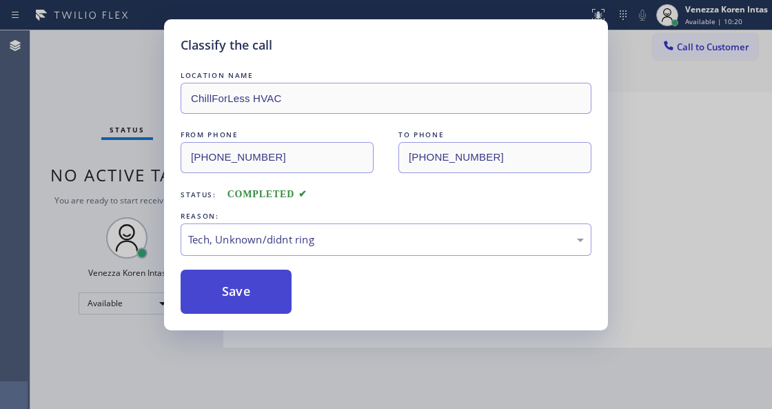
click at [233, 285] on button "Save" at bounding box center [236, 291] width 111 height 44
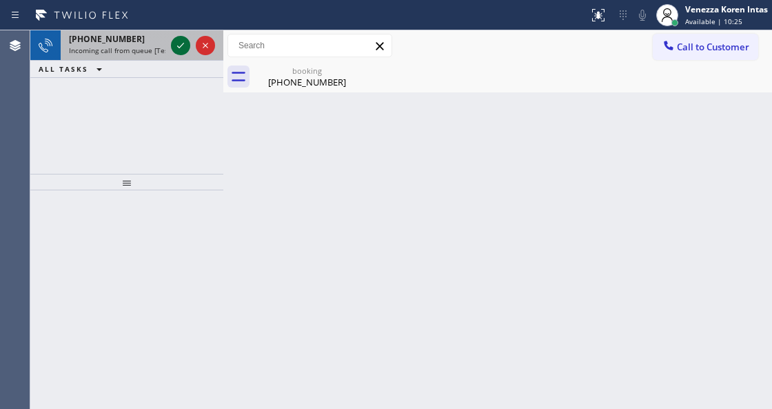
click at [183, 48] on icon at bounding box center [180, 45] width 17 height 17
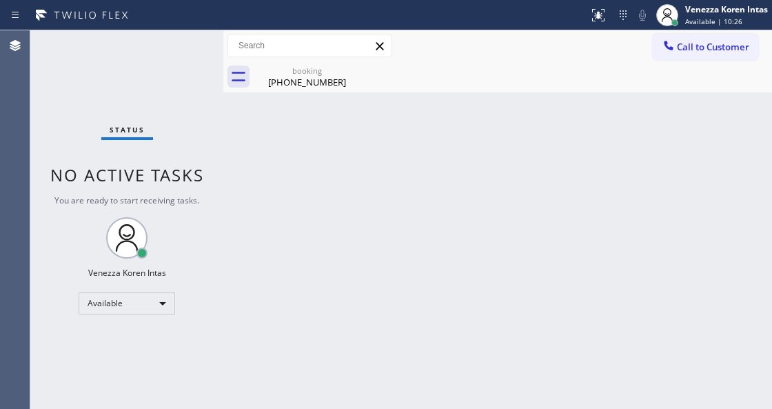
click at [183, 48] on div "Status No active tasks You are ready to start receiving tasks. Venezza Koren In…" at bounding box center [126, 219] width 193 height 378
click at [346, 73] on icon at bounding box center [351, 70] width 12 height 12
drag, startPoint x: 349, startPoint y: 72, endPoint x: 312, endPoint y: 76, distance: 37.4
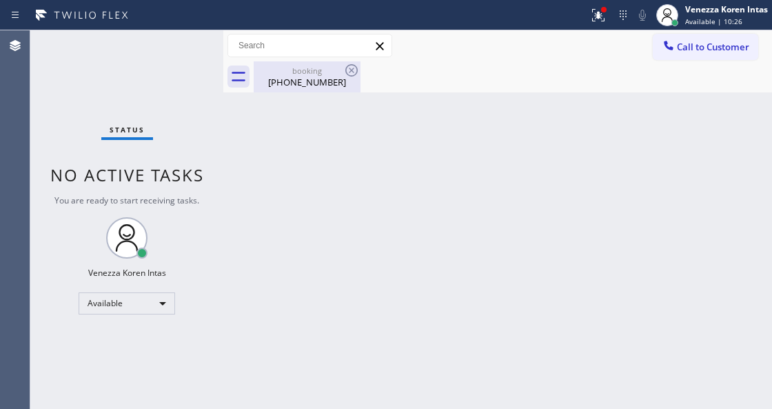
click at [345, 74] on icon at bounding box center [351, 70] width 17 height 17
click at [312, 76] on div "[PHONE_NUMBER]" at bounding box center [307, 82] width 104 height 12
drag, startPoint x: 212, startPoint y: 54, endPoint x: 152, endPoint y: 47, distance: 60.4
click at [211, 53] on div "Status No active tasks You are ready to start receiving tasks. Venezza Koren In…" at bounding box center [126, 219] width 193 height 378
click at [152, 47] on div "Status No active tasks You are ready to start receiving tasks. Venezza Koren In…" at bounding box center [126, 219] width 193 height 378
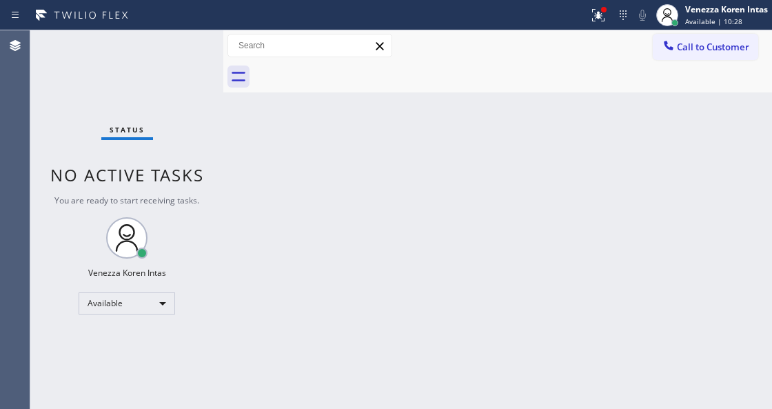
click at [158, 50] on div "Status No active tasks You are ready to start receiving tasks. Venezza Koren In…" at bounding box center [126, 219] width 193 height 378
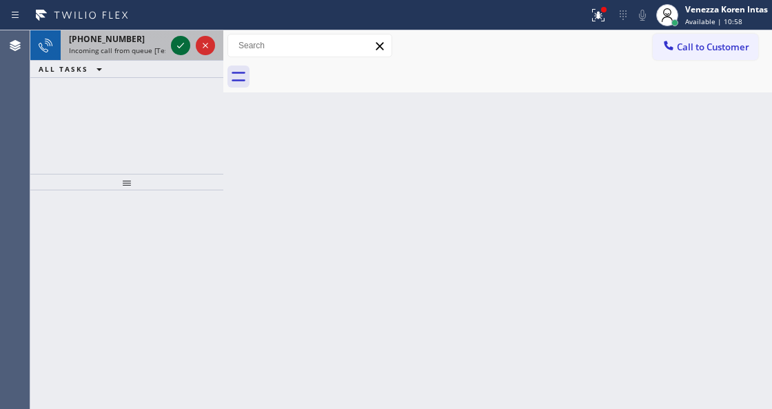
click at [177, 44] on icon at bounding box center [180, 45] width 17 height 17
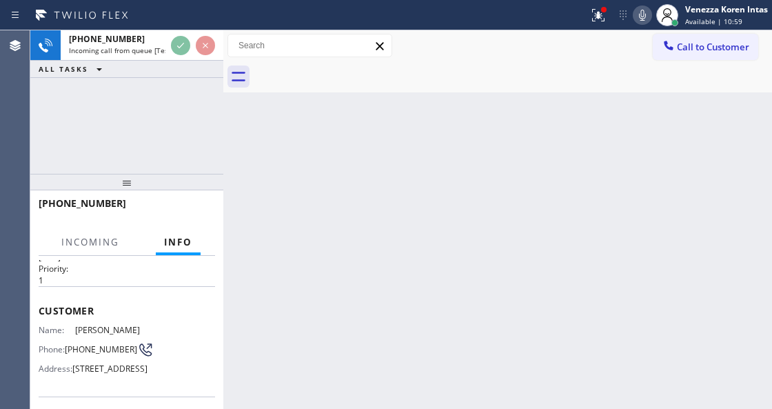
scroll to position [138, 0]
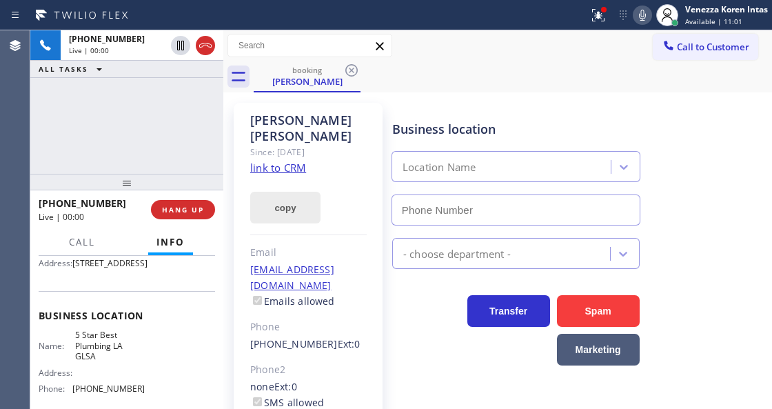
type input "[PHONE_NUMBER]"
click at [285, 161] on link "link to CRM" at bounding box center [278, 168] width 56 height 14
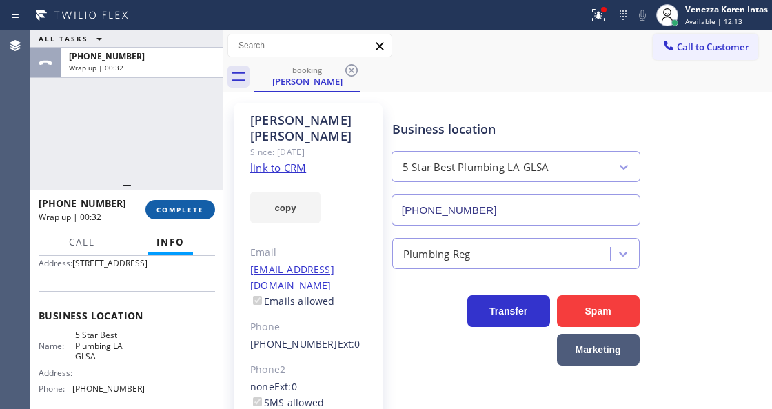
click at [188, 211] on span "COMPLETE" at bounding box center [180, 210] width 48 height 10
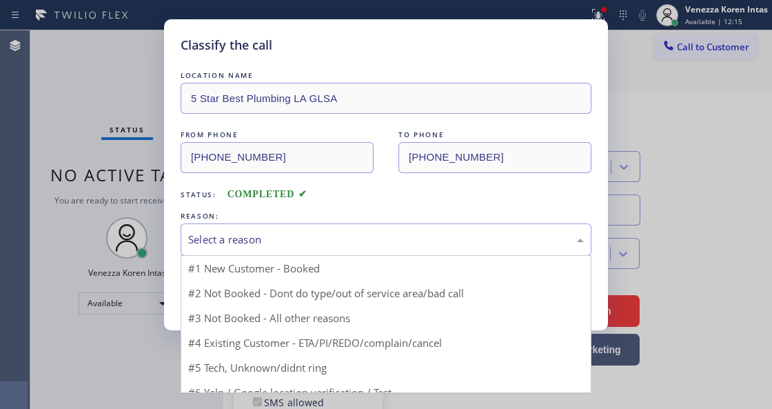
click at [332, 230] on div "Select a reason" at bounding box center [386, 239] width 411 height 32
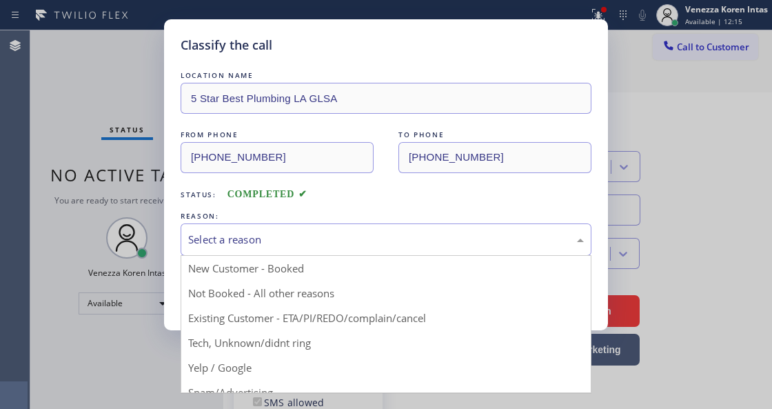
drag, startPoint x: 359, startPoint y: 325, endPoint x: 287, endPoint y: 311, distance: 73.7
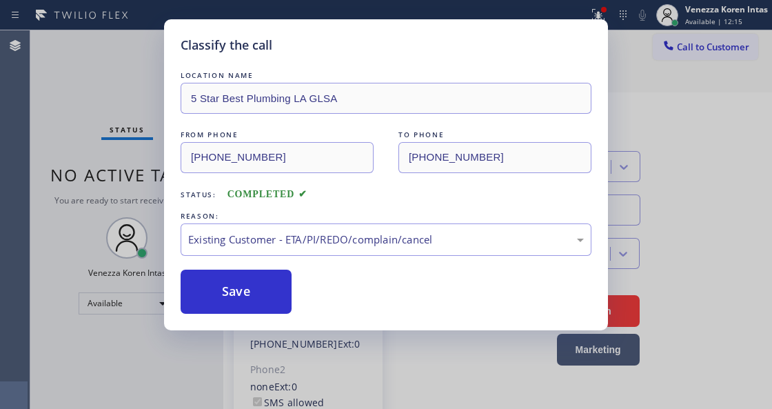
click at [283, 309] on button "Save" at bounding box center [236, 291] width 111 height 44
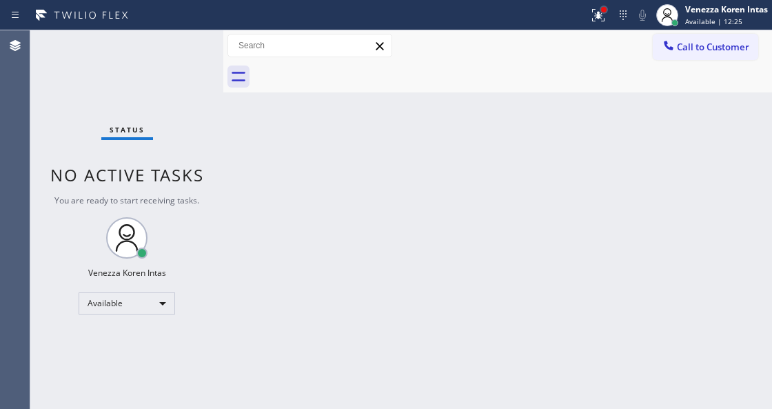
click at [606, 10] on div at bounding box center [604, 10] width 8 height 8
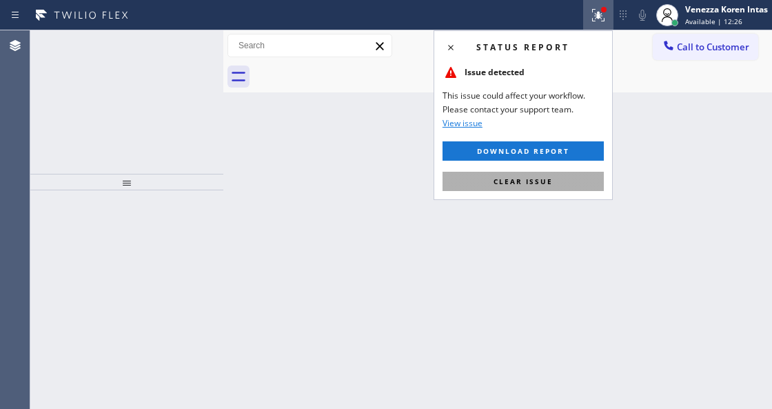
click at [574, 179] on button "Clear issue" at bounding box center [522, 181] width 161 height 19
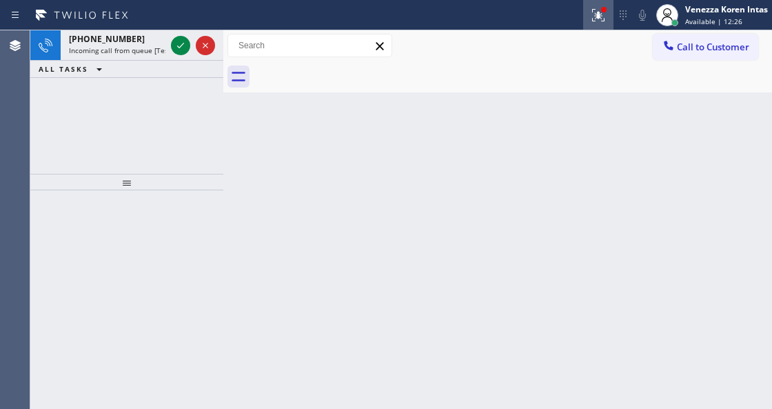
click at [606, 4] on button at bounding box center [598, 15] width 30 height 30
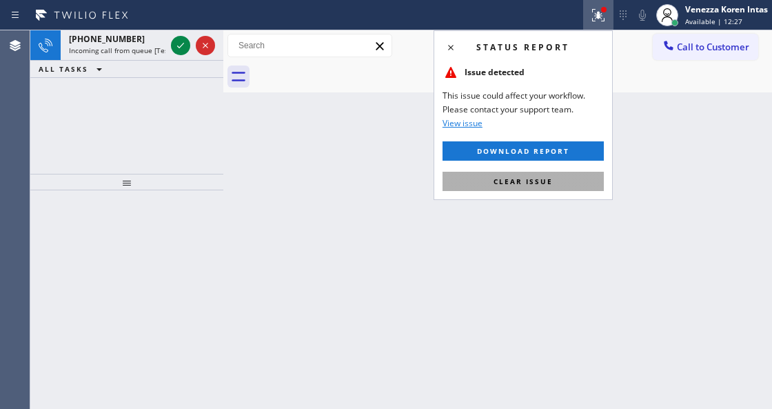
click at [578, 176] on button "Clear issue" at bounding box center [522, 181] width 161 height 19
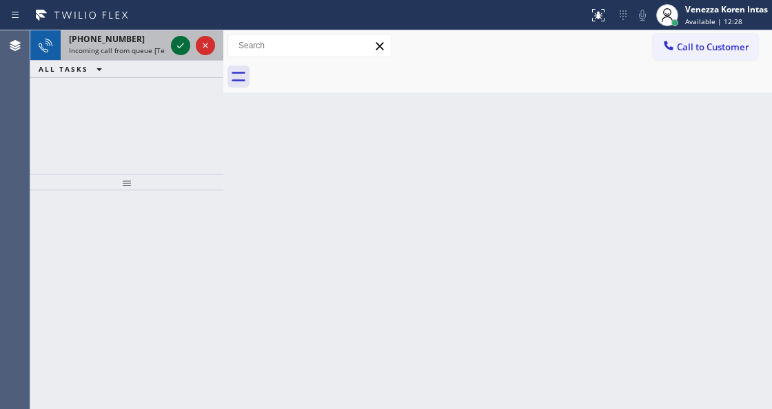
click at [183, 43] on icon at bounding box center [180, 45] width 17 height 17
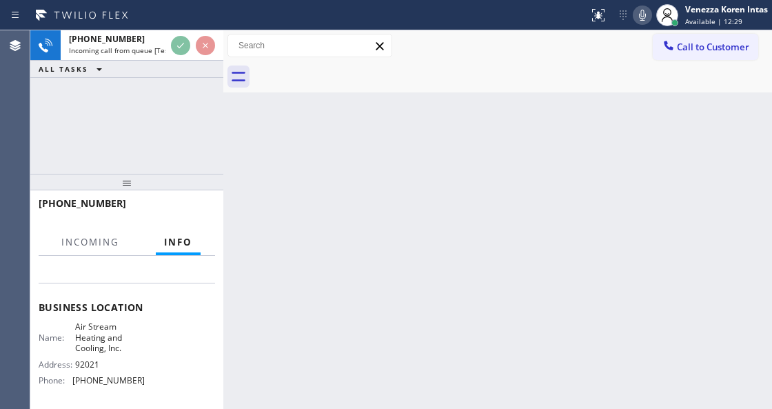
scroll to position [183, 0]
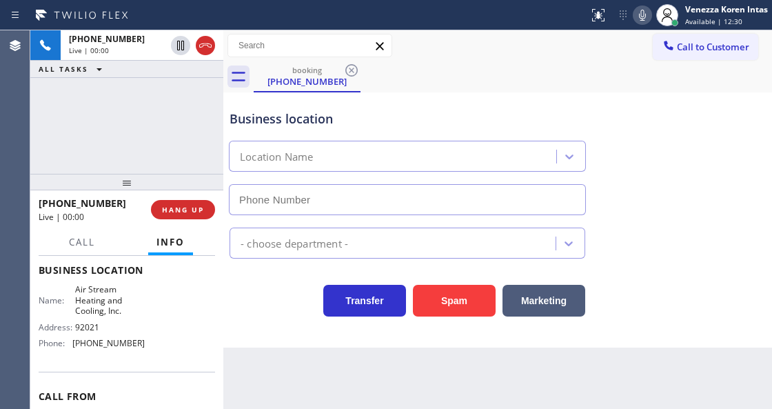
type input "[PHONE_NUMBER]"
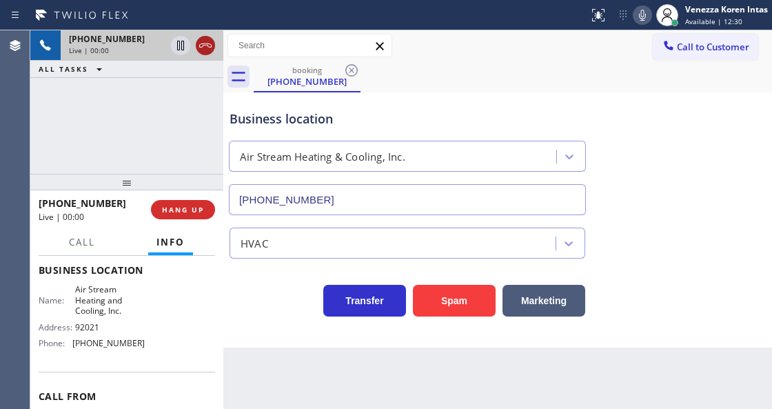
click at [206, 47] on icon at bounding box center [205, 45] width 17 height 17
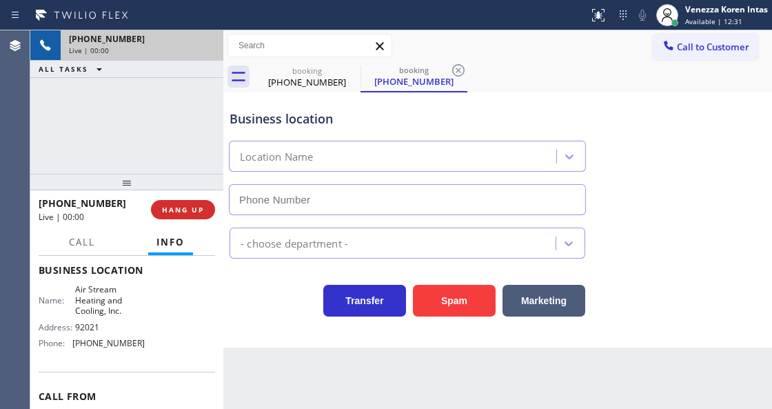
type input "[PHONE_NUMBER]"
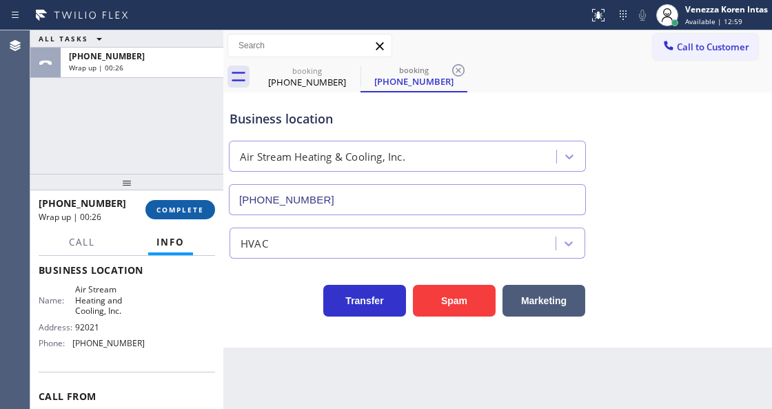
click at [186, 216] on button "COMPLETE" at bounding box center [180, 209] width 70 height 19
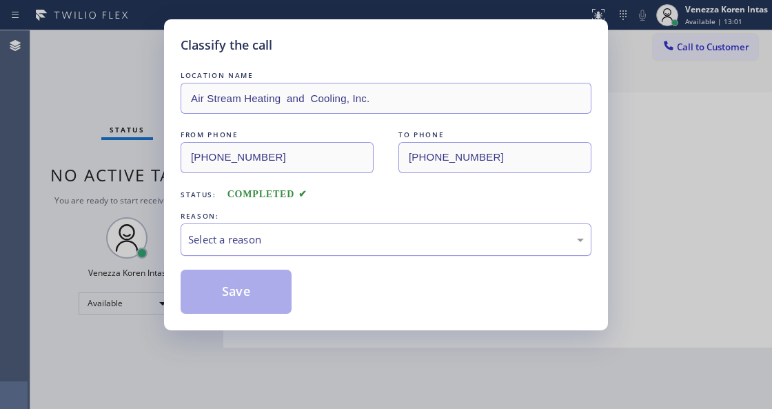
click at [254, 237] on div "Select a reason" at bounding box center [386, 240] width 396 height 16
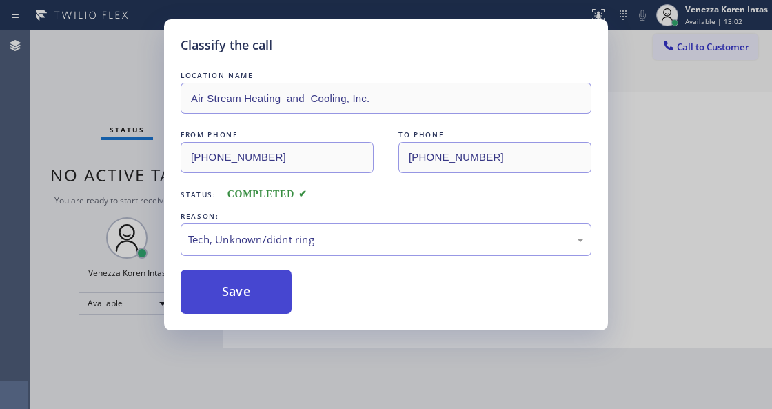
click at [252, 295] on button "Save" at bounding box center [236, 291] width 111 height 44
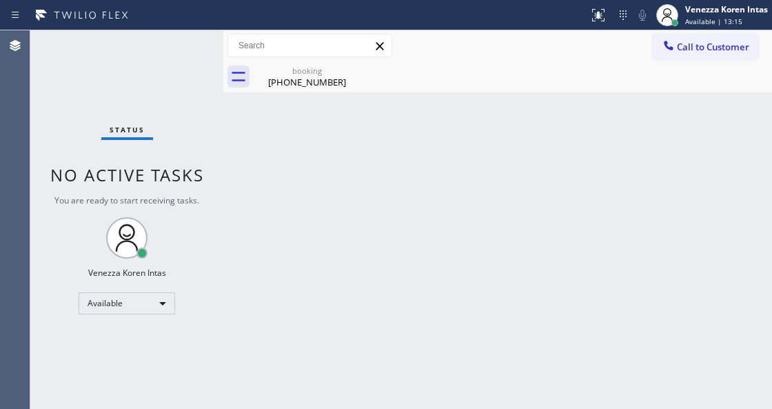
click at [294, 196] on div "Back to Dashboard Change Sender ID Customers Technicians Select a contact Outbo…" at bounding box center [497, 219] width 549 height 378
click at [347, 69] on icon at bounding box center [351, 70] width 17 height 17
click at [318, 76] on div "[PHONE_NUMBER]" at bounding box center [307, 82] width 104 height 12
drag, startPoint x: 149, startPoint y: 45, endPoint x: 91, endPoint y: 71, distance: 63.3
click at [147, 45] on div "Status No active tasks You are ready to start receiving tasks. Venezza Koren In…" at bounding box center [126, 219] width 193 height 378
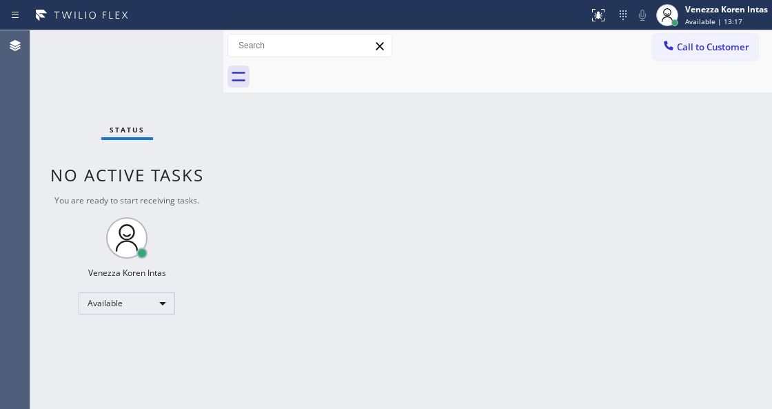
click at [196, 66] on div "Status No active tasks You are ready to start receiving tasks. Venezza Koren In…" at bounding box center [126, 219] width 193 height 378
drag, startPoint x: 193, startPoint y: 46, endPoint x: 186, endPoint y: 51, distance: 8.4
click at [192, 47] on div "Status No active tasks You are ready to start receiving tasks. Venezza Koren In…" at bounding box center [126, 219] width 193 height 378
click at [186, 51] on div "Status No active tasks You are ready to start receiving tasks. Venezza Koren In…" at bounding box center [126, 219] width 193 height 378
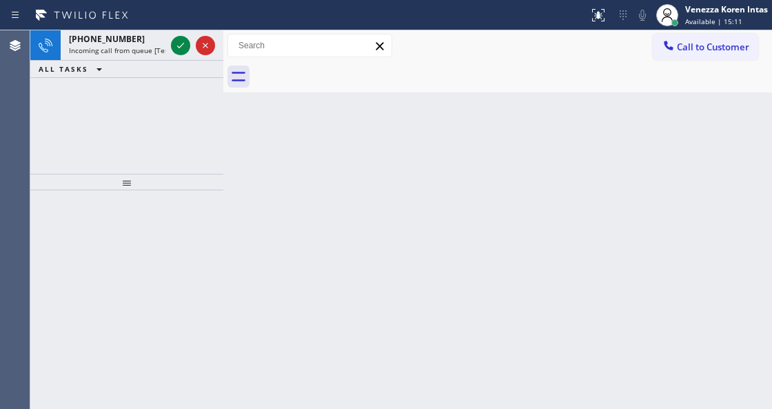
drag, startPoint x: 129, startPoint y: 39, endPoint x: 142, endPoint y: 110, distance: 71.5
click at [133, 52] on div "[PHONE_NUMBER] Incoming call from queue [Test] All" at bounding box center [115, 45] width 108 height 30
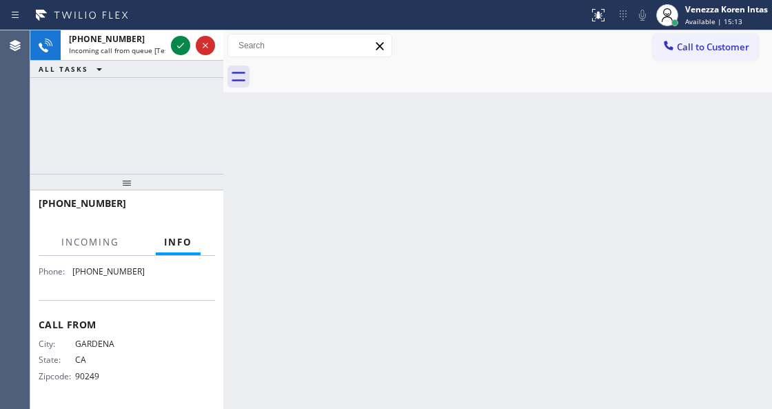
scroll to position [265, 0]
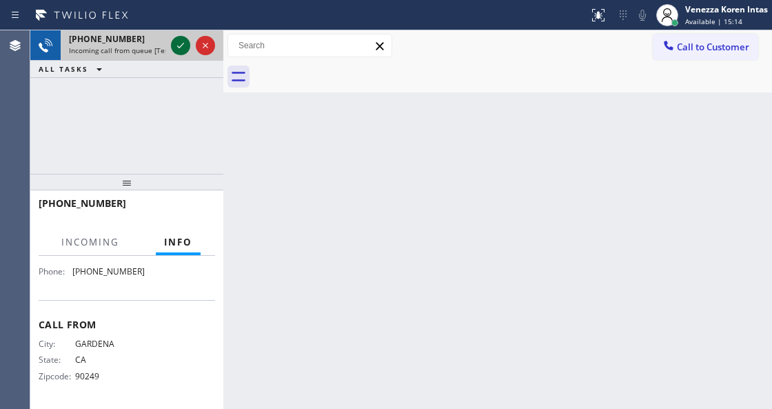
click at [183, 37] on icon at bounding box center [180, 45] width 17 height 17
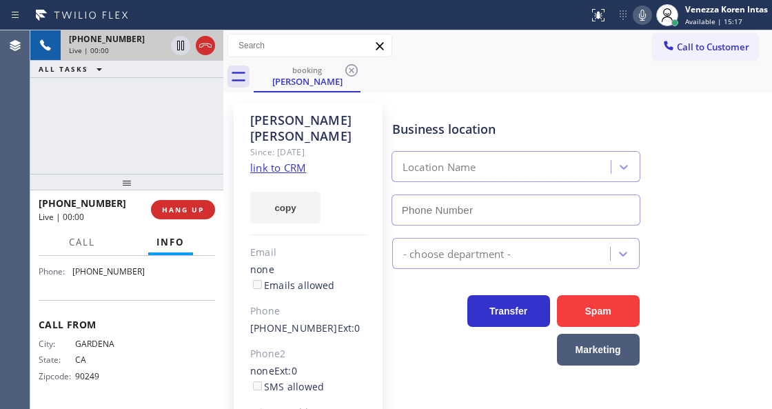
type input "[PHONE_NUMBER]"
click at [278, 161] on link "link to CRM" at bounding box center [278, 168] width 56 height 14
click at [209, 43] on icon at bounding box center [205, 45] width 17 height 17
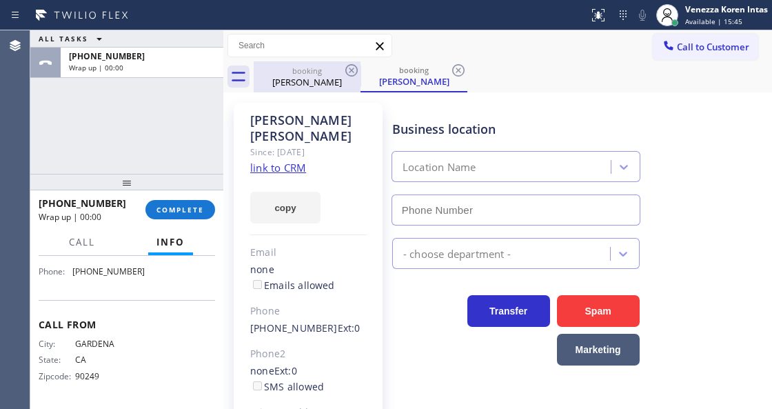
type input "[PHONE_NUMBER]"
click at [355, 70] on icon at bounding box center [351, 70] width 17 height 17
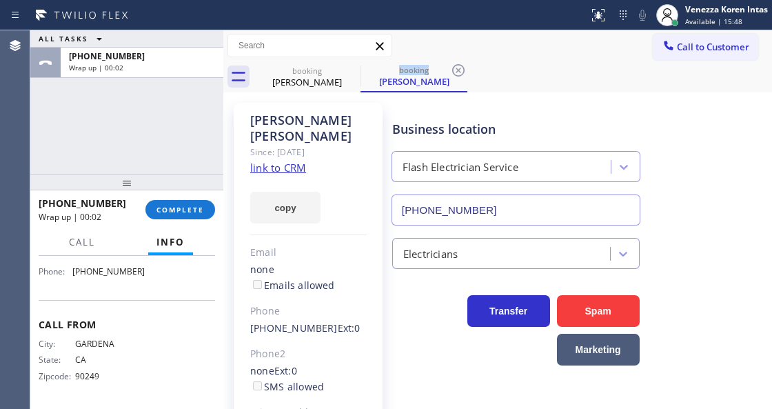
click at [0, 0] on icon at bounding box center [0, 0] width 0 height 0
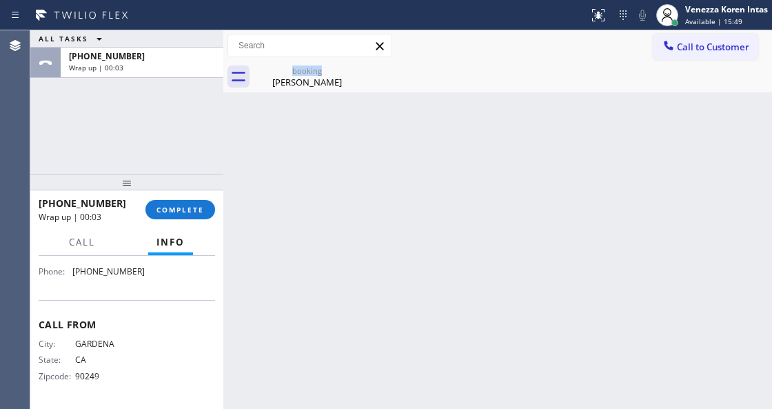
drag, startPoint x: 192, startPoint y: 210, endPoint x: 316, endPoint y: 232, distance: 126.1
click at [197, 211] on span "COMPLETE" at bounding box center [180, 210] width 48 height 10
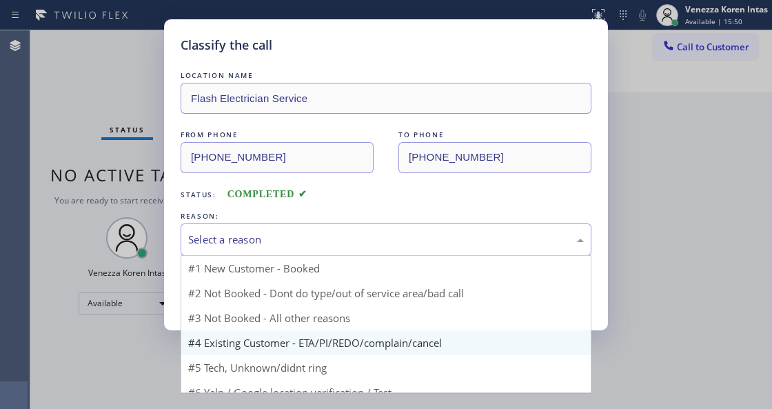
drag, startPoint x: 372, startPoint y: 238, endPoint x: 387, endPoint y: 329, distance: 92.2
click at [374, 241] on div "Select a reason" at bounding box center [386, 240] width 396 height 16
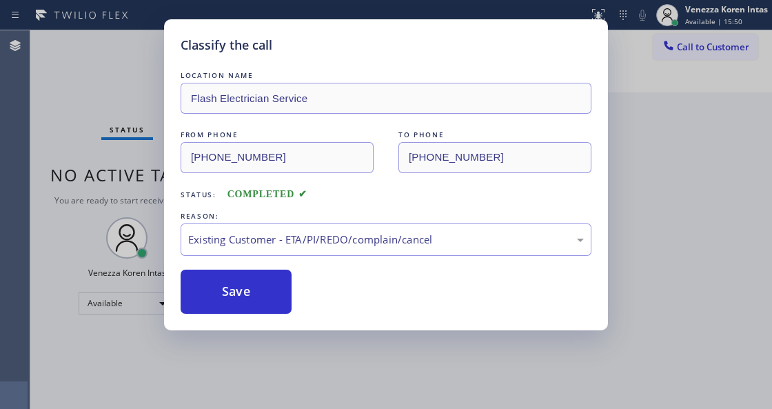
drag, startPoint x: 374, startPoint y: 315, endPoint x: 294, endPoint y: 310, distance: 80.1
click at [277, 303] on button "Save" at bounding box center [236, 291] width 111 height 44
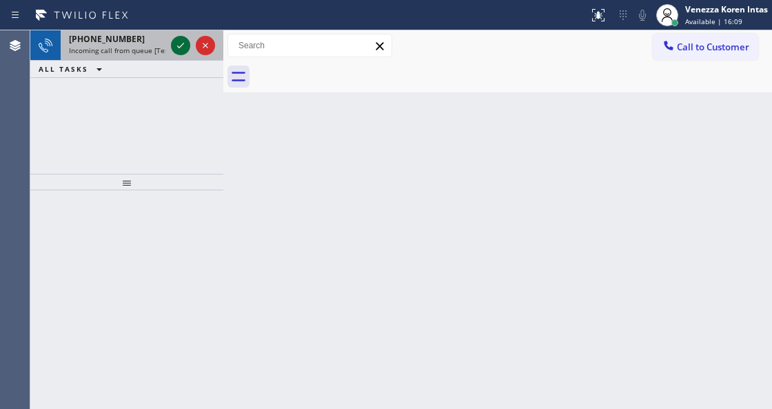
click at [183, 46] on icon at bounding box center [180, 45] width 17 height 17
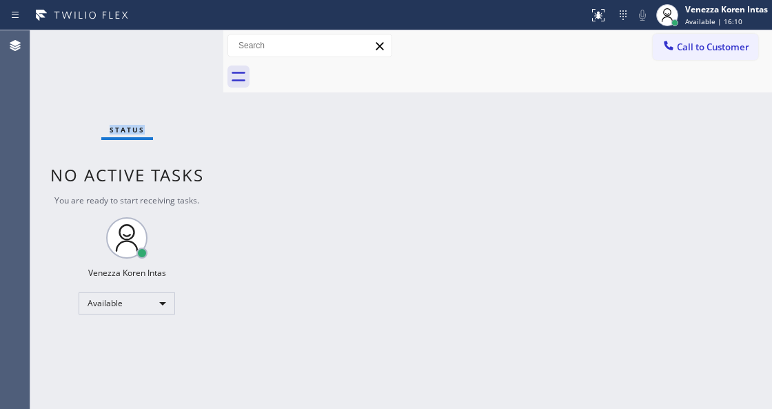
click at [183, 46] on div "Status No active tasks You are ready to start receiving tasks. Venezza Koren In…" at bounding box center [126, 219] width 193 height 378
drag, startPoint x: 175, startPoint y: 78, endPoint x: 194, endPoint y: 135, distance: 60.4
click at [175, 79] on div "Status No active tasks You are ready to start receiving tasks. Venezza Koren In…" at bounding box center [126, 219] width 193 height 378
click at [594, 21] on icon at bounding box center [598, 15] width 17 height 17
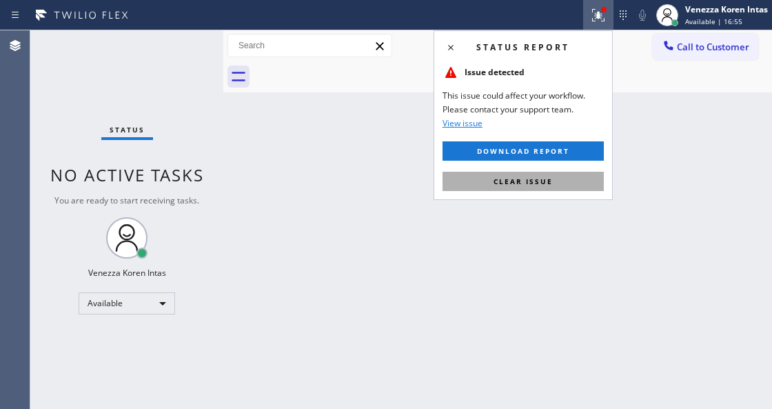
click at [550, 183] on span "Clear issue" at bounding box center [522, 181] width 59 height 10
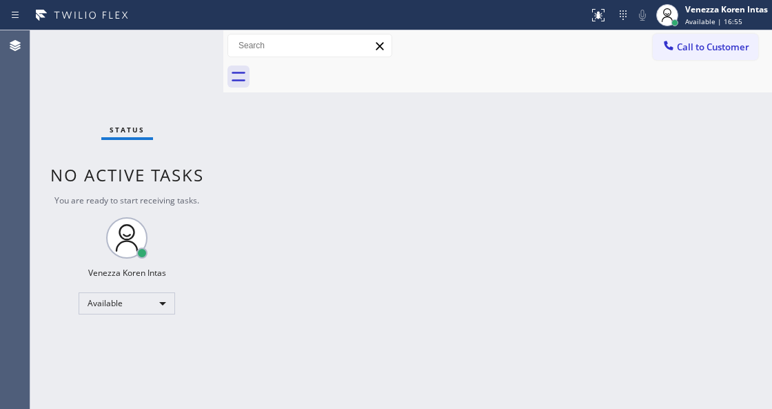
click at [243, 171] on div "Back to Dashboard Change Sender ID Customers Technicians Select a contact Outbo…" at bounding box center [497, 219] width 549 height 378
click at [176, 44] on div "Status No active tasks You are ready to start receiving tasks. Venezza Koren In…" at bounding box center [126, 219] width 193 height 378
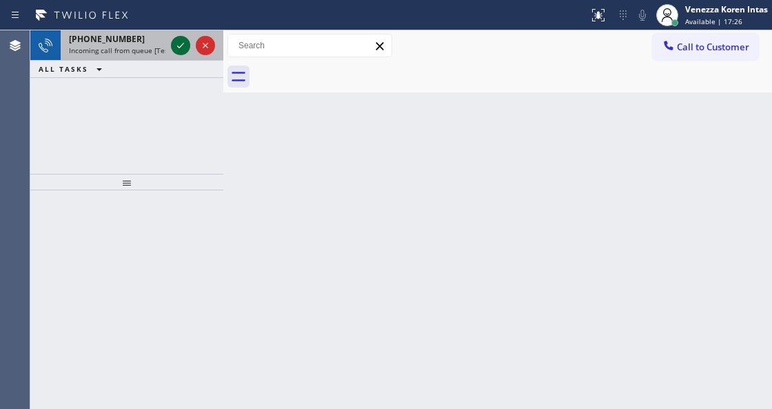
click at [176, 44] on icon at bounding box center [180, 45] width 17 height 17
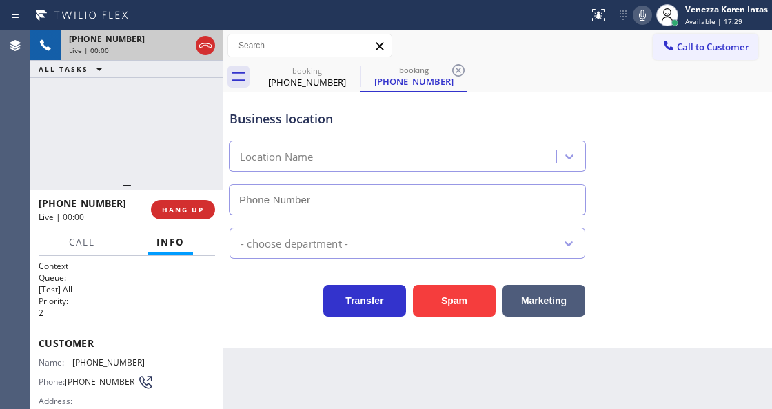
type input "[PHONE_NUMBER]"
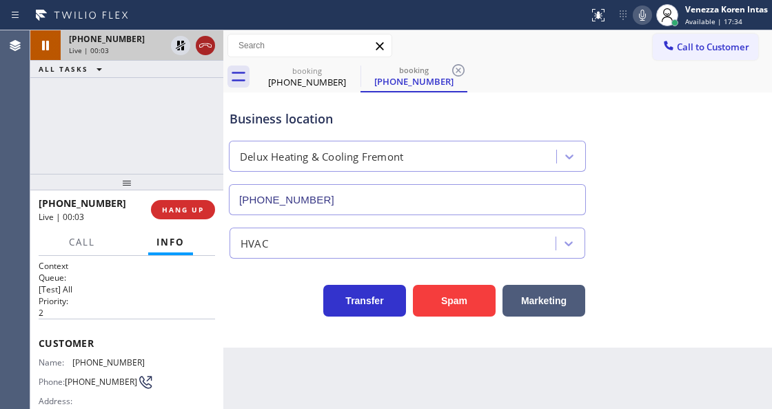
click at [205, 43] on icon at bounding box center [205, 45] width 12 height 4
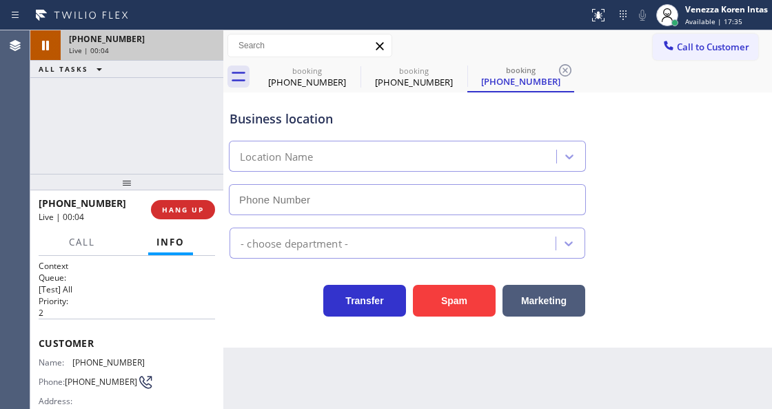
type input "[PHONE_NUMBER]"
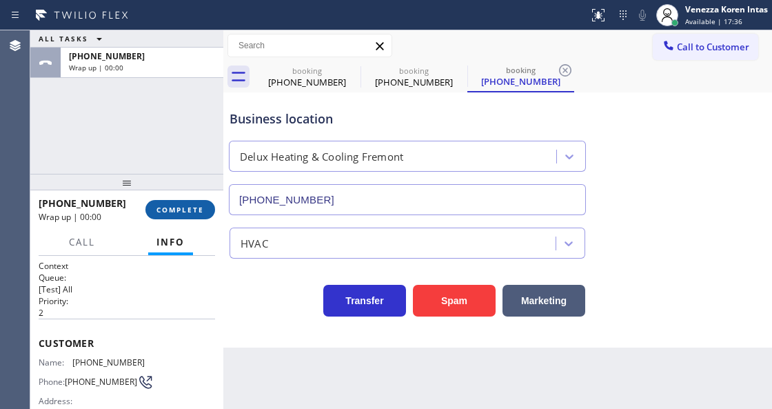
click at [192, 207] on span "COMPLETE" at bounding box center [180, 210] width 48 height 10
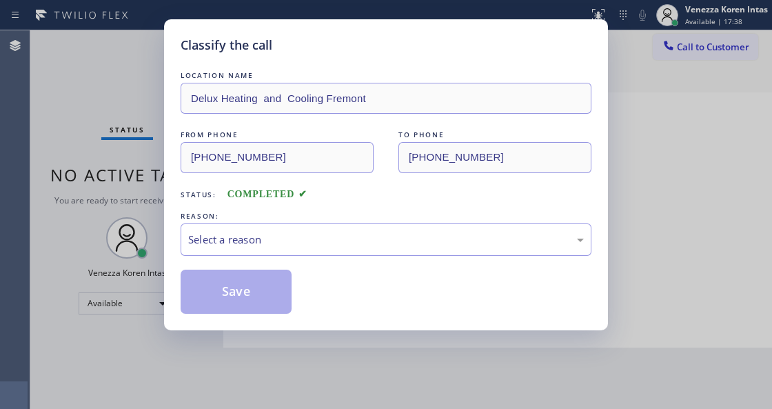
click at [298, 222] on div "REASON:" at bounding box center [386, 216] width 411 height 14
click at [307, 240] on div "Select a reason" at bounding box center [386, 240] width 396 height 16
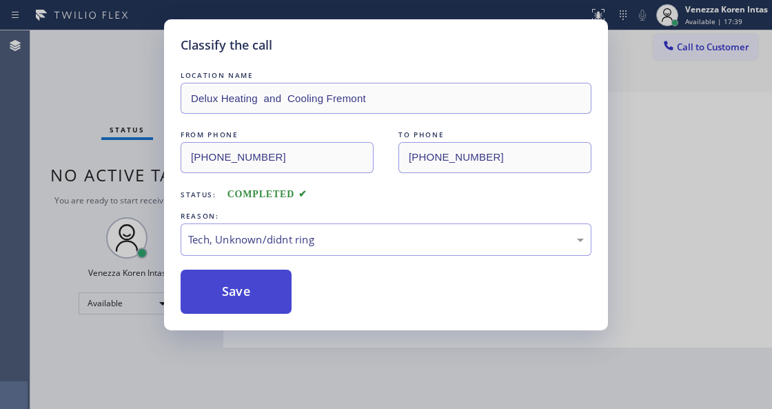
click at [257, 292] on button "Save" at bounding box center [236, 291] width 111 height 44
click at [284, 385] on div "Classify the call LOCATION NAME Delux Heating and Cooling Fremont FROM PHONE [P…" at bounding box center [386, 204] width 772 height 409
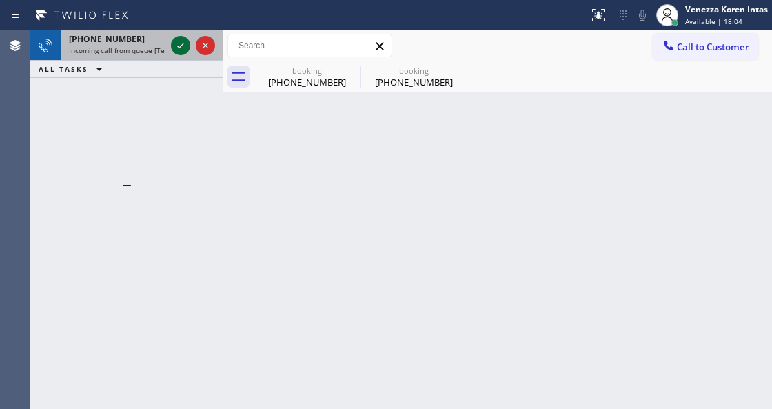
click at [176, 39] on icon at bounding box center [180, 45] width 17 height 17
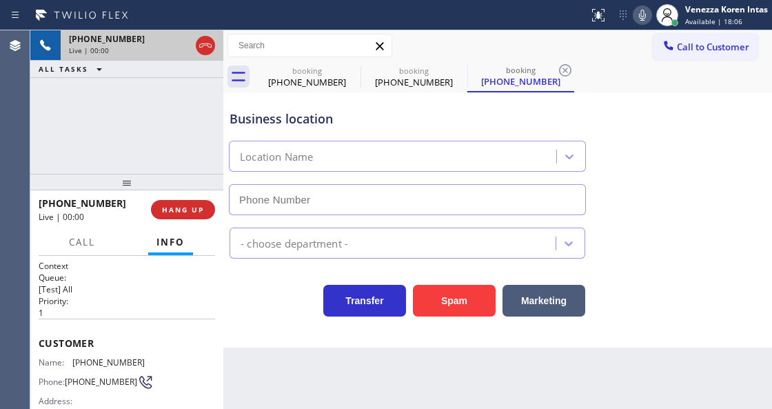
scroll to position [138, 0]
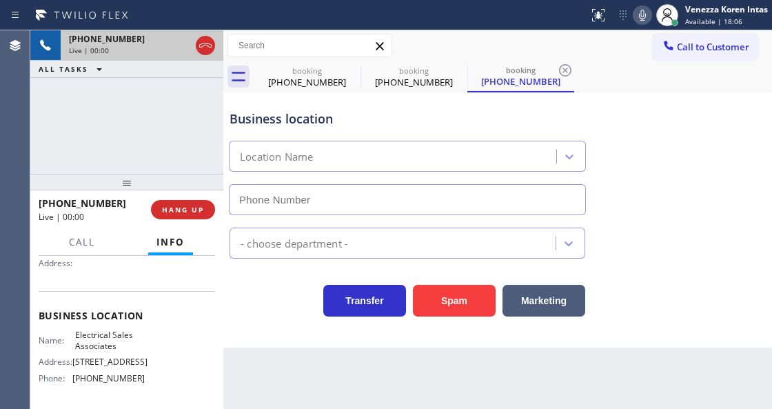
type input "[PHONE_NUMBER]"
click at [192, 207] on span "HANG UP" at bounding box center [183, 210] width 42 height 10
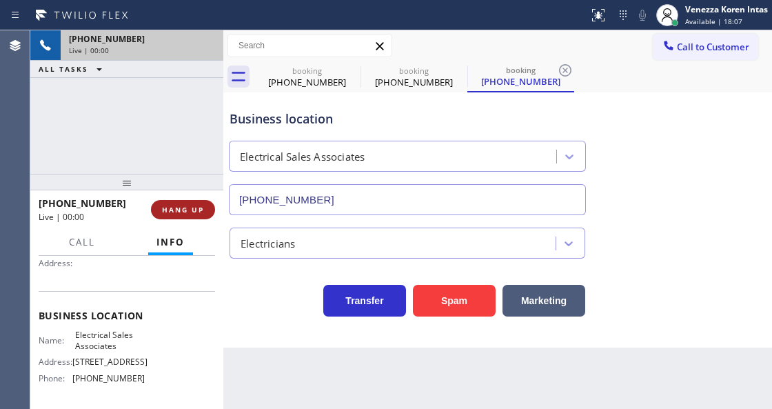
click at [192, 207] on span "HANG UP" at bounding box center [183, 210] width 42 height 10
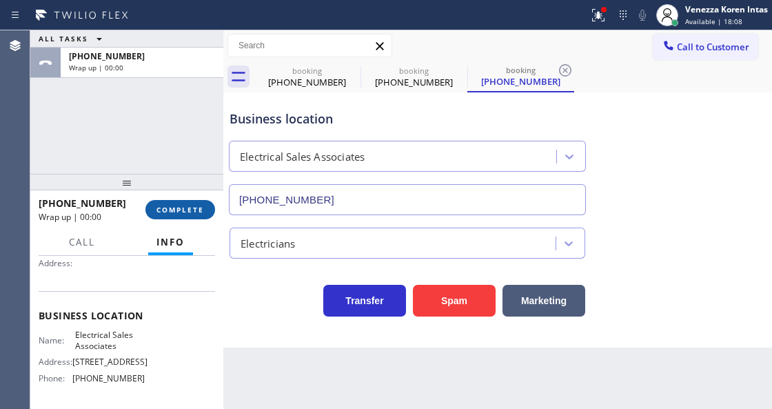
click at [204, 213] on button "COMPLETE" at bounding box center [180, 209] width 70 height 19
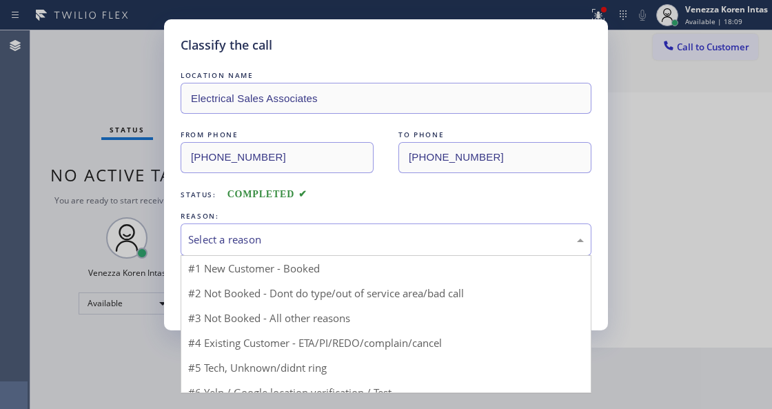
click at [324, 234] on div "Select a reason" at bounding box center [386, 240] width 396 height 16
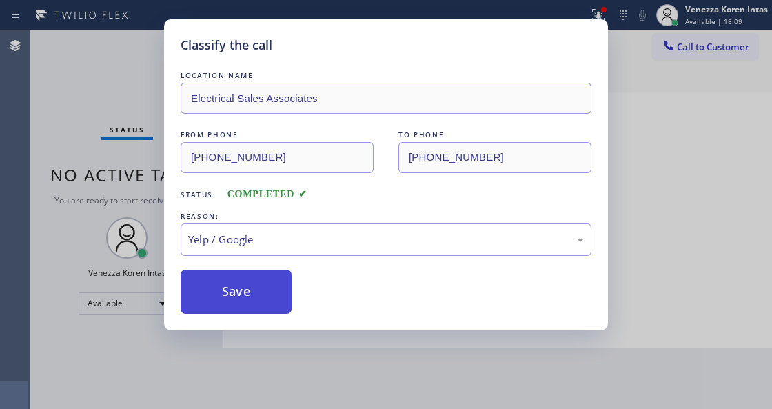
click at [214, 309] on button "Save" at bounding box center [236, 291] width 111 height 44
click at [76, 138] on div "Classify the call LOCATION NAME Electrical Sales Associates FROM PHONE [PHONE_N…" at bounding box center [386, 204] width 772 height 409
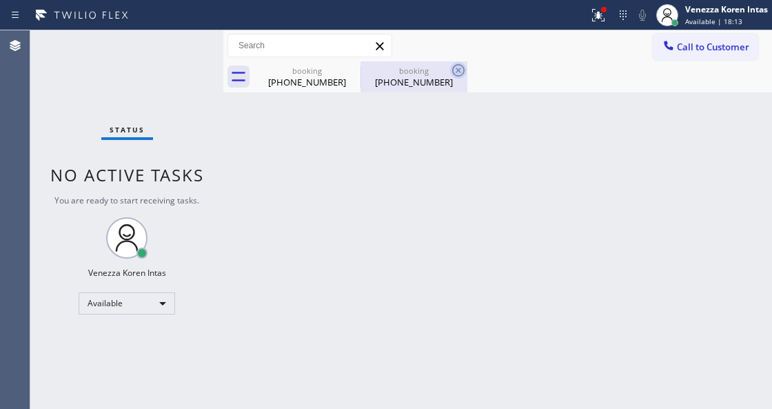
click at [450, 69] on icon at bounding box center [458, 70] width 17 height 17
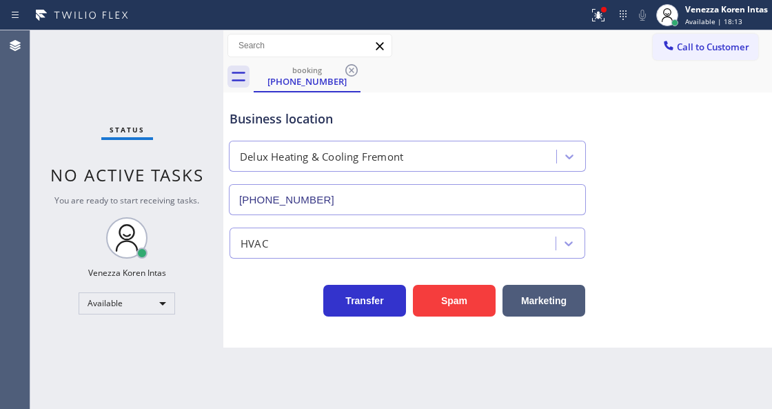
drag, startPoint x: 449, startPoint y: 69, endPoint x: 385, endPoint y: 73, distance: 64.2
click at [449, 70] on div "booking [PHONE_NUMBER]" at bounding box center [513, 76] width 518 height 31
click at [356, 72] on icon at bounding box center [351, 70] width 17 height 17
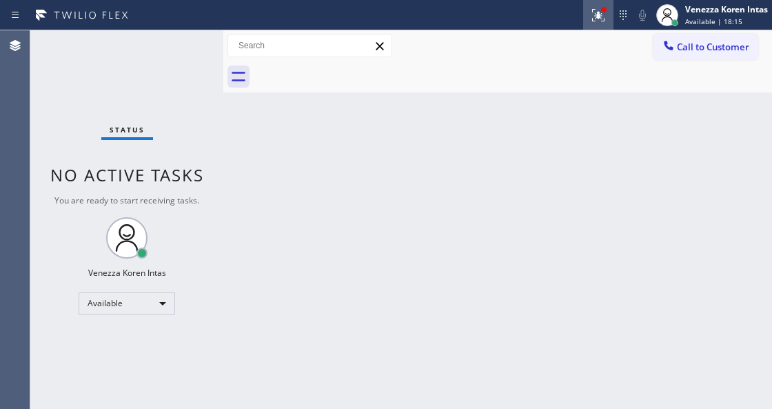
drag, startPoint x: 591, startPoint y: 4, endPoint x: 591, endPoint y: 125, distance: 120.6
click at [591, 4] on button at bounding box center [598, 15] width 30 height 30
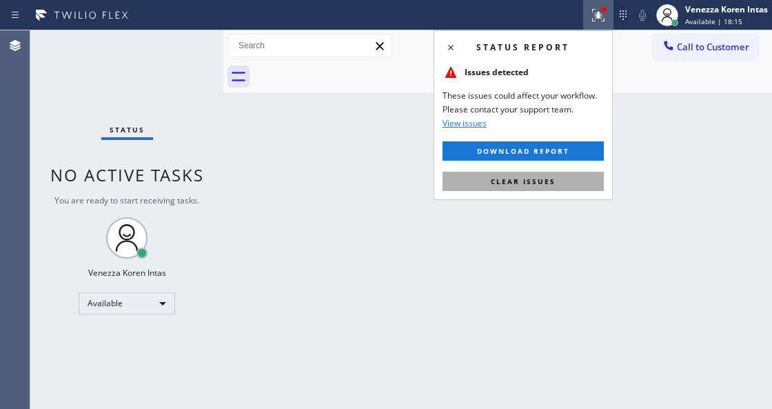
click at [582, 184] on button "Clear issues" at bounding box center [522, 181] width 161 height 19
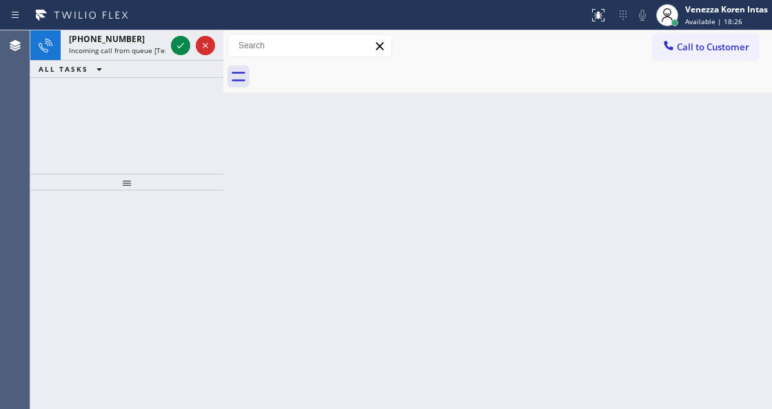
click at [223, 276] on div at bounding box center [223, 219] width 0 height 378
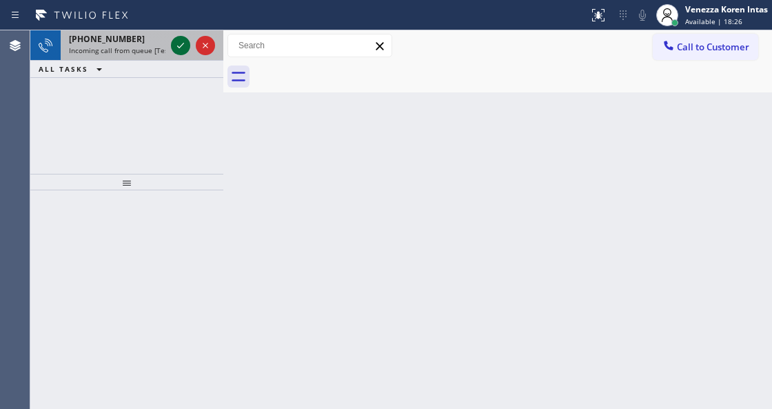
click at [176, 53] on icon at bounding box center [180, 45] width 17 height 17
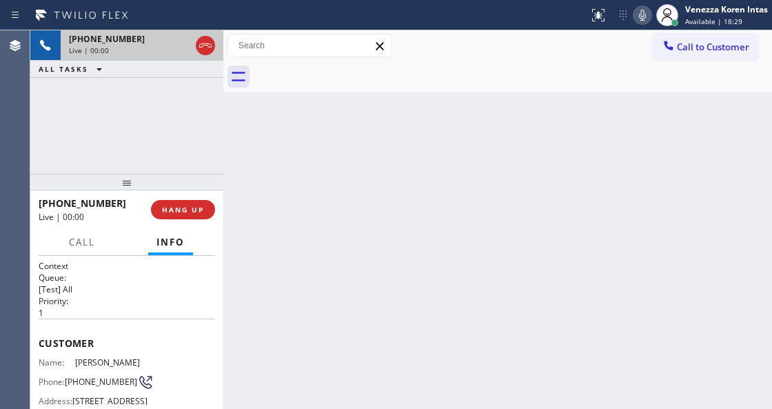
scroll to position [138, 0]
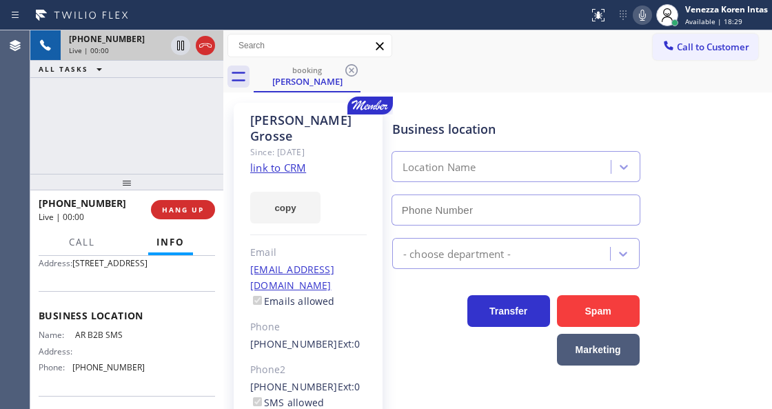
type input "[PHONE_NUMBER]"
click at [289, 161] on link "link to CRM" at bounding box center [278, 168] width 56 height 14
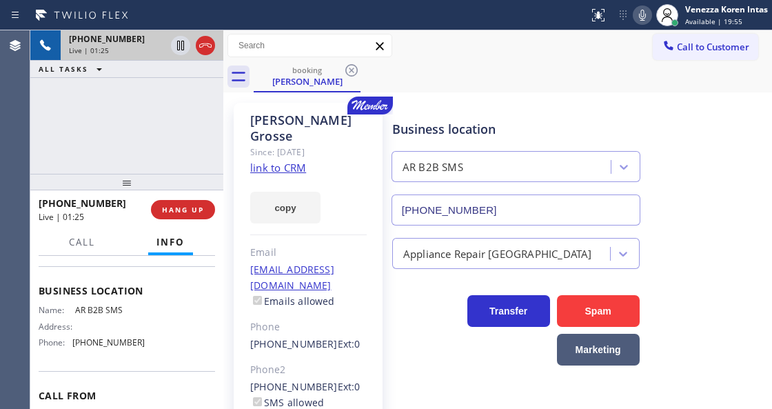
scroll to position [183, 0]
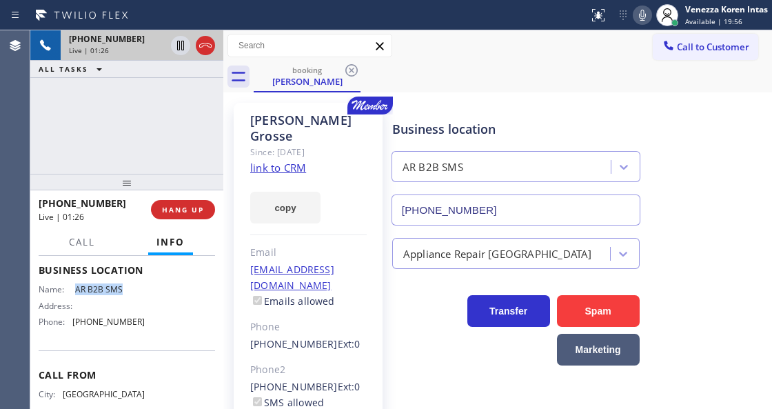
drag, startPoint x: 72, startPoint y: 305, endPoint x: 139, endPoint y: 305, distance: 67.5
click at [139, 305] on div "Business location Name: AR B2B SMS Address: Phone: [PHONE_NUMBER]" at bounding box center [127, 297] width 176 height 104
copy div "AR B2B SMS"
drag, startPoint x: 139, startPoint y: 354, endPoint x: 70, endPoint y: 347, distance: 69.3
click at [70, 347] on div "Business location Name: AR B2B SMS Address: Phone: [PHONE_NUMBER]" at bounding box center [127, 297] width 176 height 104
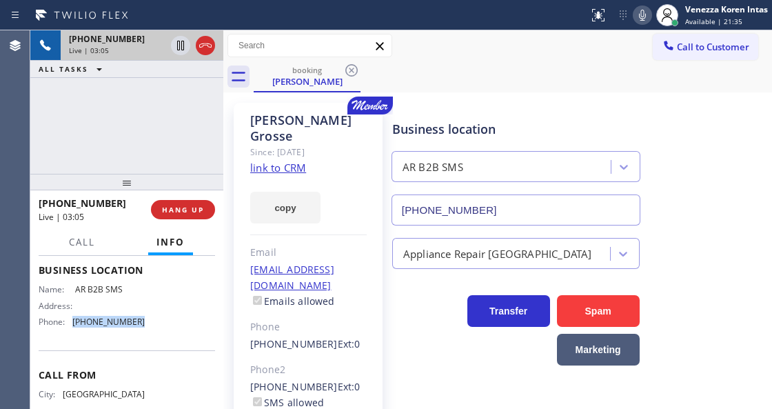
copy div "[PHONE_NUMBER]"
click at [205, 40] on icon at bounding box center [205, 45] width 17 height 17
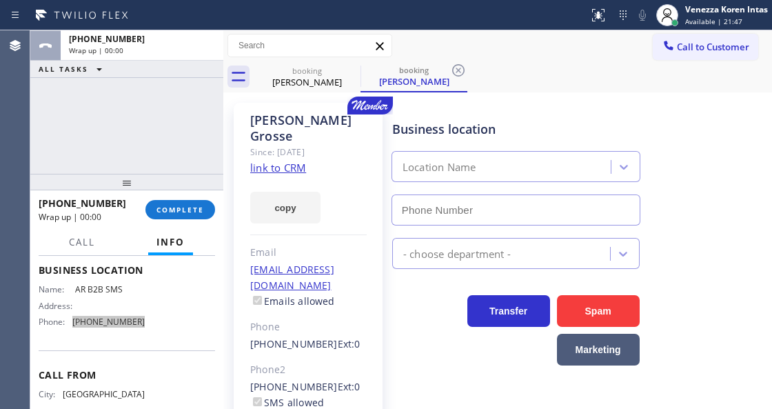
type input "[PHONE_NUMBER]"
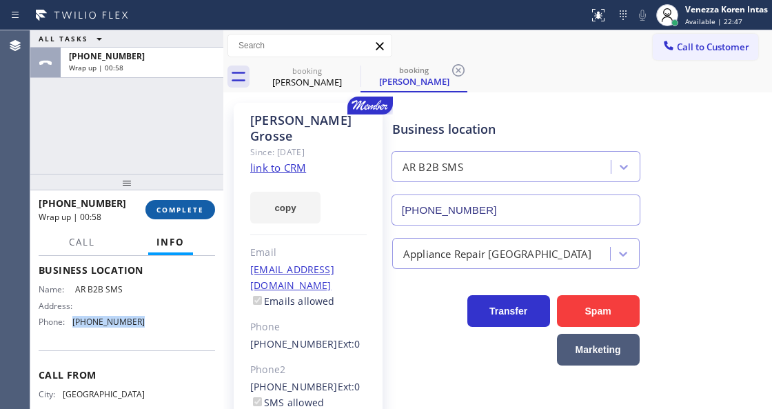
click at [190, 203] on button "COMPLETE" at bounding box center [180, 209] width 70 height 19
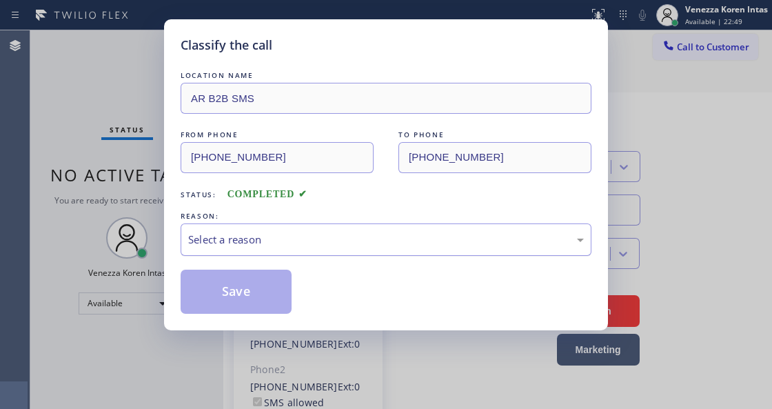
click at [360, 233] on div "Select a reason" at bounding box center [386, 240] width 396 height 16
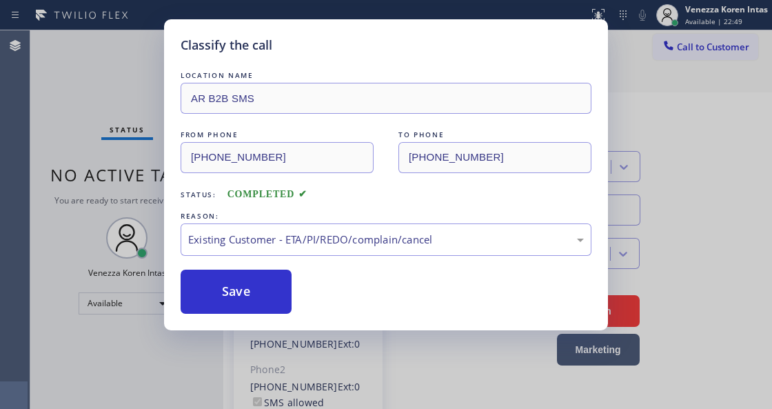
click at [292, 272] on div "Save" at bounding box center [386, 291] width 411 height 44
click at [277, 287] on button "Save" at bounding box center [236, 291] width 111 height 44
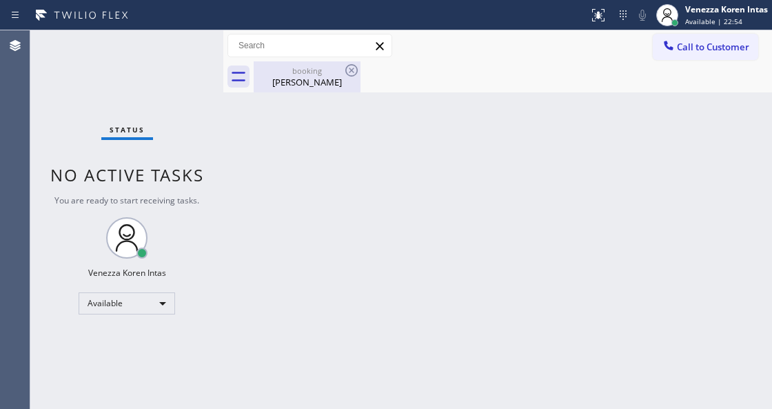
drag, startPoint x: 318, startPoint y: 77, endPoint x: 338, endPoint y: 85, distance: 21.0
click at [318, 77] on div "[PERSON_NAME]" at bounding box center [307, 82] width 104 height 12
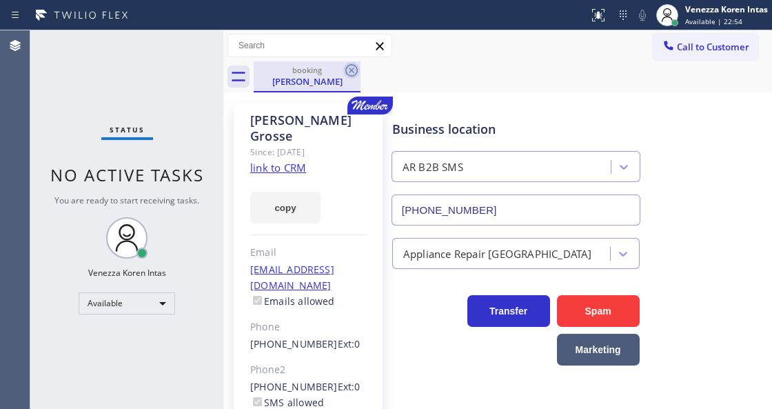
click at [351, 70] on icon at bounding box center [351, 70] width 12 height 12
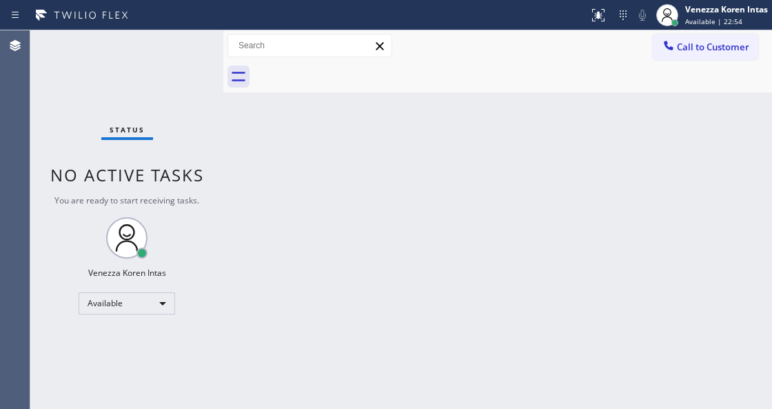
click at [427, 72] on div at bounding box center [513, 76] width 518 height 31
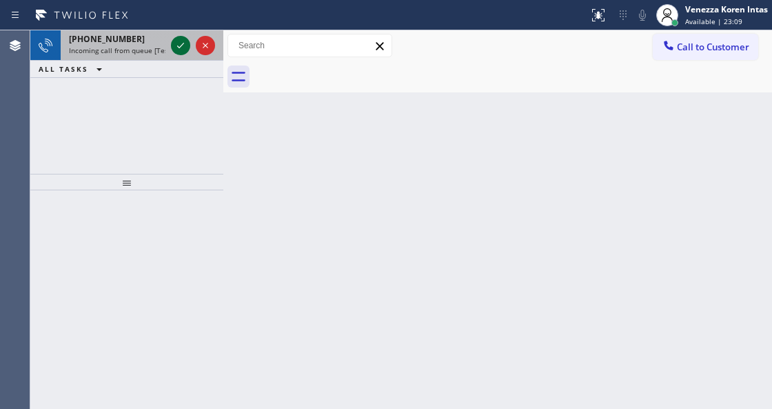
click at [187, 47] on div at bounding box center [193, 45] width 50 height 30
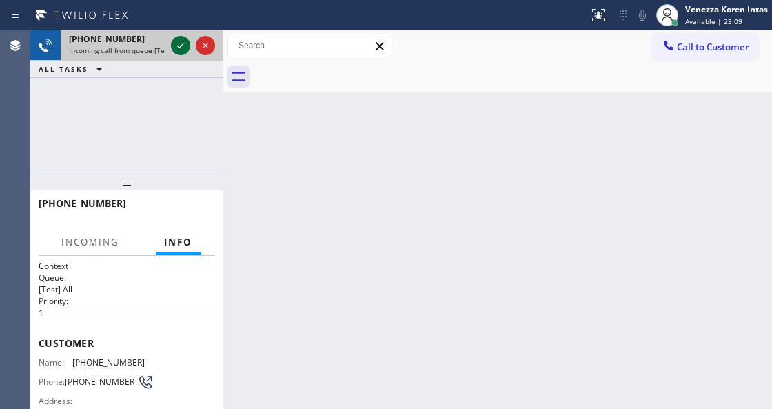
click at [178, 48] on icon at bounding box center [180, 45] width 17 height 17
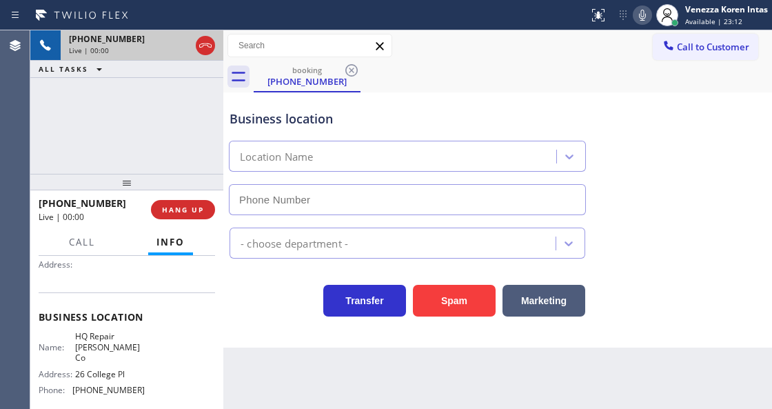
scroll to position [138, 0]
type input "[PHONE_NUMBER]"
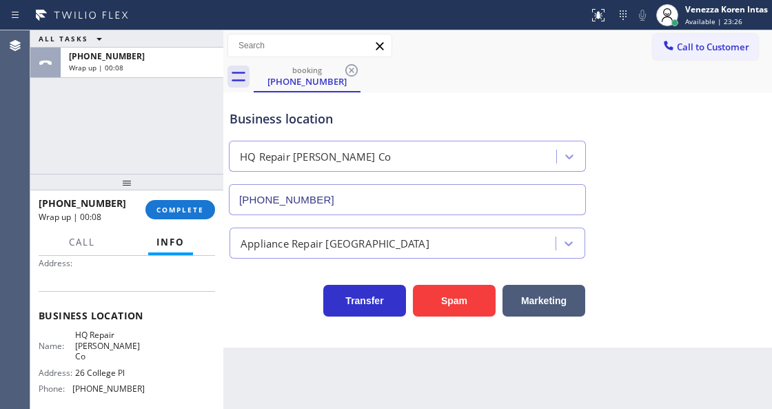
click at [308, 358] on div "Back to Dashboard Change Sender ID Customers Technicians Select a contact Outbo…" at bounding box center [497, 219] width 549 height 378
click at [517, 66] on div "booking [PHONE_NUMBER]" at bounding box center [513, 76] width 518 height 31
click at [159, 126] on div "ALL TASKS ALL TASKS ACTIVE TASKS TASKS IN WRAP UP [PHONE_NUMBER] Wrap up | 00:12" at bounding box center [126, 101] width 193 height 143
click at [193, 210] on span "COMPLETE" at bounding box center [180, 210] width 48 height 10
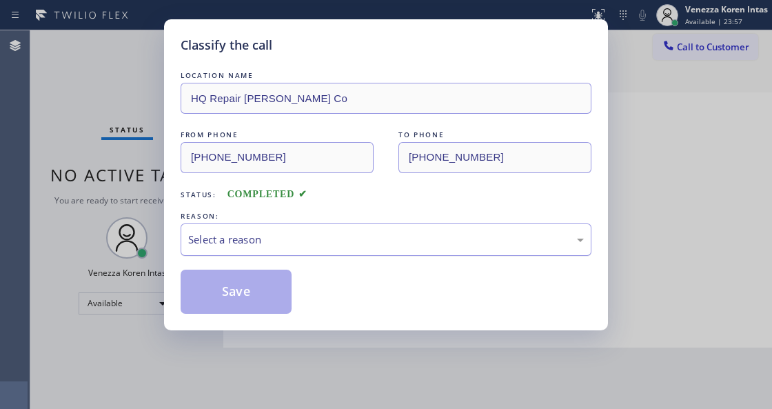
click at [332, 234] on div "Select a reason" at bounding box center [386, 240] width 396 height 16
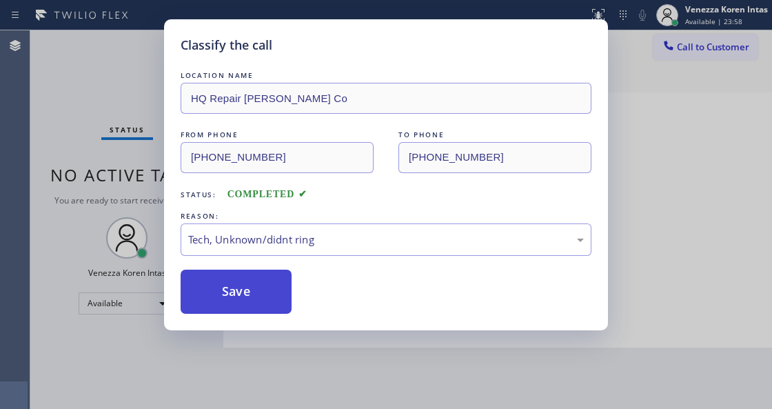
click at [258, 313] on button "Save" at bounding box center [236, 291] width 111 height 44
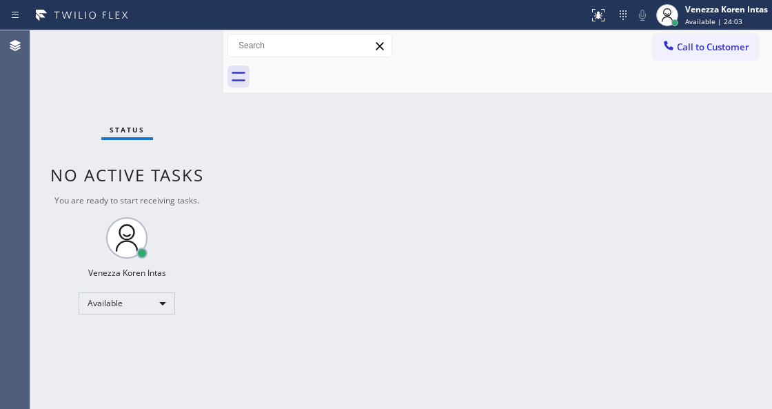
click at [268, 183] on div "Back to Dashboard Change Sender ID Customers Technicians Select a contact Outbo…" at bounding box center [497, 219] width 549 height 378
click at [354, 204] on div "Back to Dashboard Change Sender ID Customers Technicians Select a contact Outbo…" at bounding box center [497, 219] width 549 height 378
click at [376, 204] on div "Back to Dashboard Change Sender ID Customers Technicians Select a contact Outbo…" at bounding box center [497, 219] width 549 height 378
click at [92, 88] on div "Status No active tasks You are ready to start receiving tasks. Venezza Koren In…" at bounding box center [126, 219] width 193 height 378
click at [175, 64] on div "Status No active tasks You are ready to start receiving tasks. Venezza Koren In…" at bounding box center [126, 219] width 193 height 378
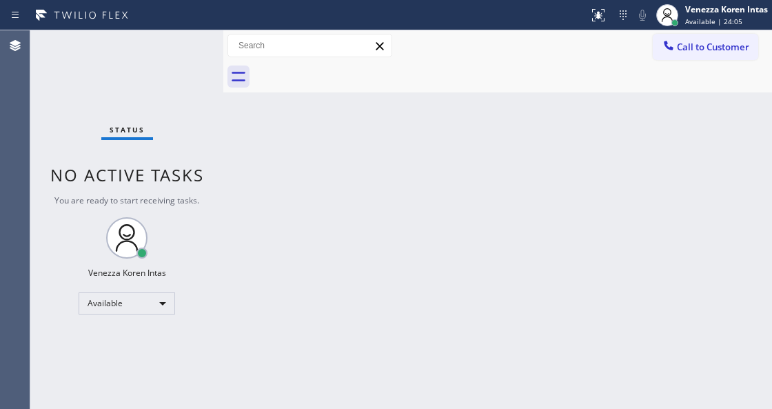
click at [176, 63] on div "Status No active tasks You are ready to start receiving tasks. Venezza Koren In…" at bounding box center [126, 219] width 193 height 378
click at [378, 57] on div at bounding box center [309, 46] width 165 height 24
click at [631, 85] on div at bounding box center [513, 76] width 518 height 31
click at [501, 252] on div "Back to Dashboard Change Sender ID Customers Technicians Select a contact Outbo…" at bounding box center [497, 219] width 549 height 378
click at [176, 52] on div "Status No active tasks You are ready to start receiving tasks. Venezza Koren In…" at bounding box center [126, 219] width 193 height 378
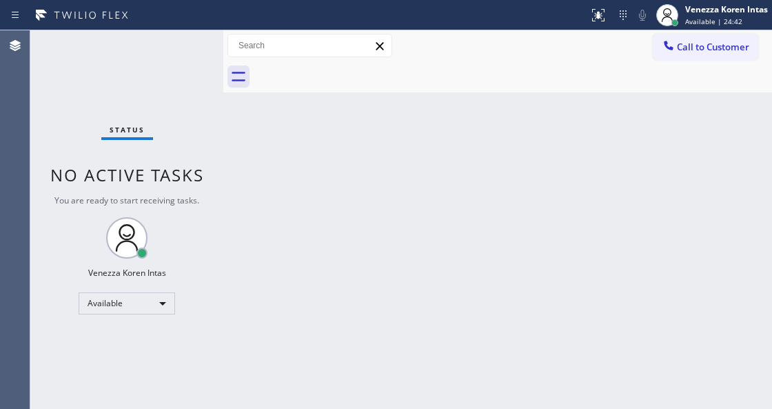
click at [180, 50] on div "Status No active tasks You are ready to start receiving tasks. Venezza Koren In…" at bounding box center [126, 219] width 193 height 378
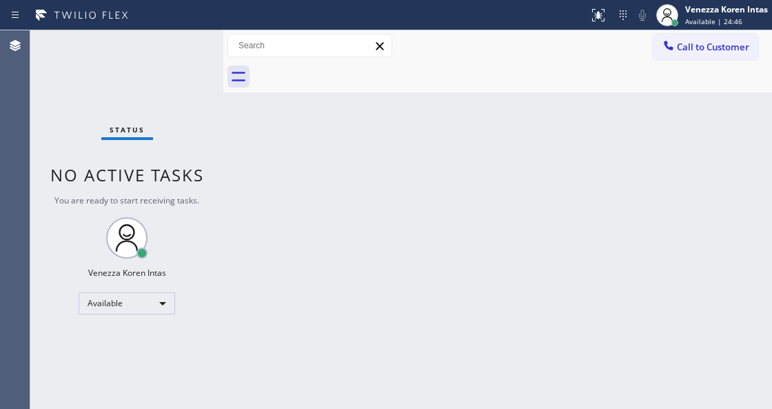
click at [178, 72] on div "Status No active tasks You are ready to start receiving tasks. Venezza Koren In…" at bounding box center [126, 219] width 193 height 378
click at [290, 241] on div "Back to Dashboard Change Sender ID Customers Technicians Select a contact Outbo…" at bounding box center [497, 219] width 549 height 378
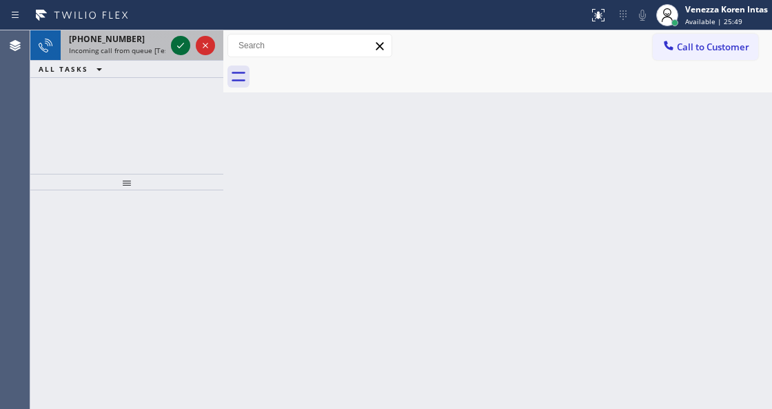
click at [185, 45] on icon at bounding box center [180, 45] width 17 height 17
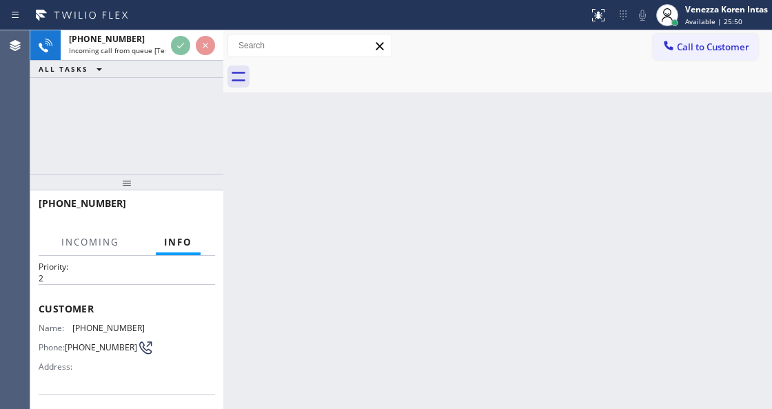
scroll to position [92, 0]
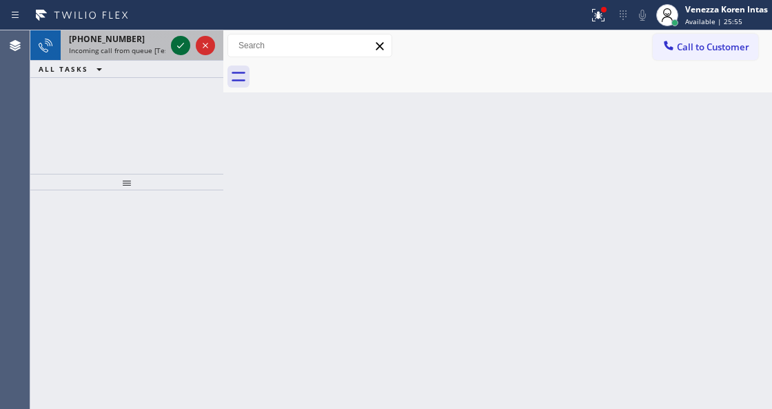
click at [173, 41] on icon at bounding box center [180, 45] width 17 height 17
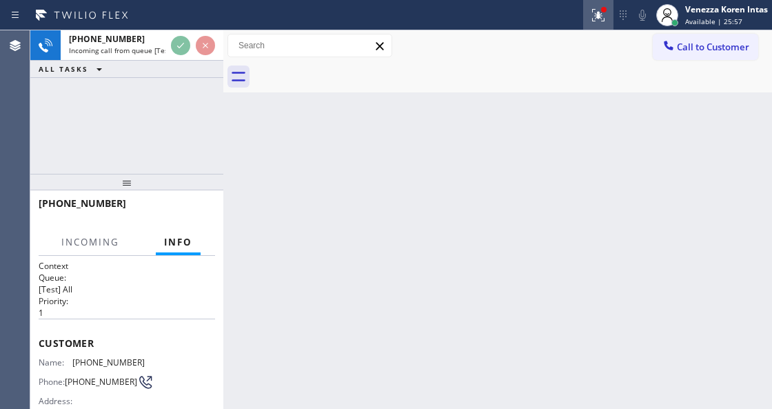
click at [604, 10] on div at bounding box center [604, 10] width 6 height 6
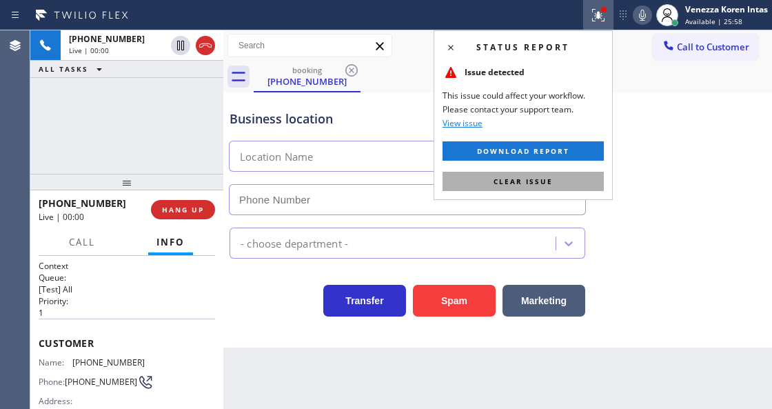
click at [564, 187] on button "Clear issue" at bounding box center [522, 181] width 161 height 19
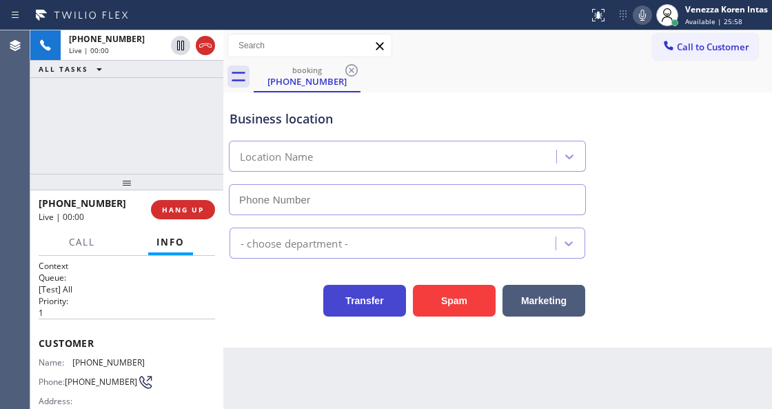
type input "[PHONE_NUMBER]"
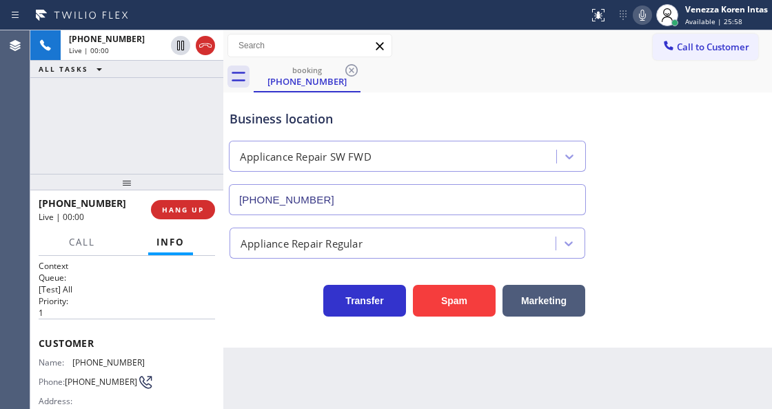
click at [180, 222] on div "[PHONE_NUMBER] Live | 00:00 HANG UP" at bounding box center [127, 210] width 176 height 36
click at [192, 212] on span "HANG UP" at bounding box center [183, 210] width 42 height 10
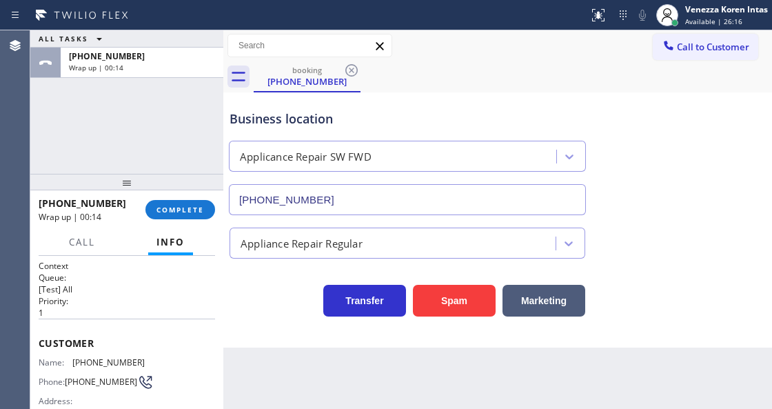
click at [289, 121] on div "Business location" at bounding box center [407, 119] width 356 height 19
click at [196, 207] on span "COMPLETE" at bounding box center [180, 210] width 48 height 10
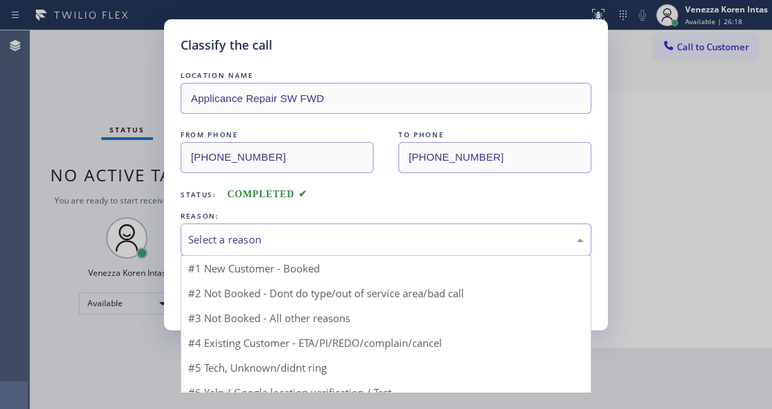
click at [355, 256] on div "Select a reason #1 New Customer - Booked #2 Not Booked - Dont do type/out of se…" at bounding box center [386, 239] width 411 height 32
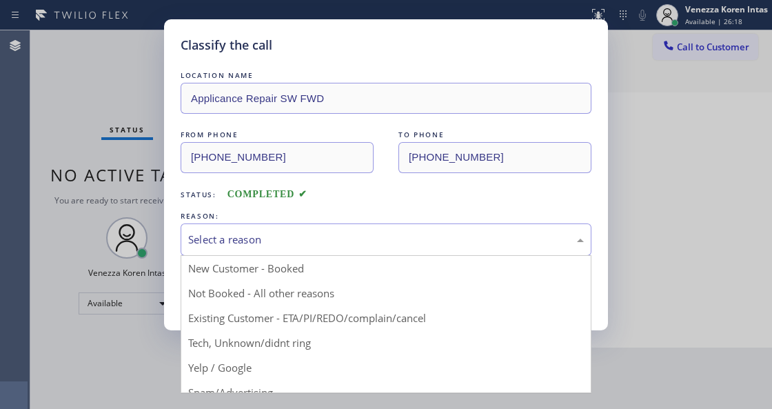
drag, startPoint x: 317, startPoint y: 343, endPoint x: 256, endPoint y: 298, distance: 75.4
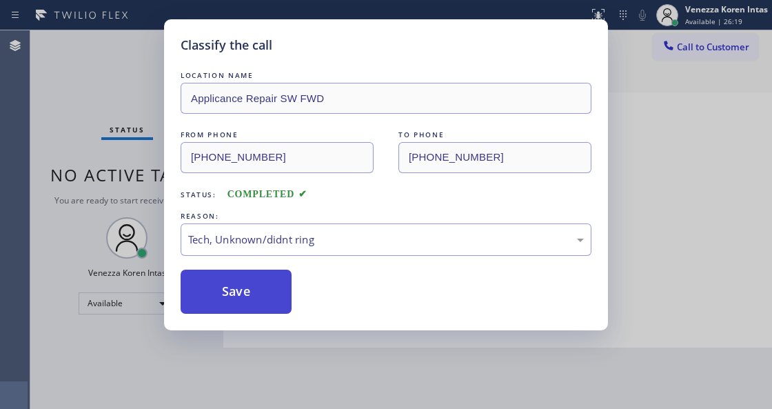
click at [256, 298] on button "Save" at bounding box center [236, 291] width 111 height 44
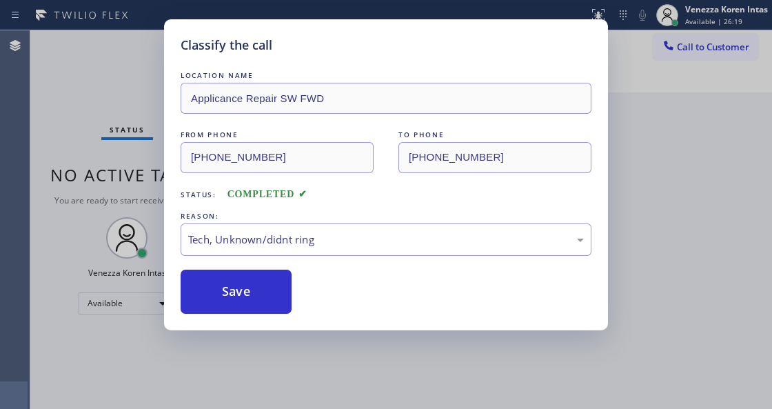
click at [16, 167] on div "Classify the call LOCATION NAME Applicance Repair SW FWD FROM PHONE [PHONE_NUMB…" at bounding box center [386, 204] width 772 height 409
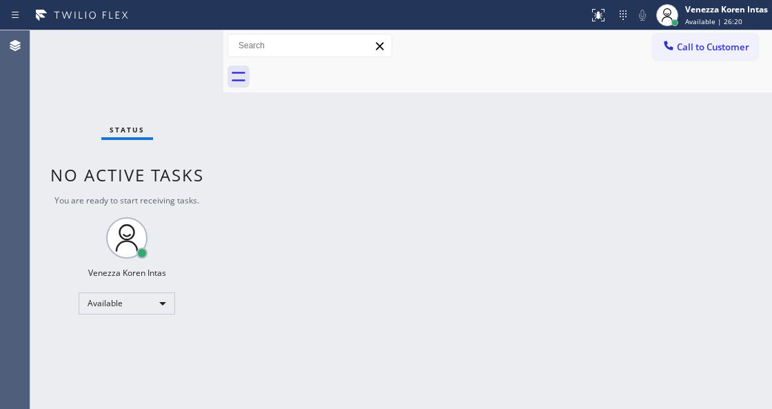
click at [95, 125] on div "Status No active tasks You are ready to start receiving tasks. Venezza Koren In…" at bounding box center [126, 219] width 193 height 378
click at [152, 70] on div "Status No active tasks You are ready to start receiving tasks. Venezza Koren In…" at bounding box center [126, 219] width 193 height 378
click at [157, 91] on div "Status No active tasks You are ready to start receiving tasks. Venezza Koren In…" at bounding box center [126, 219] width 193 height 378
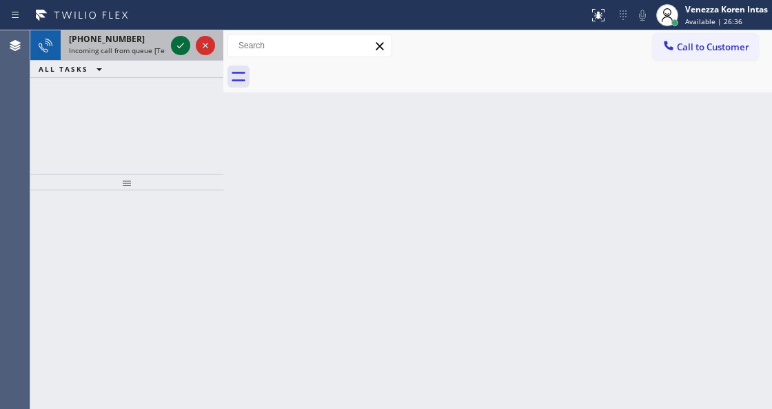
click at [181, 48] on icon at bounding box center [180, 45] width 17 height 17
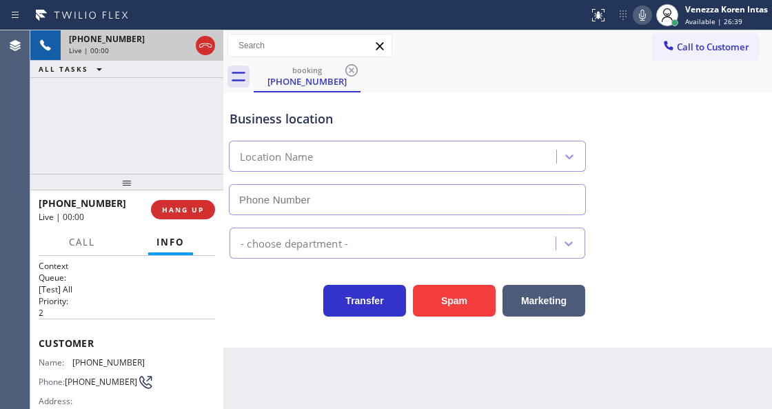
type input "[PHONE_NUMBER]"
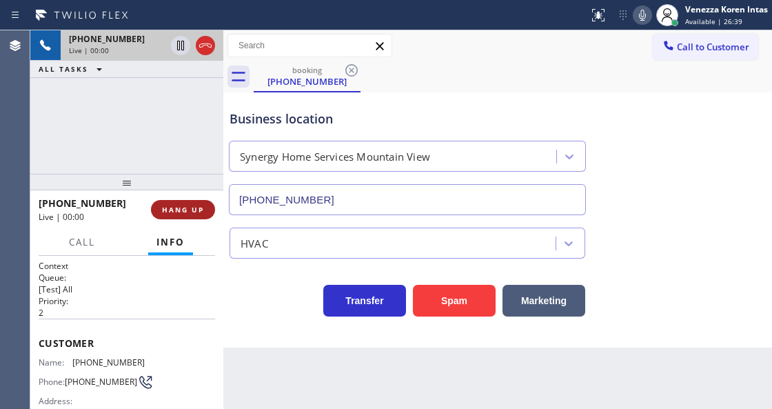
click at [210, 212] on button "HANG UP" at bounding box center [183, 209] width 64 height 19
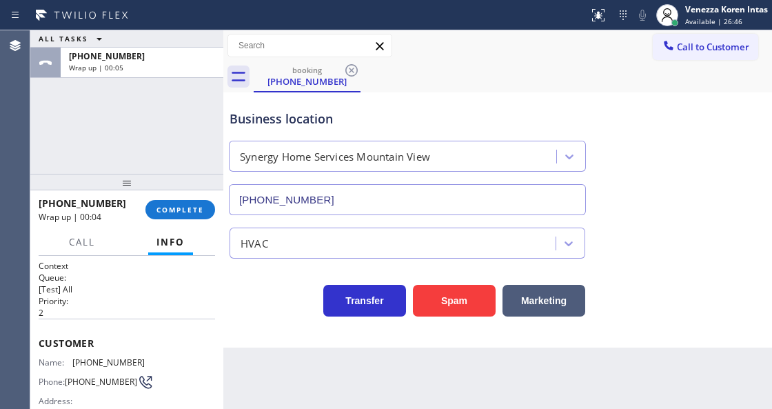
drag, startPoint x: 160, startPoint y: 198, endPoint x: 210, endPoint y: 218, distance: 53.5
click at [165, 200] on div "[PHONE_NUMBER] Wrap up | 00:04 COMPLETE" at bounding box center [127, 210] width 176 height 36
click at [210, 218] on div "[PHONE_NUMBER] Wrap up | 00:05 COMPLETE" at bounding box center [127, 210] width 176 height 36
click at [191, 203] on button "COMPLETE" at bounding box center [180, 209] width 70 height 19
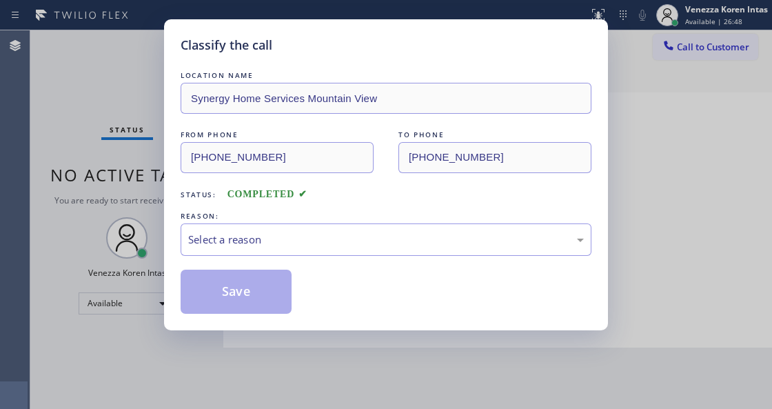
drag, startPoint x: 362, startPoint y: 232, endPoint x: 345, endPoint y: 255, distance: 28.7
click at [359, 234] on div "Select a reason" at bounding box center [386, 240] width 396 height 16
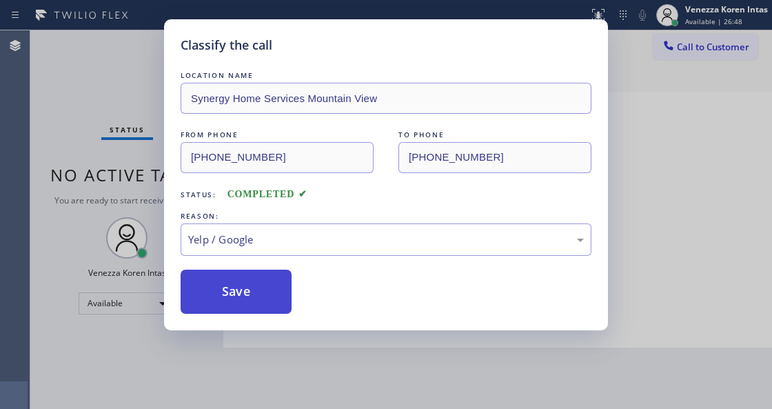
click at [255, 305] on button "Save" at bounding box center [236, 291] width 111 height 44
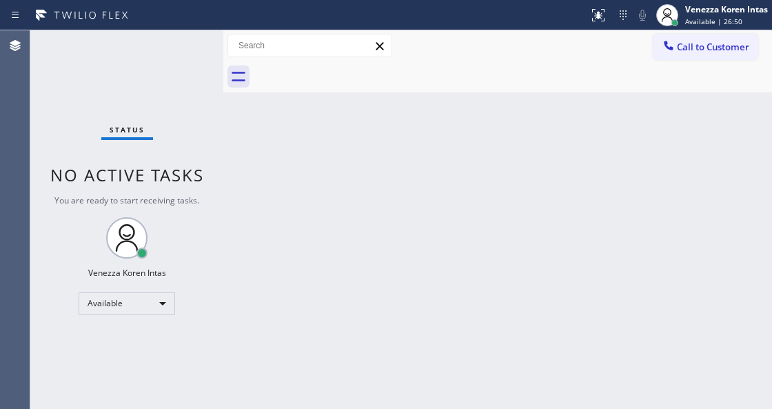
click at [187, 54] on div "Status No active tasks You are ready to start receiving tasks. Venezza Koren In…" at bounding box center [126, 219] width 193 height 378
drag, startPoint x: 187, startPoint y: 54, endPoint x: 317, endPoint y: 34, distance: 131.1
click at [188, 54] on div "Status No active tasks You are ready to start receiving tasks. Venezza Koren In…" at bounding box center [126, 219] width 193 height 378
click at [342, 87] on div at bounding box center [513, 76] width 518 height 31
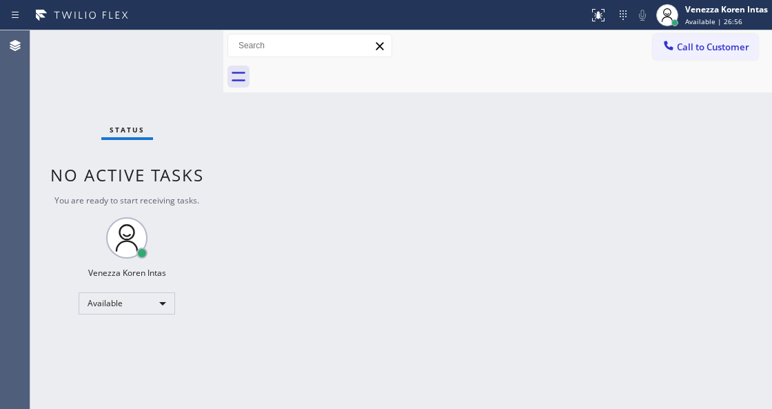
click at [230, 194] on div "Back to Dashboard Change Sender ID Customers Technicians Select a contact Outbo…" at bounding box center [497, 219] width 549 height 378
click at [145, 91] on div "Status No active tasks You are ready to start receiving tasks. Venezza Koren In…" at bounding box center [126, 219] width 193 height 378
click at [185, 63] on div "Status No active tasks You are ready to start receiving tasks. Venezza Koren In…" at bounding box center [126, 219] width 193 height 378
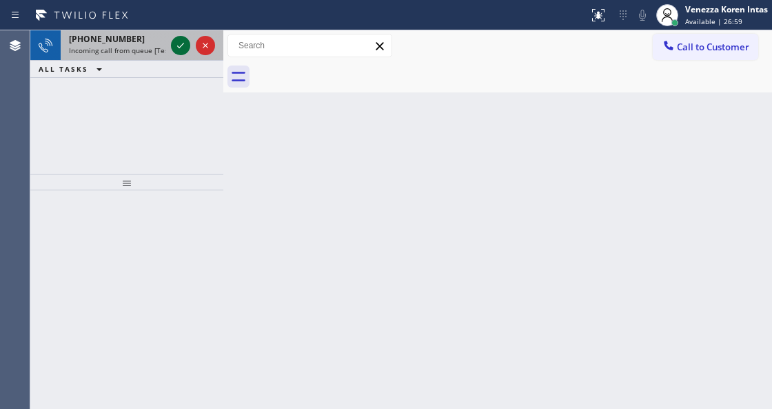
click at [185, 50] on icon at bounding box center [180, 45] width 17 height 17
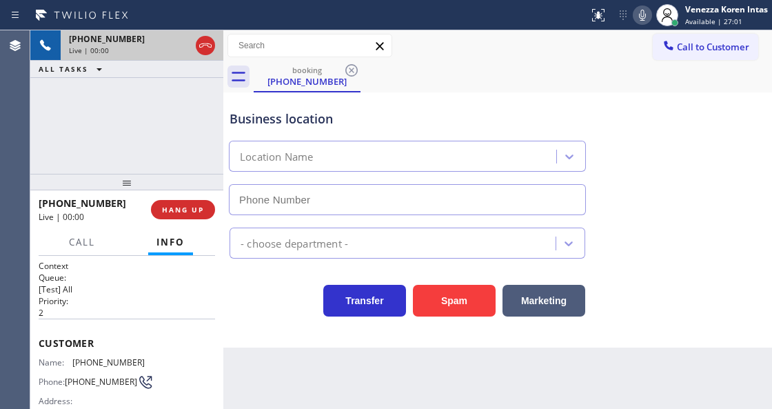
type input "[PHONE_NUMBER]"
click at [211, 163] on div "[PHONE_NUMBER] Live | 00:00 ALL TASKS ALL TASKS ACTIVE TASKS TASKS IN WRAP UP" at bounding box center [126, 101] width 193 height 143
click at [171, 127] on div "[PHONE_NUMBER] Live | 00:00 ALL TASKS ALL TASKS ACTIVE TASKS TASKS IN WRAP UP" at bounding box center [126, 101] width 193 height 143
click at [205, 44] on icon at bounding box center [205, 45] width 17 height 17
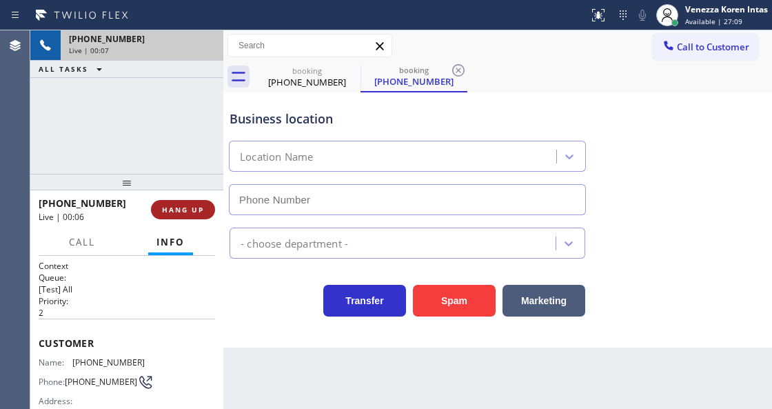
type input "[PHONE_NUMBER]"
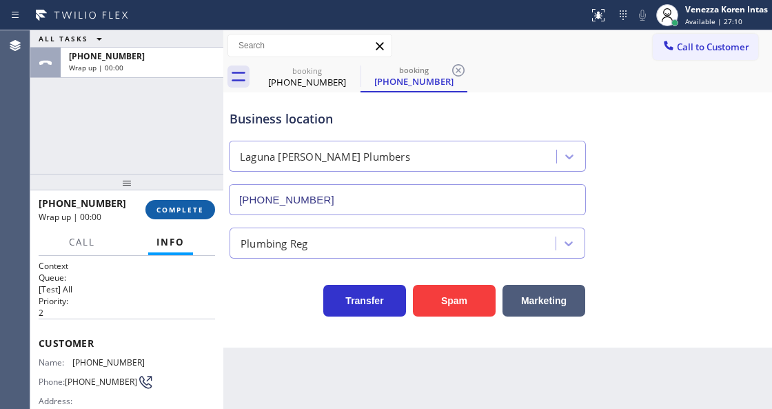
click at [196, 211] on span "COMPLETE" at bounding box center [180, 210] width 48 height 10
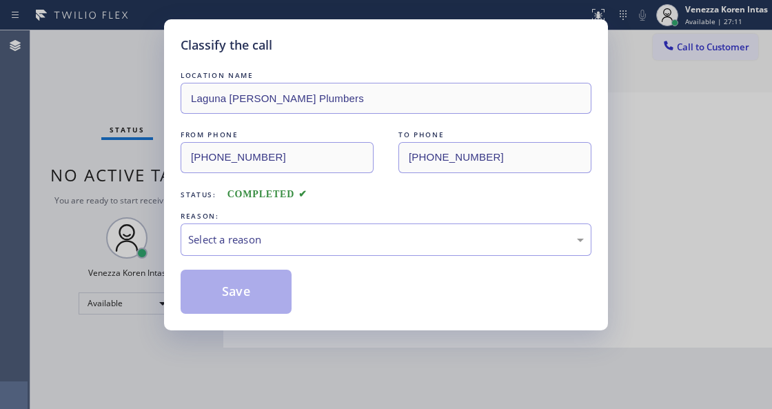
click at [298, 236] on div "Select a reason" at bounding box center [386, 240] width 396 height 16
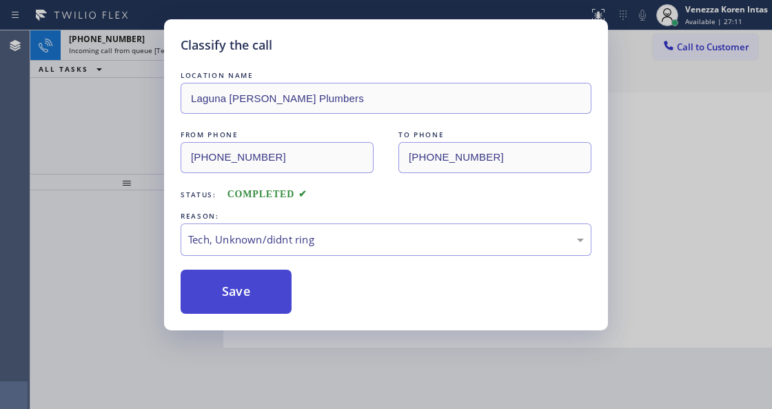
click at [262, 305] on button "Save" at bounding box center [236, 291] width 111 height 44
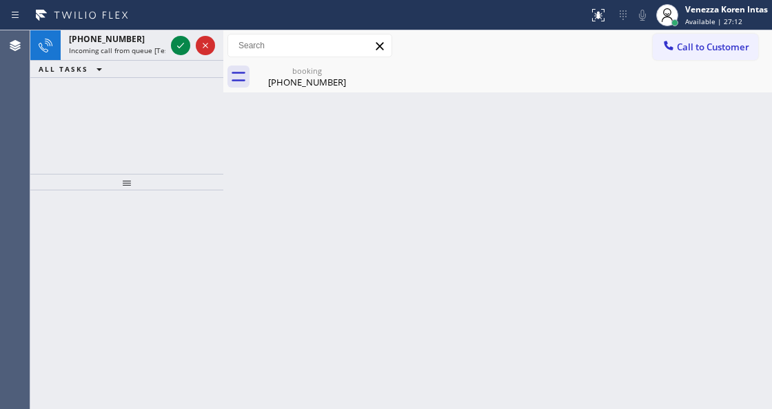
click at [181, 45] on icon at bounding box center [180, 46] width 7 height 6
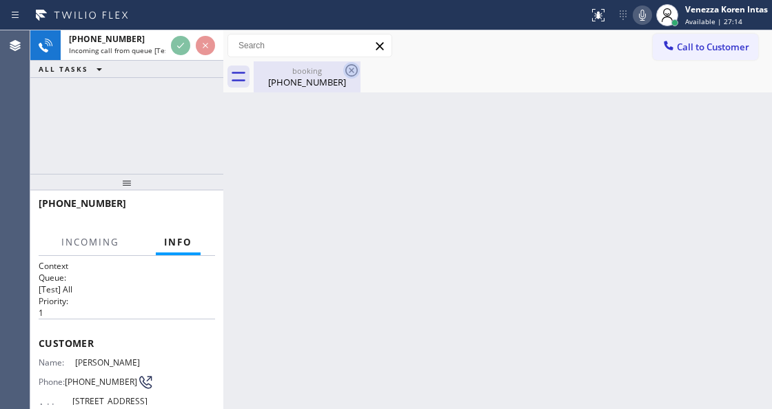
click at [348, 69] on icon at bounding box center [351, 70] width 17 height 17
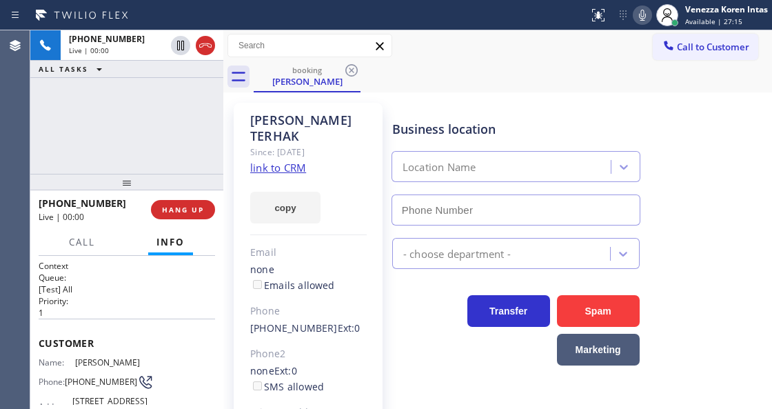
type input "[PHONE_NUMBER]"
click at [303, 161] on link "link to CRM" at bounding box center [278, 168] width 56 height 14
click at [389, 141] on div "Business location Magic AC Repair [GEOGRAPHIC_DATA] [PHONE_NUMBER]" at bounding box center [515, 165] width 253 height 119
click at [635, 17] on icon at bounding box center [642, 15] width 17 height 17
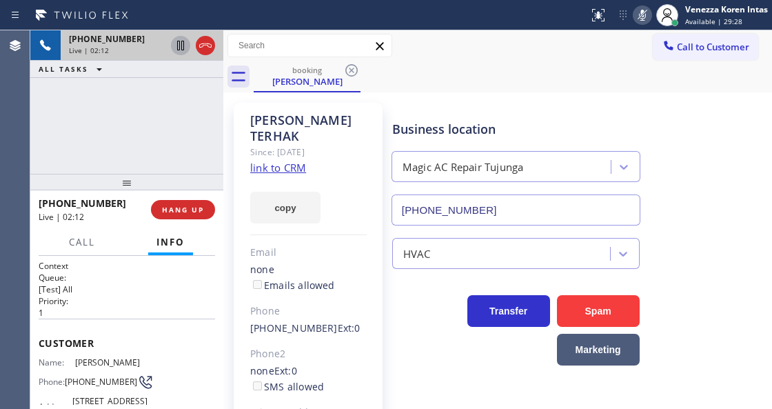
click at [174, 45] on icon at bounding box center [180, 45] width 17 height 17
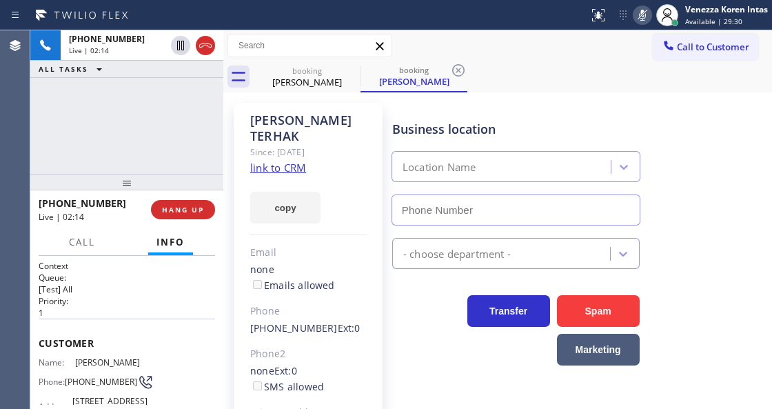
type input "[PHONE_NUMBER]"
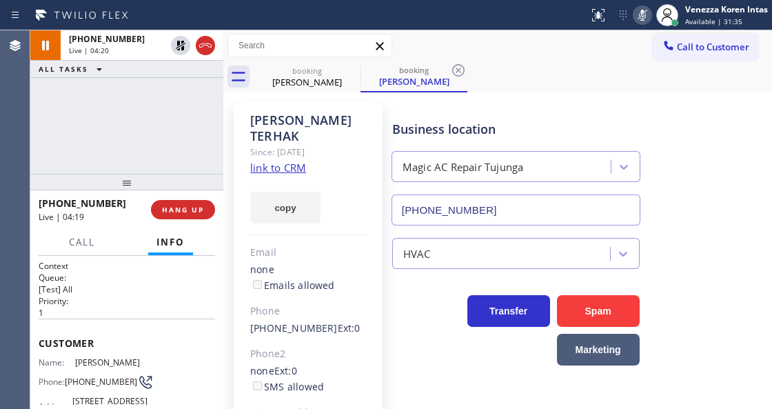
click at [642, 21] on icon at bounding box center [642, 15] width 17 height 17
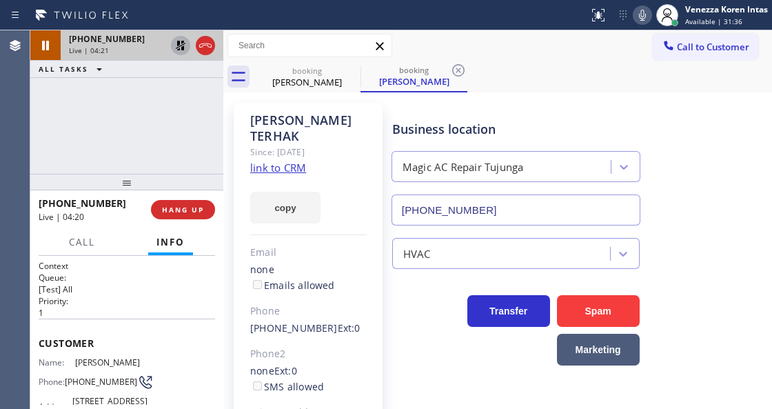
click at [178, 43] on icon at bounding box center [181, 46] width 10 height 10
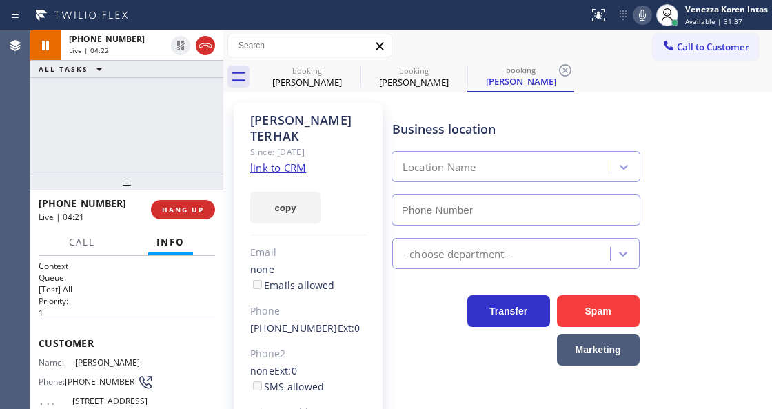
type input "[PHONE_NUMBER]"
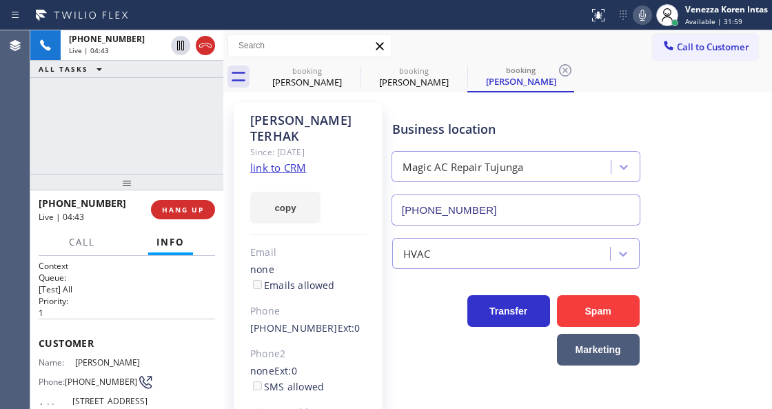
click at [223, 148] on div at bounding box center [223, 219] width 0 height 378
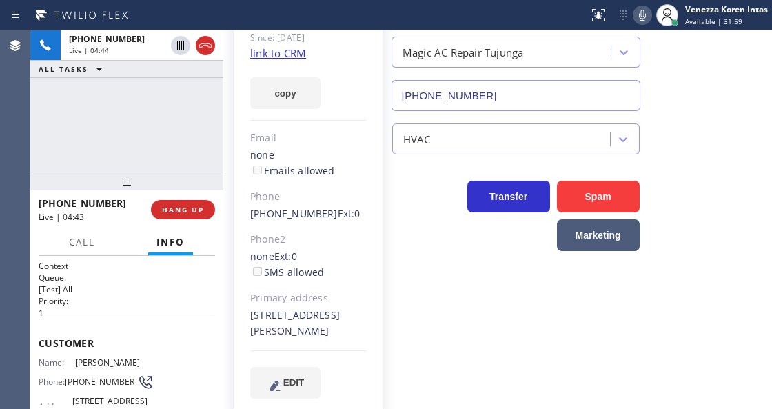
scroll to position [114, 0]
click at [637, 24] on div "Status report No issues detected If you experience an issue, please download th…" at bounding box center [677, 15] width 189 height 30
click at [640, 20] on icon at bounding box center [642, 15] width 7 height 11
click at [644, 79] on div "Business location Magic AC Repair [GEOGRAPHIC_DATA] [PHONE_NUMBER]" at bounding box center [578, 48] width 379 height 125
click at [646, 11] on icon at bounding box center [642, 15] width 17 height 17
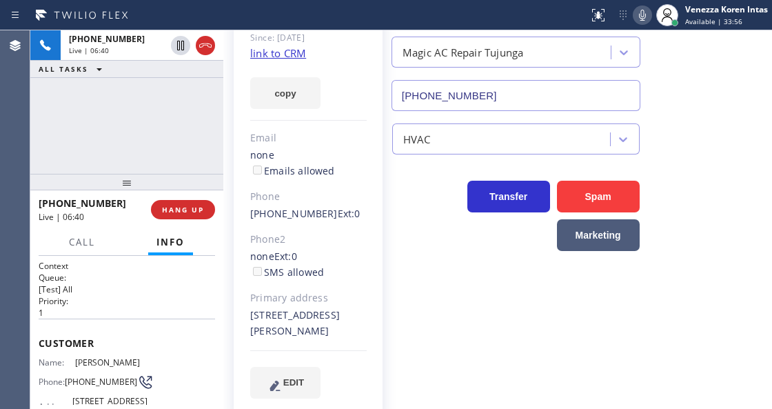
click at [274, 407] on div "[PERSON_NAME] Since: [DATE] link to CRM copy Email none Emails allowed Phone [P…" at bounding box center [497, 201] width 549 height 447
click at [633, 17] on div at bounding box center [642, 15] width 19 height 17
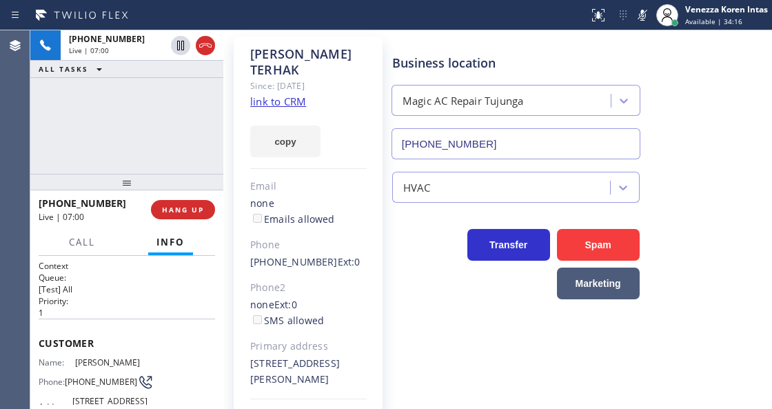
scroll to position [0, 0]
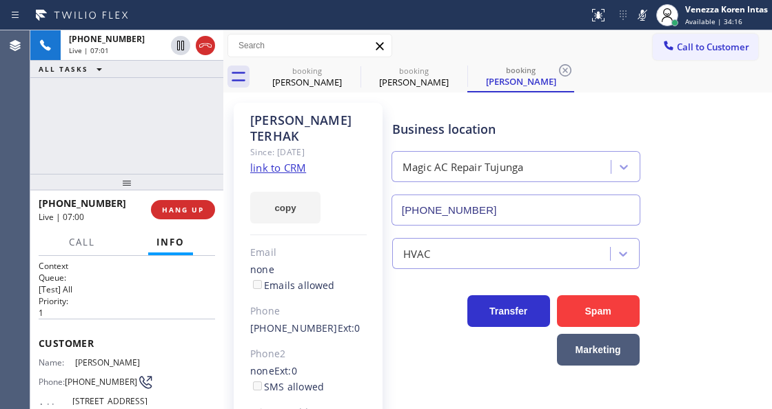
click at [421, 103] on div "Business location Magic AC Repair [GEOGRAPHIC_DATA] [PHONE_NUMBER]" at bounding box center [578, 163] width 379 height 125
click at [471, 77] on div "[PERSON_NAME]" at bounding box center [521, 81] width 104 height 12
click at [459, 72] on icon at bounding box center [458, 70] width 12 height 12
click at [467, 72] on div "booking [PERSON_NAME]" at bounding box center [520, 76] width 107 height 31
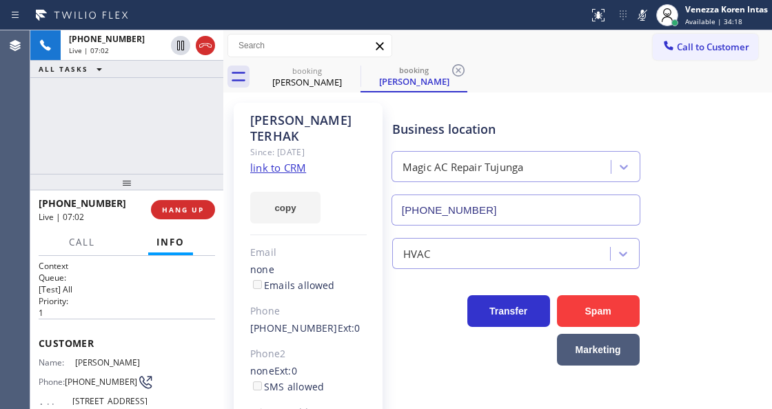
drag, startPoint x: 521, startPoint y: 95, endPoint x: 456, endPoint y: 79, distance: 67.4
click at [518, 96] on div "[PERSON_NAME] Since: [DATE] link to CRM copy Email none Emails allowed Phone [P…" at bounding box center [498, 316] width 542 height 440
click at [459, 73] on icon at bounding box center [458, 70] width 17 height 17
click at [485, 81] on div "booking [PERSON_NAME] booking [PERSON_NAME]" at bounding box center [513, 76] width 518 height 31
drag, startPoint x: 442, startPoint y: 81, endPoint x: 330, endPoint y: 330, distance: 273.0
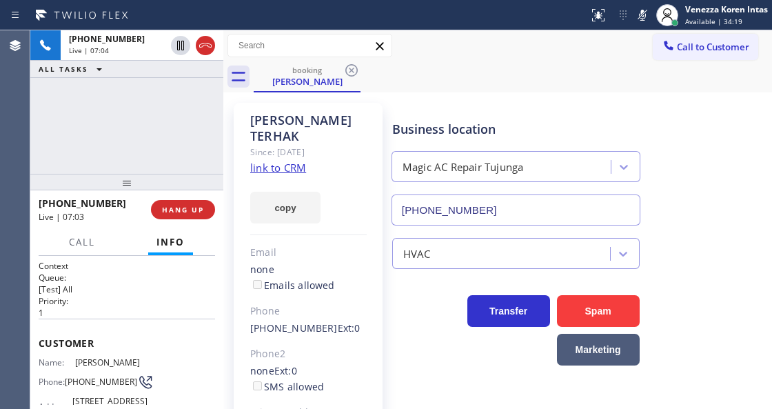
click at [442, 83] on div "booking [PERSON_NAME]" at bounding box center [513, 76] width 518 height 31
click at [640, 19] on icon at bounding box center [642, 15] width 7 height 11
click at [396, 124] on div "Business location" at bounding box center [515, 129] width 247 height 19
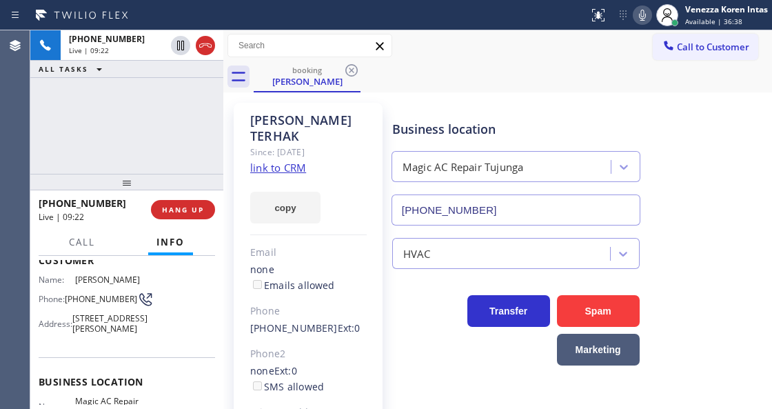
scroll to position [138, 0]
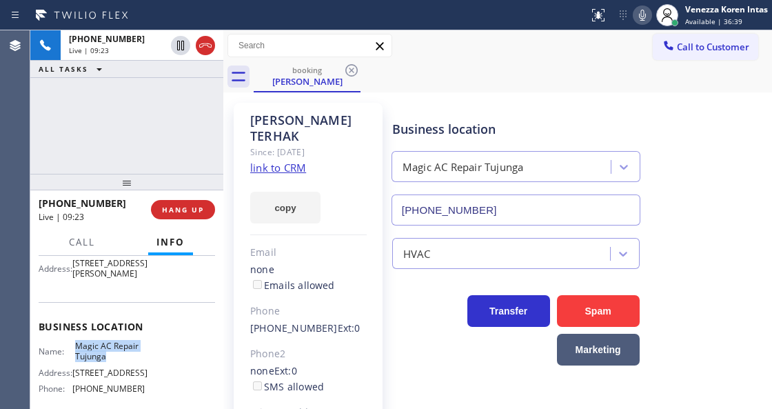
drag, startPoint x: 72, startPoint y: 363, endPoint x: 117, endPoint y: 379, distance: 48.2
click at [117, 362] on div "Name: Magic AC Repair Tujunga" at bounding box center [92, 350] width 106 height 21
copy span "Magic AC Repair Tujunga"
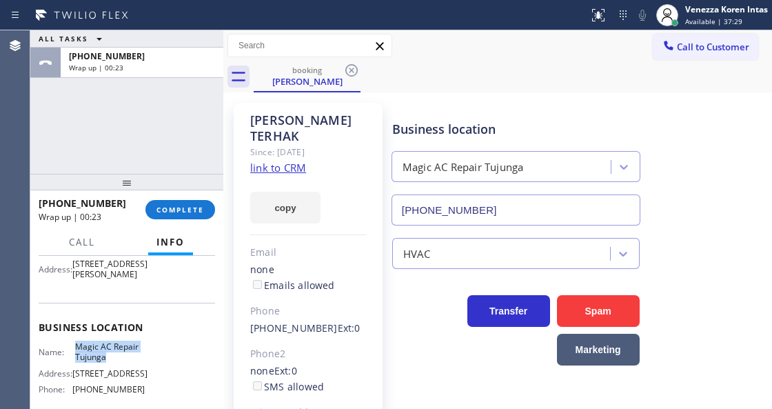
scroll to position [45, 0]
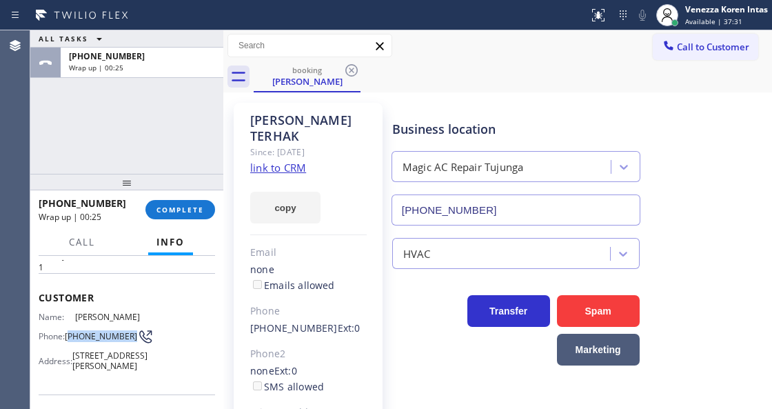
drag, startPoint x: 101, startPoint y: 341, endPoint x: 70, endPoint y: 327, distance: 34.6
click at [70, 331] on span "[PHONE_NUMBER]" at bounding box center [101, 336] width 72 height 10
copy span "818) 306-7274"
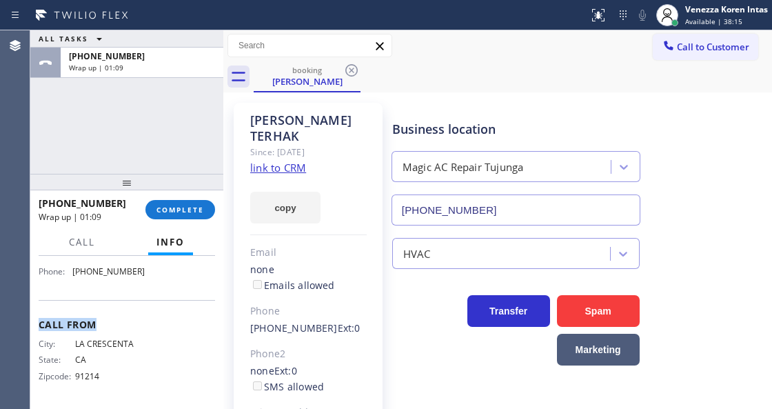
scroll to position [276, 0]
drag, startPoint x: 123, startPoint y: 327, endPoint x: 72, endPoint y: 289, distance: 63.7
click at [72, 283] on div "Name: Magic AC Repair Tujunga Address: [STREET_ADDRESS] Phone: [PHONE_NUMBER]" at bounding box center [127, 252] width 176 height 59
copy div "[PHONE_NUMBER]"
click at [181, 218] on button "COMPLETE" at bounding box center [180, 209] width 70 height 19
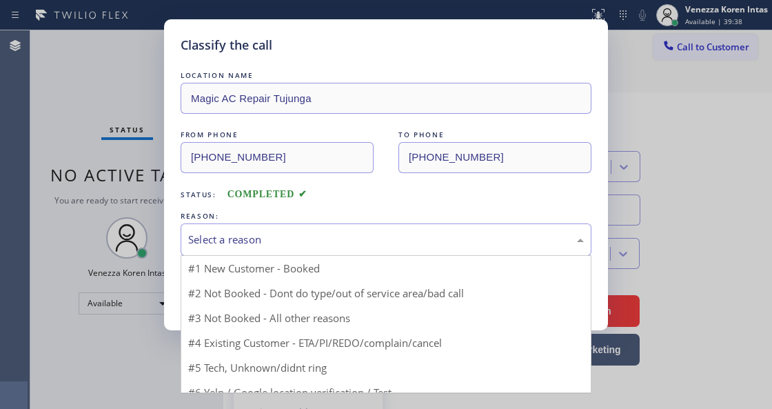
click at [299, 238] on div "Select a reason" at bounding box center [386, 240] width 396 height 16
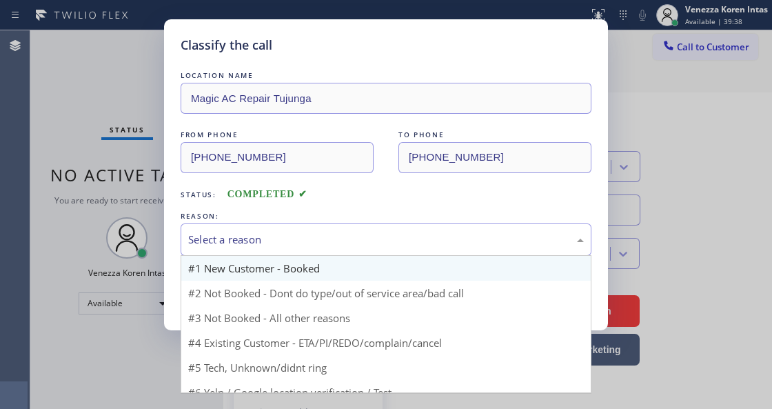
drag, startPoint x: 294, startPoint y: 271, endPoint x: 261, endPoint y: 284, distance: 36.2
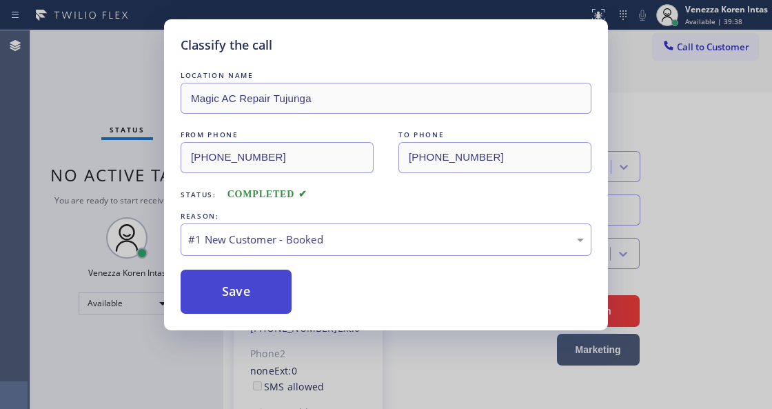
click at [259, 284] on button "Save" at bounding box center [236, 291] width 111 height 44
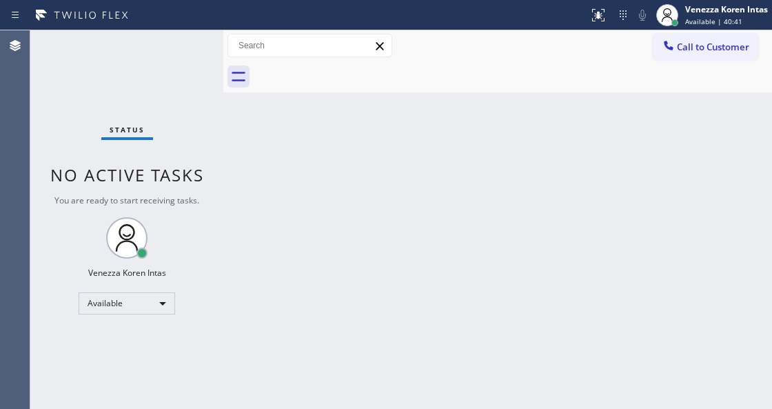
drag, startPoint x: 289, startPoint y: 240, endPoint x: 351, endPoint y: 4, distance: 243.7
click at [291, 229] on div "Back to Dashboard Change Sender ID Customers Technicians Select a contact Outbo…" at bounding box center [497, 219] width 549 height 378
drag, startPoint x: 342, startPoint y: 221, endPoint x: 263, endPoint y: 235, distance: 79.8
click at [334, 226] on div "Back to Dashboard Change Sender ID Customers Technicians Select a contact Outbo…" at bounding box center [497, 219] width 549 height 378
click at [96, 58] on div "Status No active tasks You are ready to start receiving tasks. Venezza Koren In…" at bounding box center [126, 219] width 193 height 378
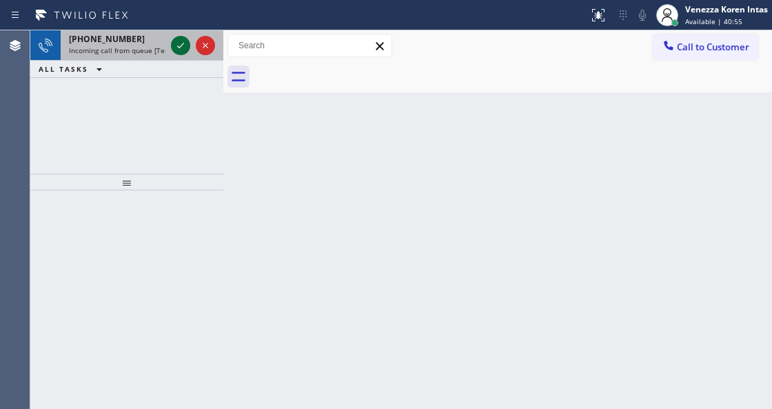
click at [183, 46] on icon at bounding box center [180, 45] width 17 height 17
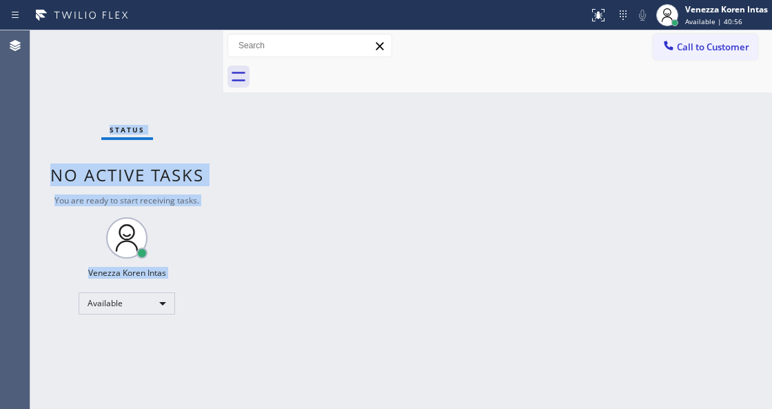
click at [183, 46] on div "Status No active tasks You are ready to start receiving tasks. Venezza Koren In…" at bounding box center [126, 219] width 193 height 378
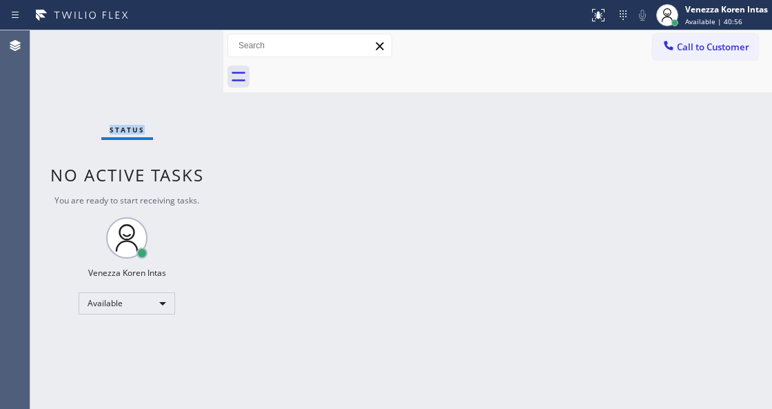
click at [183, 46] on div "Status No active tasks You are ready to start receiving tasks. Venezza Koren In…" at bounding box center [126, 219] width 193 height 378
click at [601, 24] on button at bounding box center [598, 15] width 30 height 30
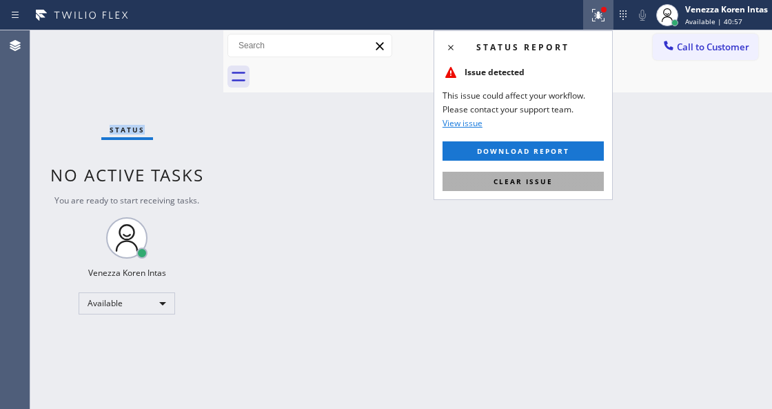
click at [558, 178] on button "Clear issue" at bounding box center [522, 181] width 161 height 19
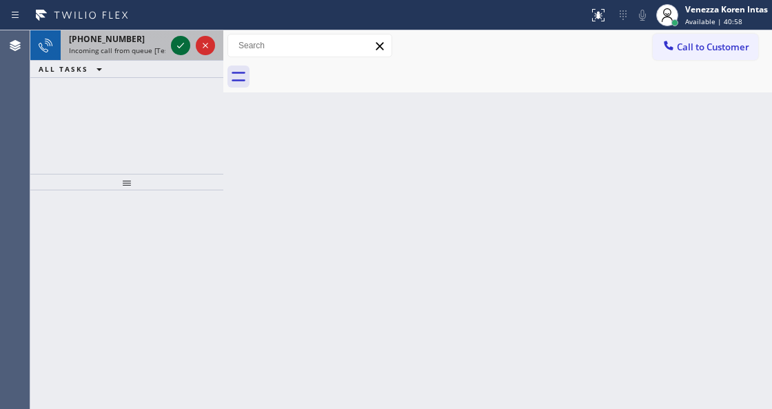
click at [180, 48] on icon at bounding box center [180, 45] width 17 height 17
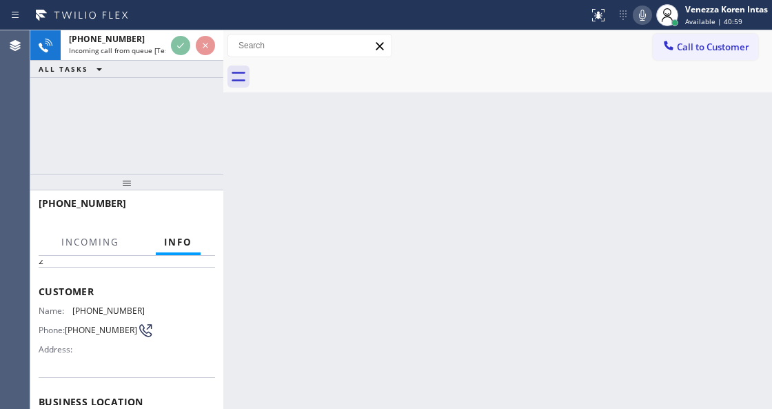
scroll to position [138, 0]
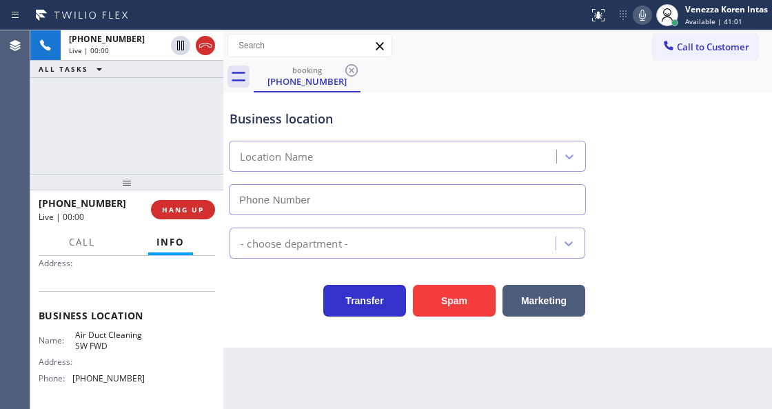
type input "[PHONE_NUMBER]"
drag, startPoint x: 198, startPoint y: 45, endPoint x: 307, endPoint y: 389, distance: 360.1
click at [198, 45] on icon at bounding box center [205, 45] width 17 height 17
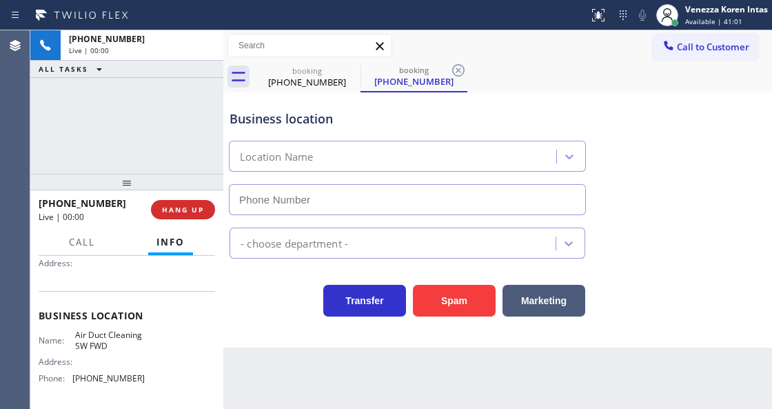
type input "[PHONE_NUMBER]"
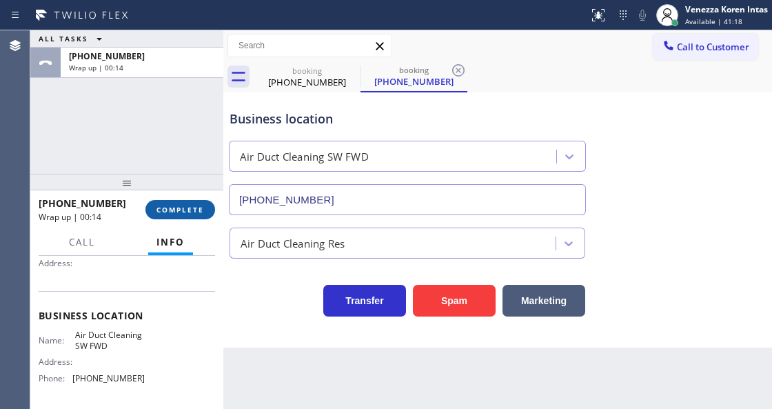
click at [183, 212] on span "COMPLETE" at bounding box center [180, 210] width 48 height 10
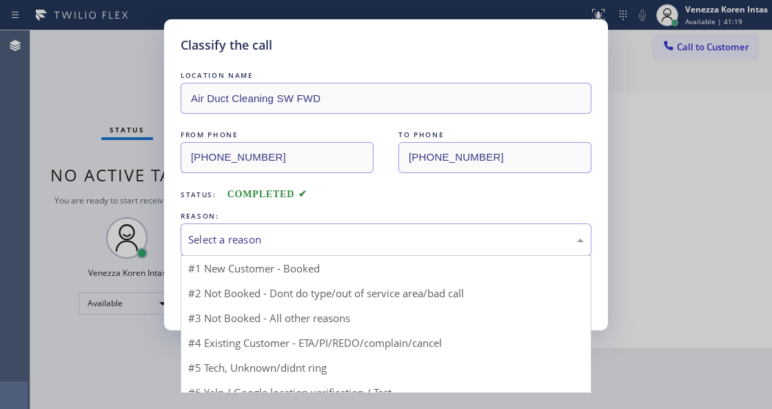
click at [332, 238] on div "Select a reason" at bounding box center [386, 240] width 396 height 16
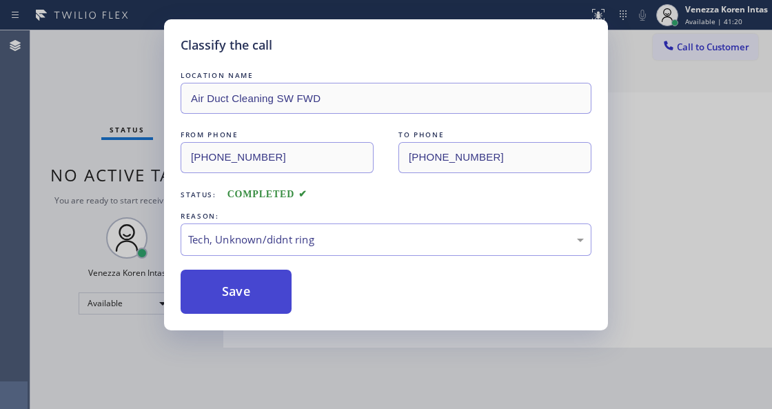
click at [279, 291] on button "Save" at bounding box center [236, 291] width 111 height 44
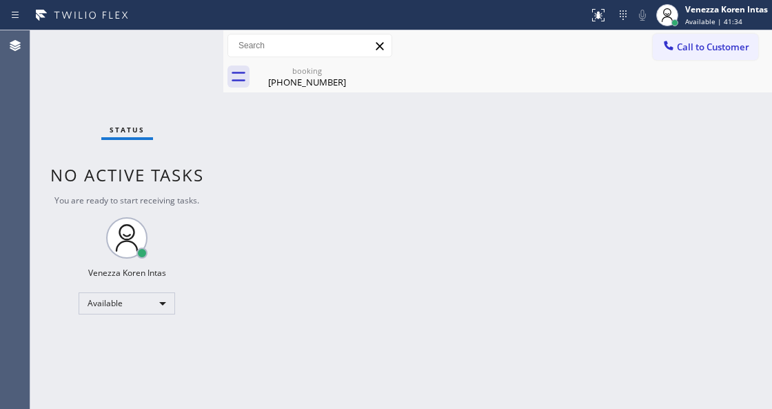
drag, startPoint x: 346, startPoint y: 72, endPoint x: 363, endPoint y: 90, distance: 24.9
click at [0, 0] on icon at bounding box center [0, 0] width 0 height 0
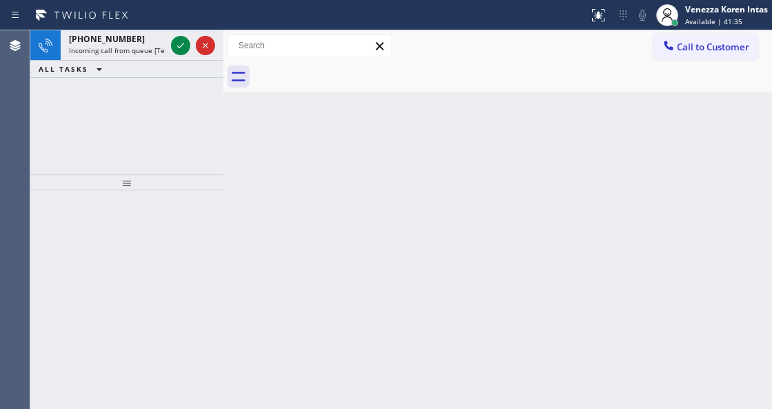
drag, startPoint x: 335, startPoint y: 87, endPoint x: 221, endPoint y: 69, distance: 115.8
click at [334, 87] on div at bounding box center [513, 76] width 518 height 31
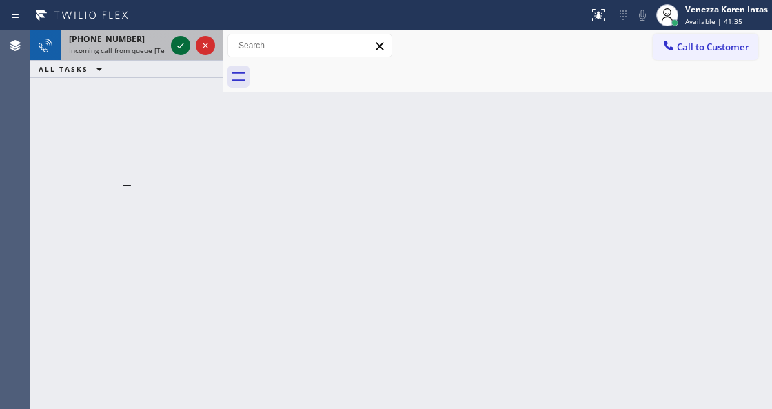
click at [178, 41] on icon at bounding box center [180, 45] width 17 height 17
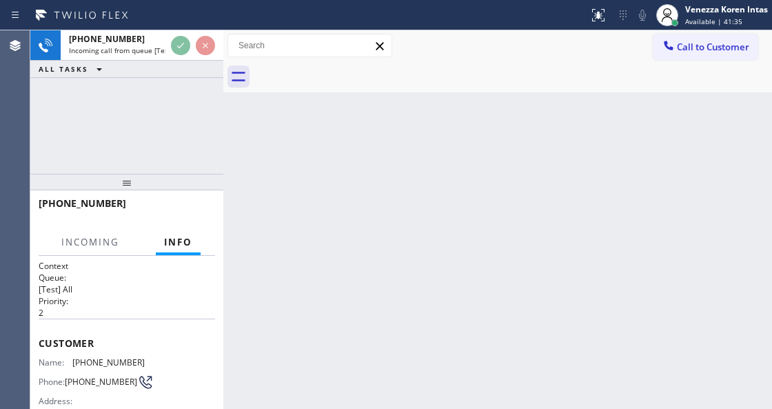
scroll to position [183, 0]
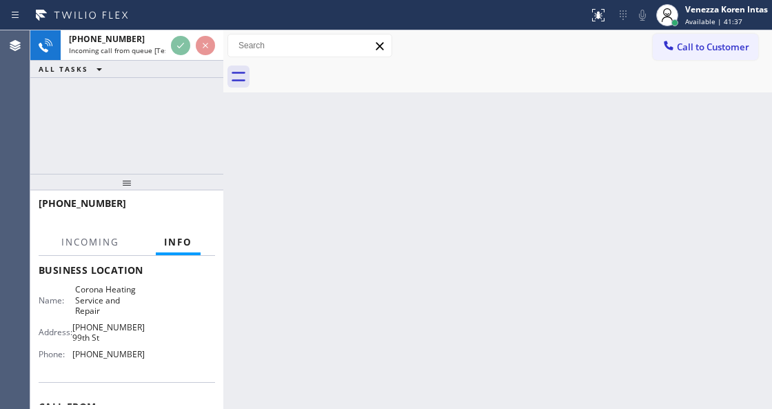
click at [177, 90] on div "[PHONE_NUMBER] Incoming call from queue [Test] All ALL TASKS ALL TASKS ACTIVE T…" at bounding box center [126, 101] width 193 height 143
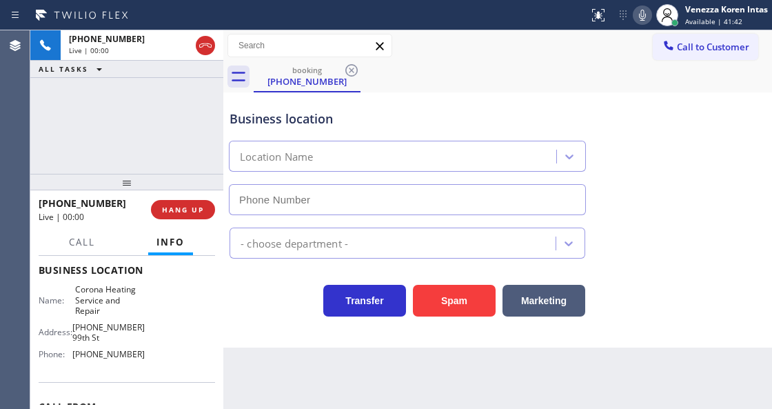
type input "[PHONE_NUMBER]"
click at [280, 316] on div "Transfer Spam Marketing" at bounding box center [407, 297] width 361 height 39
click at [276, 301] on div "Transfer Spam Marketing" at bounding box center [407, 297] width 361 height 39
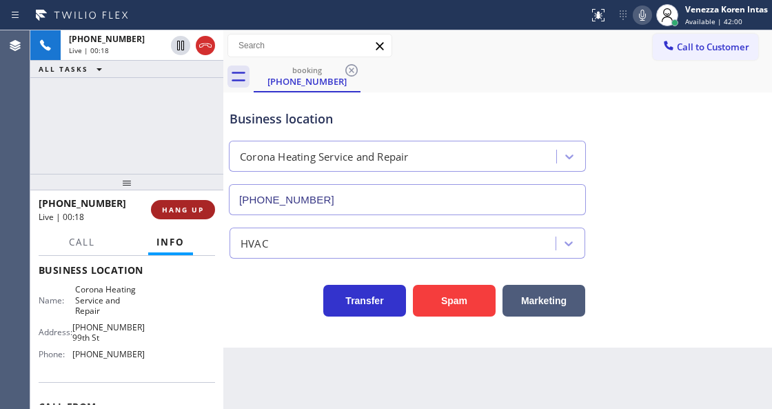
click at [196, 207] on span "HANG UP" at bounding box center [183, 210] width 42 height 10
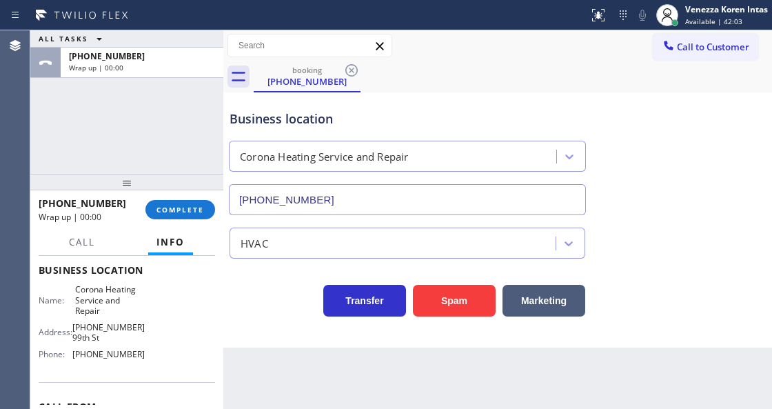
click at [635, 156] on div "Business location Corona Heating Service and Repair [PHONE_NUMBER]" at bounding box center [498, 152] width 542 height 125
click at [159, 212] on span "COMPLETE" at bounding box center [180, 210] width 48 height 10
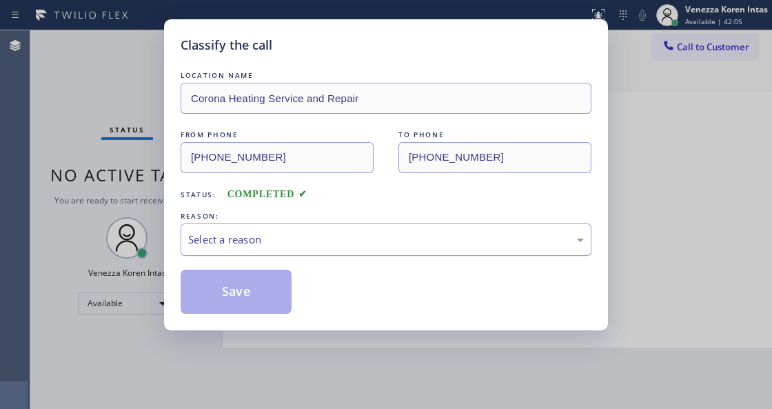
click at [327, 252] on div "Select a reason" at bounding box center [386, 239] width 411 height 32
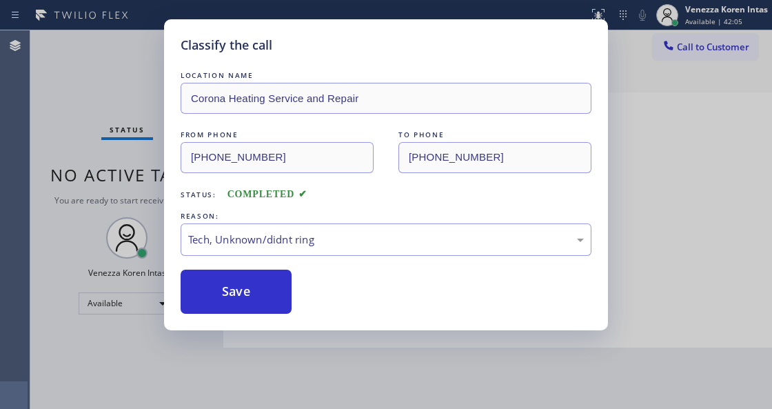
drag, startPoint x: 317, startPoint y: 345, endPoint x: 254, endPoint y: 298, distance: 78.4
click at [254, 298] on button "Save" at bounding box center [236, 291] width 111 height 44
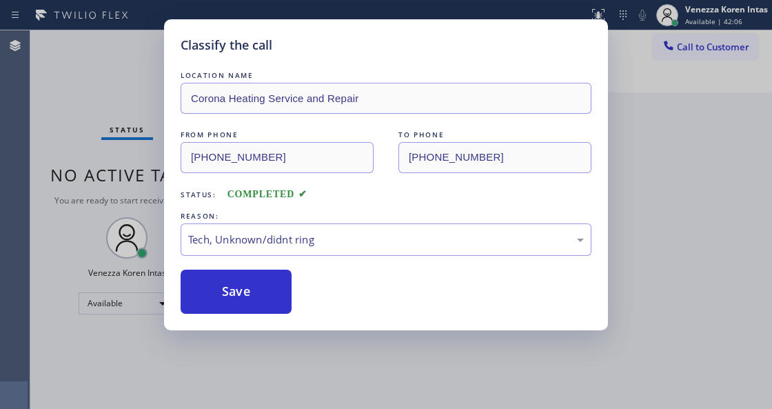
click at [380, 394] on div "Classify the call LOCATION NAME Corona Heating Service and Repair FROM PHONE [P…" at bounding box center [386, 204] width 772 height 409
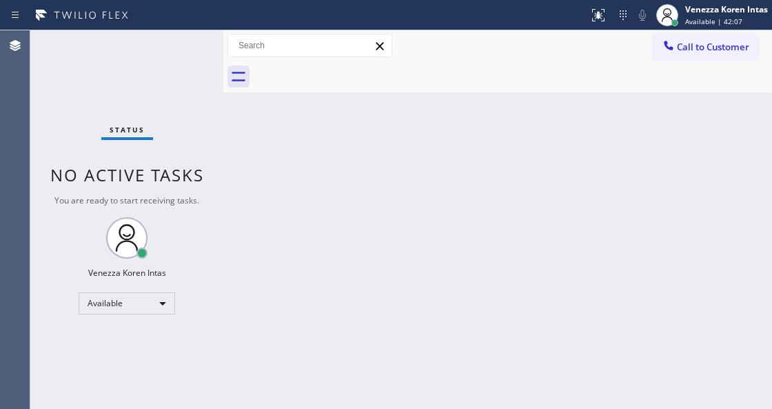
drag, startPoint x: 357, startPoint y: 170, endPoint x: 165, endPoint y: 173, distance: 192.3
click at [356, 170] on div "Back to Dashboard Change Sender ID Customers Technicians Select a contact Outbo…" at bounding box center [497, 219] width 549 height 378
click at [188, 89] on div "Status No active tasks You are ready to start receiving tasks. Venezza Koren In…" at bounding box center [126, 219] width 193 height 378
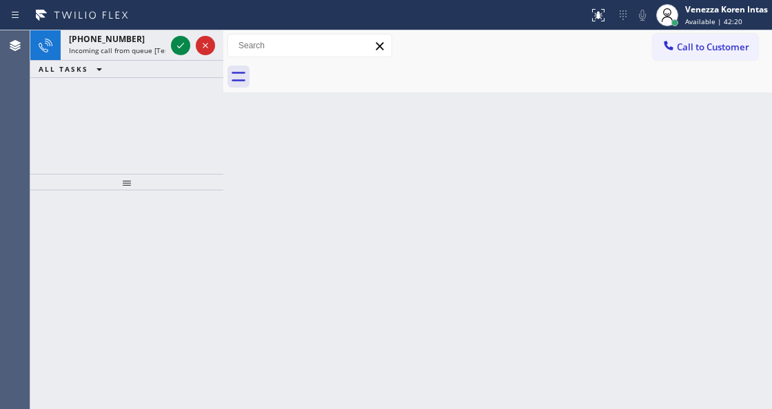
click at [251, 236] on div "Back to Dashboard Change Sender ID Customers Technicians Select a contact Outbo…" at bounding box center [497, 219] width 549 height 378
click at [123, 26] on div "Status report No issues detected If you experience an issue, please download th…" at bounding box center [386, 15] width 772 height 30
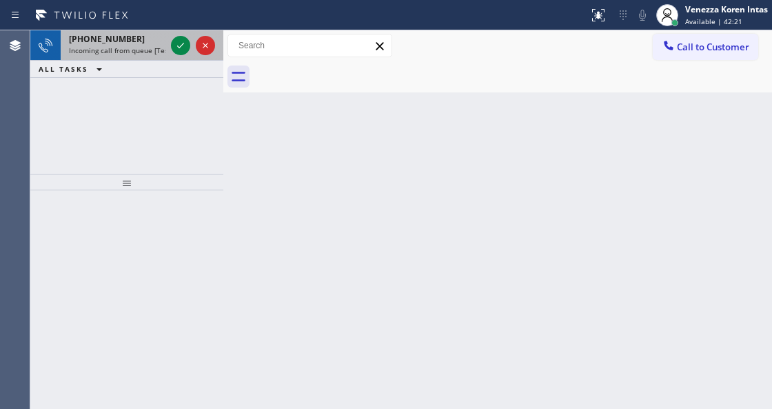
click at [125, 35] on span "[PHONE_NUMBER]" at bounding box center [107, 39] width 76 height 12
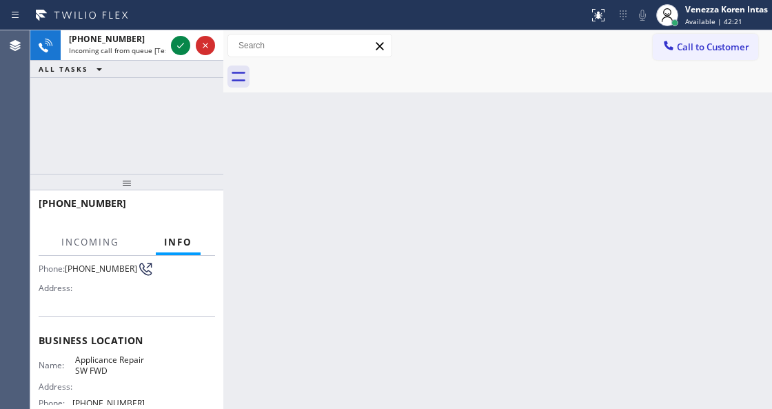
scroll to position [183, 0]
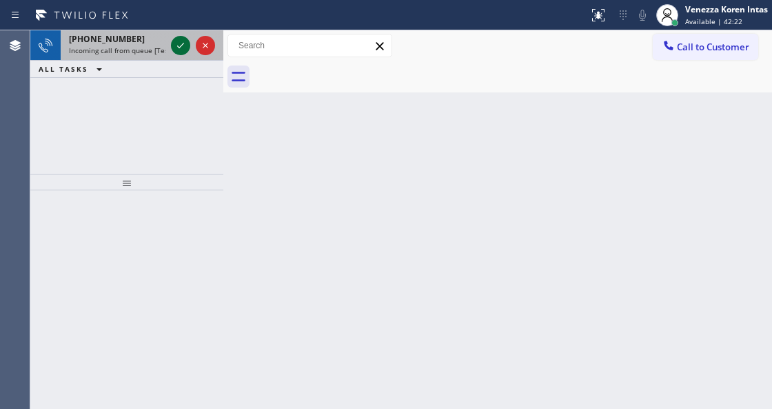
click at [177, 41] on icon at bounding box center [180, 45] width 17 height 17
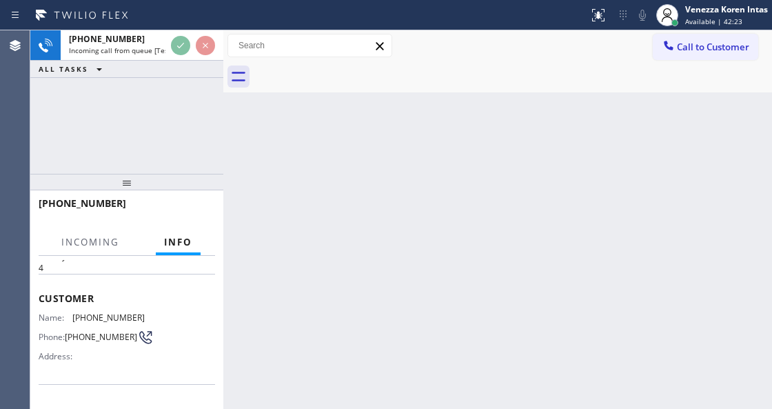
scroll to position [92, 0]
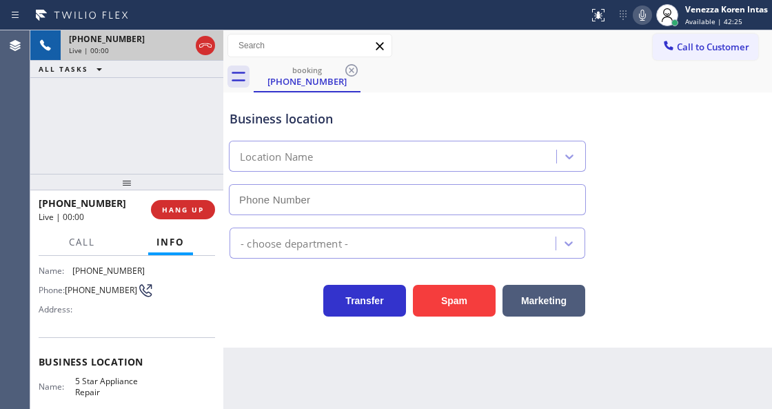
type input "[PHONE_NUMBER]"
click at [204, 44] on icon at bounding box center [205, 45] width 17 height 17
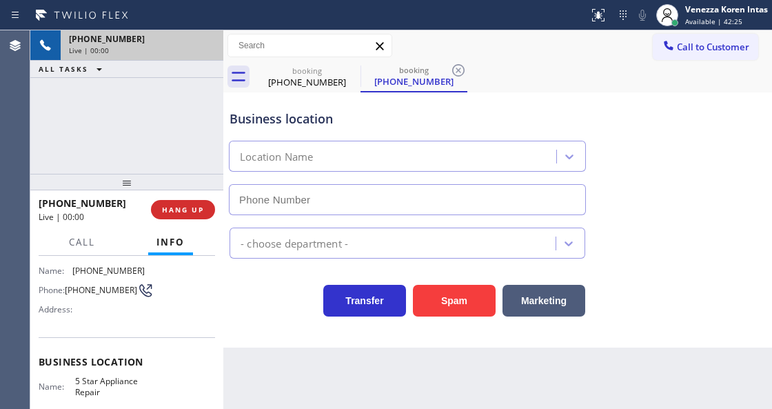
type input "[PHONE_NUMBER]"
click at [140, 115] on div "[PHONE_NUMBER] Live | 00:00 ALL TASKS ALL TASKS ACTIVE TASKS TASKS IN WRAP UP" at bounding box center [126, 101] width 193 height 143
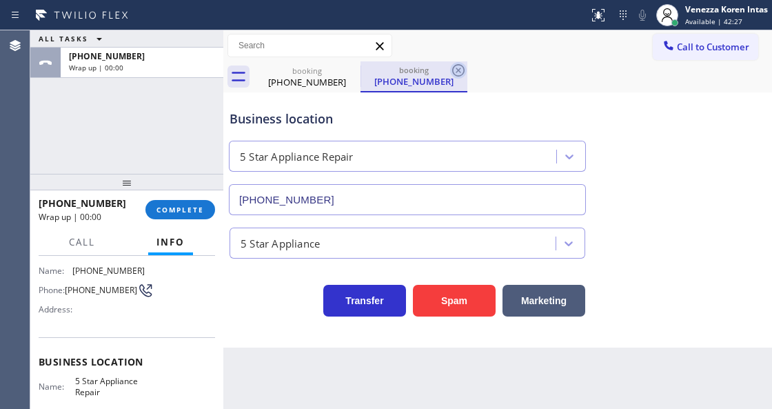
click at [459, 68] on icon at bounding box center [458, 70] width 12 height 12
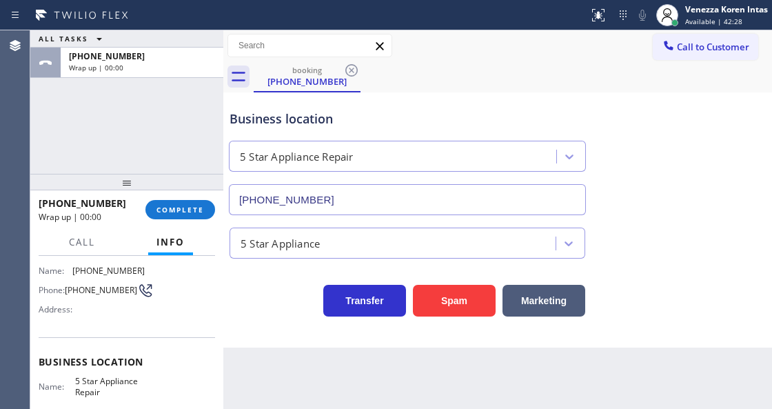
click at [156, 125] on div "ALL TASKS ALL TASKS ACTIVE TASKS TASKS IN WRAP UP [PHONE_NUMBER] Wrap up | 00:00" at bounding box center [126, 101] width 193 height 143
click at [194, 205] on span "COMPLETE" at bounding box center [180, 210] width 48 height 10
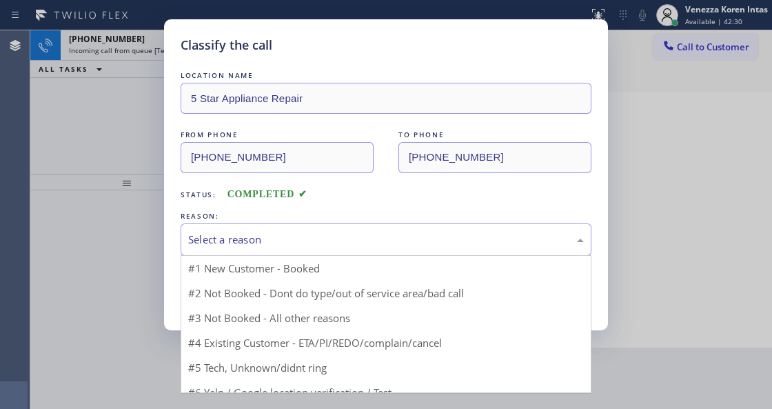
click at [331, 249] on div "Select a reason" at bounding box center [386, 239] width 411 height 32
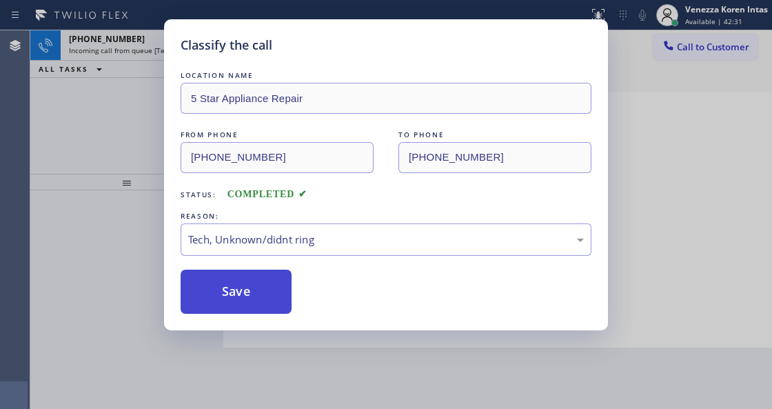
click at [237, 278] on button "Save" at bounding box center [236, 291] width 111 height 44
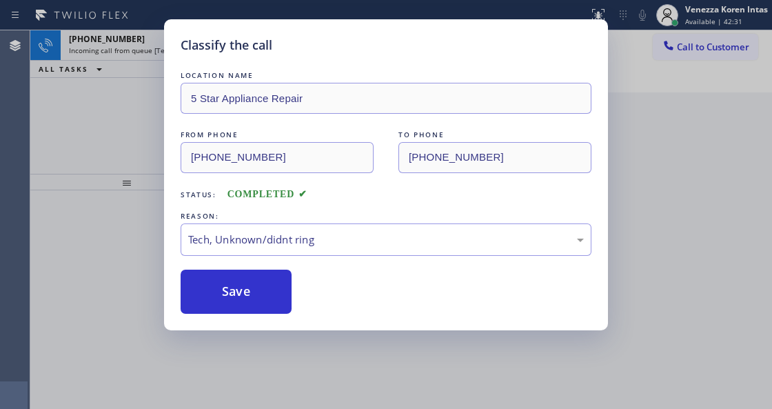
drag, startPoint x: 139, startPoint y: 163, endPoint x: 147, endPoint y: 106, distance: 57.1
click at [139, 162] on div "Classify the call LOCATION NAME 5 Star Appliance Repair FROM PHONE [PHONE_NUMBE…" at bounding box center [386, 204] width 772 height 409
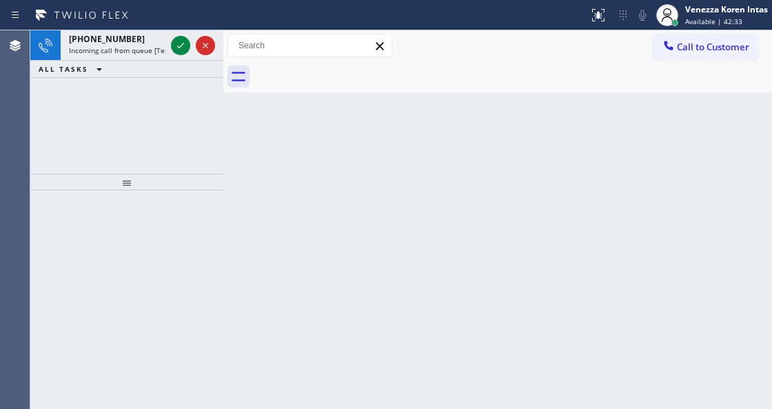
drag, startPoint x: 133, startPoint y: 26, endPoint x: 146, endPoint y: 62, distance: 38.2
click at [132, 26] on div "Status report No issues detected If you experience an issue, please download th…" at bounding box center [386, 15] width 772 height 30
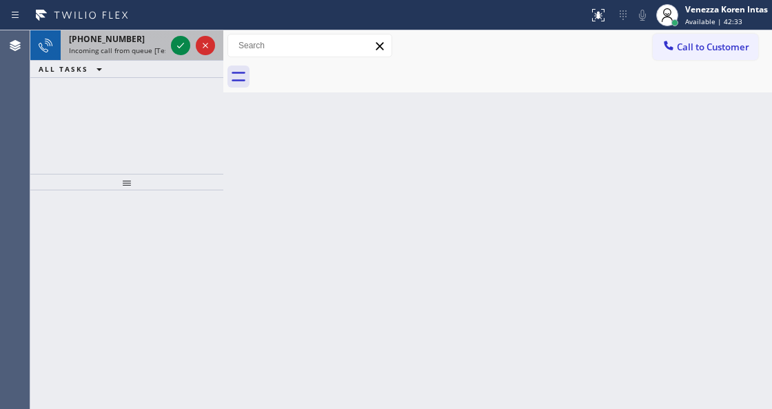
click at [154, 57] on div "[PHONE_NUMBER] Incoming call from queue [Test] All" at bounding box center [115, 45] width 108 height 30
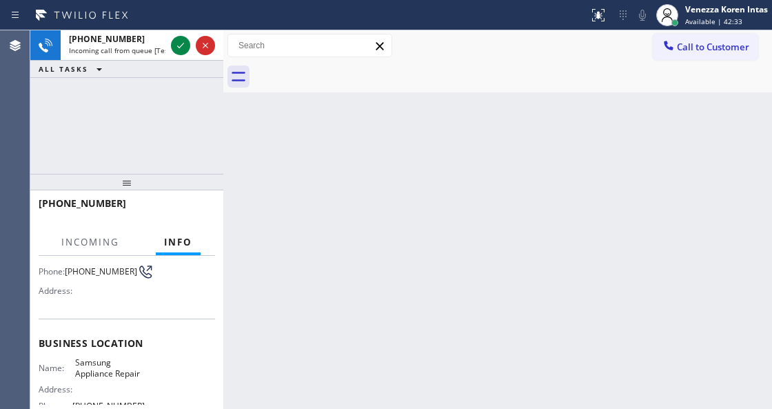
scroll to position [183, 0]
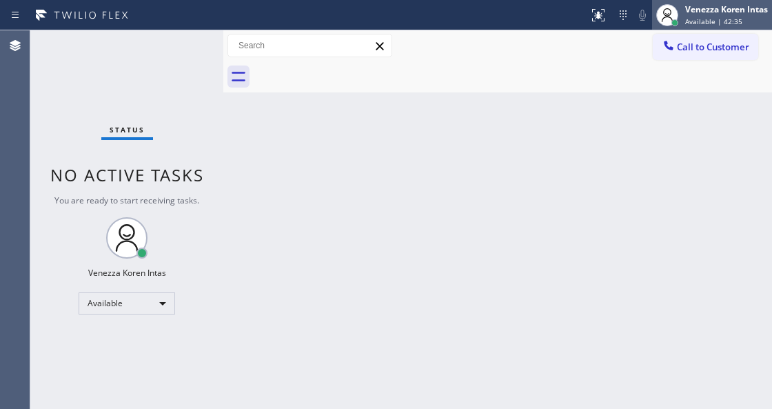
click at [707, 21] on span "Available | 42:35" at bounding box center [713, 22] width 57 height 10
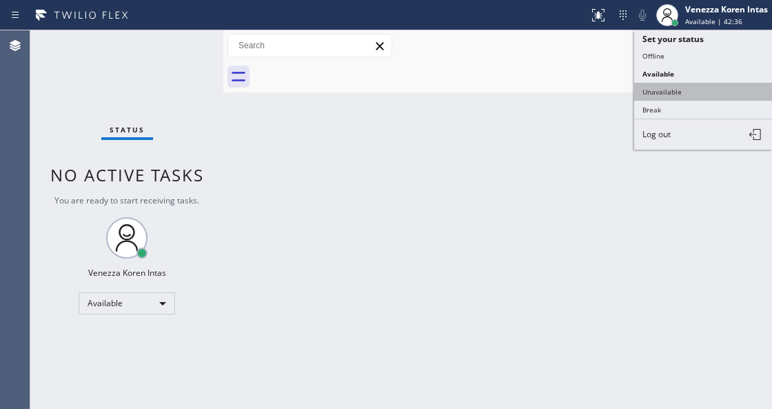
click at [657, 94] on button "Unavailable" at bounding box center [703, 92] width 138 height 18
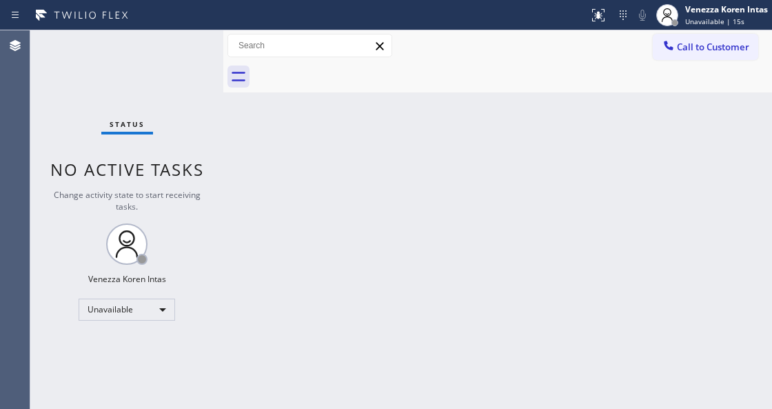
drag, startPoint x: 275, startPoint y: 145, endPoint x: 264, endPoint y: 141, distance: 11.6
click at [275, 145] on div "Back to Dashboard Change Sender ID Customers Technicians Select a contact Outbo…" at bounding box center [497, 219] width 549 height 378
drag, startPoint x: 139, startPoint y: 65, endPoint x: 24, endPoint y: 108, distance: 122.1
click at [136, 64] on div "Status No active tasks Change activity state to start receiving tasks. Venezza …" at bounding box center [126, 219] width 193 height 378
drag, startPoint x: 125, startPoint y: 112, endPoint x: 258, endPoint y: 262, distance: 200.2
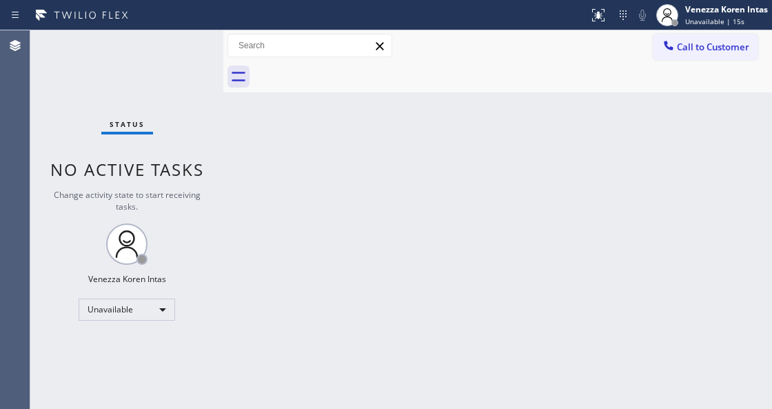
click at [125, 112] on div "Status No active tasks Change activity state to start receiving tasks. Venezza …" at bounding box center [126, 219] width 193 height 378
click at [303, 176] on div "Back to Dashboard Change Sender ID Customers Technicians Select a contact Outbo…" at bounding box center [497, 219] width 549 height 378
click at [324, 154] on div "Back to Dashboard Change Sender ID Customers Technicians Select a contact Outbo…" at bounding box center [497, 219] width 549 height 378
click at [332, 150] on div "Back to Dashboard Change Sender ID Customers Technicians Select a contact Outbo…" at bounding box center [497, 219] width 549 height 378
click at [153, 99] on div "Status No active tasks Change activity state to start receiving tasks. Venezza …" at bounding box center [126, 219] width 193 height 378
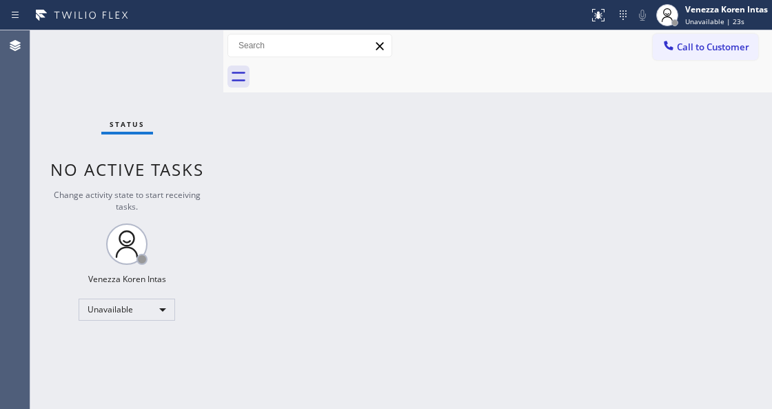
click at [389, 111] on div "Back to Dashboard Change Sender ID Customers Technicians Select a contact Outbo…" at bounding box center [497, 219] width 549 height 378
click at [264, 171] on div "Back to Dashboard Change Sender ID Customers Technicians Select a contact Outbo…" at bounding box center [497, 219] width 549 height 378
click at [509, 210] on div "Back to Dashboard Change Sender ID Customers Technicians Select a contact Outbo…" at bounding box center [497, 219] width 549 height 378
click at [146, 298] on div "Unavailable" at bounding box center [127, 309] width 96 height 22
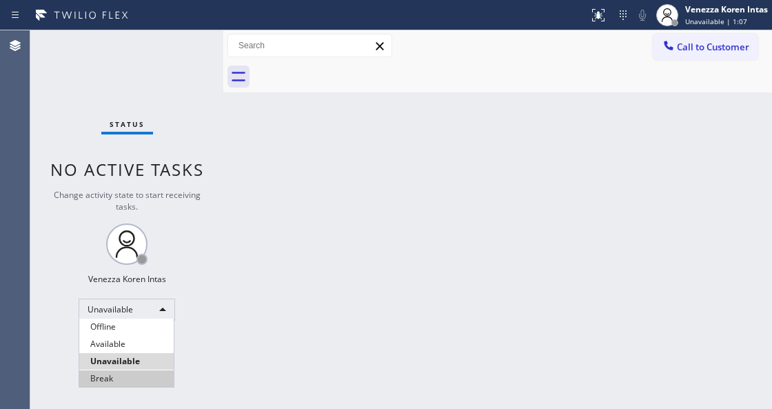
click at [132, 382] on li "Break" at bounding box center [126, 378] width 94 height 17
